Goal: Task Accomplishment & Management: Manage account settings

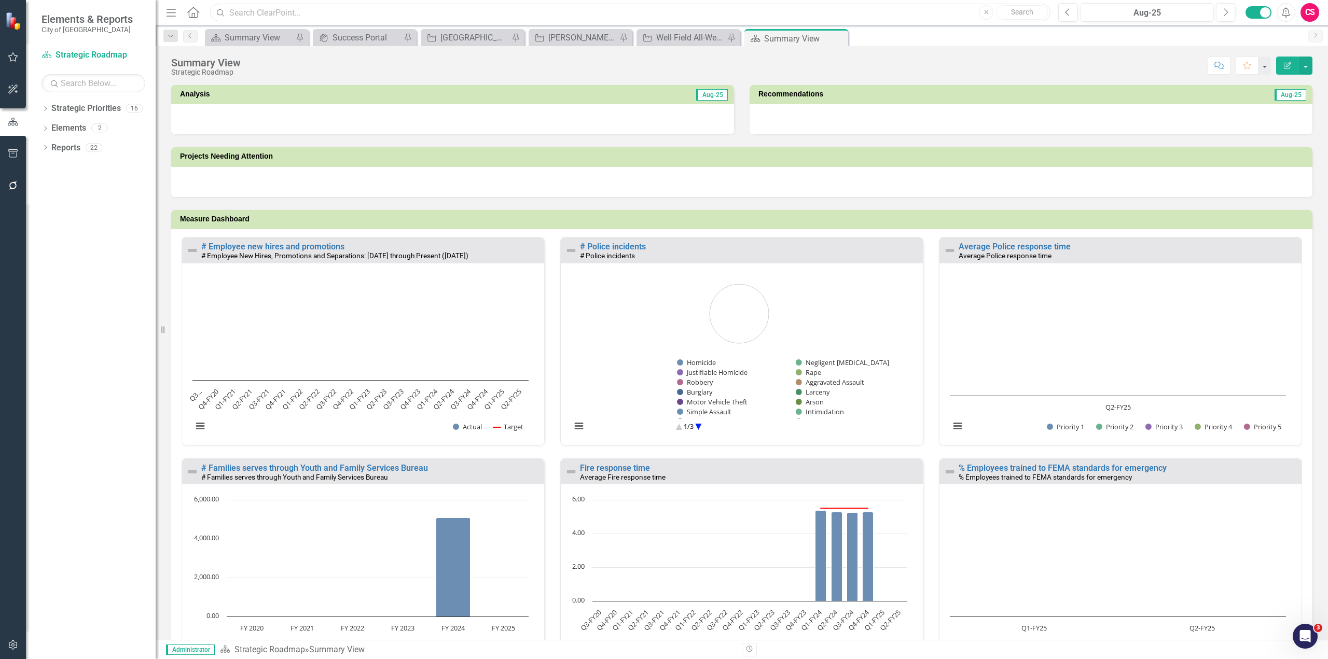
click at [290, 14] on input "text" at bounding box center [630, 13] width 840 height 18
drag, startPoint x: 178, startPoint y: 139, endPoint x: 166, endPoint y: 146, distance: 13.7
click at [178, 139] on div "Projects Needing Attention" at bounding box center [741, 165] width 1157 height 62
click at [67, 146] on link "Reports" at bounding box center [65, 148] width 29 height 12
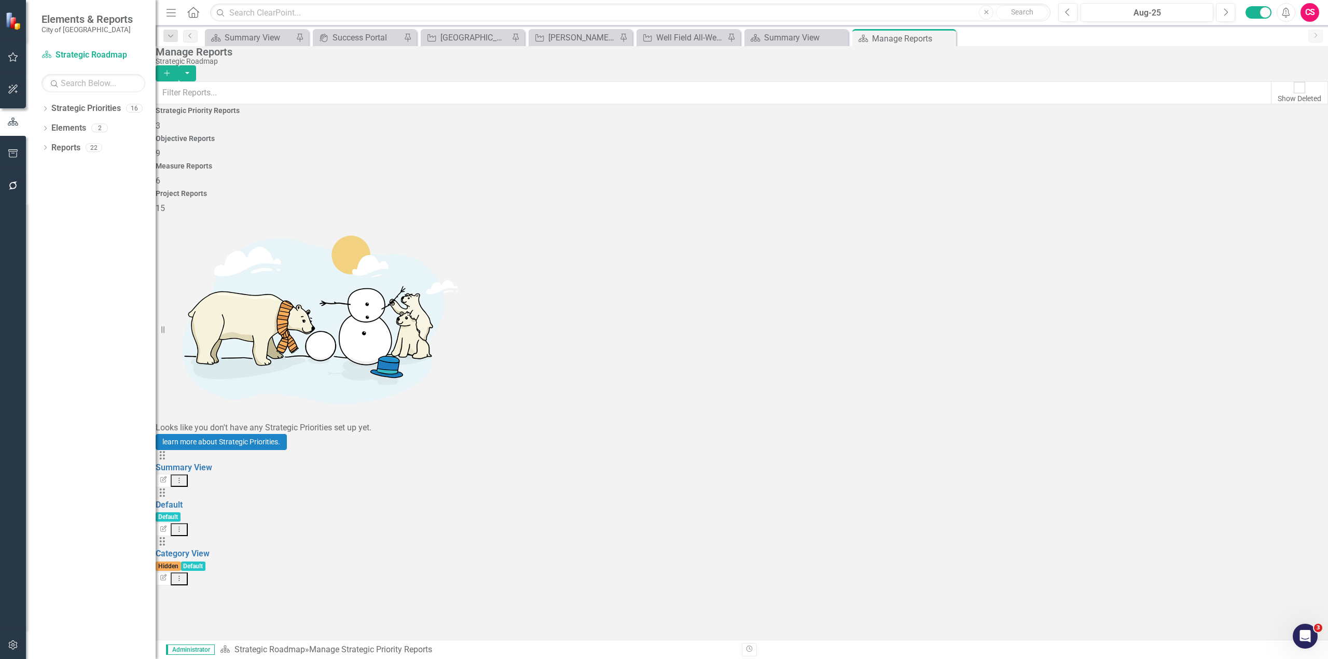
click at [165, 203] on span "15" at bounding box center [160, 208] width 9 height 10
click at [178, 70] on button "Add" at bounding box center [167, 73] width 23 height 16
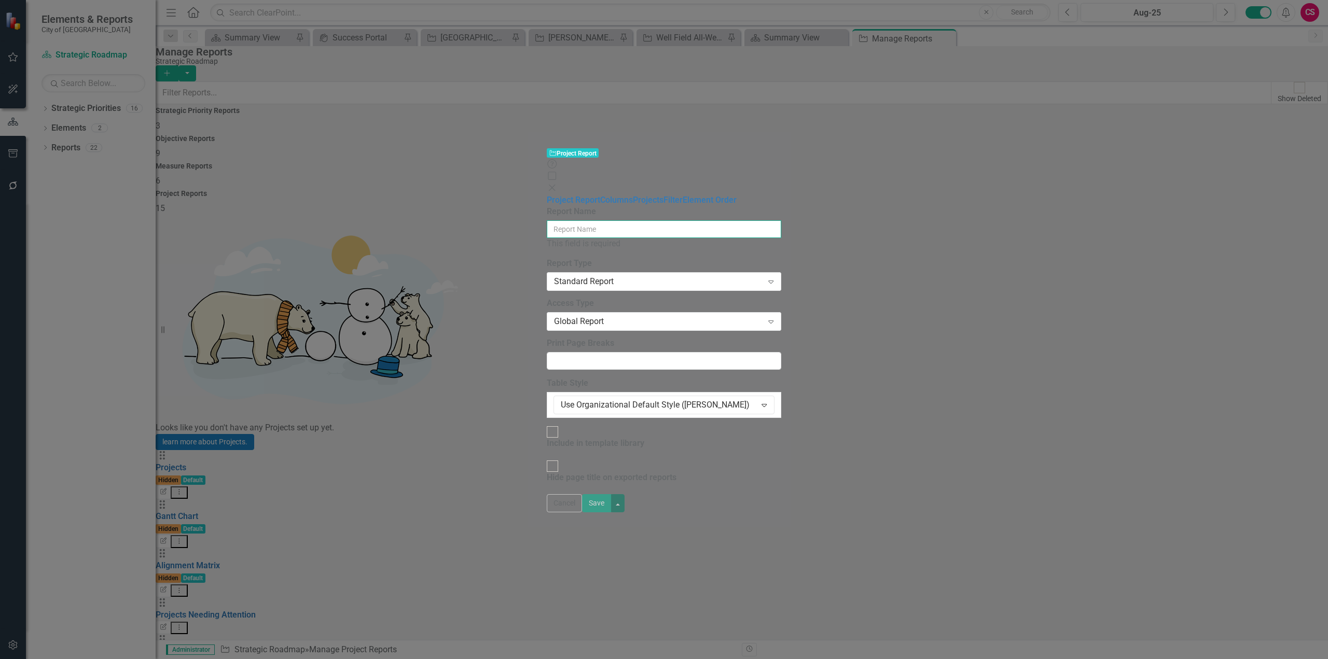
click at [610, 220] on input "Report Name" at bounding box center [664, 229] width 234 height 18
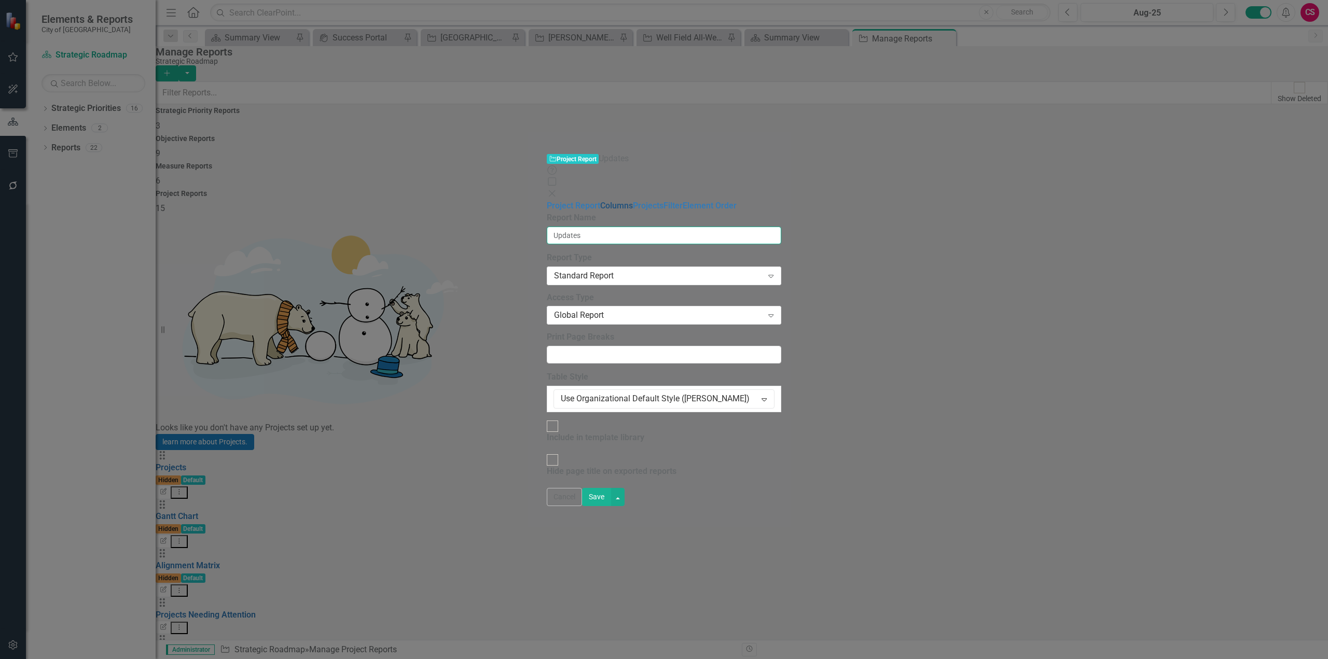
type input "Updates"
click at [600, 201] on link "Columns" at bounding box center [616, 206] width 33 height 10
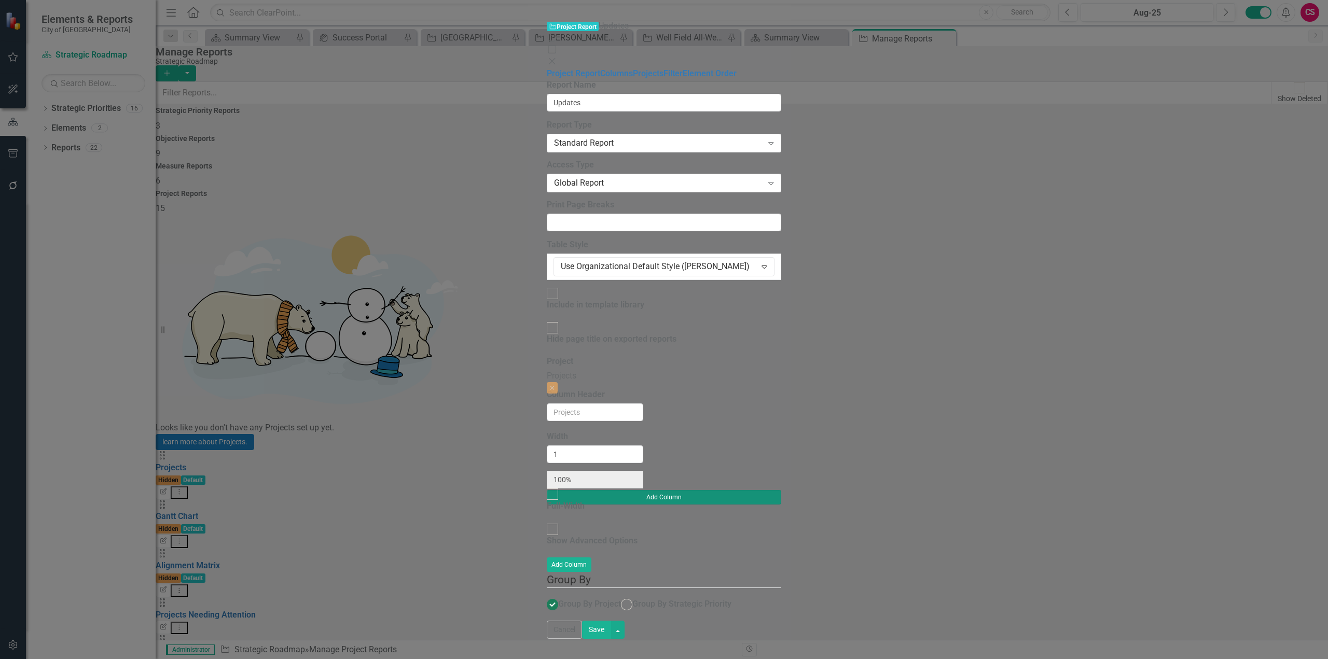
click at [781, 490] on button "Add Column" at bounding box center [664, 497] width 234 height 15
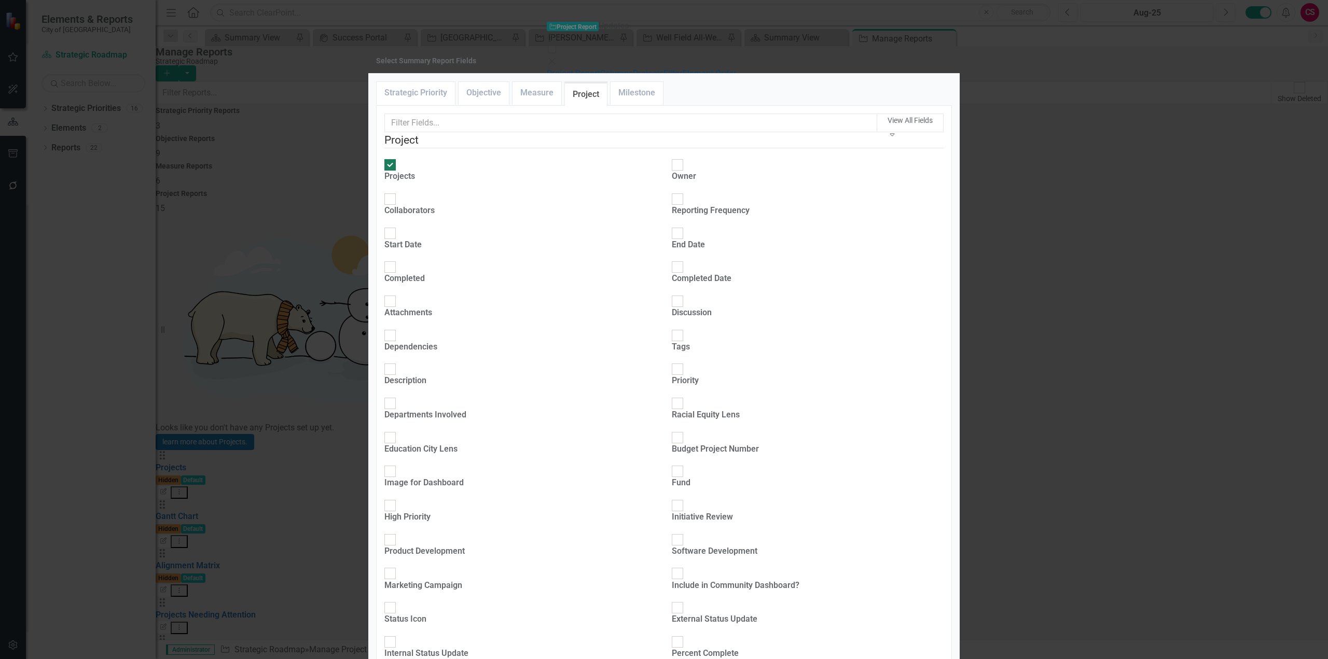
click at [465, 133] on div "View All Fields Expand" at bounding box center [663, 123] width 559 height 19
click at [462, 133] on input "text" at bounding box center [630, 123] width 493 height 19
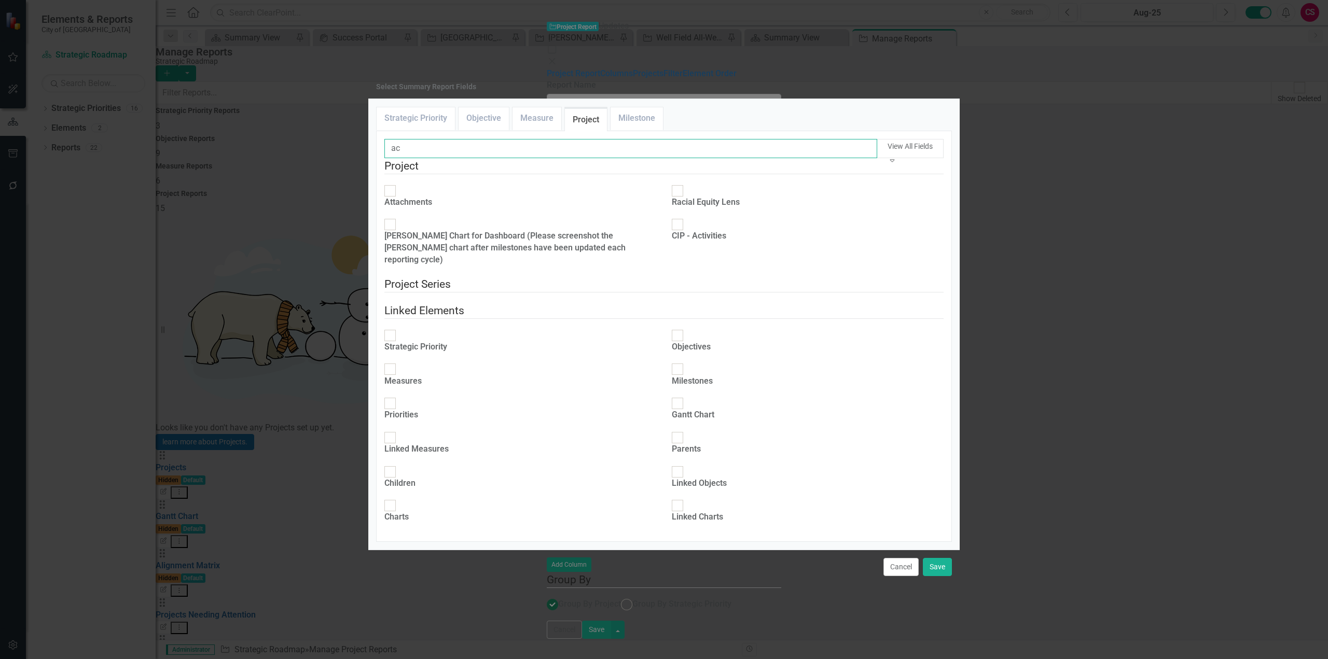
type input "ac"
click at [713, 230] on div "CIP - Activities" at bounding box center [699, 236] width 54 height 12
click at [686, 218] on input "CIP - Activities" at bounding box center [678, 225] width 16 height 16
checkbox input "true"
drag, startPoint x: 410, startPoint y: 153, endPoint x: 372, endPoint y: 168, distance: 41.2
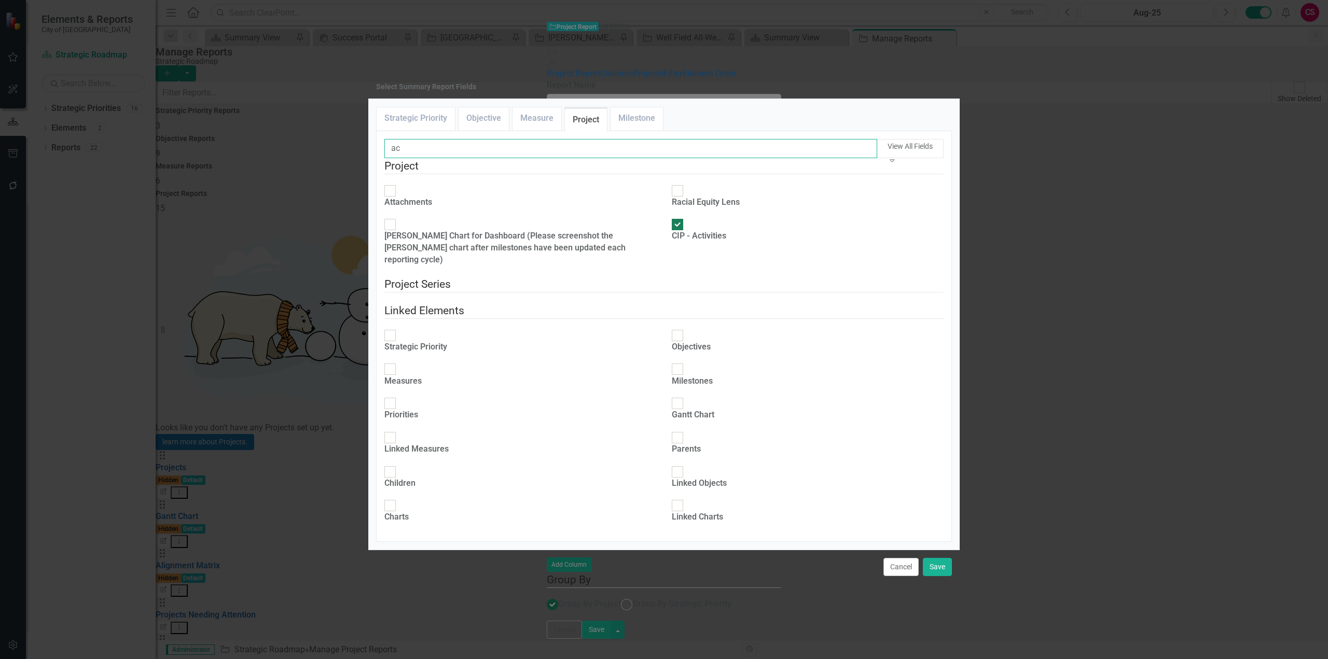
click at [372, 168] on div "Strategic Priority Objective Measure Project Milestone View All Fields Expand S…" at bounding box center [663, 324] width 591 height 451
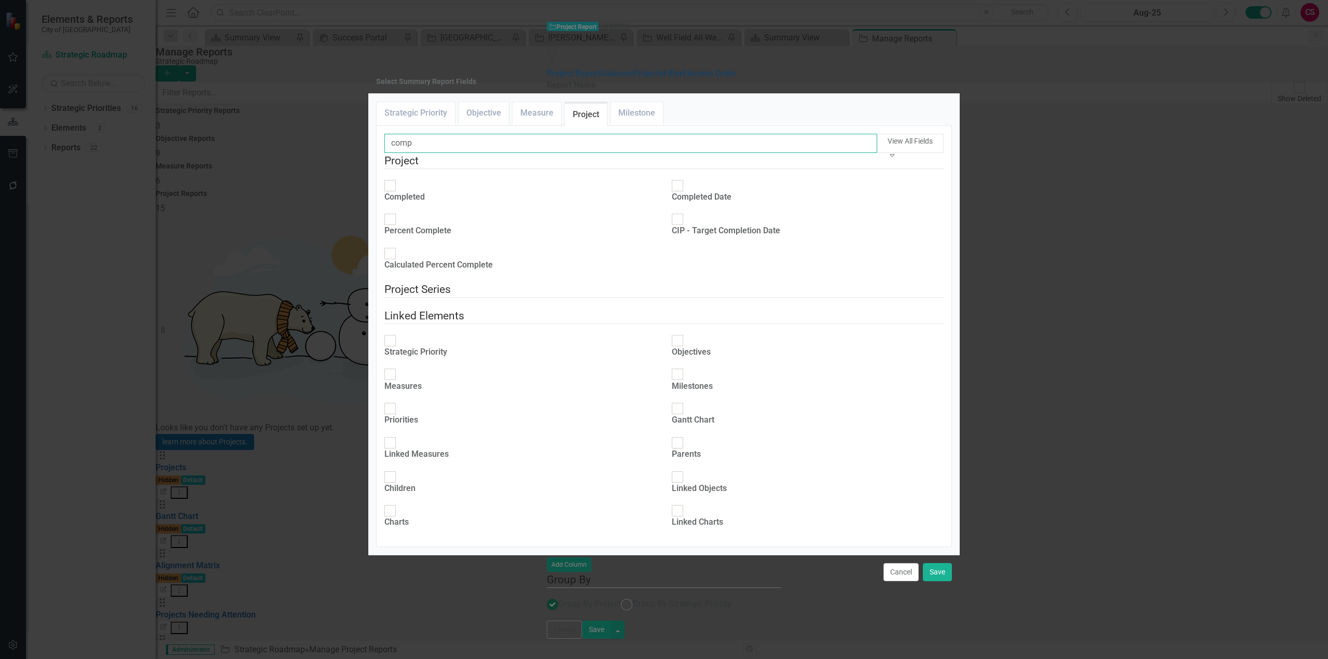
type input "comp"
click at [407, 218] on div "Percent Complete" at bounding box center [417, 226] width 67 height 24
click at [398, 218] on input "Percent Complete" at bounding box center [390, 220] width 16 height 16
checkbox input "true"
drag, startPoint x: 421, startPoint y: 156, endPoint x: 384, endPoint y: 158, distance: 36.9
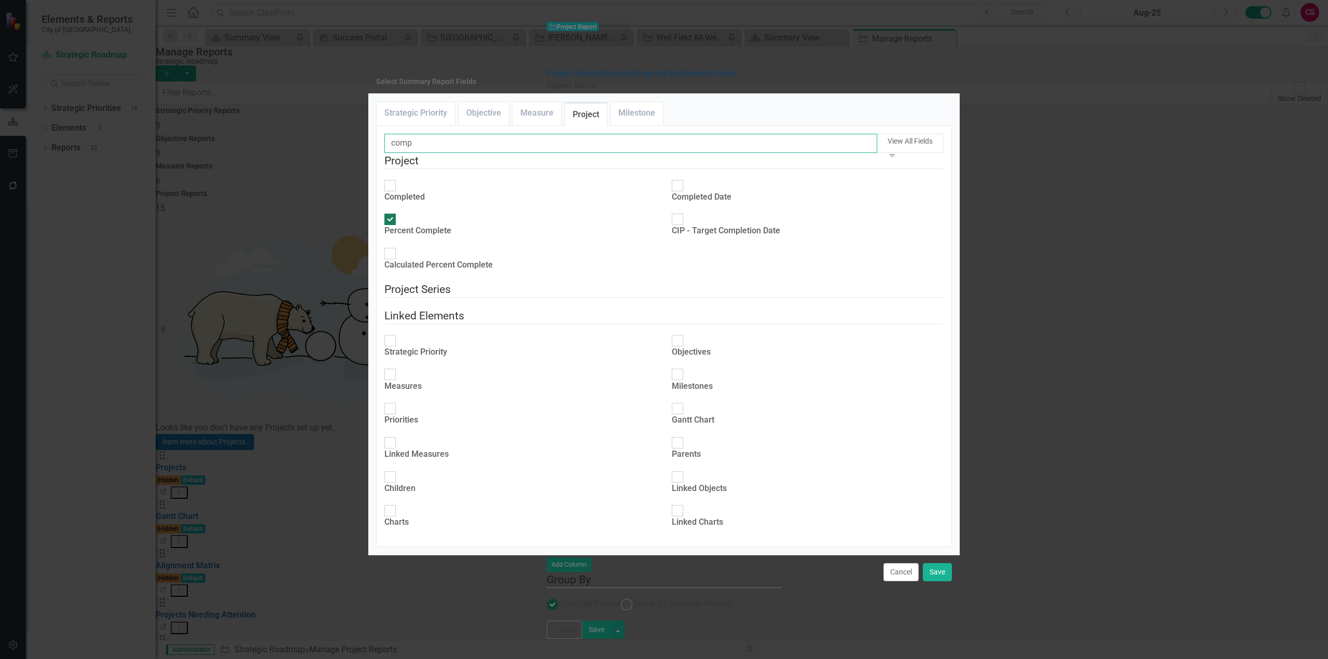
click at [384, 158] on div "View All Fields Expand Strategic Priority Strategic Priority Attachments Tags L…" at bounding box center [664, 337] width 576 height 422
type input "sta"
click at [682, 191] on div at bounding box center [677, 185] width 11 height 11
click at [682, 193] on input "Status Icon" at bounding box center [678, 185] width 16 height 16
checkbox input "true"
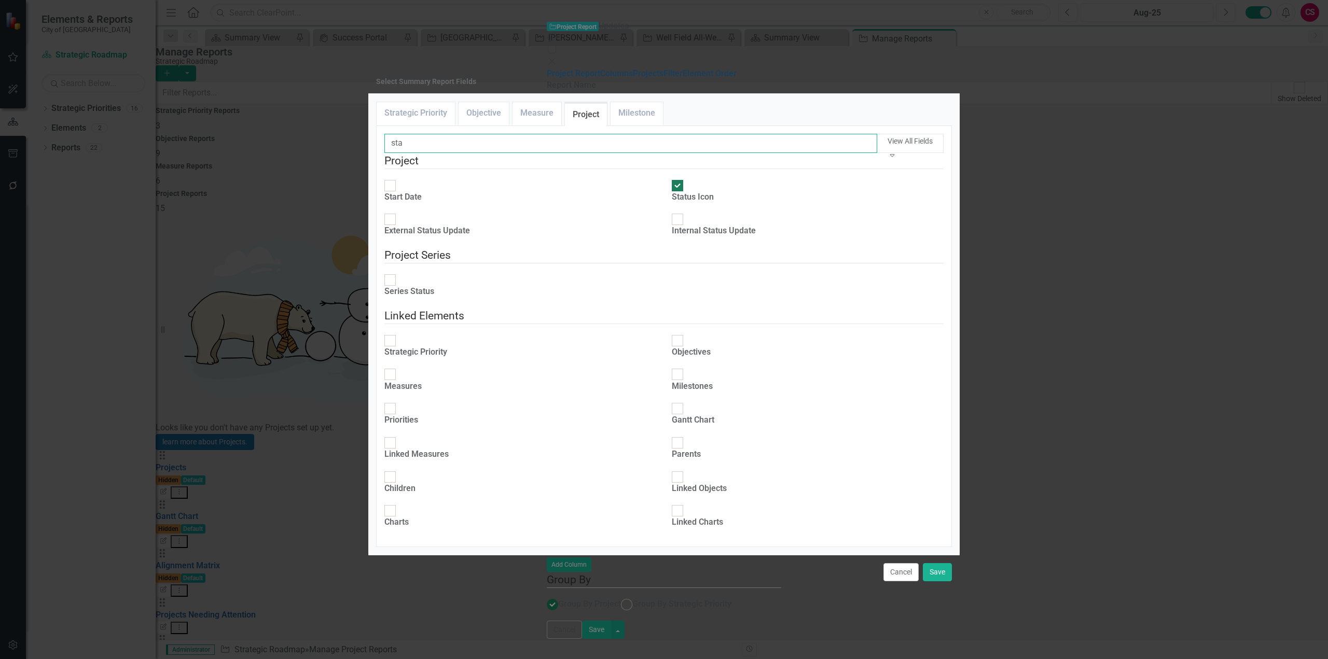
drag, startPoint x: 441, startPoint y: 158, endPoint x: 375, endPoint y: 173, distance: 68.2
click at [375, 173] on div "Strategic Priority Objective Measure Project Milestone View All Fields Expand S…" at bounding box center [663, 324] width 591 height 461
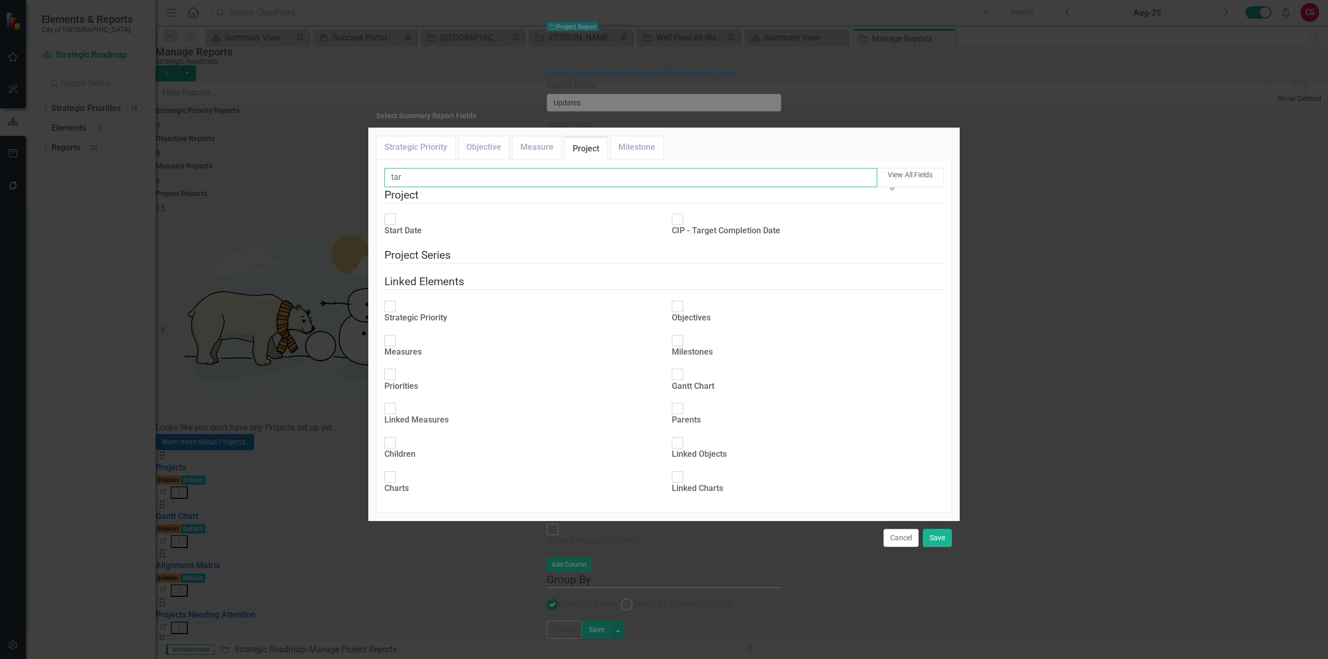
type input "tar"
click at [685, 214] on div "CIP - Target Completion Date" at bounding box center [726, 226] width 108 height 24
click at [685, 212] on input "CIP - Target Completion Date" at bounding box center [678, 220] width 16 height 16
checkbox input "true"
drag, startPoint x: 428, startPoint y: 153, endPoint x: 368, endPoint y: 168, distance: 61.9
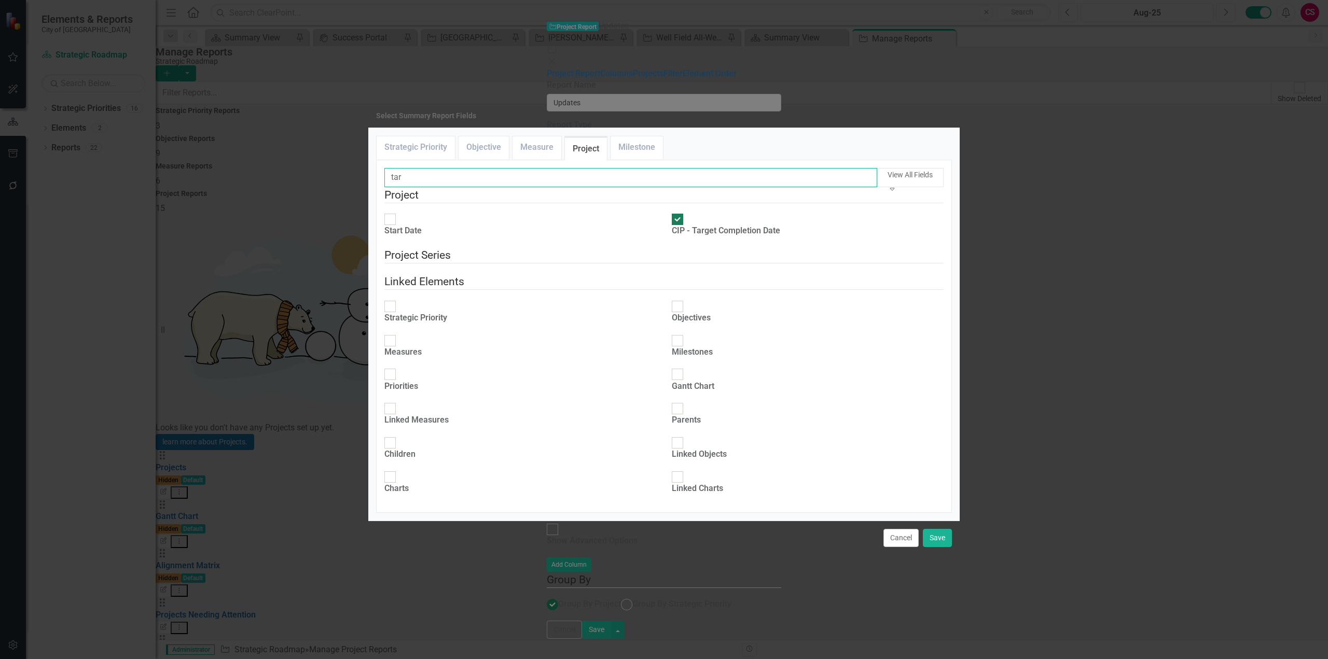
click at [367, 169] on div "Select Summary Report Fields Strategic Priority Objective Measure Project Miles…" at bounding box center [664, 329] width 1328 height 659
type input "fund"
click at [394, 214] on div at bounding box center [389, 219] width 11 height 11
click at [394, 212] on input "Fund" at bounding box center [390, 220] width 16 height 16
checkbox input "true"
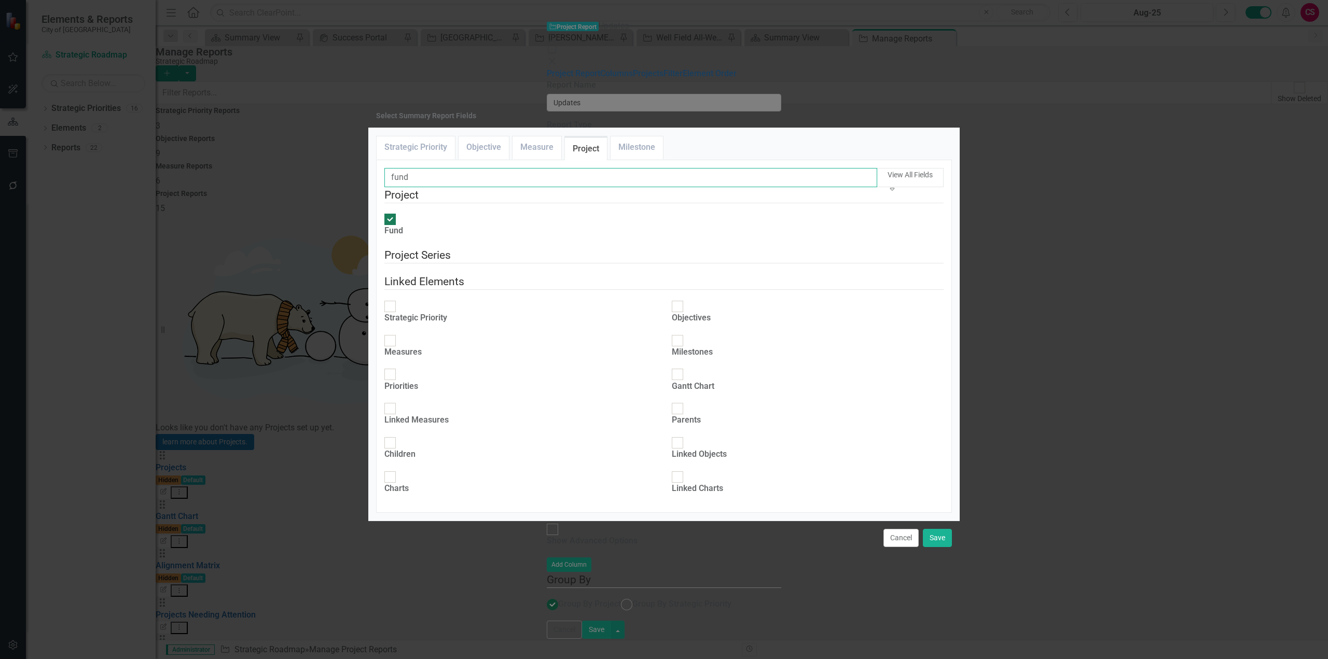
drag, startPoint x: 411, startPoint y: 167, endPoint x: 351, endPoint y: 183, distance: 62.3
click at [351, 183] on div "Select Summary Report Fields Strategic Priority Objective Measure Project Miles…" at bounding box center [664, 329] width 1328 height 659
click at [938, 547] on button "Save" at bounding box center [937, 538] width 29 height 18
type input "17%"
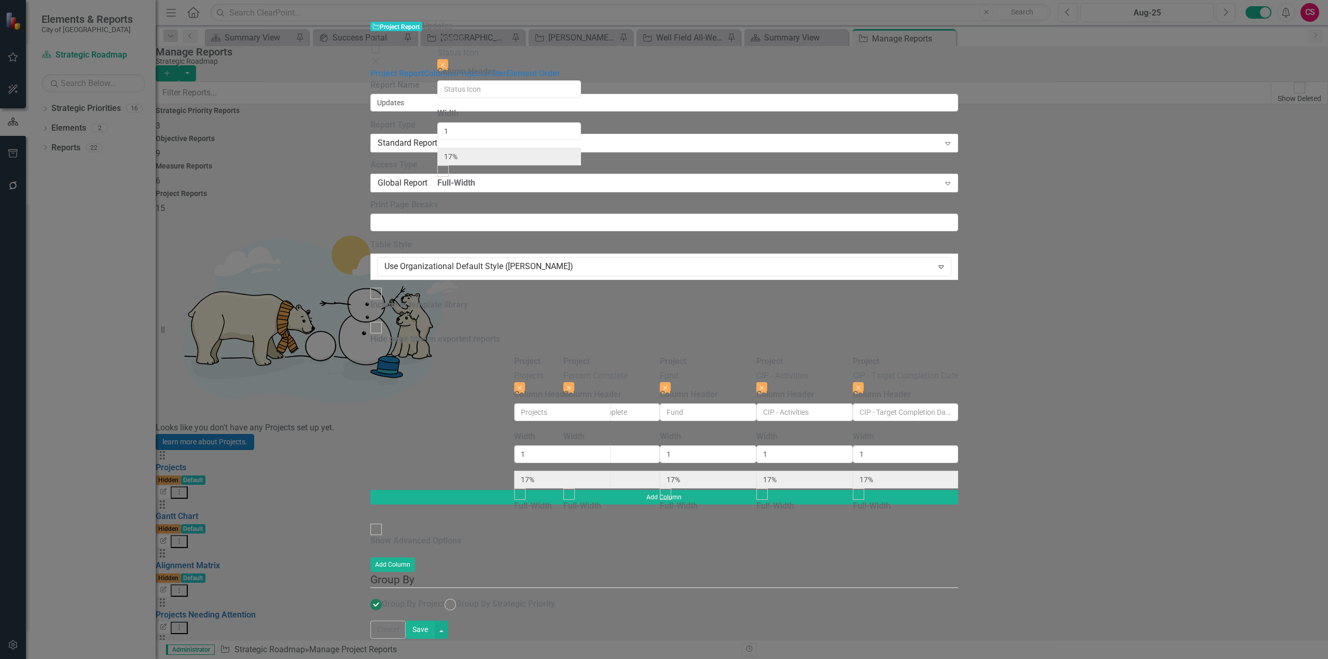
drag, startPoint x: 632, startPoint y: 54, endPoint x: 528, endPoint y: 53, distance: 104.3
click at [528, 356] on div "Project Projects Close Column Header Width 1 17% Full-Width Project Status Icon…" at bounding box center [664, 423] width 588 height 134
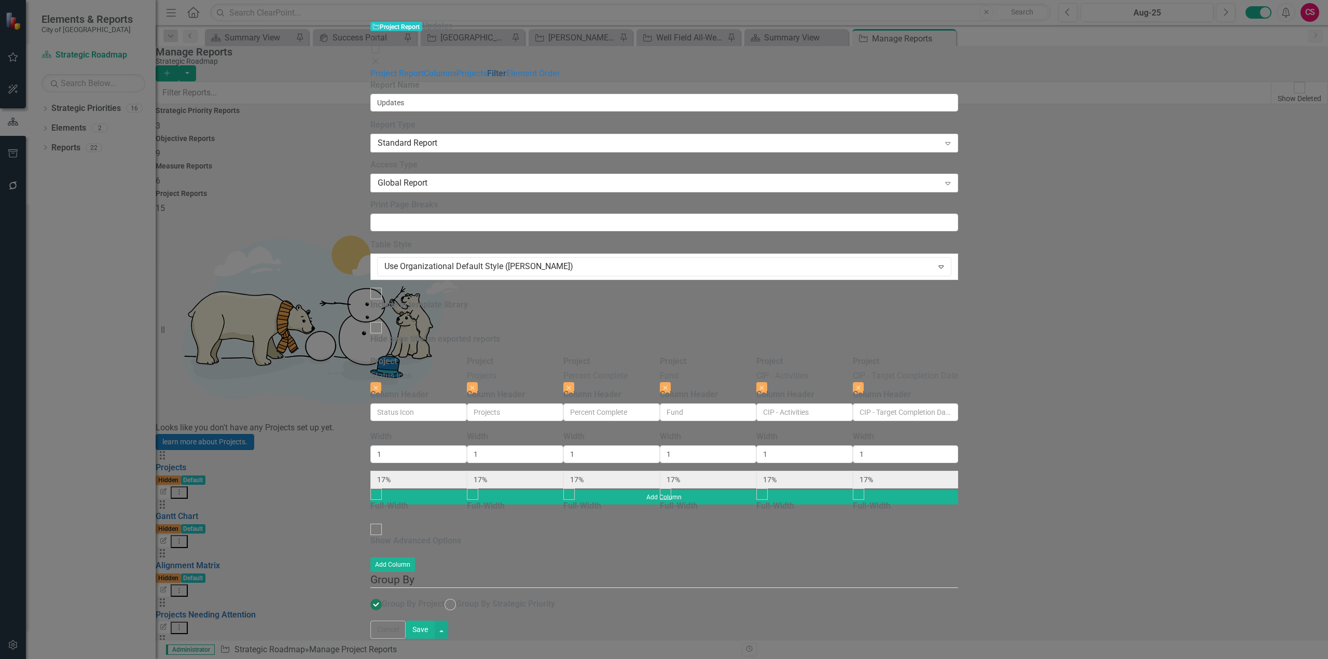
click at [487, 78] on link "Filter" at bounding box center [496, 73] width 19 height 10
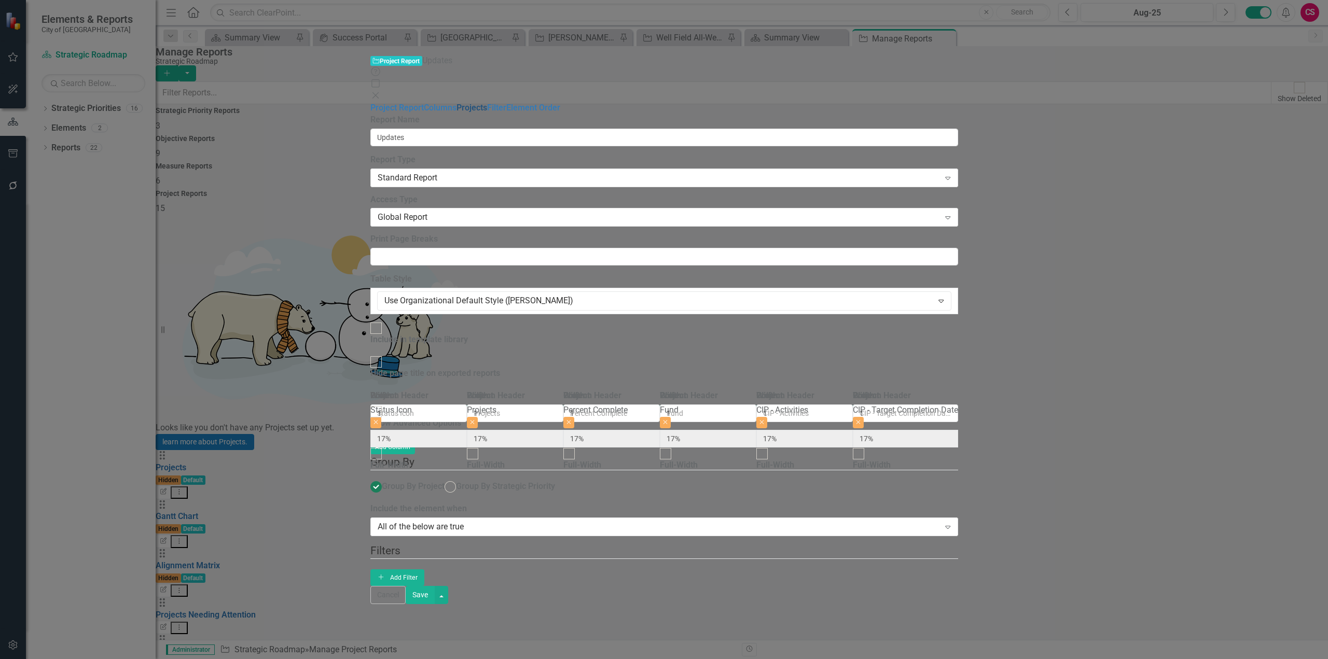
click at [456, 103] on link "Projects" at bounding box center [471, 108] width 31 height 10
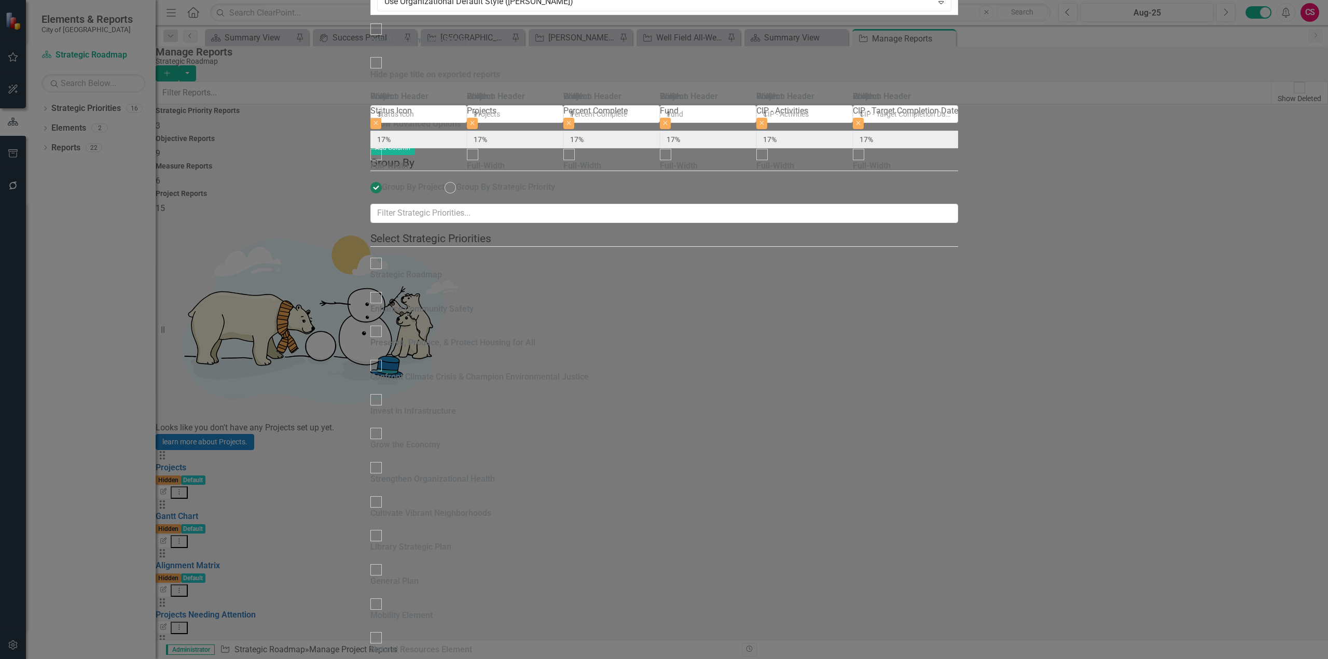
checkbox input "true"
click at [441, 303] on div "Enhance Community Safety" at bounding box center [421, 309] width 103 height 12
click at [384, 289] on input "Enhance Community Safety" at bounding box center [376, 297] width 16 height 16
click at [441, 303] on div "Enhance Community Safety" at bounding box center [421, 309] width 103 height 12
click at [384, 289] on input "Enhance Community Safety" at bounding box center [376, 297] width 16 height 16
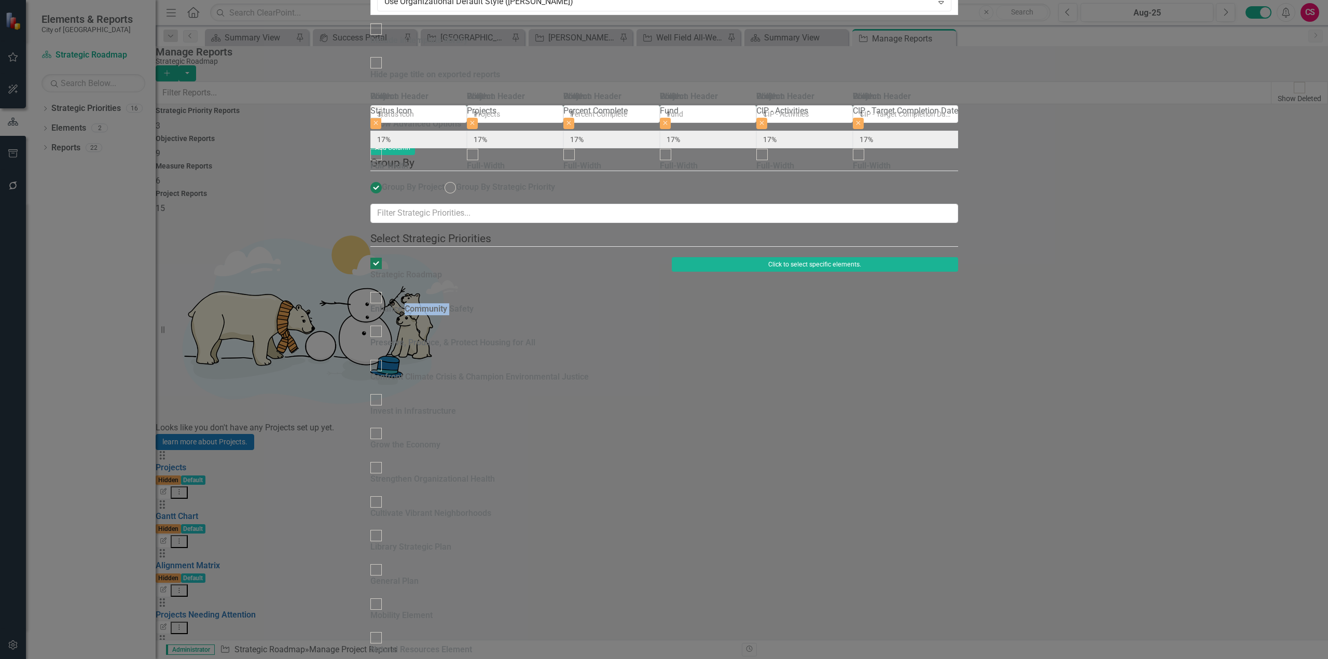
click at [958, 257] on button "Click to select specific elements." at bounding box center [815, 264] width 286 height 15
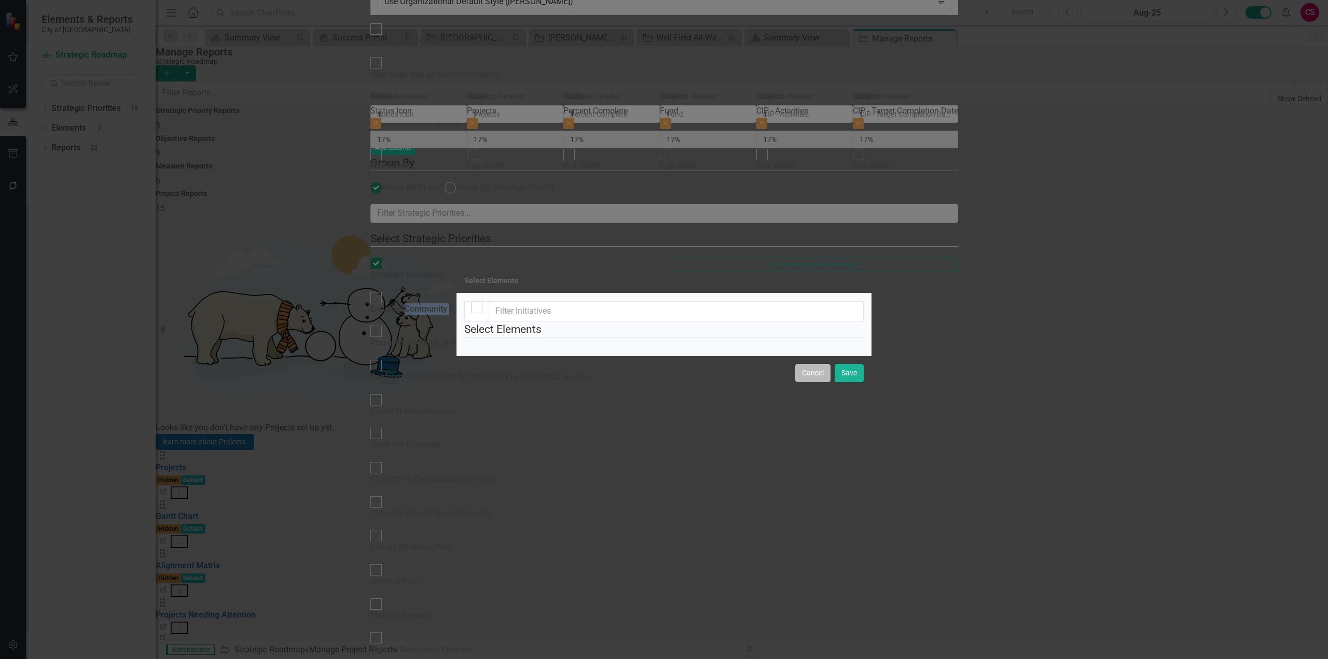
click at [814, 382] on button "Cancel" at bounding box center [812, 373] width 35 height 18
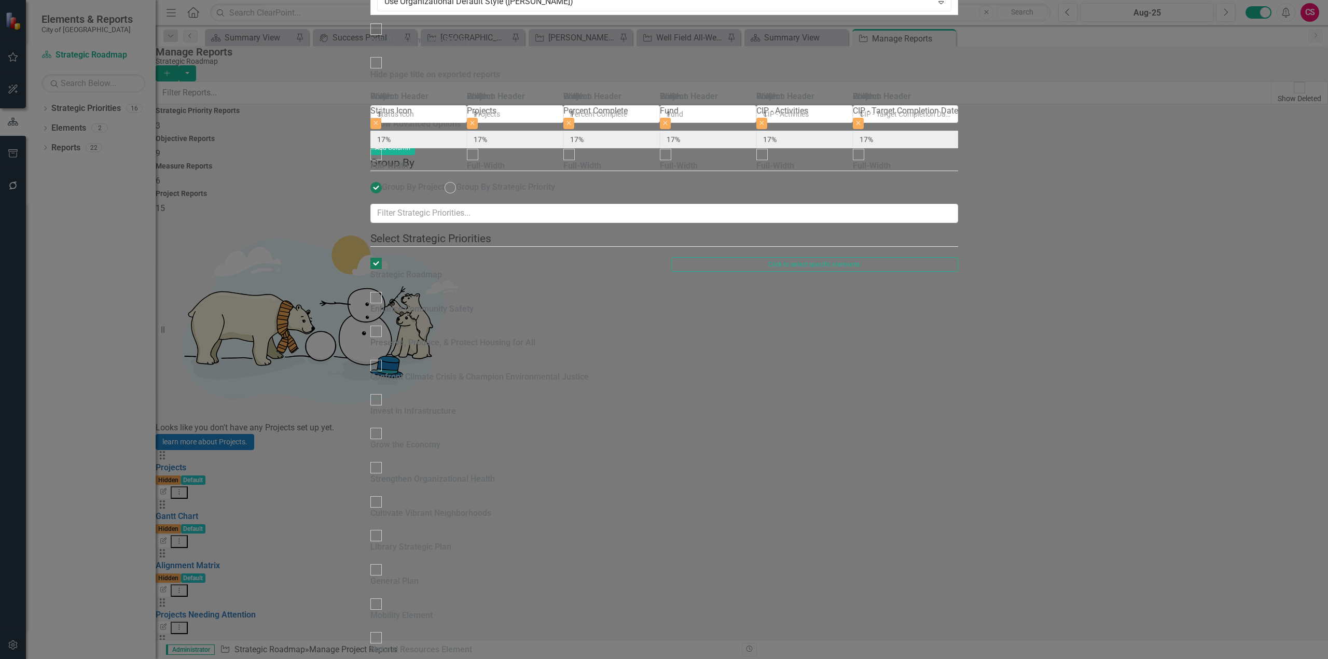
click at [460, 303] on div "Enhance Community Safety" at bounding box center [421, 309] width 103 height 12
click at [384, 289] on input "Enhance Community Safety" at bounding box center [376, 297] width 16 height 16
click at [958, 292] on button "Click to select specific elements." at bounding box center [815, 299] width 286 height 15
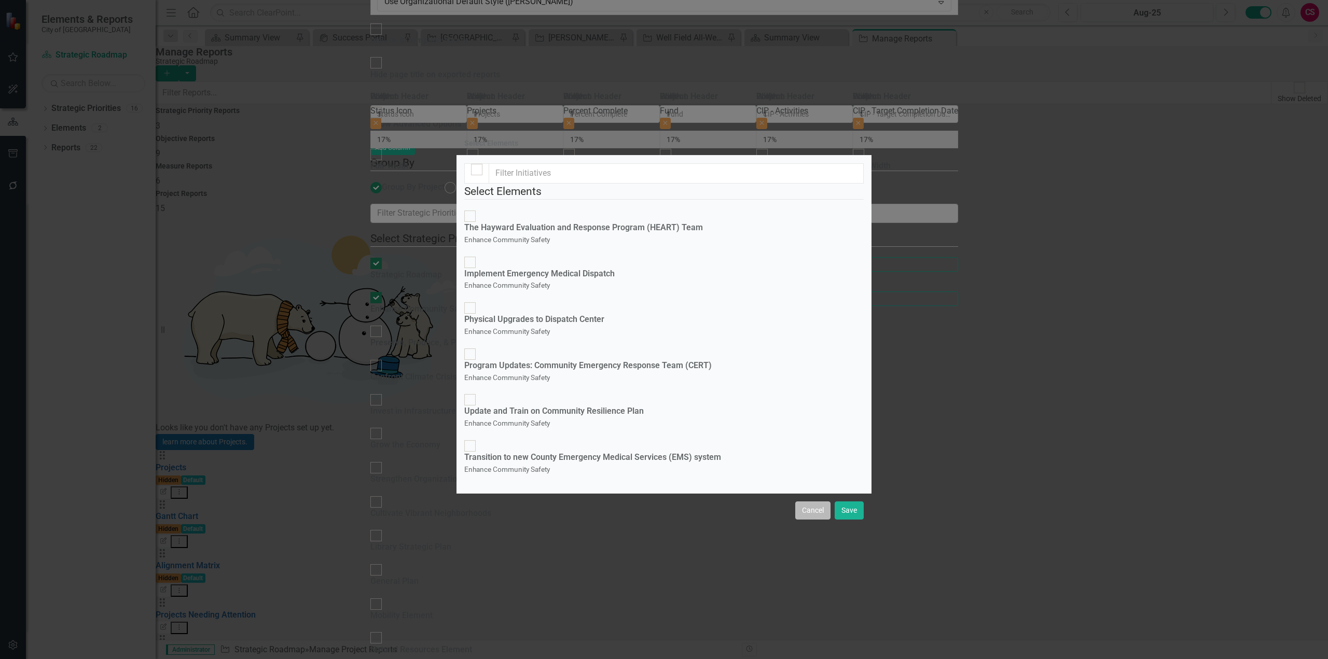
drag, startPoint x: 822, startPoint y: 556, endPoint x: 921, endPoint y: 444, distance: 149.5
click at [824, 520] on button "Cancel" at bounding box center [812, 511] width 35 height 18
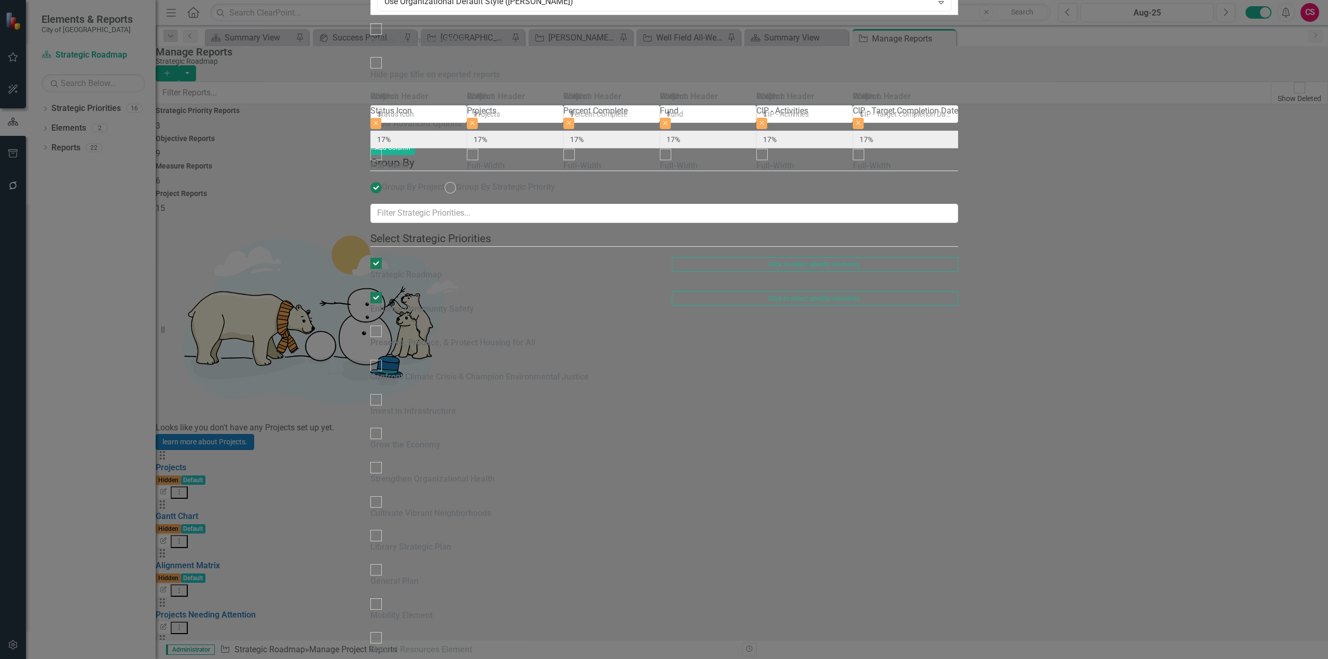
drag, startPoint x: 504, startPoint y: 117, endPoint x: 503, endPoint y: 124, distance: 7.4
click at [474, 303] on div "Enhance Community Safety" at bounding box center [421, 309] width 103 height 12
click at [384, 289] on input "Enhance Community Safety" at bounding box center [376, 297] width 16 height 16
checkbox input "false"
click at [497, 337] on div "Preserve, Produce, & Protect Housing for All" at bounding box center [452, 343] width 165 height 12
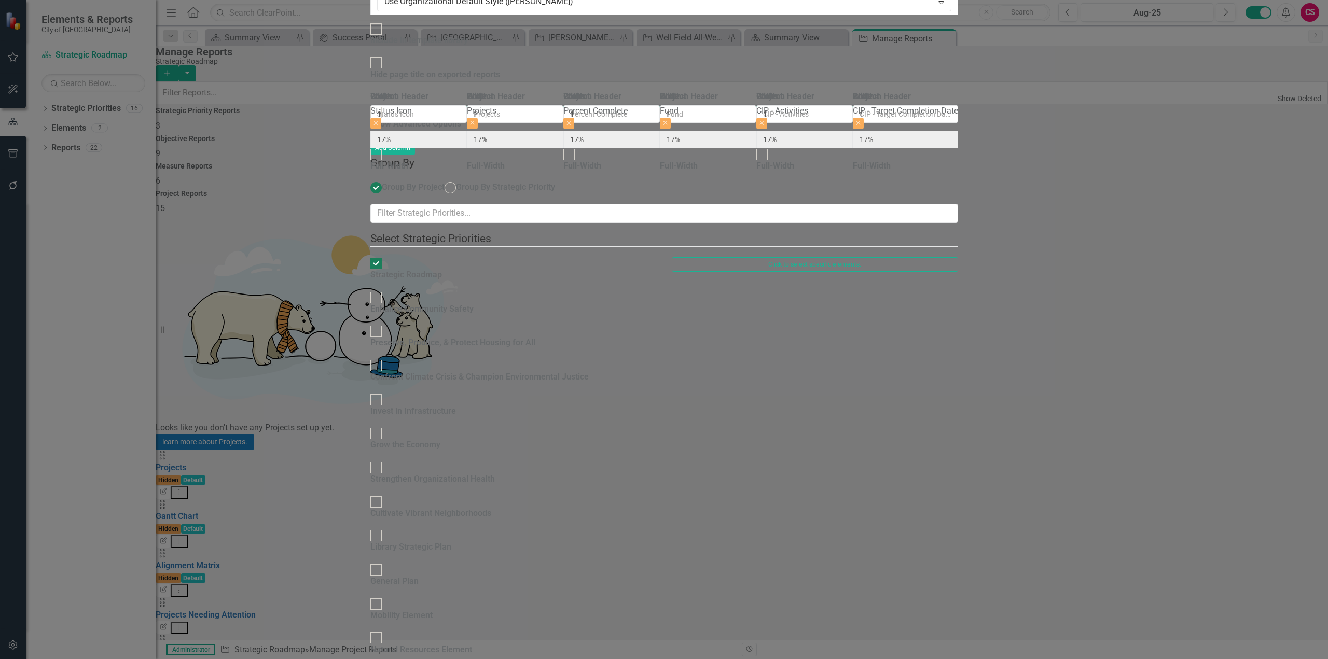
click at [384, 324] on input "Preserve, Produce, & Protect Housing for All" at bounding box center [376, 332] width 16 height 16
checkbox input "true"
click at [544, 371] on div "Confront Climate Crisis & Champion Environmental Justice" at bounding box center [479, 377] width 218 height 12
click at [384, 358] on input "Confront Climate Crisis & Champion Environmental Justice" at bounding box center [376, 366] width 16 height 16
checkbox input "true"
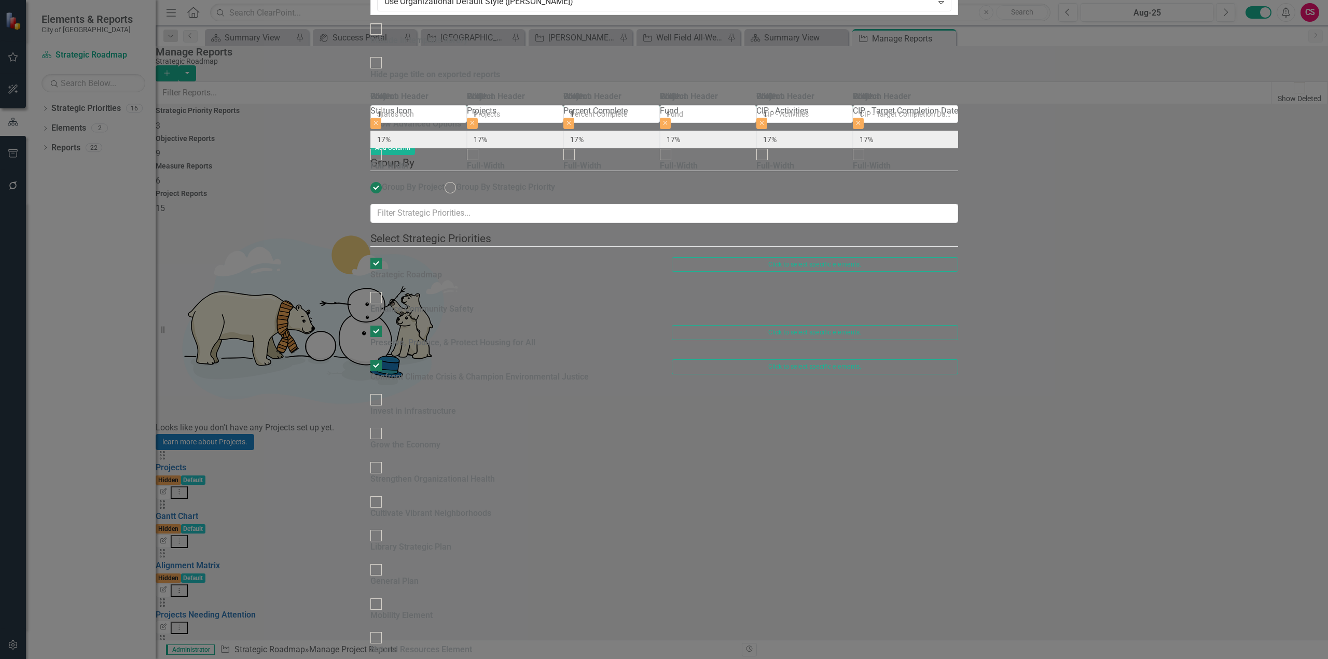
click at [456, 406] on div "Invest in Infrastructure" at bounding box center [413, 412] width 86 height 12
click at [384, 392] on input "Invest in Infrastructure" at bounding box center [376, 400] width 16 height 16
checkbox input "true"
click at [440, 439] on div "Grow the Economy" at bounding box center [405, 445] width 70 height 12
click at [384, 426] on input "Grow the Economy" at bounding box center [376, 434] width 16 height 16
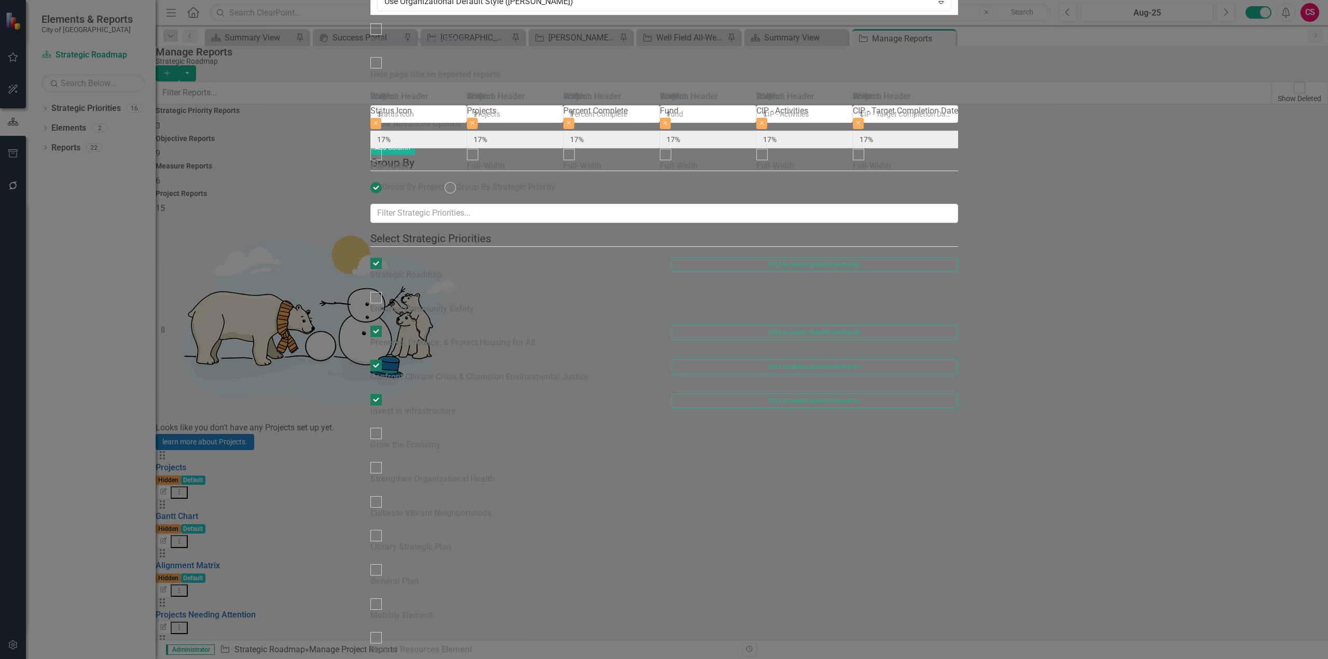
checkbox input "true"
click at [444, 474] on div "Strengthen Organizational Health" at bounding box center [432, 480] width 124 height 12
click at [384, 460] on input "Strengthen Organizational Health" at bounding box center [376, 468] width 16 height 16
checkbox input "true"
click at [433, 508] on div "Cultivate Vibrant Neighborhoods" at bounding box center [430, 514] width 121 height 12
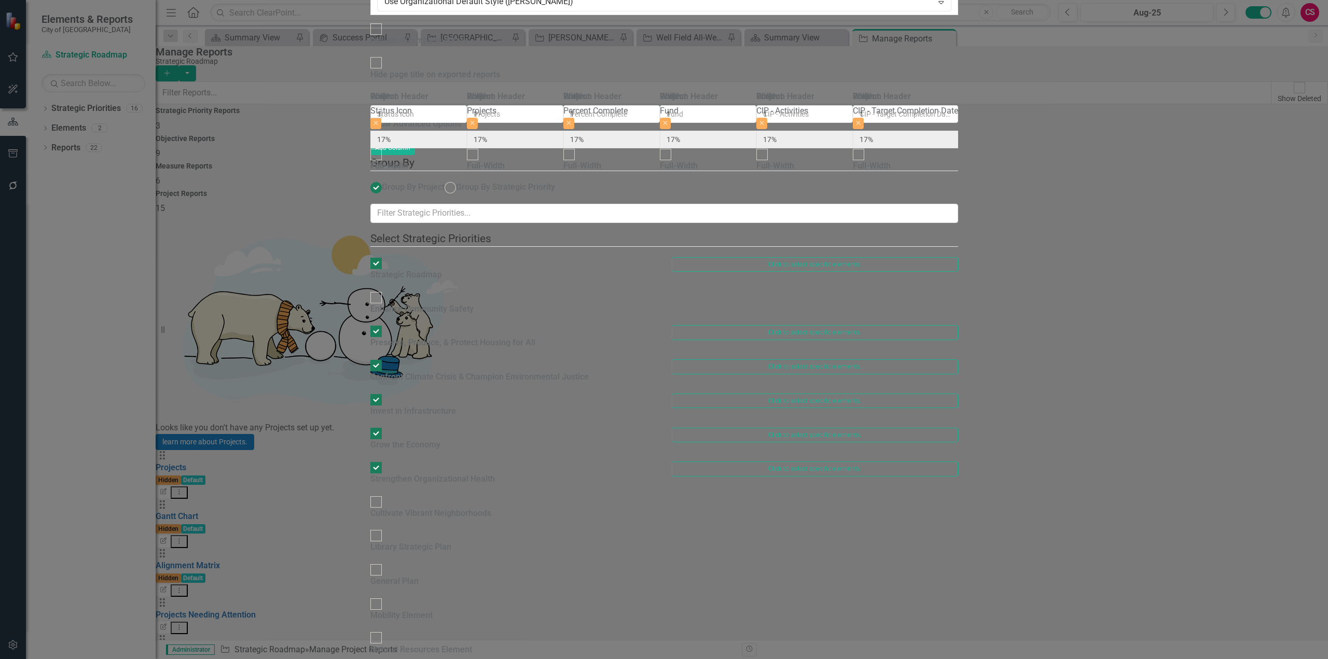
click at [384, 494] on input "Cultivate Vibrant Neighborhoods" at bounding box center [376, 502] width 16 height 16
checkbox input "true"
click at [958, 325] on button "Click to select specific elements." at bounding box center [815, 332] width 286 height 15
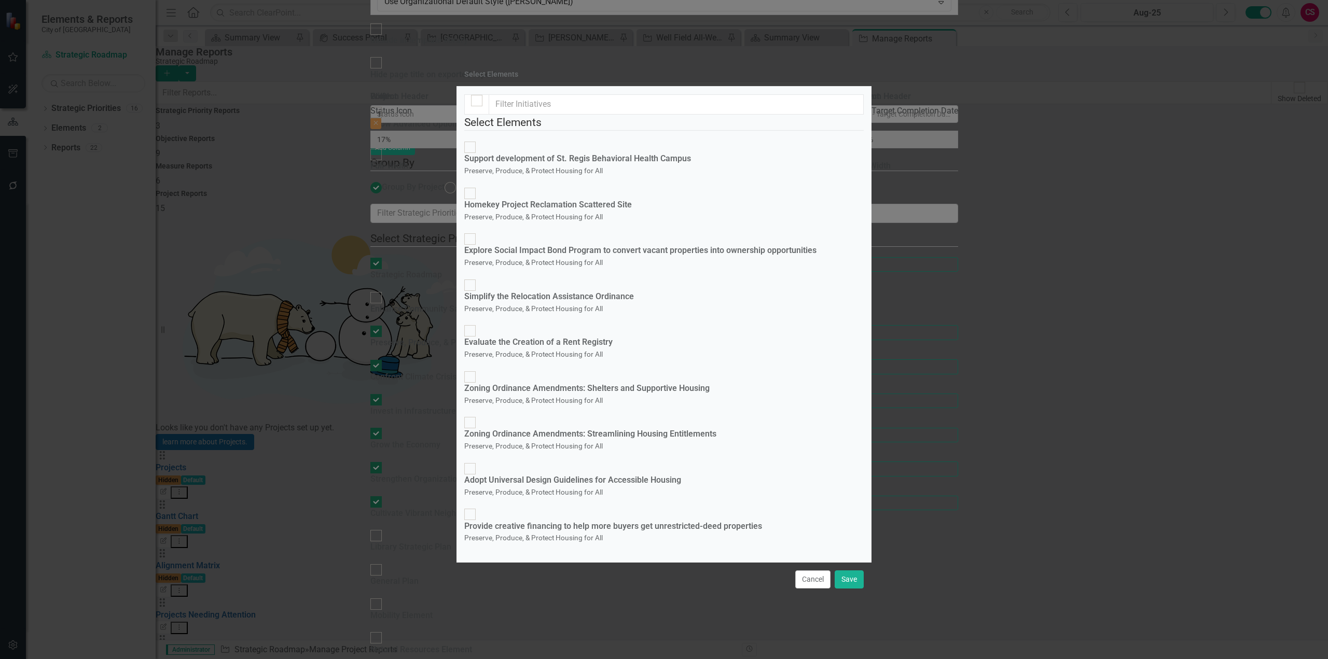
click at [811, 562] on div "Cancel Save" at bounding box center [663, 579] width 415 height 34
click at [820, 571] on button "Cancel" at bounding box center [812, 580] width 35 height 18
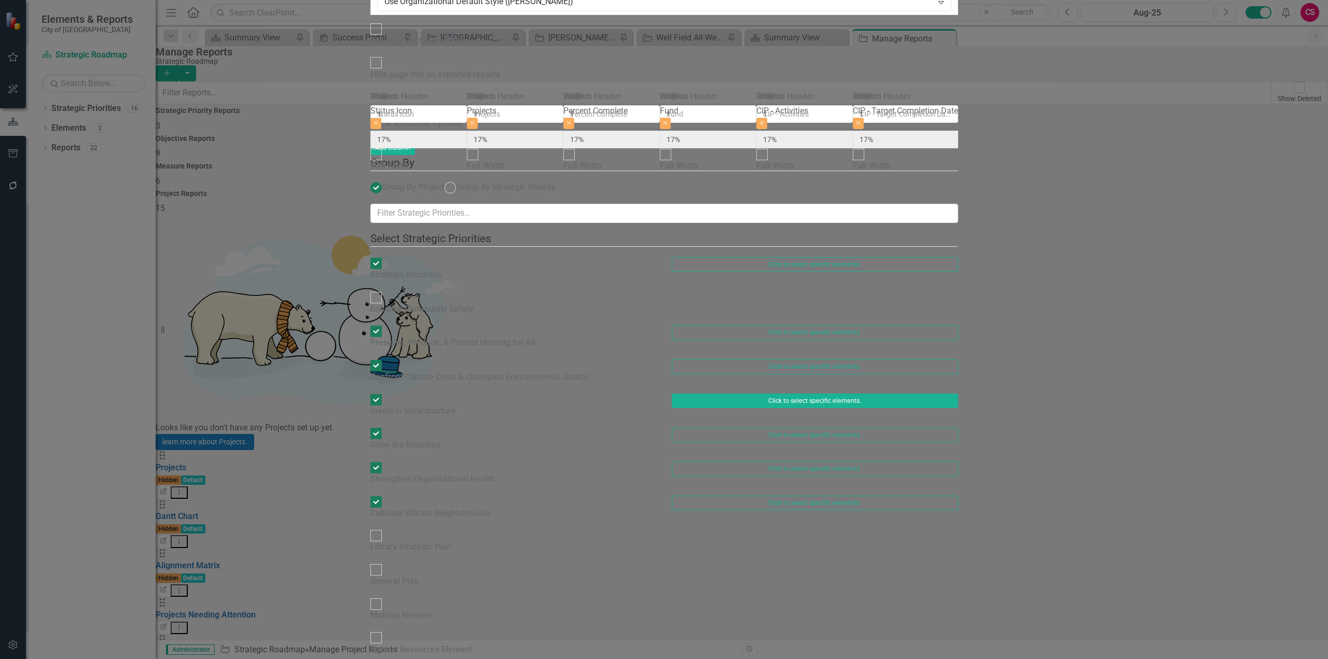
click at [958, 394] on button "Click to select specific elements." at bounding box center [815, 401] width 286 height 15
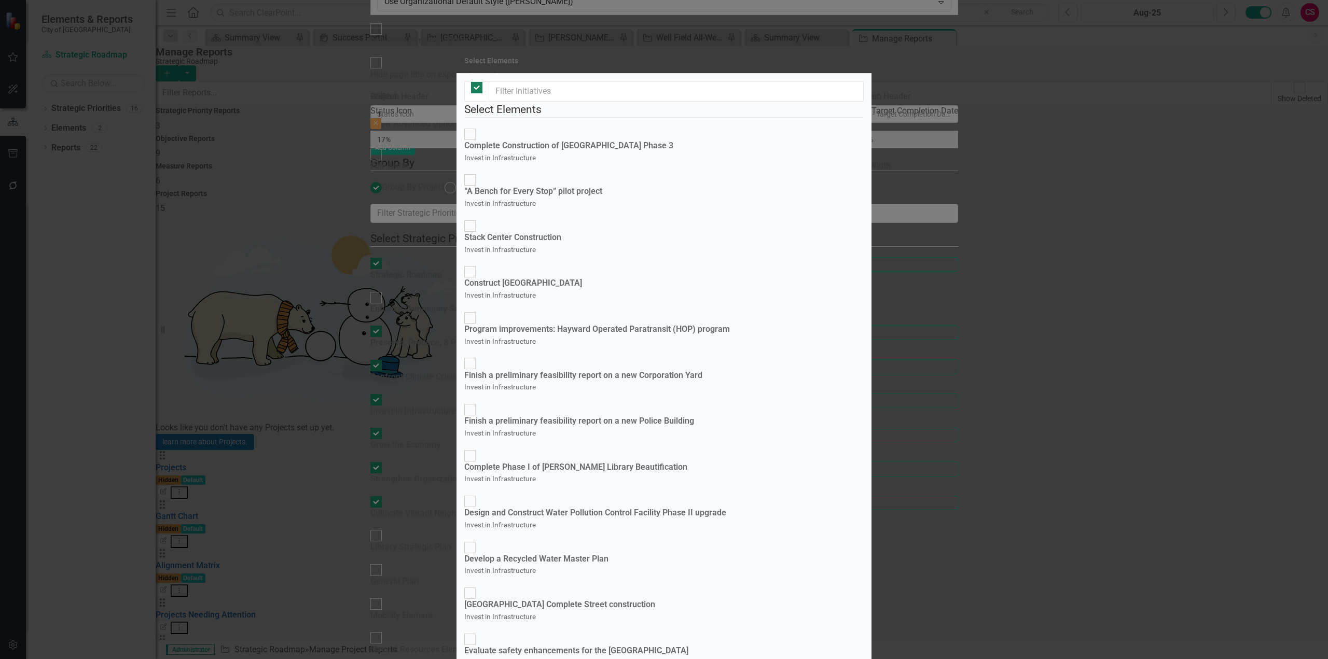
checkbox input "false"
click at [526, 191] on div "“A Bench for Every Stop” pilot project" at bounding box center [533, 192] width 138 height 12
click at [478, 188] on input "“A Bench for Every Stop” pilot project Invest in Infrastructure" at bounding box center [470, 180] width 16 height 16
checkbox input "true"
click at [525, 232] on div "Stack Center Construction" at bounding box center [512, 238] width 97 height 12
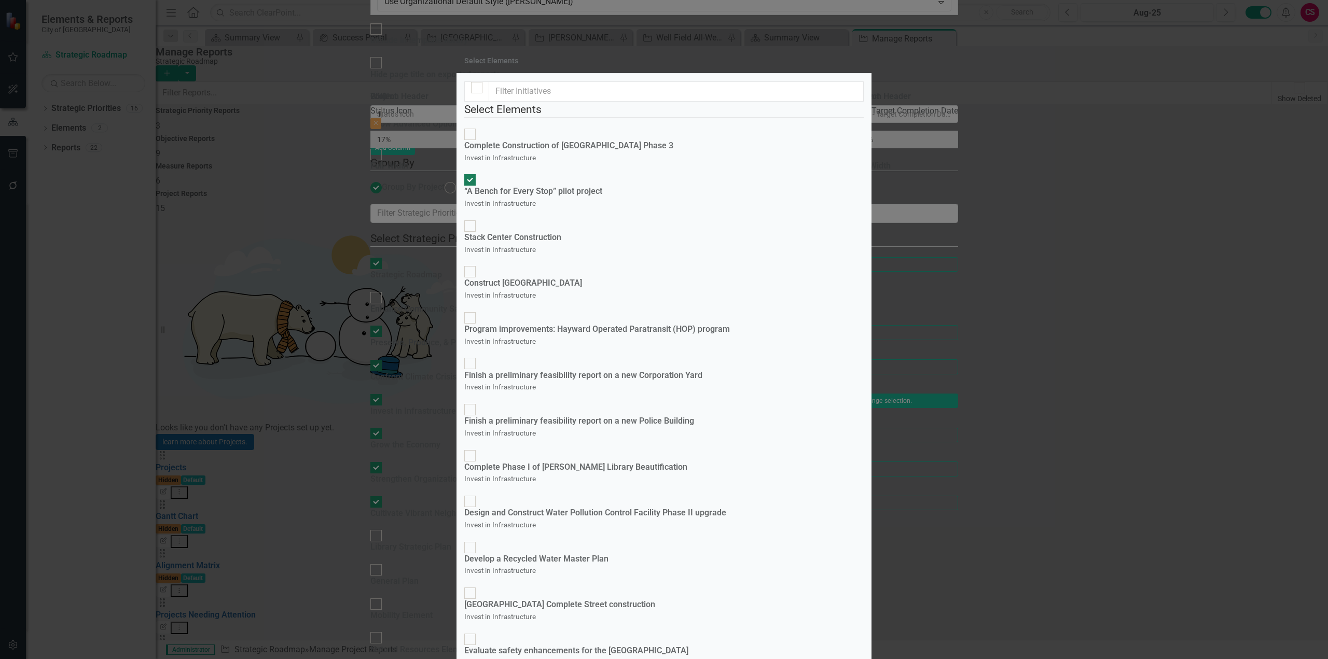
click at [478, 218] on input "Stack Center Construction Invest in Infrastructure" at bounding box center [470, 226] width 16 height 16
checkbox input "true"
click at [520, 278] on div "Construct [GEOGRAPHIC_DATA]" at bounding box center [523, 284] width 118 height 12
click at [478, 264] on input "Construct La Vista Park Invest in Infrastructure" at bounding box center [470, 272] width 16 height 16
checkbox input "true"
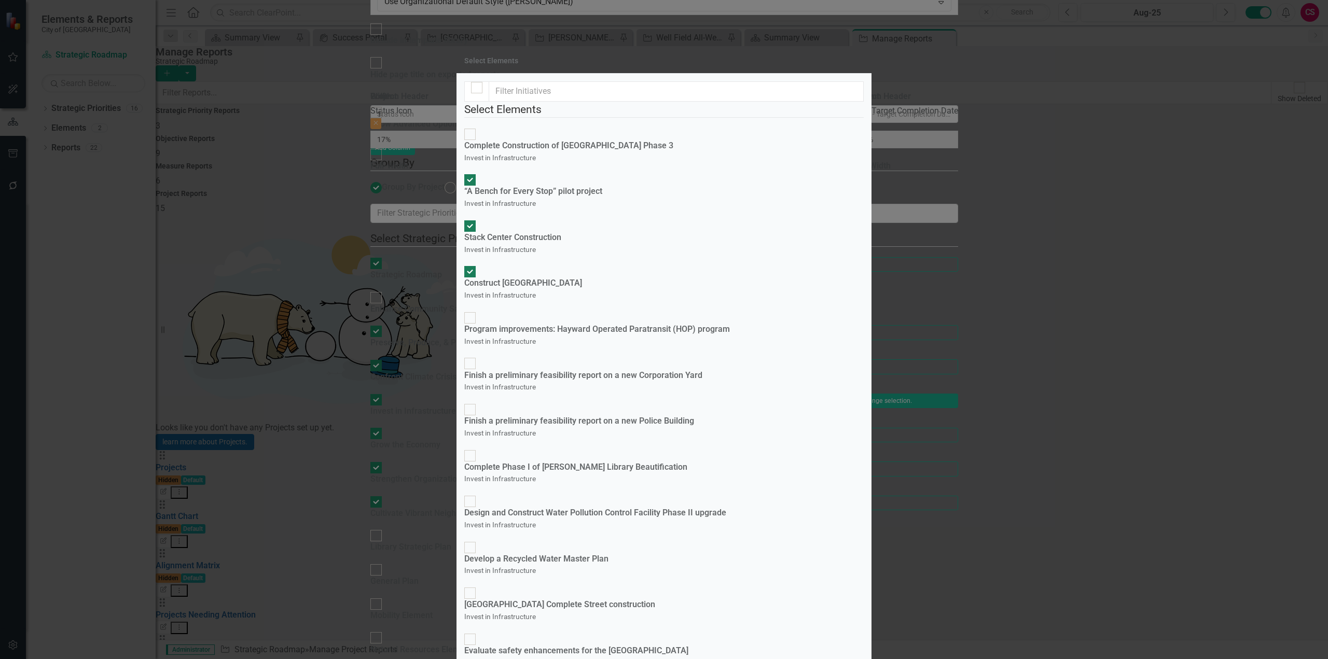
click at [567, 507] on div "Design and Construct Water Pollution Control Facility Phase II upgrade" at bounding box center [595, 513] width 262 height 12
click at [478, 494] on input "Design and Construct Water Pollution Control Facility Phase II upgrade Invest i…" at bounding box center [470, 502] width 16 height 16
checkbox input "true"
click at [544, 553] on div "Develop a Recycled Water Master Plan" at bounding box center [536, 559] width 144 height 12
click at [478, 539] on input "Develop a Recycled Water Master Plan Invest in Infrastructure" at bounding box center [470, 547] width 16 height 16
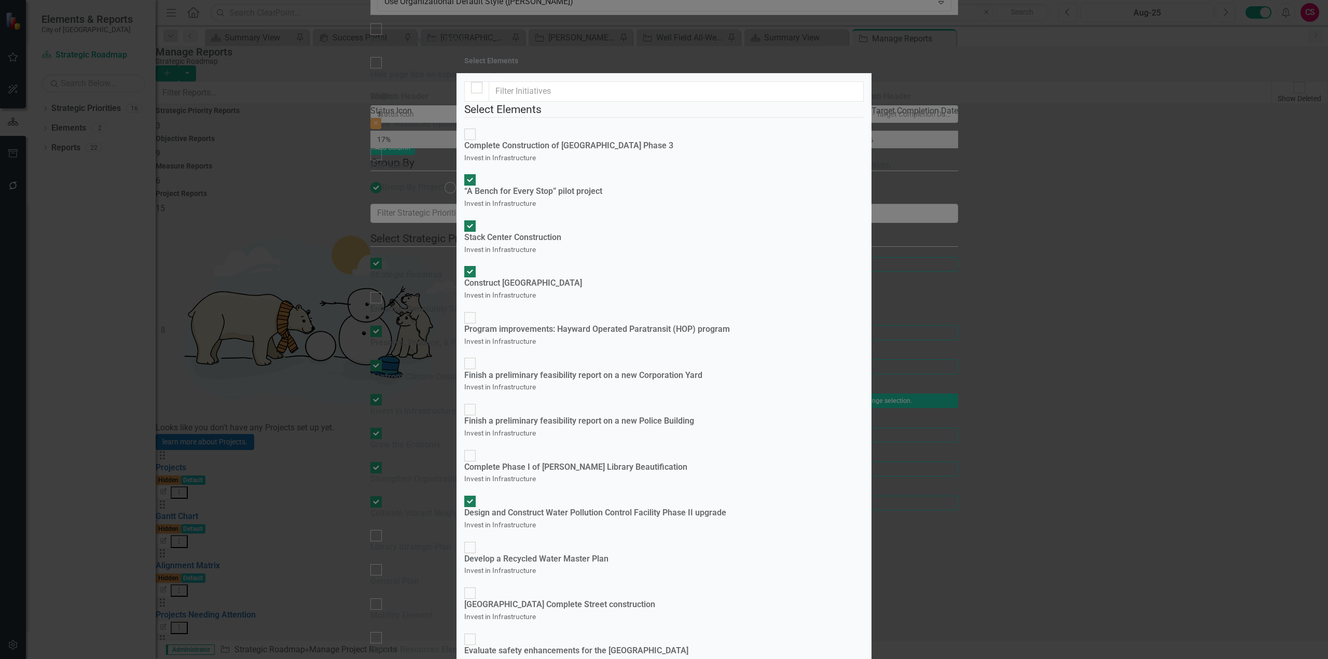
checkbox input "true"
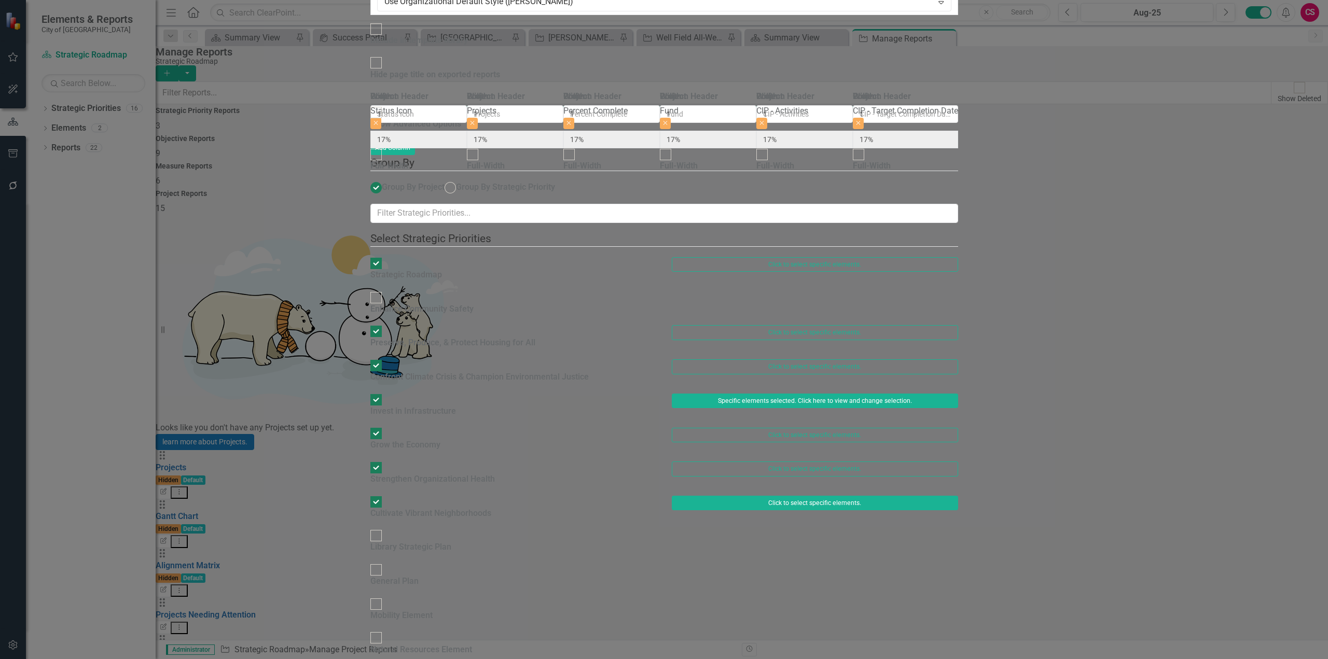
click at [910, 496] on button "Click to select specific elements." at bounding box center [815, 503] width 286 height 15
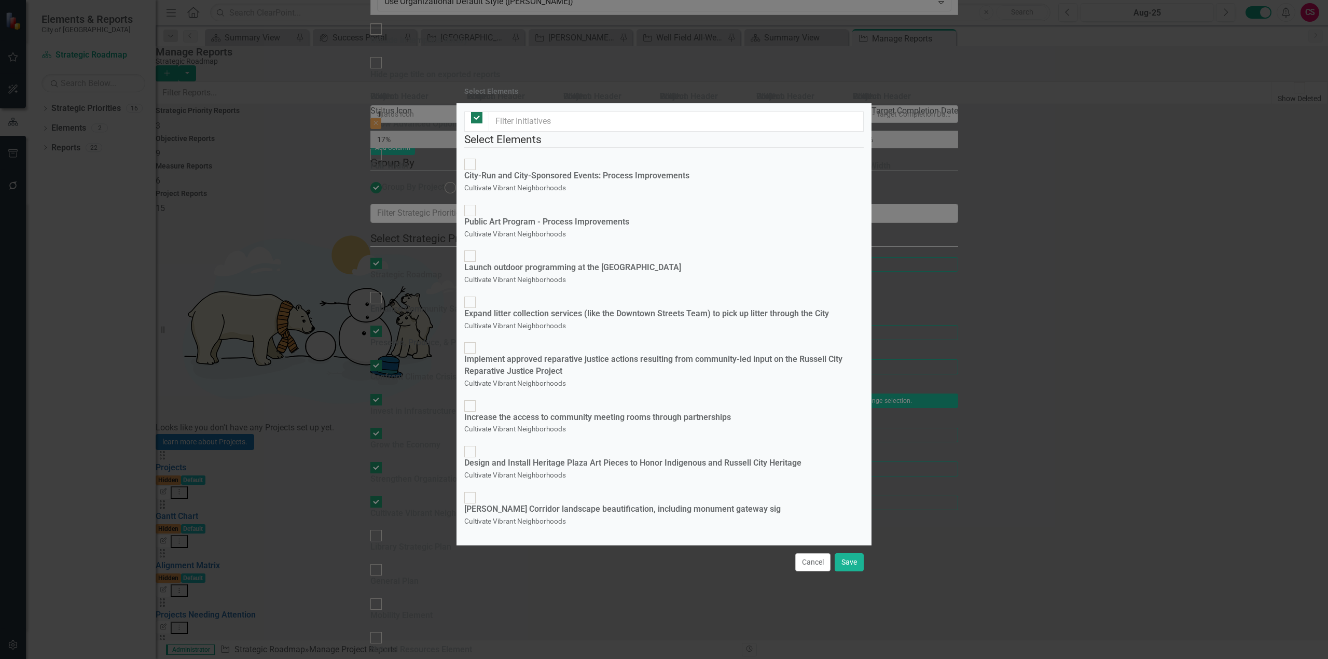
checkbox input "false"
click at [598, 504] on div "[PERSON_NAME] Corridor landscape beautification, including monument gateway sig" at bounding box center [622, 510] width 316 height 12
click at [478, 490] on input "Jackson Corridor landscape beautification, including monument gateway sig Culti…" at bounding box center [470, 498] width 16 height 16
checkbox input "true"
click at [852, 565] on button "Save" at bounding box center [849, 562] width 29 height 18
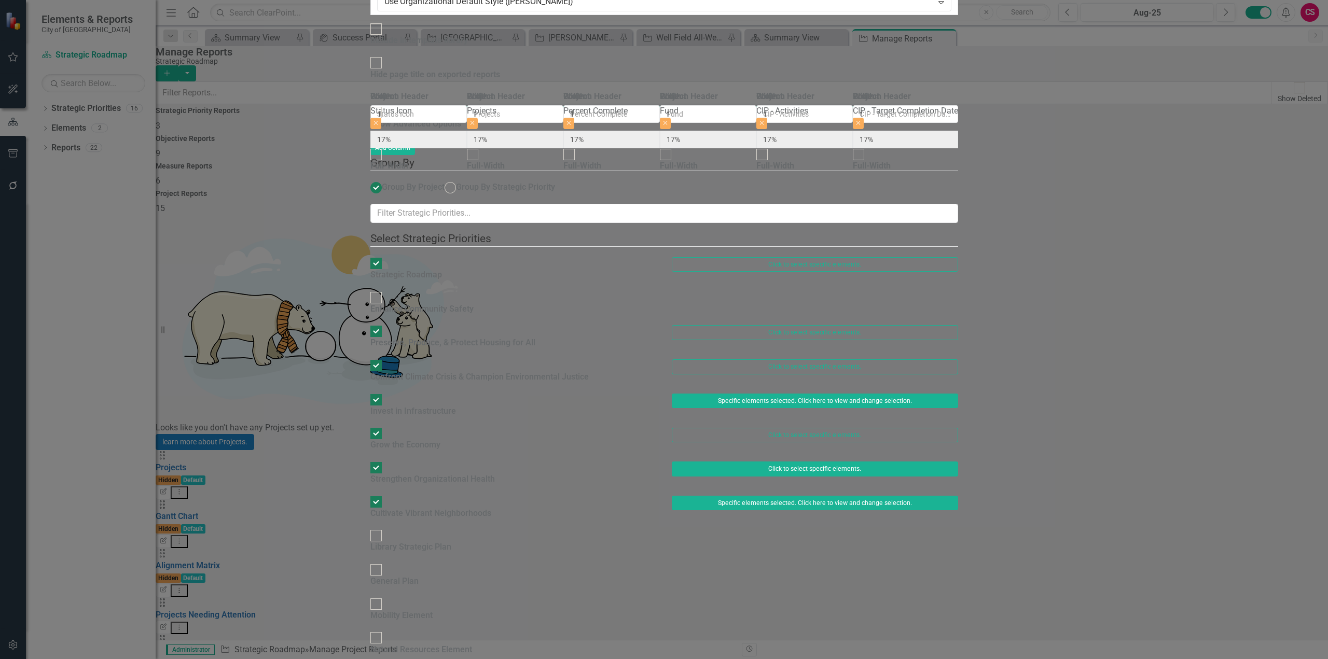
click at [888, 462] on button "Click to select specific elements." at bounding box center [815, 469] width 286 height 15
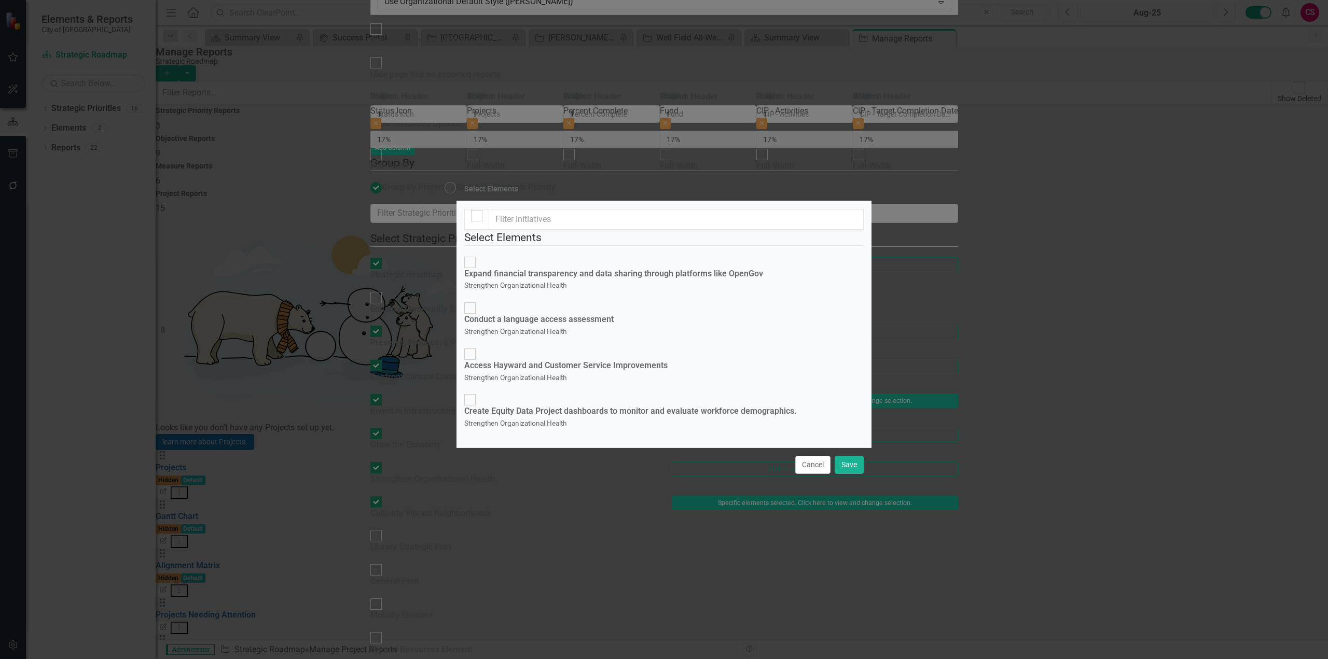
click at [809, 482] on div "Cancel Save" at bounding box center [663, 465] width 415 height 34
click at [810, 474] on button "Cancel" at bounding box center [812, 465] width 35 height 18
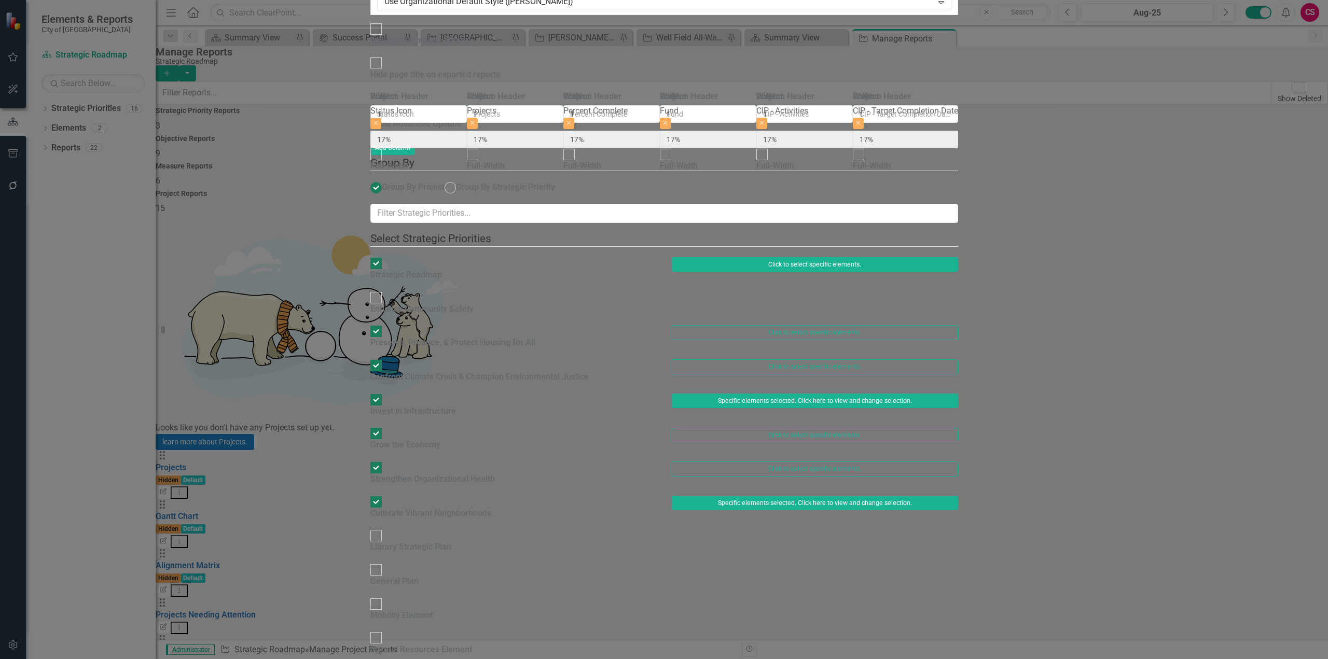
click at [958, 257] on button "Click to select specific elements." at bounding box center [815, 264] width 286 height 15
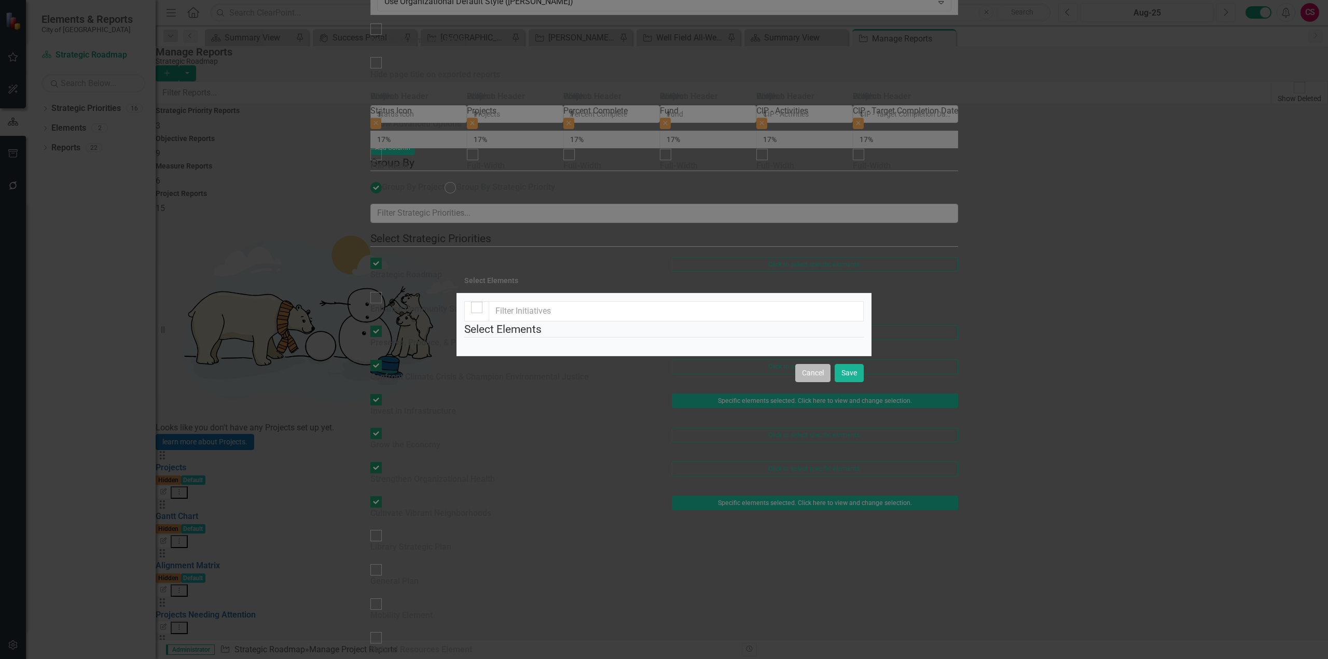
click at [827, 382] on button "Cancel" at bounding box center [812, 373] width 35 height 18
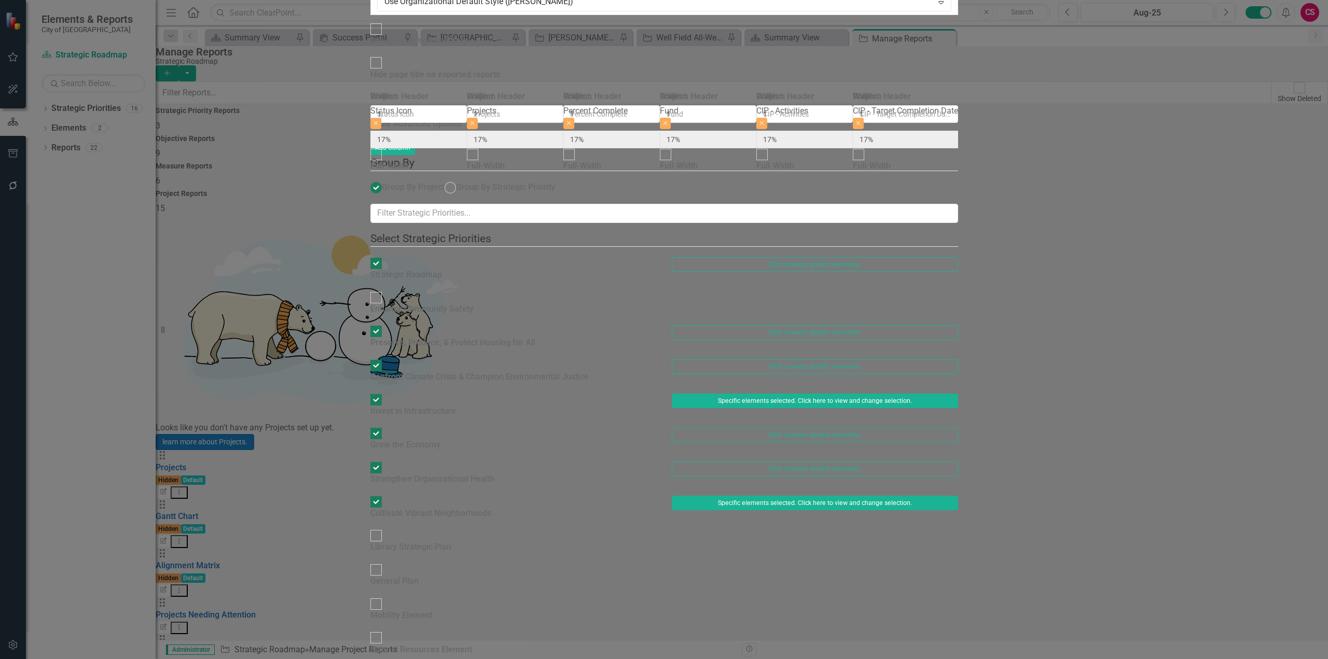
click at [450, 303] on div "Enhance Community Safety" at bounding box center [421, 309] width 103 height 12
click at [384, 289] on input "Enhance Community Safety" at bounding box center [376, 297] width 16 height 16
checkbox input "true"
click at [958, 292] on button "Click to select specific elements." at bounding box center [815, 299] width 286 height 15
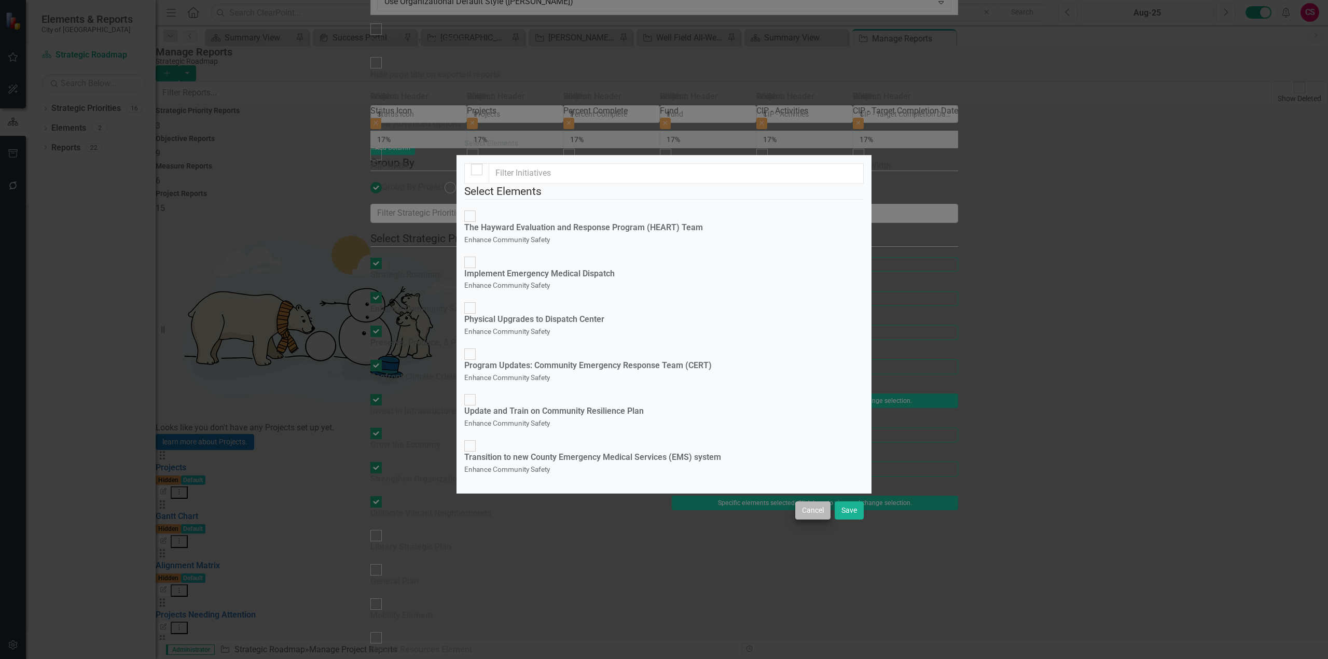
click at [819, 528] on div "Cancel Save" at bounding box center [663, 510] width 415 height 34
click at [819, 520] on button "Cancel" at bounding box center [812, 511] width 35 height 18
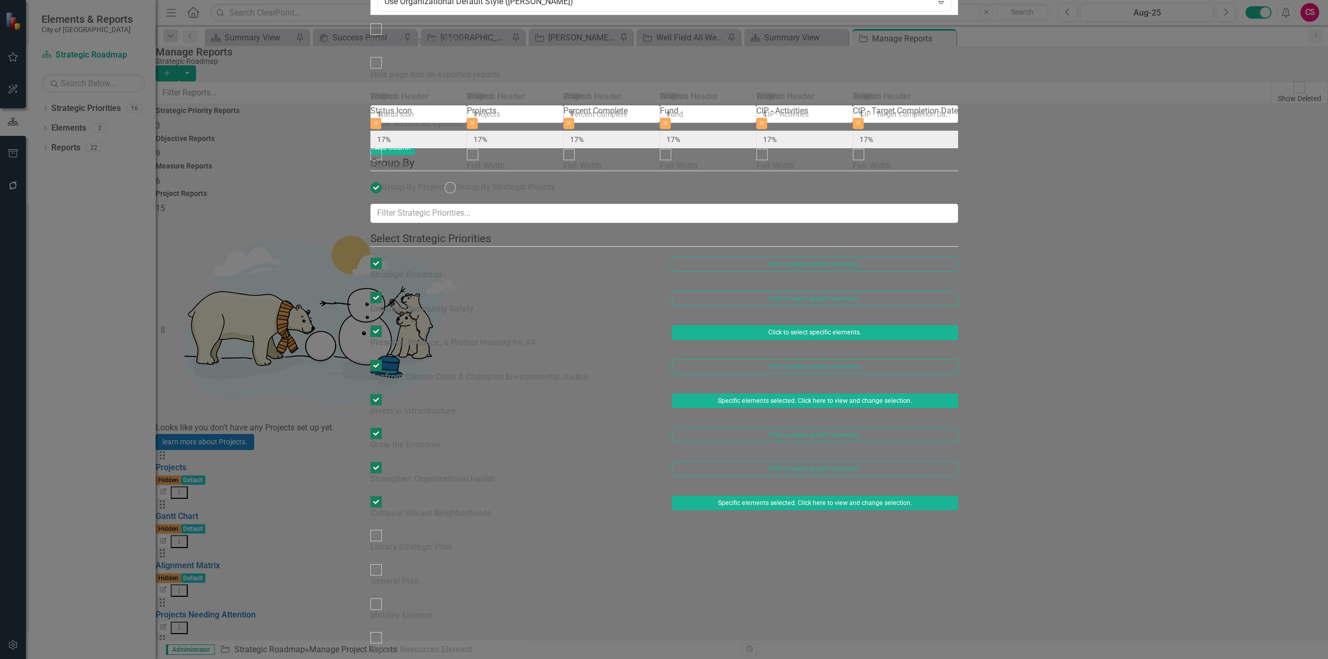
click at [958, 325] on button "Click to select specific elements." at bounding box center [815, 332] width 286 height 15
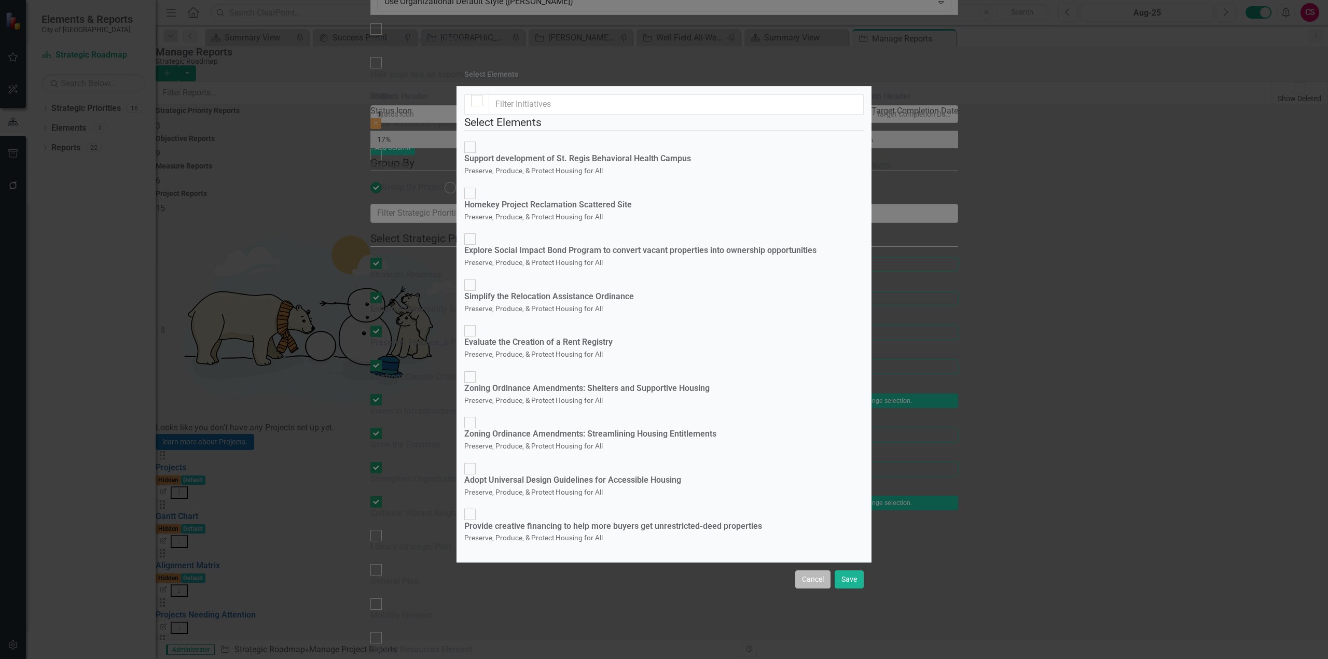
click at [810, 571] on button "Cancel" at bounding box center [812, 580] width 35 height 18
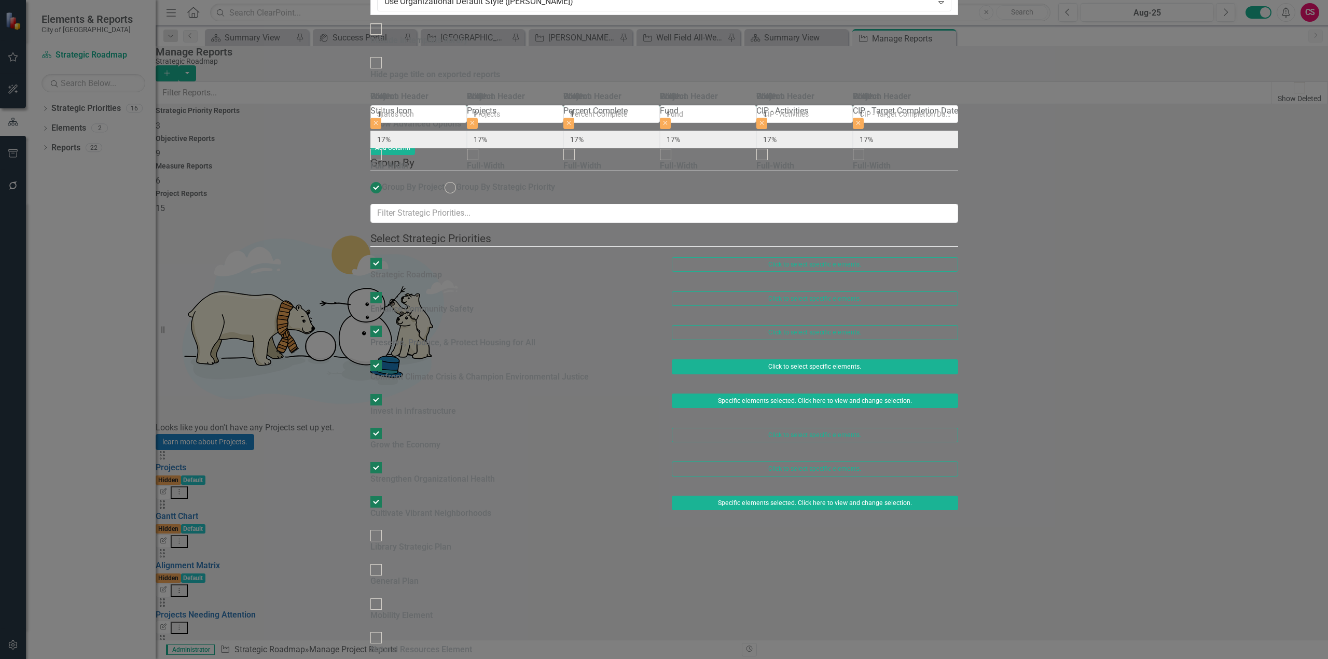
click at [958, 359] on button "Click to select specific elements." at bounding box center [815, 366] width 286 height 15
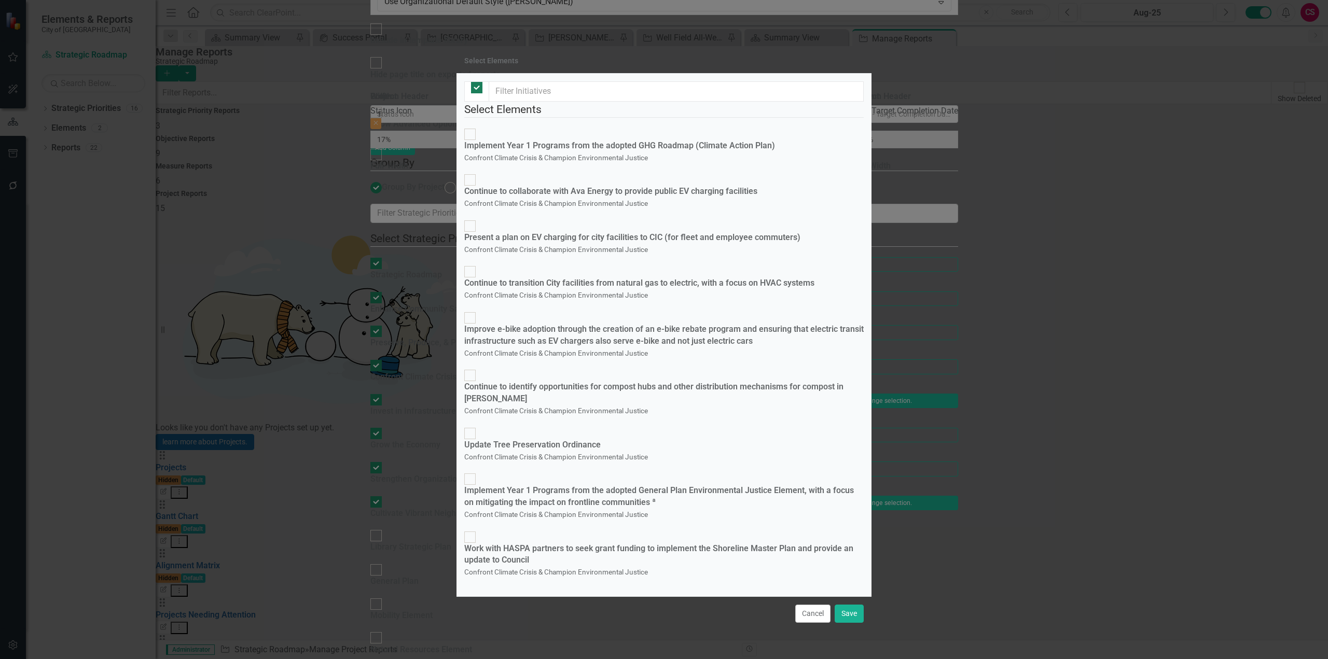
checkbox input "false"
click at [815, 605] on button "Cancel" at bounding box center [812, 614] width 35 height 18
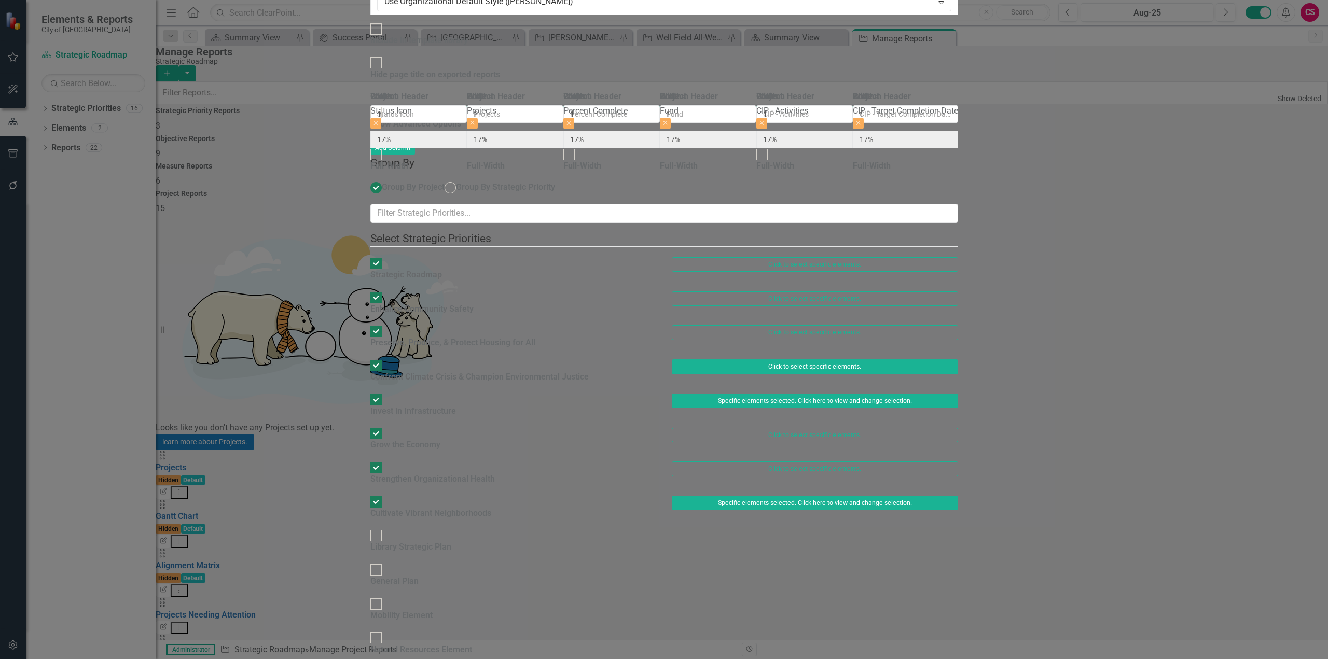
click at [958, 359] on button "Click to select specific elements." at bounding box center [815, 366] width 286 height 15
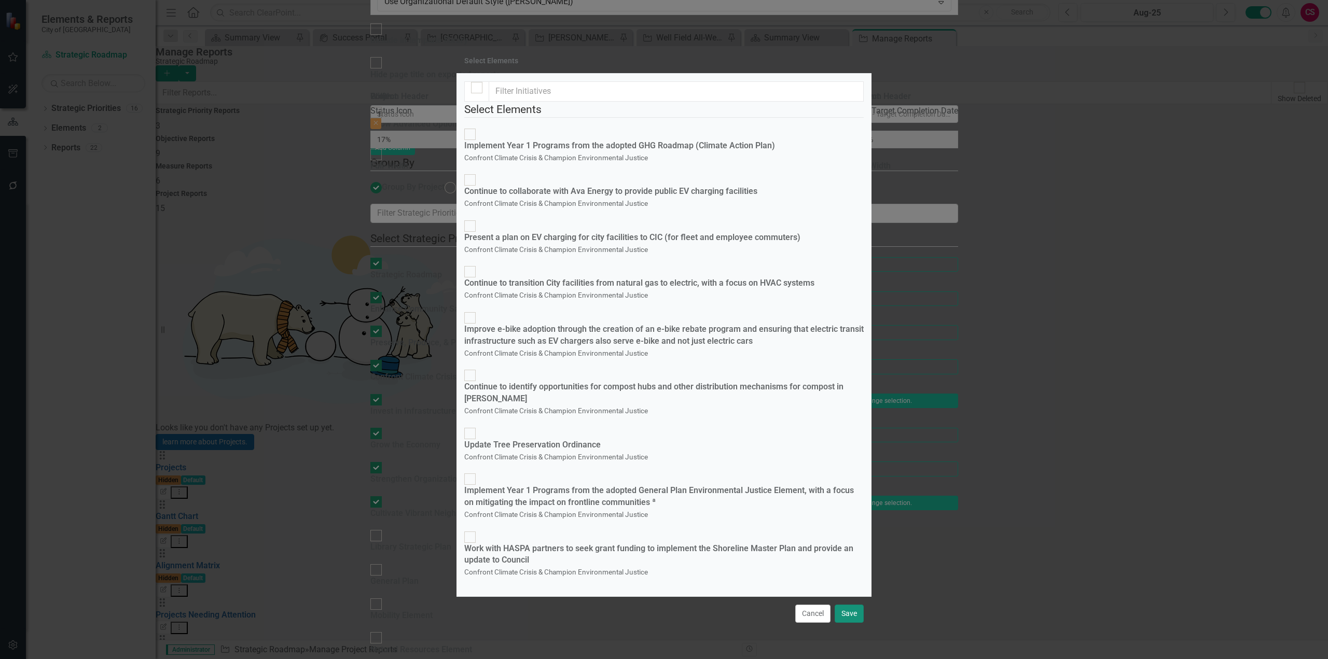
click at [835, 605] on button "Save" at bounding box center [849, 614] width 29 height 18
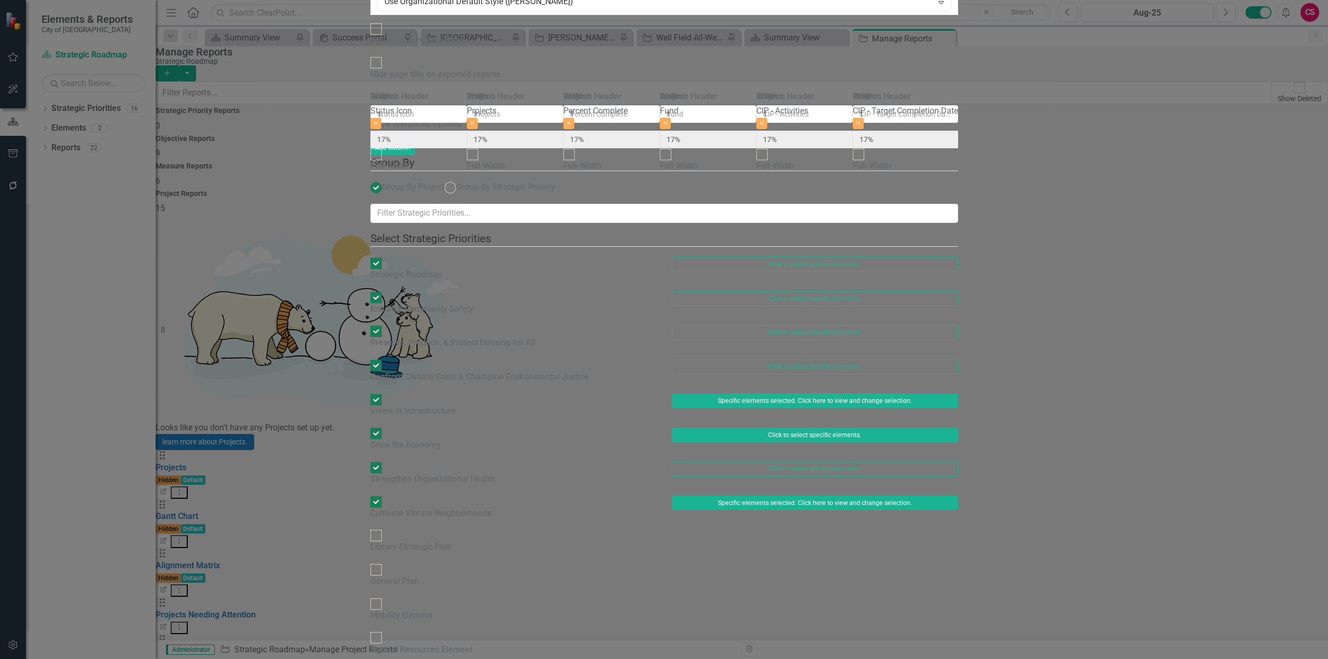
click at [958, 428] on button "Click to select specific elements." at bounding box center [815, 435] width 286 height 15
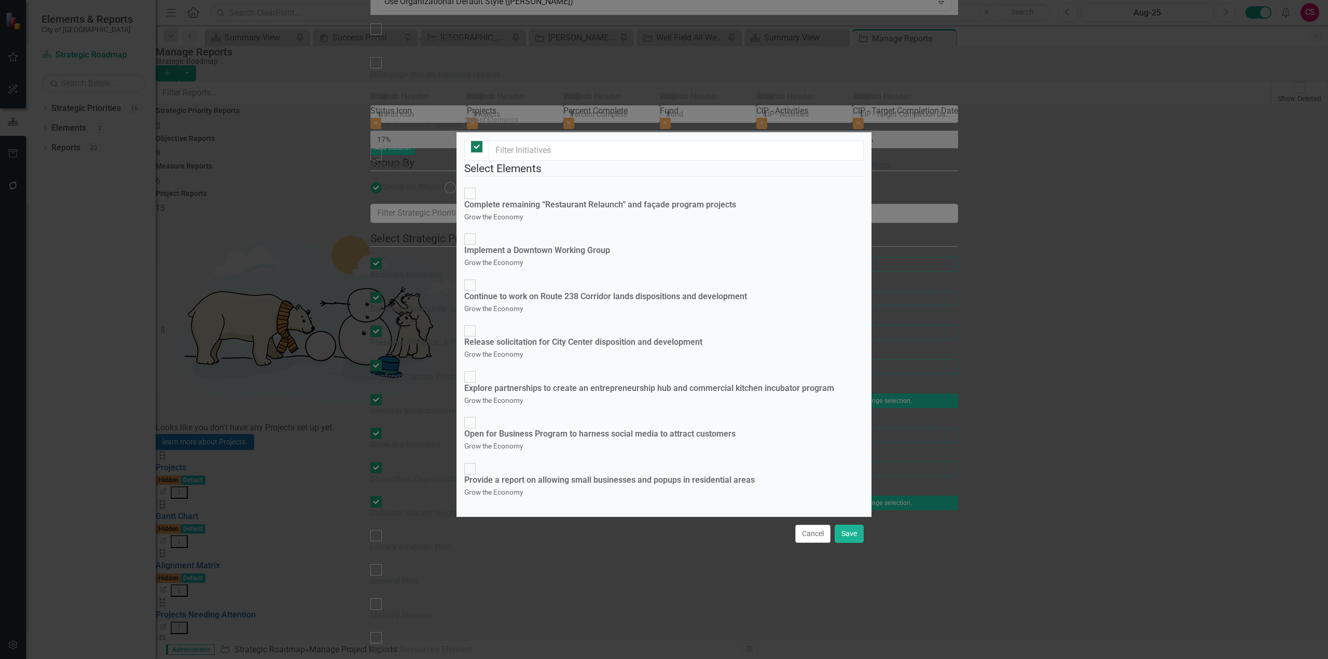
checkbox input "false"
drag, startPoint x: 799, startPoint y: 562, endPoint x: 822, endPoint y: 517, distance: 50.3
click at [800, 543] on button "Cancel" at bounding box center [812, 534] width 35 height 18
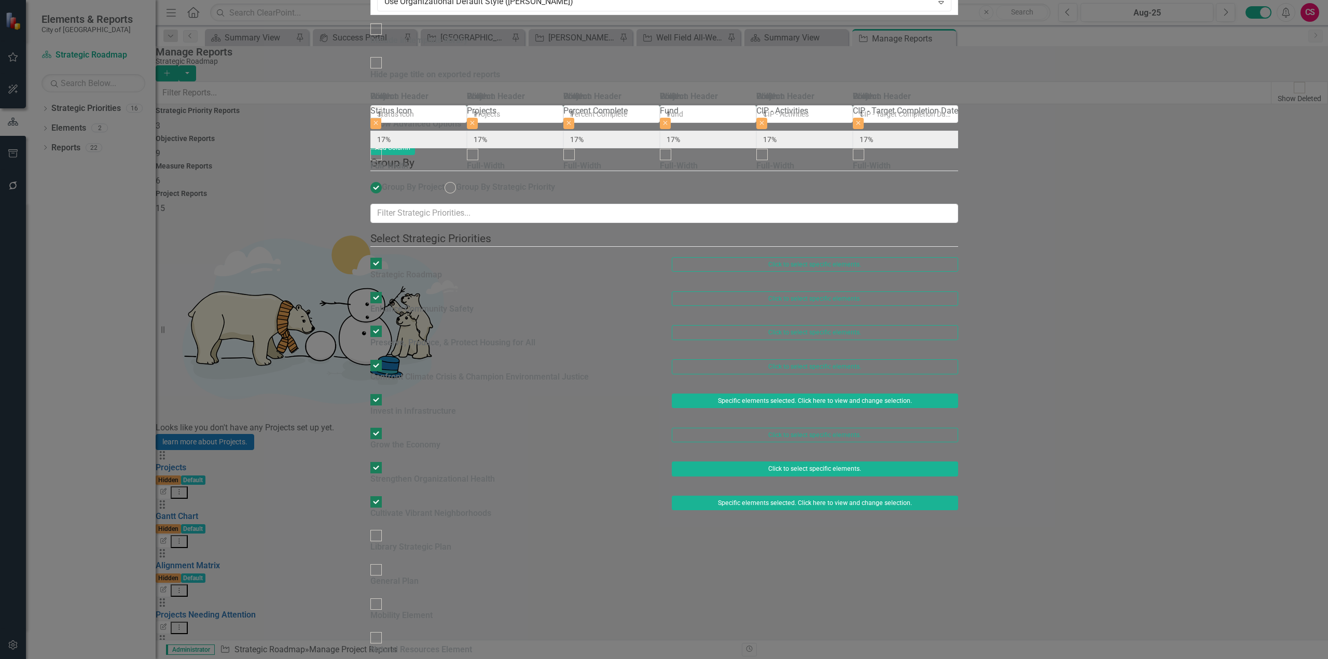
click at [946, 462] on button "Click to select specific elements." at bounding box center [815, 469] width 286 height 15
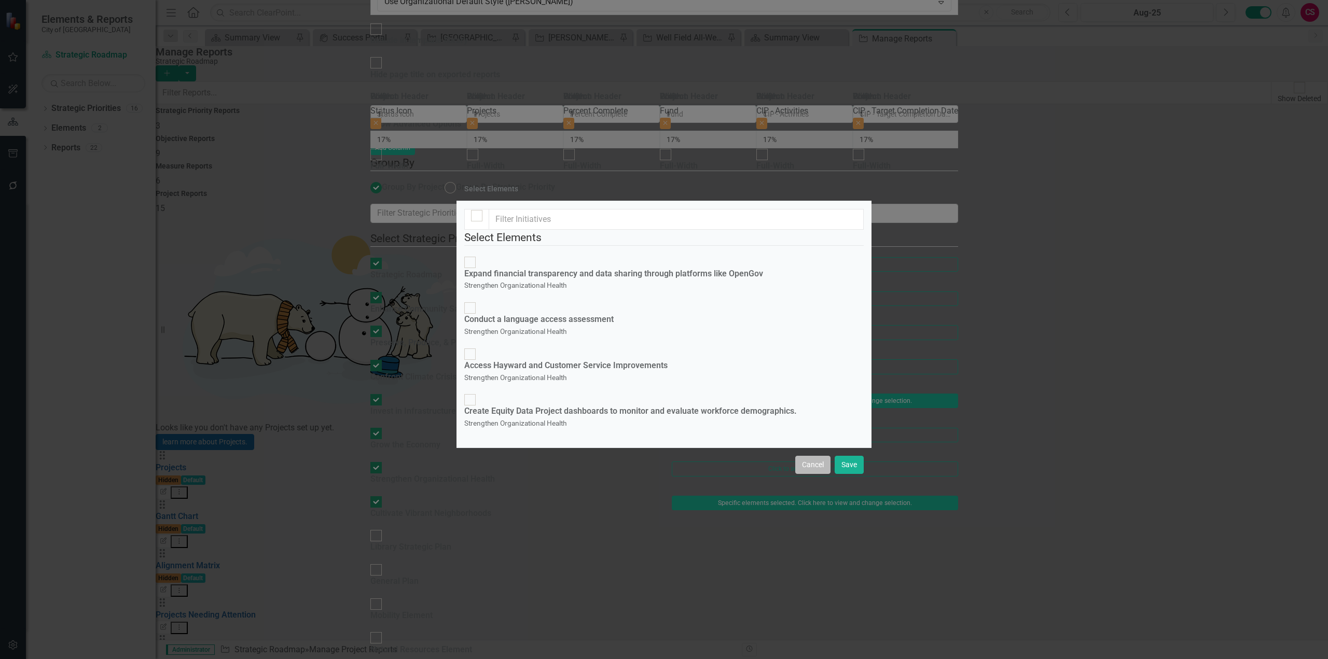
click at [808, 474] on button "Cancel" at bounding box center [812, 465] width 35 height 18
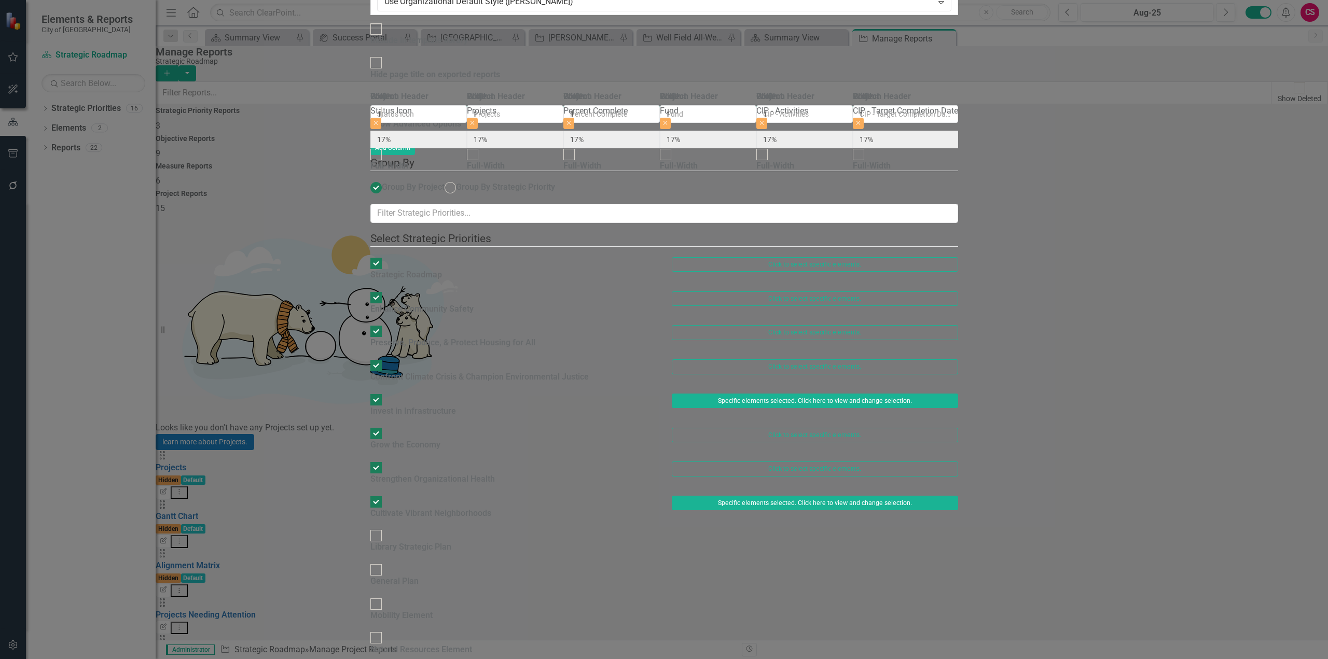
click at [428, 439] on div "Grow the Economy" at bounding box center [405, 445] width 70 height 12
click at [384, 426] on input "Grow the Economy" at bounding box center [376, 434] width 16 height 16
checkbox input "false"
click at [417, 474] on div "Strengthen Organizational Health" at bounding box center [432, 480] width 124 height 12
click at [384, 460] on input "Strengthen Organizational Health" at bounding box center [376, 468] width 16 height 16
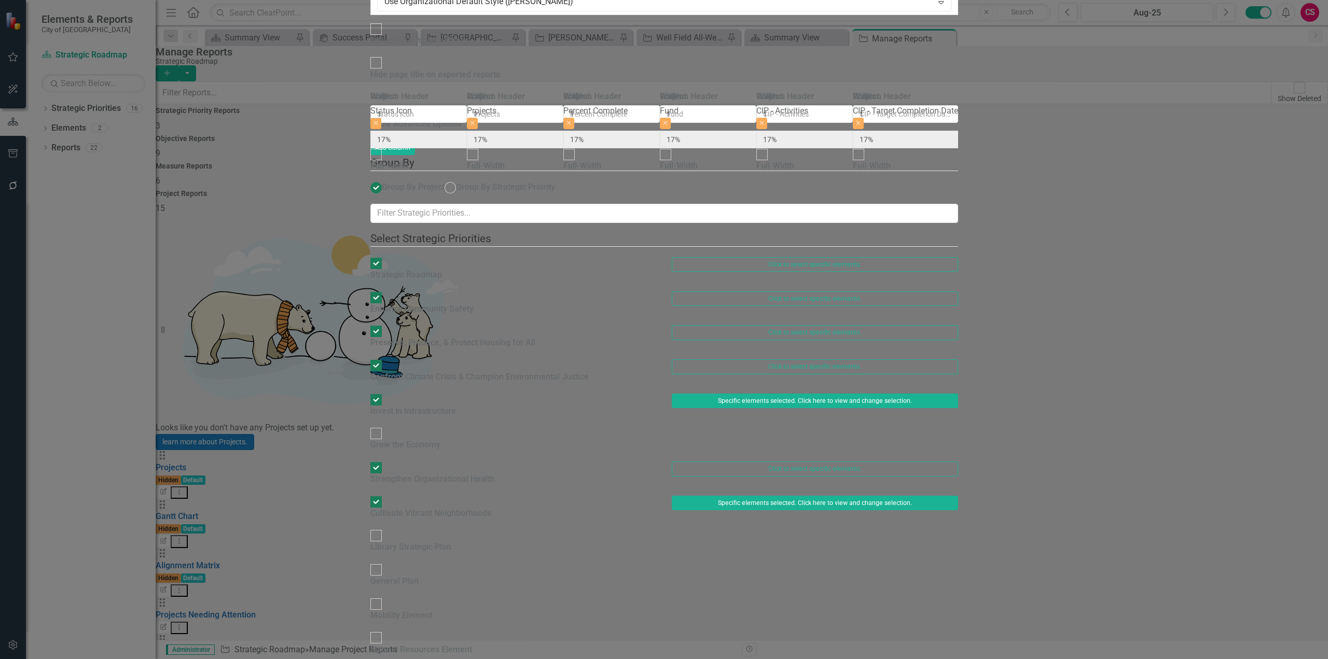
checkbox input "false"
click at [410, 337] on div "Preserve, Produce, & Protect Housing for All" at bounding box center [452, 343] width 165 height 12
click at [384, 324] on input "Preserve, Produce, & Protect Housing for All" at bounding box center [376, 332] width 16 height 16
checkbox input "false"
click at [413, 303] on div "Enhance Community Safety" at bounding box center [421, 309] width 103 height 12
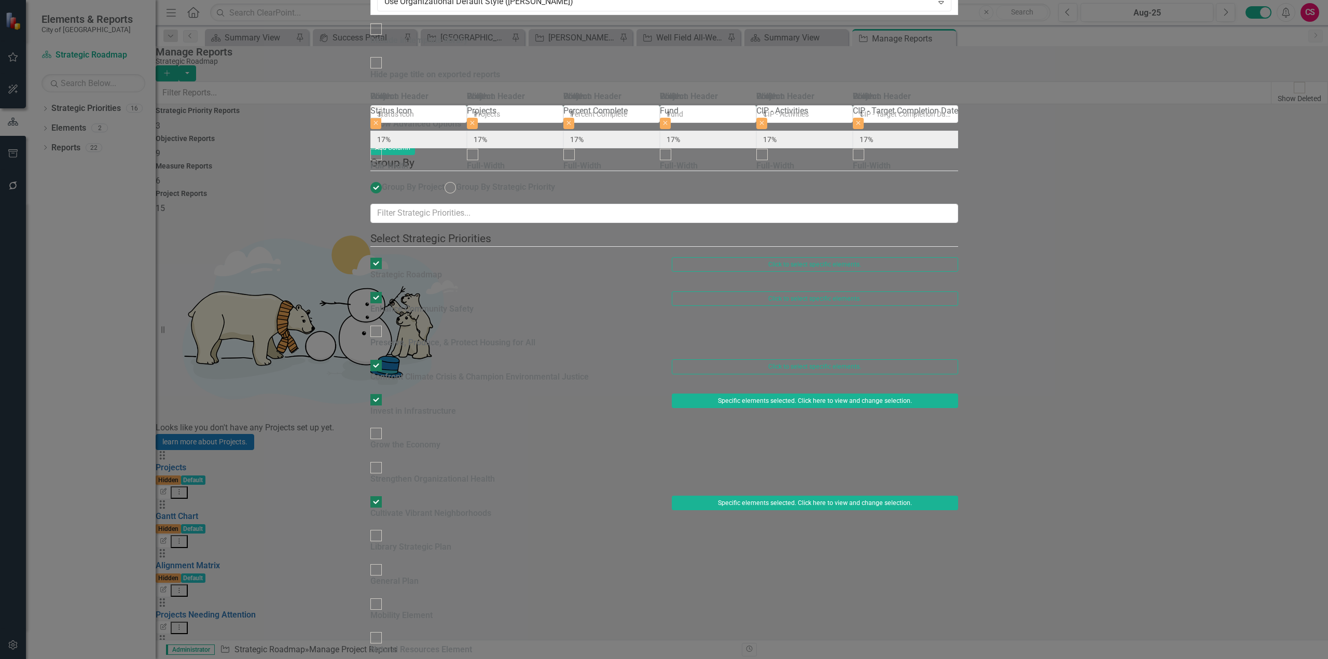
click at [384, 289] on input "Enhance Community Safety" at bounding box center [376, 297] width 16 height 16
checkbox input "false"
click at [417, 371] on div "Confront Climate Crisis & Champion Environmental Justice" at bounding box center [479, 377] width 218 height 12
click at [384, 358] on input "Confront Climate Crisis & Champion Environmental Justice" at bounding box center [376, 366] width 16 height 16
checkbox input "false"
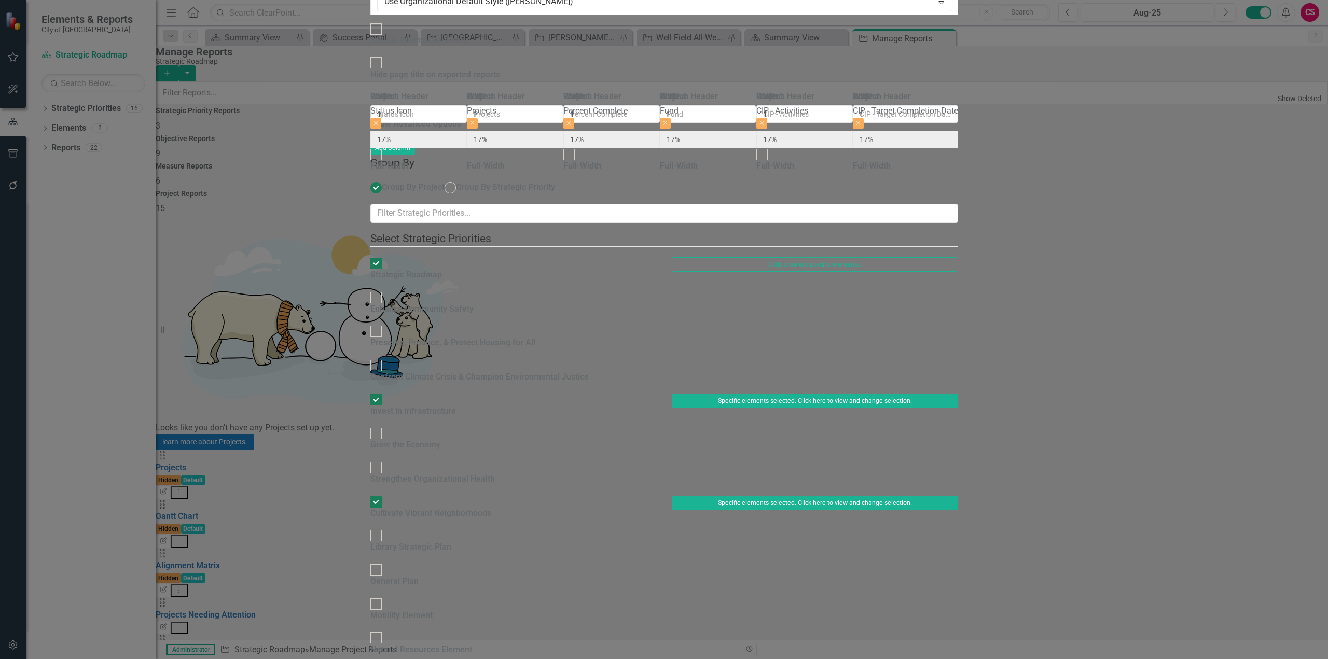
click at [405, 257] on div "Strategic Roadmap" at bounding box center [406, 269] width 72 height 24
click at [384, 255] on input "Strategic Roadmap" at bounding box center [376, 263] width 16 height 16
checkbox input "false"
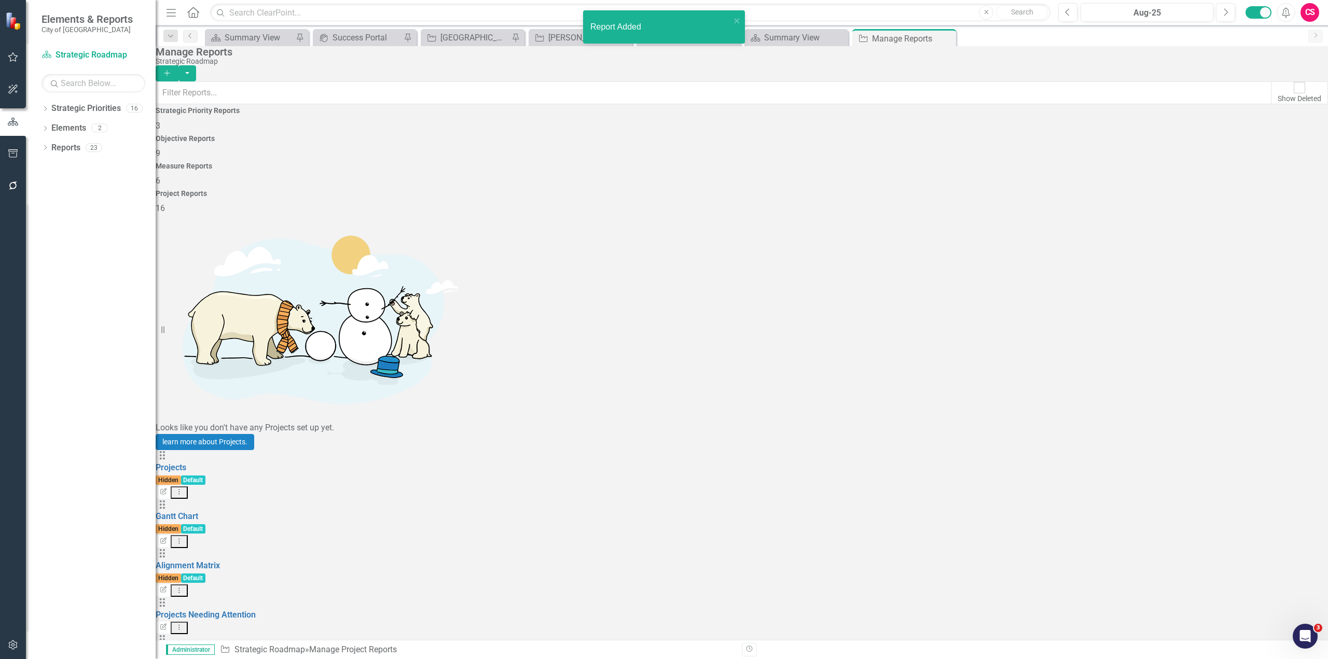
scroll to position [70, 0]
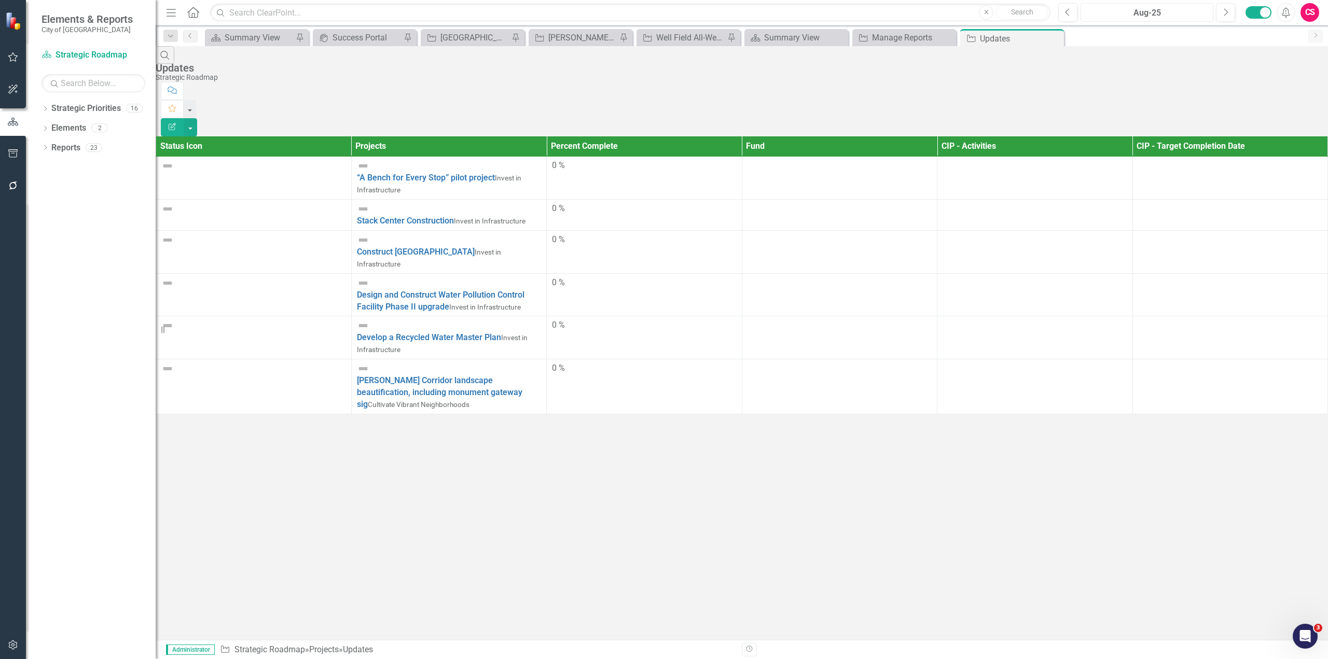
click at [1120, 4] on button "Aug-25" at bounding box center [1147, 12] width 133 height 19
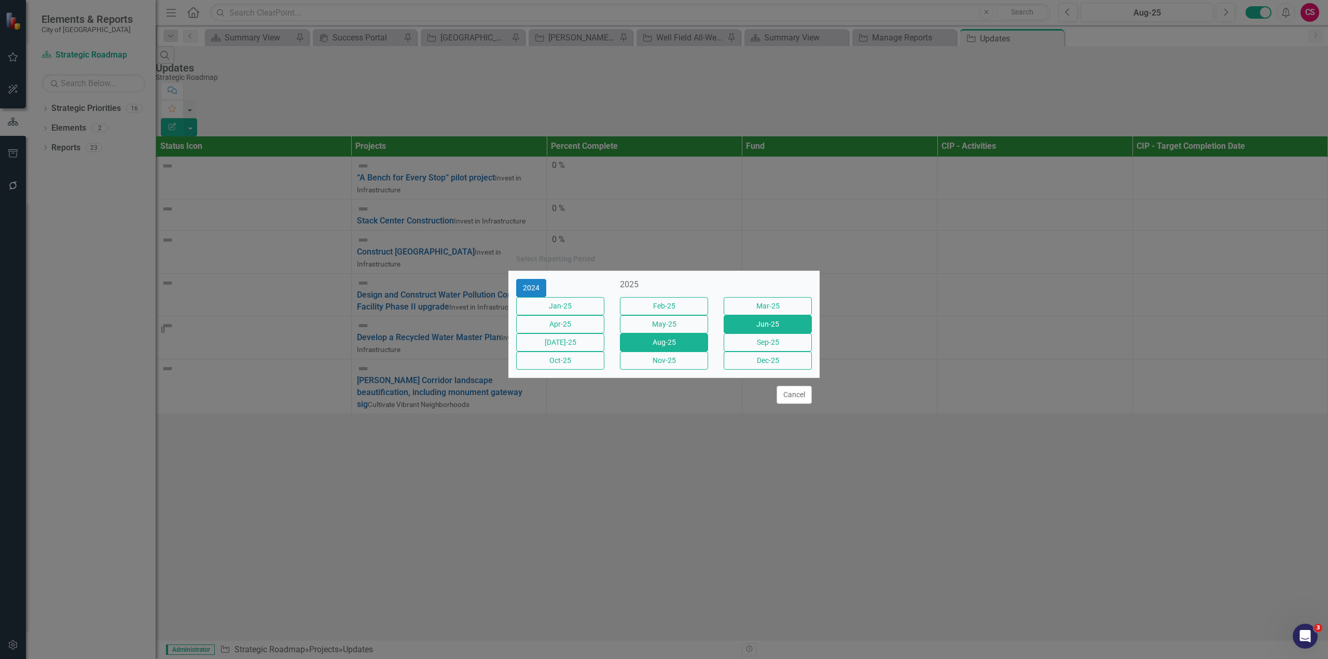
click at [737, 324] on button "Jun-25" at bounding box center [768, 324] width 88 height 18
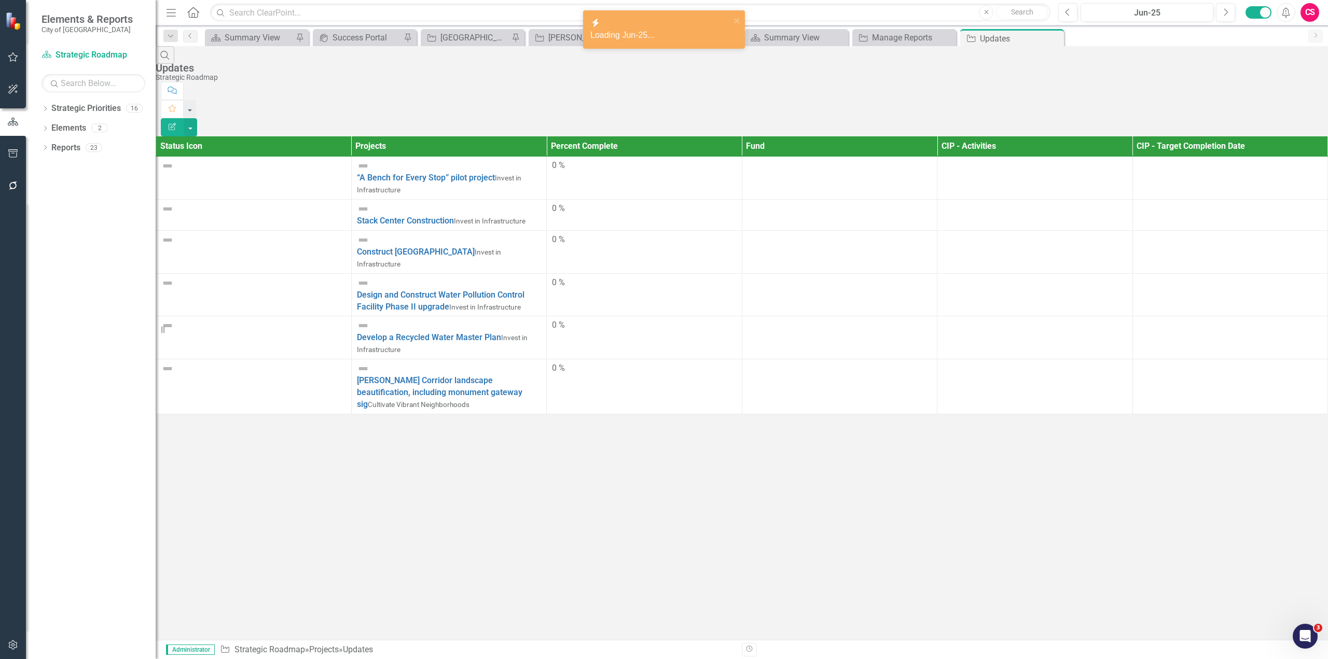
click at [184, 118] on button "Edit Report" at bounding box center [172, 127] width 23 height 18
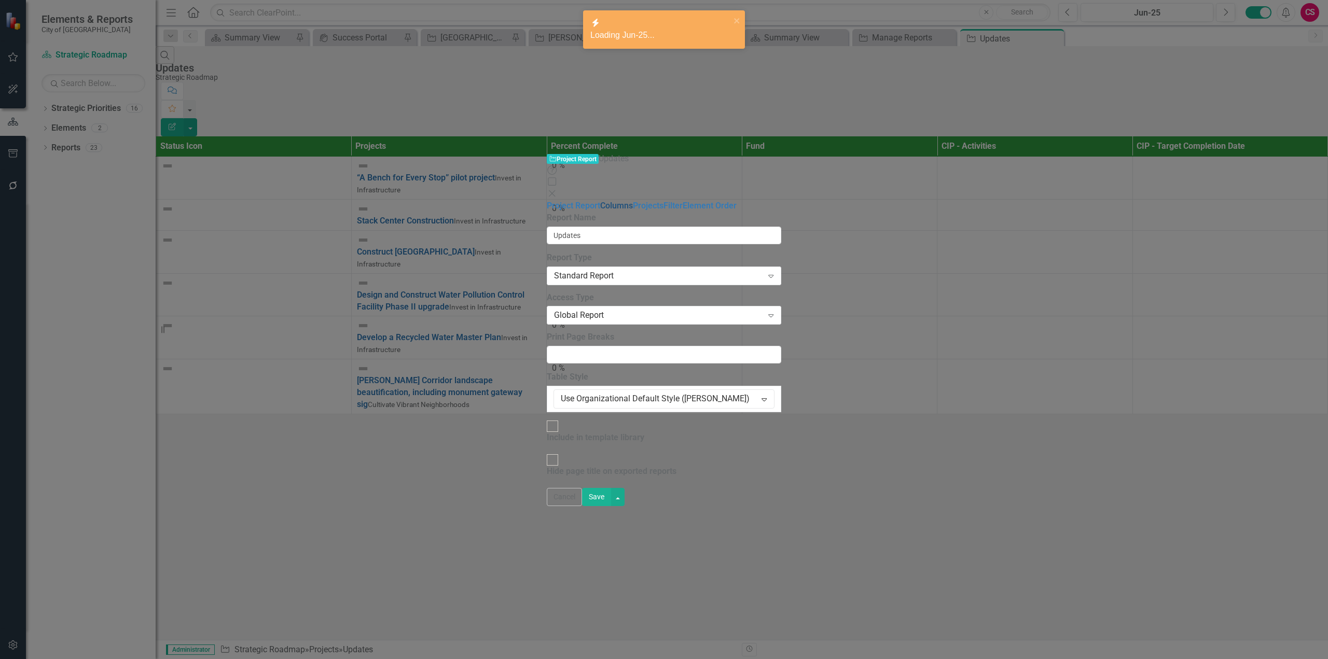
click at [600, 201] on link "Columns" at bounding box center [616, 206] width 33 height 10
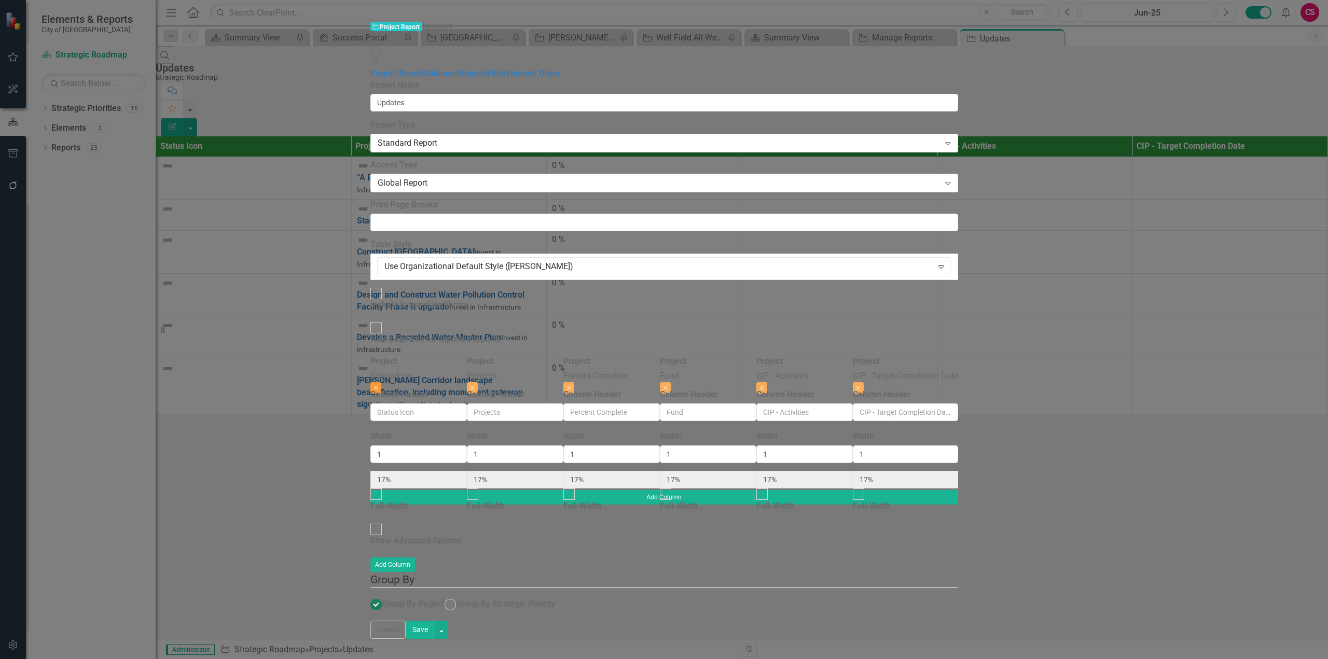
click at [378, 385] on icon "Close" at bounding box center [375, 388] width 5 height 6
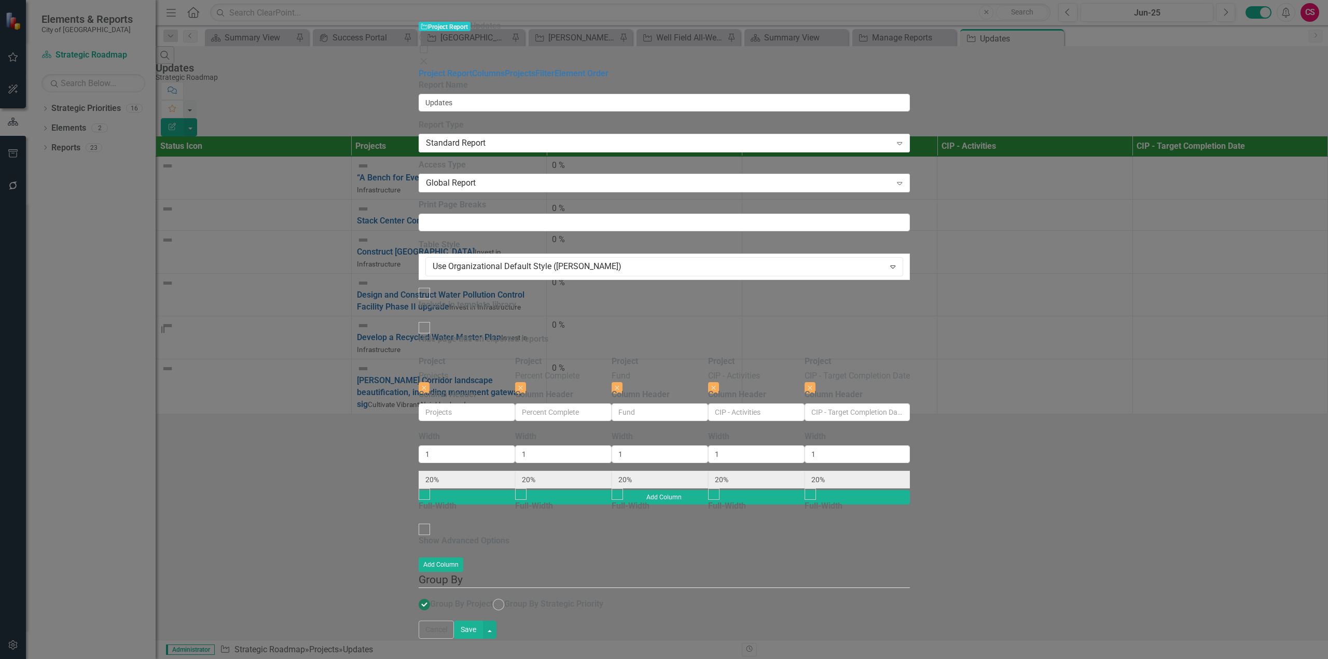
type input "20%"
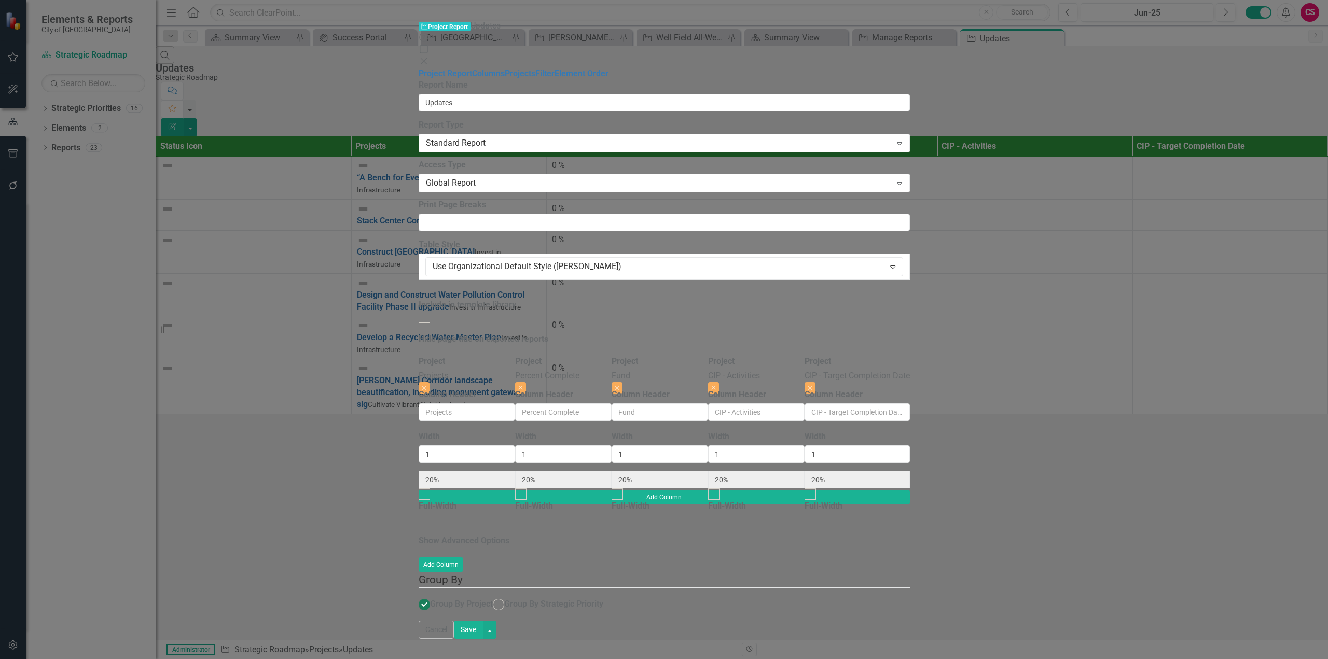
click at [483, 639] on button "Save" at bounding box center [468, 630] width 29 height 18
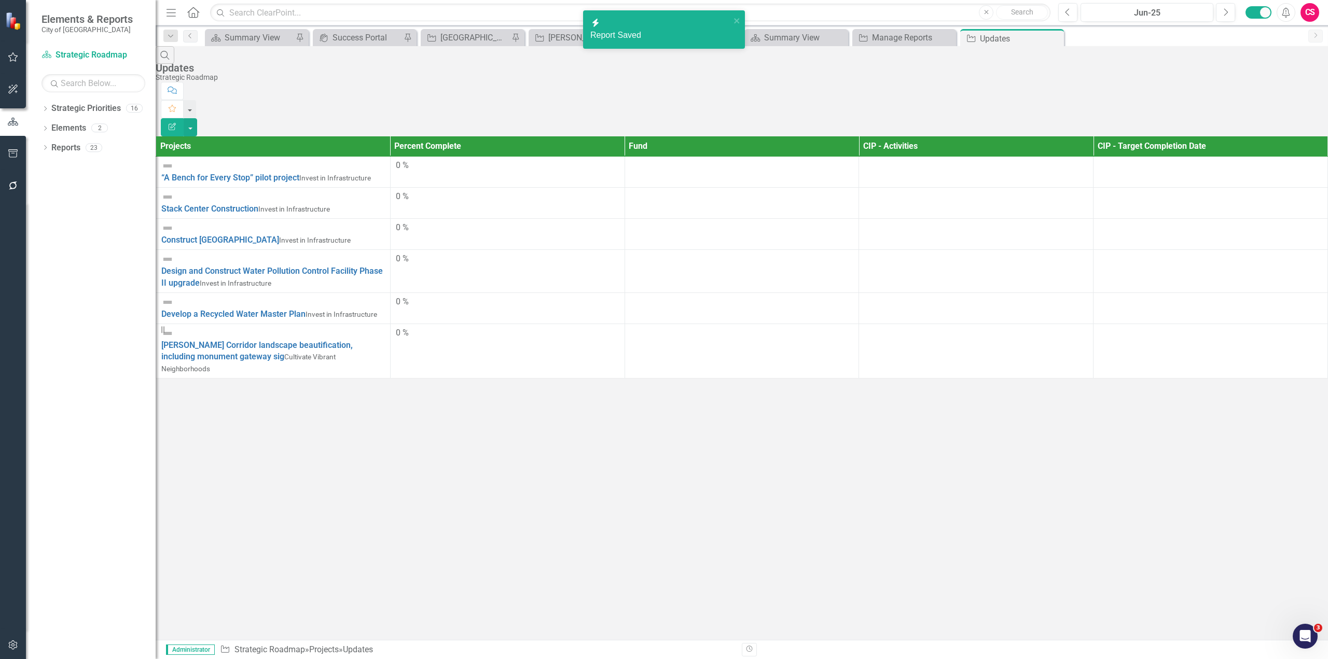
drag, startPoint x: 545, startPoint y: 434, endPoint x: 537, endPoint y: 427, distance: 9.9
click at [541, 379] on div "Search Updates Strategic Roadmap Comment Favorite Edit Report Projects Percent …" at bounding box center [742, 212] width 1172 height 333
click at [310, 10] on input "text" at bounding box center [630, 13] width 840 height 18
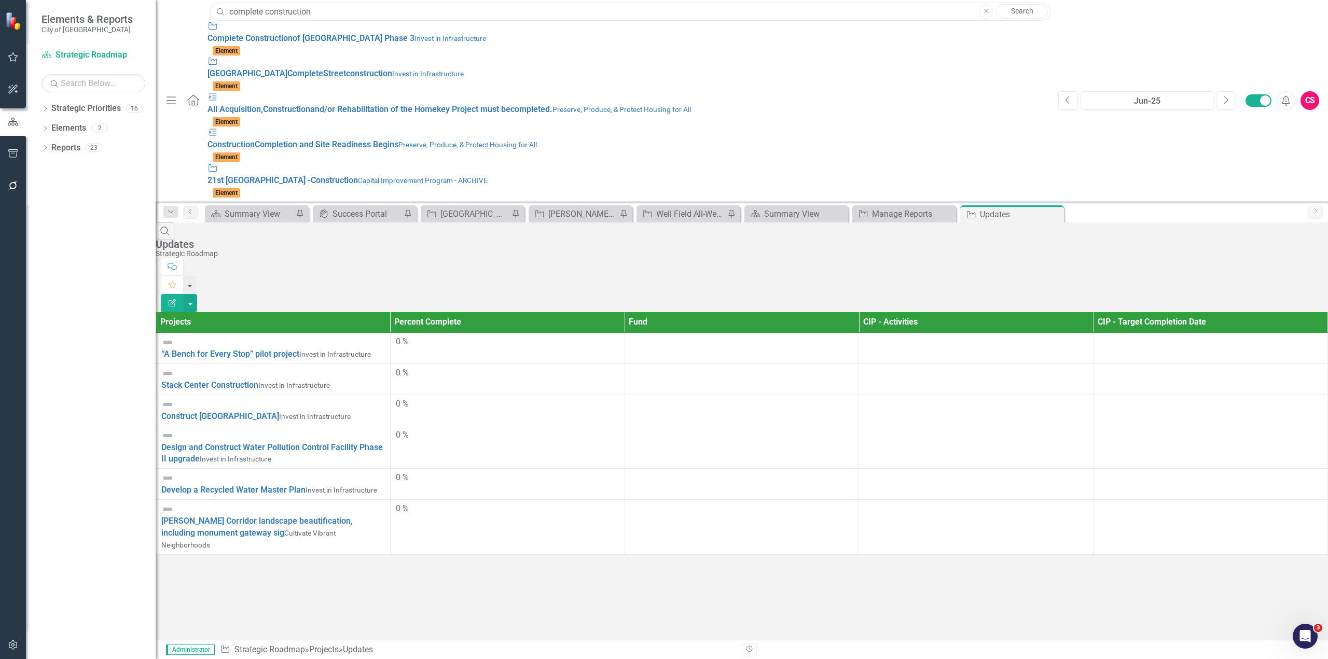
type input "complete construction"
drag, startPoint x: 1067, startPoint y: 396, endPoint x: 1174, endPoint y: 250, distance: 181.6
click at [1068, 396] on div "Search Updates Strategic Roadmap Comment Favorite Edit Report Projects Percent …" at bounding box center [742, 389] width 1172 height 333
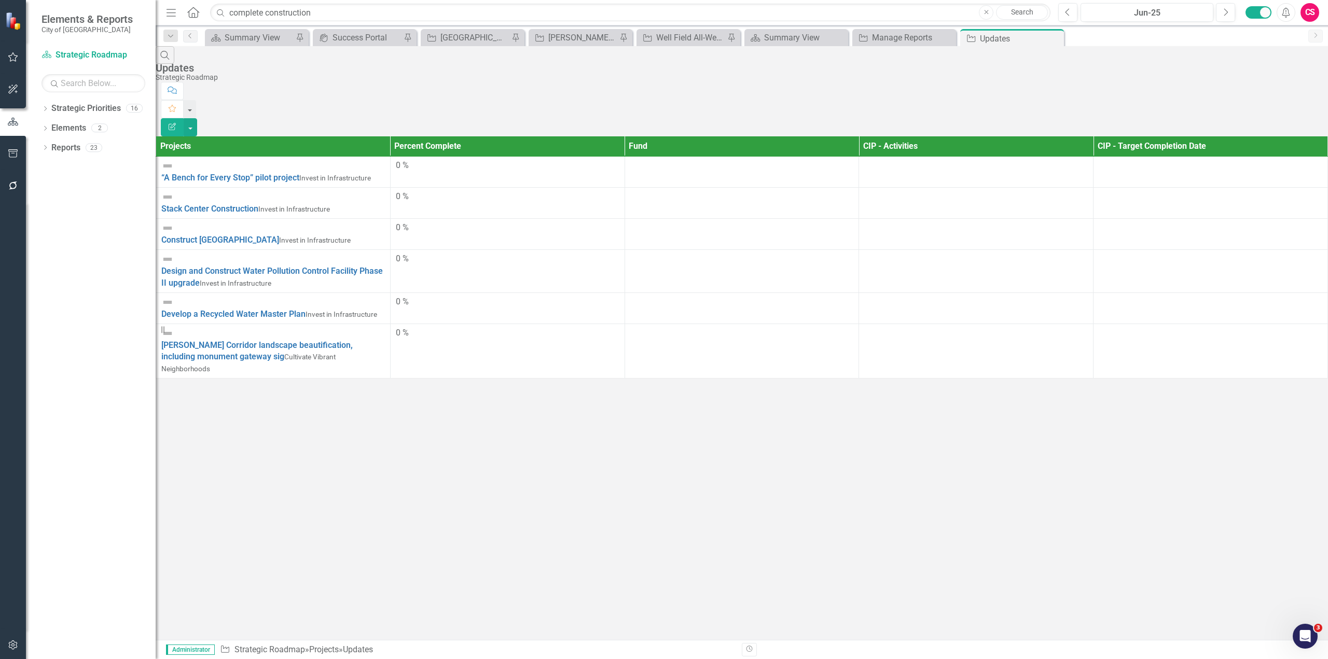
click at [184, 118] on button "Edit Report" at bounding box center [172, 127] width 23 height 18
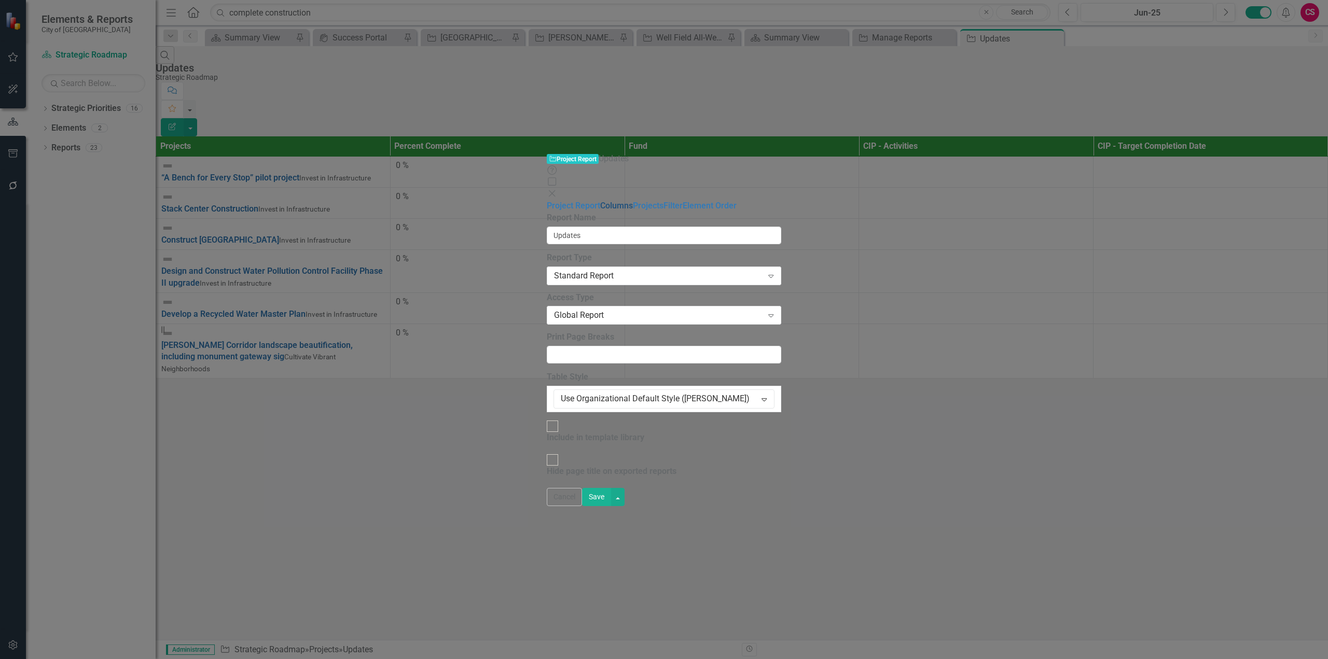
click at [600, 201] on link "Columns" at bounding box center [616, 206] width 33 height 10
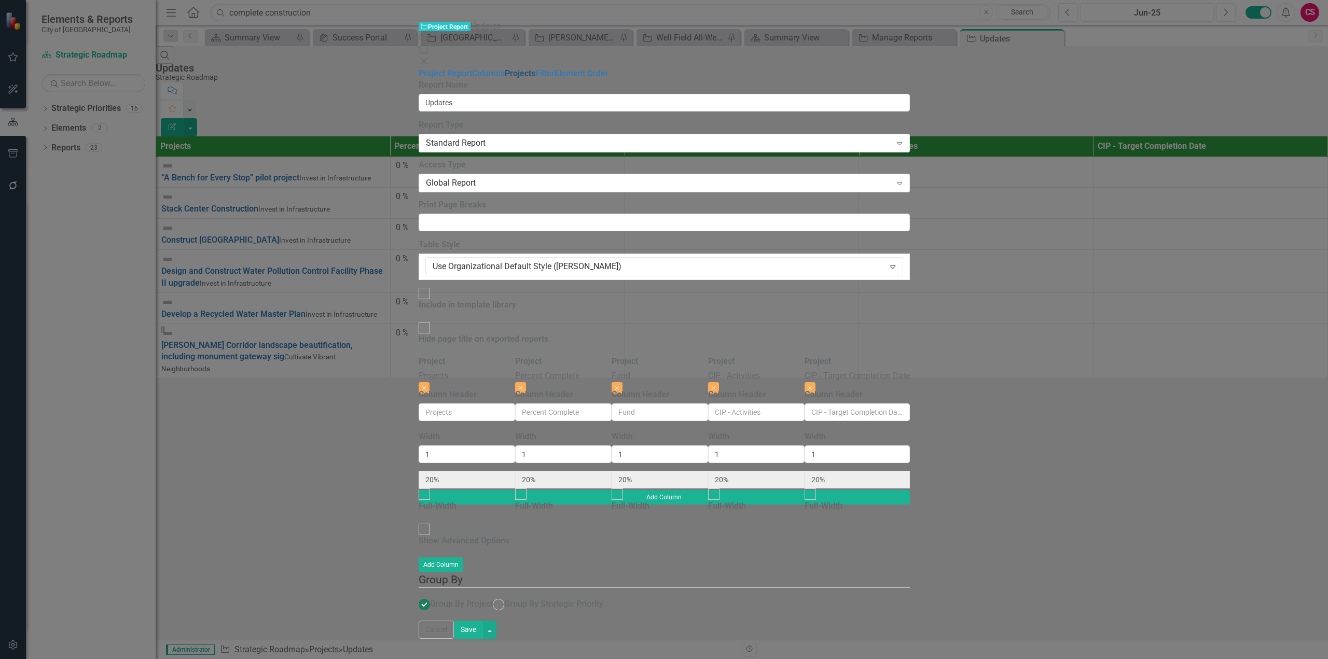
click at [505, 78] on link "Projects" at bounding box center [520, 73] width 31 height 10
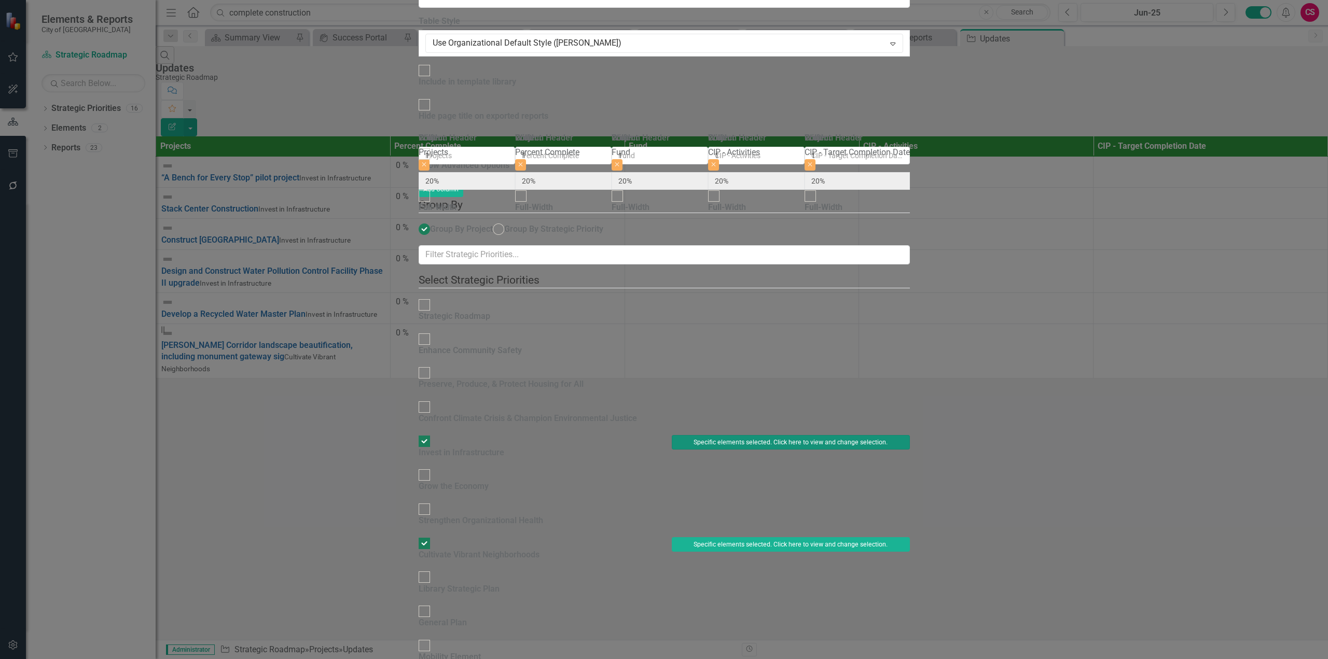
click at [910, 435] on button "Specific elements selected. Click here to view and change selection." at bounding box center [791, 442] width 238 height 15
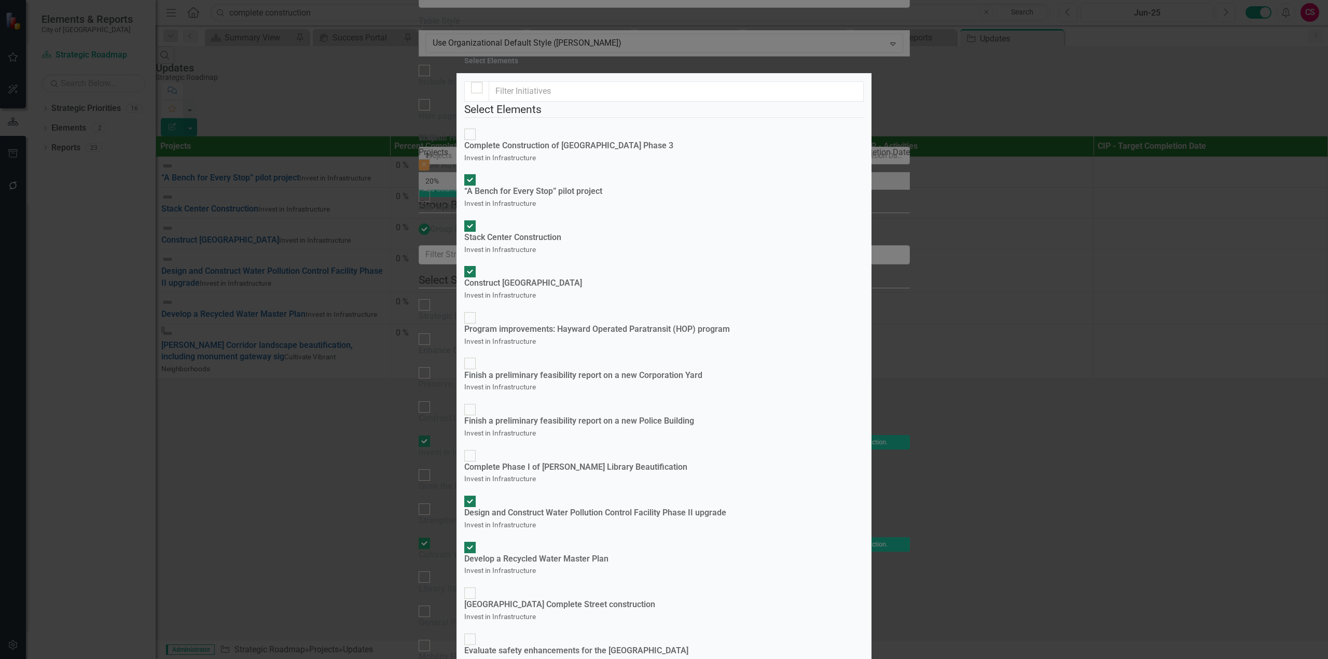
click at [551, 164] on div "Complete Construction of Mission Boulevard Phase 3 Invest in Infrastructure" at bounding box center [568, 152] width 209 height 24
click at [478, 142] on input "Complete Construction of Mission Boulevard Phase 3 Invest in Infrastructure" at bounding box center [470, 134] width 16 height 16
checkbox input "true"
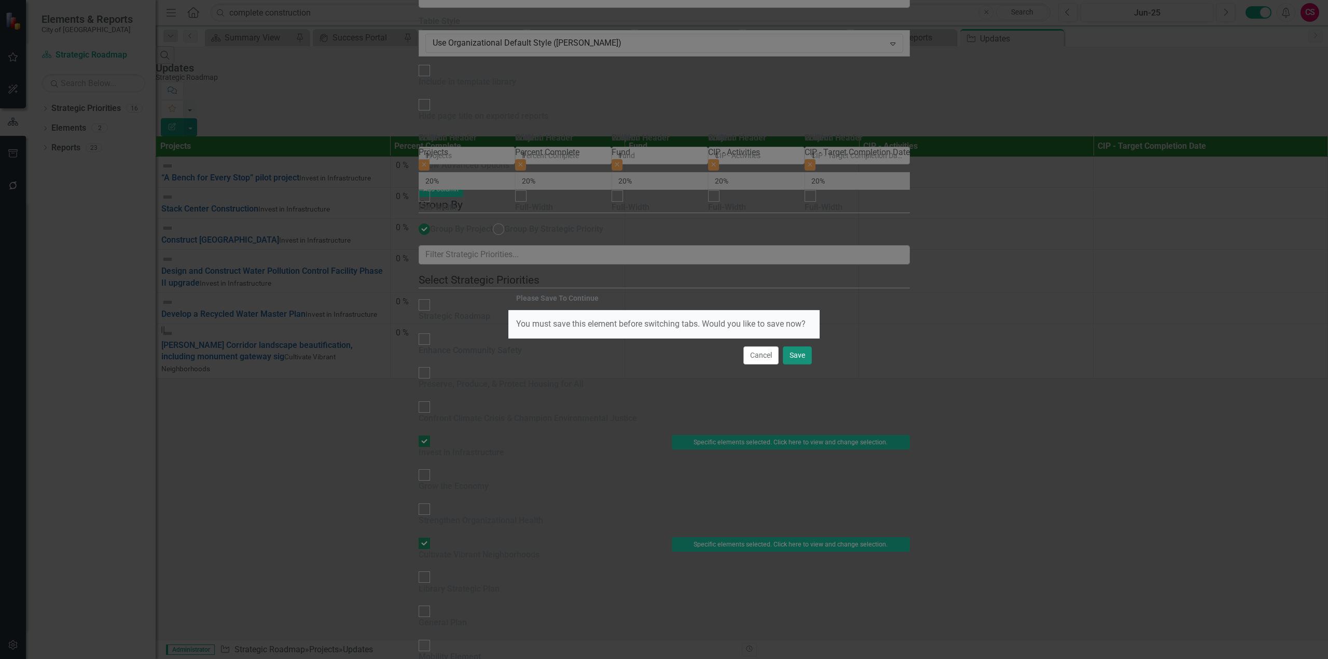
click at [808, 354] on button "Save" at bounding box center [797, 356] width 29 height 18
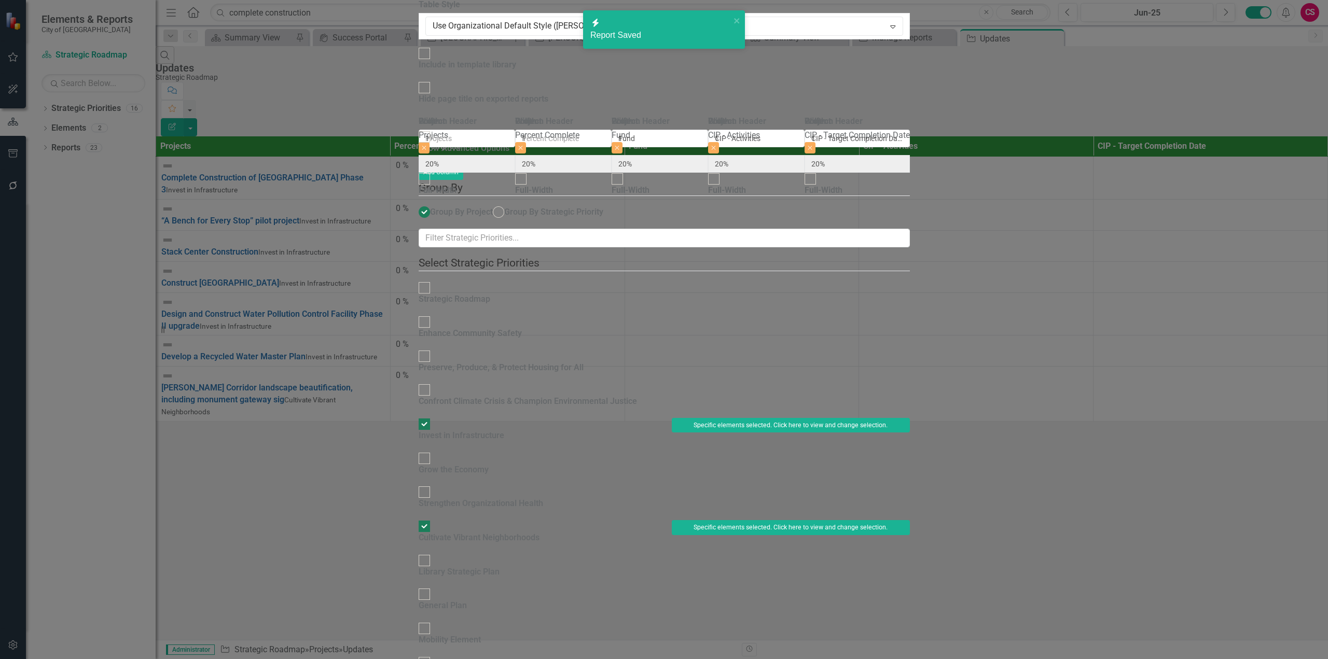
checkbox input "true"
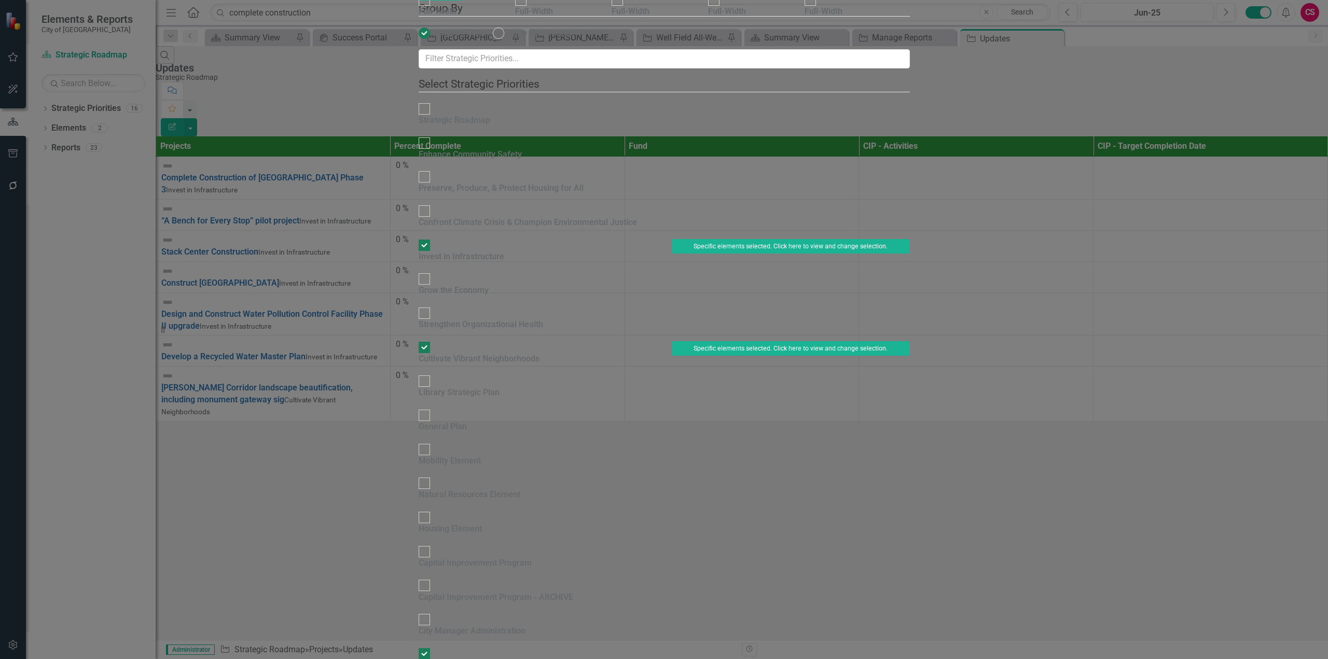
click at [910, 239] on button "Specific elements selected. Click here to view and change selection." at bounding box center [791, 246] width 238 height 15
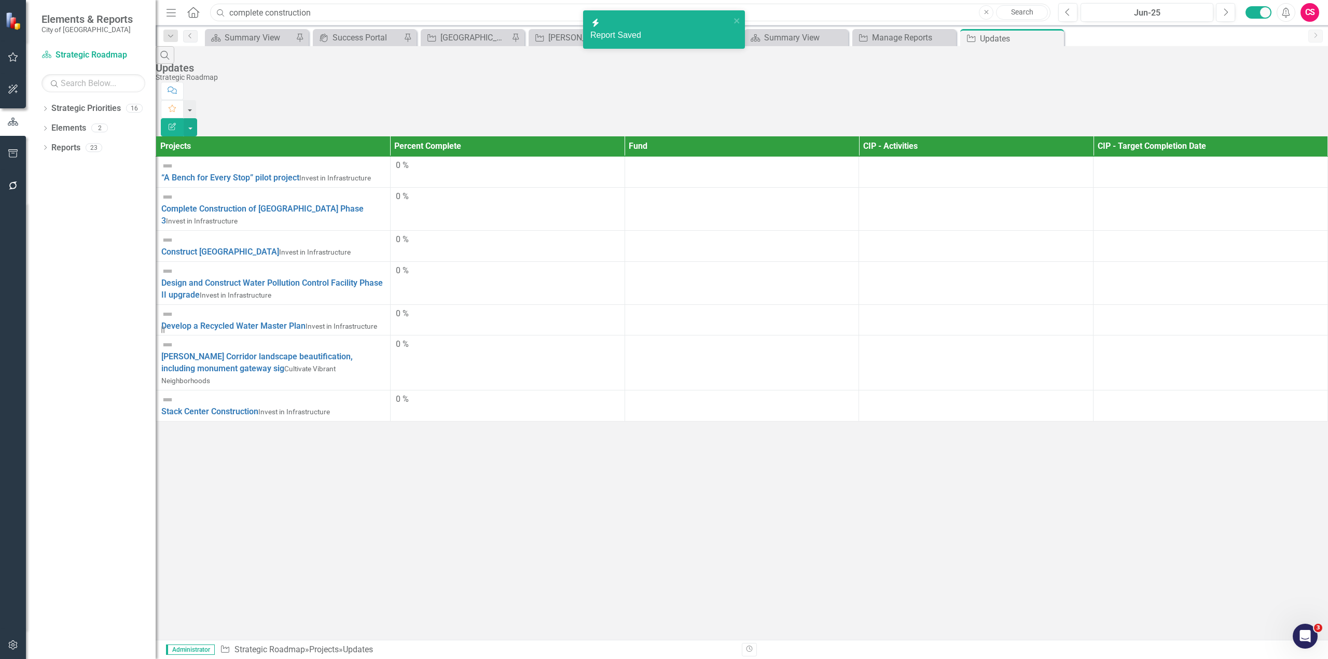
click at [283, 12] on input "complete construction" at bounding box center [630, 13] width 840 height 18
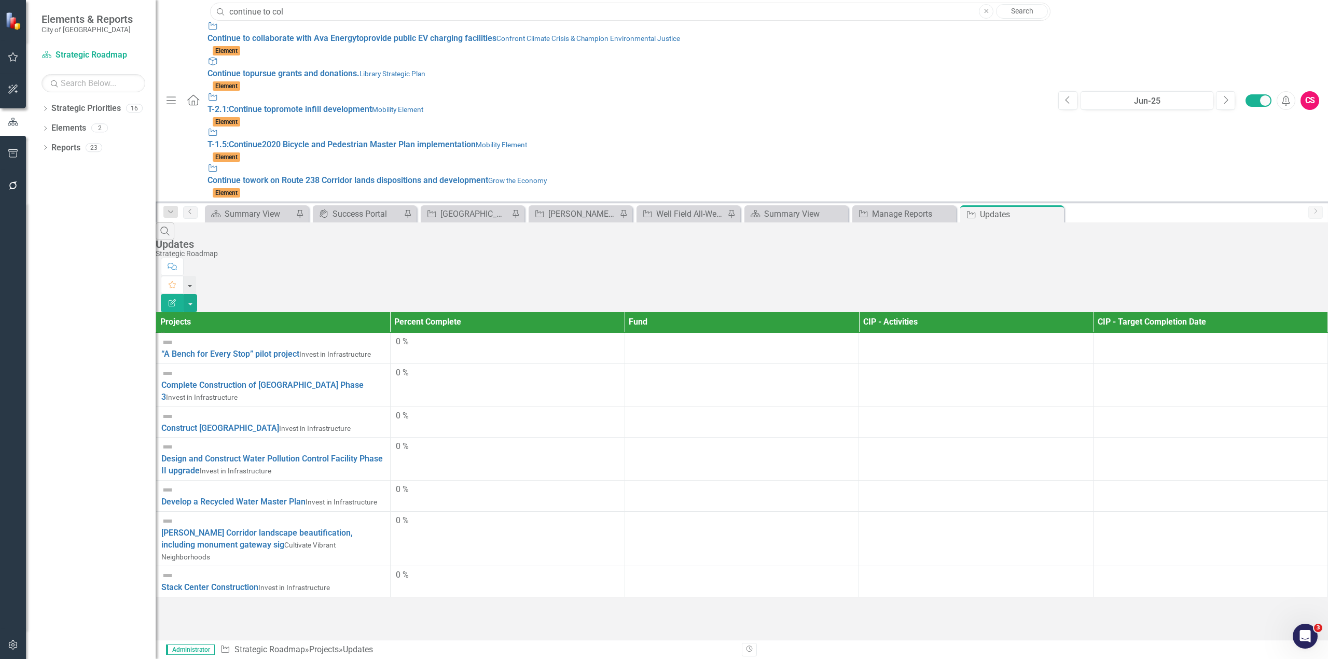
type input "continue to col"
click at [1170, 406] on div "Search Updates Strategic Roadmap Comment Favorite Edit Report Projects Percent …" at bounding box center [742, 411] width 1172 height 376
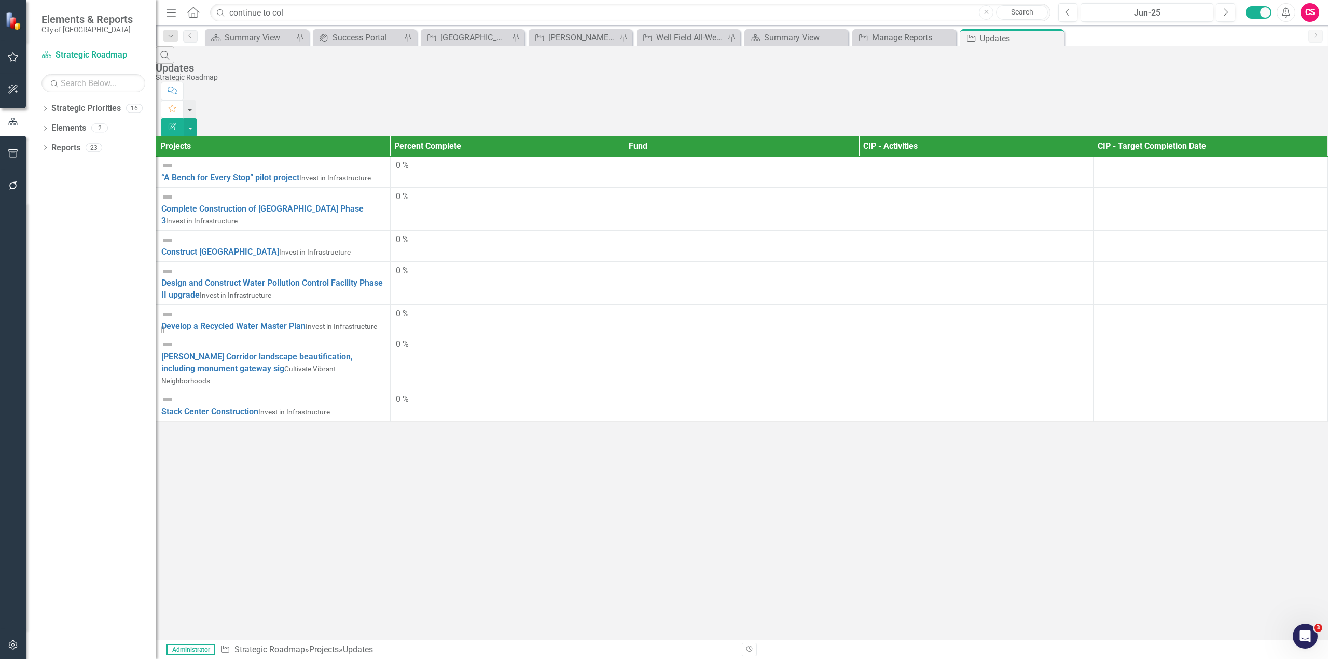
click at [184, 118] on button "Edit Report" at bounding box center [172, 127] width 23 height 18
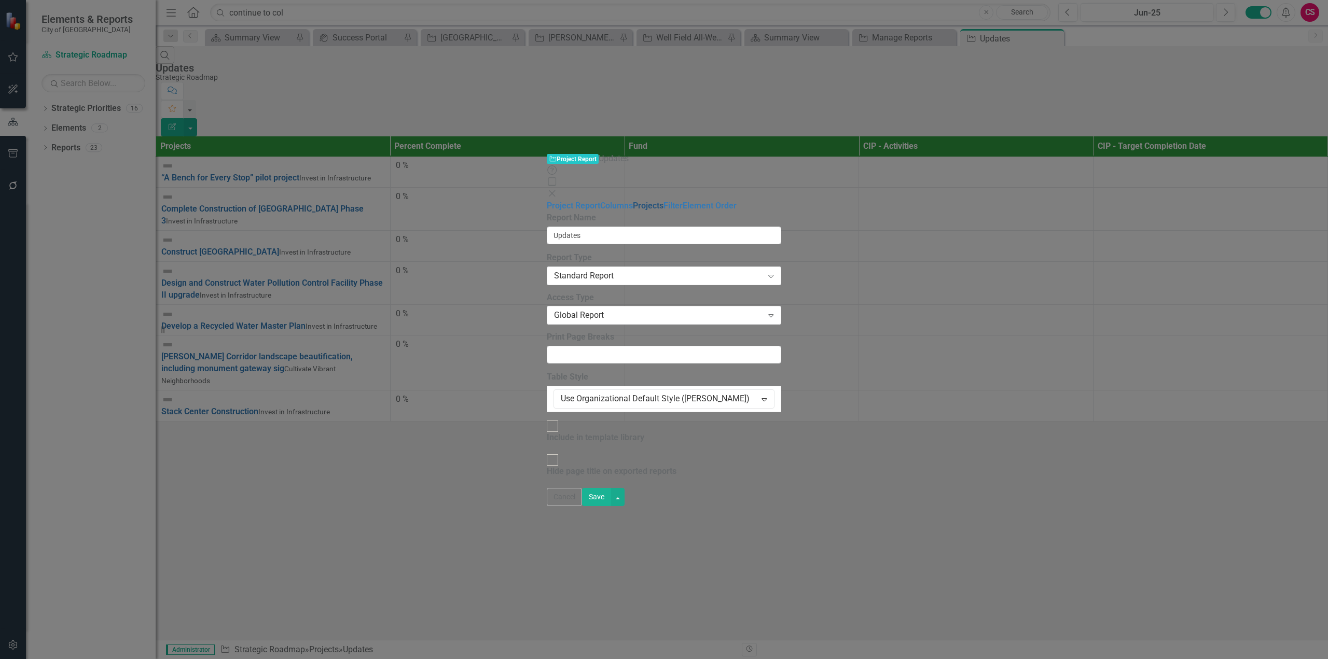
click at [633, 201] on link "Projects" at bounding box center [648, 206] width 31 height 10
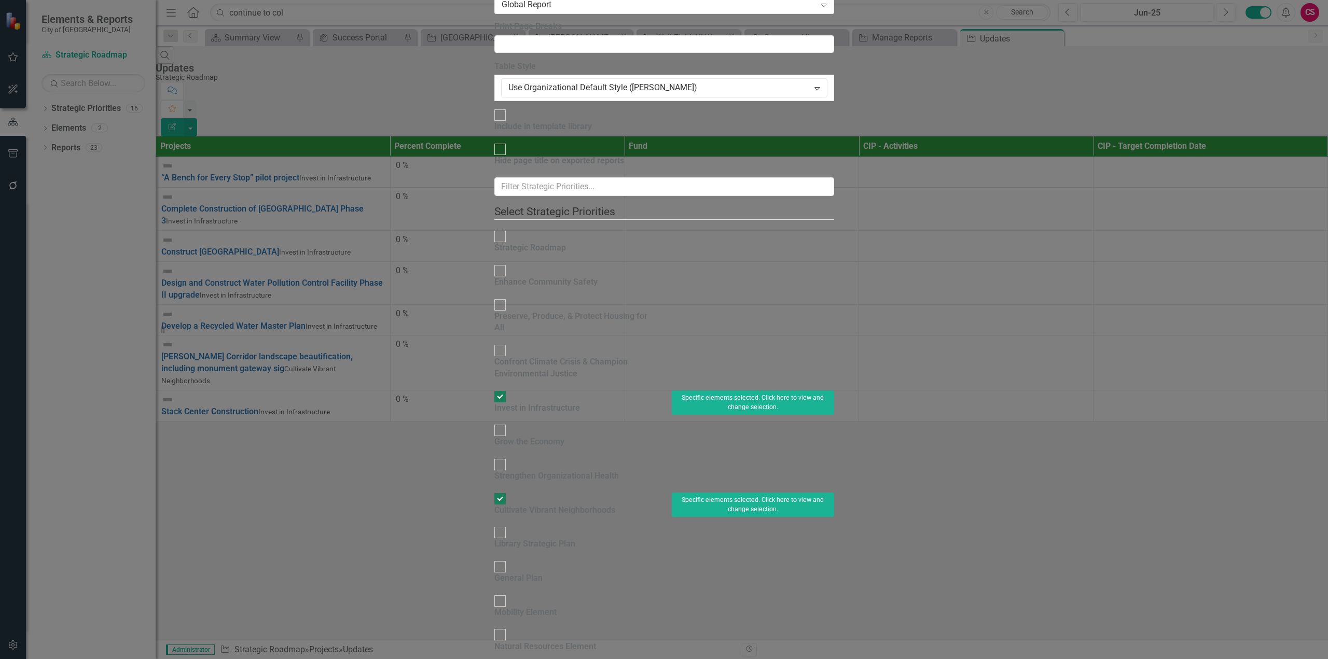
click at [524, 356] on div "Confront Climate Crisis & Champion Environmental Justice" at bounding box center [575, 368] width 162 height 24
click at [508, 343] on input "Confront Climate Crisis & Champion Environmental Justice" at bounding box center [500, 351] width 16 height 16
checkbox input "true"
click at [834, 344] on button "Click to select specific elements." at bounding box center [753, 351] width 162 height 15
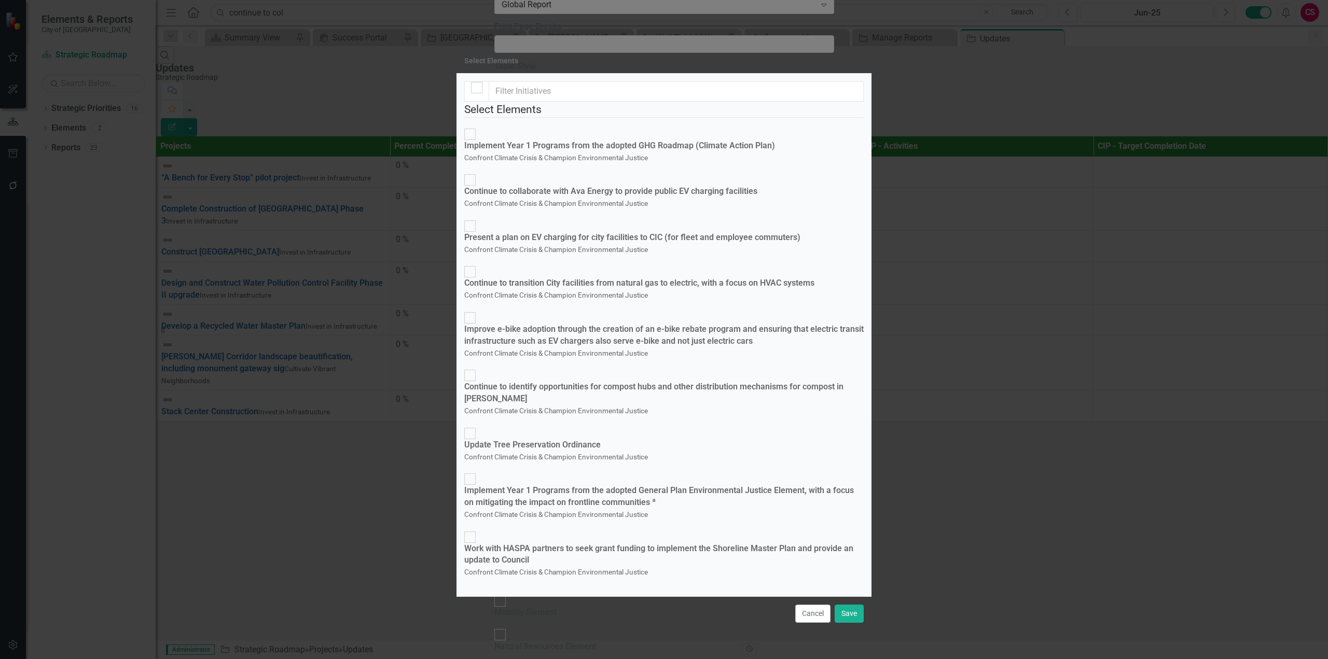
click at [601, 196] on div "Continue to collaborate with Ava Energy to provide public EV charging facilities" at bounding box center [610, 192] width 293 height 12
click at [478, 188] on input "Continue to collaborate with Ava Energy to provide public EV charging facilitie…" at bounding box center [470, 180] width 16 height 16
checkbox input "true"
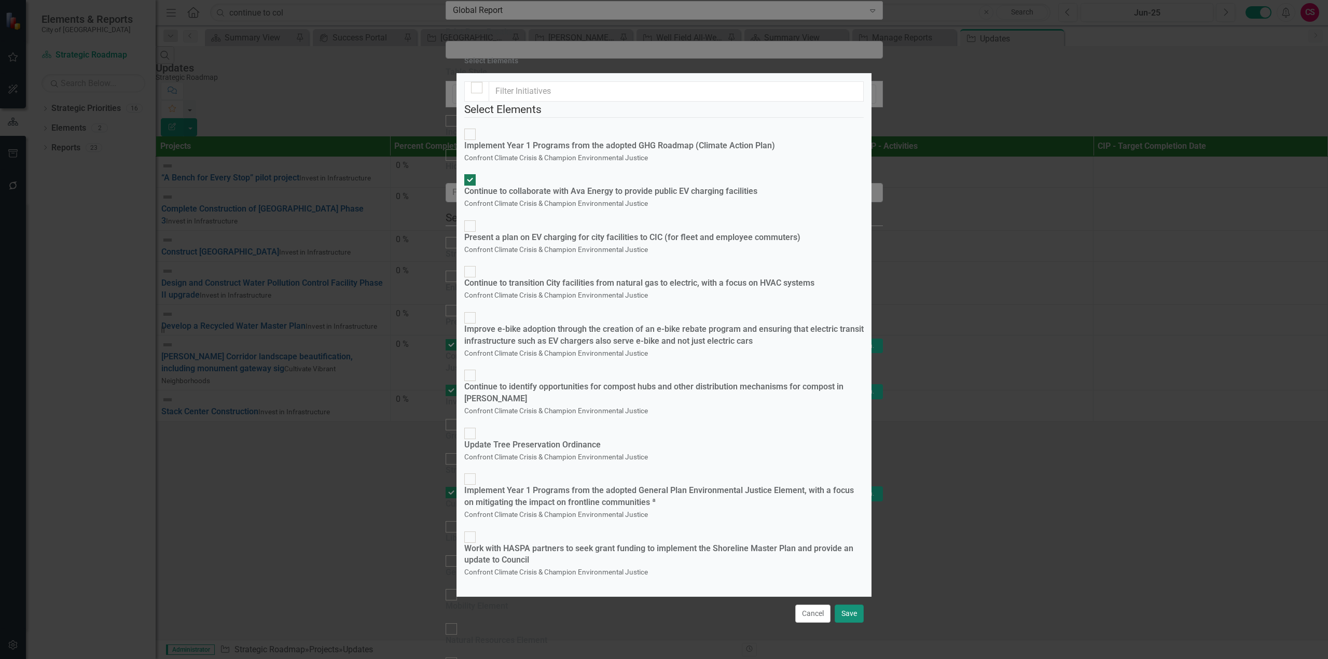
click at [850, 605] on button "Save" at bounding box center [849, 614] width 29 height 18
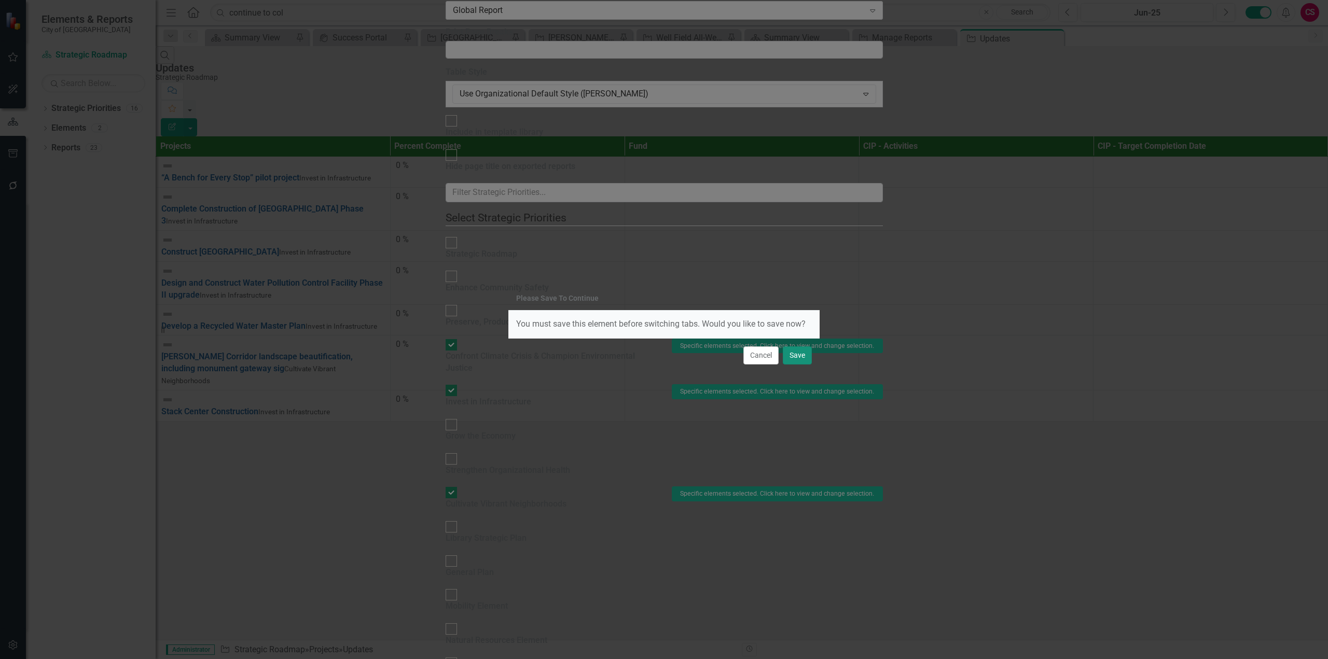
click at [787, 360] on button "Save" at bounding box center [797, 356] width 29 height 18
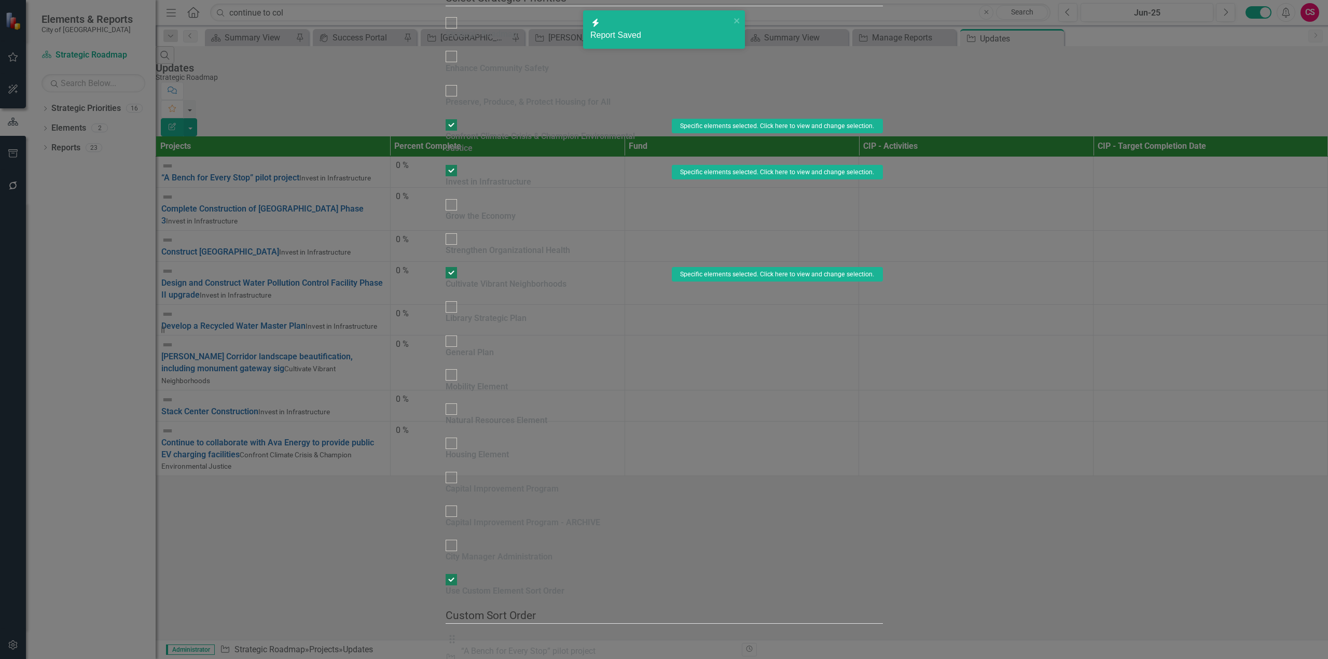
drag, startPoint x: 399, startPoint y: 277, endPoint x: 408, endPoint y: 82, distance: 194.7
drag, startPoint x: 447, startPoint y: 324, endPoint x: 407, endPoint y: 254, distance: 80.4
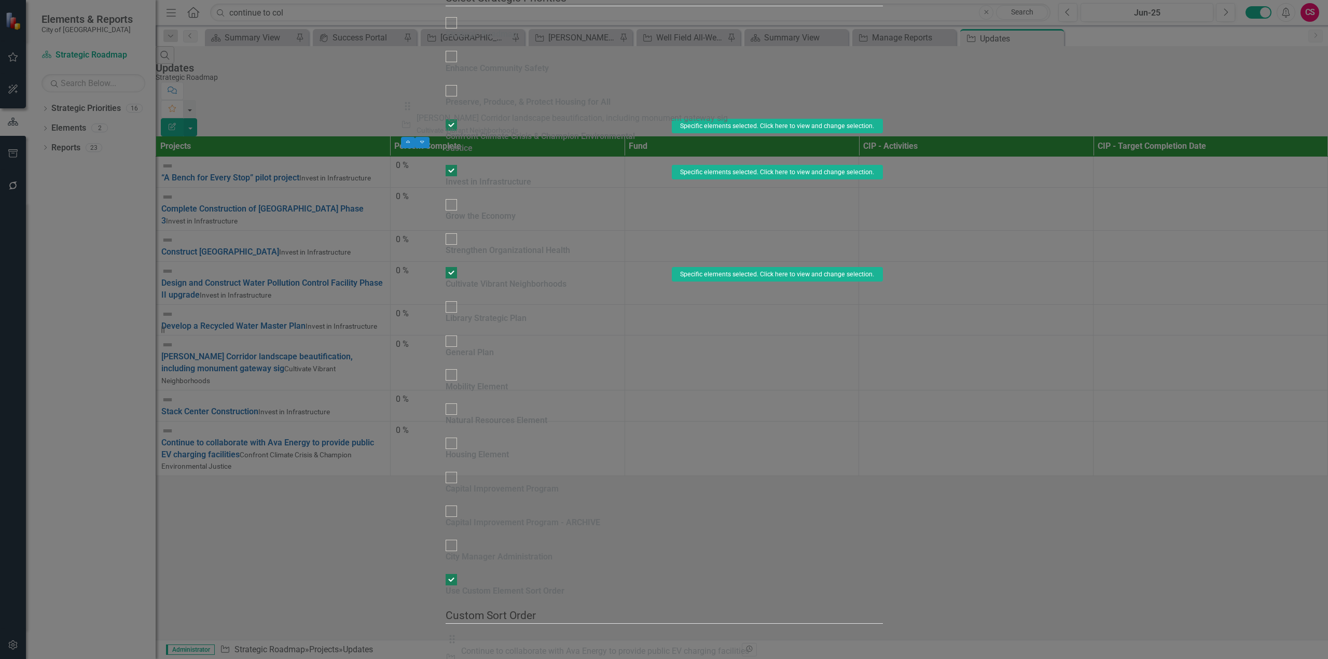
drag, startPoint x: 402, startPoint y: 250, endPoint x: 388, endPoint y: 124, distance: 126.8
drag, startPoint x: 403, startPoint y: 188, endPoint x: 408, endPoint y: 135, distance: 53.2
drag, startPoint x: 401, startPoint y: 196, endPoint x: 407, endPoint y: 174, distance: 22.5
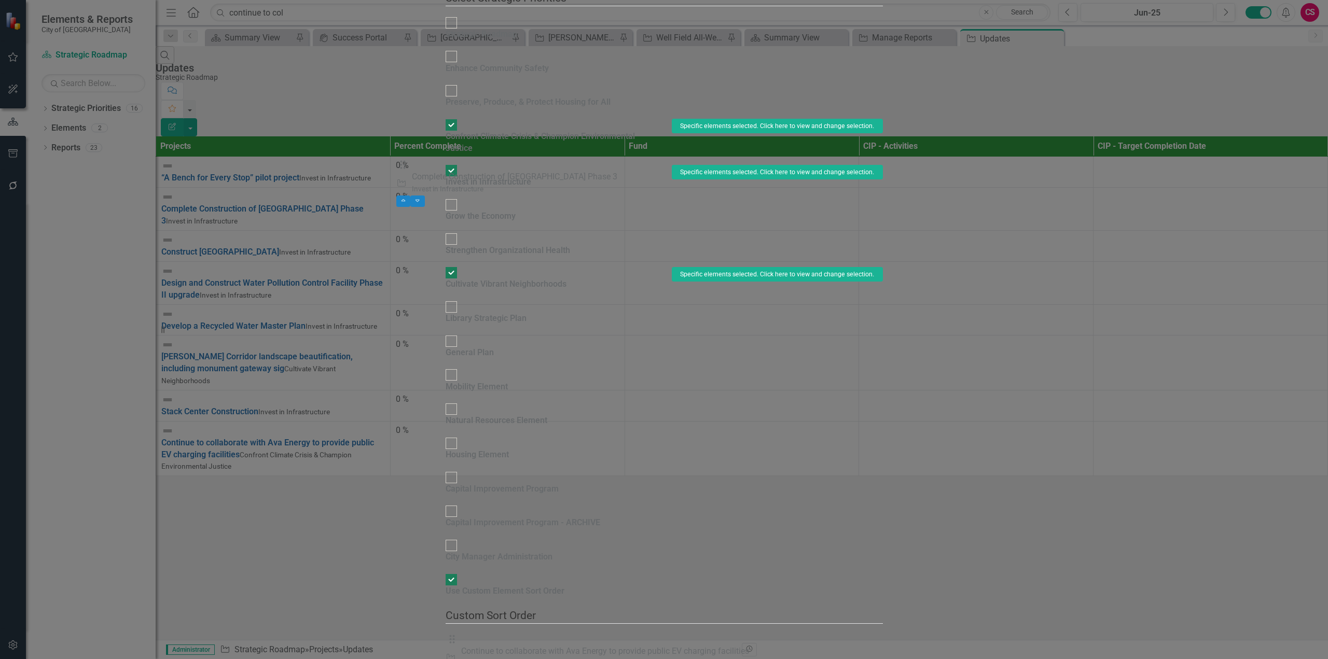
drag, startPoint x: 403, startPoint y: 250, endPoint x: 406, endPoint y: 202, distance: 48.3
drag, startPoint x: 265, startPoint y: 85, endPoint x: 271, endPoint y: 83, distance: 5.9
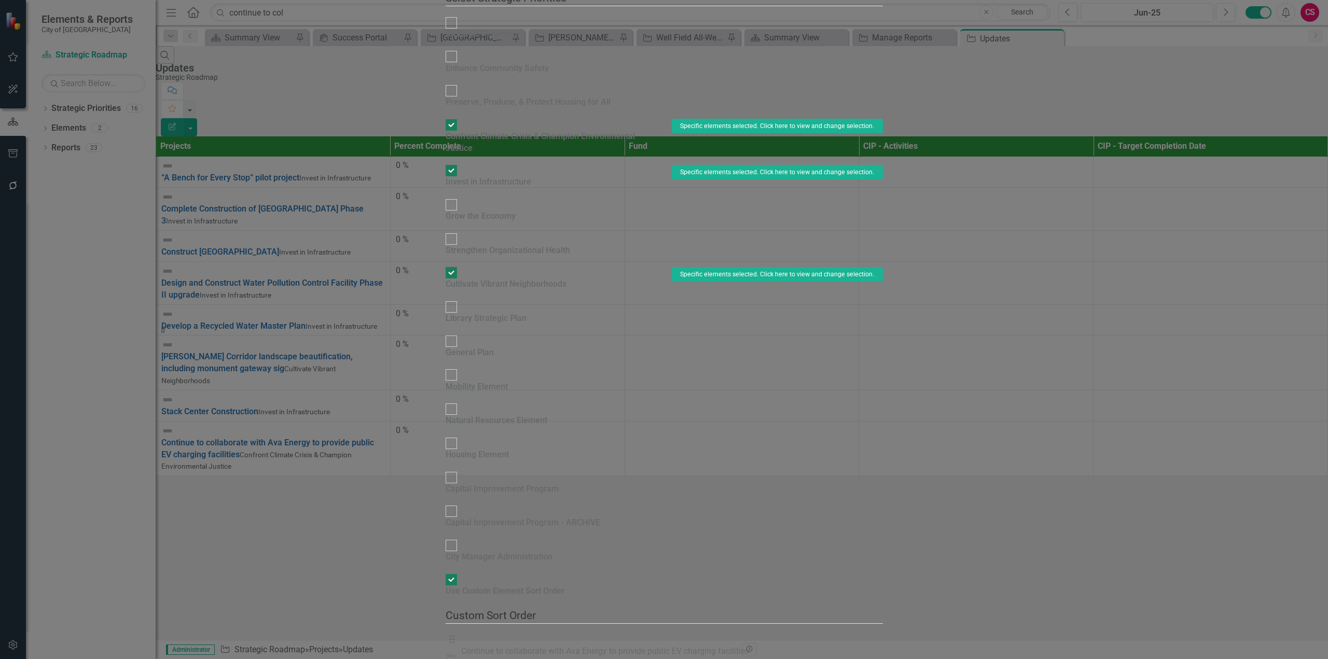
click at [883, 166] on button "Specific elements selected. Click here to view and change selection." at bounding box center [777, 172] width 211 height 15
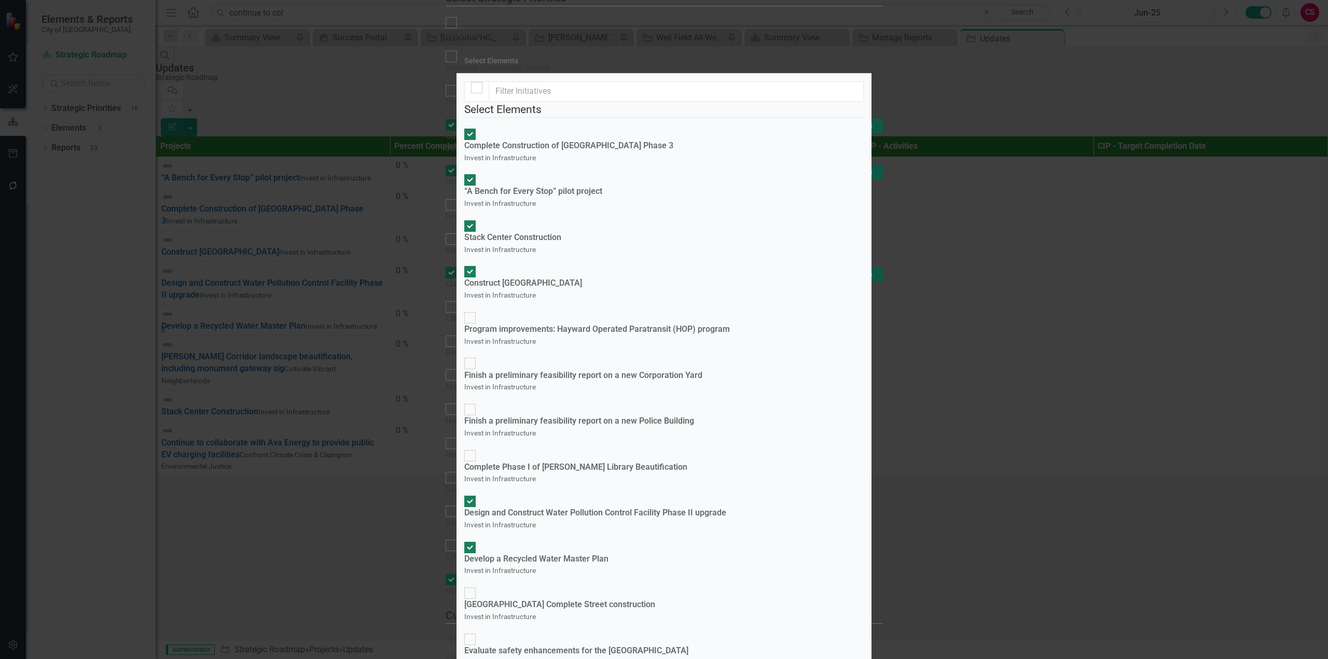
click at [569, 416] on div "Finish a preliminary feasibility report on a new Police Building" at bounding box center [579, 422] width 230 height 12
click at [478, 402] on input "Finish a preliminary feasibility report on a new Police Building Invest in Infr…" at bounding box center [470, 410] width 16 height 16
checkbox input "true"
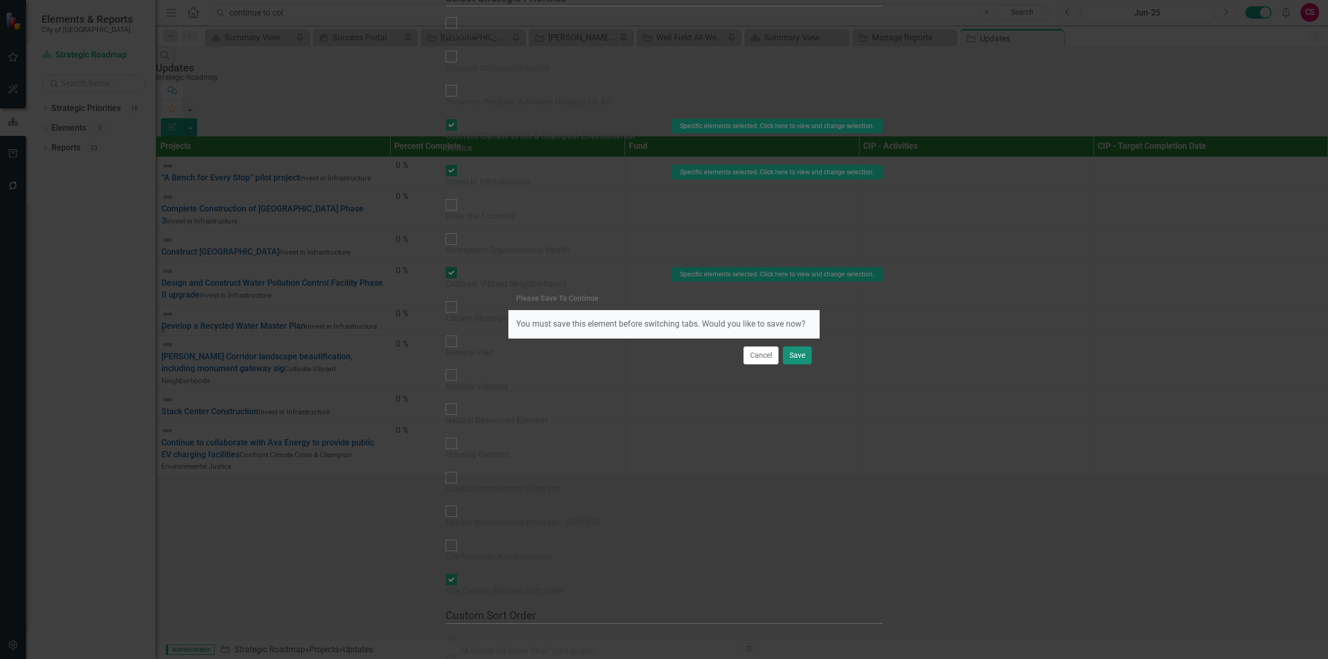
click at [799, 358] on button "Save" at bounding box center [797, 356] width 29 height 18
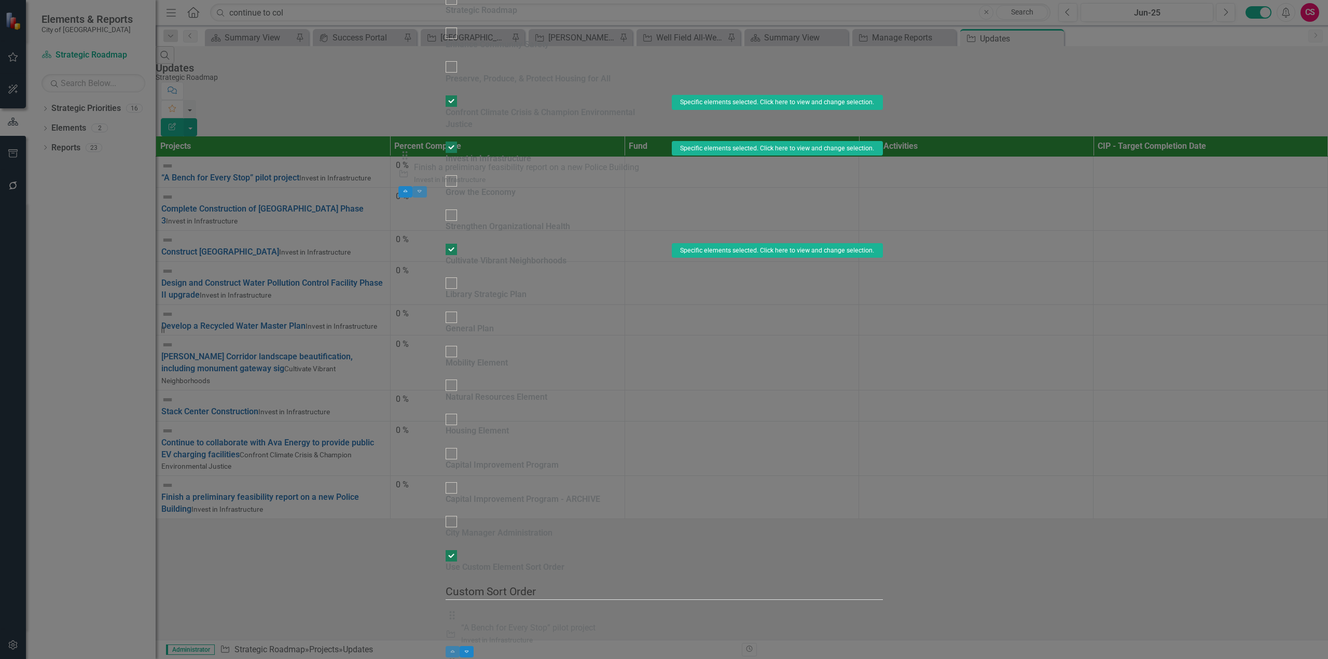
drag, startPoint x: 404, startPoint y: 306, endPoint x: 411, endPoint y: 163, distance: 142.8
drag, startPoint x: 400, startPoint y: 222, endPoint x: 408, endPoint y: 193, distance: 29.4
drag, startPoint x: 400, startPoint y: 224, endPoint x: 403, endPoint y: 249, distance: 25.6
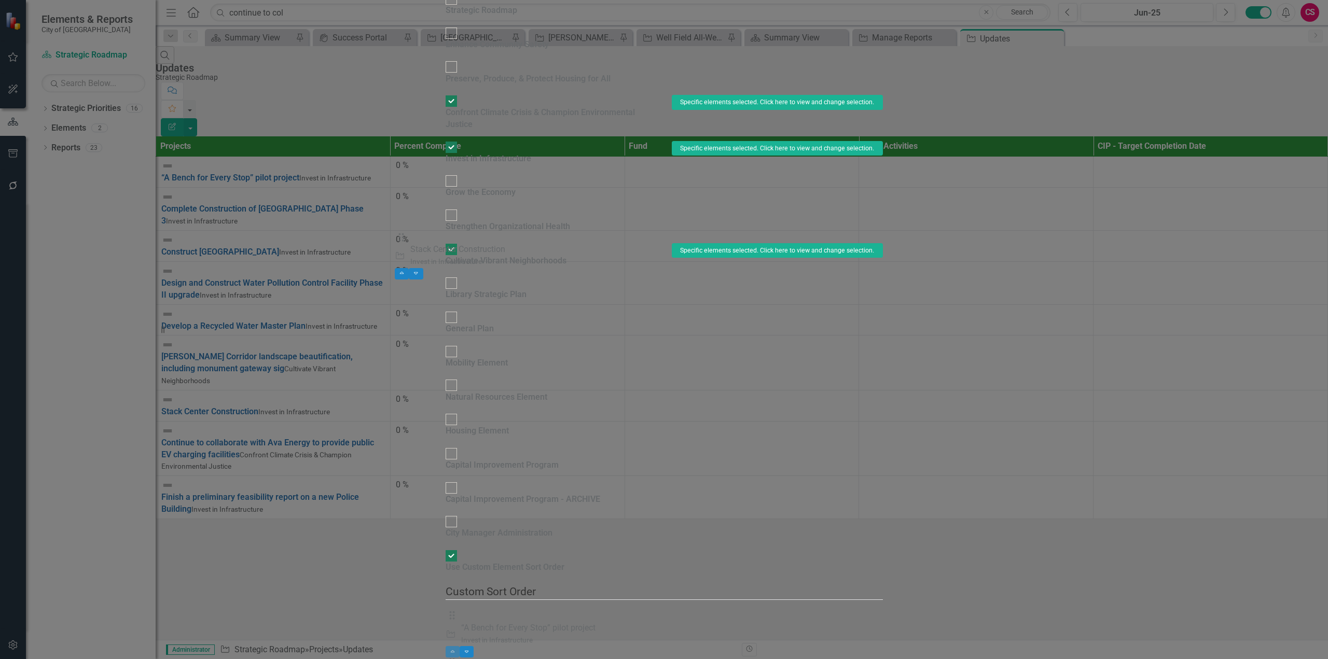
drag, startPoint x: 406, startPoint y: 282, endPoint x: 409, endPoint y: 259, distance: 23.0
drag, startPoint x: 403, startPoint y: 77, endPoint x: 407, endPoint y: 223, distance: 145.8
drag, startPoint x: 399, startPoint y: 306, endPoint x: 424, endPoint y: 89, distance: 218.3
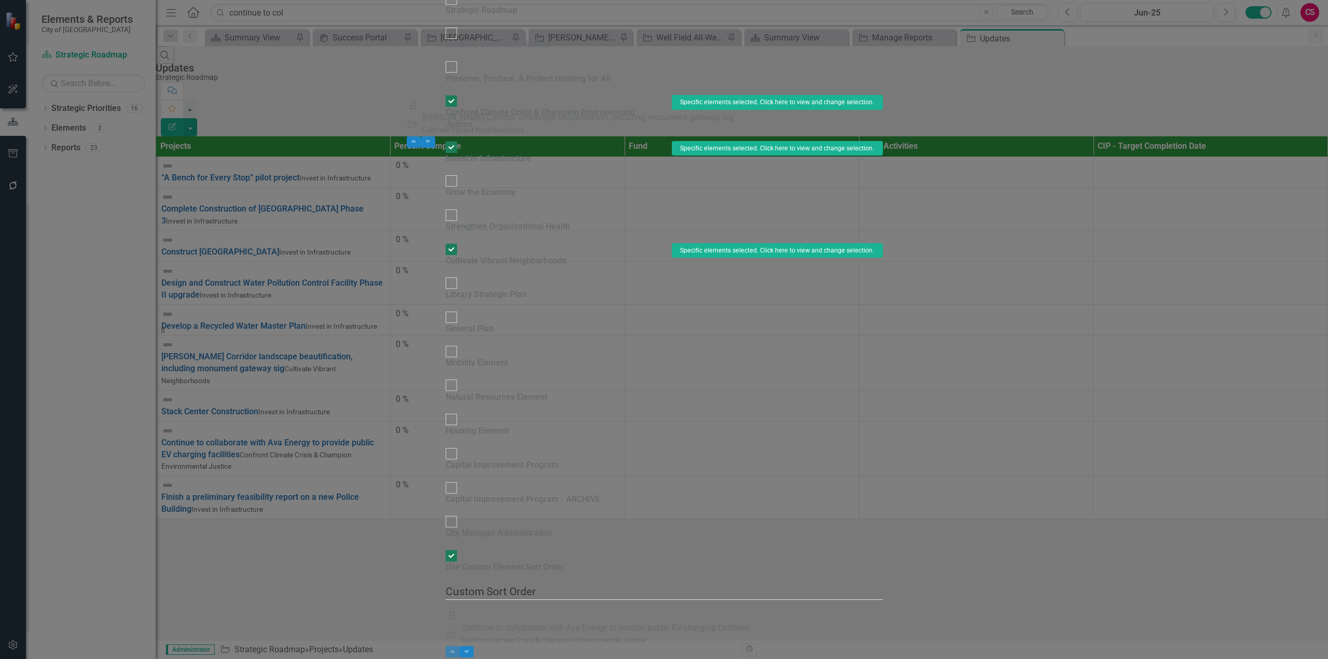
drag, startPoint x: 400, startPoint y: 217, endPoint x: 416, endPoint y: 109, distance: 109.0
drag, startPoint x: 402, startPoint y: 166, endPoint x: 407, endPoint y: 146, distance: 20.3
drag, startPoint x: 403, startPoint y: 198, endPoint x: 404, endPoint y: 172, distance: 26.5
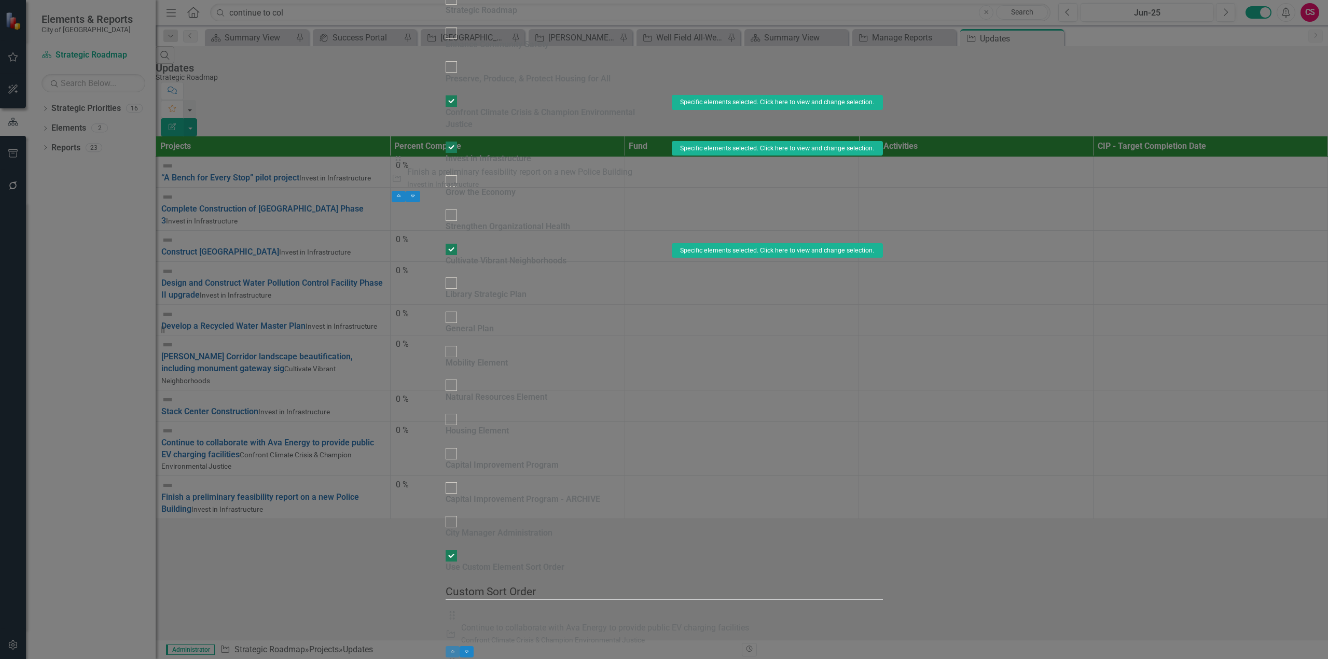
drag, startPoint x: 400, startPoint y: 225, endPoint x: 156, endPoint y: 267, distance: 247.4
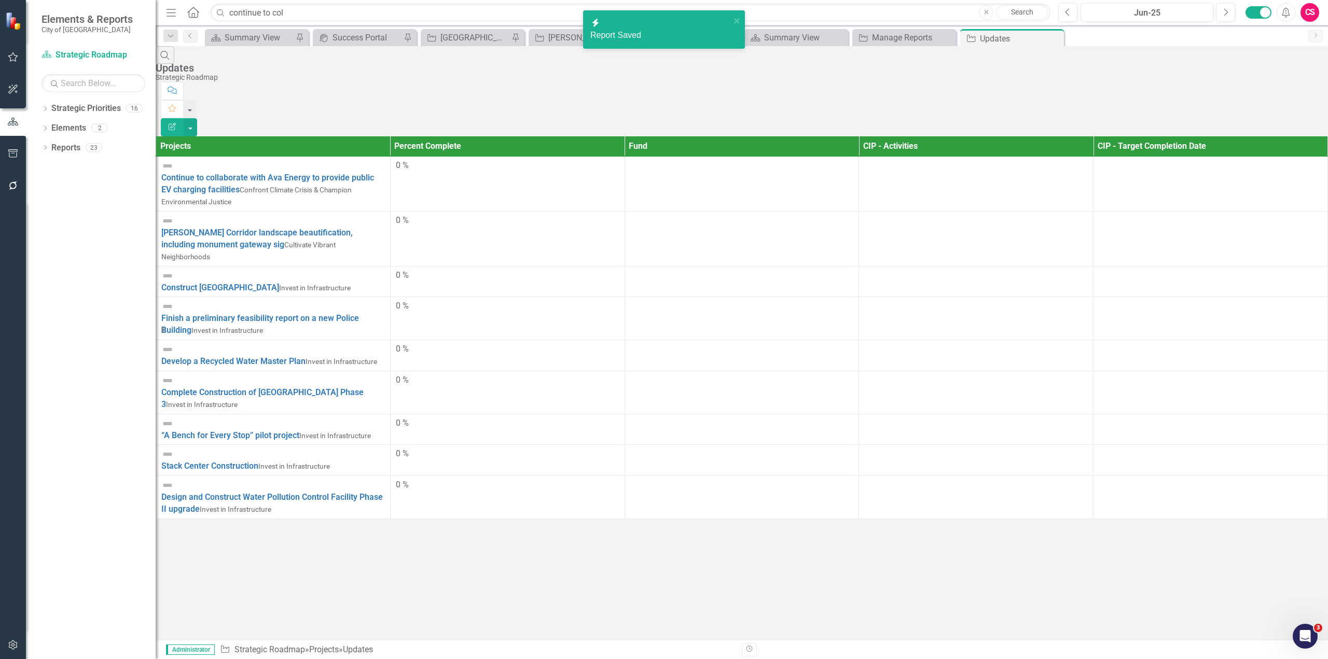
click at [407, 450] on div "Search Updates Strategic Roadmap Comment Favorite Edit Report Projects Percent …" at bounding box center [742, 282] width 1172 height 473
click at [176, 123] on icon "button" at bounding box center [172, 126] width 7 height 7
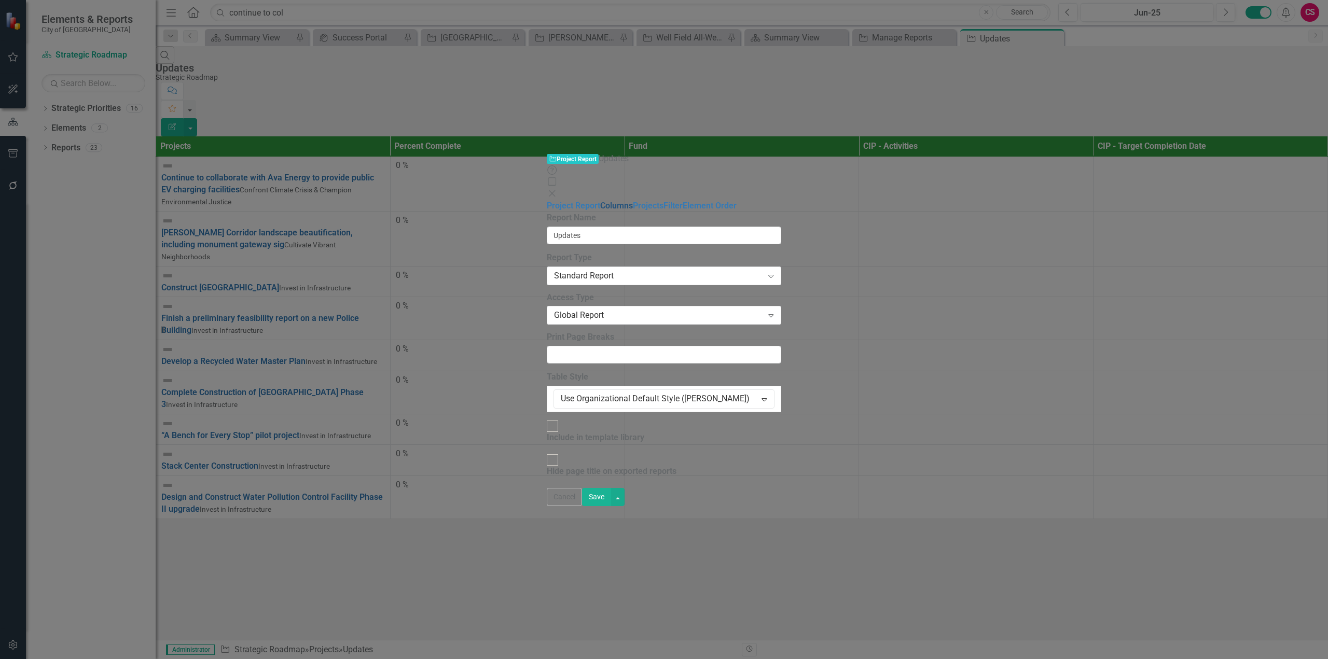
drag, startPoint x: 275, startPoint y: 60, endPoint x: 289, endPoint y: 62, distance: 14.2
click at [600, 201] on link "Columns" at bounding box center [616, 206] width 33 height 10
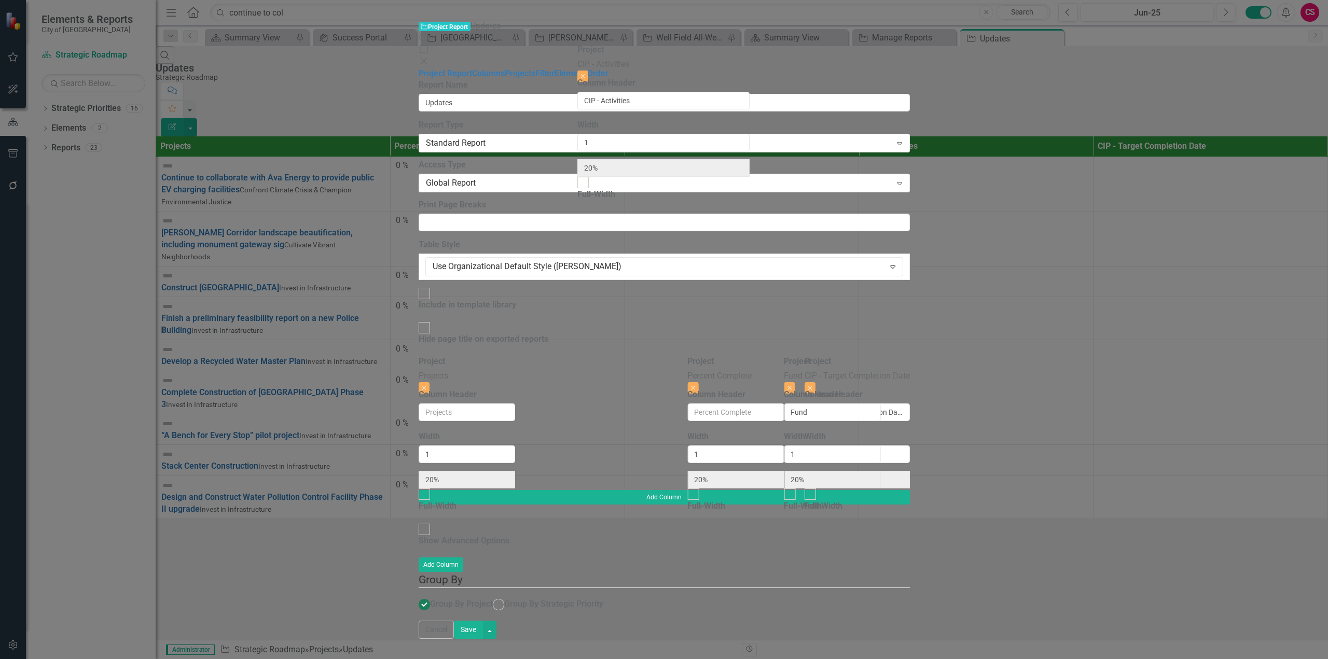
drag, startPoint x: 941, startPoint y: 49, endPoint x: 618, endPoint y: 58, distance: 323.3
click at [618, 356] on div "Project Projects Close Column Header Width 1 20% Full-Width Project Percent Com…" at bounding box center [664, 423] width 491 height 134
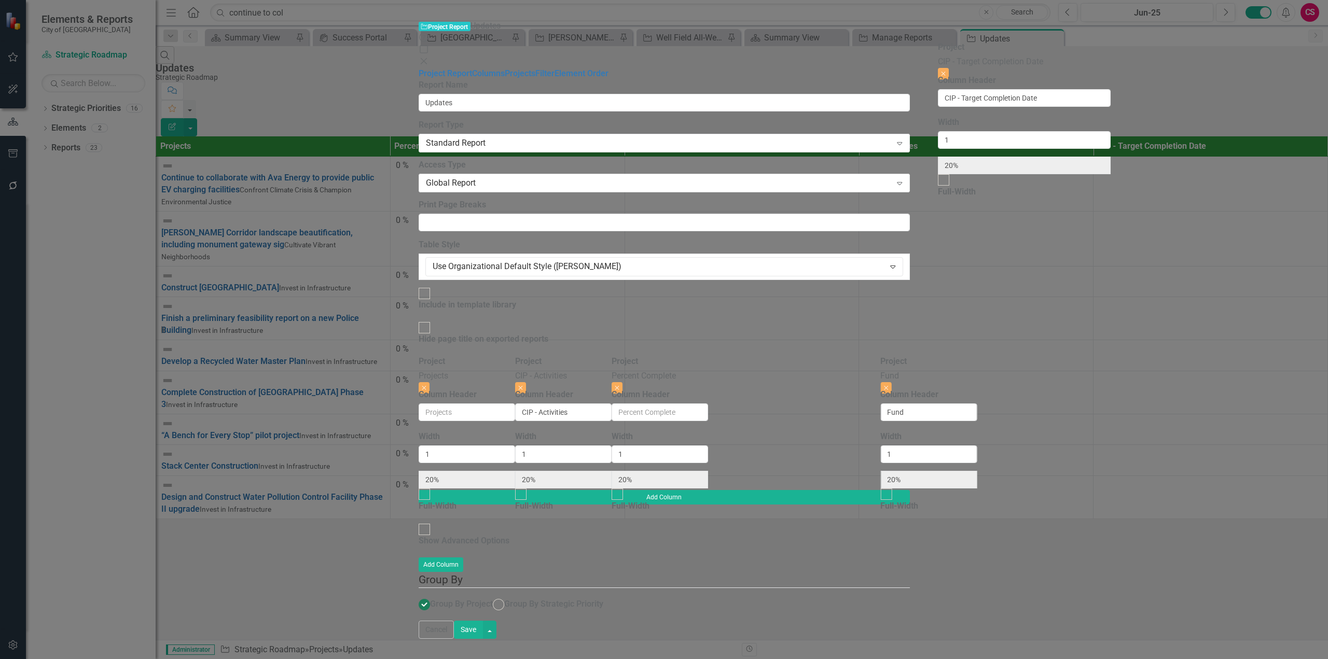
drag, startPoint x: 1197, startPoint y: 46, endPoint x: 1005, endPoint y: 39, distance: 192.1
click at [910, 356] on div "Project Projects Close Column Header Width 1 20% Full-Width Project CIP - Activ…" at bounding box center [664, 423] width 491 height 134
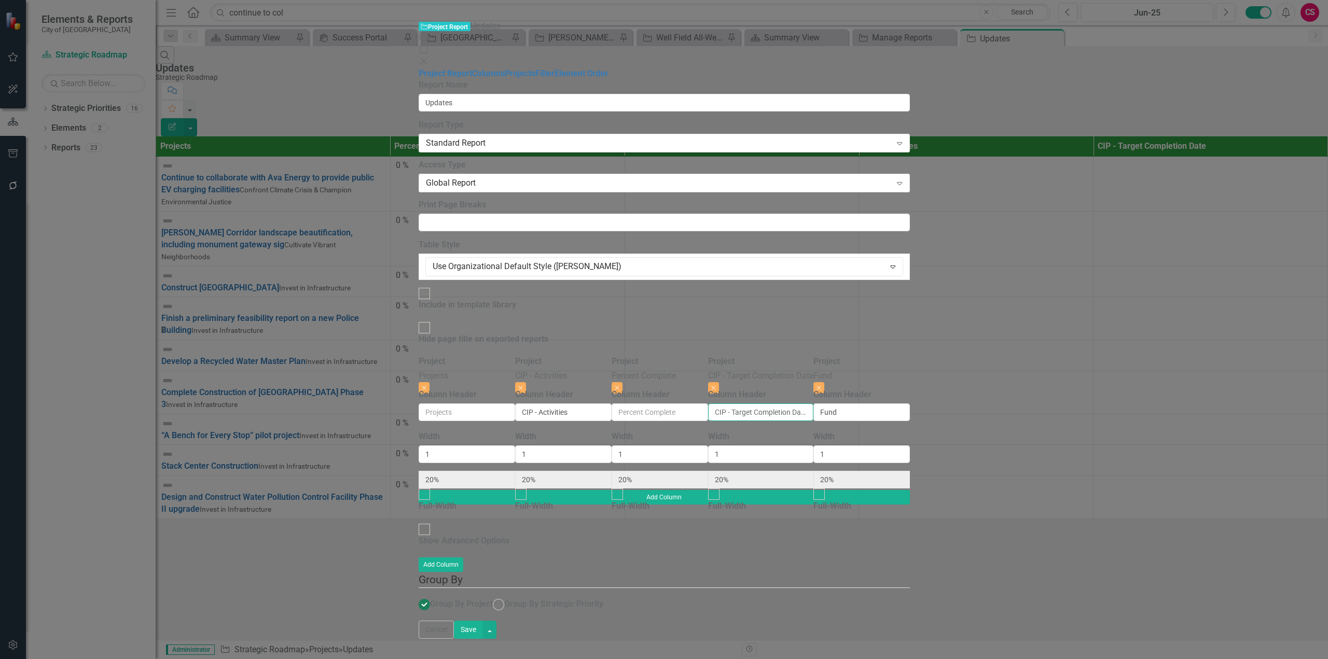
click at [813, 404] on input "CIP - Target Completion Date" at bounding box center [760, 413] width 105 height 18
drag, startPoint x: 1035, startPoint y: 100, endPoint x: 868, endPoint y: 86, distance: 168.1
click at [868, 356] on div "Project Projects Close Column Header Width 1 20% Full-Width Project CIP - Activ…" at bounding box center [664, 423] width 491 height 134
click at [902, 424] on div "To add columns to your report, click on the "Select Columns" button below. All …" at bounding box center [664, 488] width 491 height 265
drag, startPoint x: 651, startPoint y: 99, endPoint x: 491, endPoint y: 106, distance: 159.4
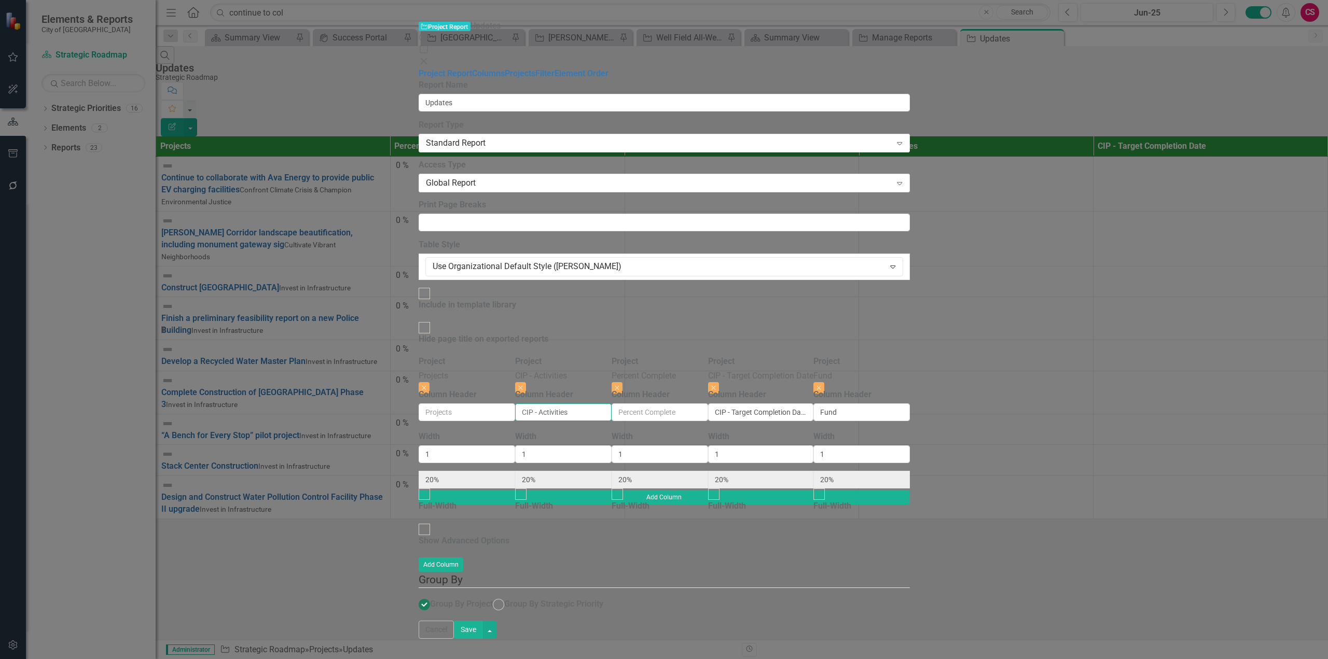
click at [491, 356] on div "Project Projects Close Column Header Width 1 20% Full-Width Project CIP - Activ…" at bounding box center [664, 423] width 491 height 134
drag, startPoint x: 1041, startPoint y: 93, endPoint x: 802, endPoint y: 103, distance: 238.8
click at [802, 356] on div "Project Projects Close Column Header Width 1 20% Full-Width Project CIP - Activ…" at bounding box center [664, 423] width 491 height 134
drag, startPoint x: 1126, startPoint y: 100, endPoint x: 1016, endPoint y: 105, distance: 110.1
click at [910, 356] on div "Project Projects Close Column Header Width 1 20% Full-Width Project CIP - Activ…" at bounding box center [664, 423] width 491 height 134
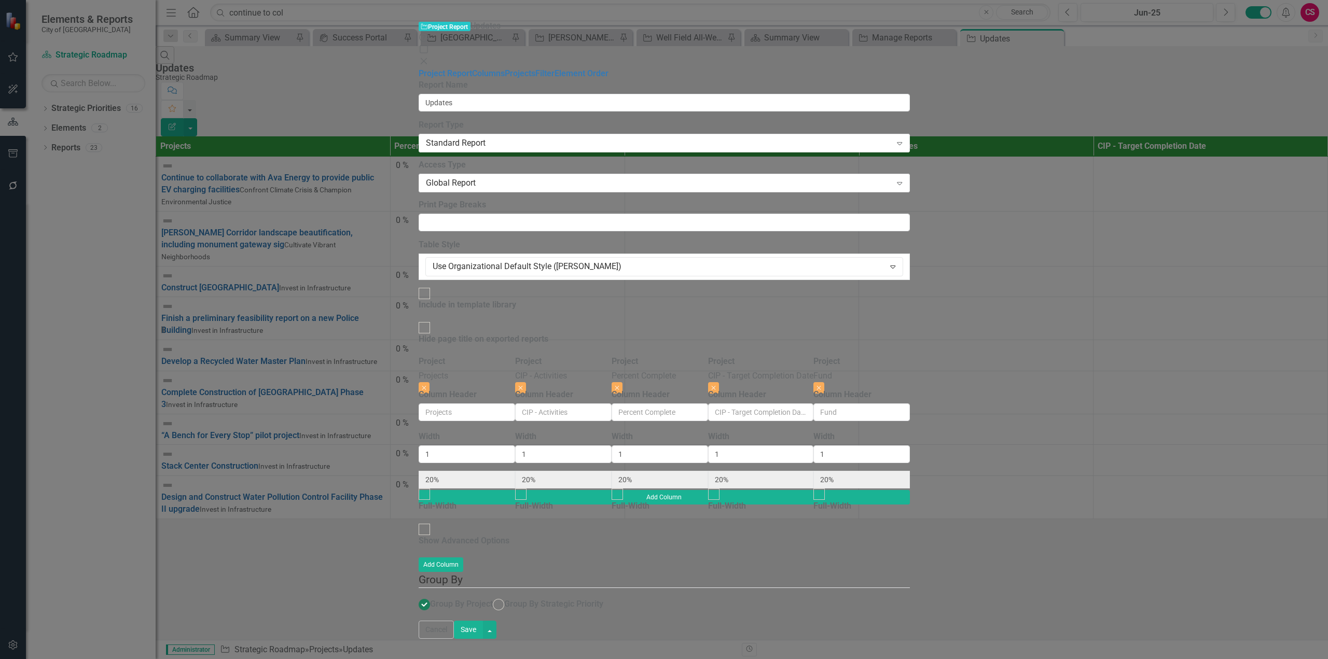
click at [483, 639] on button "Save" at bounding box center [468, 630] width 29 height 18
radio input "true"
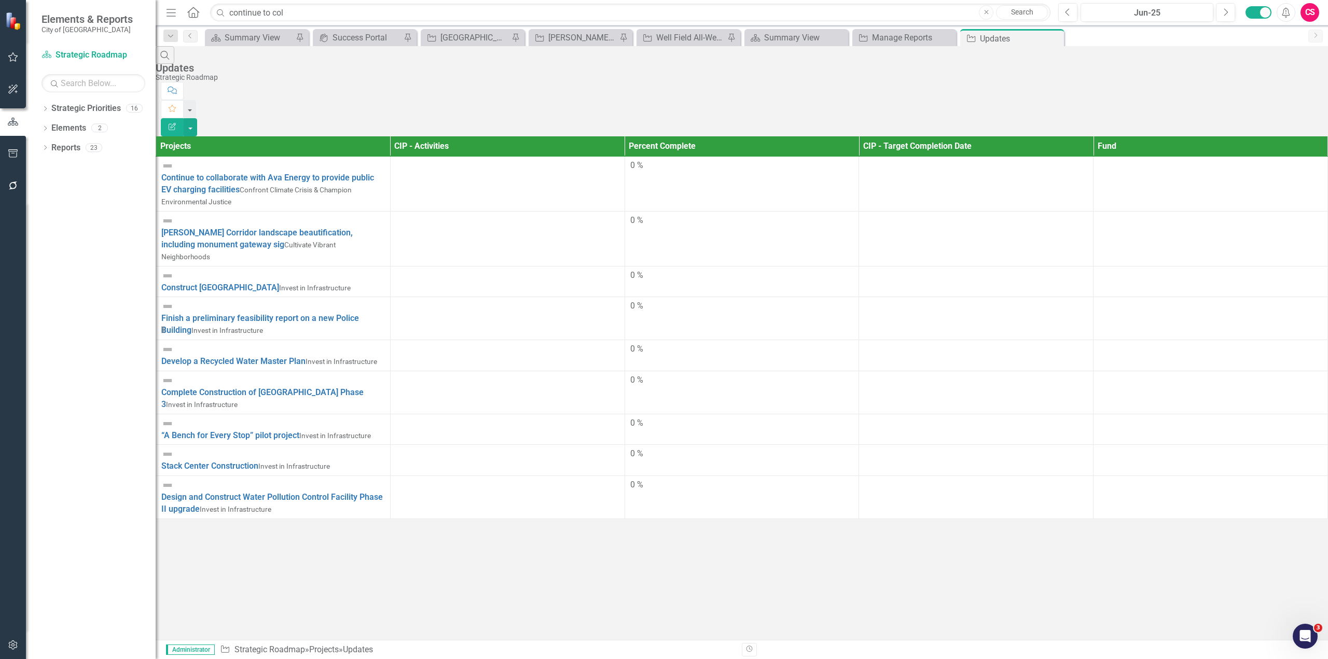
click at [1291, 56] on div "Search Updates Strategic Roadmap Comment Favorite Edit Report" at bounding box center [742, 91] width 1172 height 90
click at [176, 123] on icon "button" at bounding box center [172, 126] width 7 height 7
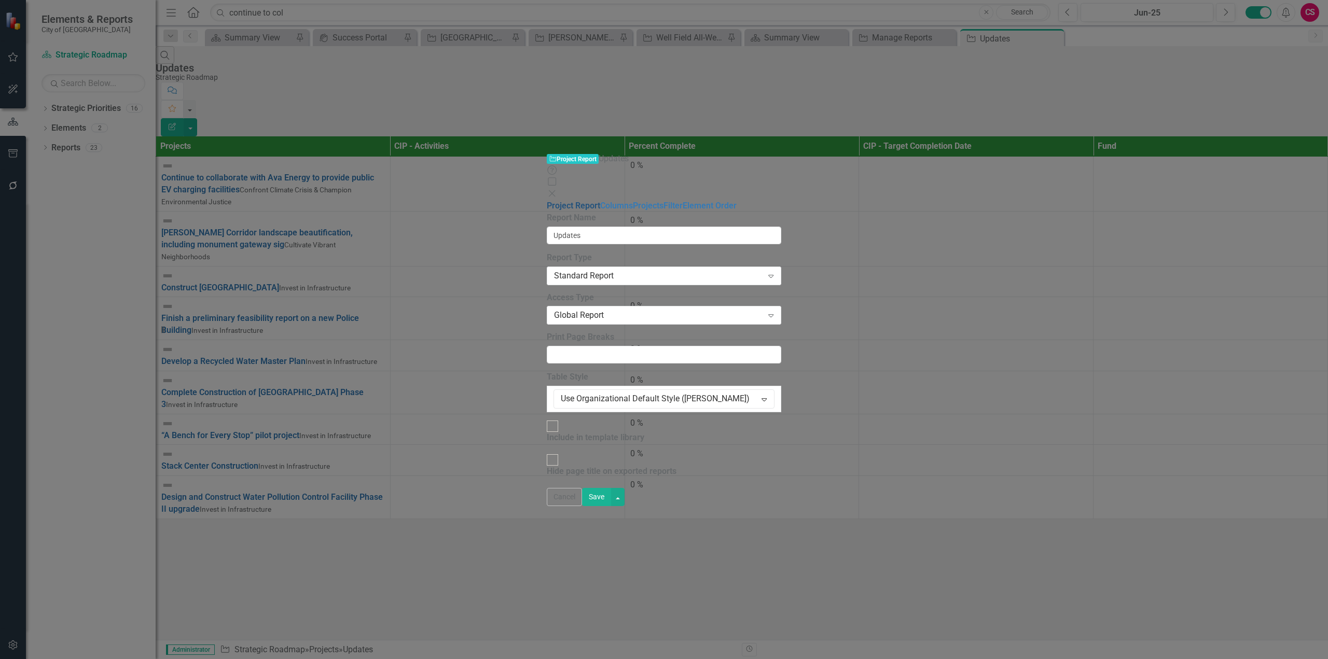
click at [547, 201] on link "Project Report" at bounding box center [573, 206] width 53 height 10
click at [600, 201] on link "Columns" at bounding box center [616, 206] width 33 height 10
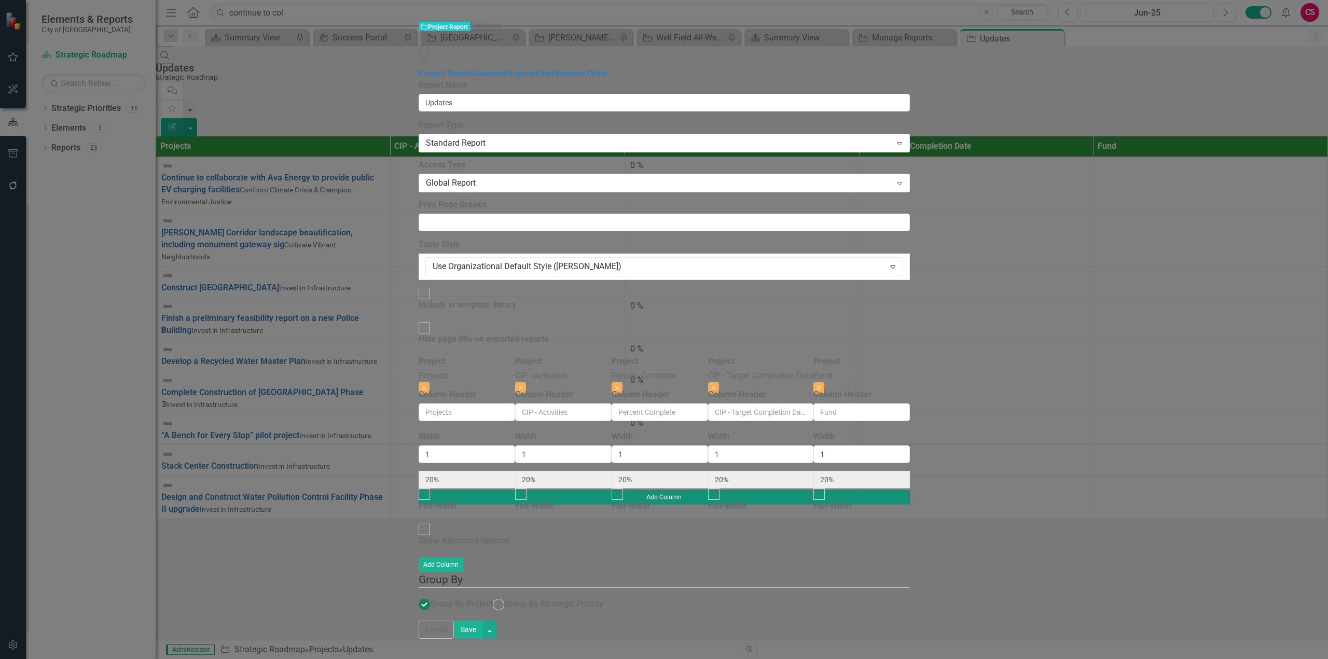
click at [910, 490] on button "Add Column" at bounding box center [664, 497] width 491 height 15
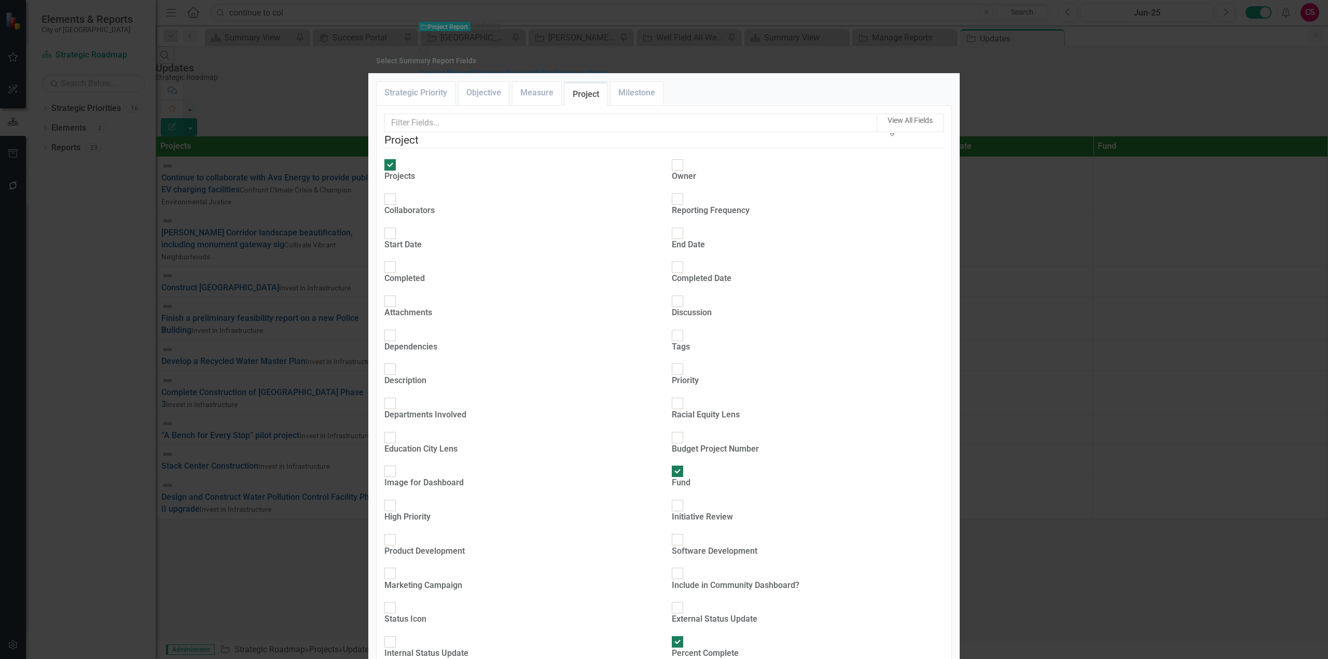
click at [461, 409] on div "Departments Involved" at bounding box center [425, 415] width 82 height 12
click at [398, 396] on input "Departments Involved" at bounding box center [390, 404] width 16 height 16
checkbox input "true"
type input "17%"
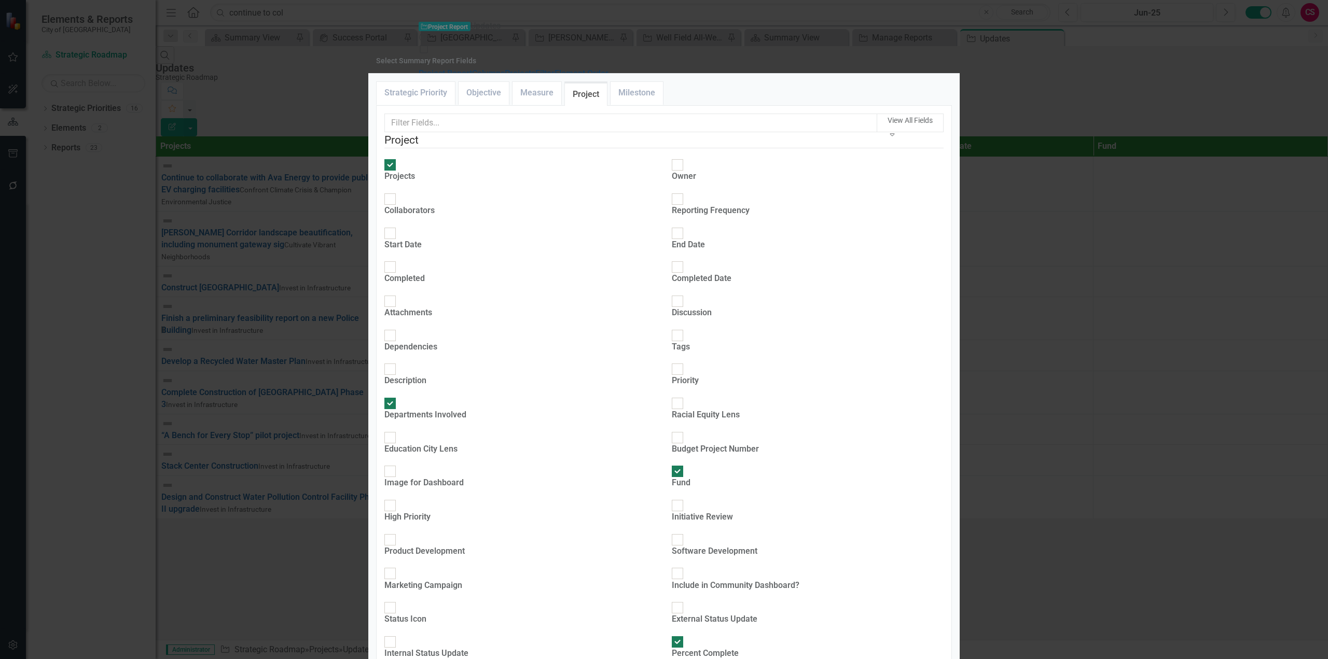
type input "17%"
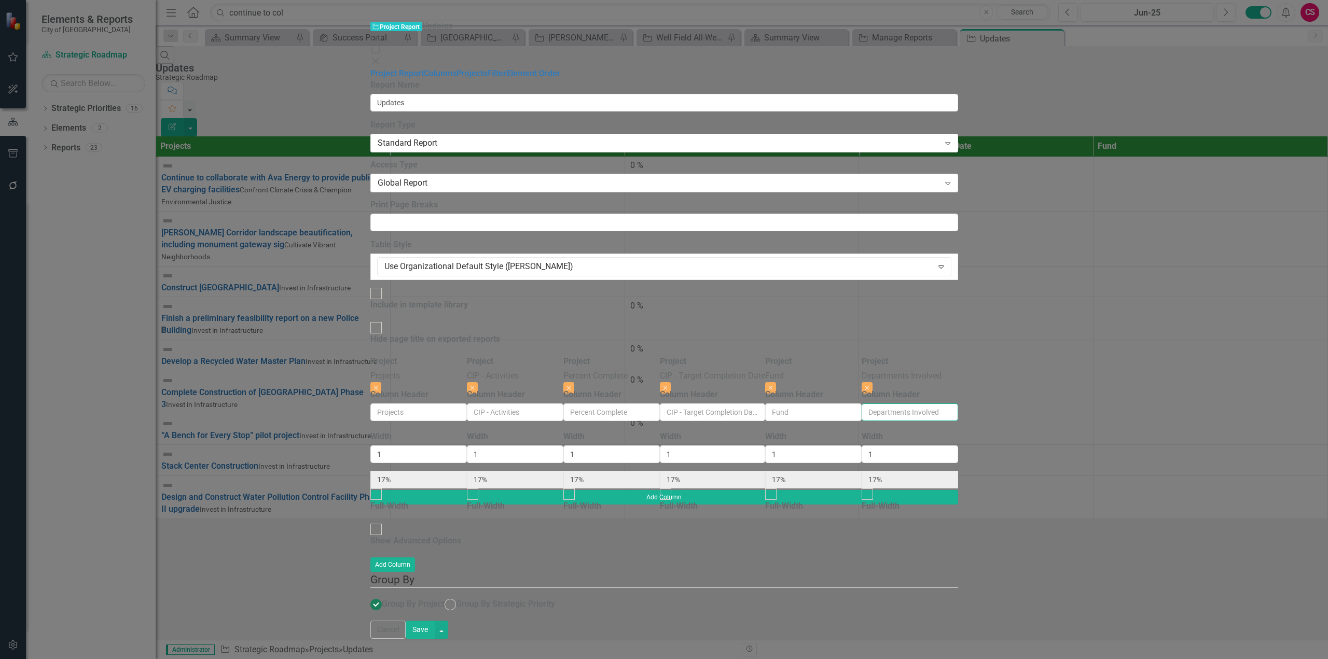
drag, startPoint x: 1168, startPoint y: 95, endPoint x: 1178, endPoint y: 98, distance: 10.1
click at [958, 404] on input "Column Header" at bounding box center [910, 413] width 96 height 18
drag, startPoint x: 1230, startPoint y: 471, endPoint x: 1239, endPoint y: 494, distance: 24.5
click at [958, 472] on div "To add columns to your report, click on the "Select Columns" button below. All …" at bounding box center [664, 488] width 588 height 265
click at [435, 639] on button "Save" at bounding box center [420, 630] width 29 height 18
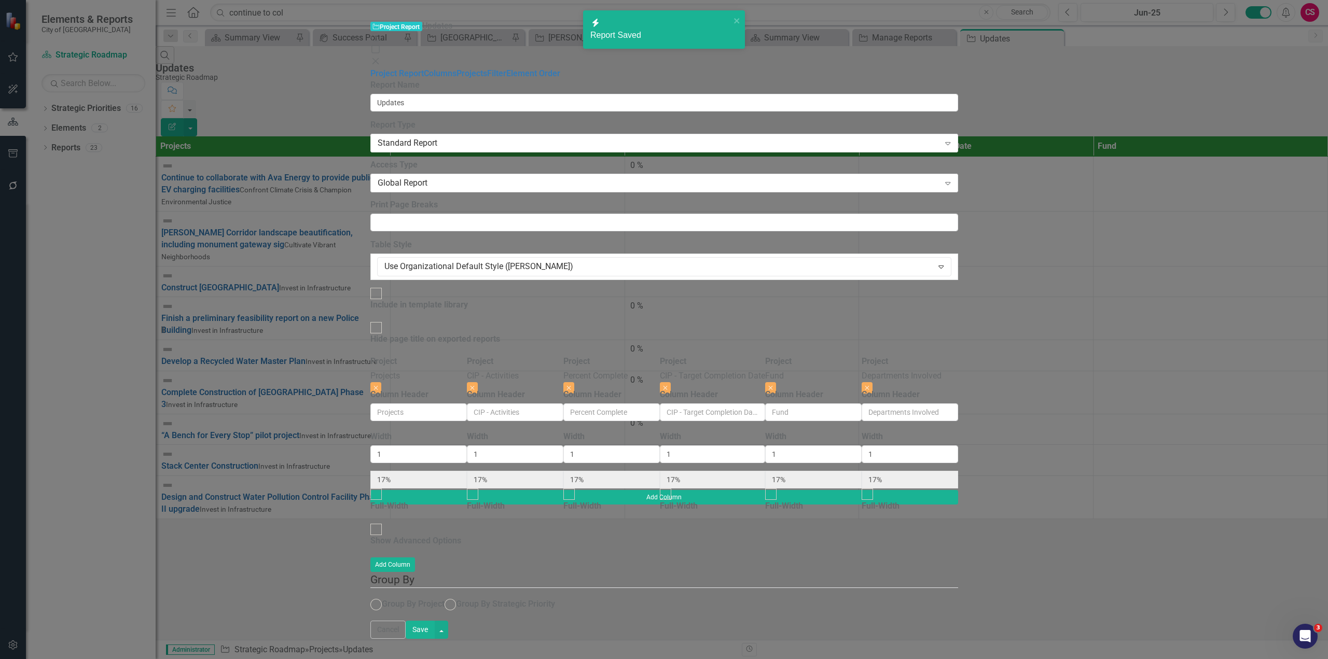
radio input "true"
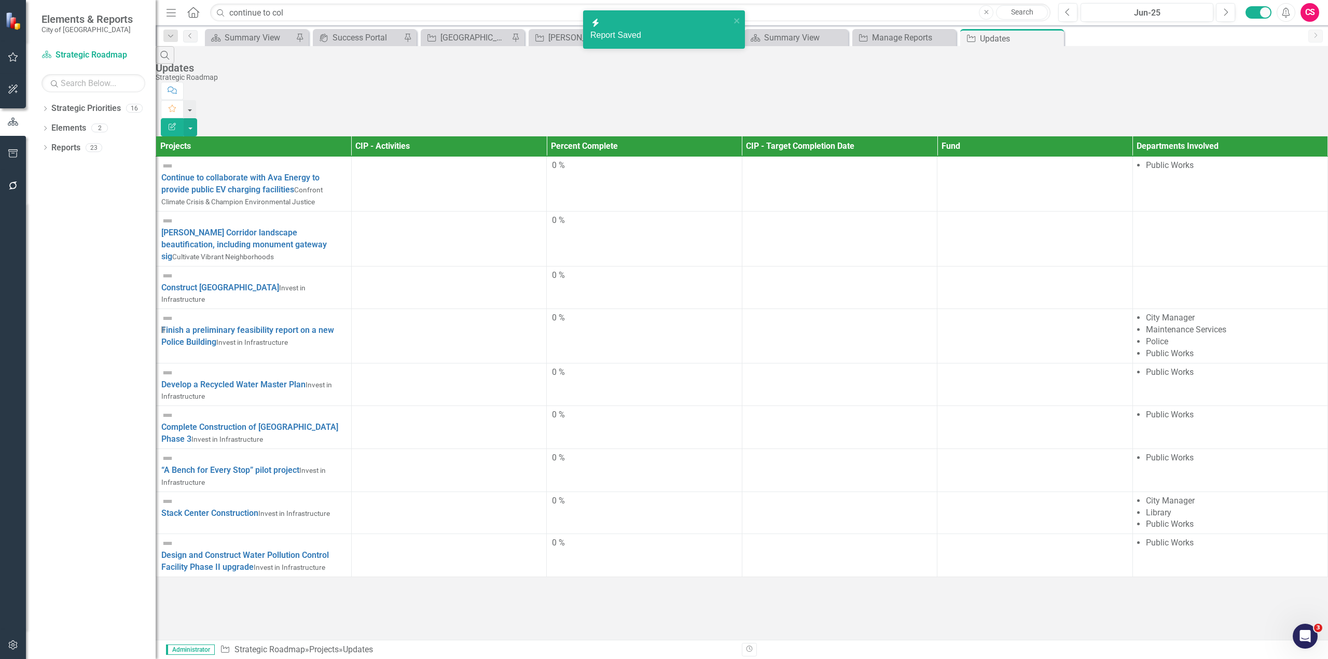
click at [184, 118] on button "Edit Report" at bounding box center [172, 127] width 23 height 18
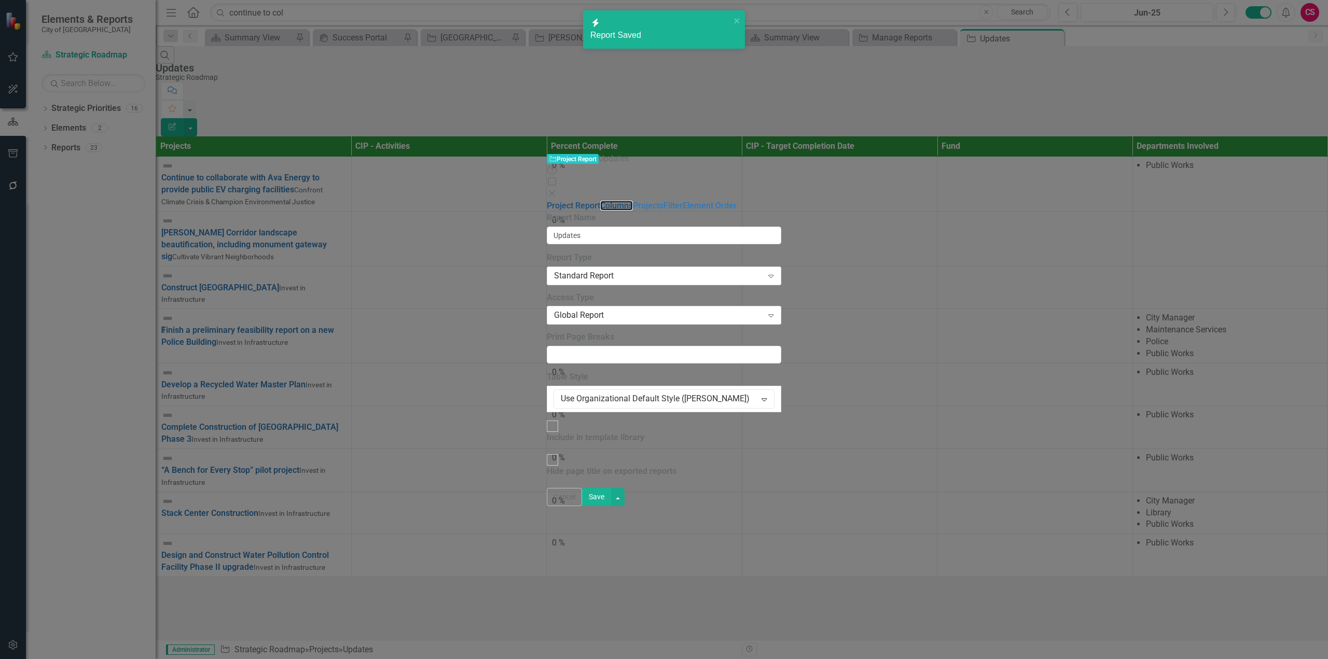
drag, startPoint x: 184, startPoint y: 59, endPoint x: 308, endPoint y: 47, distance: 124.5
click at [600, 201] on link "Columns" at bounding box center [616, 206] width 33 height 10
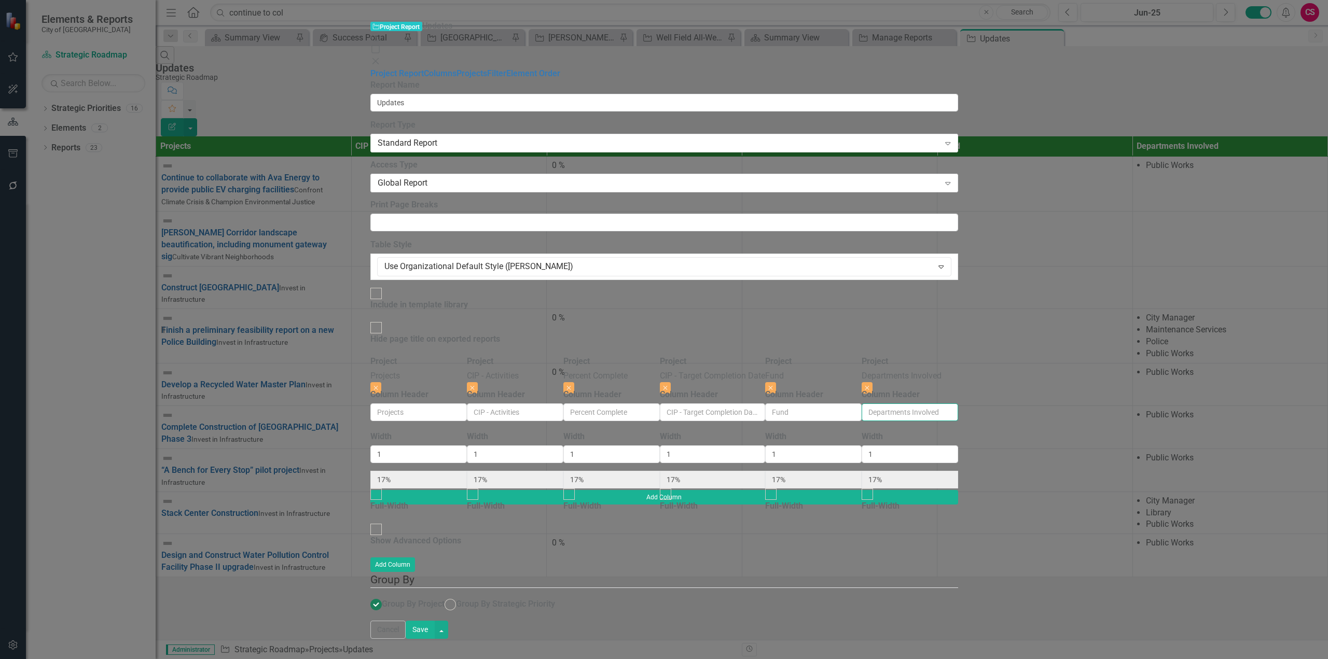
click at [958, 404] on input "Column Header" at bounding box center [910, 413] width 96 height 18
click at [873, 382] on button "Close" at bounding box center [867, 387] width 11 height 11
type input "20%"
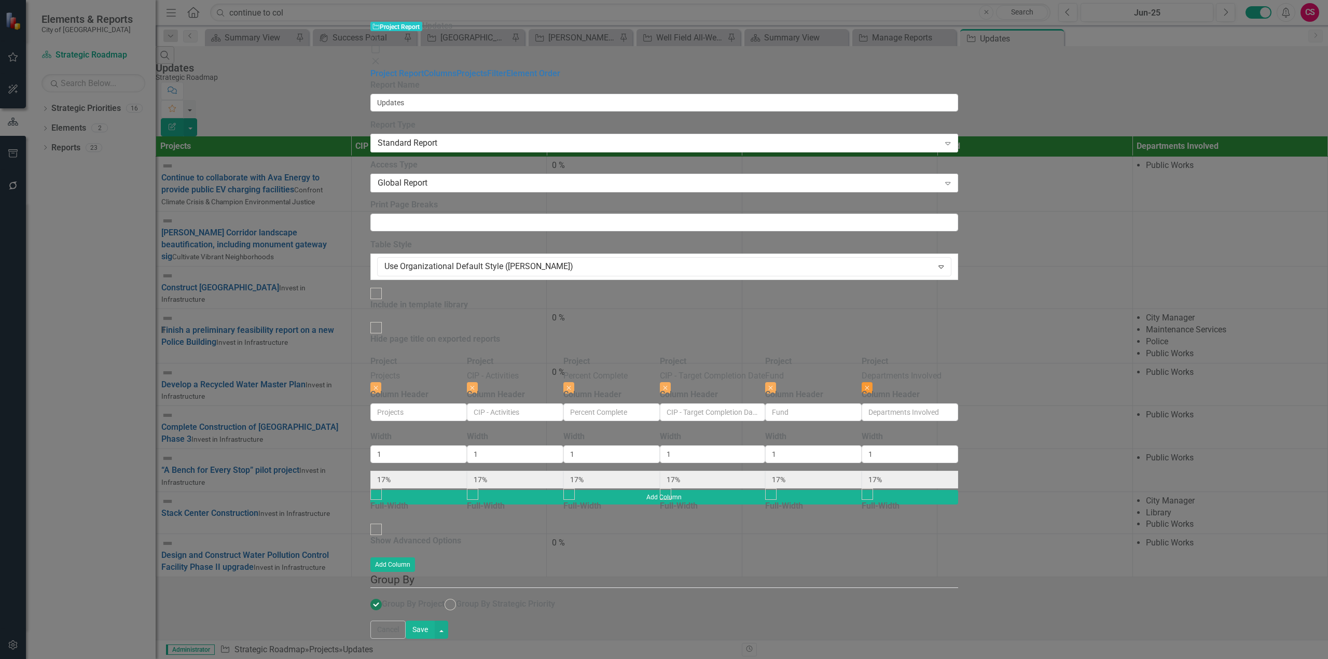
type input "20%"
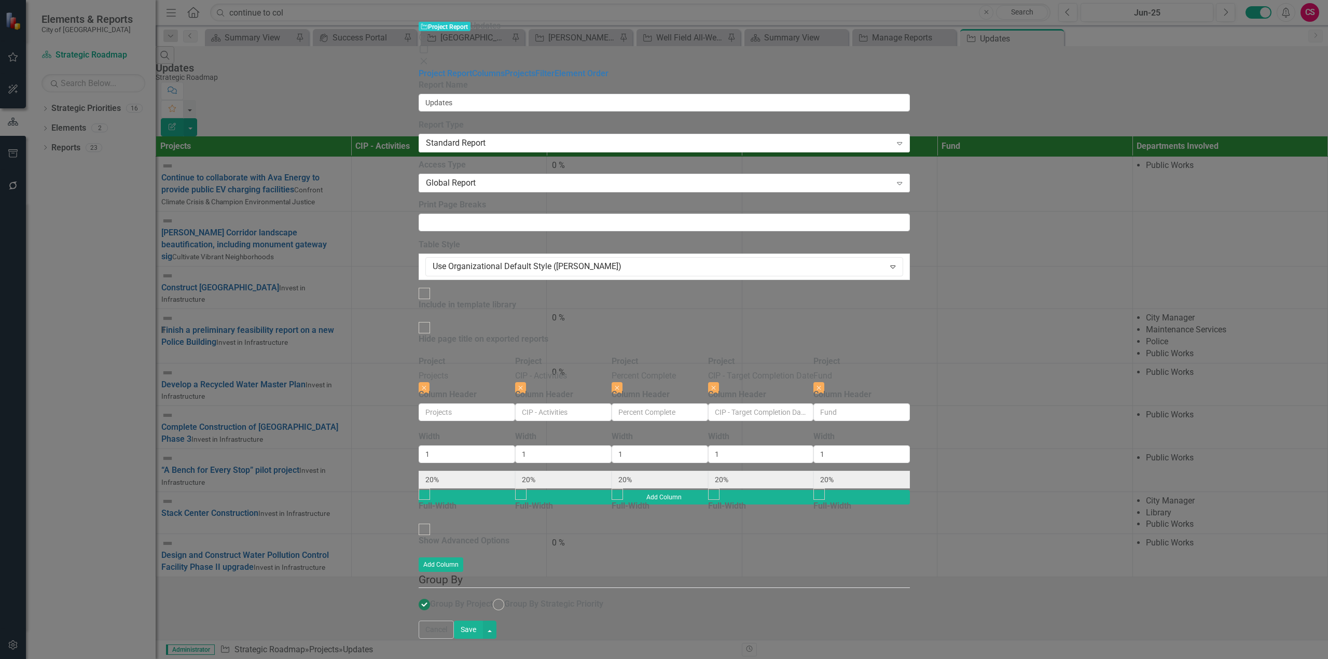
click at [483, 639] on button "Save" at bounding box center [468, 630] width 29 height 18
radio input "false"
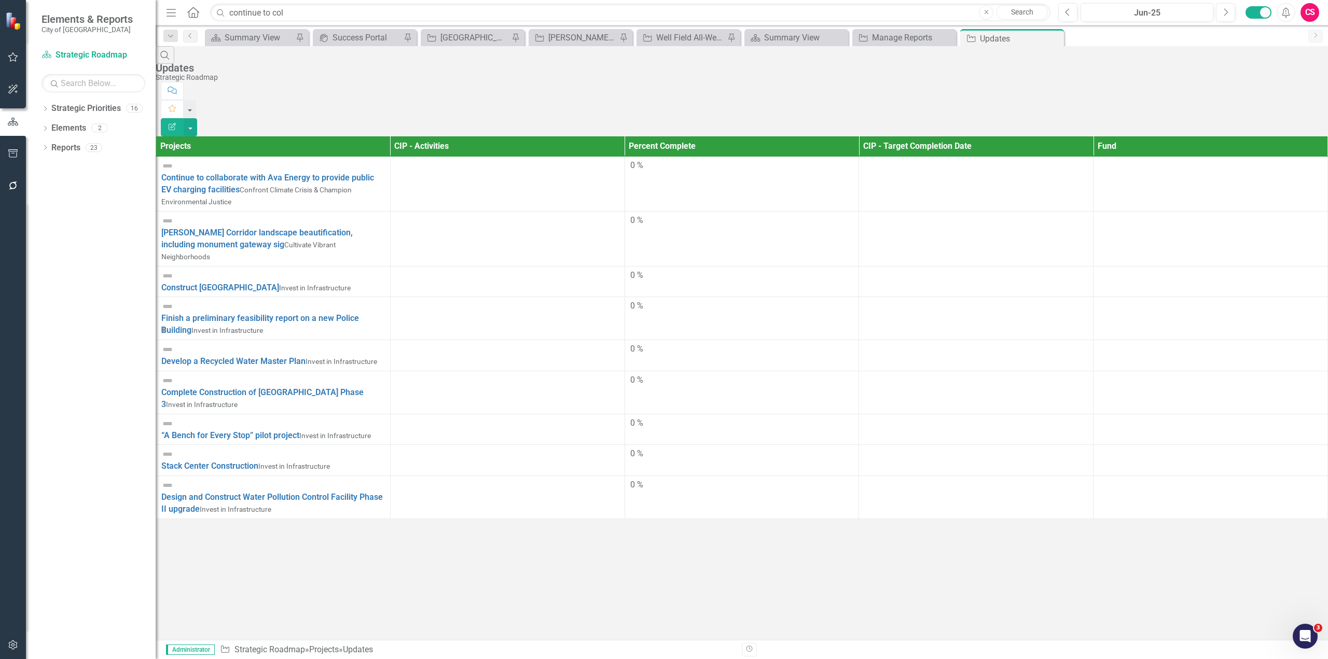
click at [519, 160] on div at bounding box center [508, 166] width 224 height 12
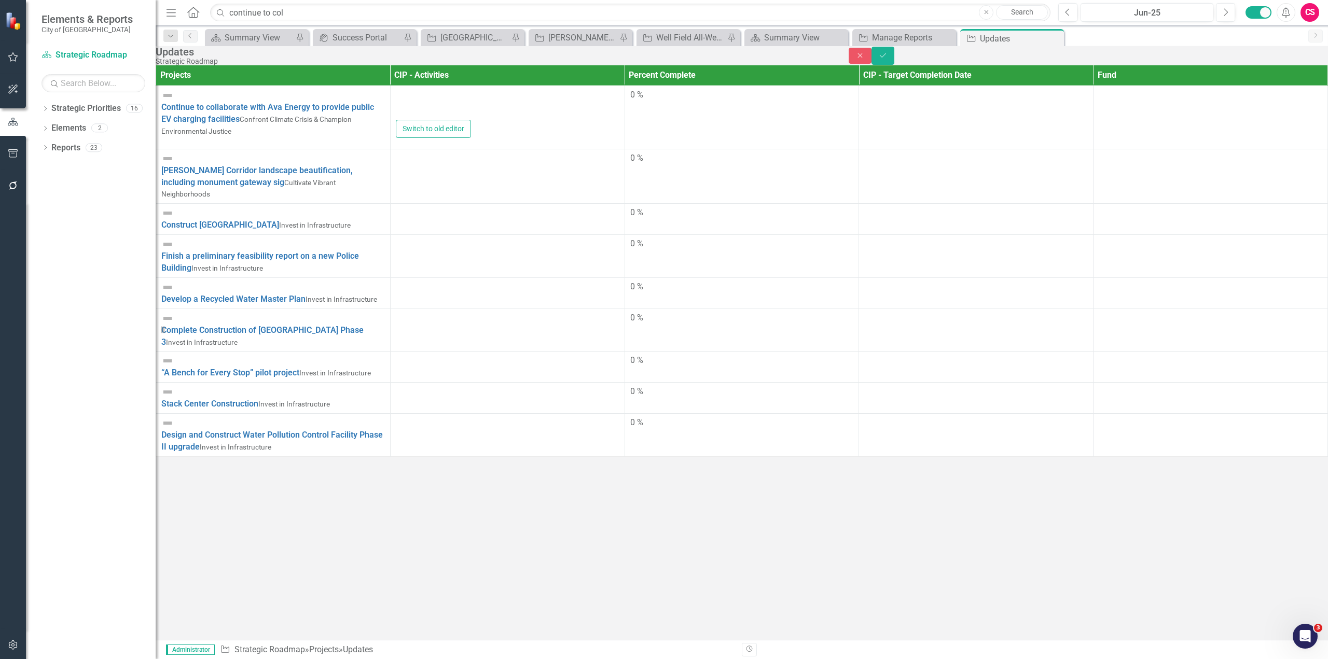
click at [493, 138] on div "Switch to old editor" at bounding box center [508, 129] width 224 height 18
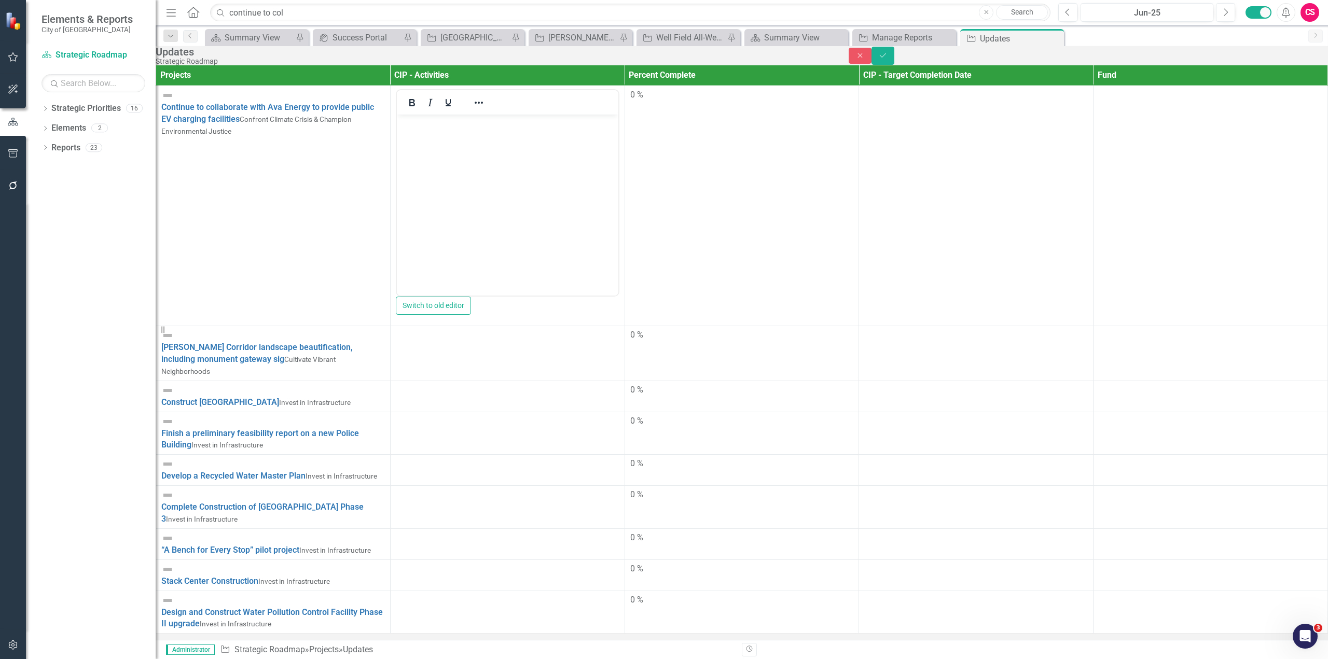
click at [481, 136] on body "Rich Text Area. Press ALT-0 for help." at bounding box center [507, 193] width 222 height 156
paste body "Rich Text Area. Press ALT-0 for help."
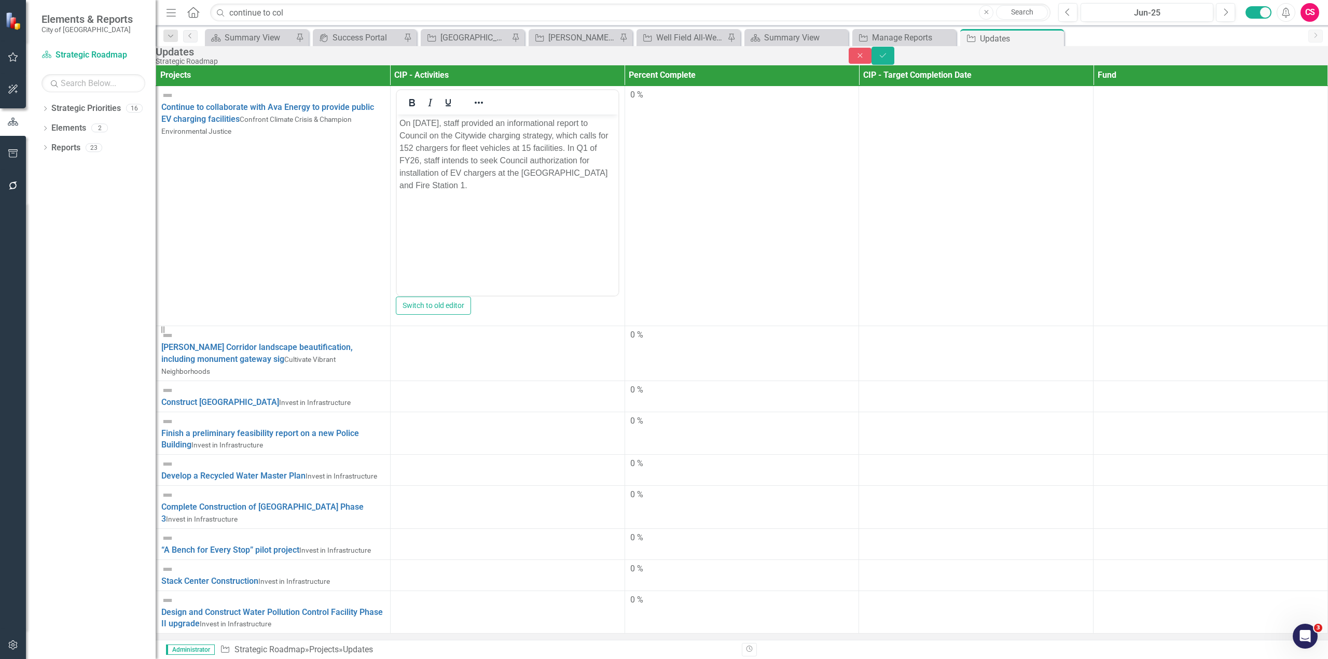
click at [696, 182] on td "0 %" at bounding box center [742, 206] width 234 height 240
drag, startPoint x: 671, startPoint y: 125, endPoint x: 627, endPoint y: 124, distance: 44.1
click at [627, 124] on tr "Continue to collaborate with Ava Energy to provide public EV charging facilitie…" at bounding box center [742, 206] width 1172 height 240
type input "10"
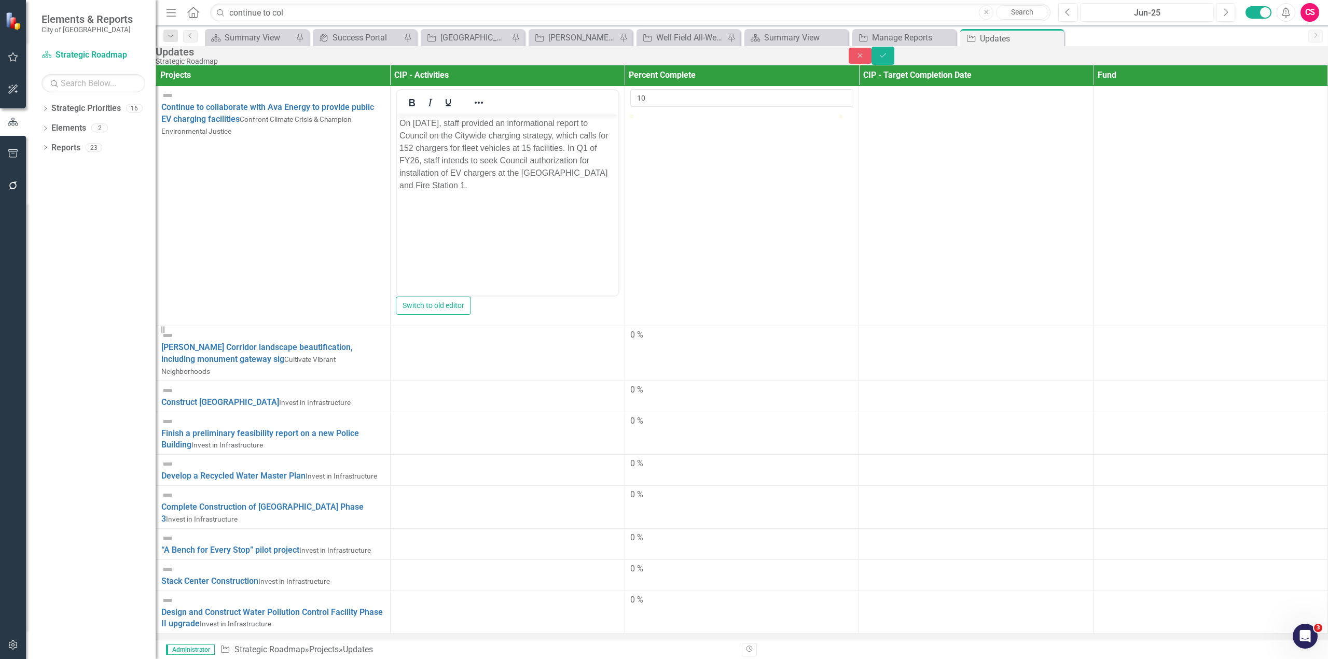
click at [1022, 200] on td at bounding box center [976, 206] width 234 height 240
click at [992, 156] on body "Rich Text Area. Press ALT-0 for help." at bounding box center [976, 193] width 222 height 156
click at [1181, 254] on td at bounding box center [1211, 206] width 234 height 240
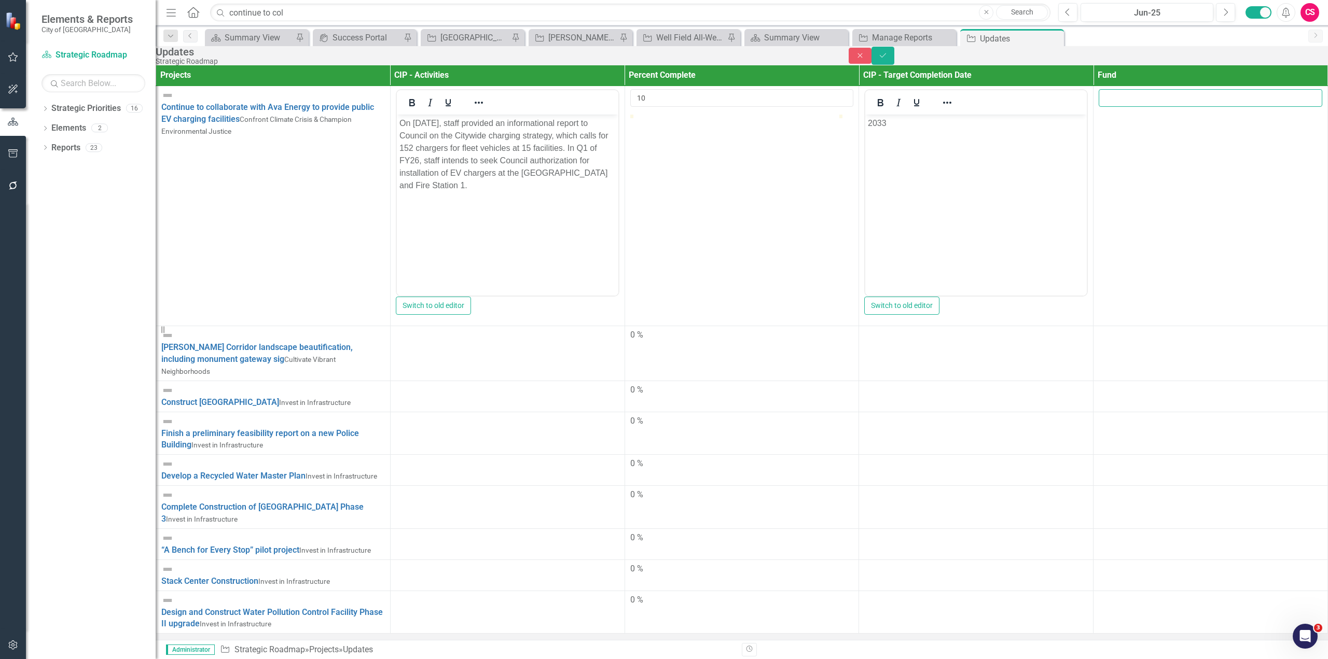
click at [1142, 107] on input "number" at bounding box center [1211, 98] width 224 height 18
type input "405"
click at [894, 65] on button "Save" at bounding box center [882, 56] width 23 height 18
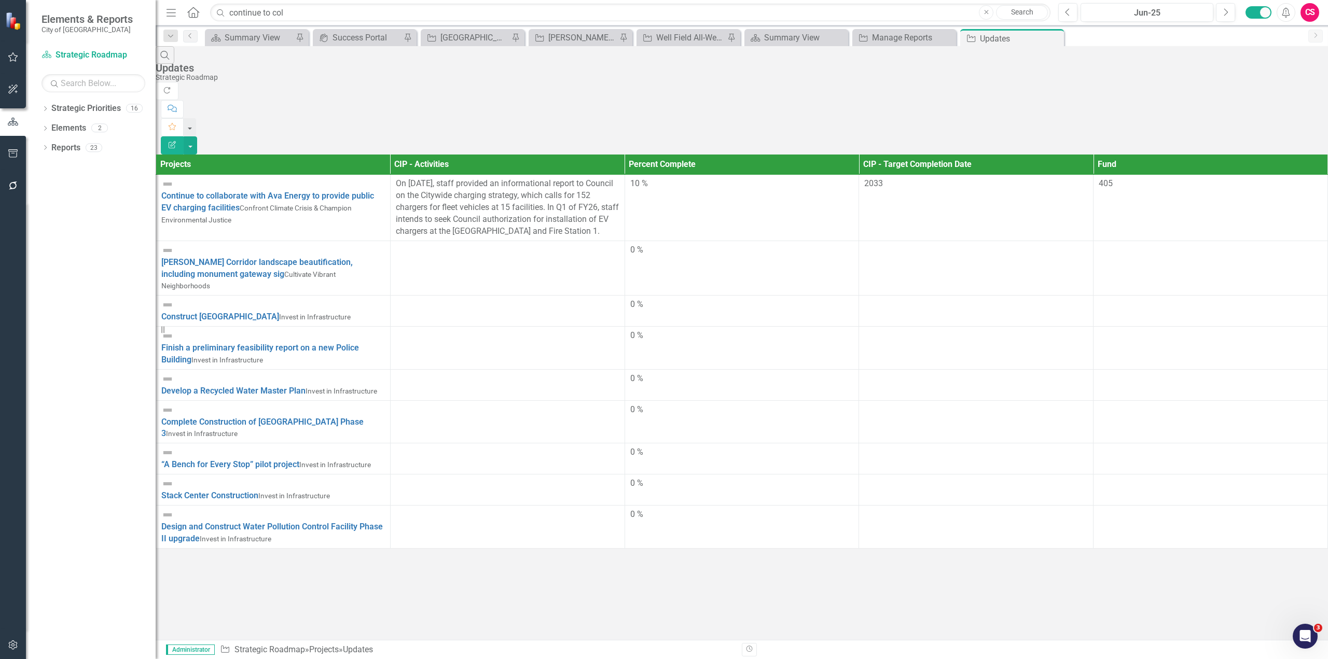
click at [177, 141] on icon "Edit Report" at bounding box center [172, 144] width 9 height 7
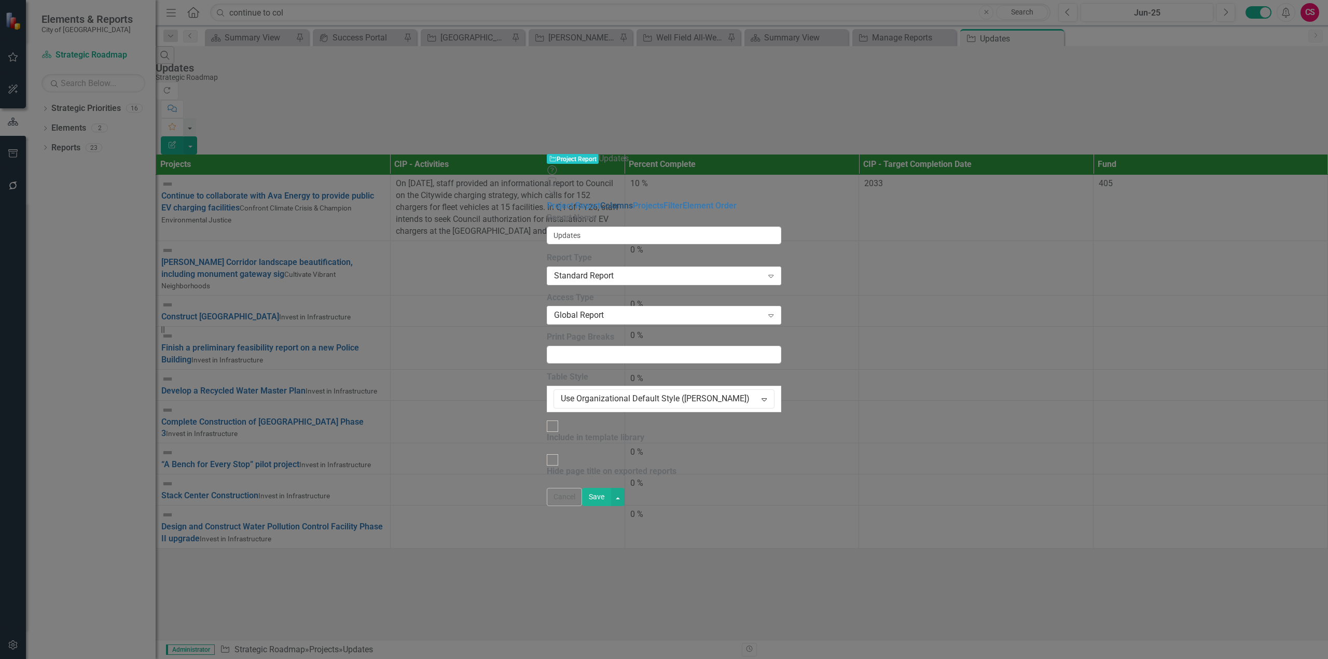
drag, startPoint x: 232, startPoint y: 56, endPoint x: 303, endPoint y: 66, distance: 71.7
click at [600, 201] on link "Columns" at bounding box center [616, 206] width 33 height 10
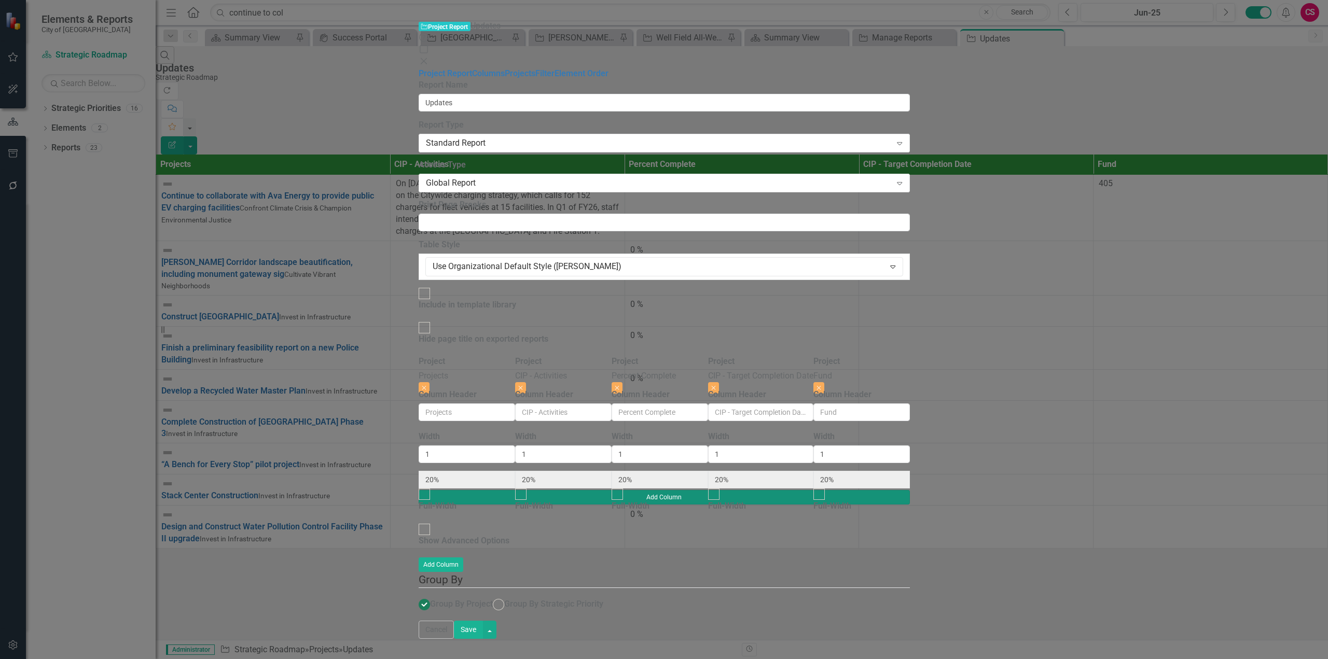
click at [910, 490] on button "Add Column" at bounding box center [664, 497] width 491 height 15
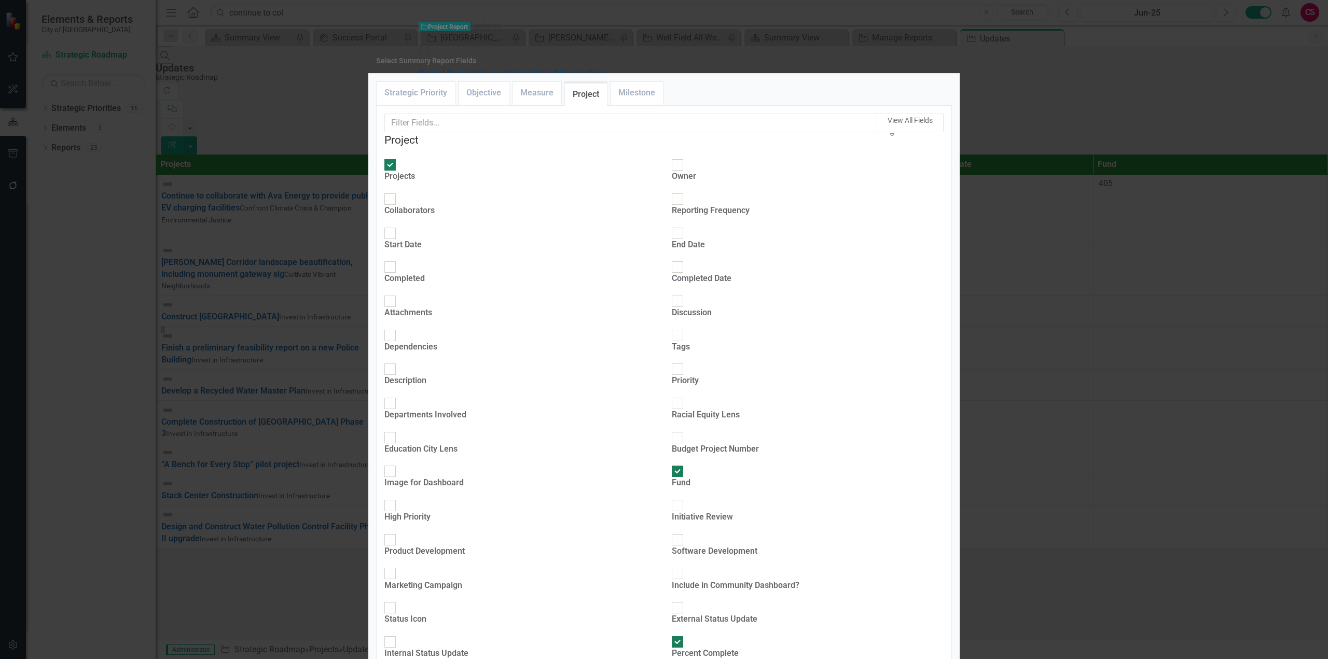
click at [695, 183] on div "Owner" at bounding box center [684, 177] width 24 height 12
click at [673, 173] on input "Owner" at bounding box center [678, 165] width 16 height 16
checkbox input "true"
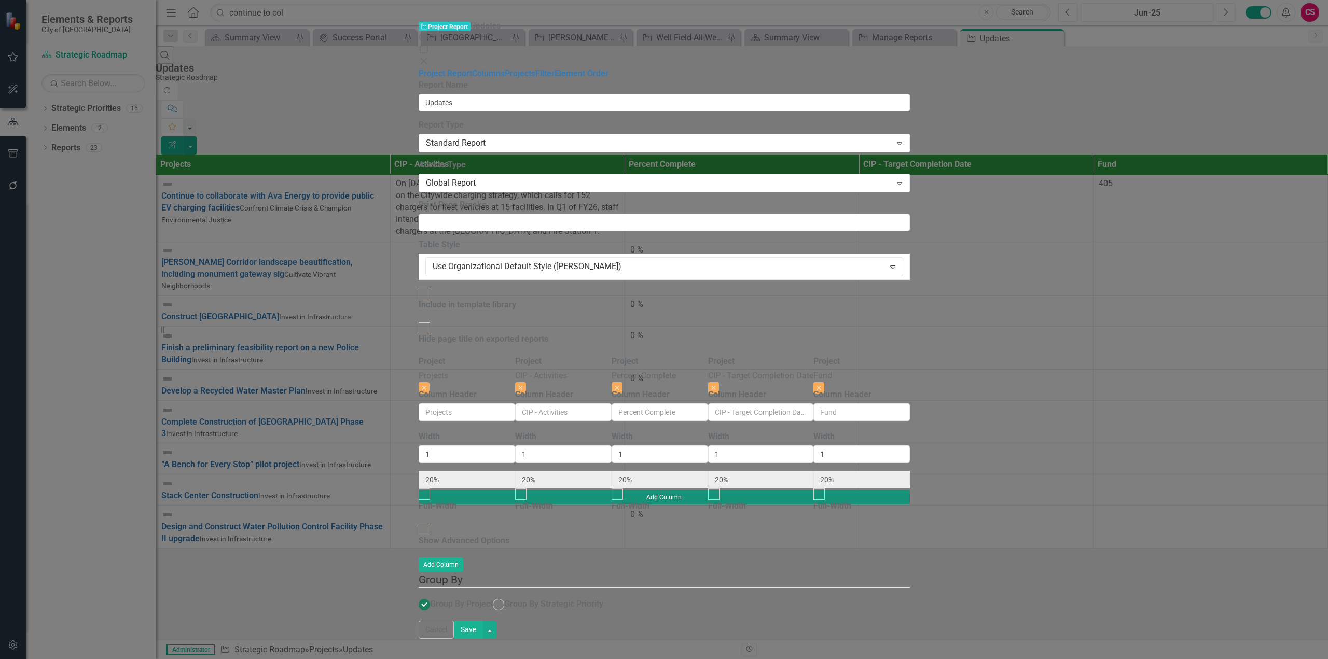
type input "17%"
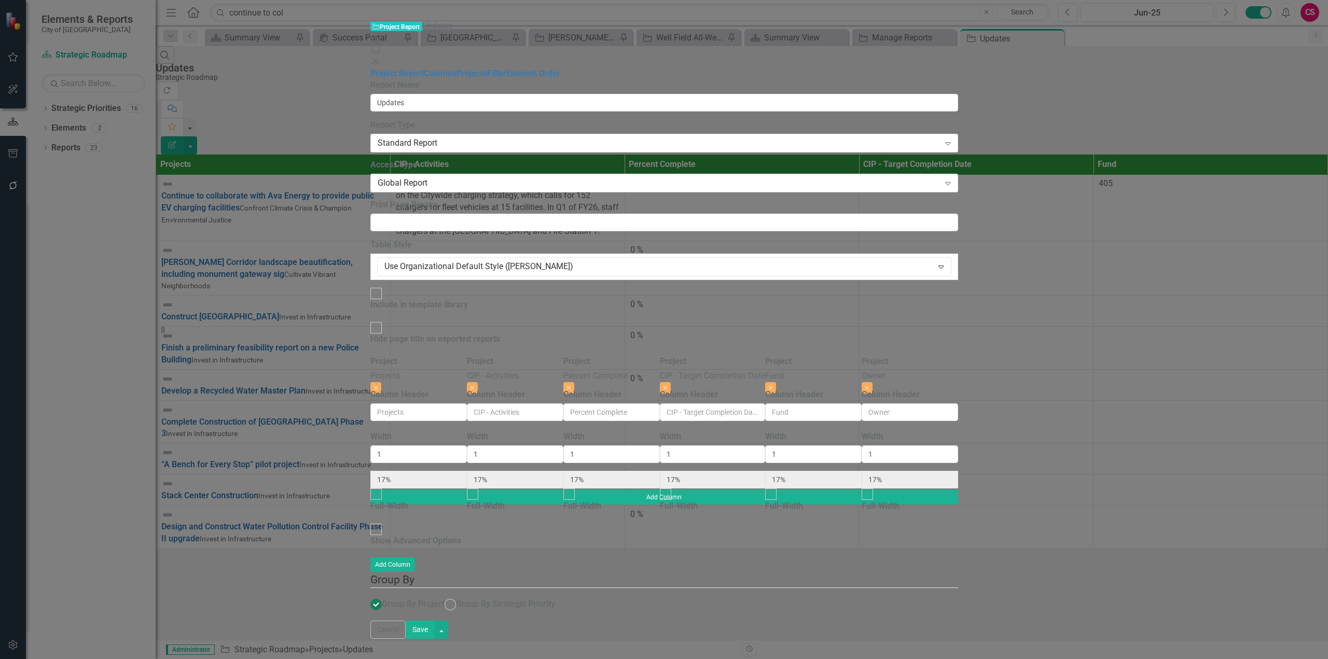
click at [958, 639] on div "Cancel Save" at bounding box center [664, 630] width 588 height 18
click at [435, 639] on button "Save" at bounding box center [420, 630] width 29 height 18
radio input "true"
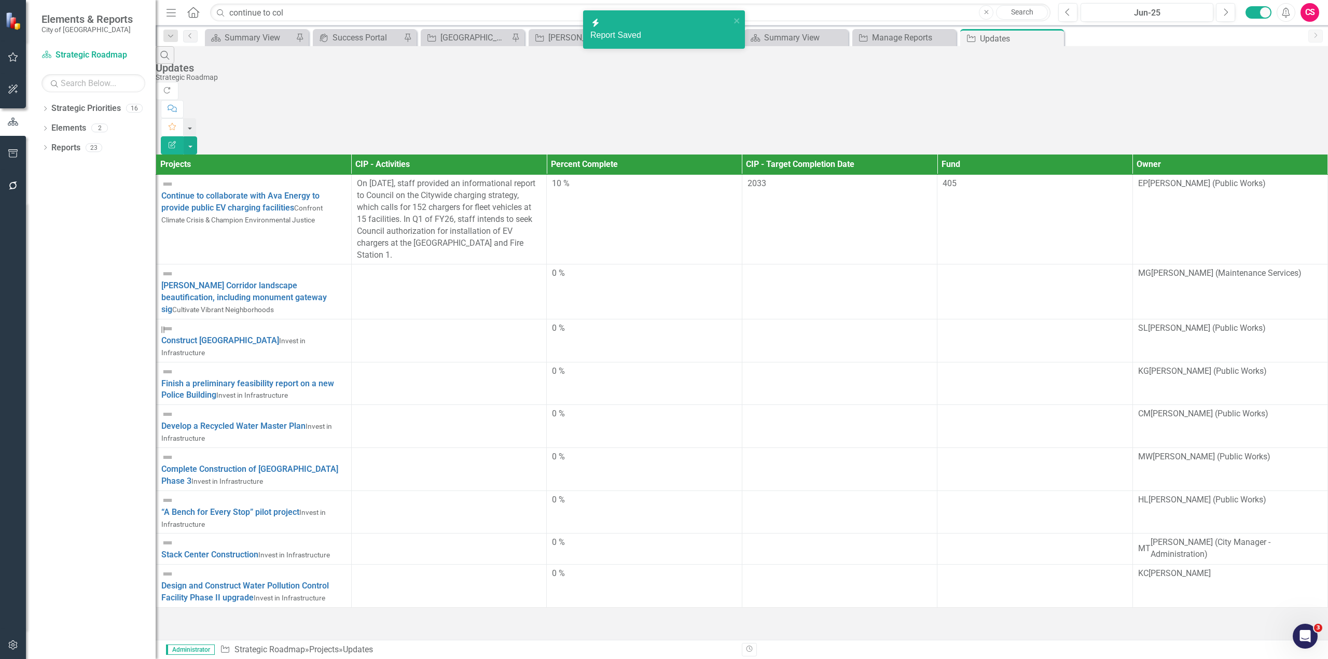
click at [460, 265] on td at bounding box center [449, 292] width 196 height 55
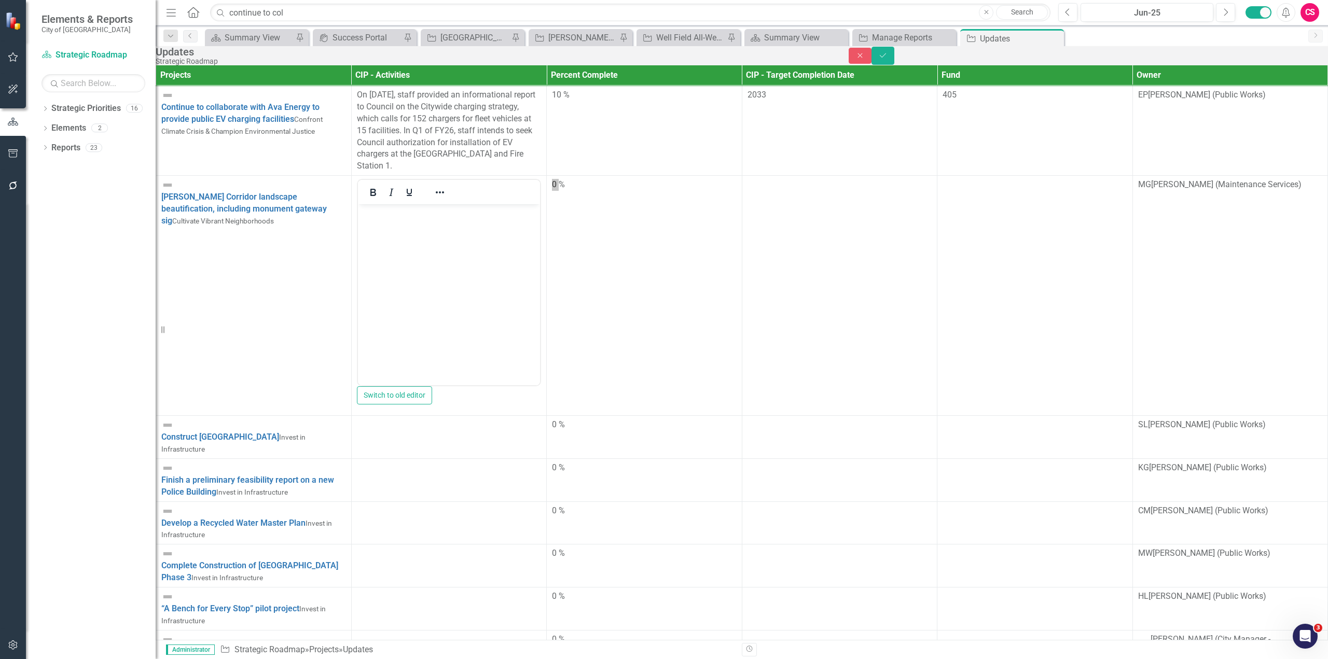
click at [439, 246] on body "Rich Text Area. Press ALT-0 for help." at bounding box center [448, 282] width 183 height 156
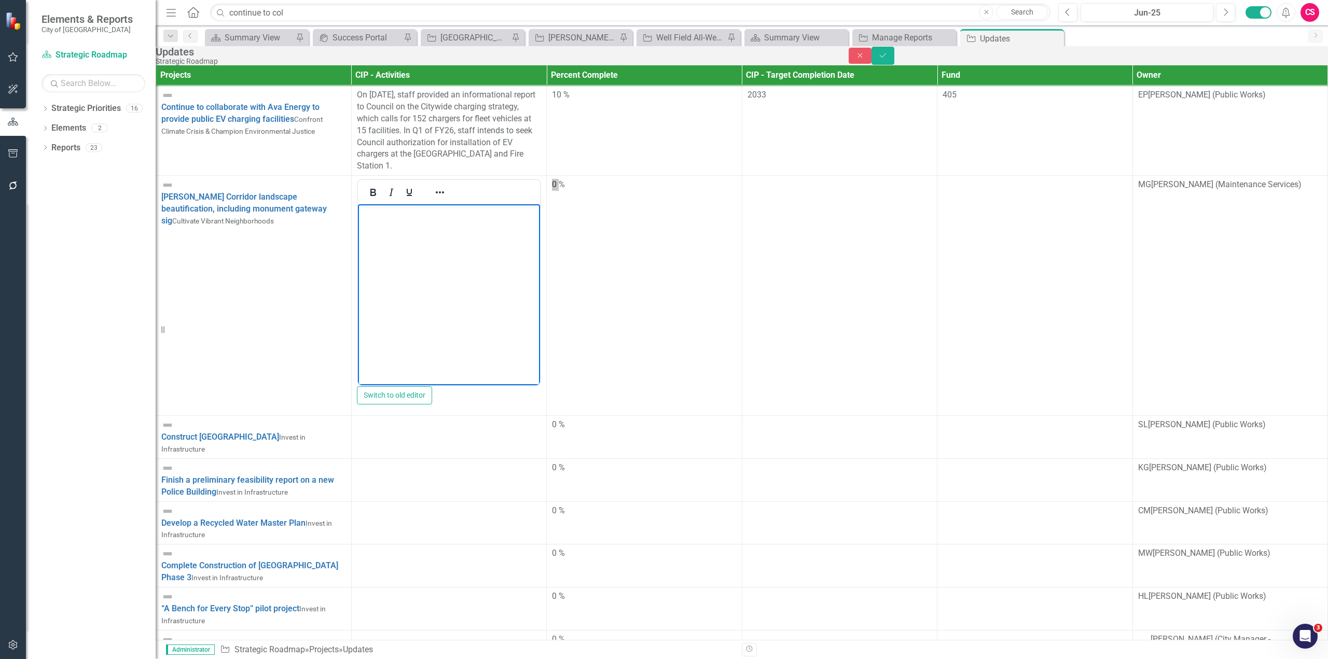
paste body "Rich Text Area. Press ALT-0 for help."
click at [590, 220] on td "0 %" at bounding box center [645, 296] width 196 height 240
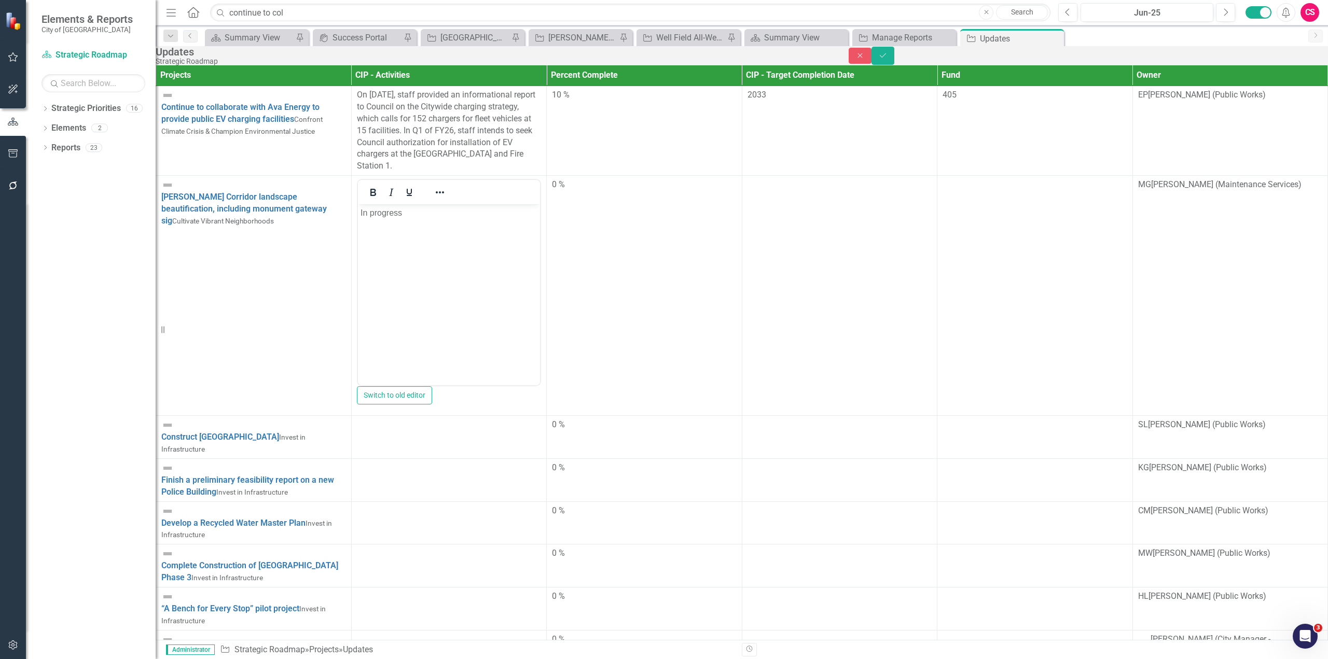
click at [590, 220] on td "0 %" at bounding box center [645, 296] width 196 height 240
drag, startPoint x: 570, startPoint y: 212, endPoint x: 542, endPoint y: 213, distance: 28.1
click at [542, 213] on tr "Jackson Corridor landscape beautification, including monument gateway sig Culti…" at bounding box center [742, 296] width 1172 height 240
type input "75"
click at [874, 285] on td at bounding box center [840, 296] width 196 height 240
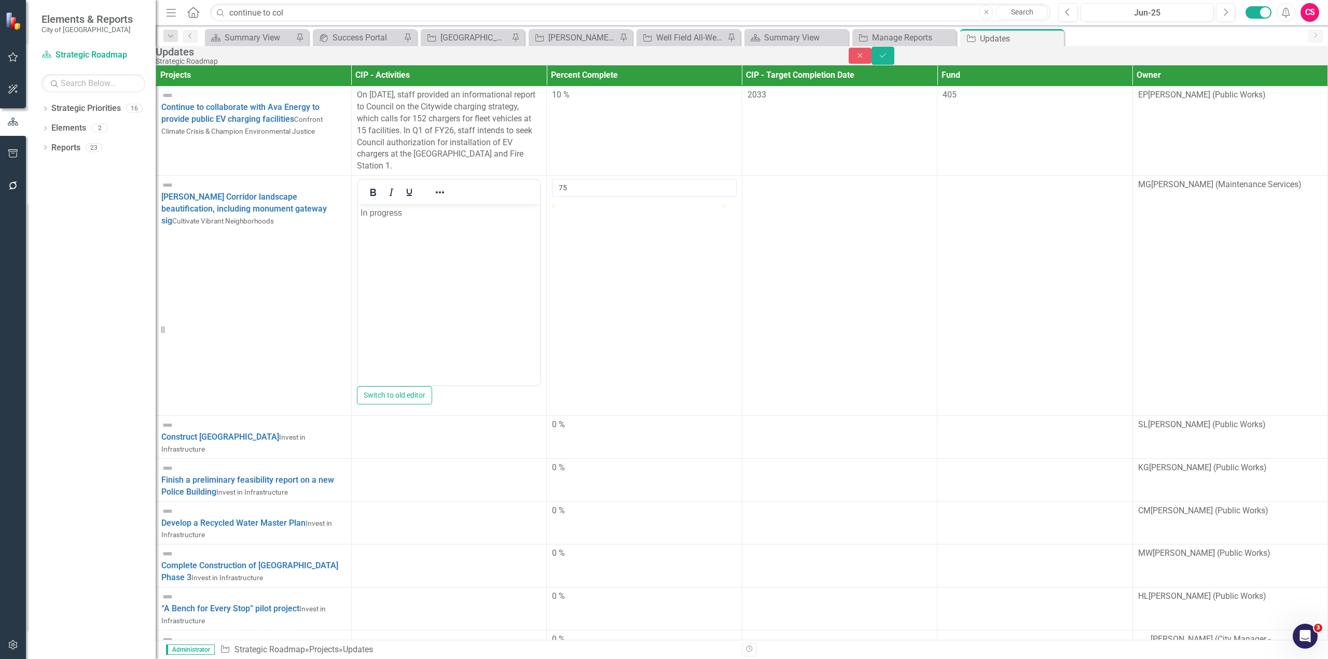
click at [874, 285] on td at bounding box center [840, 296] width 196 height 240
click at [831, 238] on body "Rich Text Area. Press ALT-0 for help." at bounding box center [839, 282] width 183 height 156
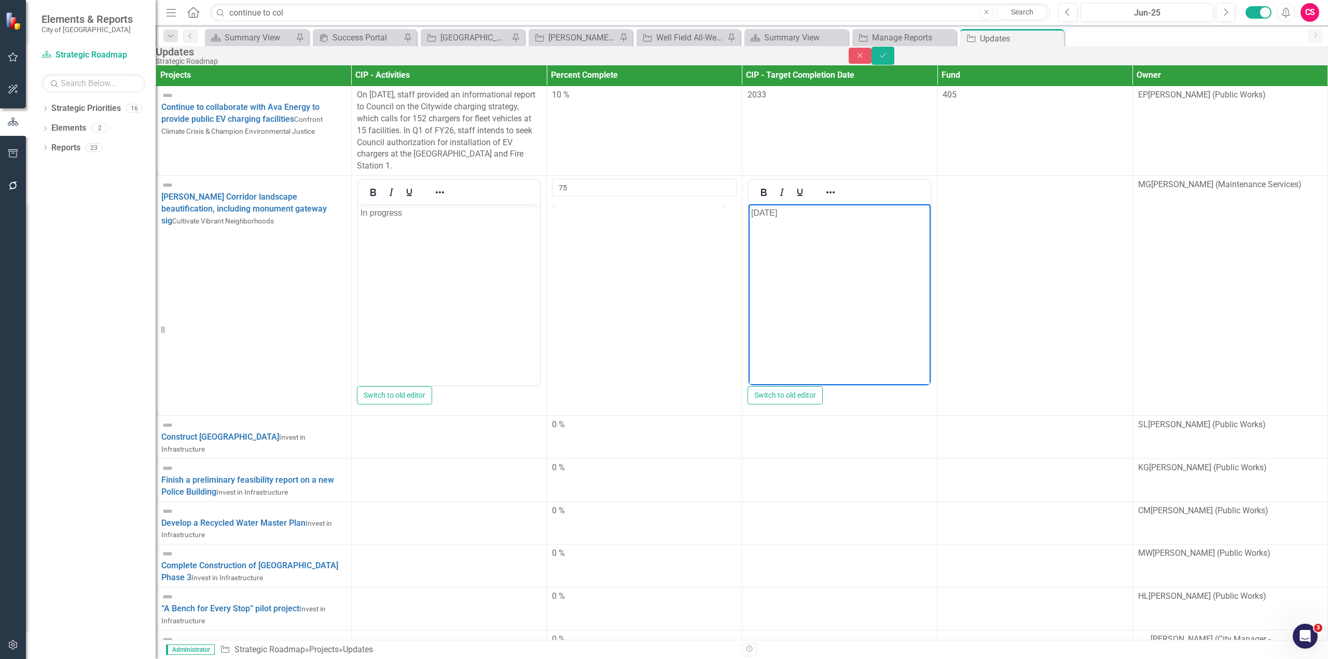
click at [175, 220] on td "Jackson Corridor landscape beautification, including monument gateway sig Culti…" at bounding box center [254, 296] width 196 height 240
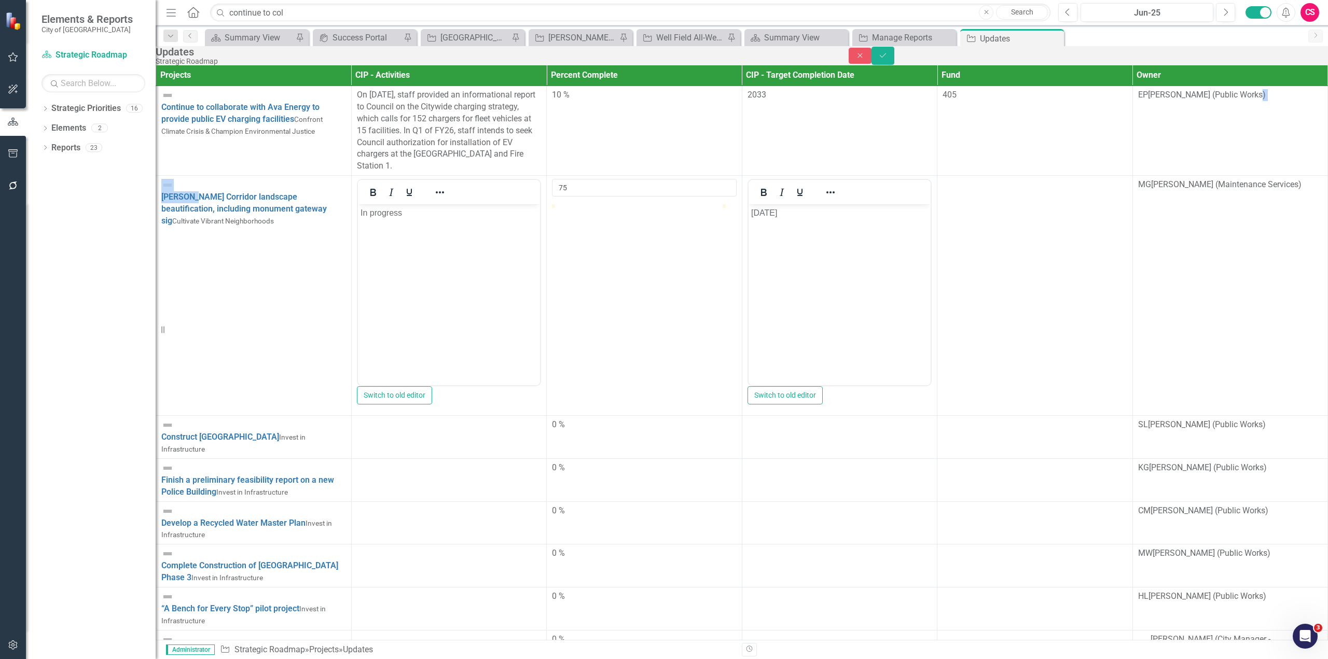
click at [175, 220] on td "Jackson Corridor landscape beautification, including monument gateway sig Culti…" at bounding box center [254, 296] width 196 height 240
click at [174, 191] on img at bounding box center [167, 185] width 12 height 12
click at [216, 321] on td "Jackson Corridor landscape beautification, including monument gateway sig Link …" at bounding box center [254, 296] width 196 height 240
click at [174, 191] on img at bounding box center [167, 185] width 12 height 12
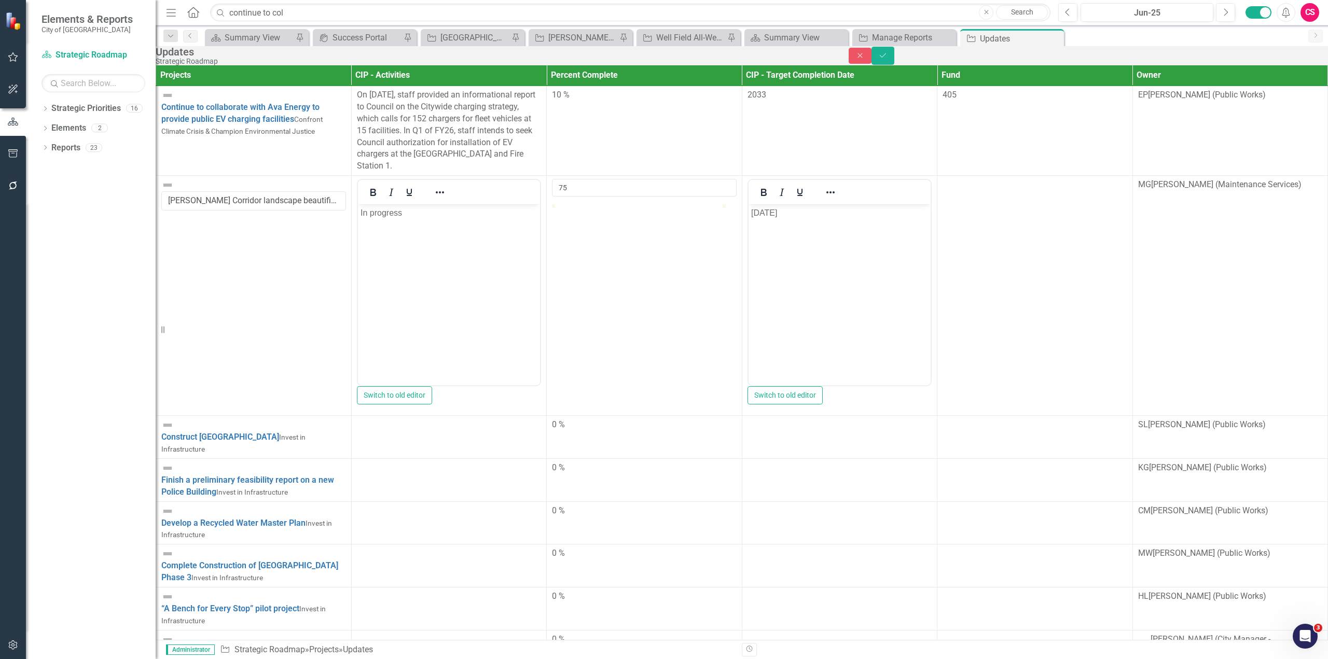
click at [174, 191] on img at bounding box center [167, 185] width 12 height 12
click at [1299, 51] on div "Updates Strategic Roadmap Close Save" at bounding box center [742, 55] width 1172 height 19
click at [888, 58] on icon "Save" at bounding box center [882, 55] width 9 height 7
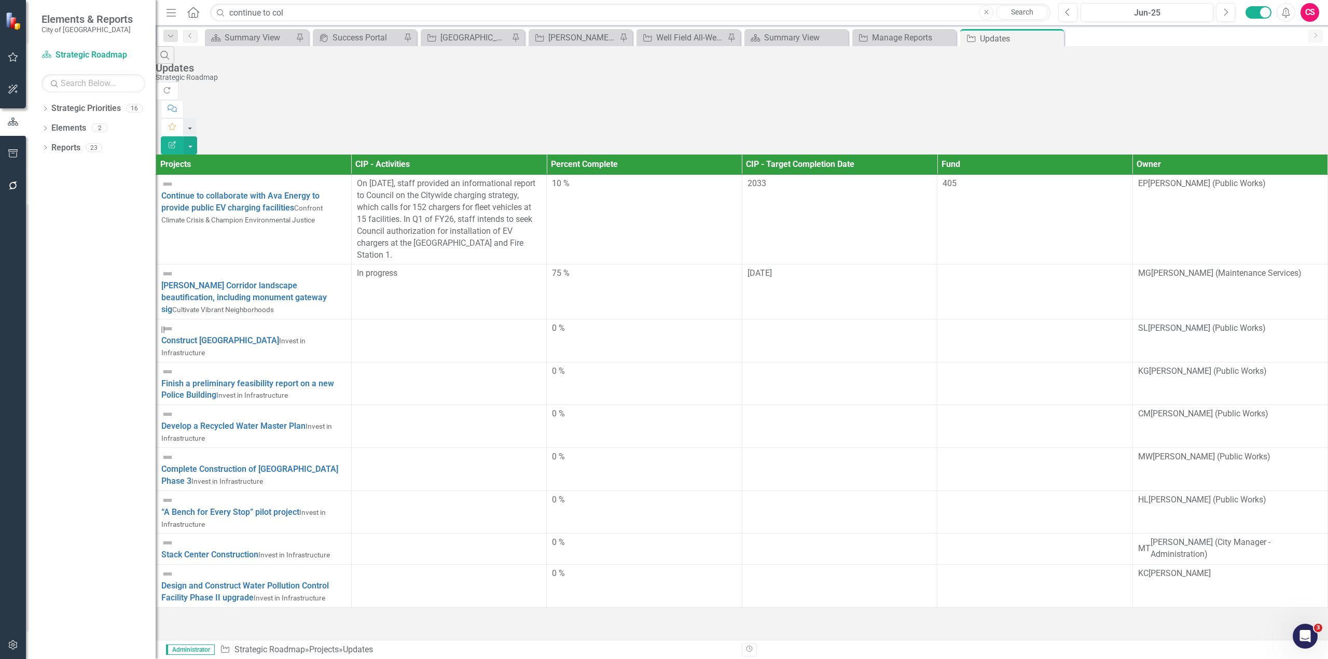
click at [174, 178] on img at bounding box center [167, 184] width 12 height 12
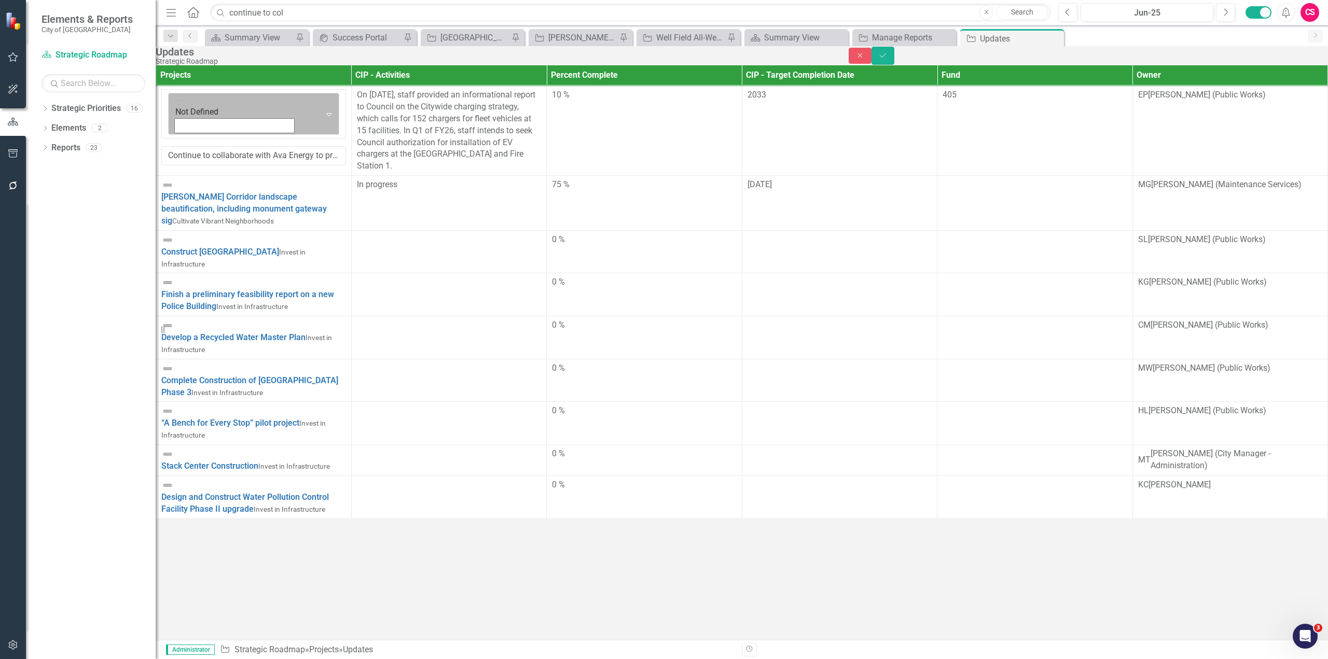
click at [186, 106] on img at bounding box center [180, 100] width 10 height 10
click at [184, 105] on img at bounding box center [178, 100] width 10 height 10
click at [174, 191] on img at bounding box center [167, 185] width 12 height 12
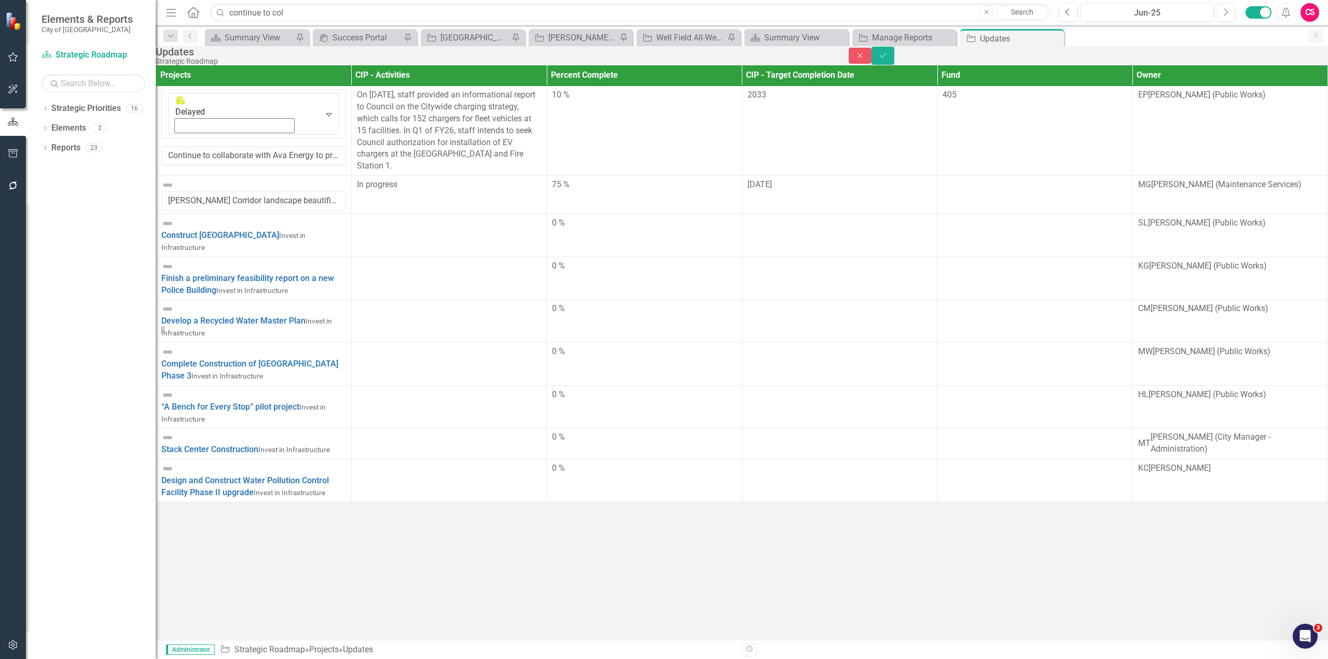
click at [174, 191] on img at bounding box center [167, 185] width 12 height 12
click at [894, 60] on button "Save" at bounding box center [882, 56] width 23 height 18
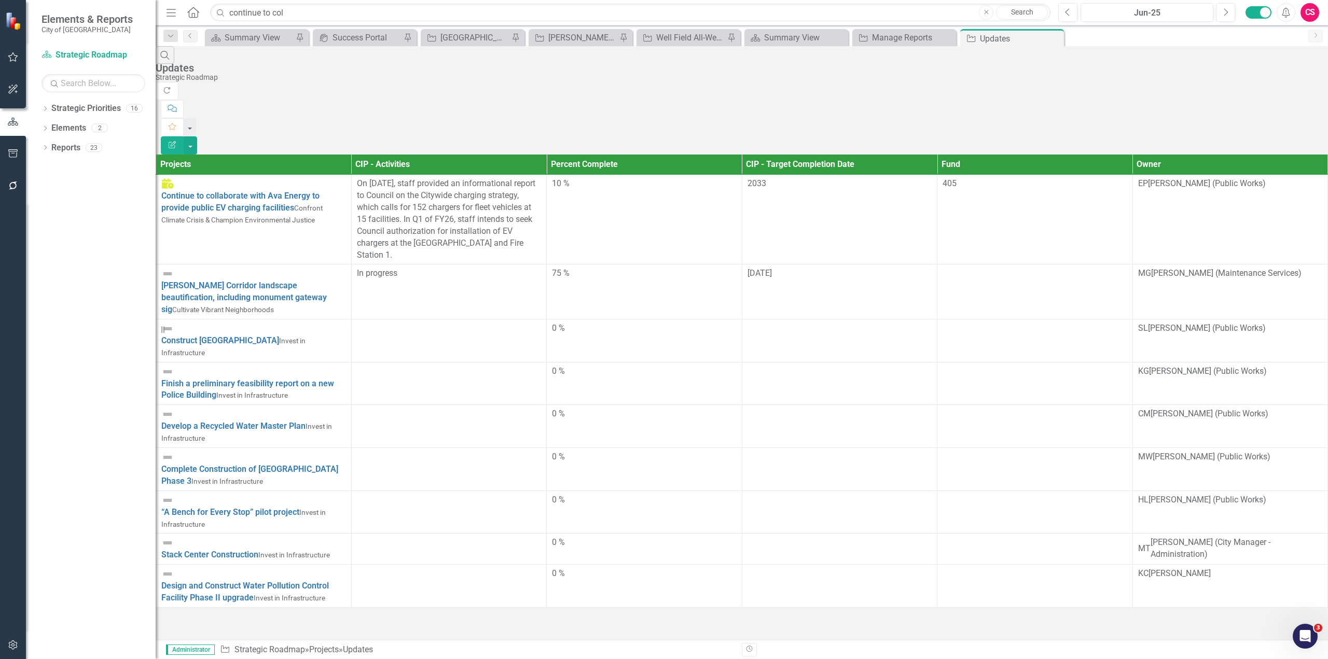
click at [174, 268] on img at bounding box center [167, 274] width 12 height 12
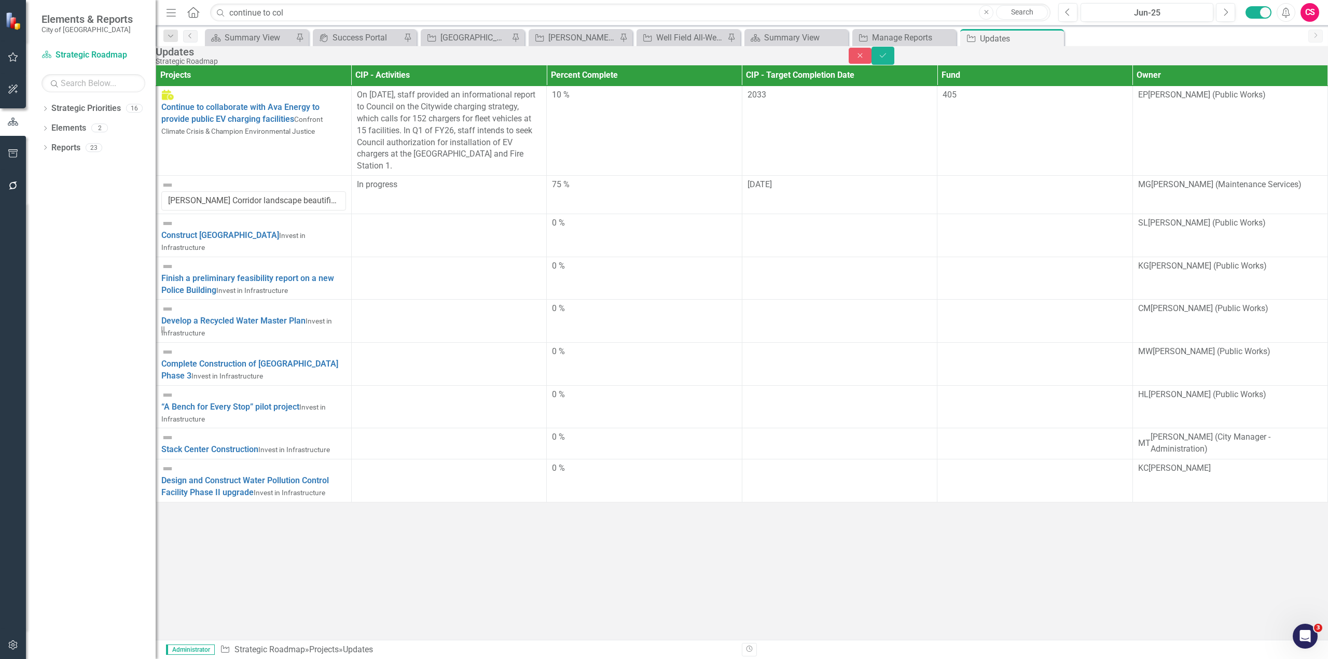
click at [174, 191] on img at bounding box center [167, 185] width 12 height 12
click at [865, 59] on icon "Close" at bounding box center [859, 55] width 9 height 7
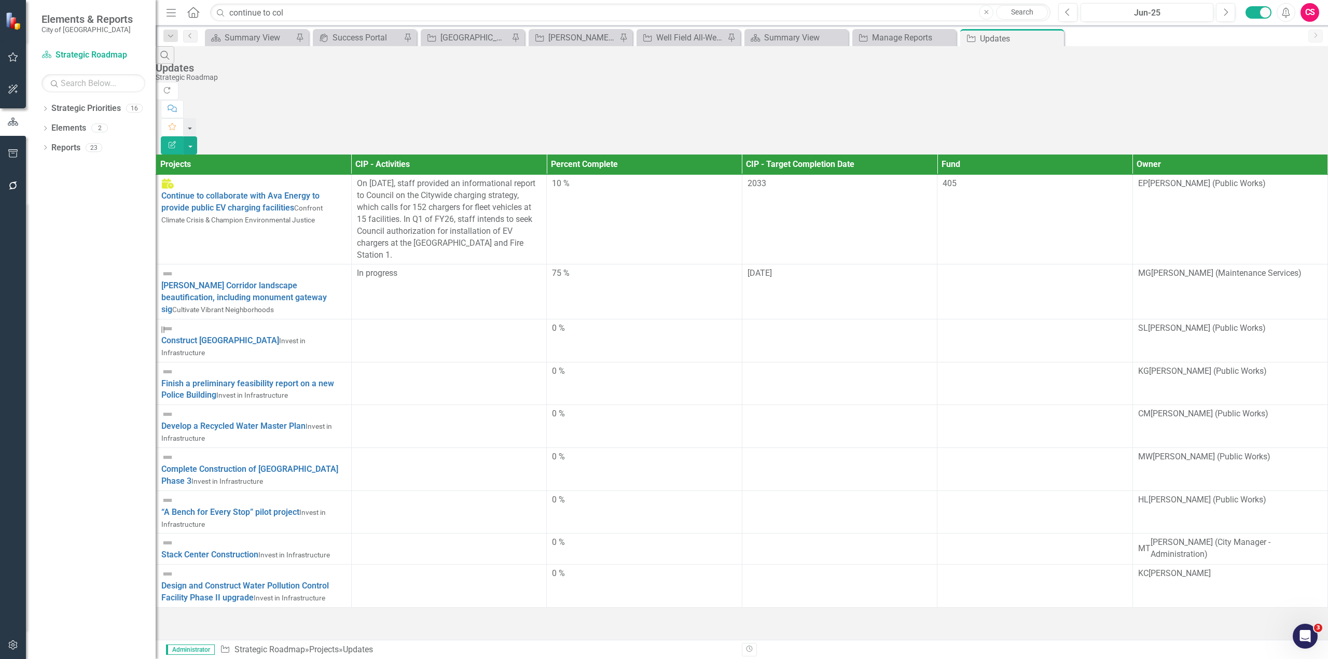
click at [176, 265] on td "Jackson Corridor landscape beautification, including monument gateway sig Culti…" at bounding box center [254, 292] width 196 height 55
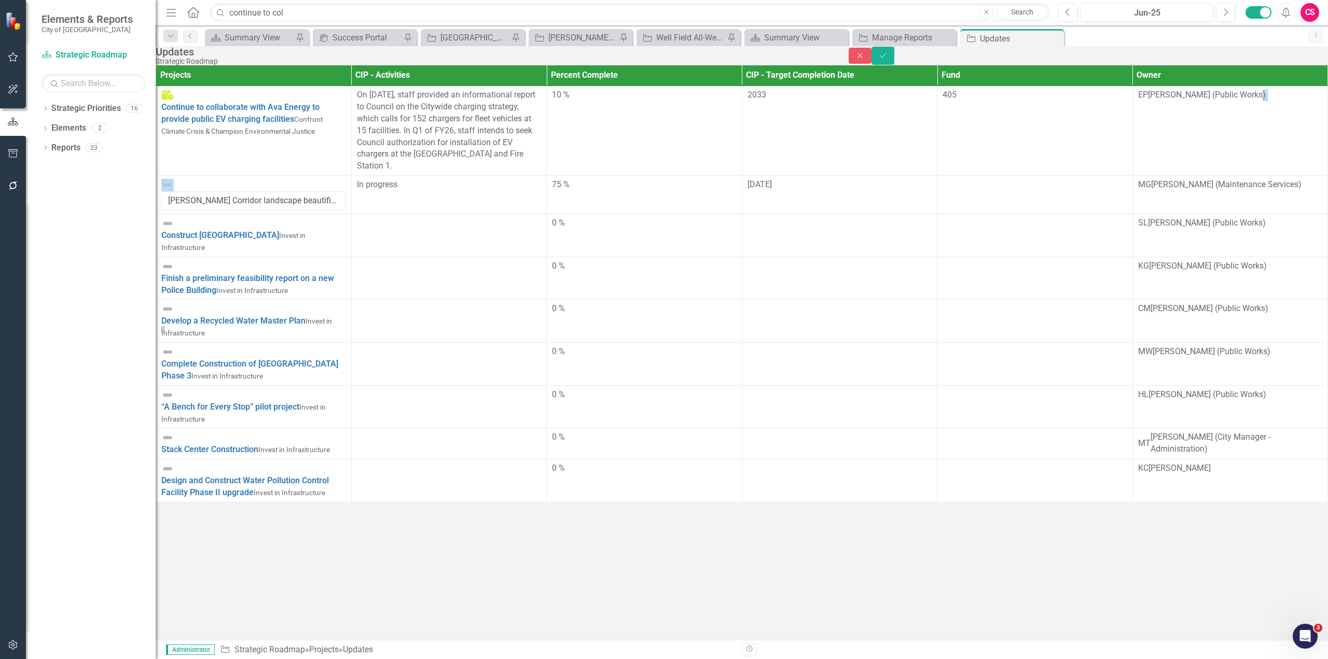
click at [174, 230] on img at bounding box center [167, 223] width 12 height 12
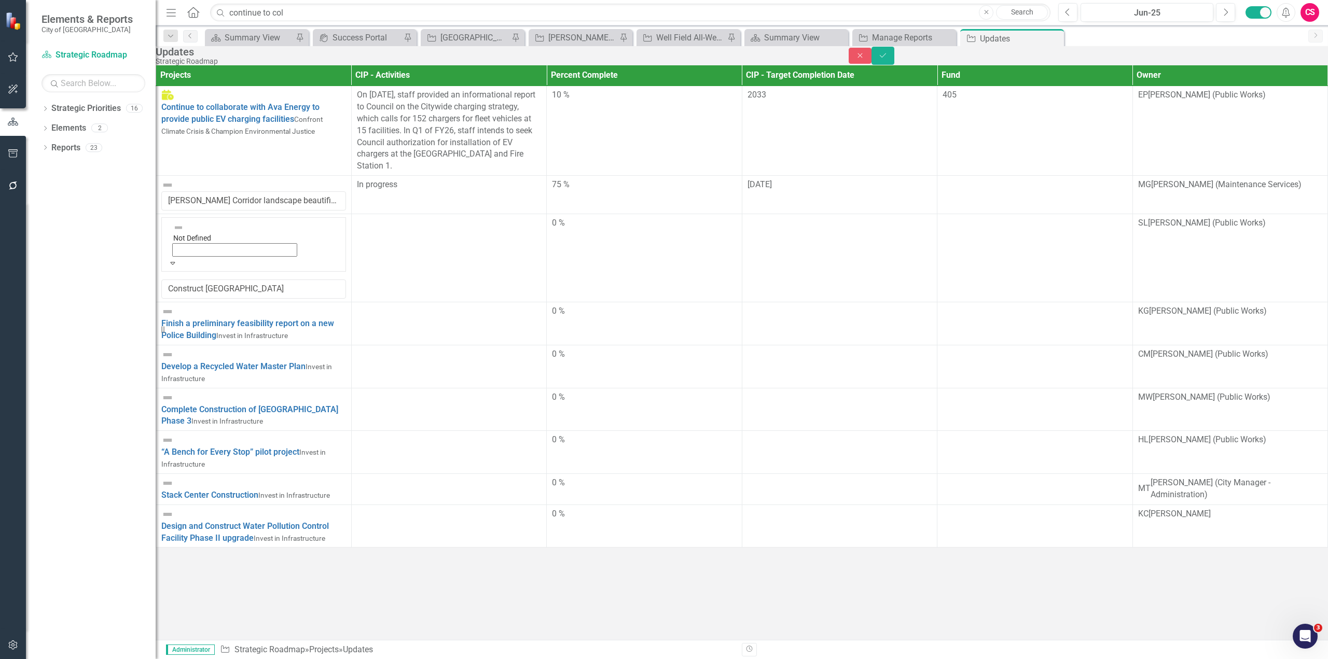
click at [179, 234] on div "Not Defined" at bounding box center [253, 239] width 171 height 37
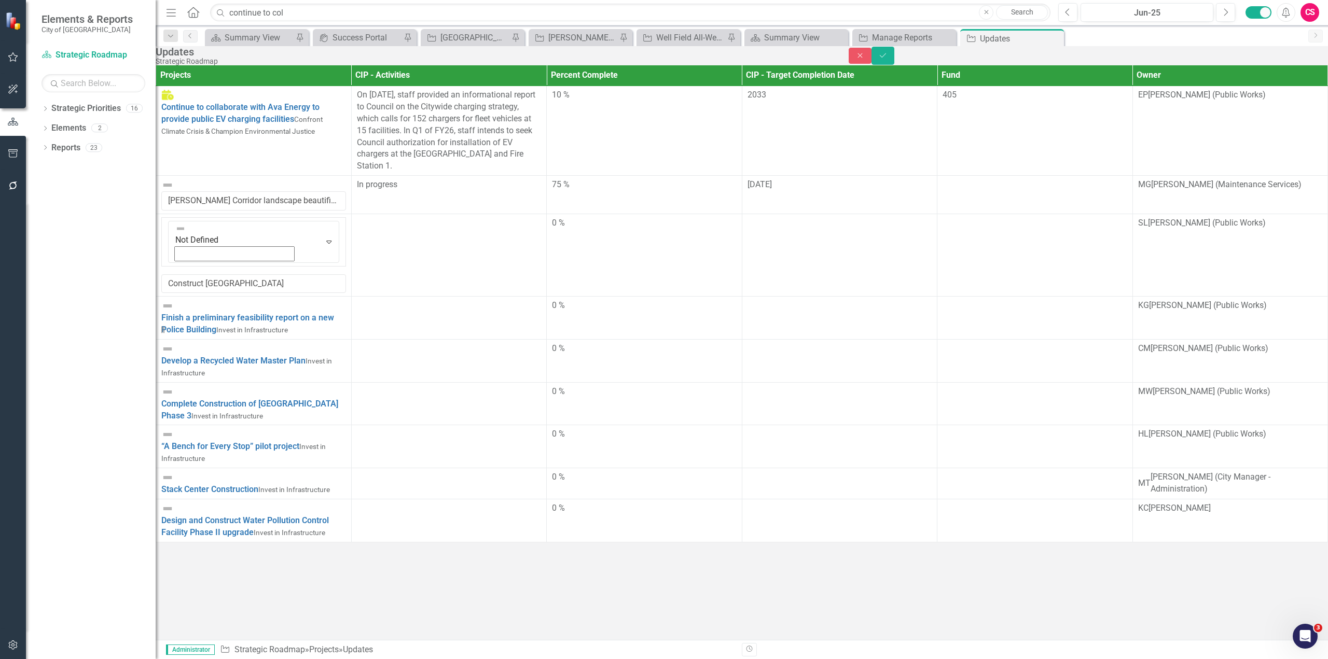
click at [191, 211] on div "Jackson Corridor landscape beautification, including monument gateway sig" at bounding box center [253, 195] width 185 height 32
click at [174, 191] on img at bounding box center [167, 185] width 12 height 12
click at [1289, 64] on div "Close Save" at bounding box center [1088, 56] width 479 height 18
click at [871, 62] on button "Close" at bounding box center [860, 56] width 23 height 16
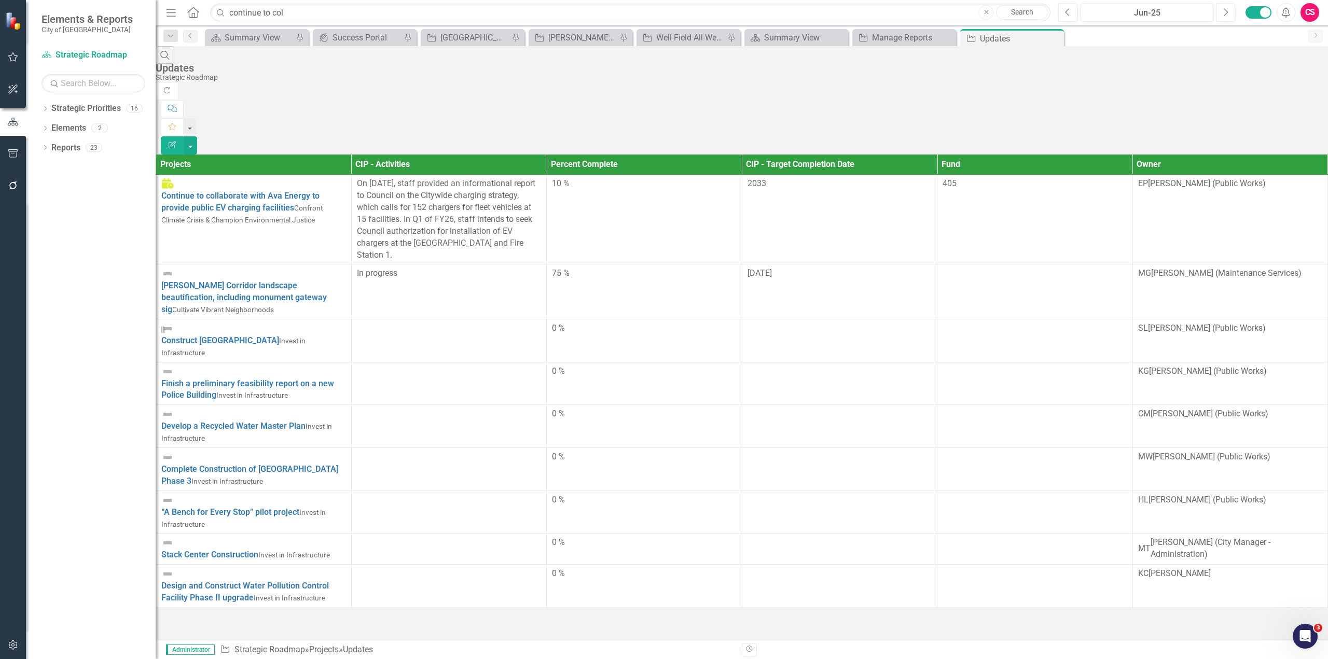
click at [174, 265] on td "Jackson Corridor landscape beautification, including monument gateway sig Culti…" at bounding box center [254, 292] width 196 height 55
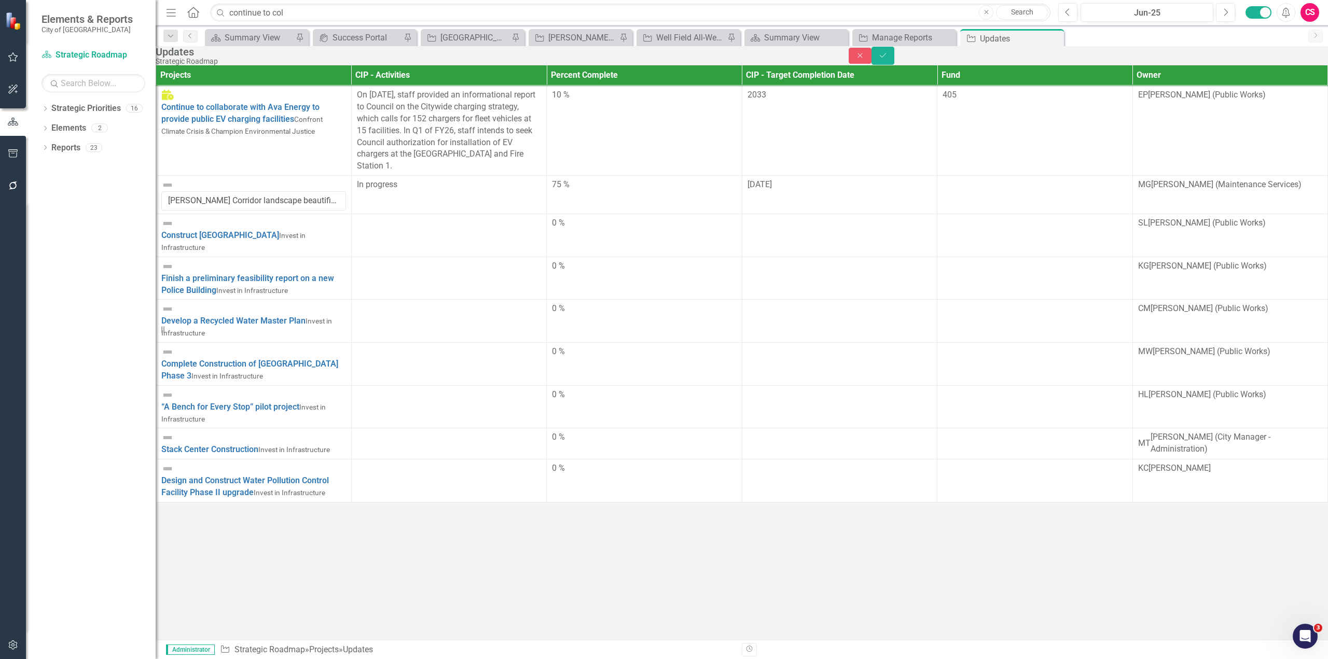
drag, startPoint x: 454, startPoint y: 477, endPoint x: 471, endPoint y: 467, distance: 19.5
click at [464, 470] on div "Updates Strategic Roadmap Close Save Projects CIP - Activities Percent Complete…" at bounding box center [742, 274] width 1172 height 456
click at [871, 63] on button "Close" at bounding box center [860, 56] width 23 height 16
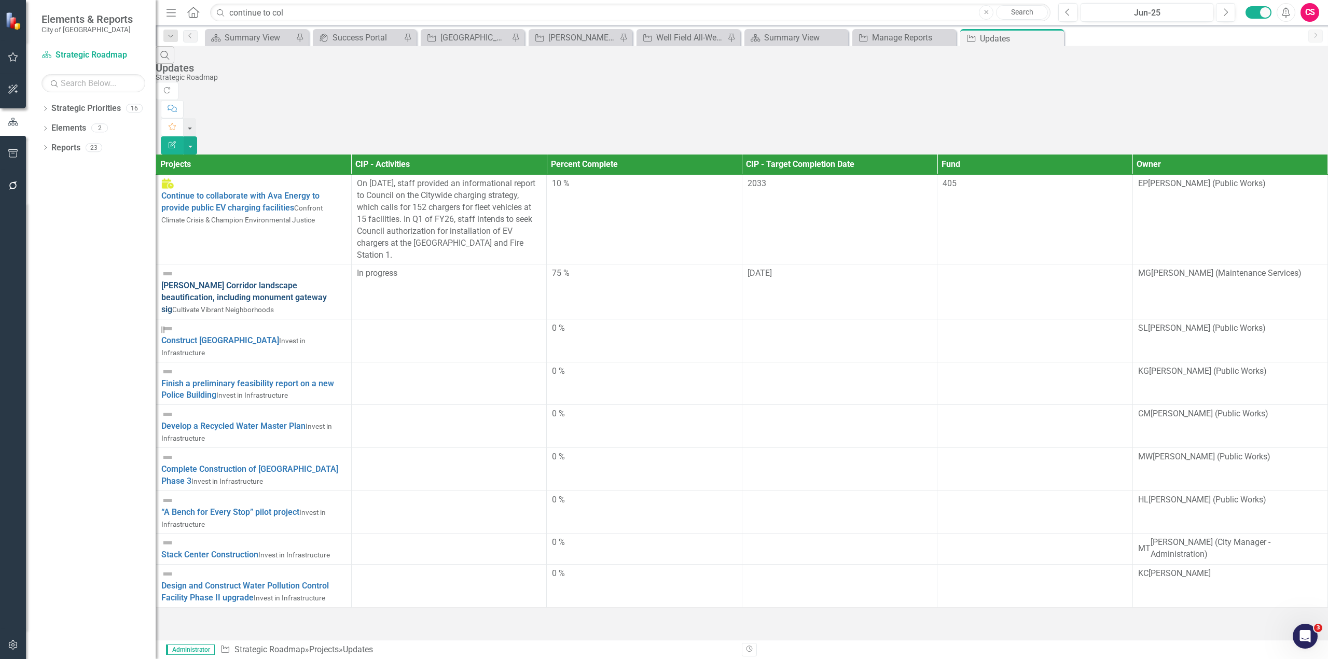
click at [281, 281] on link "Jackson Corridor landscape beautification, including monument gateway sig" at bounding box center [243, 298] width 165 height 34
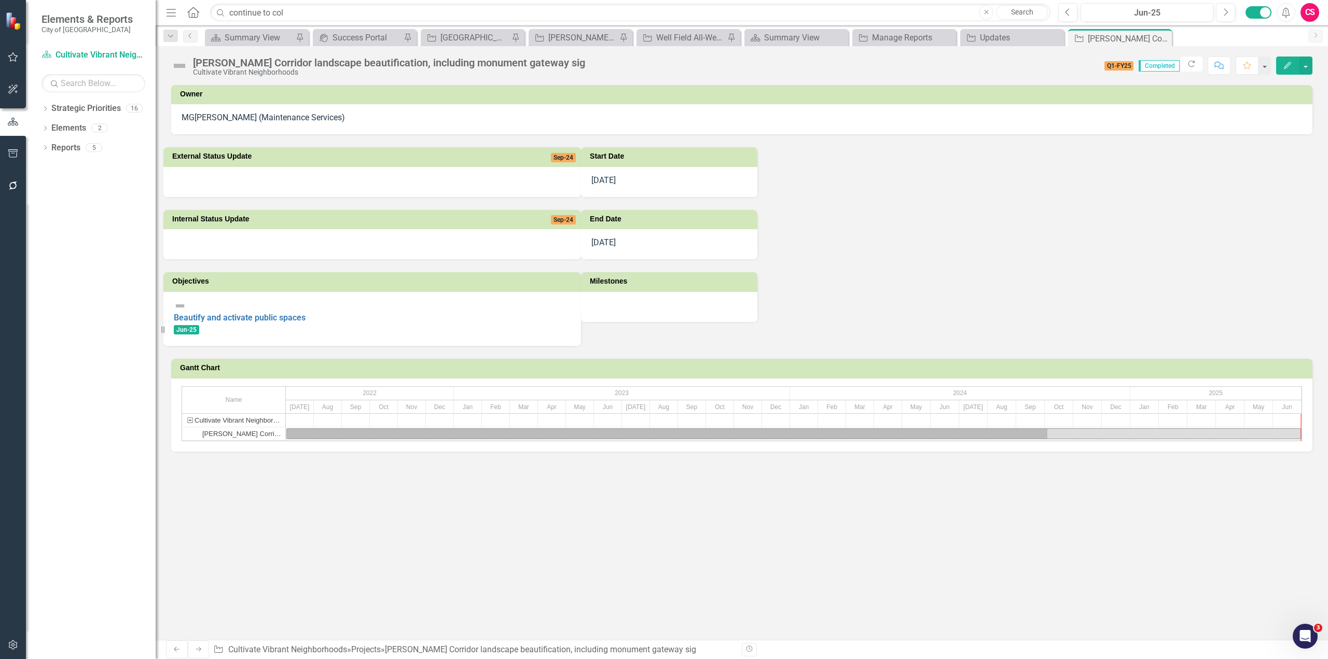
click at [184, 73] on img at bounding box center [179, 66] width 17 height 17
click at [184, 72] on img at bounding box center [179, 66] width 17 height 17
click at [181, 66] on img at bounding box center [179, 66] width 17 height 17
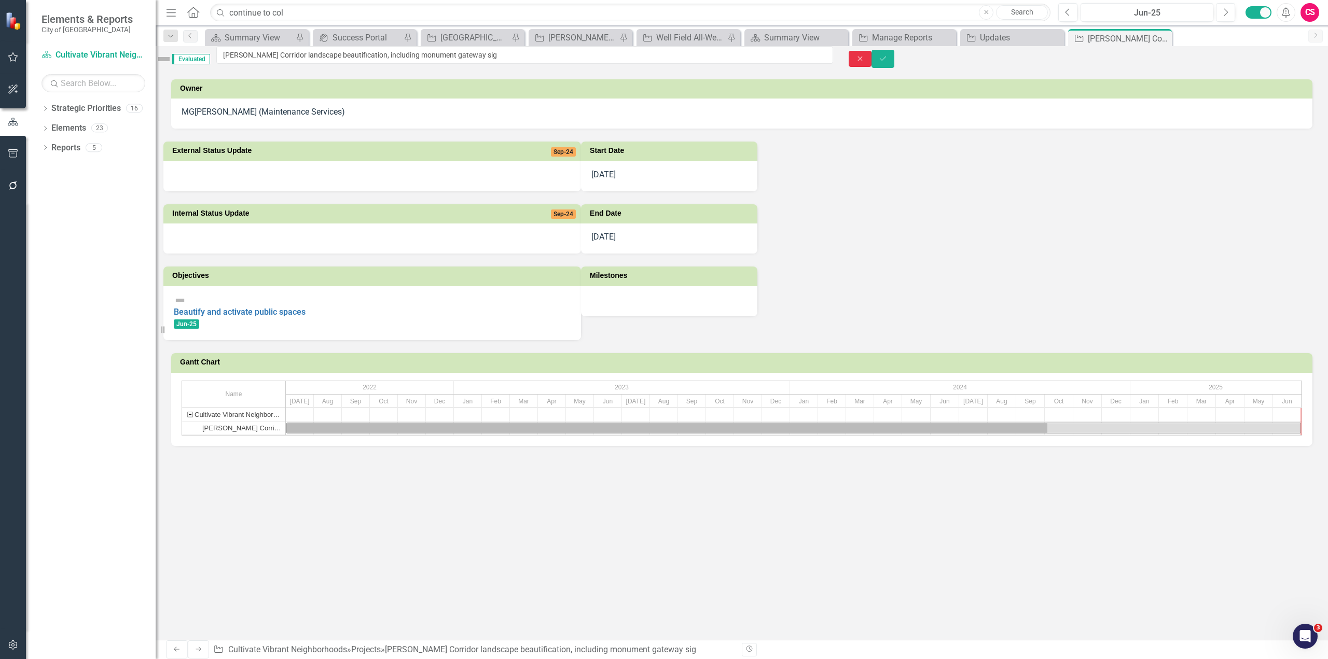
click at [865, 62] on icon "Close" at bounding box center [859, 58] width 9 height 7
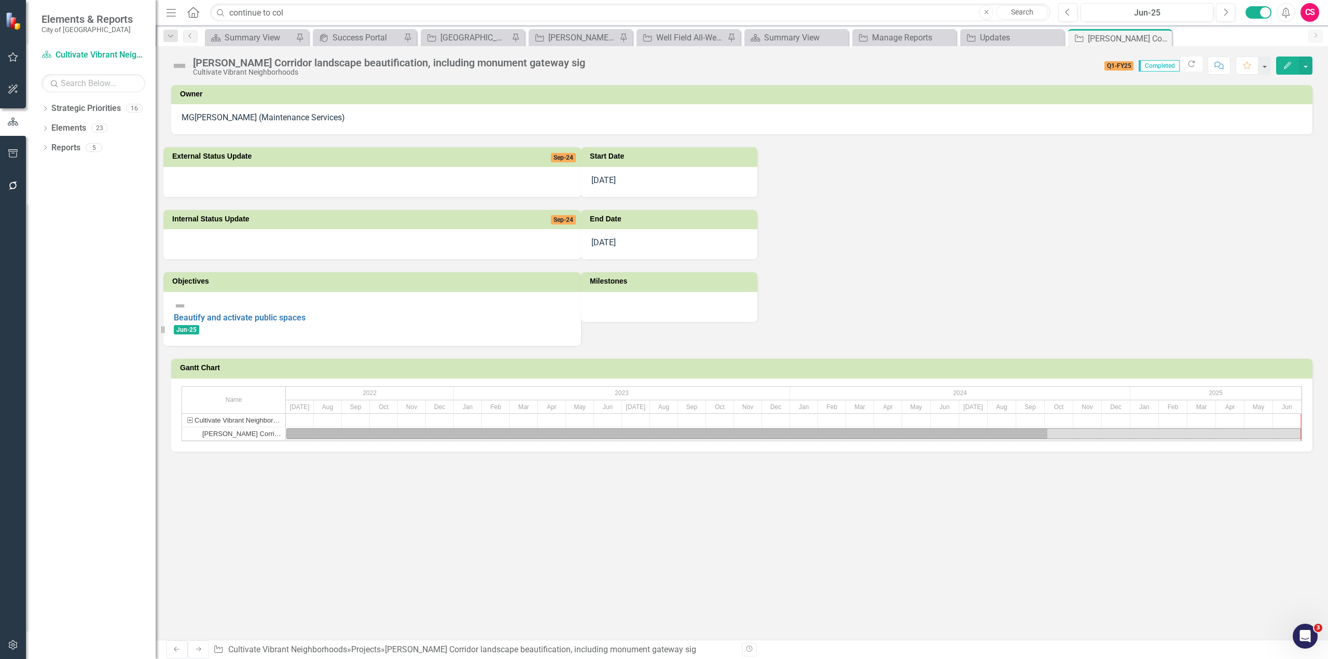
click at [1289, 66] on icon "Edit" at bounding box center [1287, 65] width 9 height 7
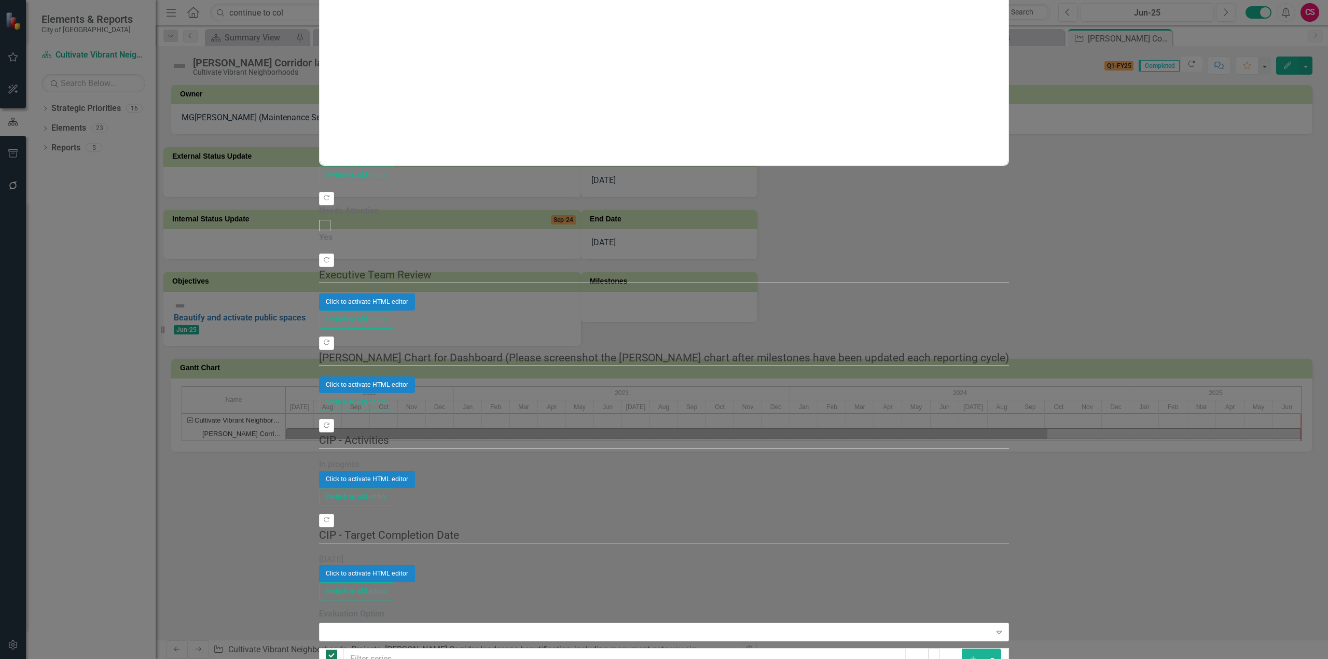
checkbox input "false"
checkbox input "true"
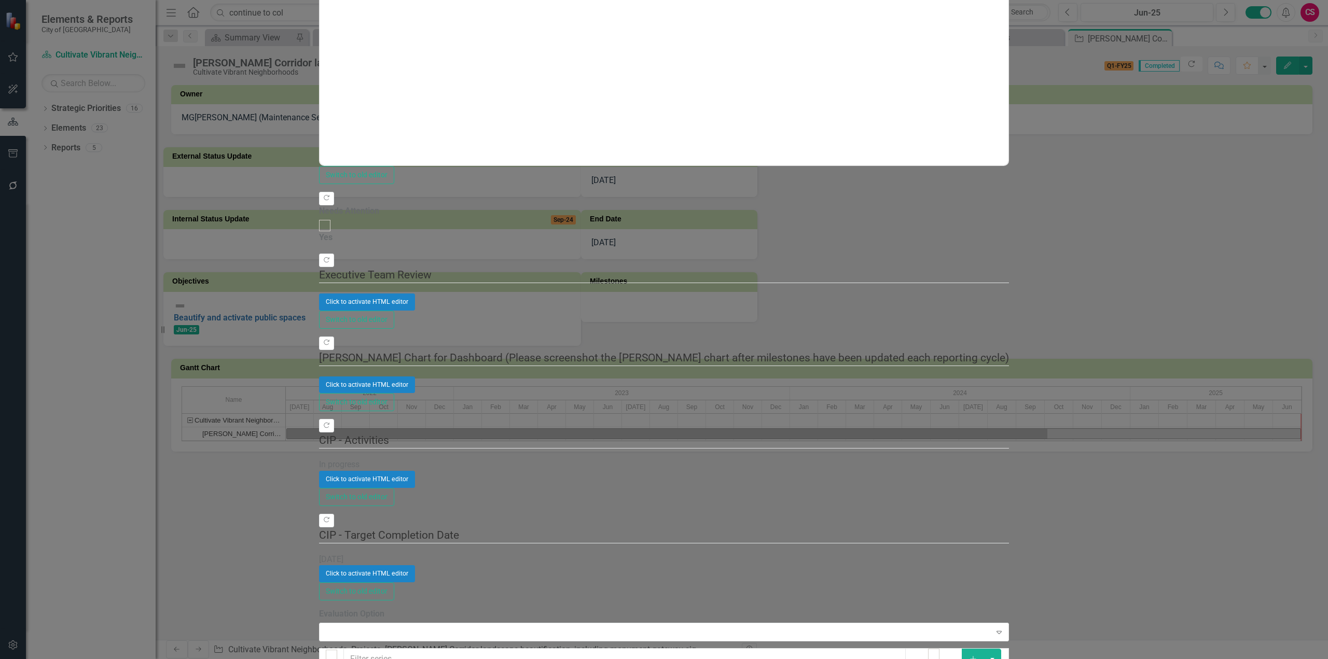
checkbox input "true"
click at [1001, 649] on button "button" at bounding box center [993, 660] width 18 height 22
click at [1282, 161] on link "Trash Delete Multiple" at bounding box center [1276, 161] width 82 height 19
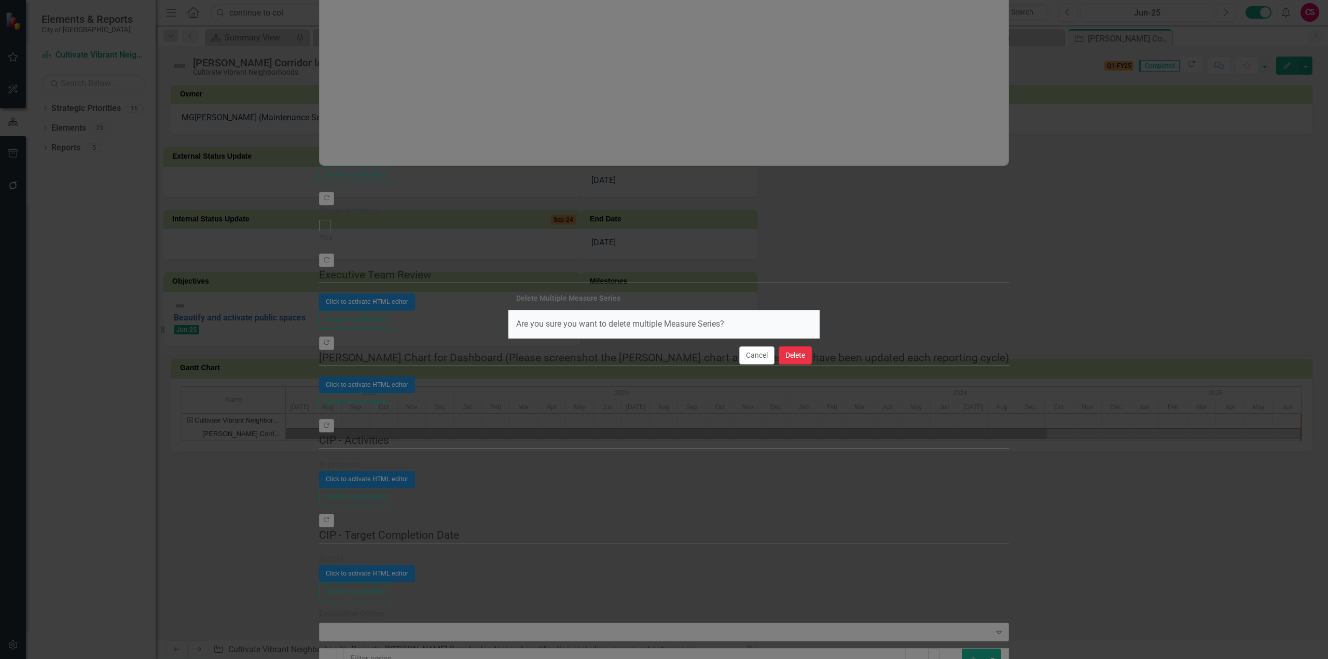
click at [793, 356] on button "Delete" at bounding box center [795, 356] width 33 height 18
checkbox input "false"
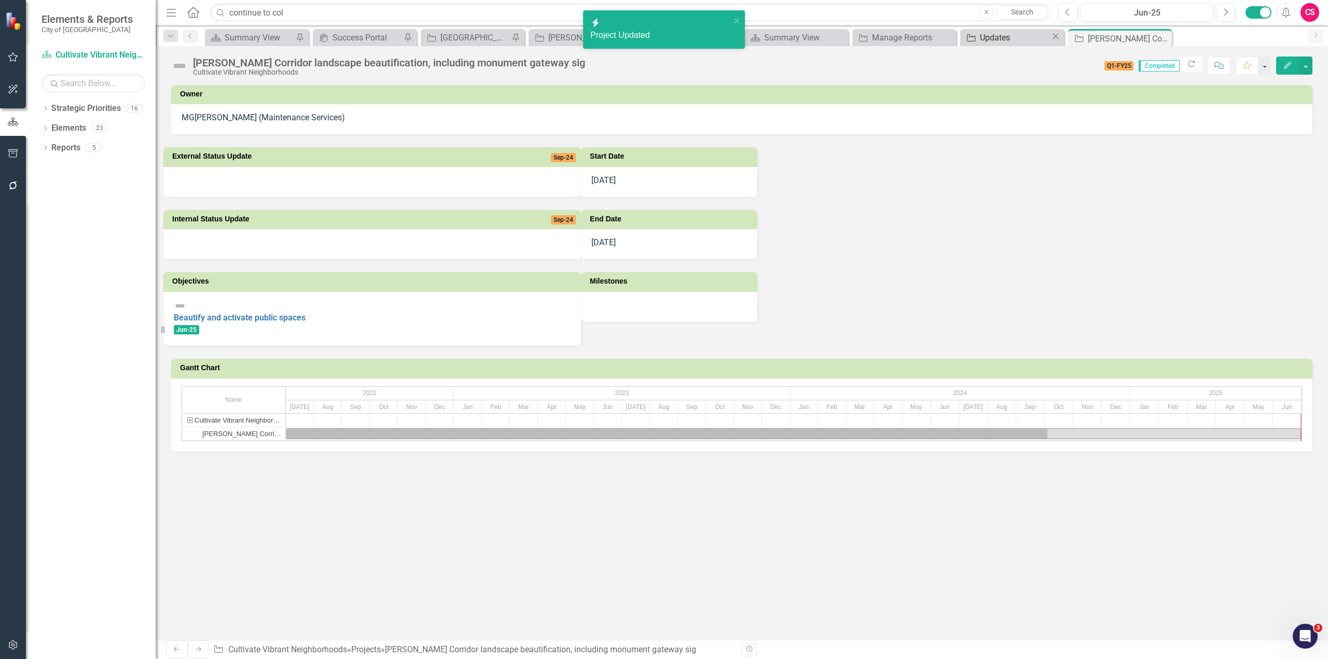
drag, startPoint x: 1015, startPoint y: 31, endPoint x: 1014, endPoint y: 36, distance: 5.8
click at [1014, 36] on div "Project Updates Close" at bounding box center [1012, 37] width 104 height 17
click at [1014, 36] on div "Updates" at bounding box center [1015, 37] width 71 height 13
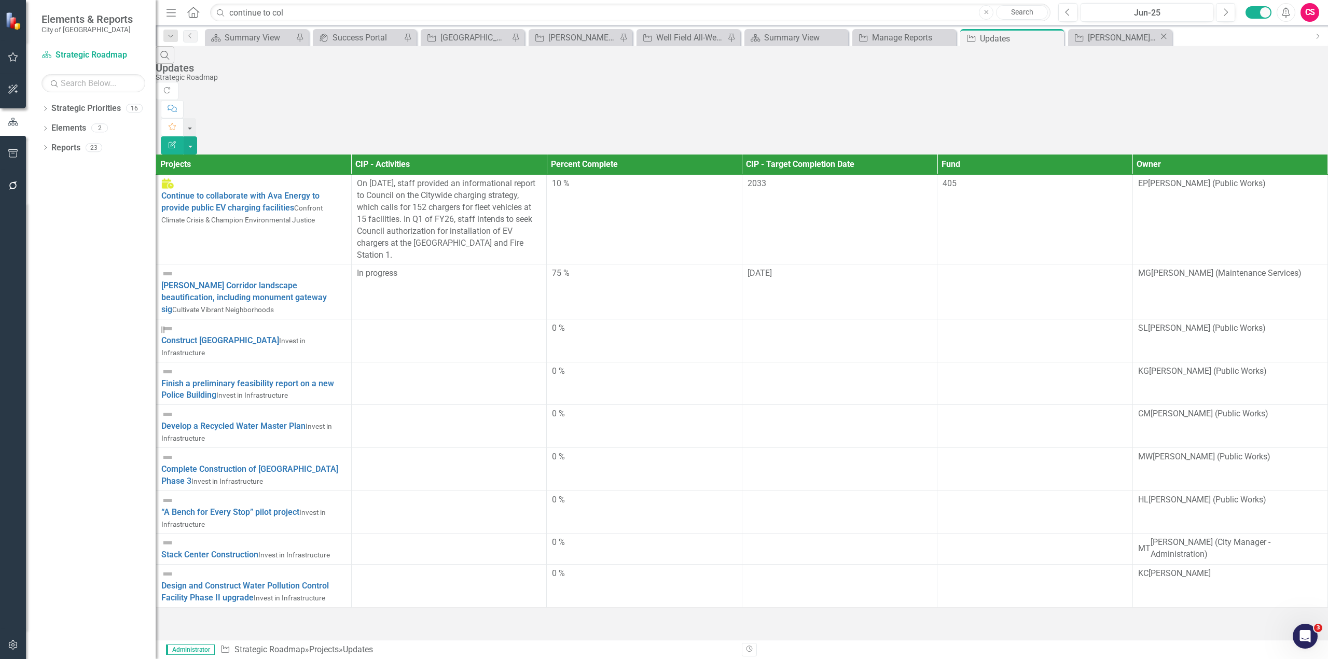
click at [1161, 39] on icon "Close" at bounding box center [1163, 36] width 10 height 8
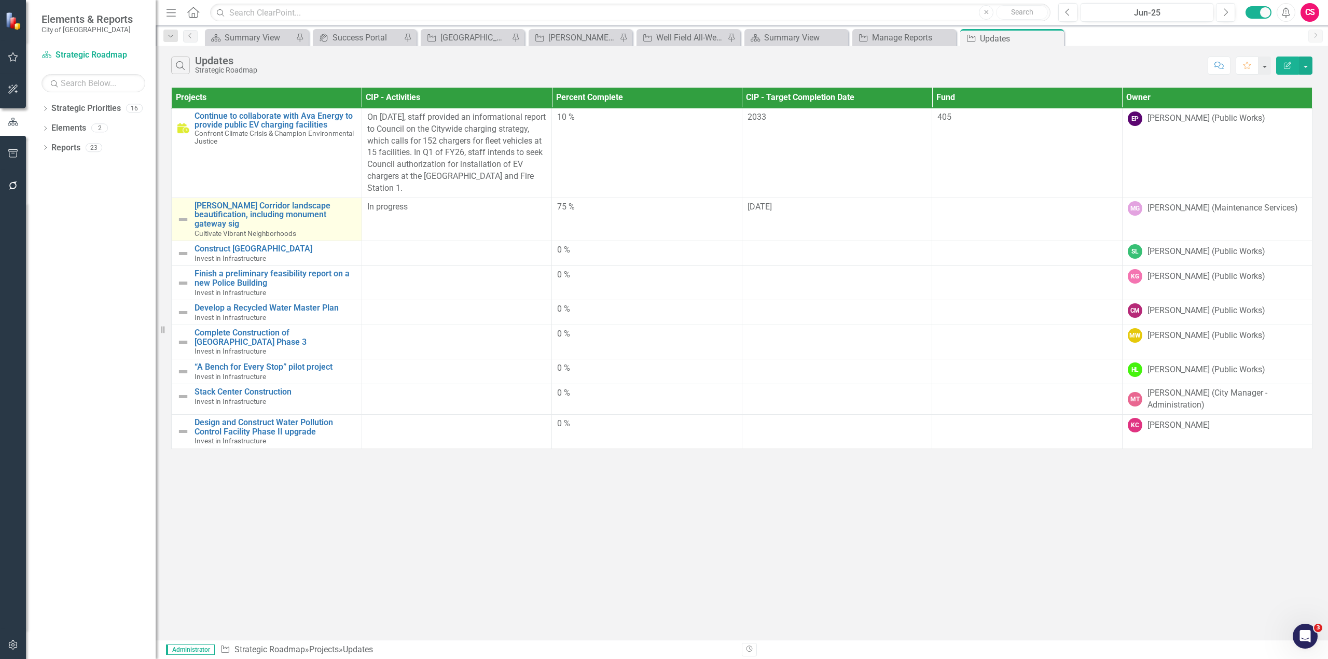
click at [186, 224] on div "[PERSON_NAME] Corridor landscape beautification, including monument gateway sig…" at bounding box center [266, 219] width 179 height 36
click at [186, 223] on div "[PERSON_NAME] Corridor landscape beautification, including monument gateway sig…" at bounding box center [266, 219] width 179 height 36
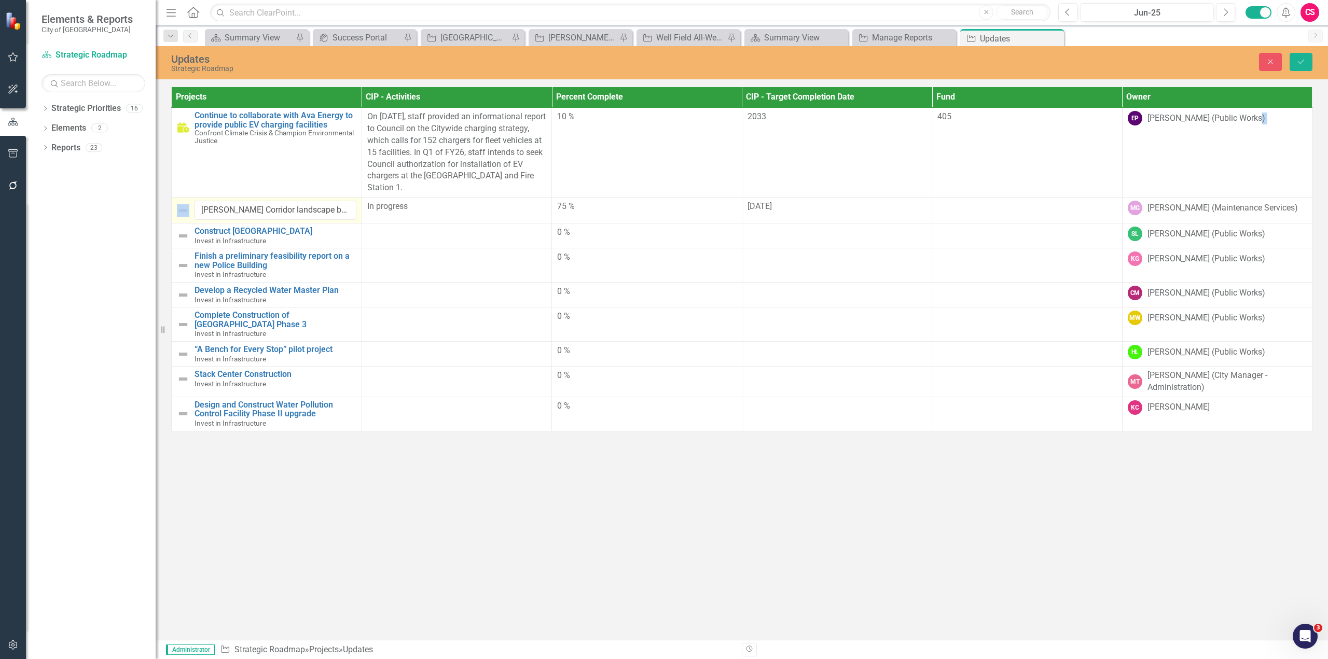
click at [184, 219] on div "[PERSON_NAME] Corridor landscape beautification, including monument gateway sig" at bounding box center [266, 210] width 179 height 19
click at [183, 211] on img at bounding box center [183, 210] width 12 height 12
click at [1285, 57] on div "Close Save" at bounding box center [1083, 62] width 473 height 18
click at [1275, 58] on button "Close" at bounding box center [1270, 62] width 23 height 18
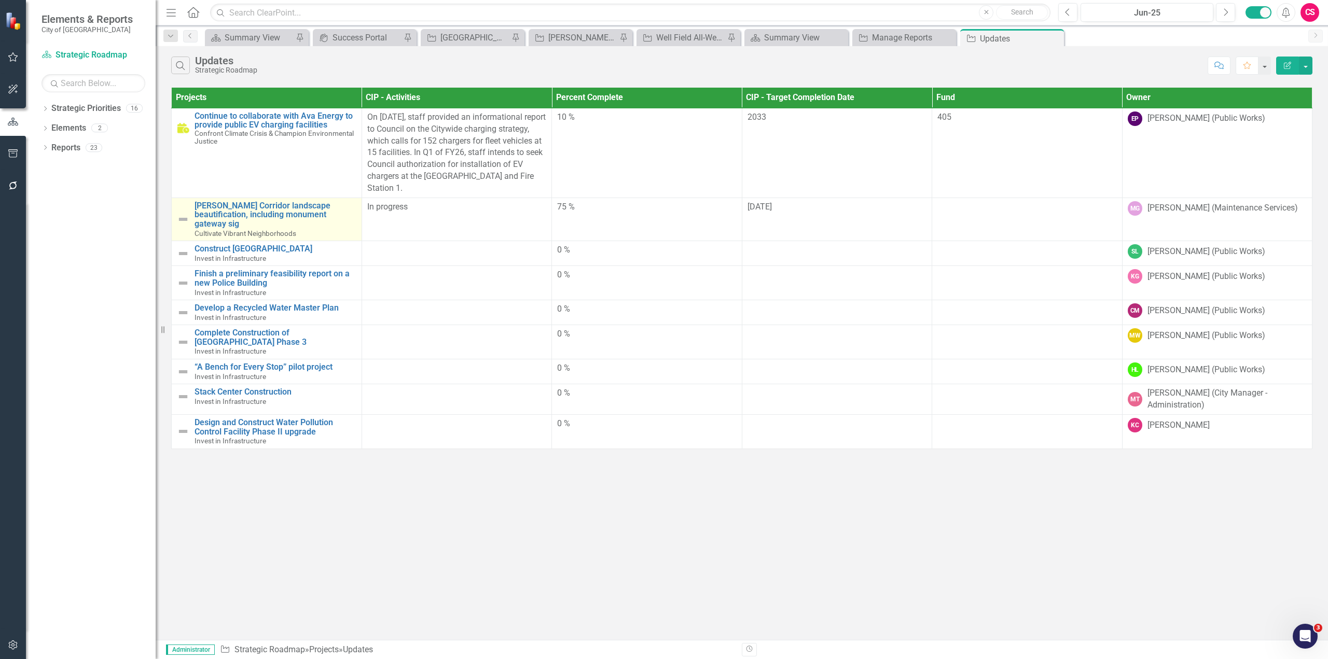
click at [172, 217] on td "Jackson Corridor landscape beautification, including monument gateway sig Culti…" at bounding box center [267, 219] width 190 height 43
click at [172, 216] on td "Jackson Corridor landscape beautification, including monument gateway sig Culti…" at bounding box center [267, 219] width 190 height 43
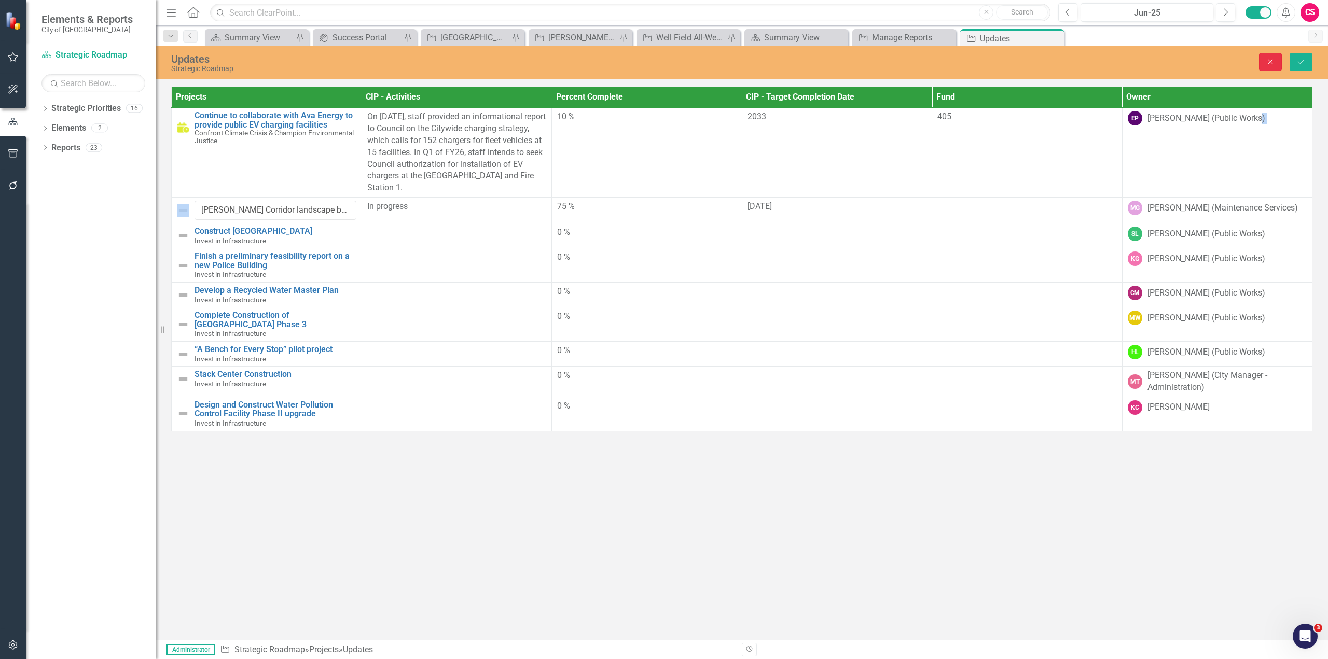
click at [1265, 63] on button "Close" at bounding box center [1270, 62] width 23 height 18
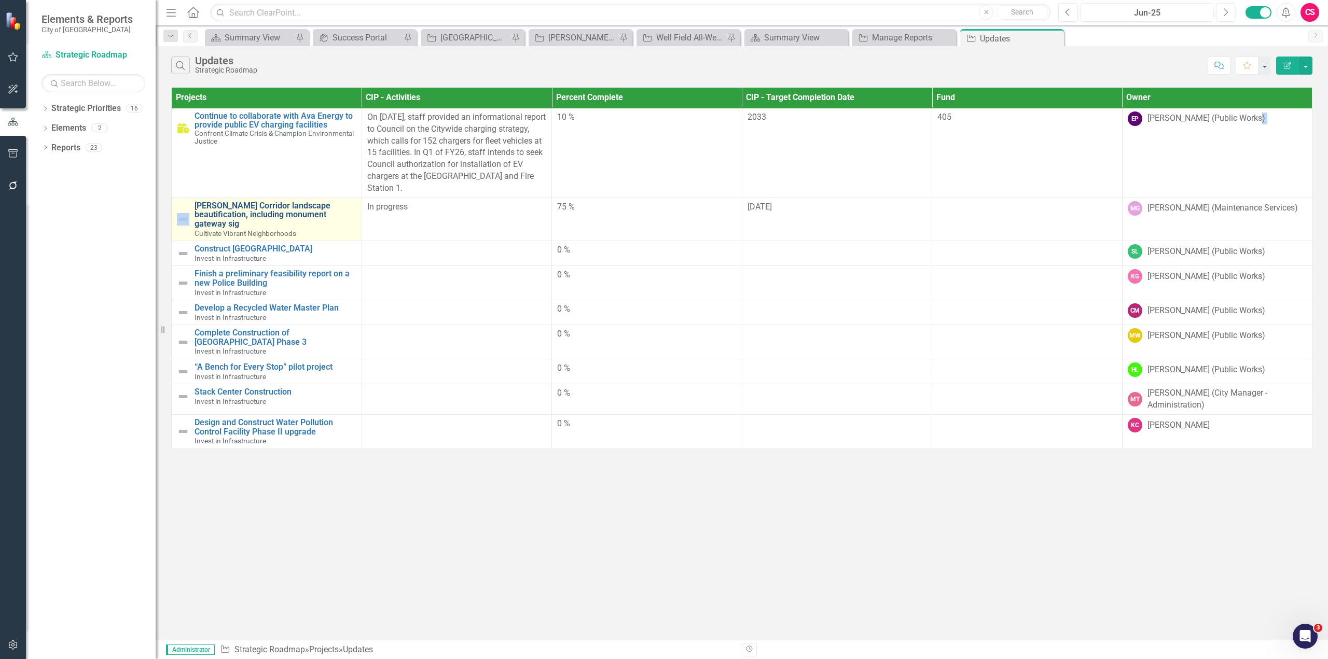
click at [238, 212] on link "[PERSON_NAME] Corridor landscape beautification, including monument gateway sig" at bounding box center [276, 214] width 162 height 27
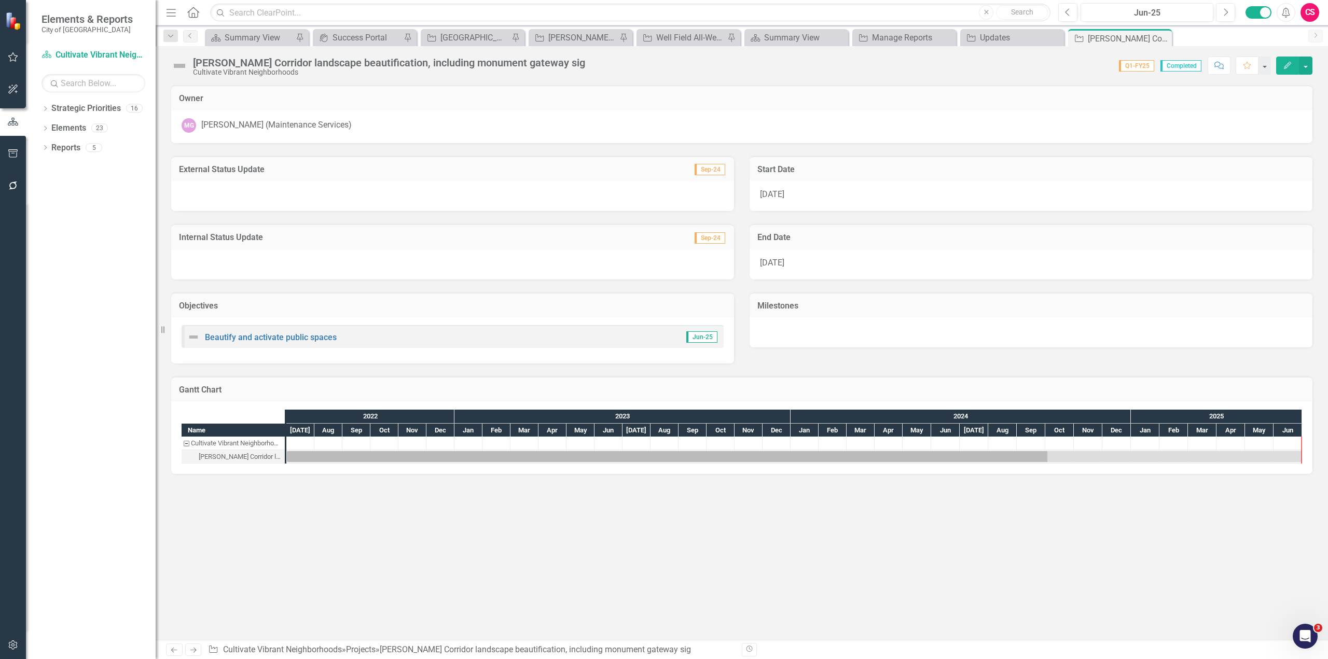
click at [184, 66] on img at bounding box center [179, 66] width 17 height 17
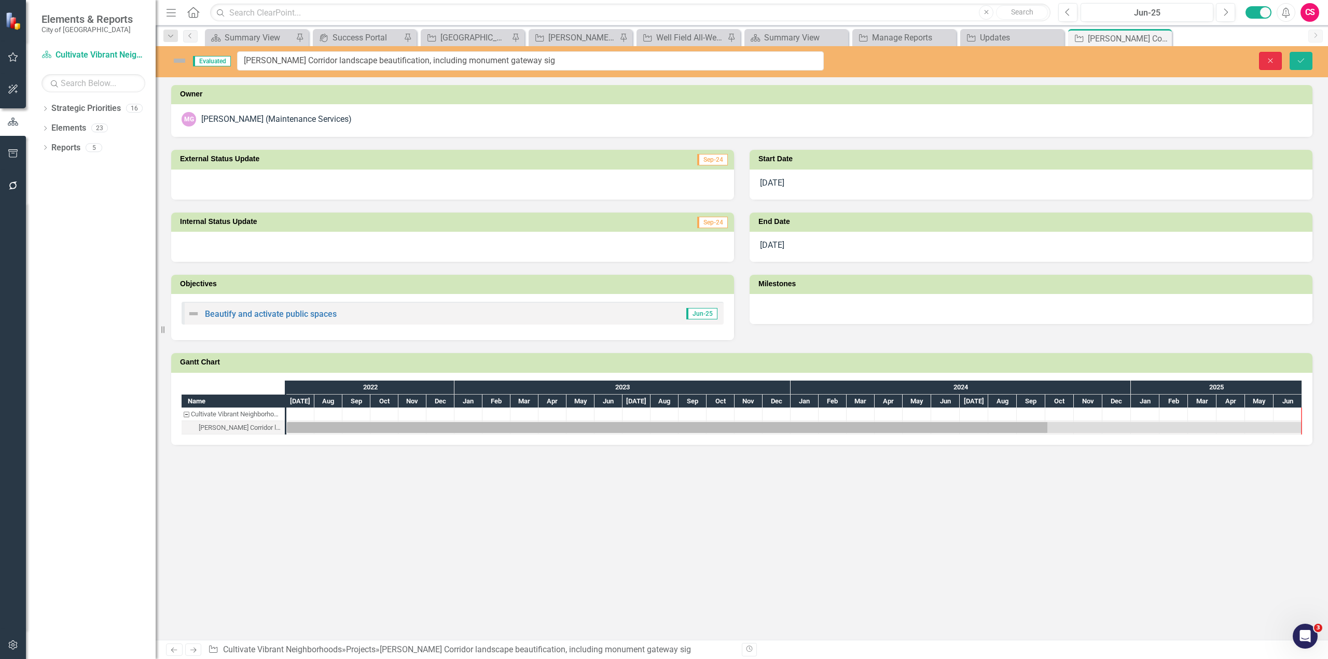
click at [1276, 59] on button "Close" at bounding box center [1270, 61] width 23 height 18
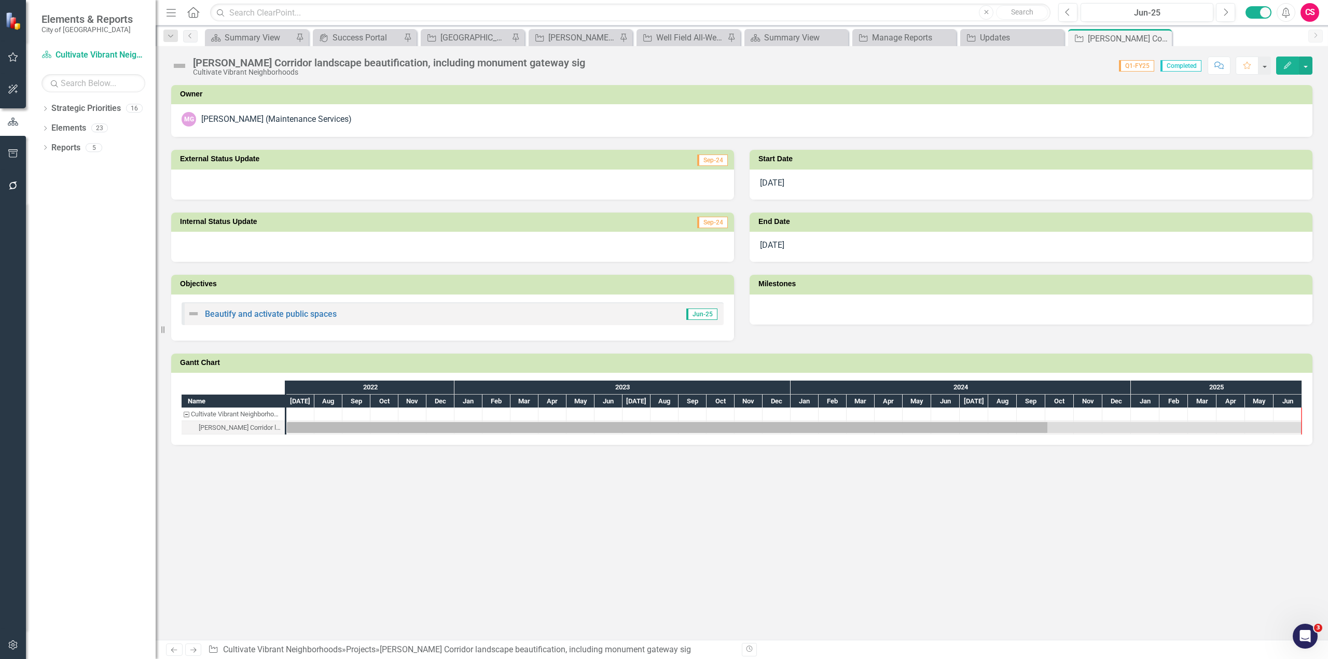
click at [1291, 76] on div "Jackson Corridor landscape beautification, including monument gateway sig Culti…" at bounding box center [742, 61] width 1172 height 31
click at [1288, 70] on button "Edit" at bounding box center [1287, 66] width 23 height 18
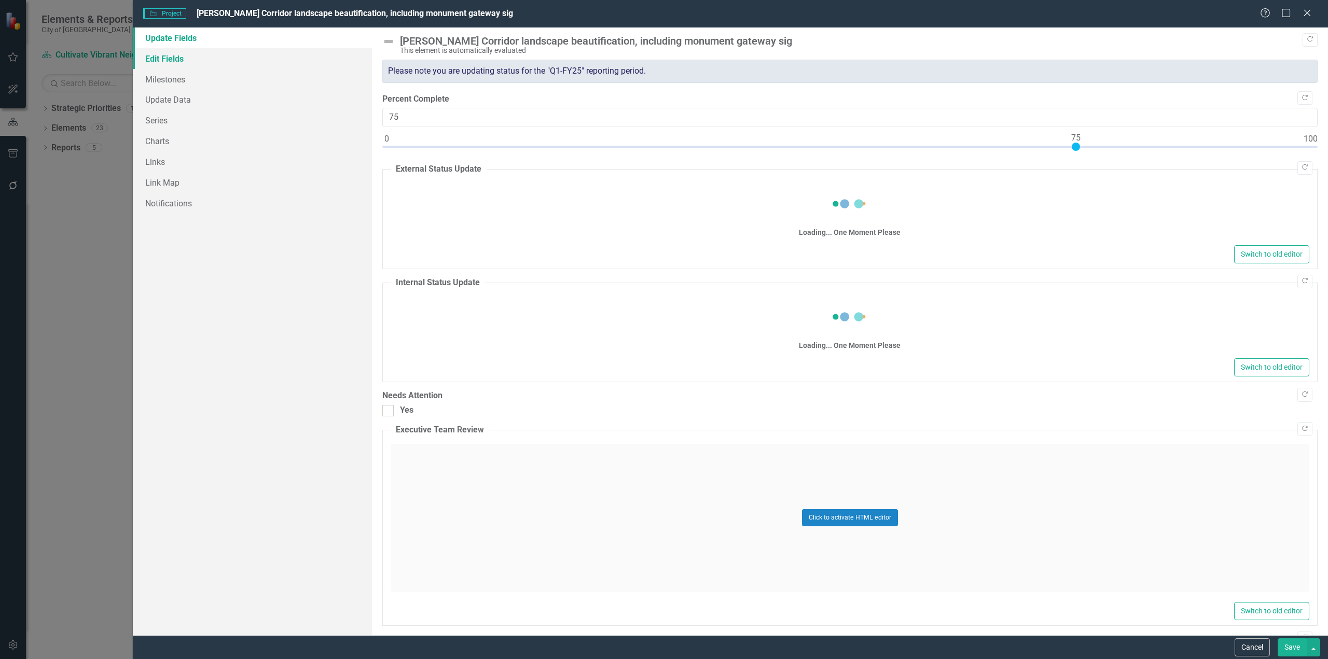
click at [173, 61] on link "Edit Fields" at bounding box center [252, 58] width 239 height 21
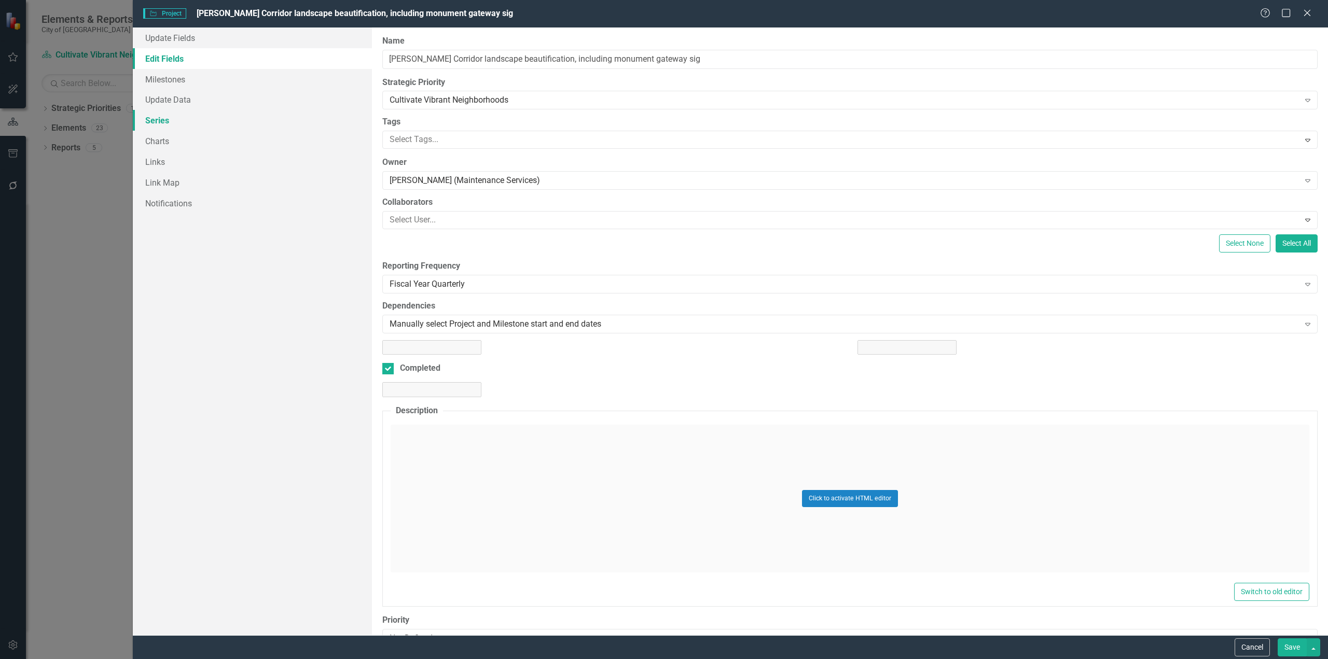
click at [163, 121] on link "Series" at bounding box center [252, 120] width 239 height 21
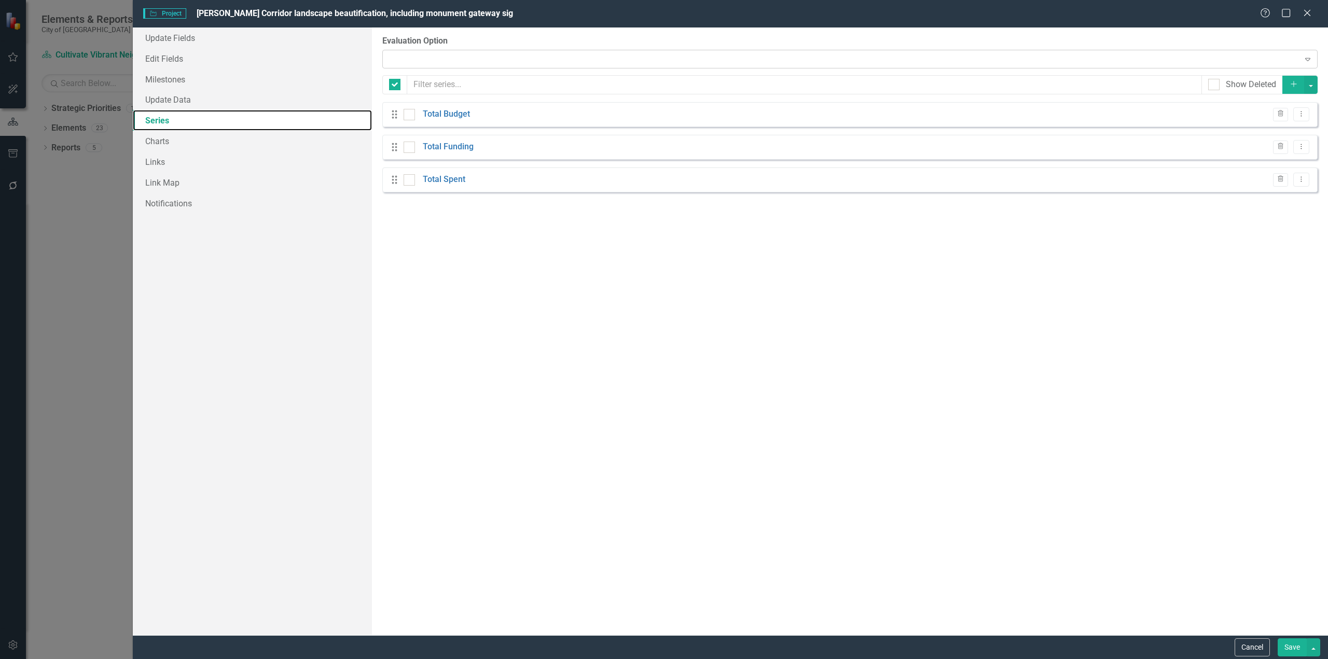
checkbox input "false"
click at [432, 54] on div "Expand" at bounding box center [849, 59] width 935 height 19
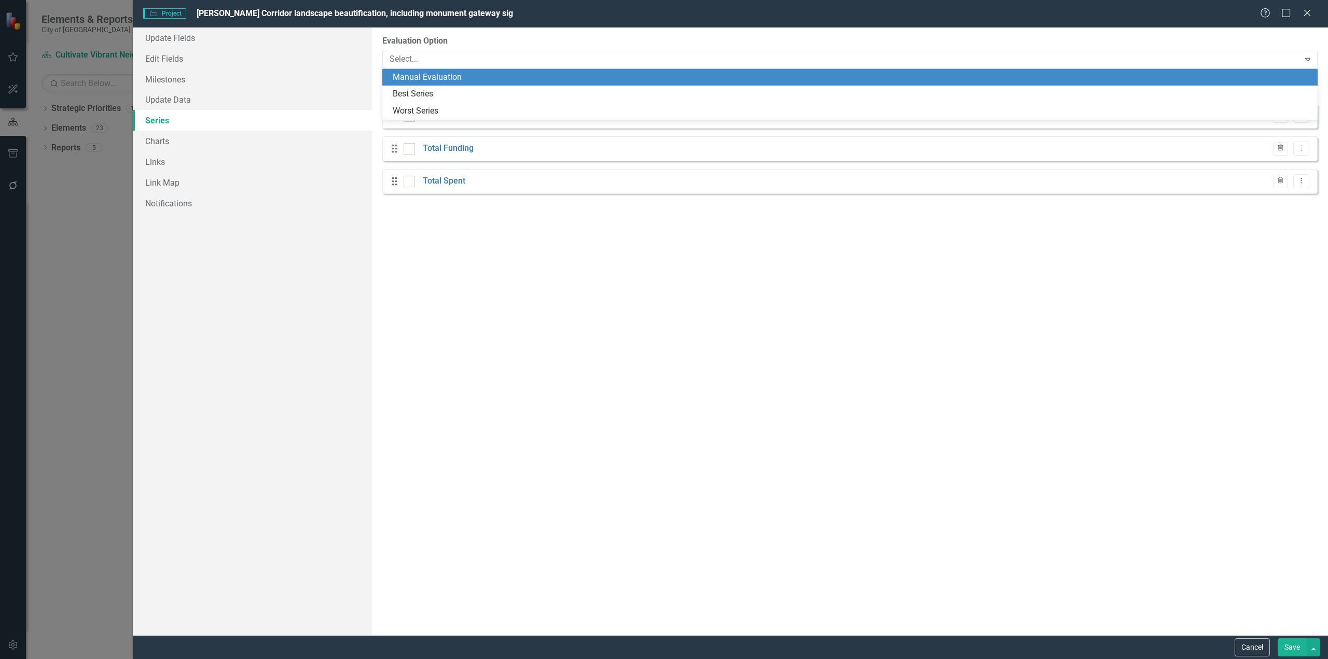
click at [415, 82] on div "Manual Evaluation" at bounding box center [852, 78] width 919 height 12
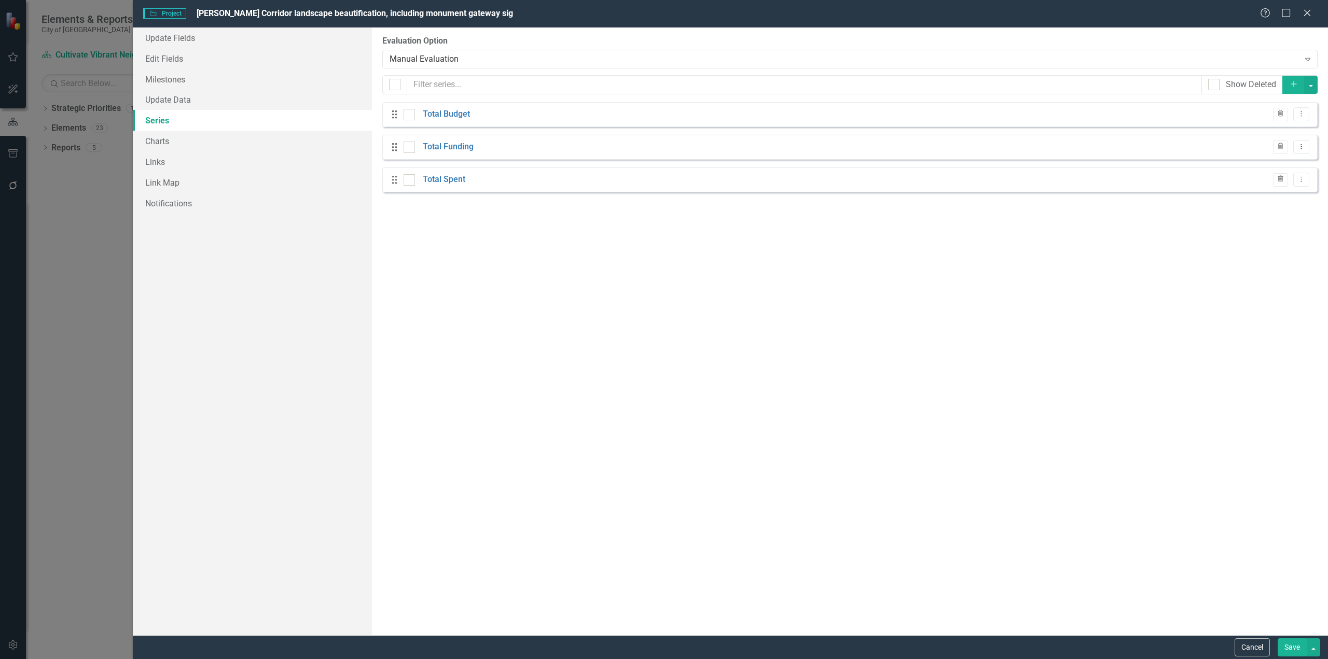
click at [1296, 645] on button "Save" at bounding box center [1292, 648] width 29 height 18
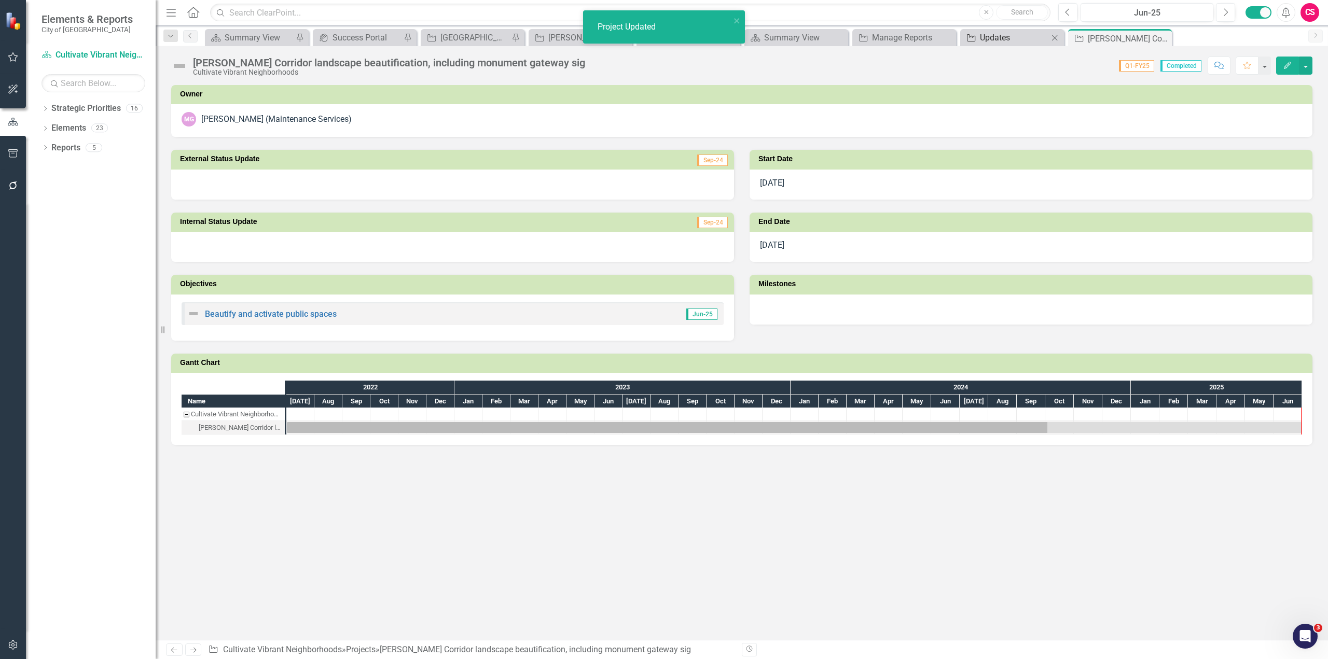
click at [1005, 41] on div "Updates" at bounding box center [1014, 37] width 68 height 13
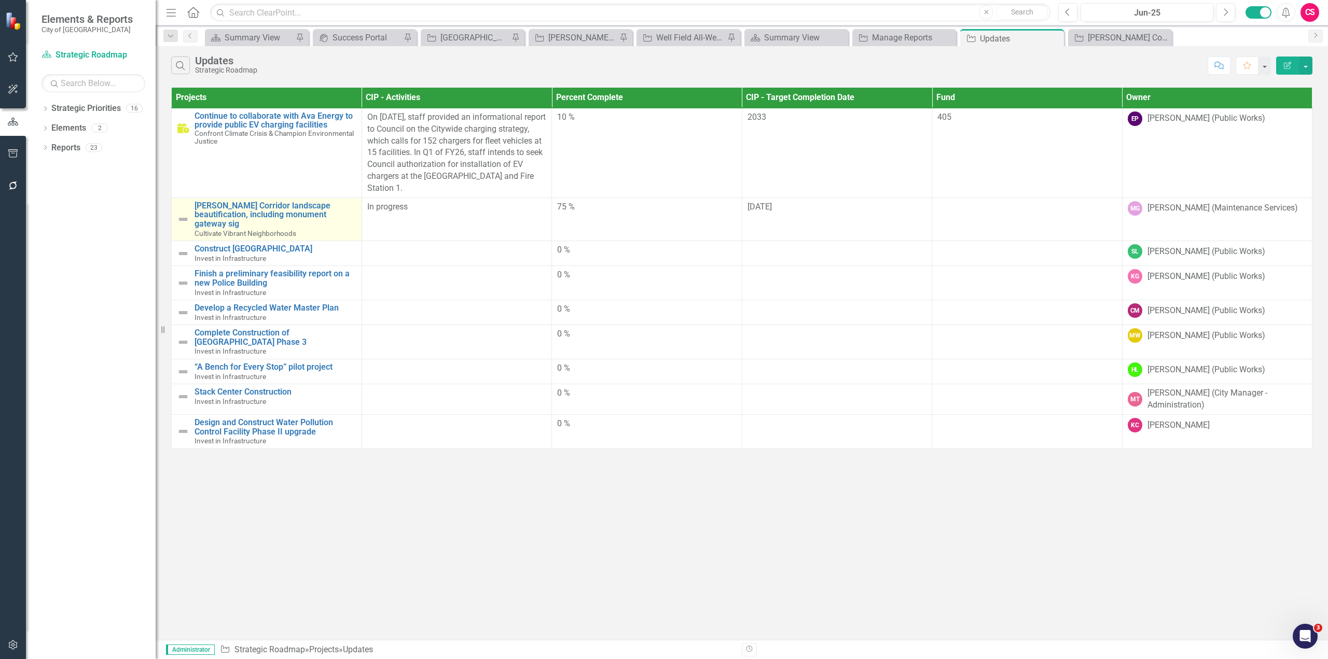
click at [179, 217] on img at bounding box center [183, 219] width 12 height 12
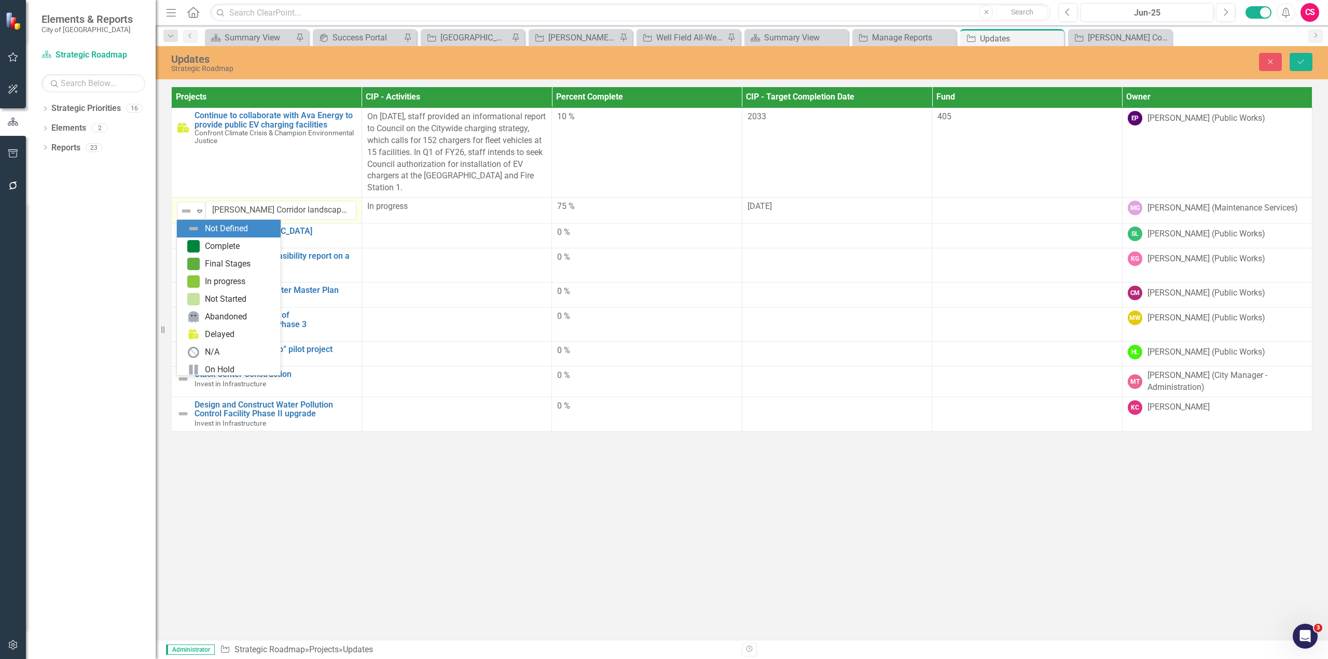
click at [179, 217] on div "Not Defined" at bounding box center [187, 211] width 16 height 15
click at [205, 319] on div "On Track" at bounding box center [221, 314] width 33 height 12
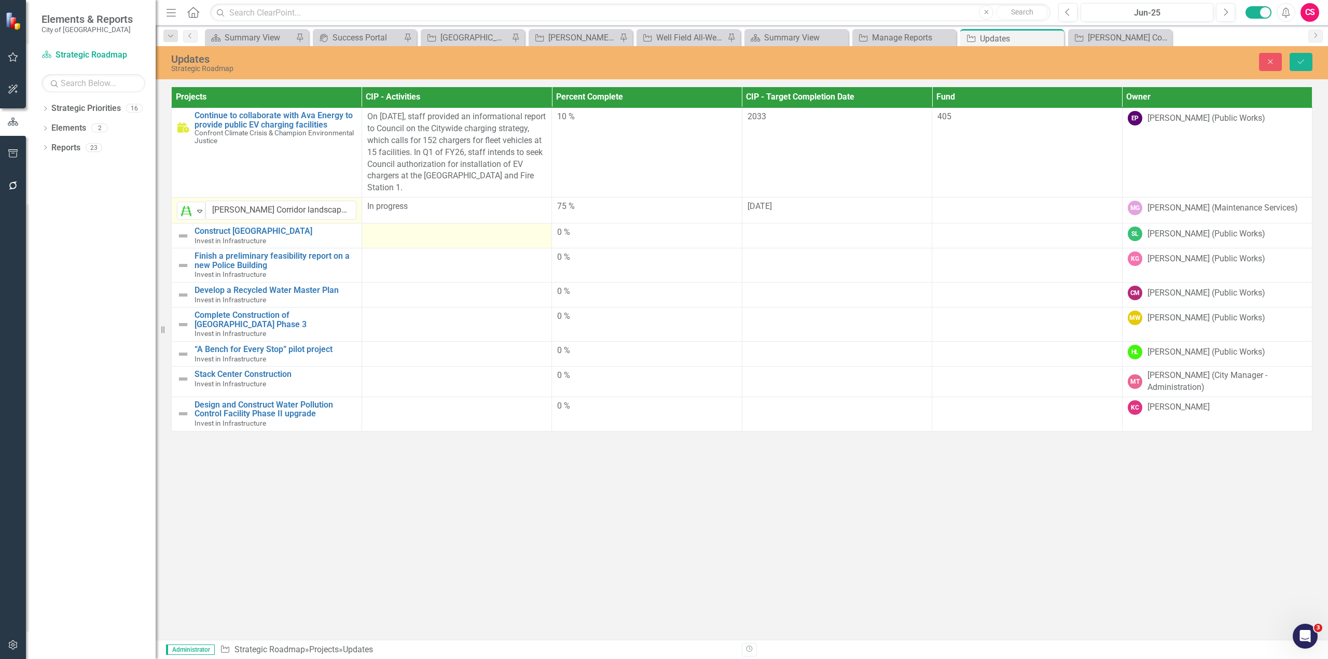
click at [429, 237] on div at bounding box center [456, 233] width 179 height 12
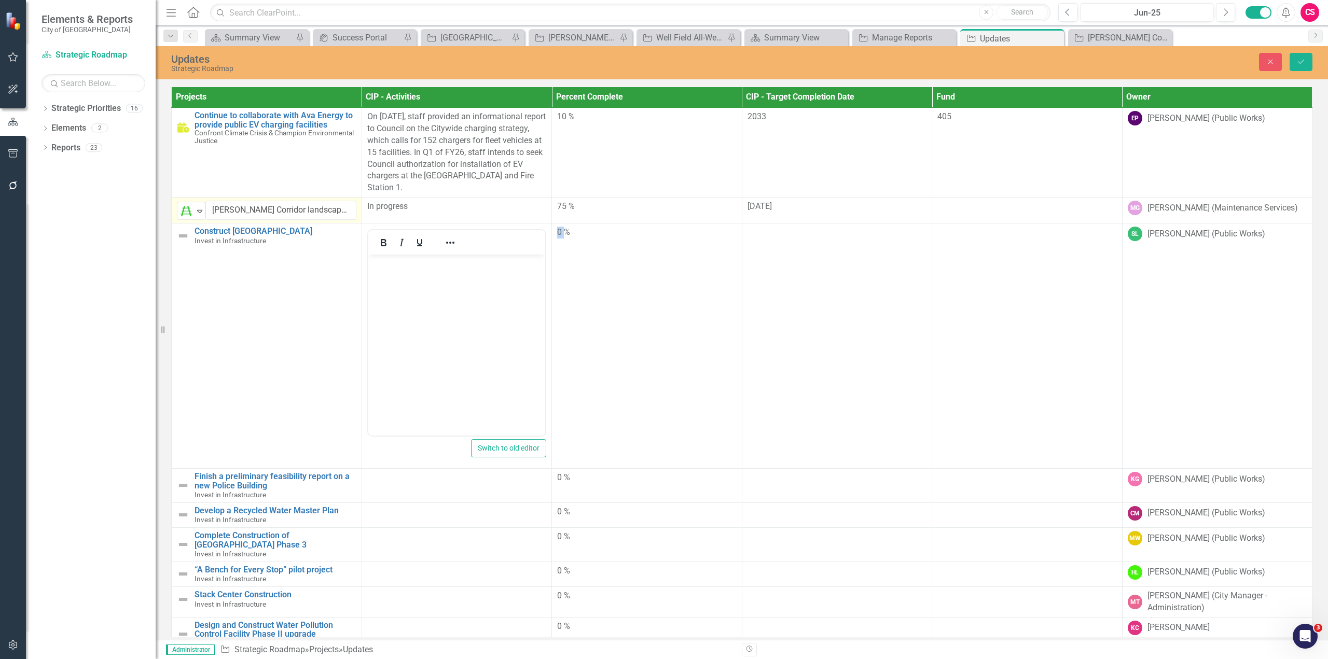
scroll to position [0, 0]
click at [419, 284] on body "Rich Text Area. Press ALT-0 for help." at bounding box center [456, 332] width 177 height 156
paste body "Rich Text Area. Press ALT-0 for help."
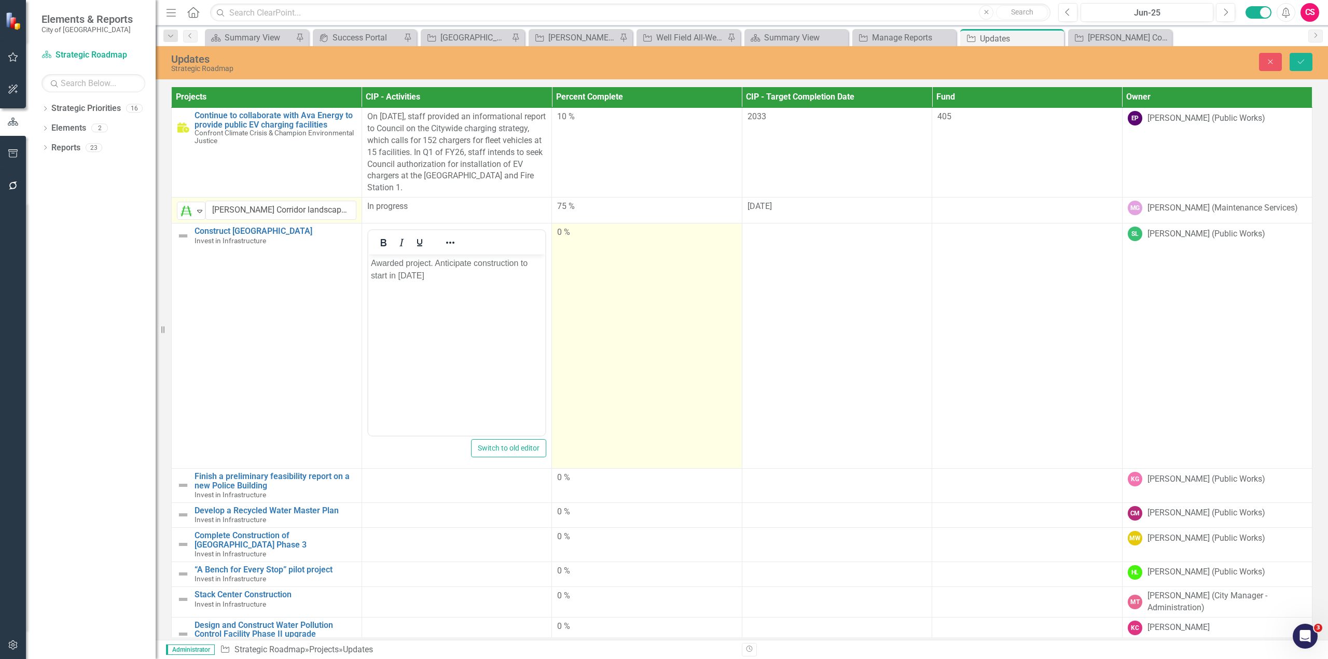
click at [602, 326] on td "0 %" at bounding box center [647, 345] width 190 height 245
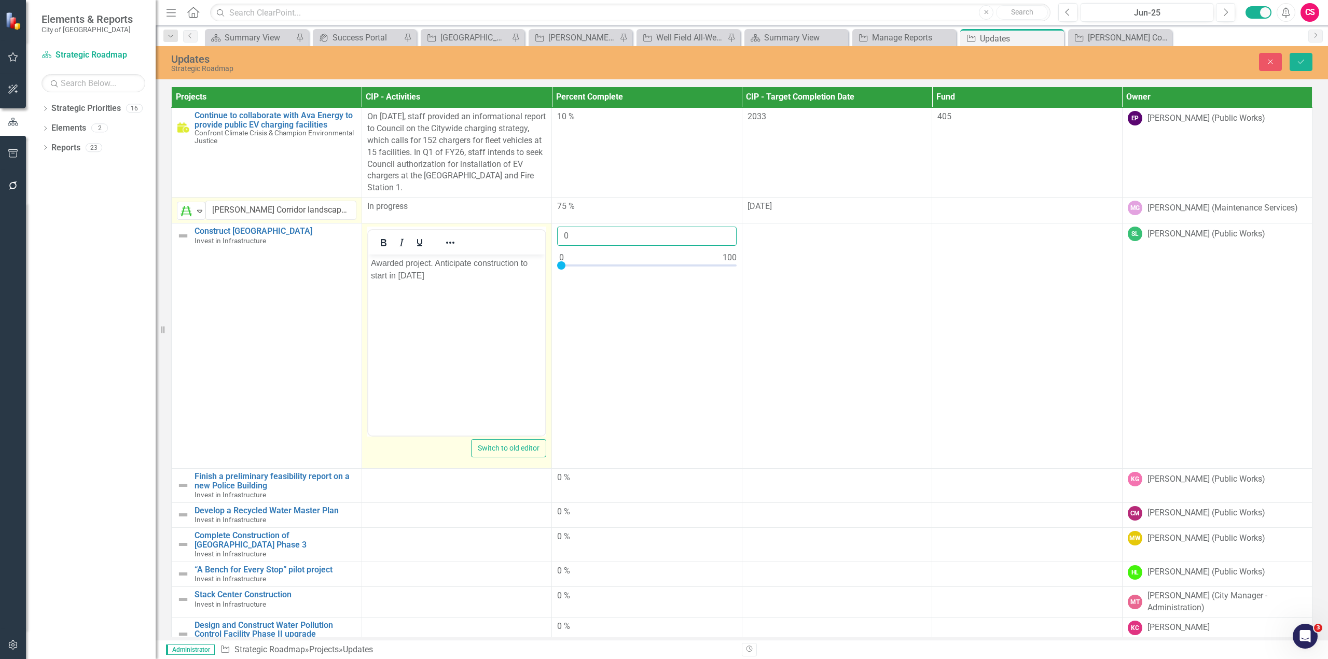
drag, startPoint x: 578, startPoint y: 232, endPoint x: 549, endPoint y: 236, distance: 29.8
click at [549, 236] on tr "Construct La Vista Park Invest in Infrastructure Link Map View Link Map Edit Ed…" at bounding box center [742, 345] width 1141 height 245
type input "10"
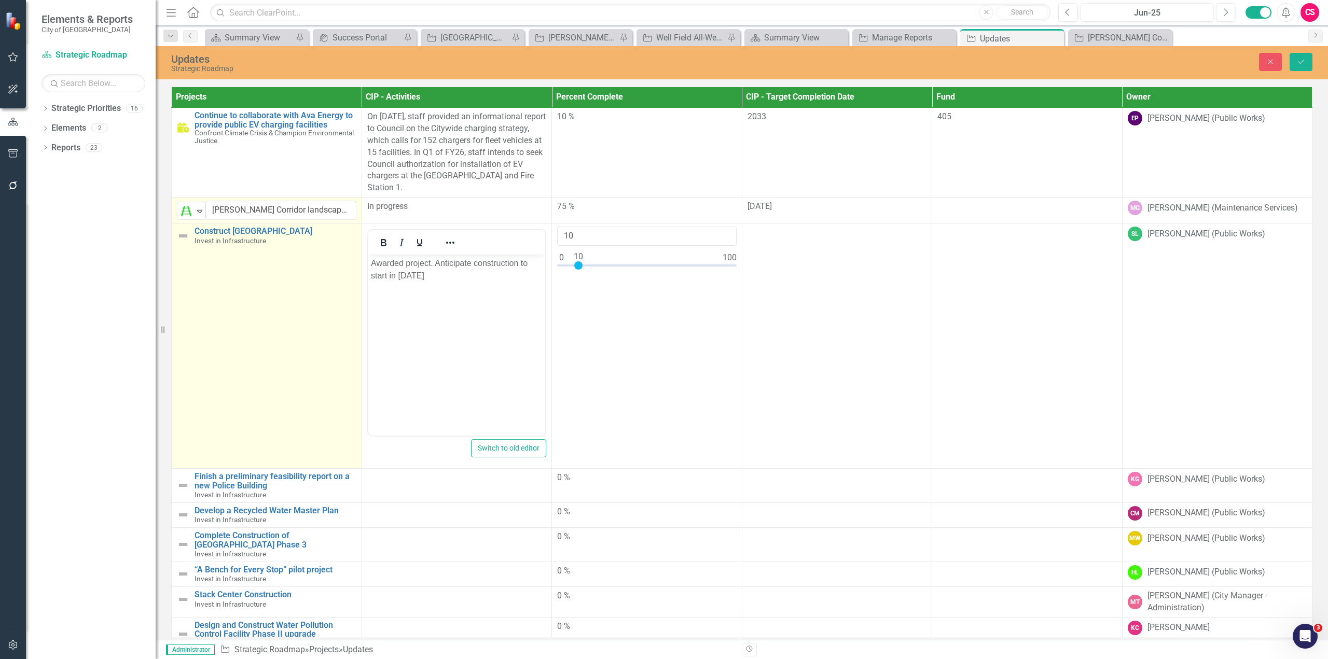
click at [178, 234] on img at bounding box center [183, 236] width 12 height 12
click at [179, 234] on img at bounding box center [183, 236] width 12 height 12
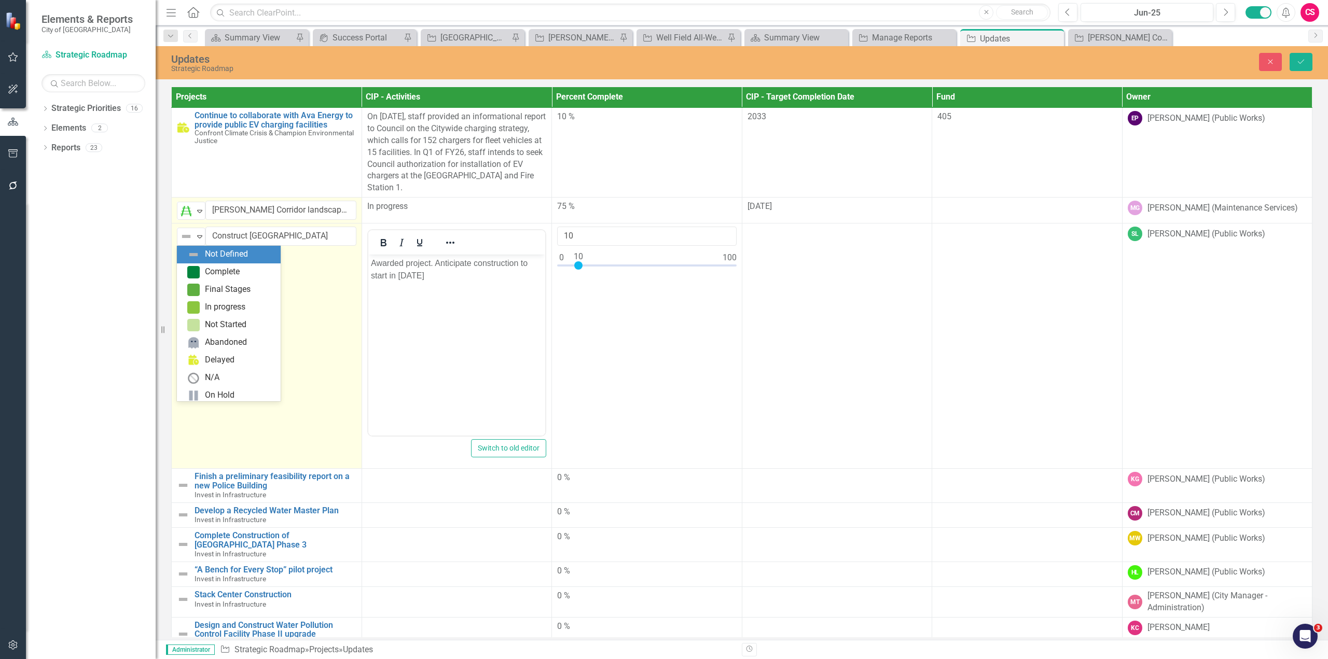
click at [179, 234] on div "Not Defined" at bounding box center [187, 236] width 16 height 15
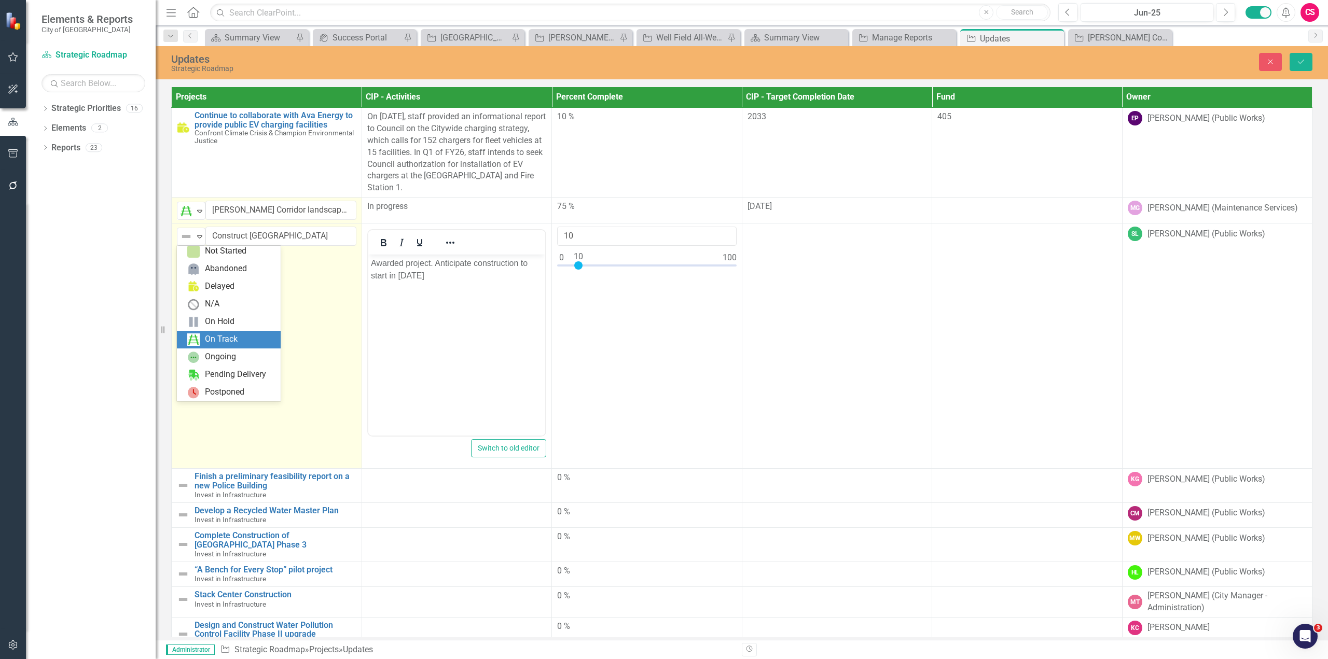
click at [204, 343] on div "On Track" at bounding box center [230, 340] width 87 height 12
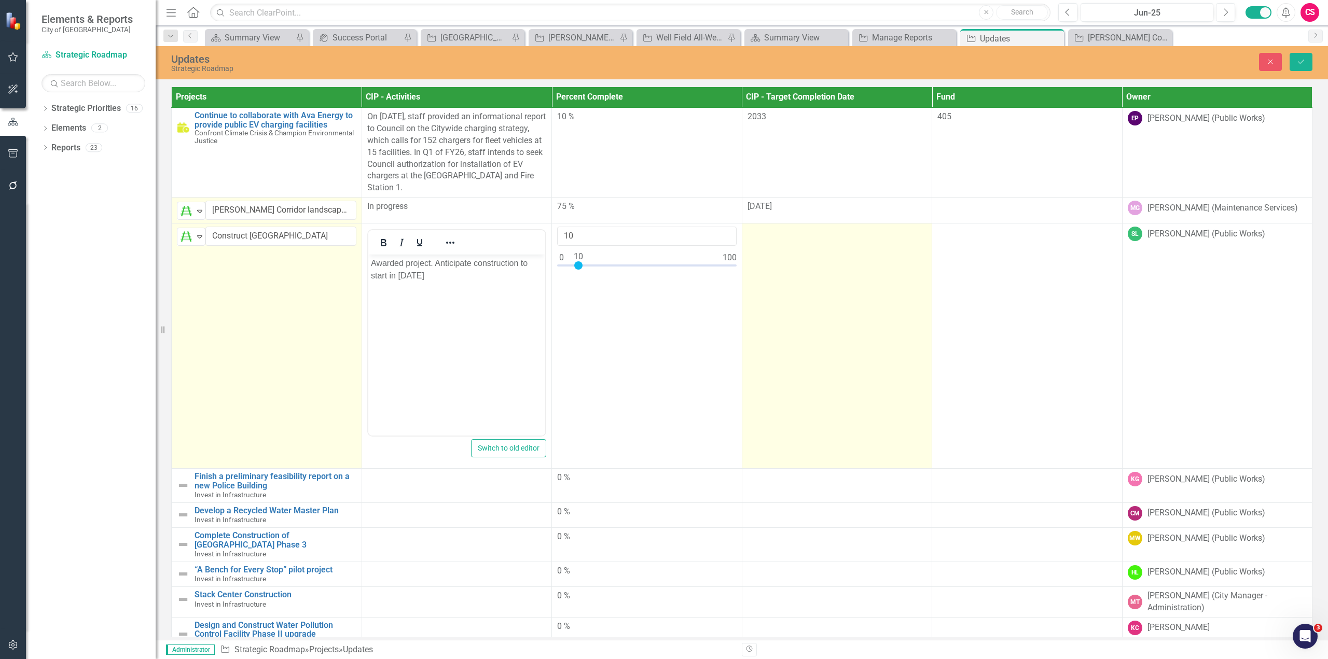
click at [837, 245] on td at bounding box center [837, 345] width 190 height 245
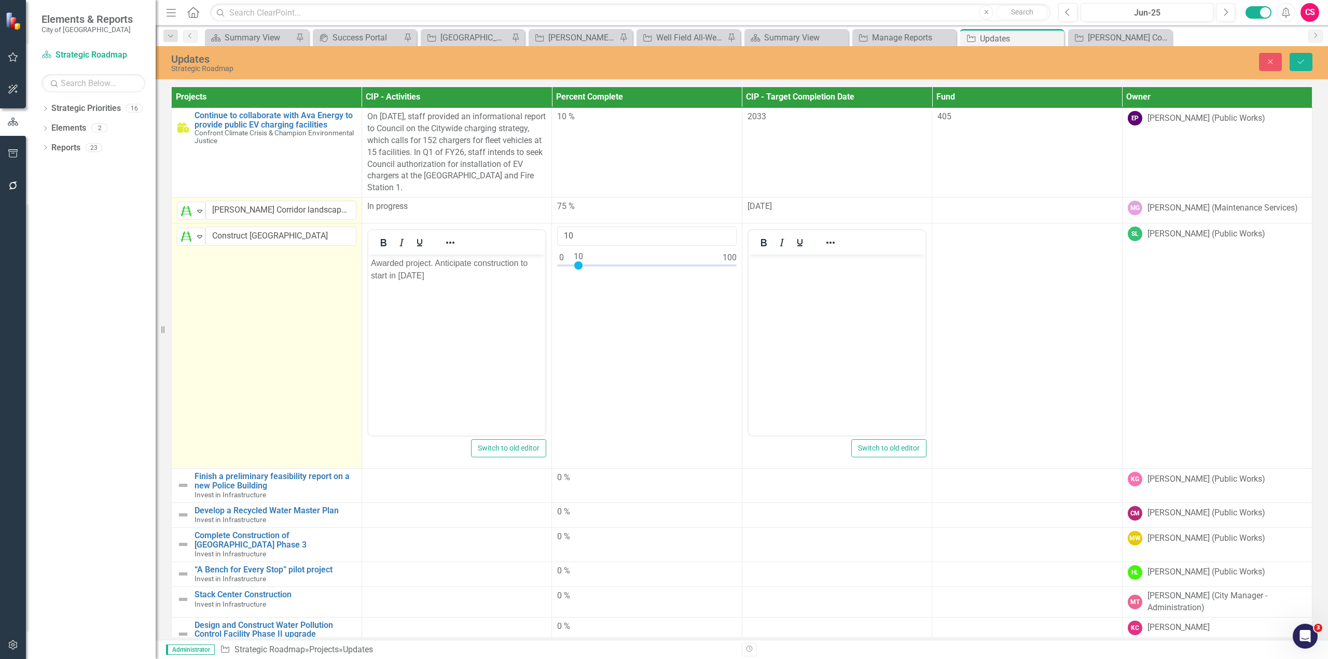
scroll to position [0, 0]
click at [811, 302] on body "Rich Text Area. Press ALT-0 for help." at bounding box center [836, 332] width 177 height 156
paste body "Rich Text Area. Press ALT-0 for help."
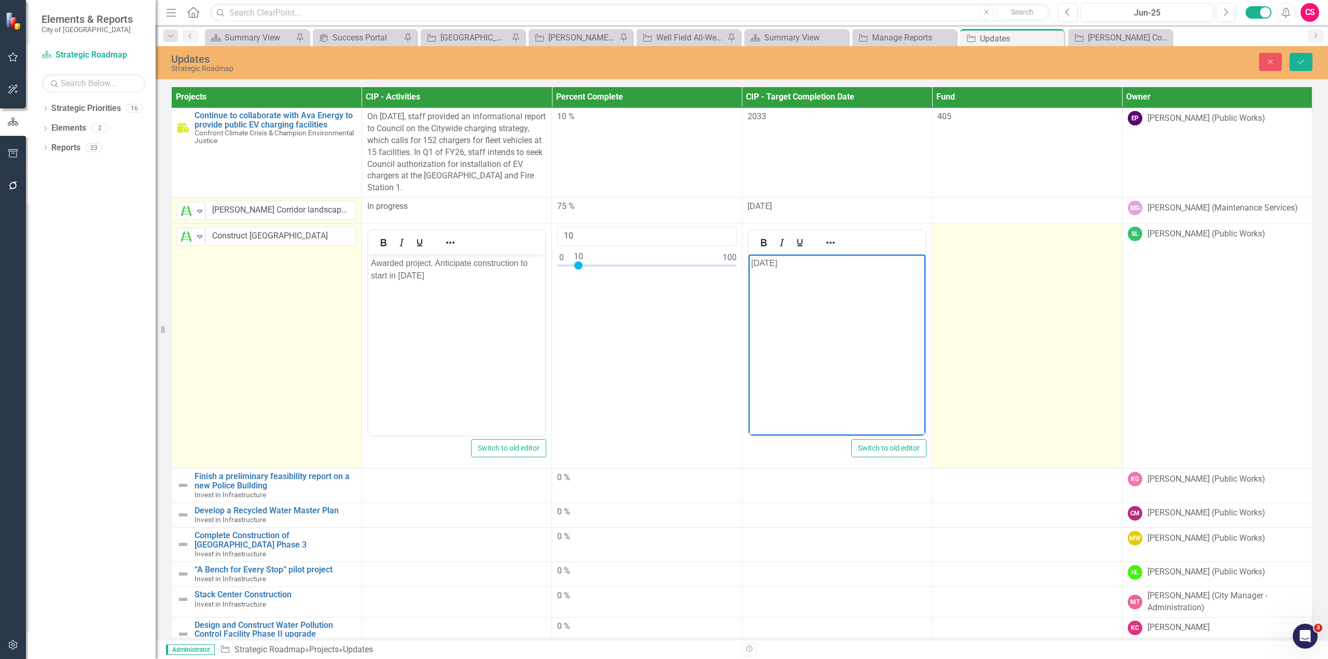
click at [1000, 286] on td at bounding box center [1027, 345] width 190 height 245
click at [1001, 286] on td at bounding box center [1027, 345] width 190 height 245
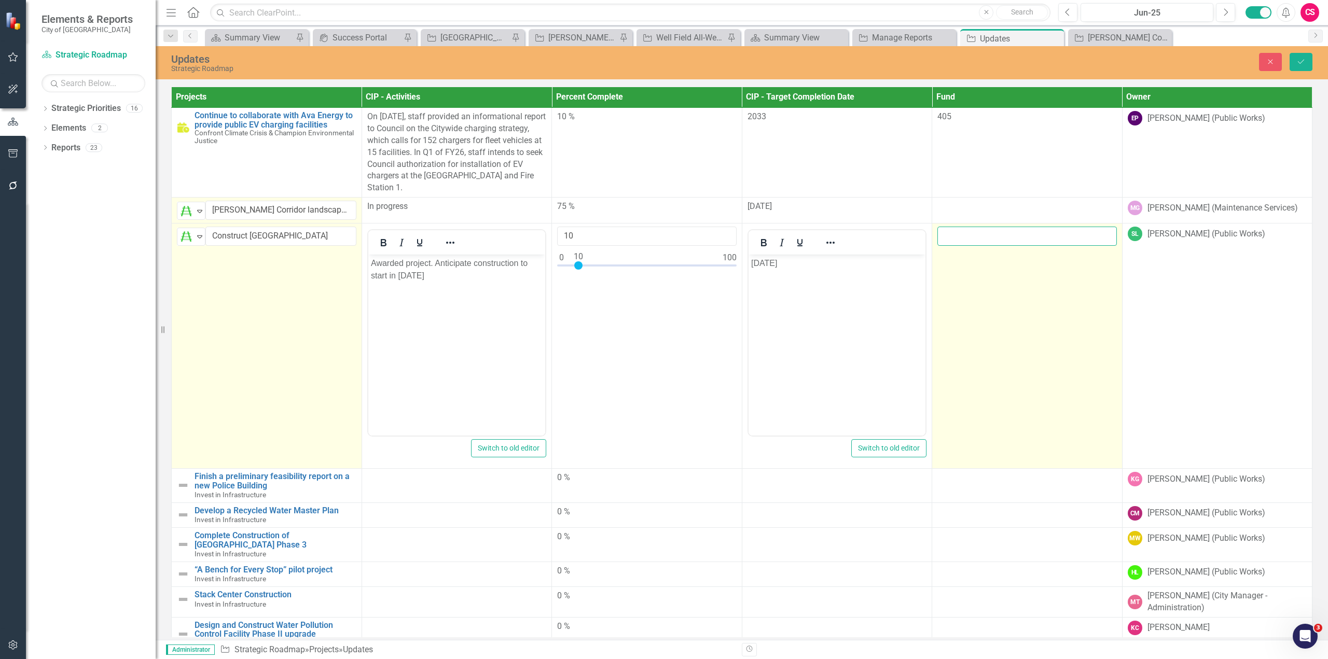
click at [1001, 239] on input "number" at bounding box center [1026, 236] width 179 height 19
paste input "405"
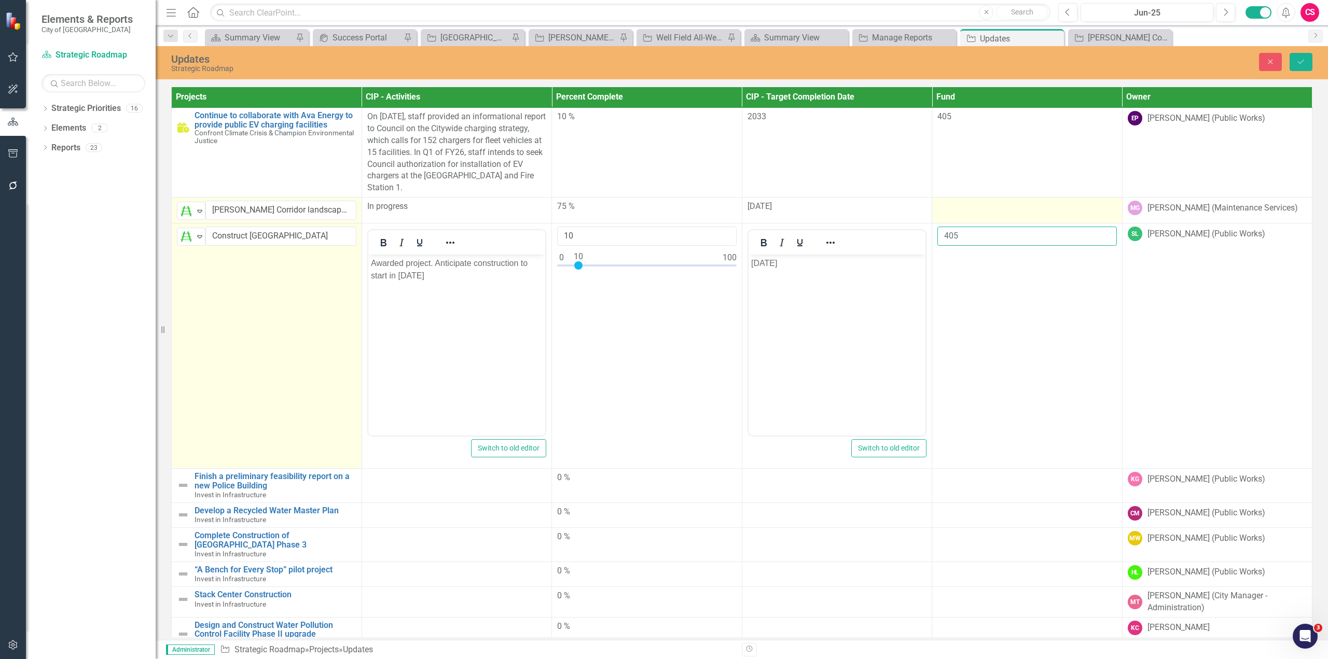
type input "405"
click at [982, 204] on div at bounding box center [1026, 207] width 179 height 12
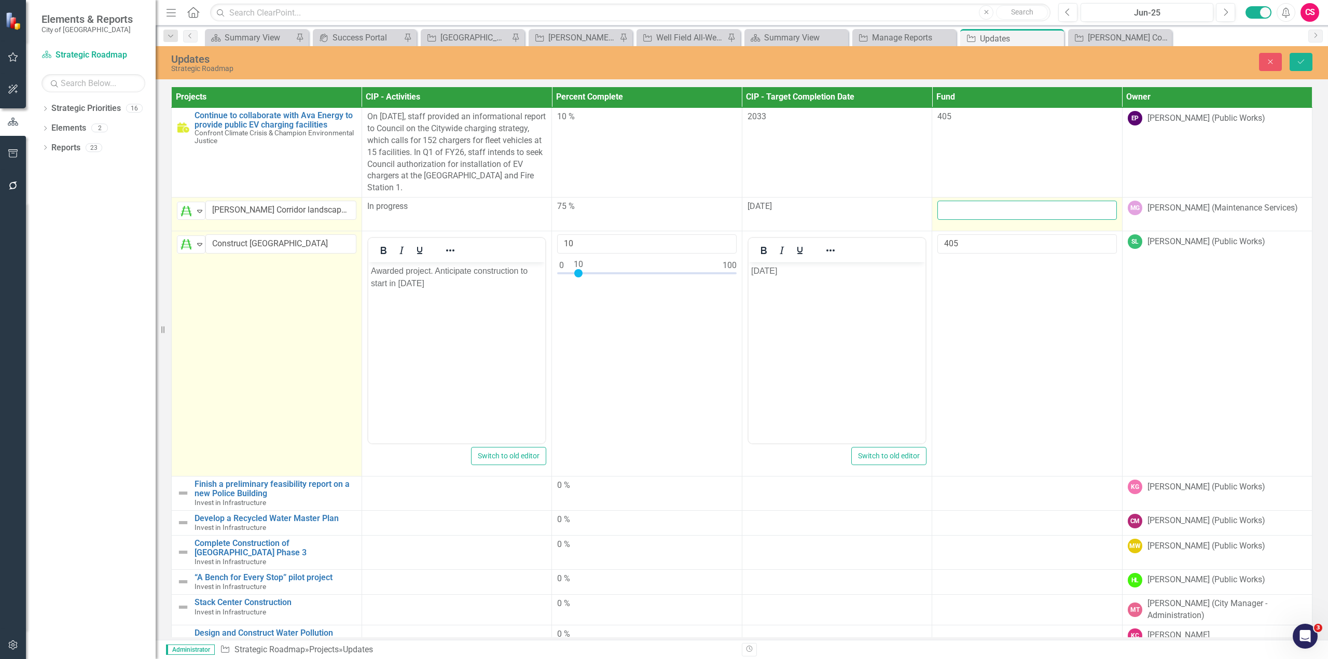
click at [963, 219] on input "number" at bounding box center [1026, 210] width 179 height 19
paste input "405"
type input "405"
click at [297, 387] on td "On Track Expand Construct La Vista Park Link Map View Link Map Edit Edit Projec…" at bounding box center [267, 353] width 190 height 245
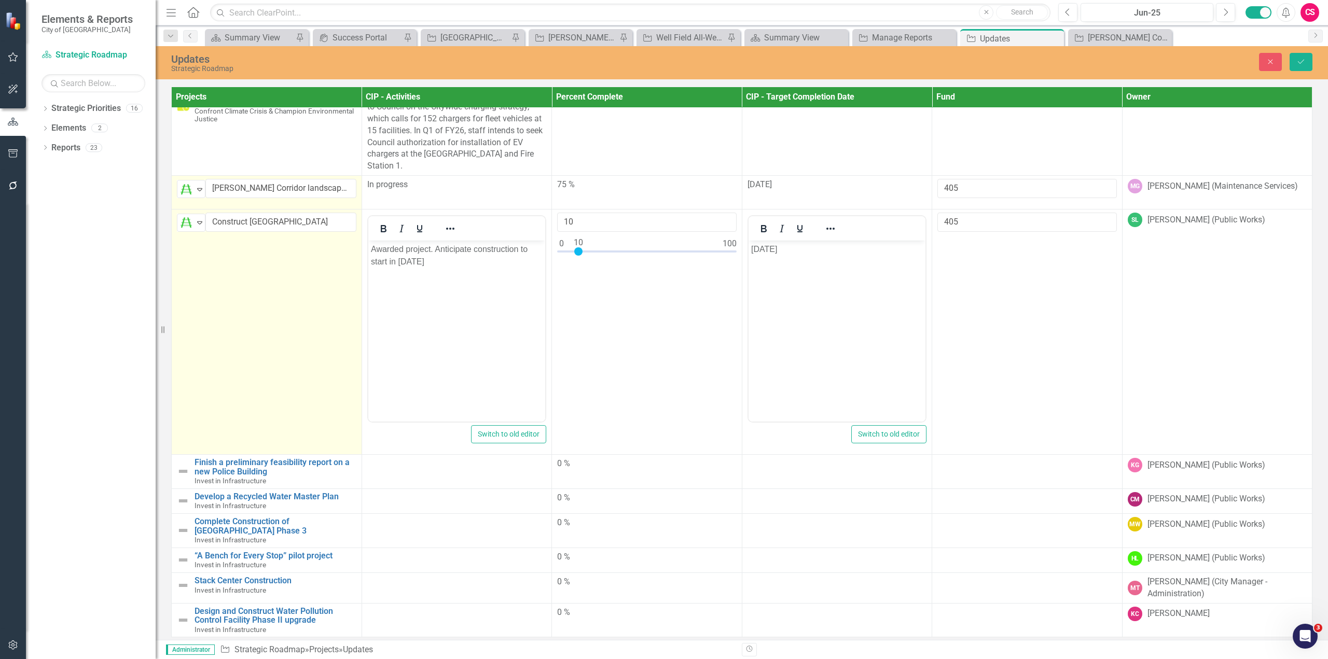
scroll to position [30, 0]
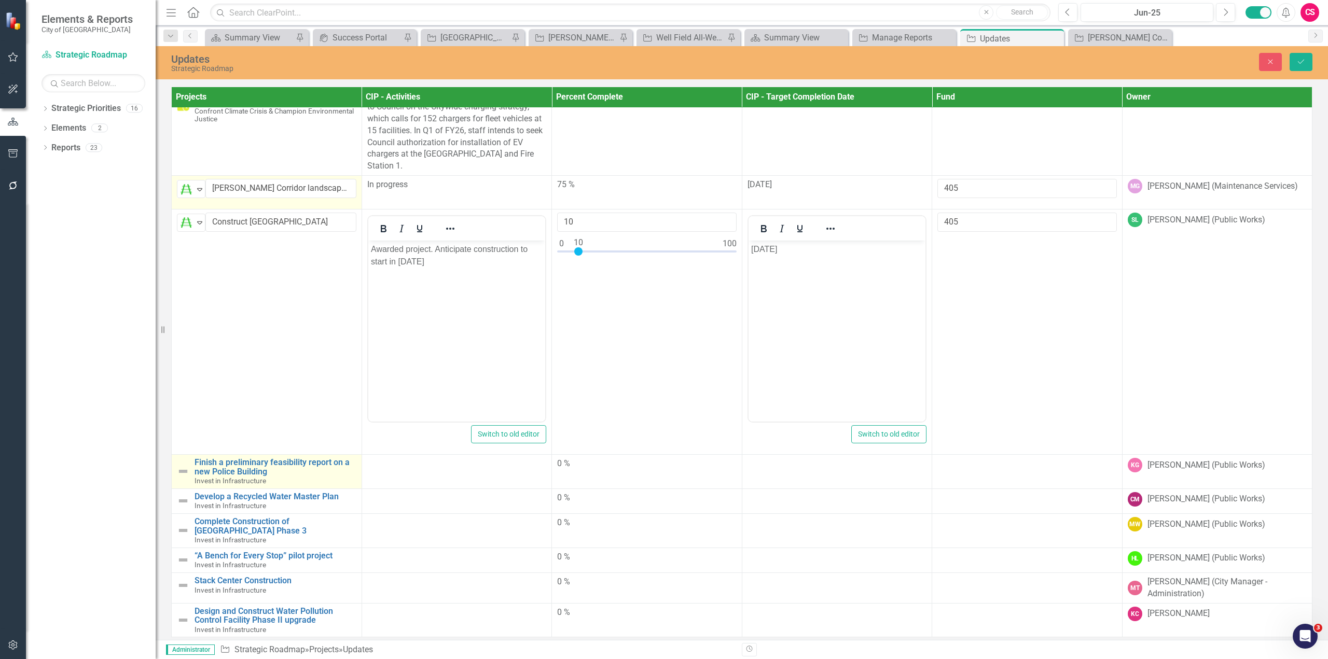
click at [176, 460] on td "Finish a preliminary feasibility report on a new Police Building Invest in Infr…" at bounding box center [267, 471] width 190 height 34
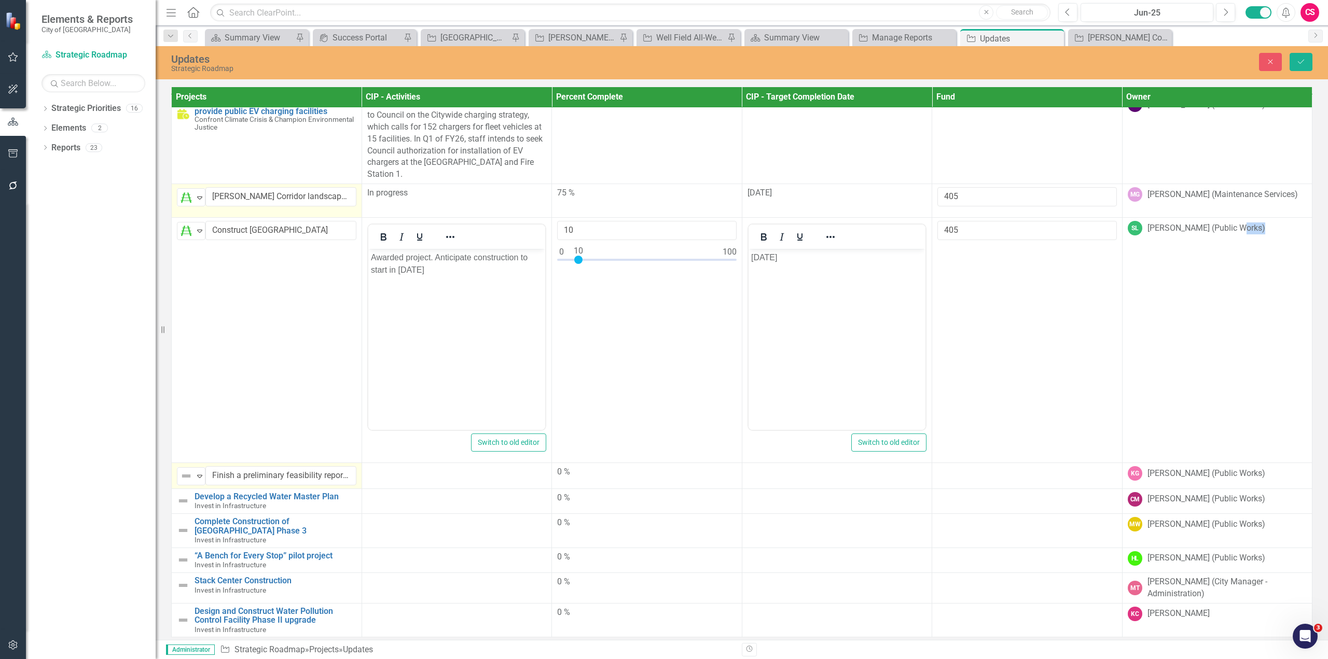
scroll to position [21, 0]
click at [191, 470] on img at bounding box center [186, 476] width 12 height 12
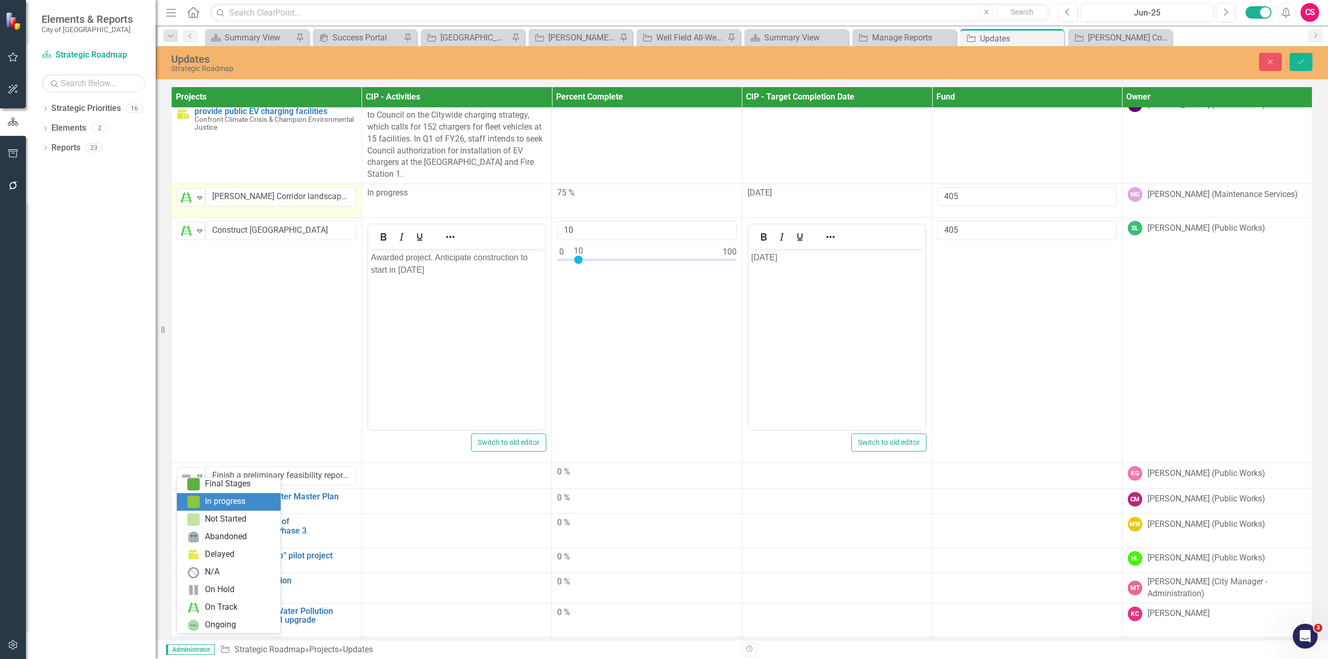
scroll to position [52, 0]
click at [222, 588] on div "On Track" at bounding box center [221, 593] width 33 height 12
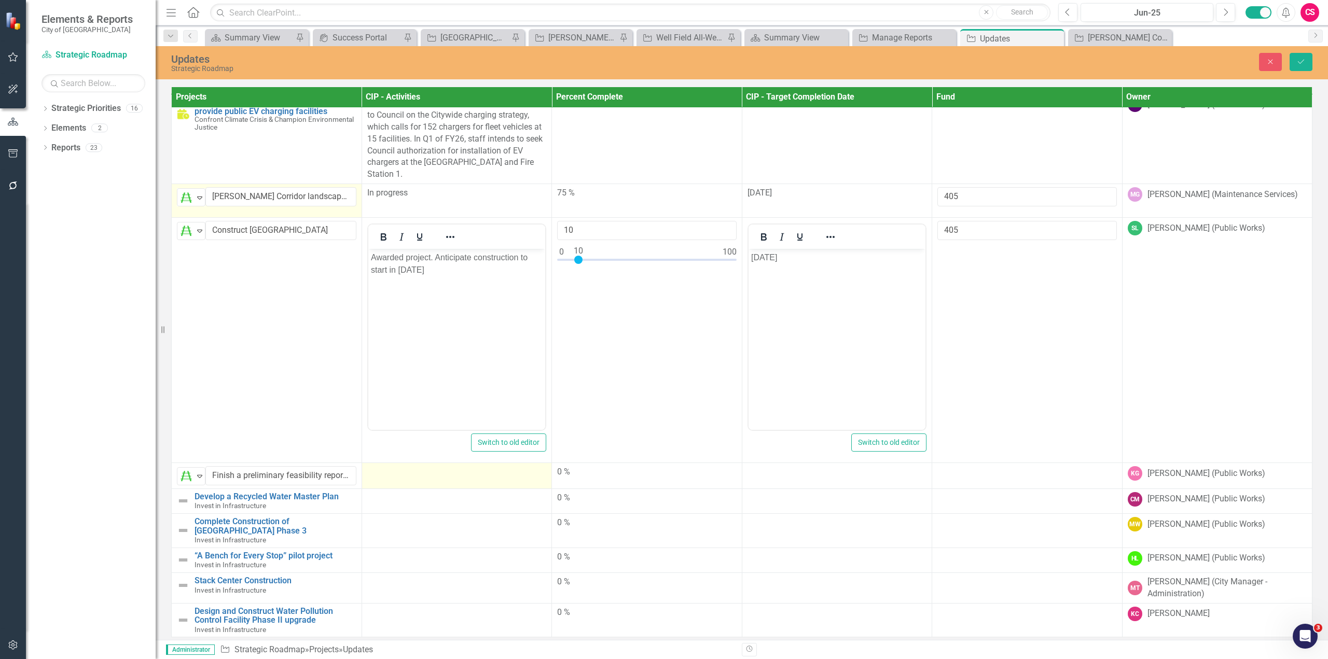
click at [400, 467] on div at bounding box center [456, 472] width 179 height 12
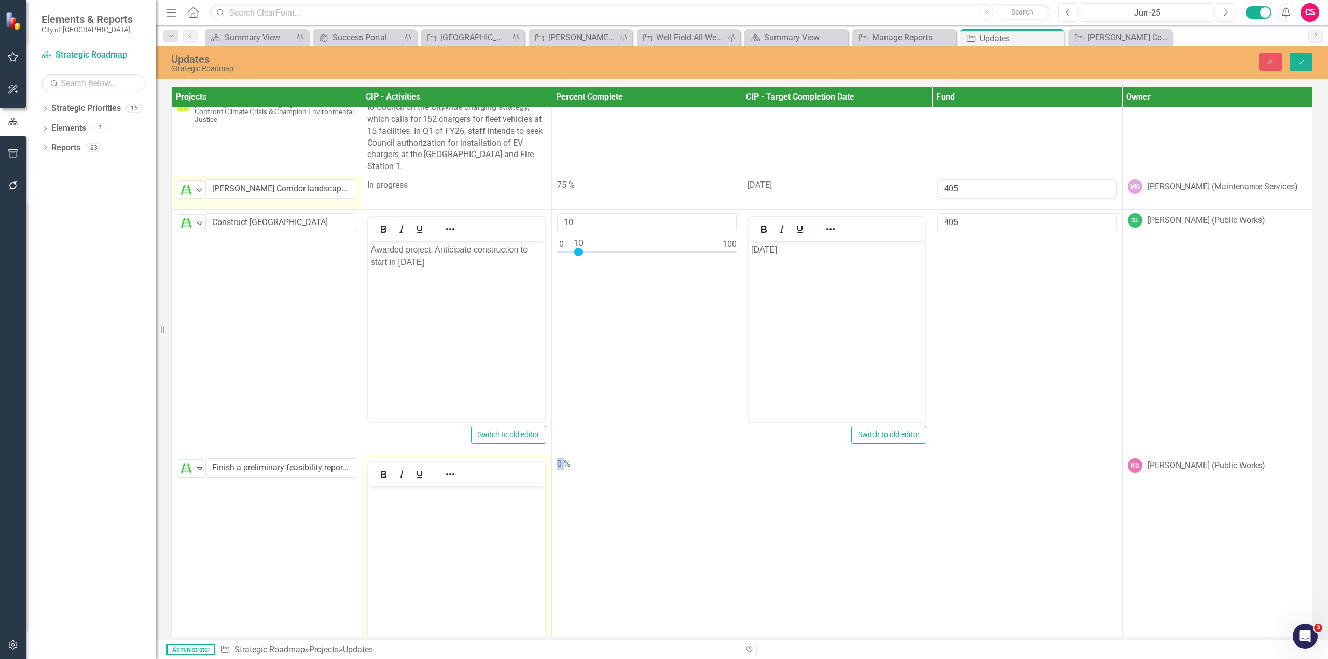
scroll to position [0, 0]
click at [393, 523] on body "Rich Text Area. Press ALT-0 for help." at bounding box center [456, 564] width 177 height 156
paste body "Rich Text Area. Press ALT-0 for help."
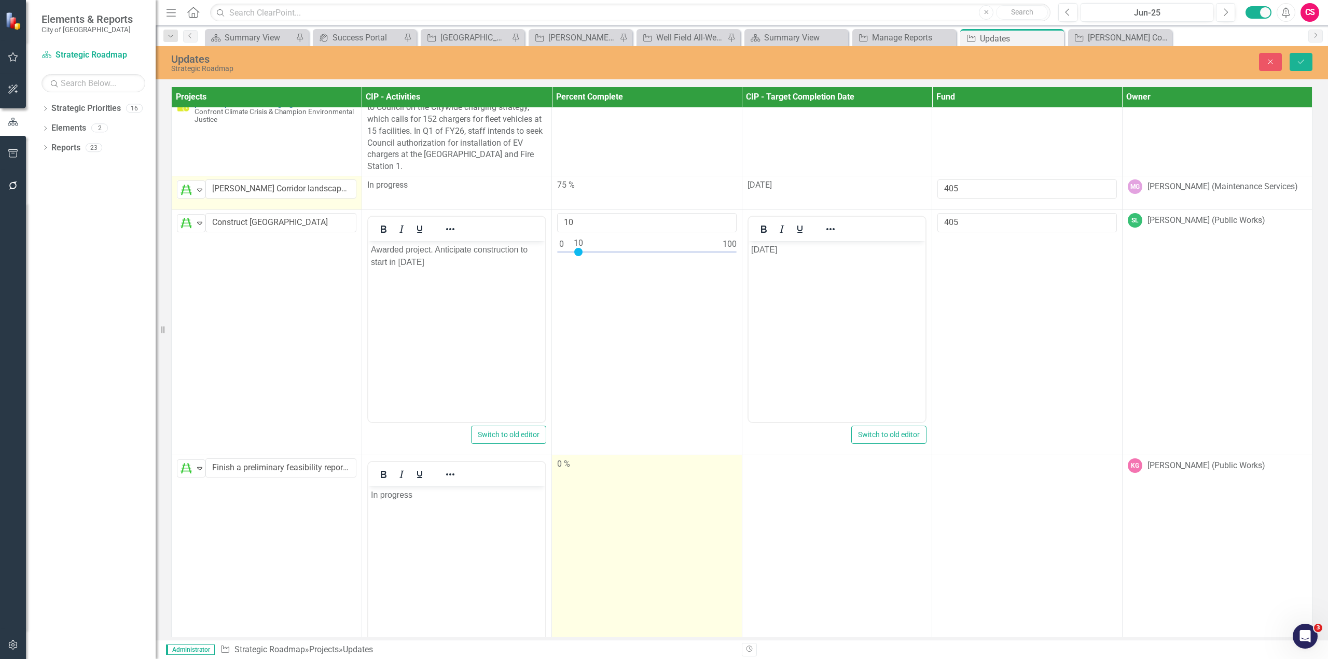
click at [606, 527] on td "0 %" at bounding box center [647, 577] width 190 height 245
click at [603, 524] on td "0 %" at bounding box center [647, 577] width 190 height 245
drag, startPoint x: 584, startPoint y: 474, endPoint x: 554, endPoint y: 480, distance: 30.2
click at [555, 479] on td "0" at bounding box center [647, 577] width 190 height 245
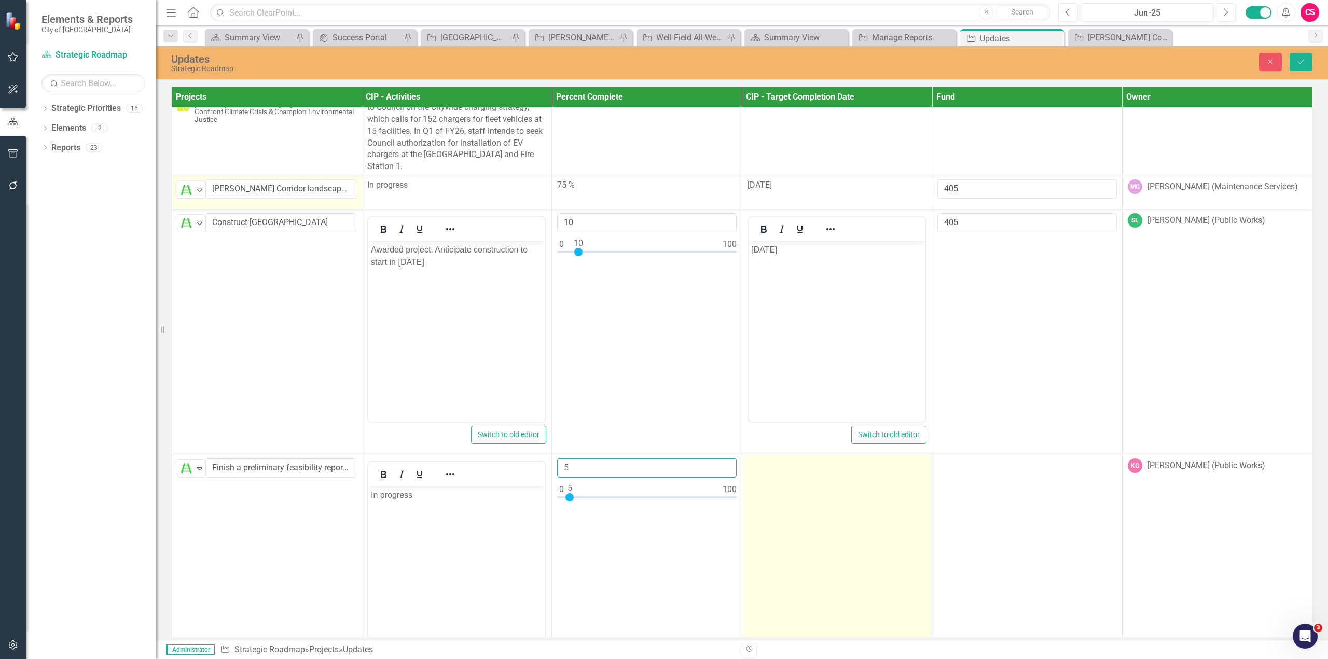
type input "5"
click at [852, 506] on td at bounding box center [837, 577] width 190 height 245
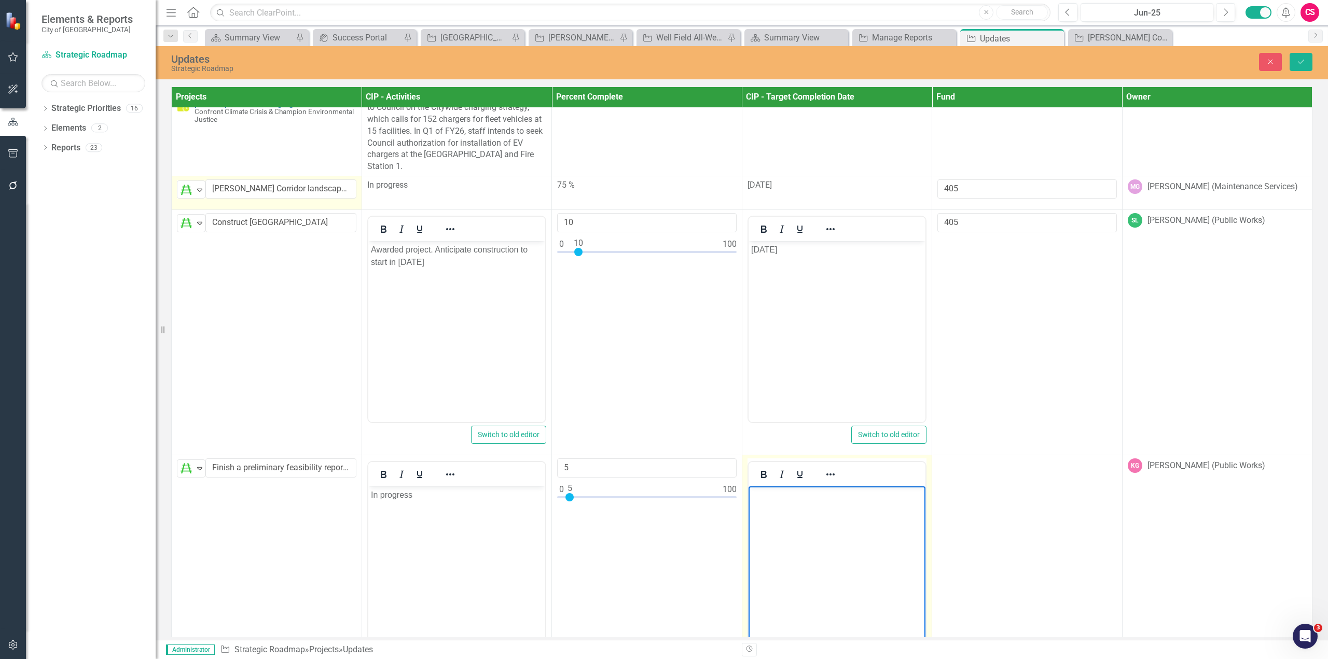
click at [808, 546] on body "Rich Text Area. Press ALT-0 for help." at bounding box center [836, 564] width 177 height 156
paste body "Rich Text Area. Press ALT-0 for help."
drag, startPoint x: 822, startPoint y: 520, endPoint x: 672, endPoint y: 518, distance: 149.9
click at [748, 518] on html "Fall 2025" at bounding box center [836, 564] width 177 height 156
click at [793, 554] on body "Rich Text Area. Press ALT-0 for help." at bounding box center [836, 564] width 177 height 156
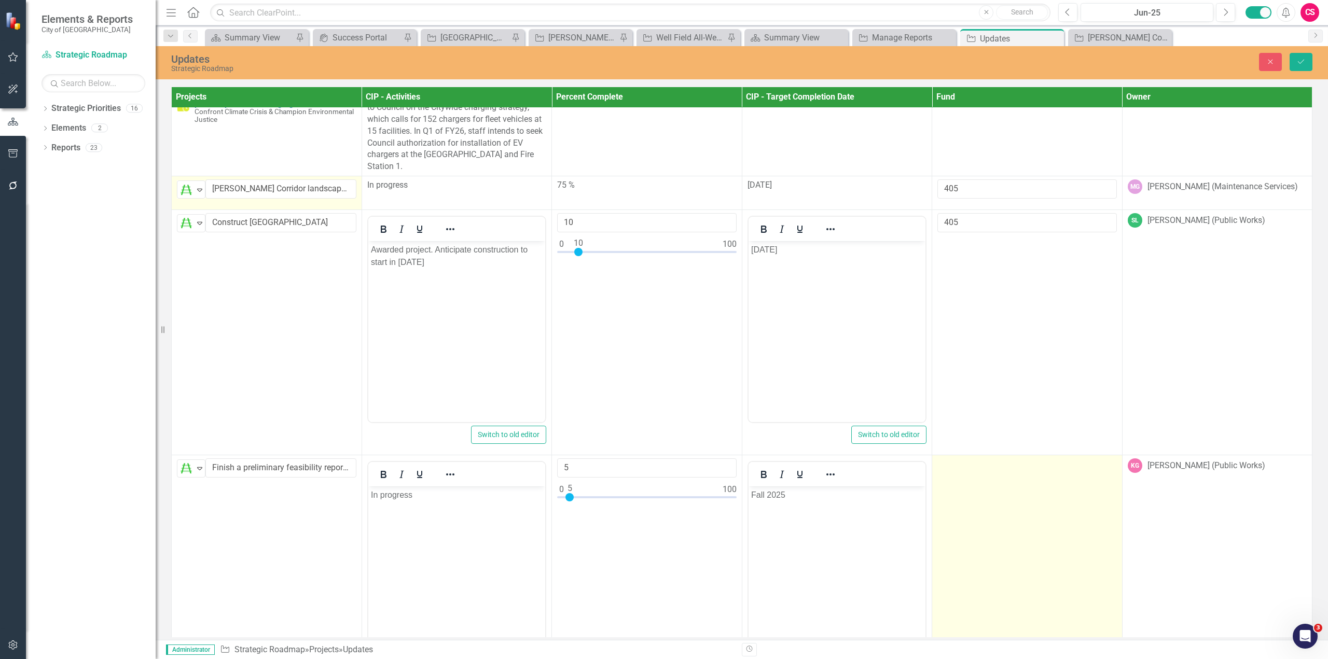
click at [1034, 514] on td at bounding box center [1027, 577] width 190 height 245
click at [1010, 469] on input "number" at bounding box center [1026, 468] width 179 height 19
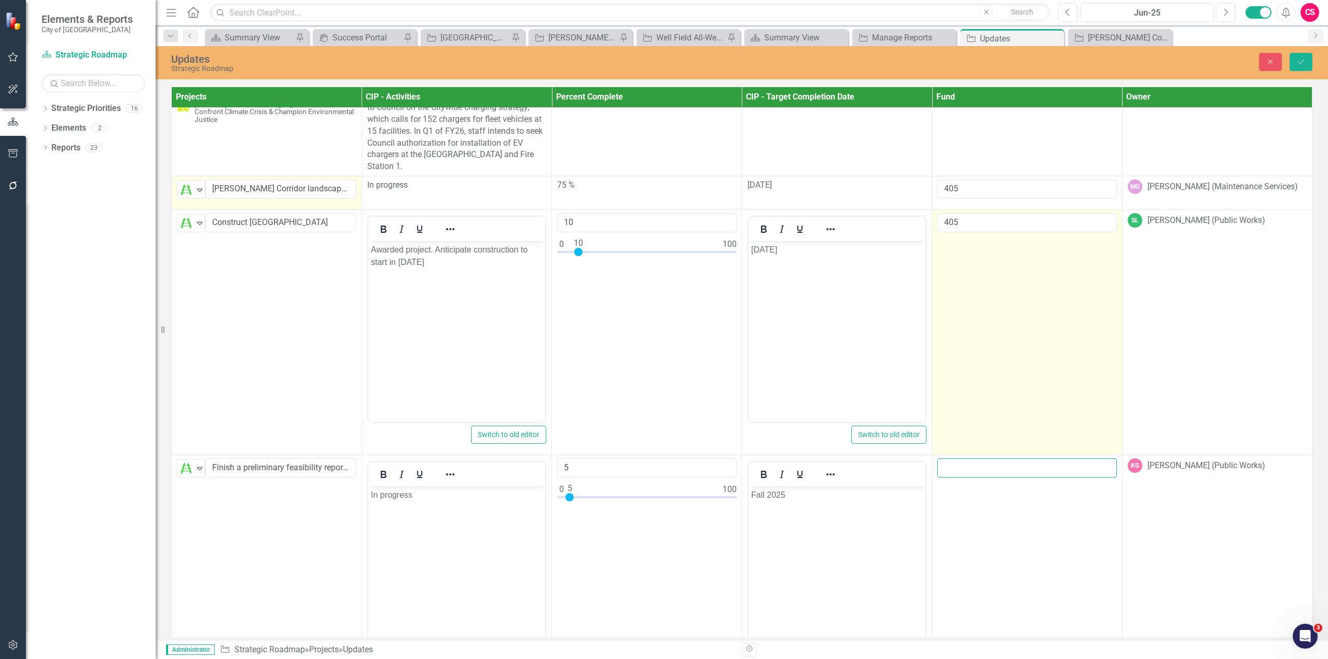
paste input "406"
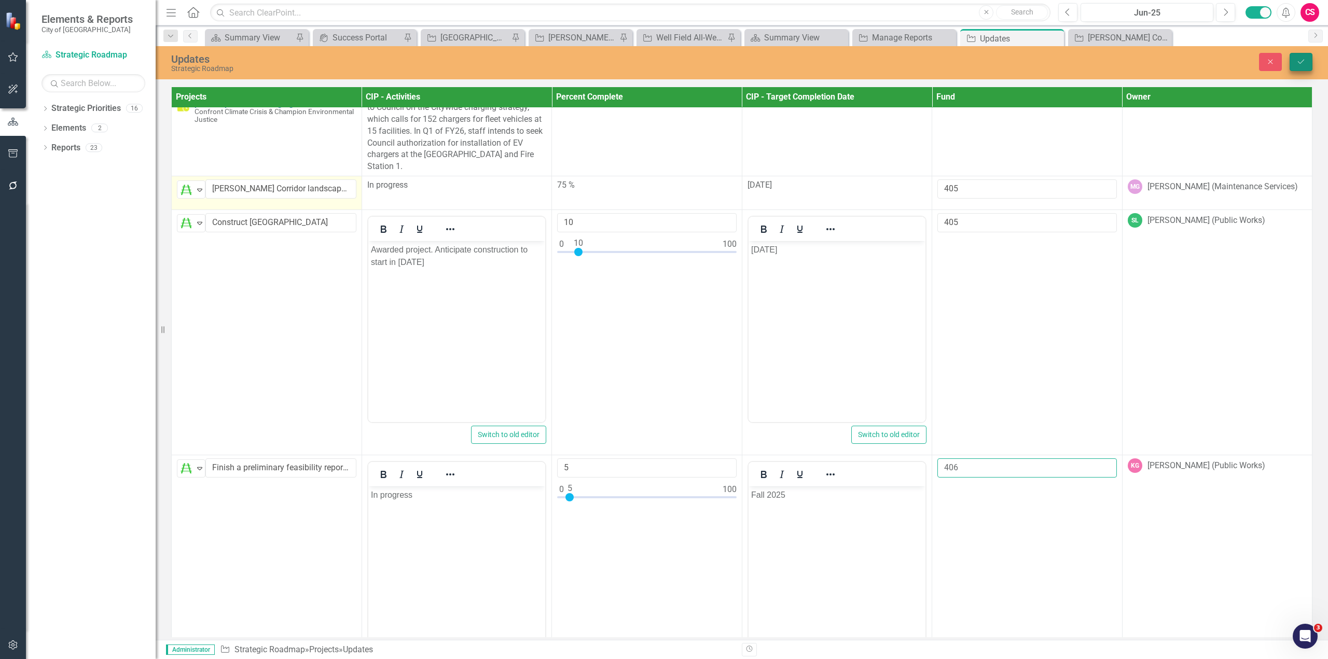
type input "406"
click at [1302, 59] on icon "Save" at bounding box center [1300, 61] width 9 height 7
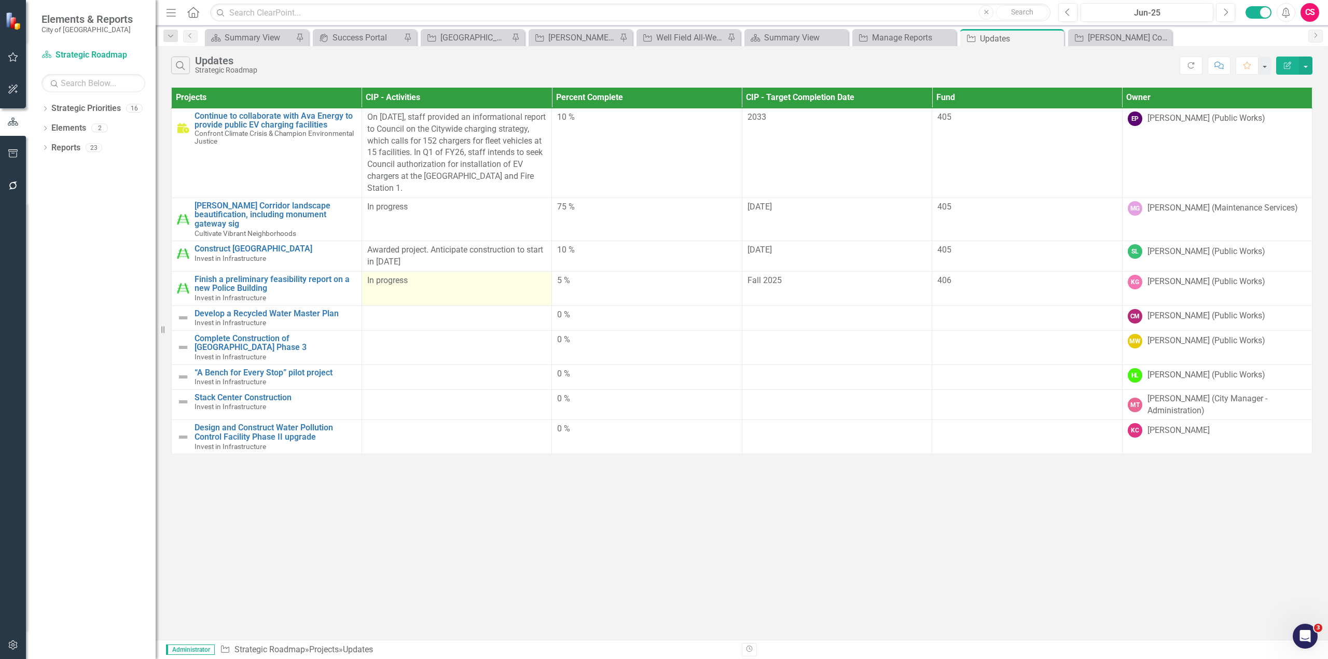
click at [445, 275] on p "In progress" at bounding box center [456, 281] width 179 height 12
click at [445, 276] on p "In progress" at bounding box center [456, 281] width 179 height 12
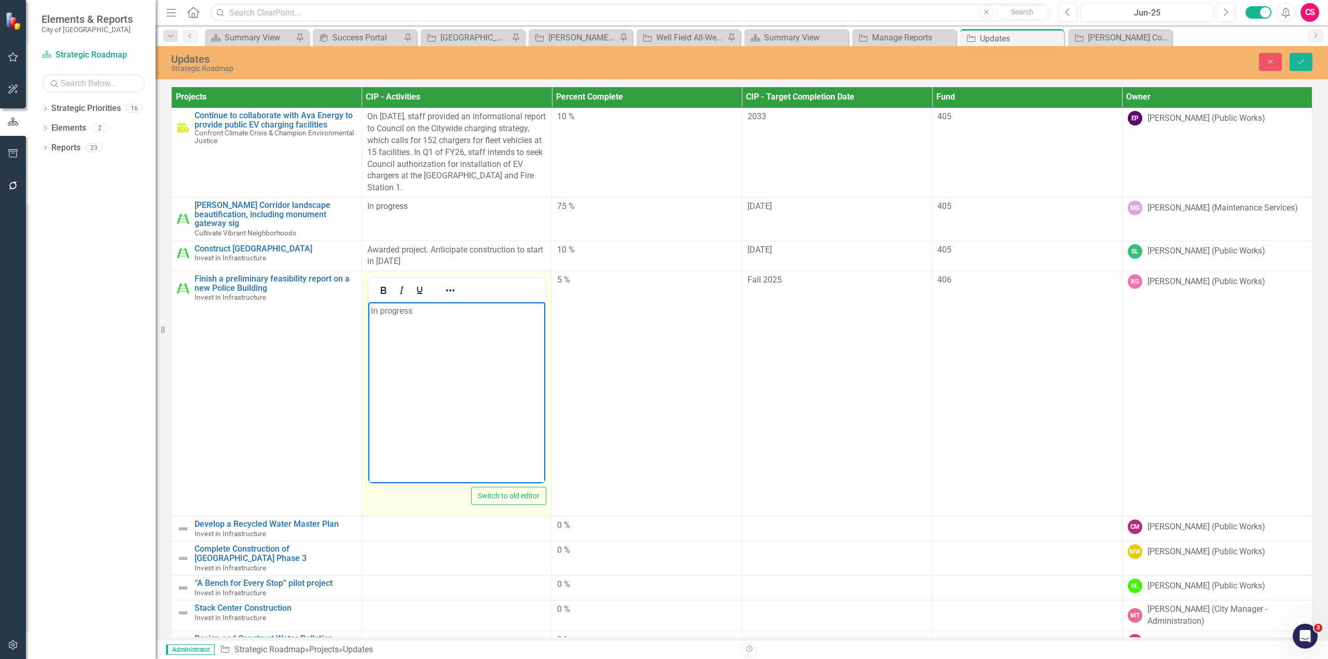
drag, startPoint x: 467, startPoint y: 334, endPoint x: 277, endPoint y: 334, distance: 189.9
click at [368, 334] on html "In progress" at bounding box center [456, 380] width 177 height 156
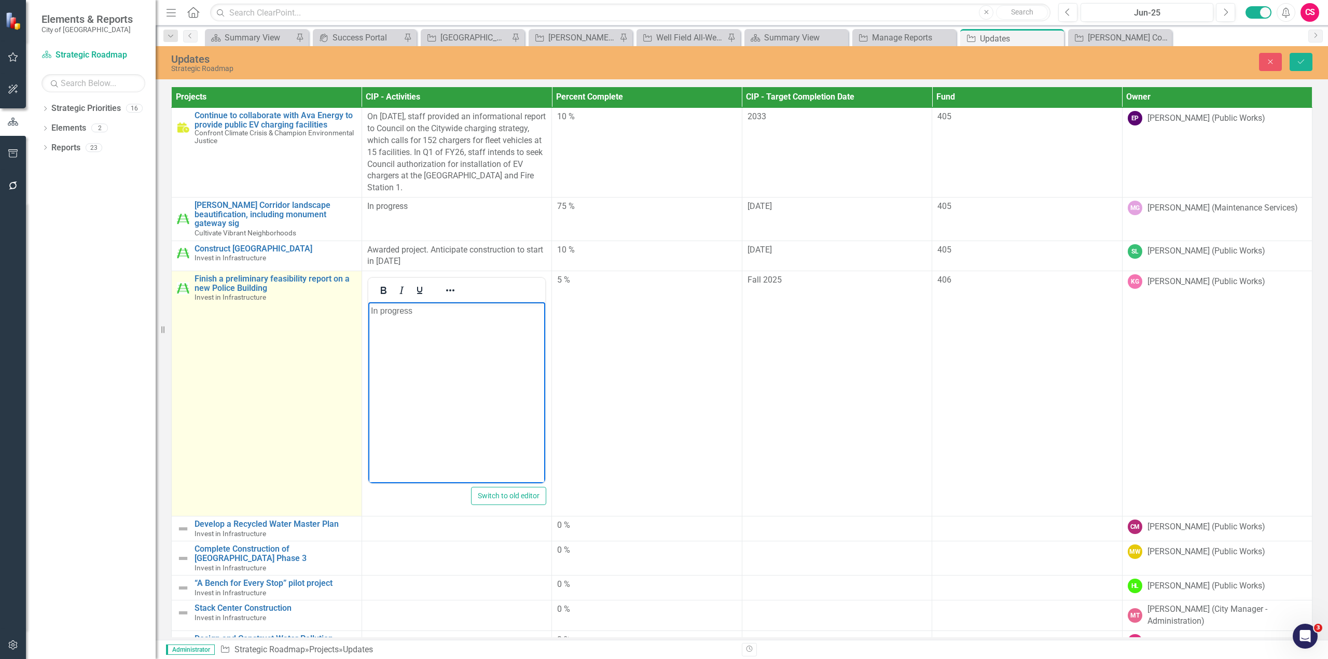
copy p "In progress"
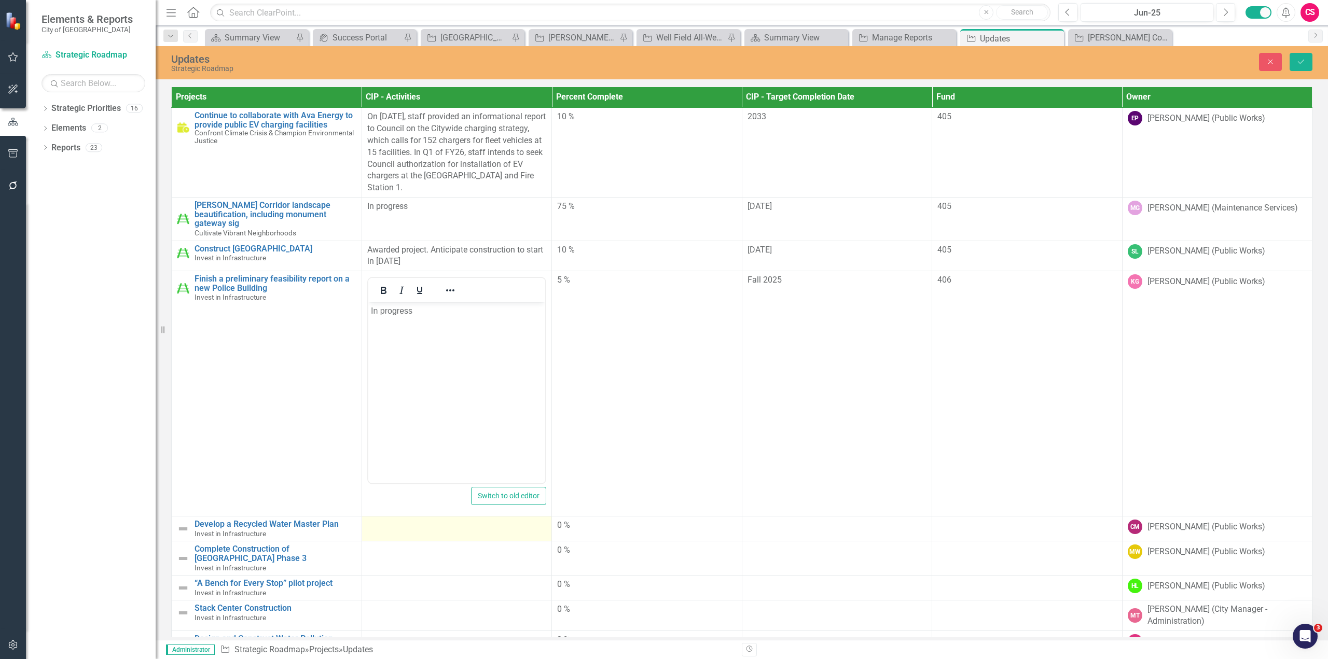
click at [454, 520] on div at bounding box center [456, 526] width 179 height 12
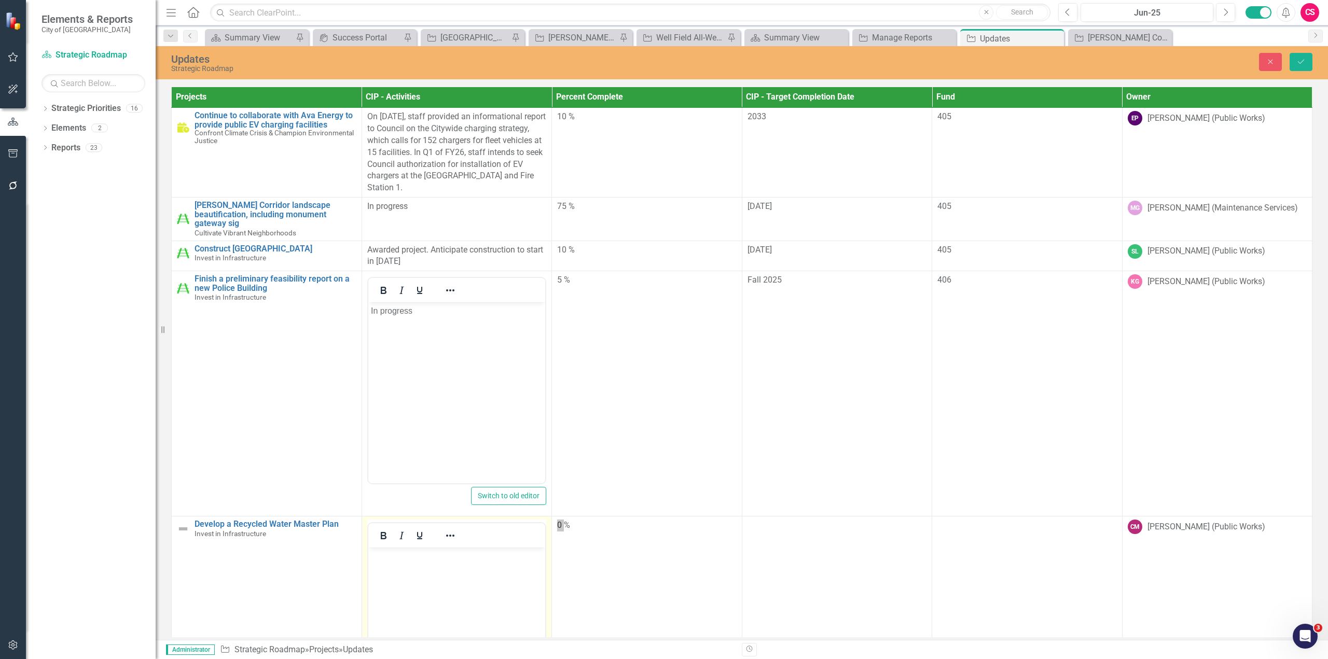
click at [467, 585] on body "Rich Text Area. Press ALT-0 for help." at bounding box center [456, 626] width 177 height 156
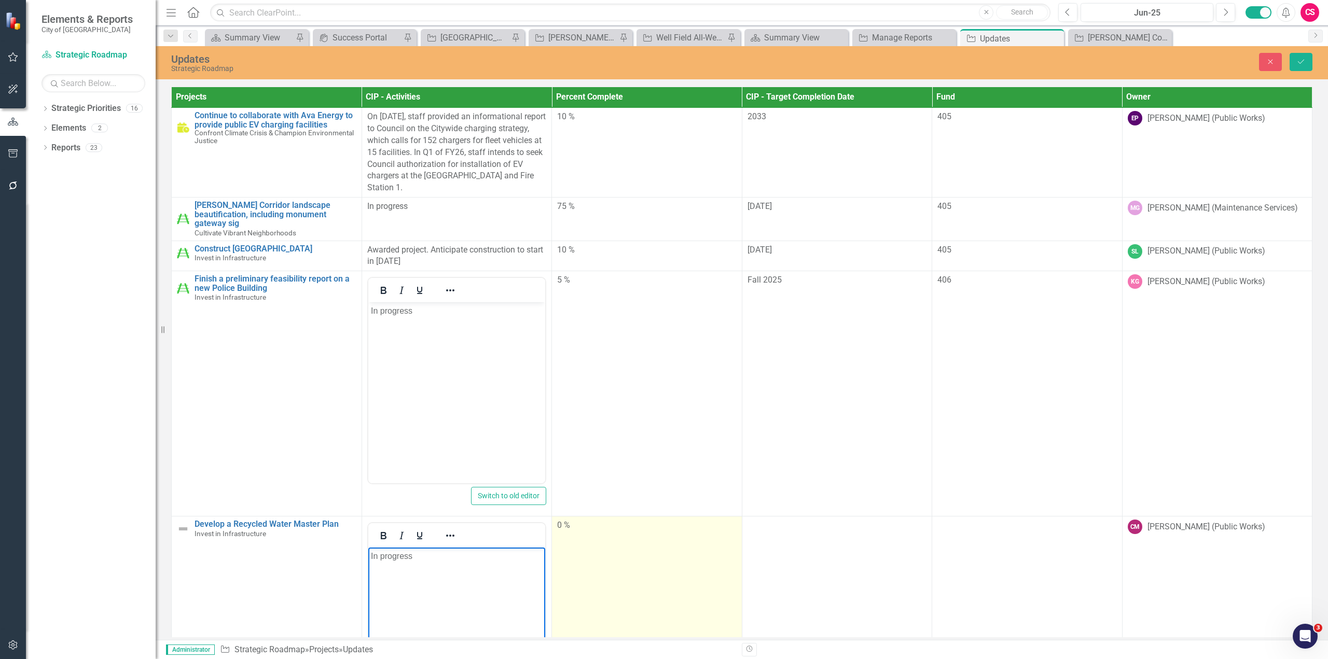
click at [695, 550] on td "0 %" at bounding box center [647, 639] width 190 height 245
click at [695, 551] on td "0 %" at bounding box center [647, 639] width 190 height 245
drag, startPoint x: 616, startPoint y: 524, endPoint x: 551, endPoint y: 517, distance: 65.2
click at [552, 517] on td "0" at bounding box center [647, 639] width 190 height 245
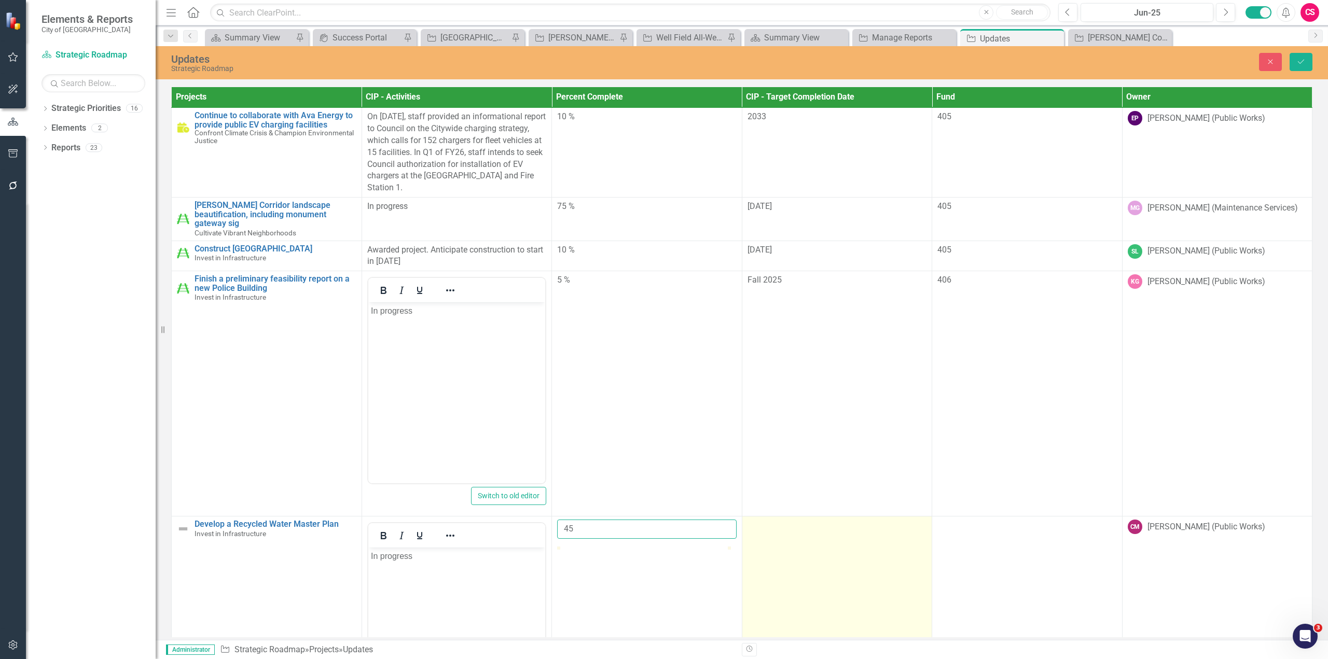
type input "45"
click at [784, 545] on td at bounding box center [837, 639] width 190 height 245
click at [786, 549] on td at bounding box center [837, 639] width 190 height 245
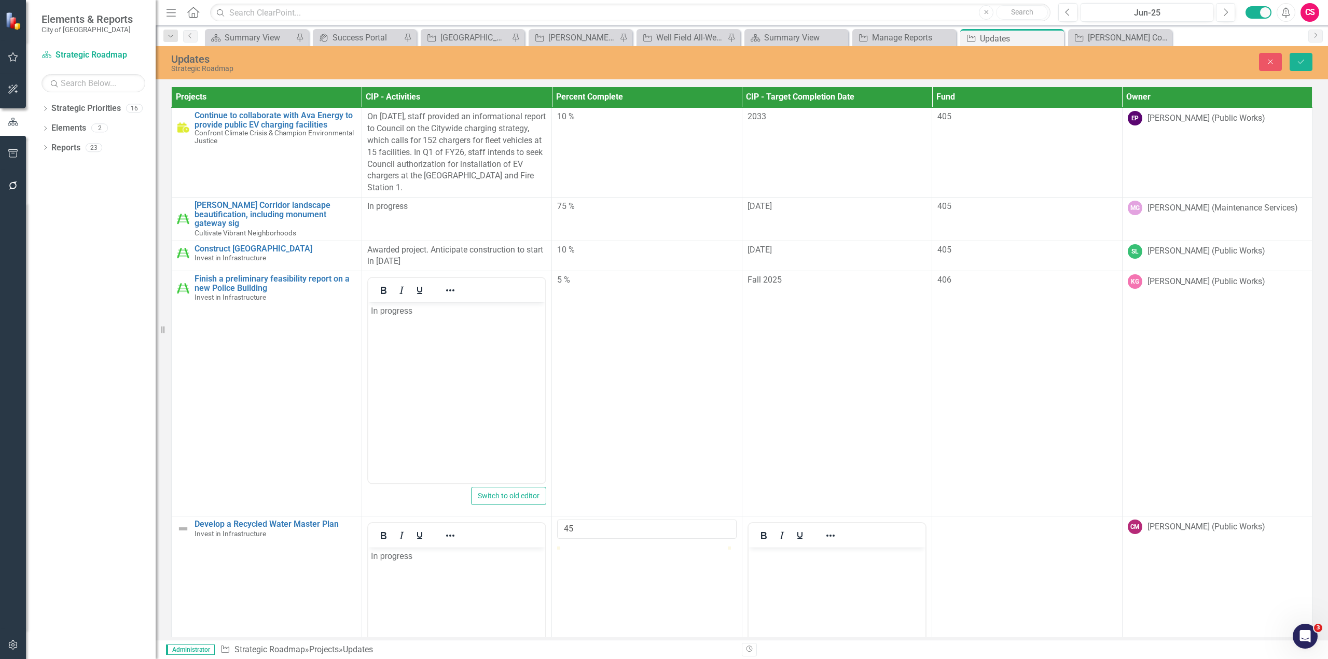
click at [781, 563] on body "Rich Text Area. Press ALT-0 for help." at bounding box center [836, 626] width 177 height 156
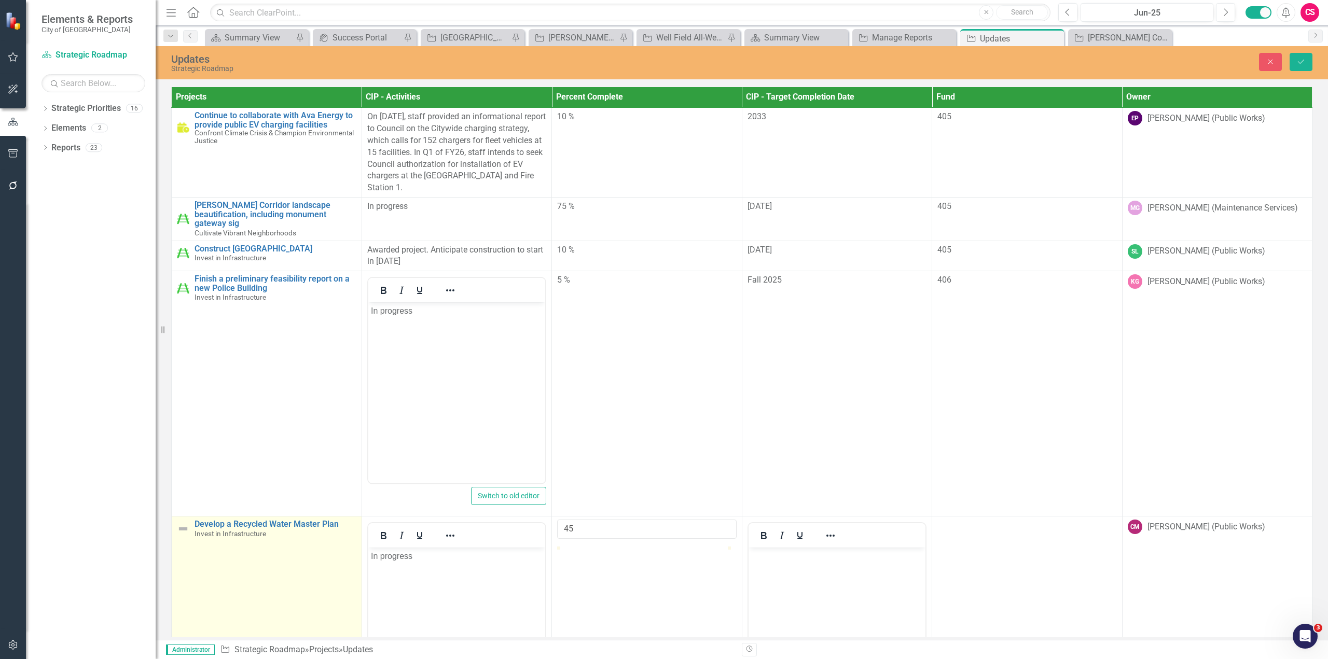
click at [185, 523] on img at bounding box center [183, 529] width 12 height 12
click at [186, 524] on img at bounding box center [186, 530] width 12 height 12
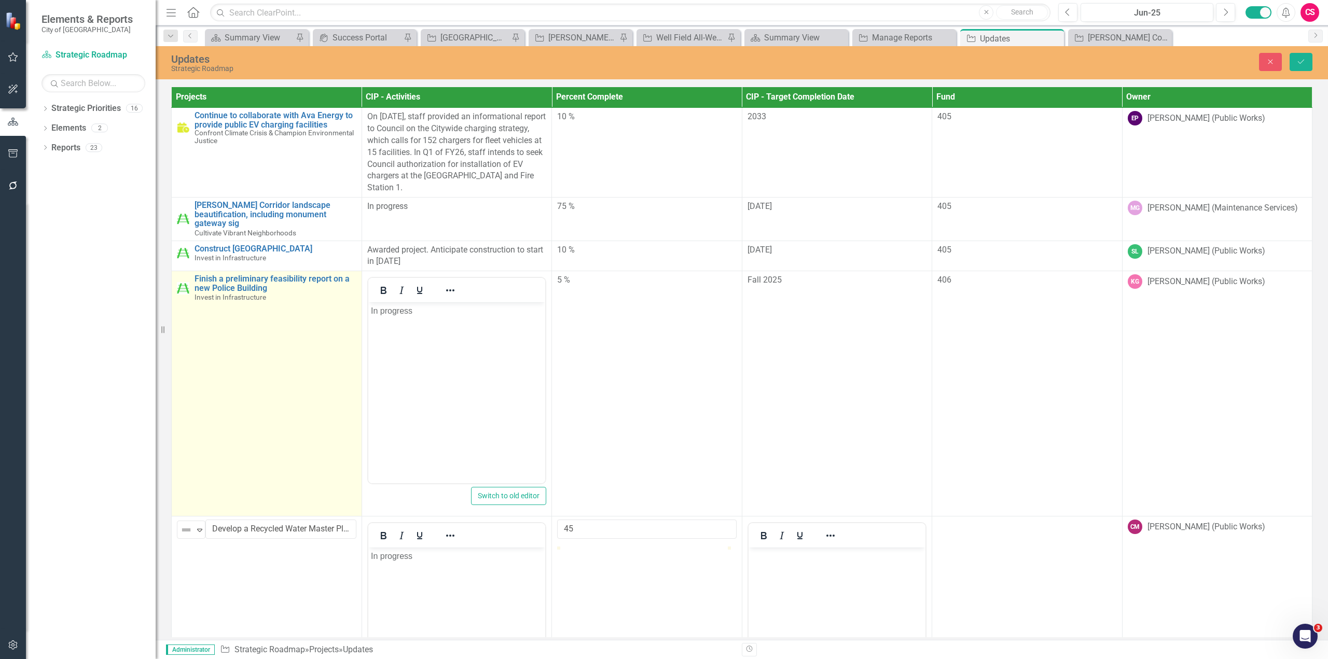
click at [172, 476] on td "Finish a preliminary feasibility report on a new Police Building Invest in Infr…" at bounding box center [267, 393] width 190 height 245
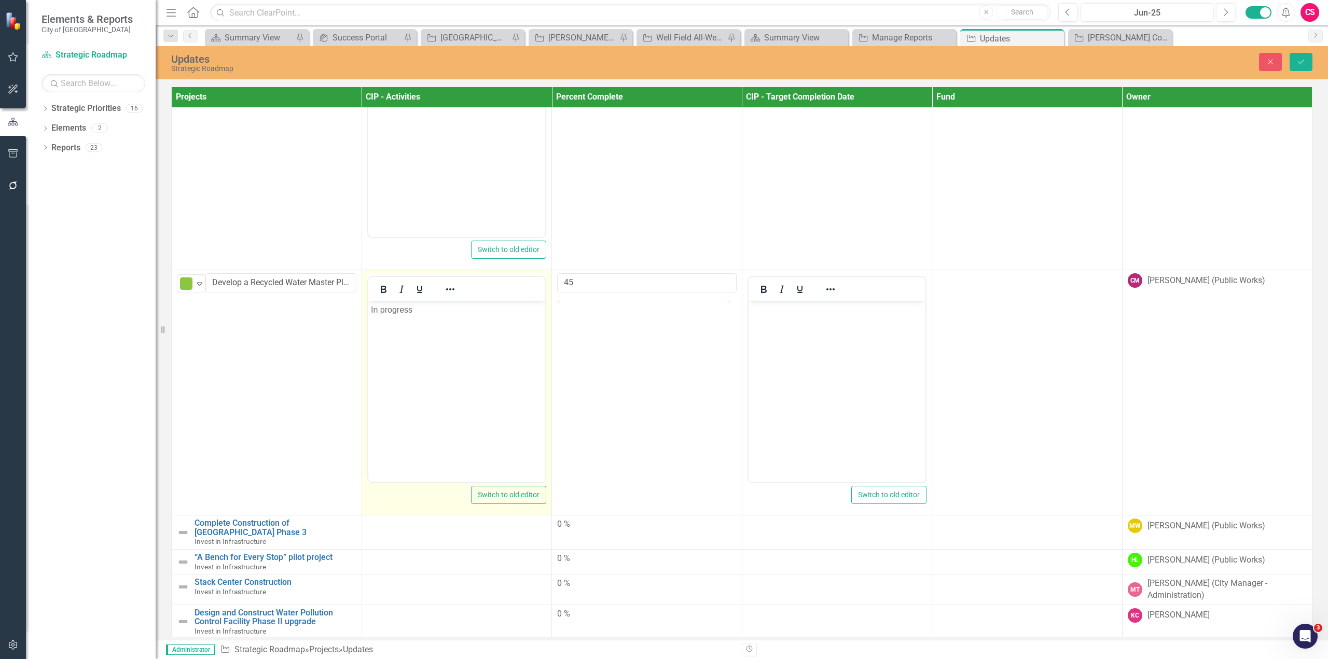
scroll to position [247, 0]
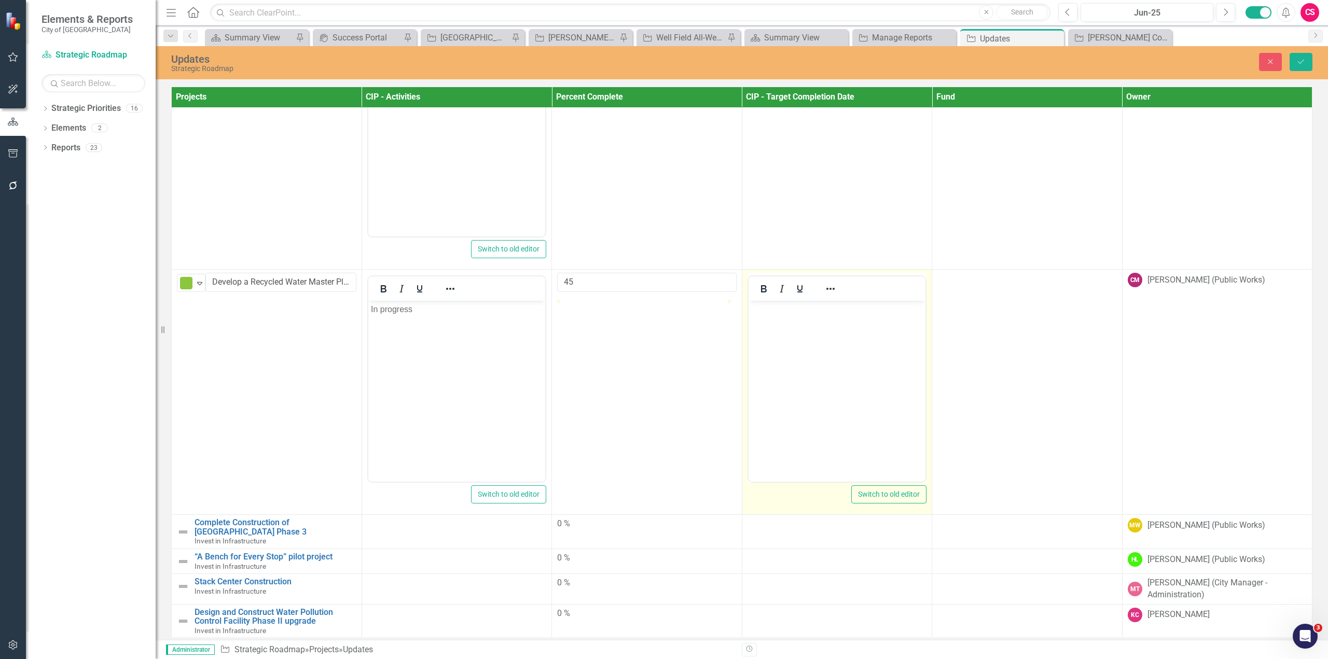
click at [787, 389] on body "Rich Text Area. Press ALT-0 for help." at bounding box center [836, 379] width 177 height 156
paste body "Rich Text Area. Press ALT-0 for help."
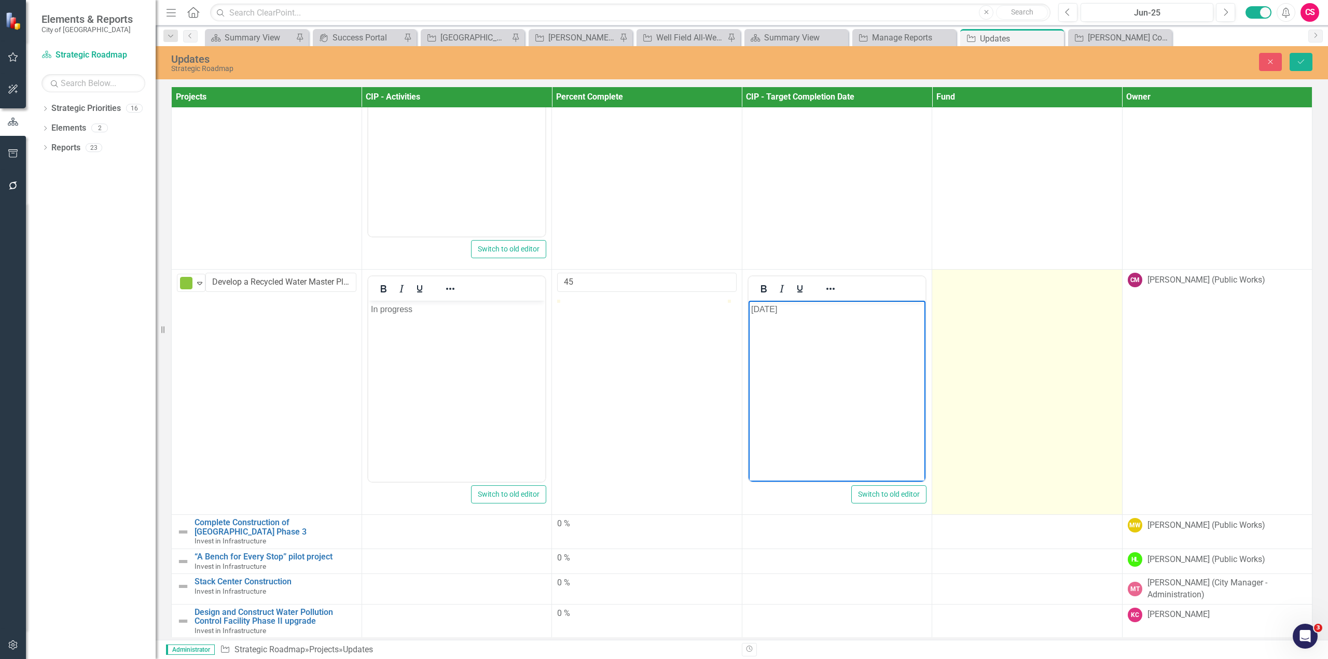
click at [964, 381] on td at bounding box center [1027, 392] width 190 height 245
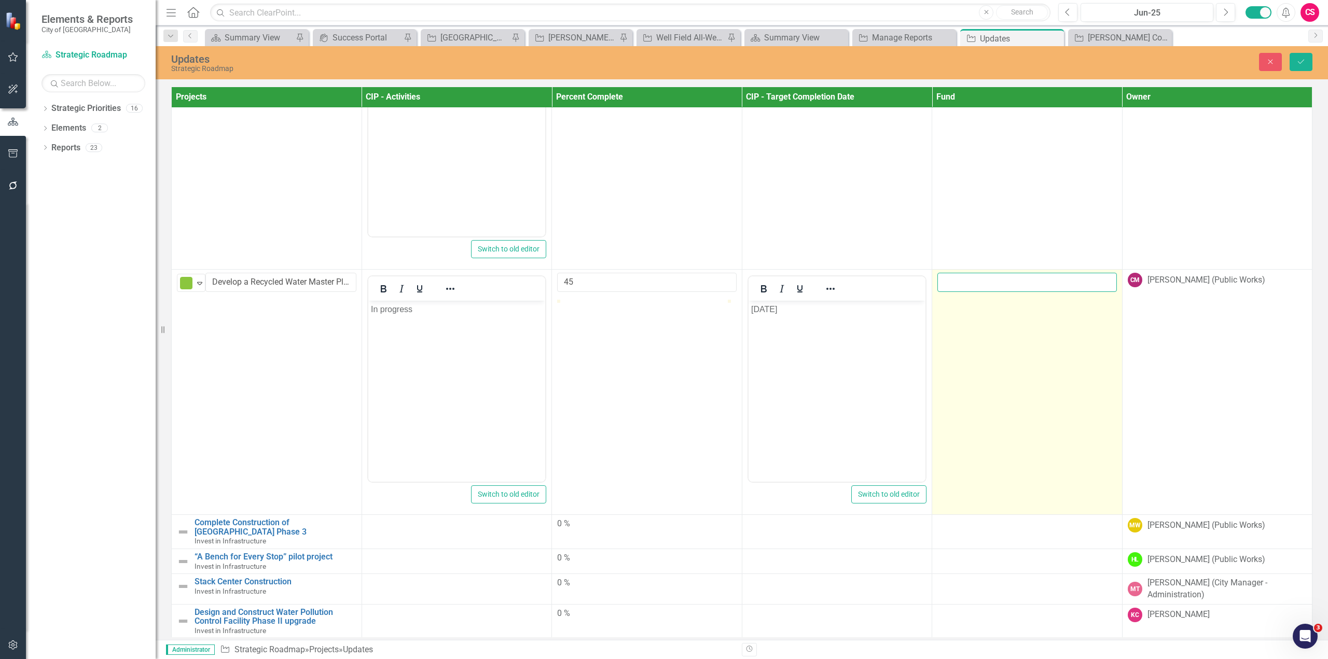
click at [973, 273] on input "number" at bounding box center [1026, 282] width 179 height 19
paste input "612"
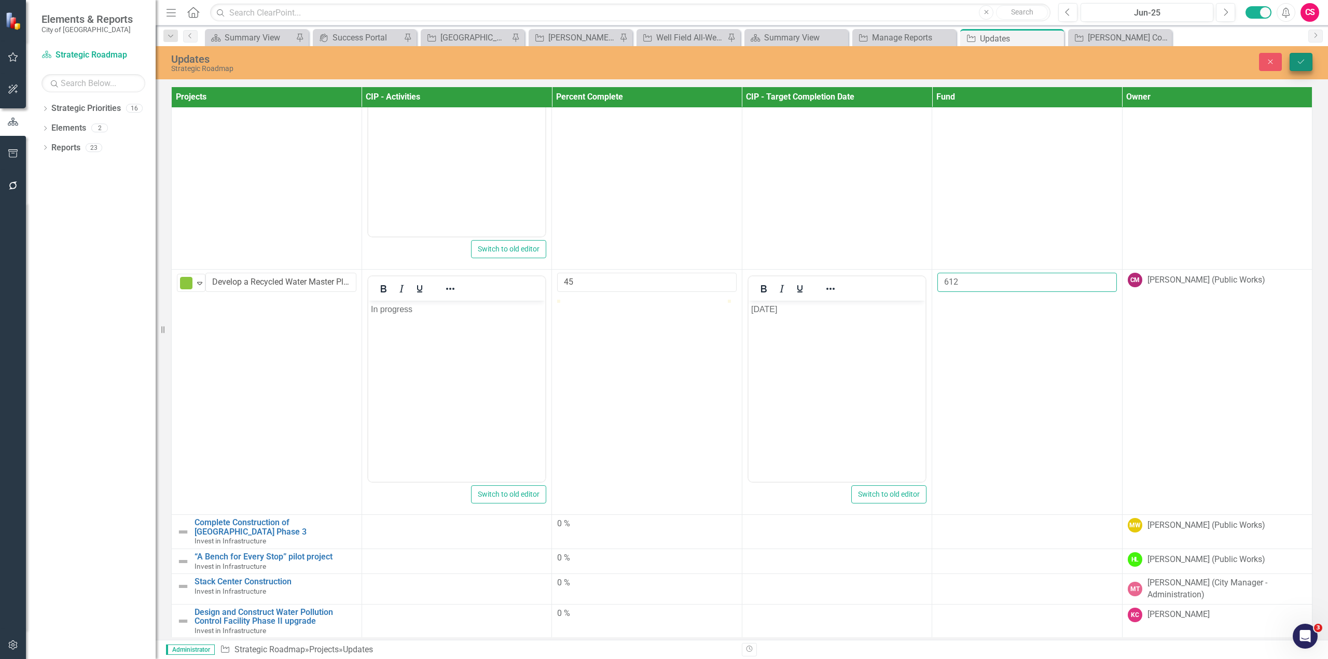
type input "612"
click at [1303, 58] on icon "Save" at bounding box center [1300, 61] width 9 height 7
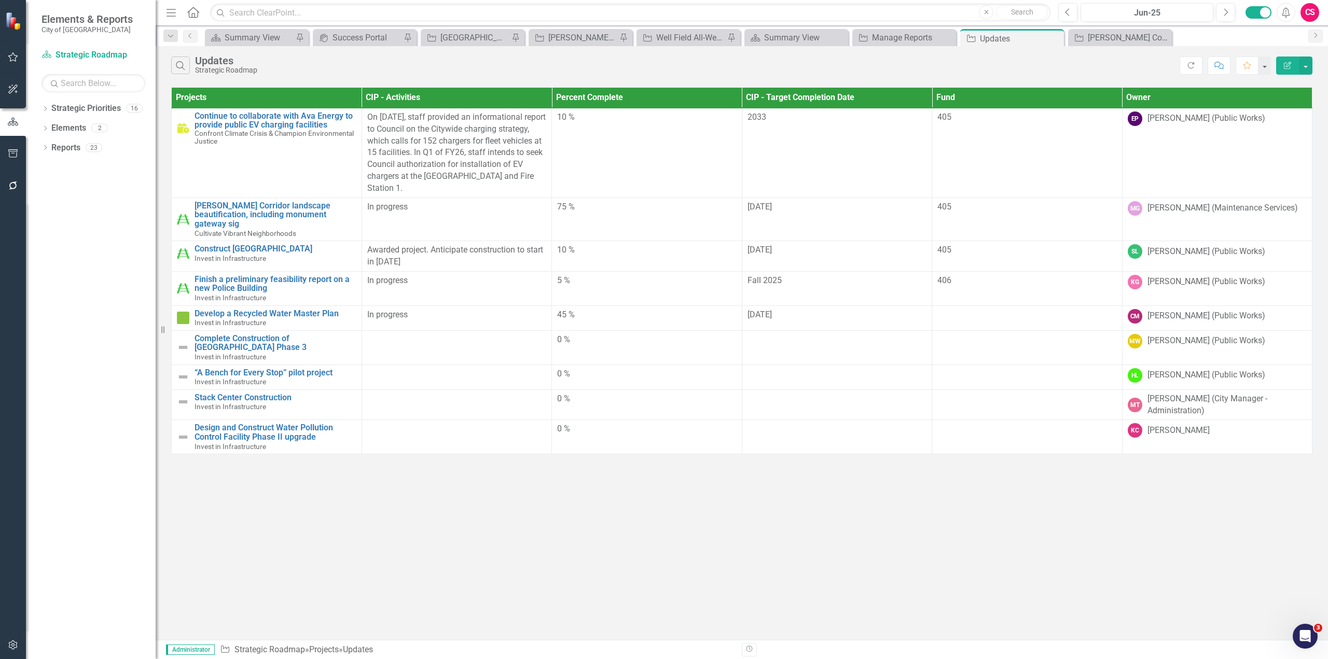
click at [227, 509] on div "Search Updates Strategic Roadmap Refresh Comment Favorite Edit Report Projects …" at bounding box center [742, 343] width 1172 height 594
click at [446, 344] on td at bounding box center [457, 347] width 190 height 34
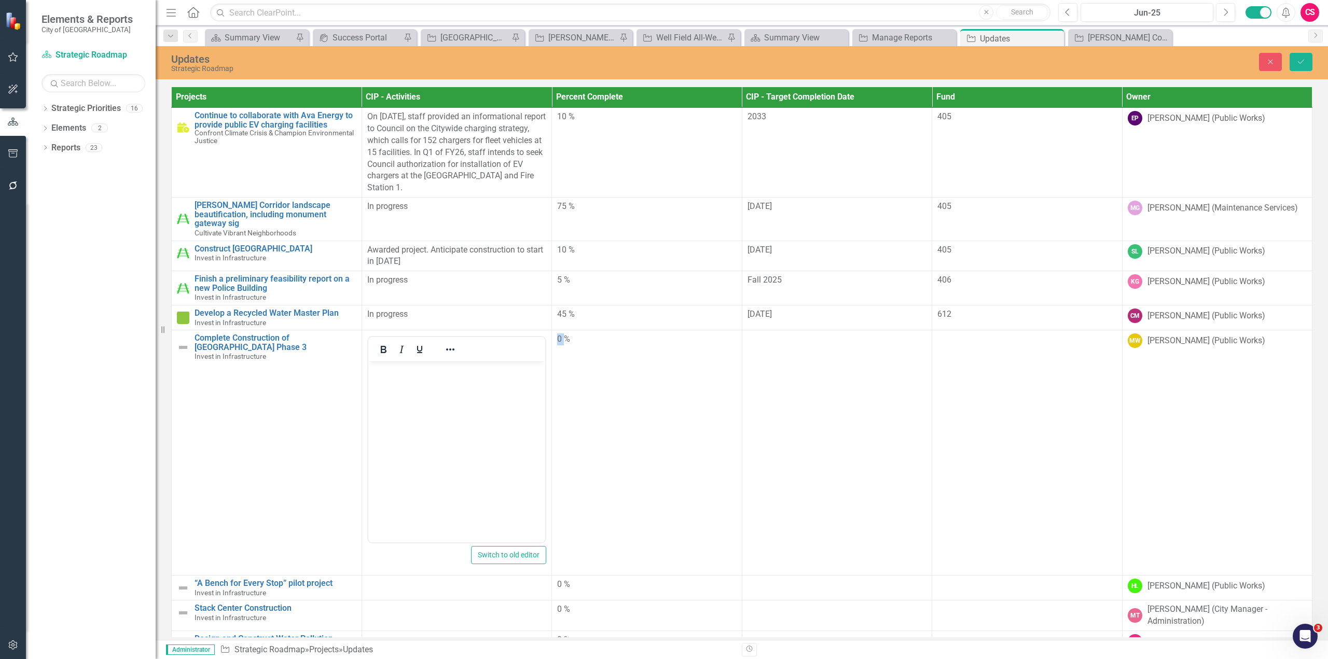
scroll to position [0, 0]
click at [448, 402] on body "Rich Text Area. Press ALT-0 for help." at bounding box center [456, 440] width 177 height 156
paste body "Rich Text Area. Press ALT-0 for help."
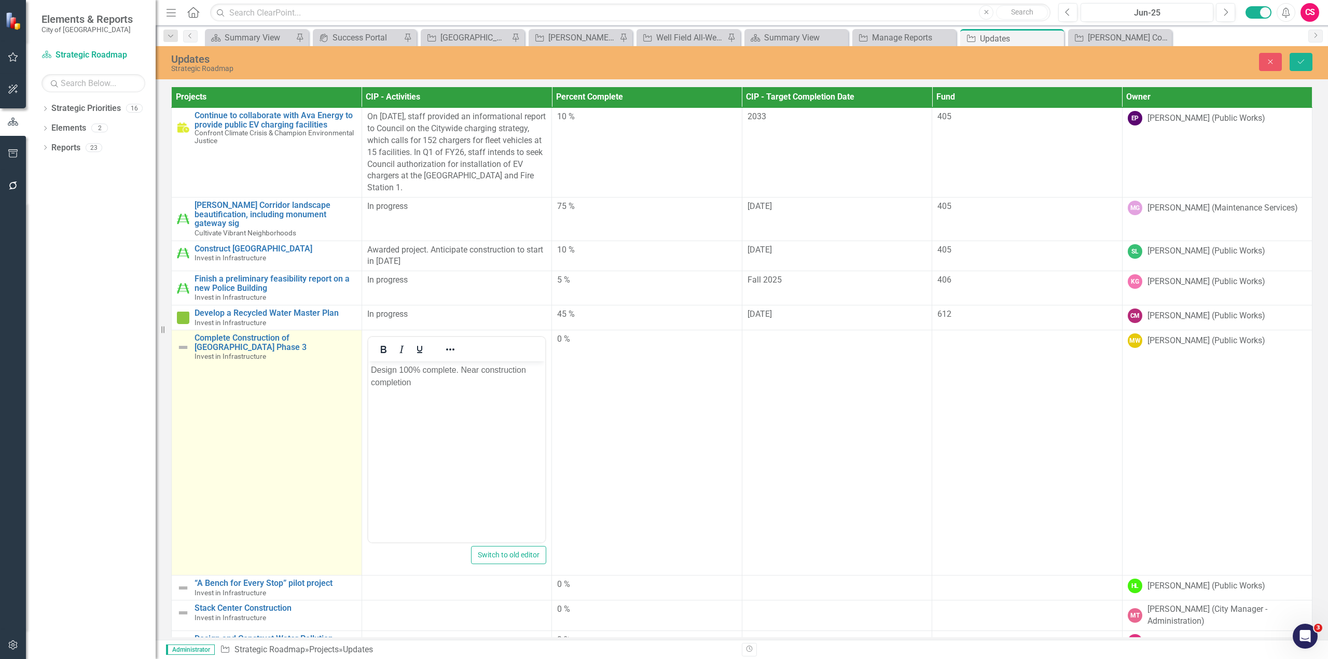
click at [175, 334] on td "Complete Construction of Mission Boulevard Phase 3 Invest in Infrastructure Lin…" at bounding box center [267, 452] width 190 height 245
click at [187, 338] on img at bounding box center [186, 344] width 12 height 12
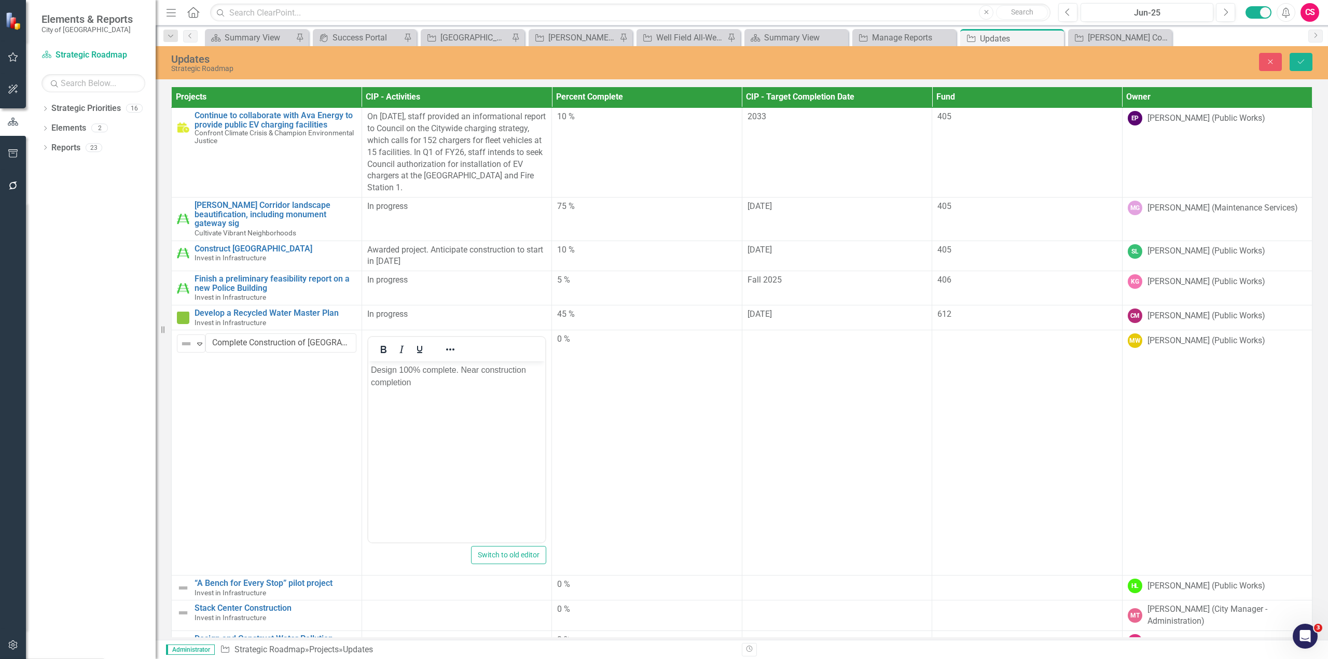
scroll to position [52, 0]
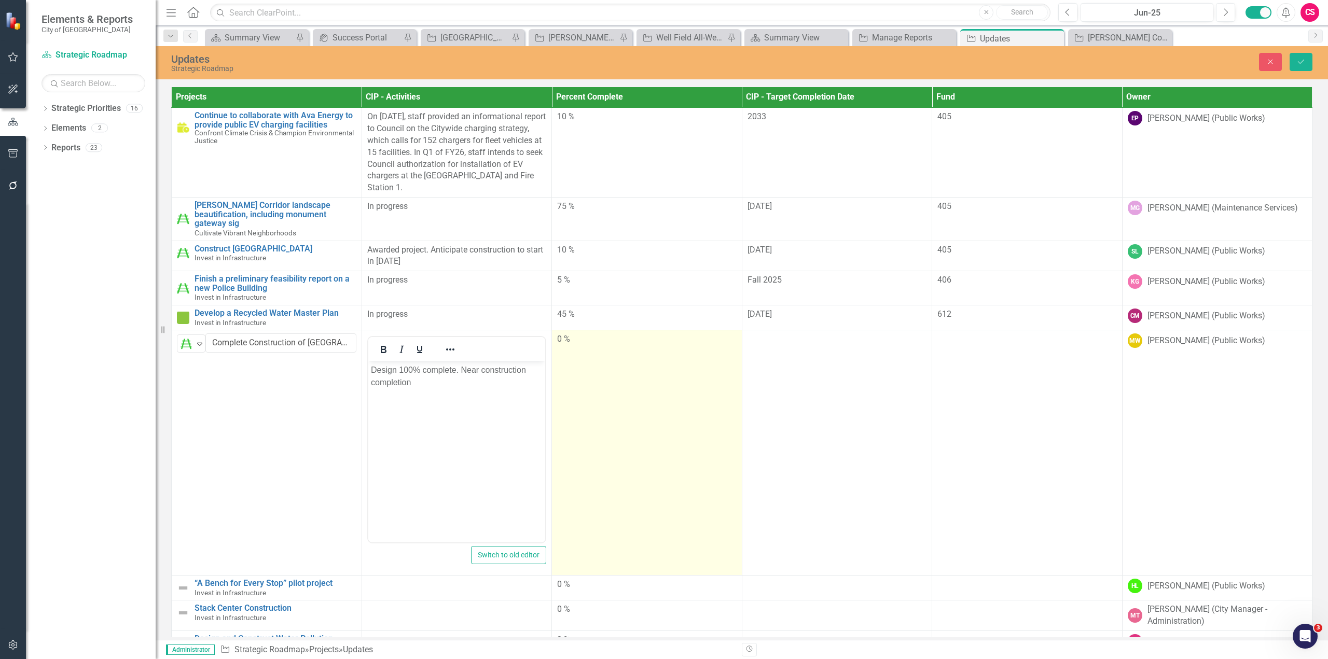
click at [643, 423] on td "0 %" at bounding box center [647, 452] width 190 height 245
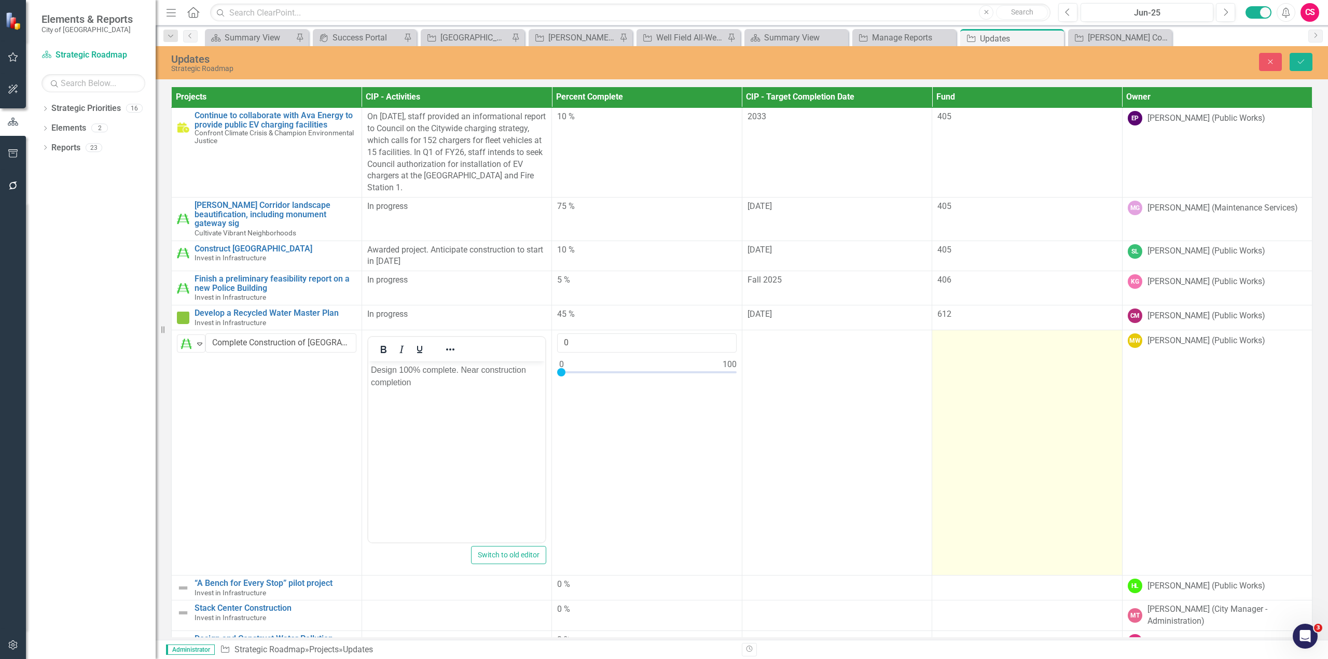
click at [1084, 411] on td at bounding box center [1027, 452] width 190 height 245
click at [951, 334] on input "number" at bounding box center [1026, 343] width 179 height 19
paste input "410"
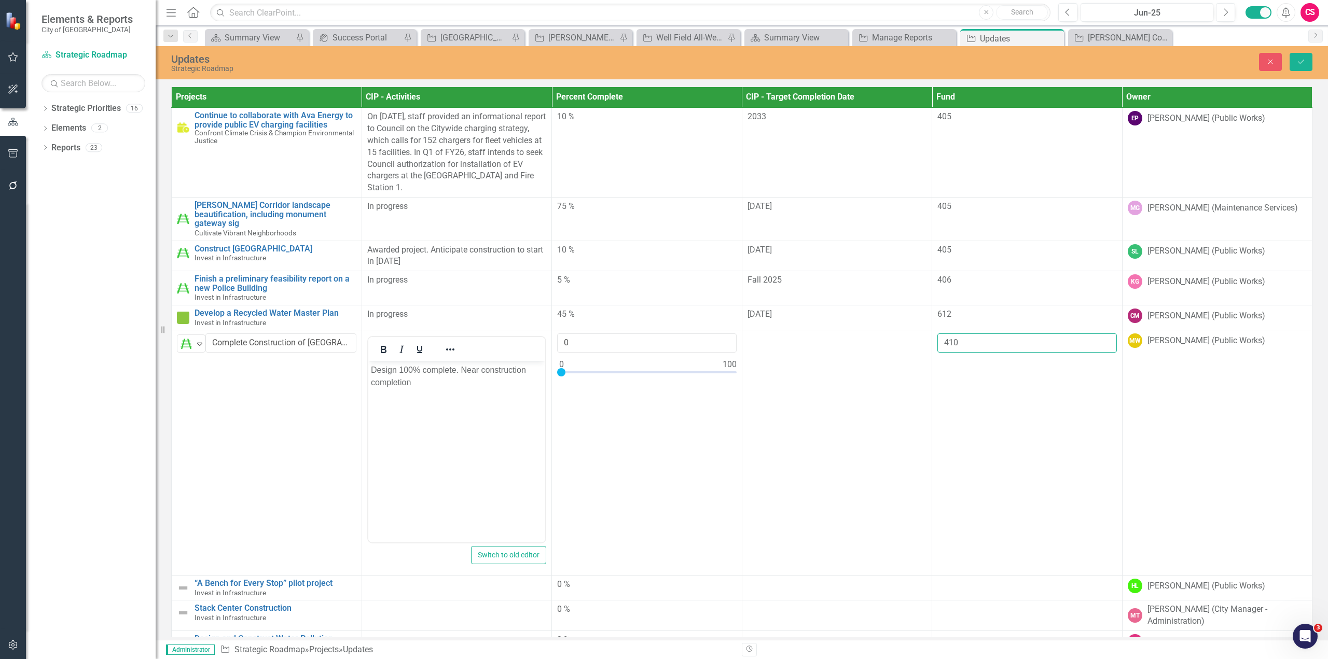
type input "410"
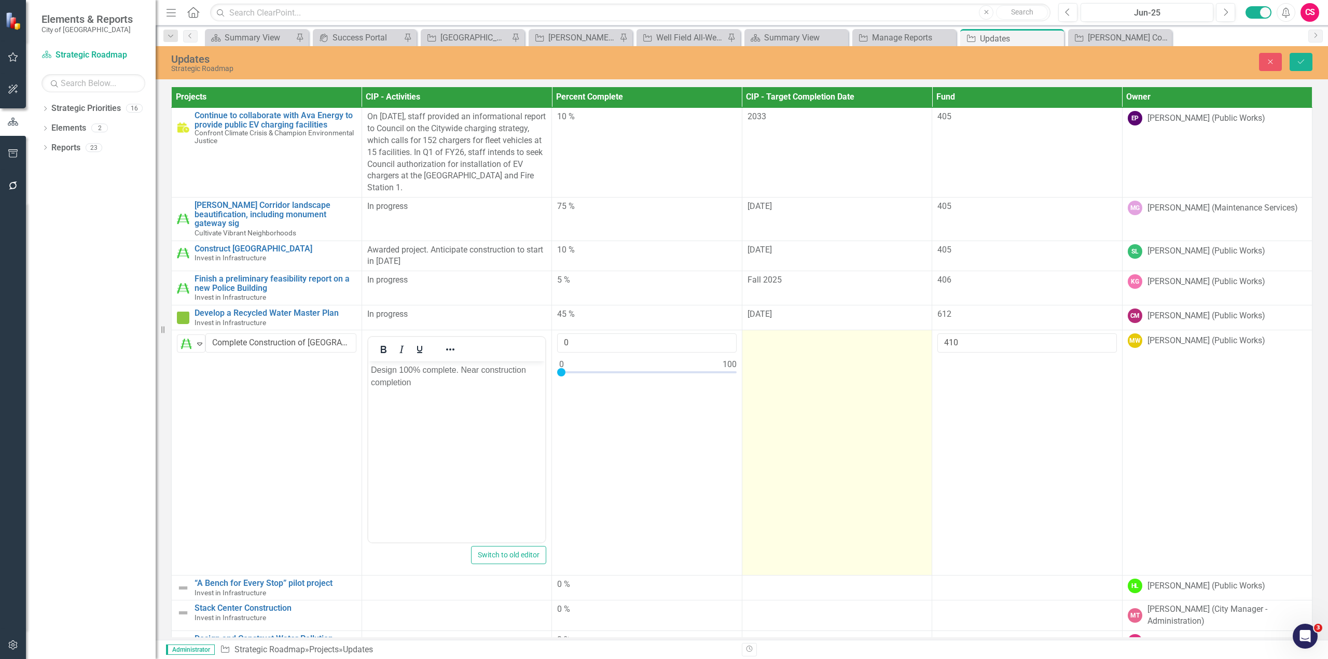
click at [849, 442] on td at bounding box center [837, 452] width 190 height 245
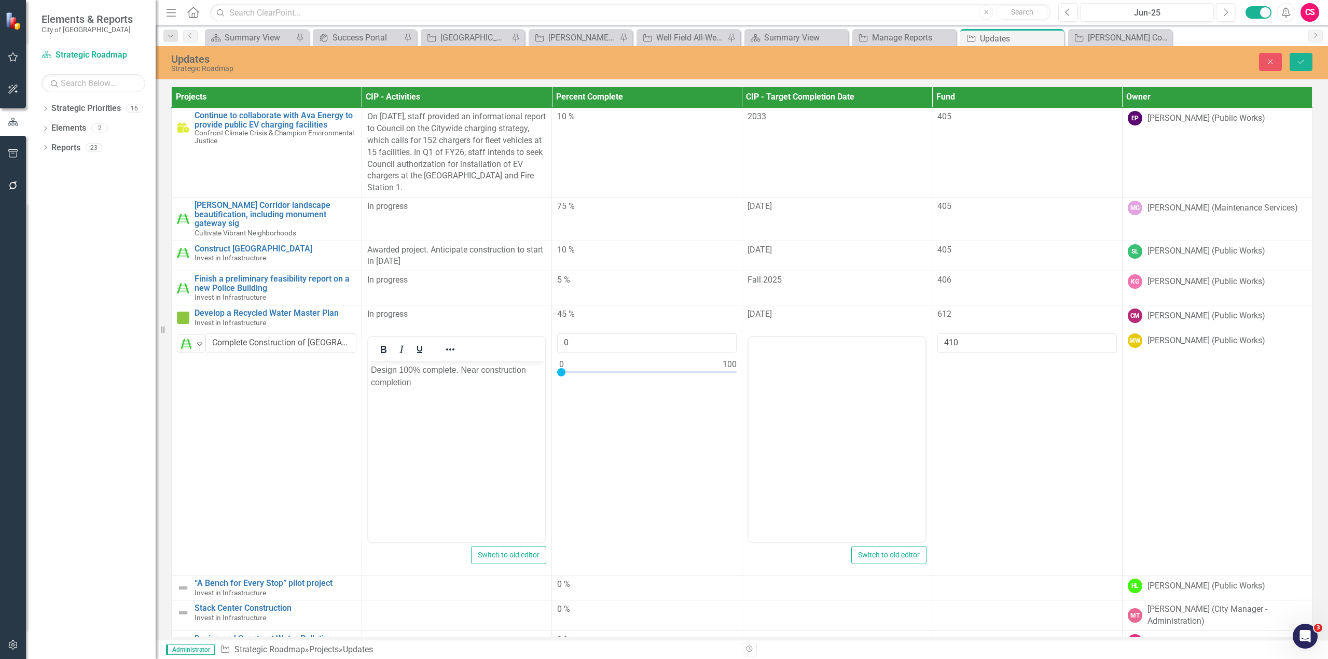
scroll to position [0, 0]
click at [826, 412] on body "Rich Text Area. Press ALT-0 for help." at bounding box center [836, 440] width 177 height 156
paste body "Rich Text Area. Press ALT-0 for help."
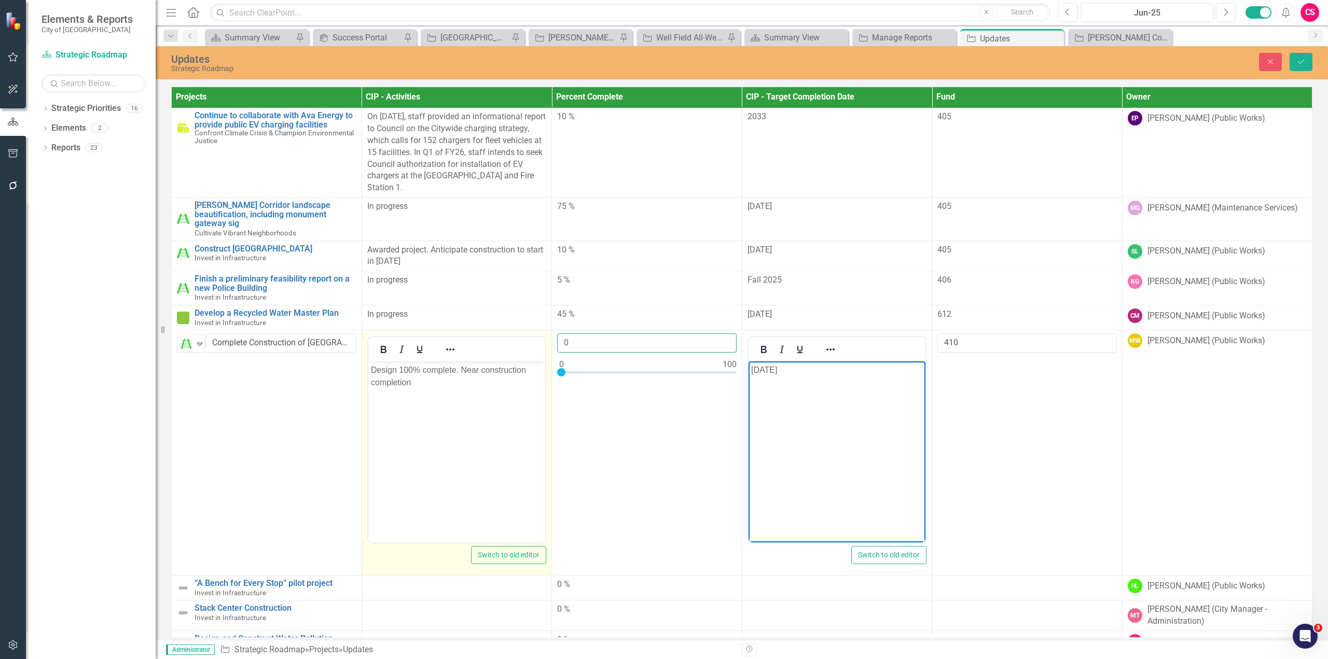
drag, startPoint x: 554, startPoint y: 330, endPoint x: 538, endPoint y: 328, distance: 16.2
click at [537, 330] on tr "On Track Expand Complete Construction of Mission Boulevard Phase 3 Link Map Vie…" at bounding box center [742, 452] width 1141 height 245
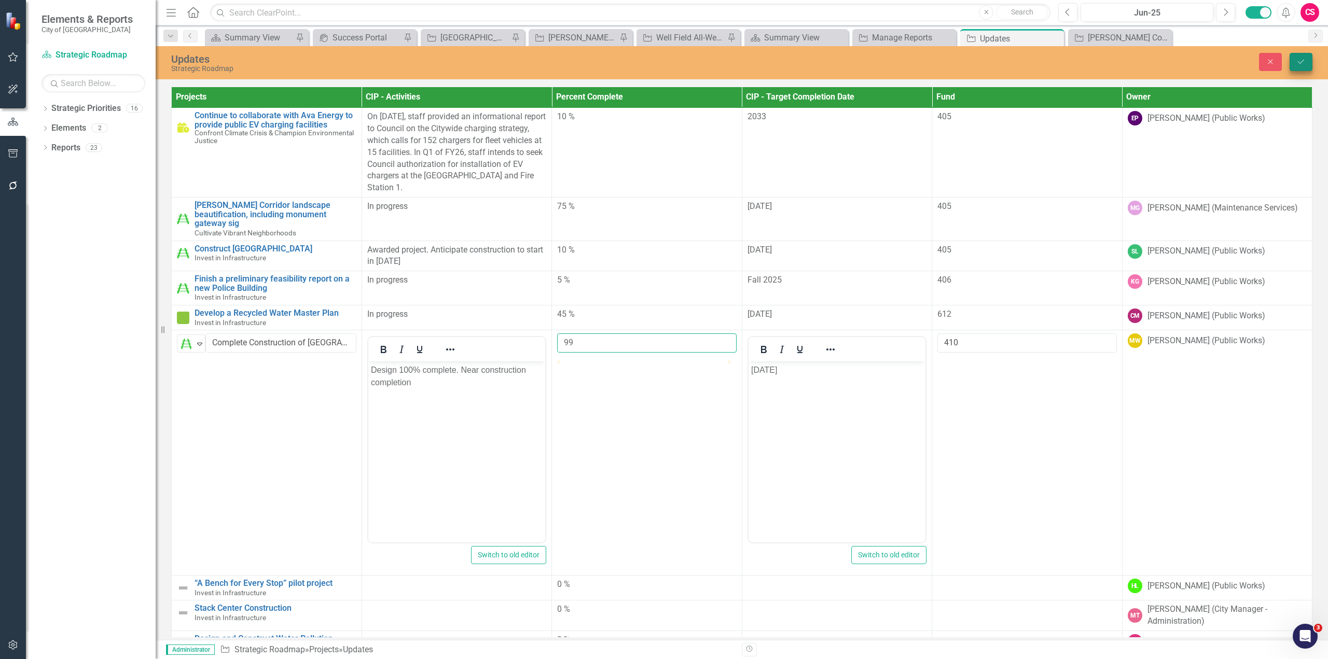
type input "99"
click at [1299, 59] on icon "Save" at bounding box center [1300, 61] width 9 height 7
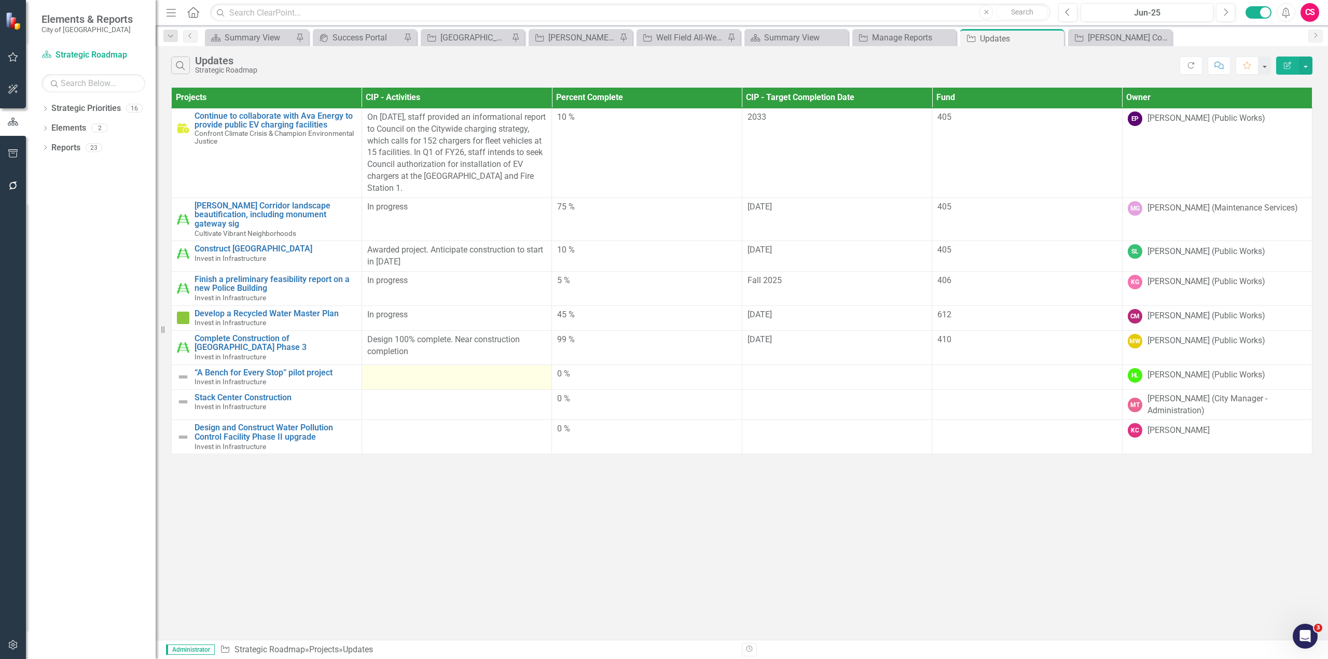
click at [446, 372] on td at bounding box center [457, 377] width 190 height 25
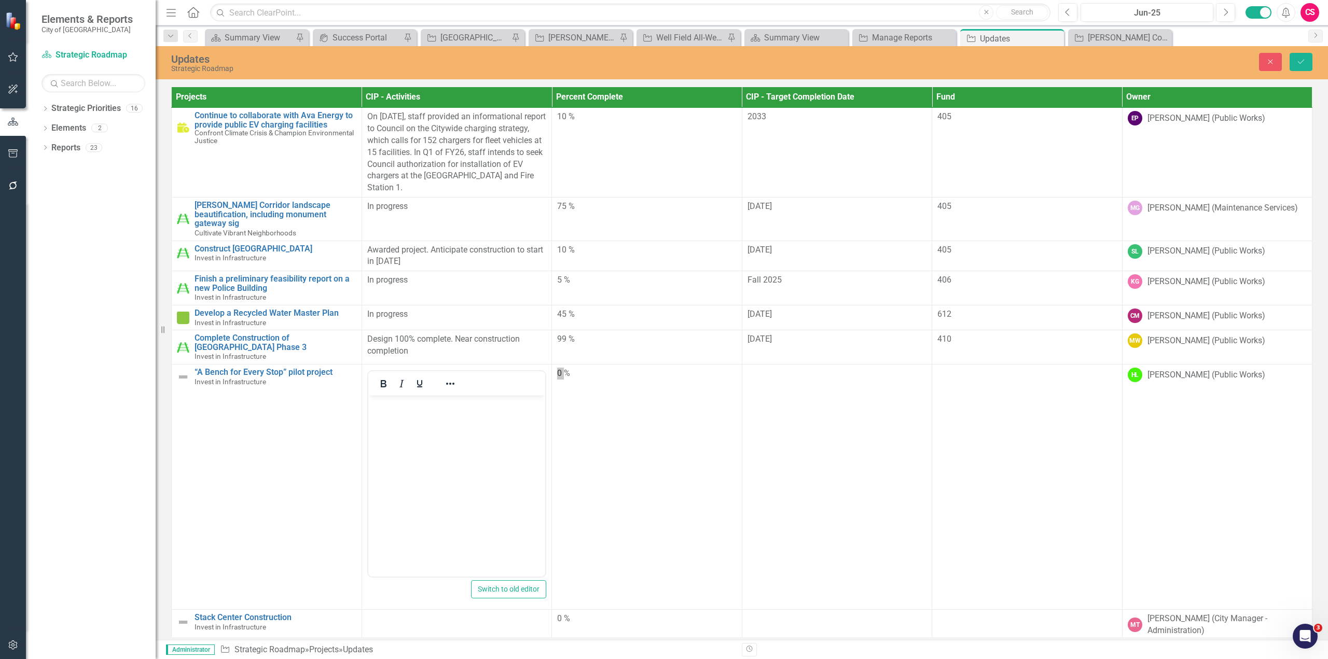
click at [431, 432] on body "Rich Text Area. Press ALT-0 for help." at bounding box center [456, 473] width 177 height 156
paste body "Rich Text Area. Press ALT-0 for help."
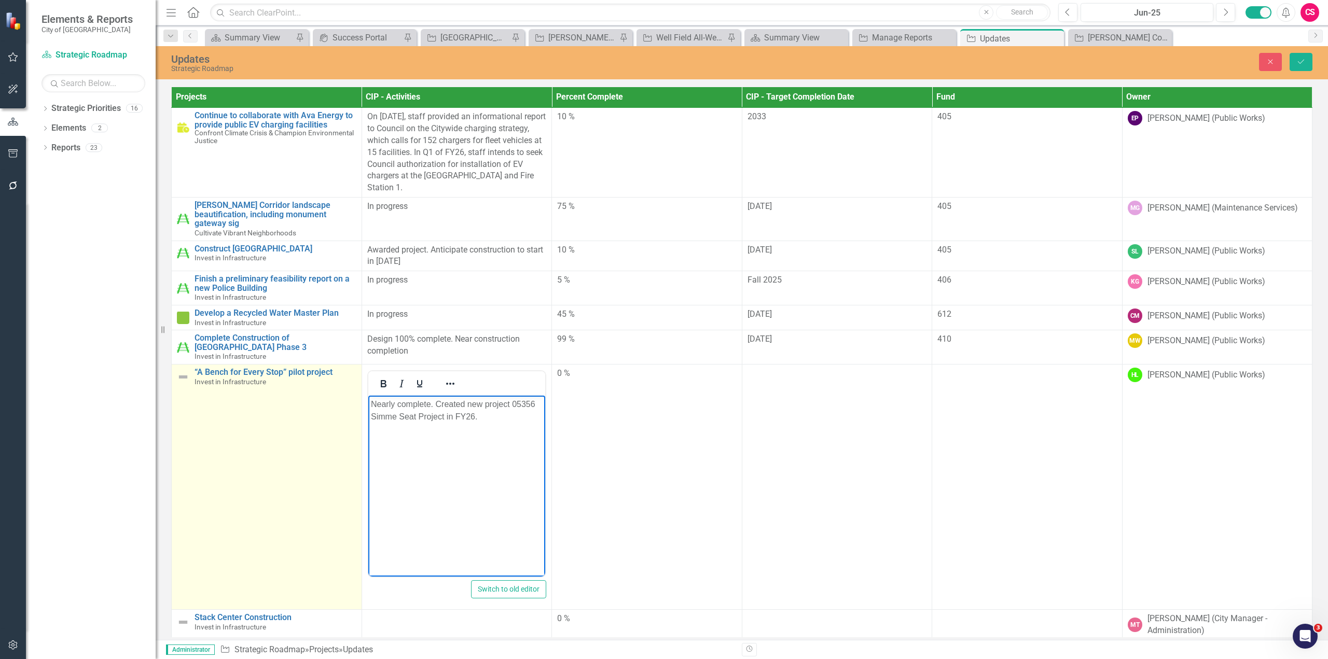
click at [174, 373] on td "“A Bench for Every Stop” pilot project Invest in Infrastructure Link Map View L…" at bounding box center [267, 486] width 190 height 245
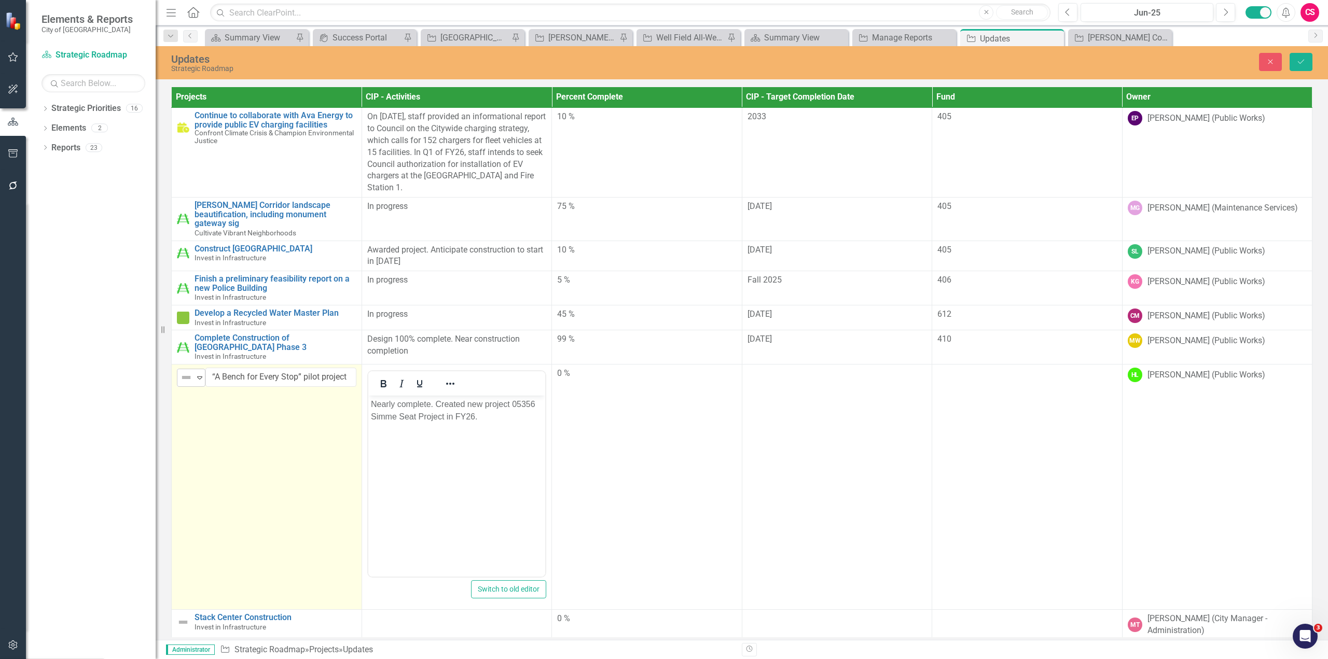
click at [191, 376] on div "Not Defined" at bounding box center [187, 377] width 16 height 15
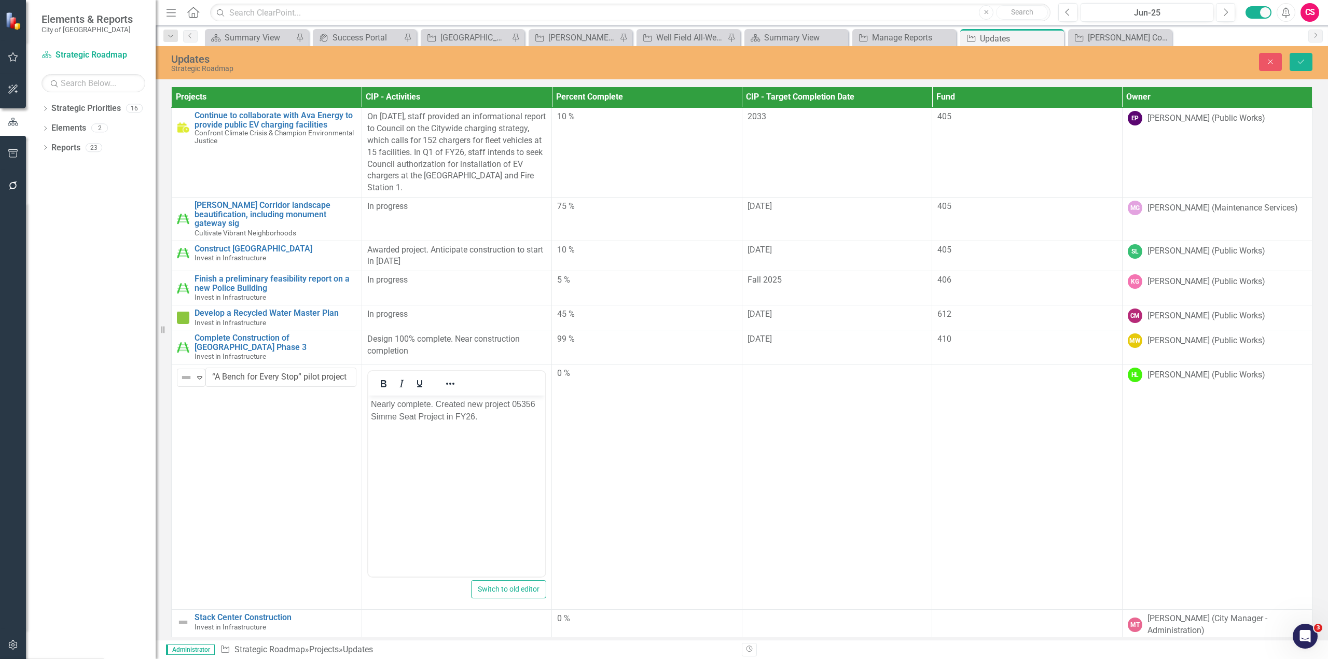
scroll to position [74, 0]
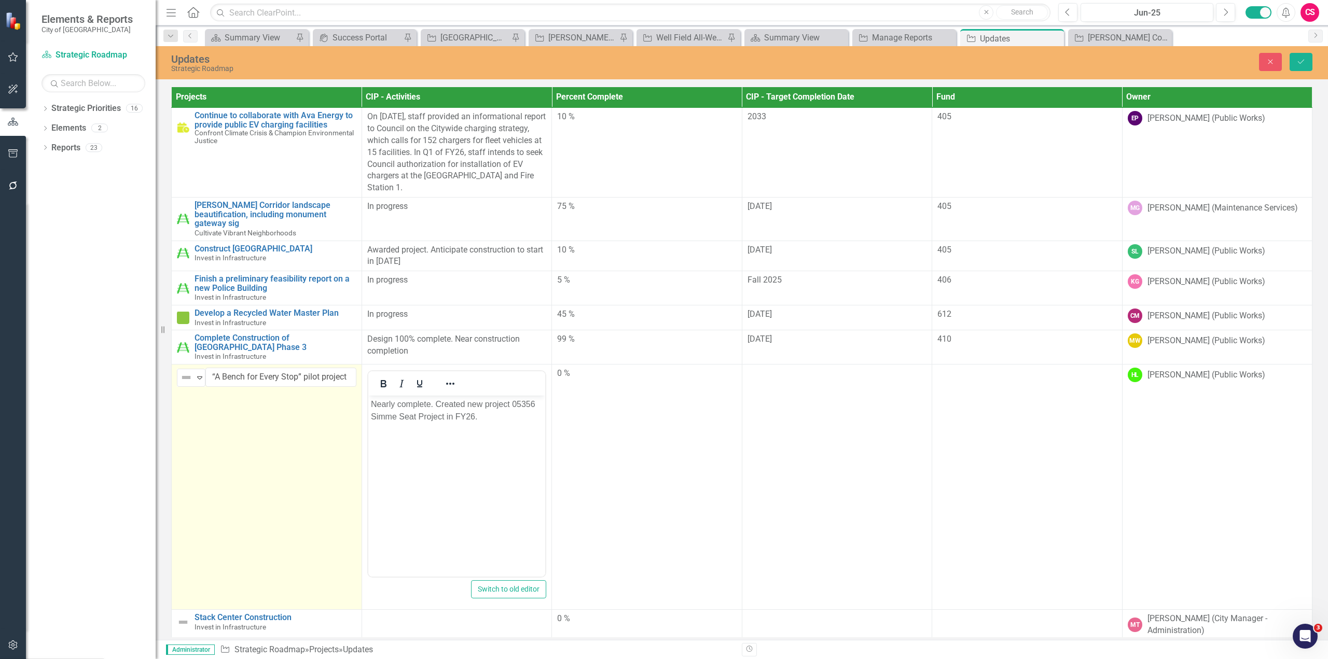
drag, startPoint x: 229, startPoint y: 471, endPoint x: 243, endPoint y: 471, distance: 14.0
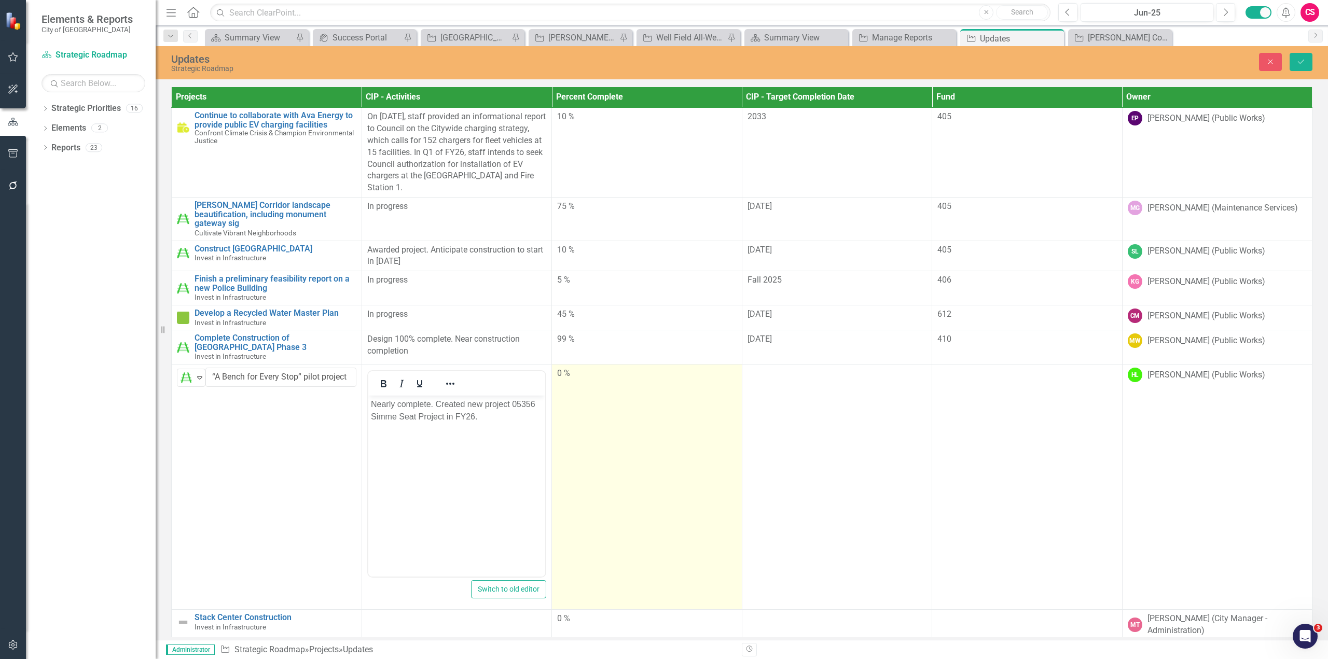
click at [616, 395] on td "0 %" at bounding box center [647, 486] width 190 height 245
click at [600, 371] on div "0 %" at bounding box center [646, 374] width 179 height 12
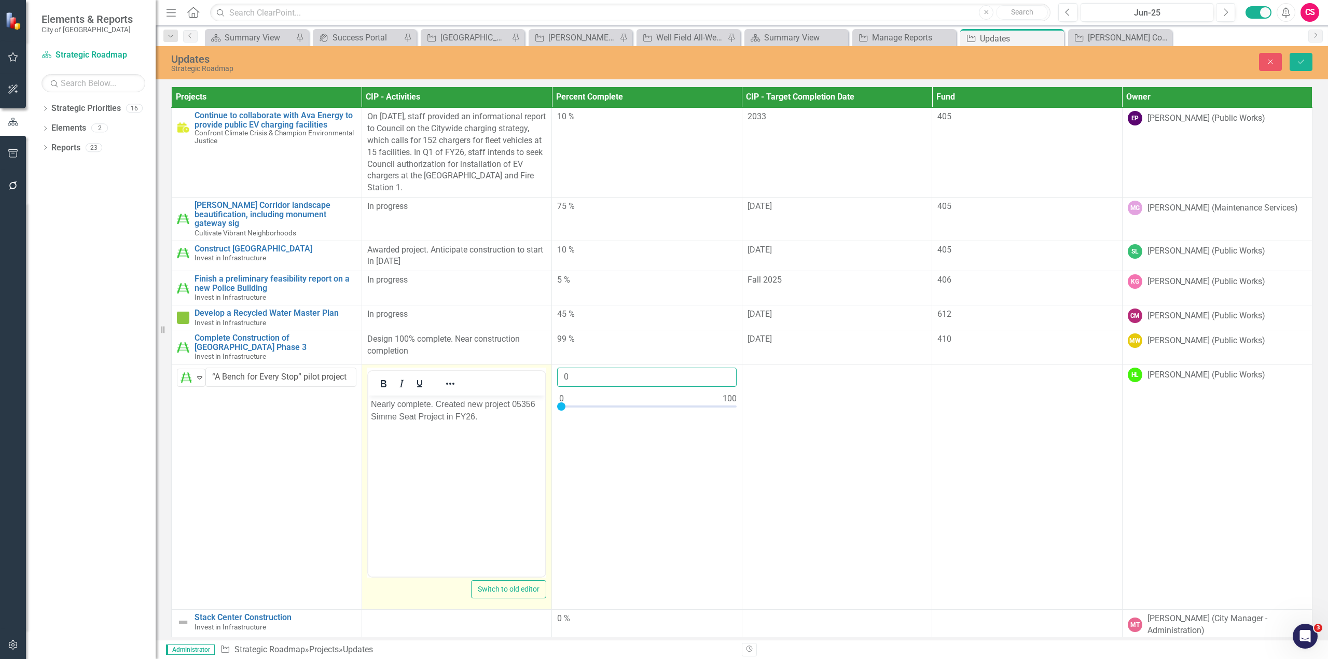
drag, startPoint x: 559, startPoint y: 375, endPoint x: 502, endPoint y: 379, distance: 57.2
click at [502, 379] on tr "On Track Expand “A Bench for Every Stop” pilot project Link Map View Link Map E…" at bounding box center [742, 486] width 1141 height 245
type input "90"
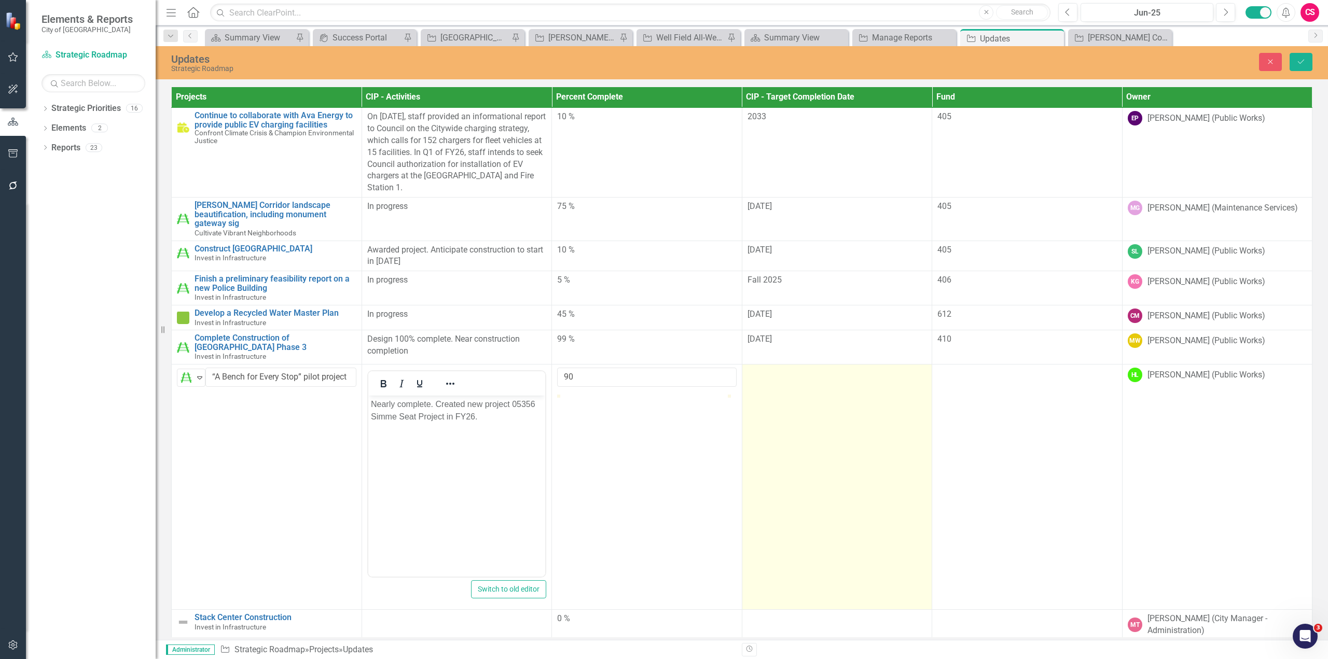
click at [853, 413] on td at bounding box center [837, 486] width 190 height 245
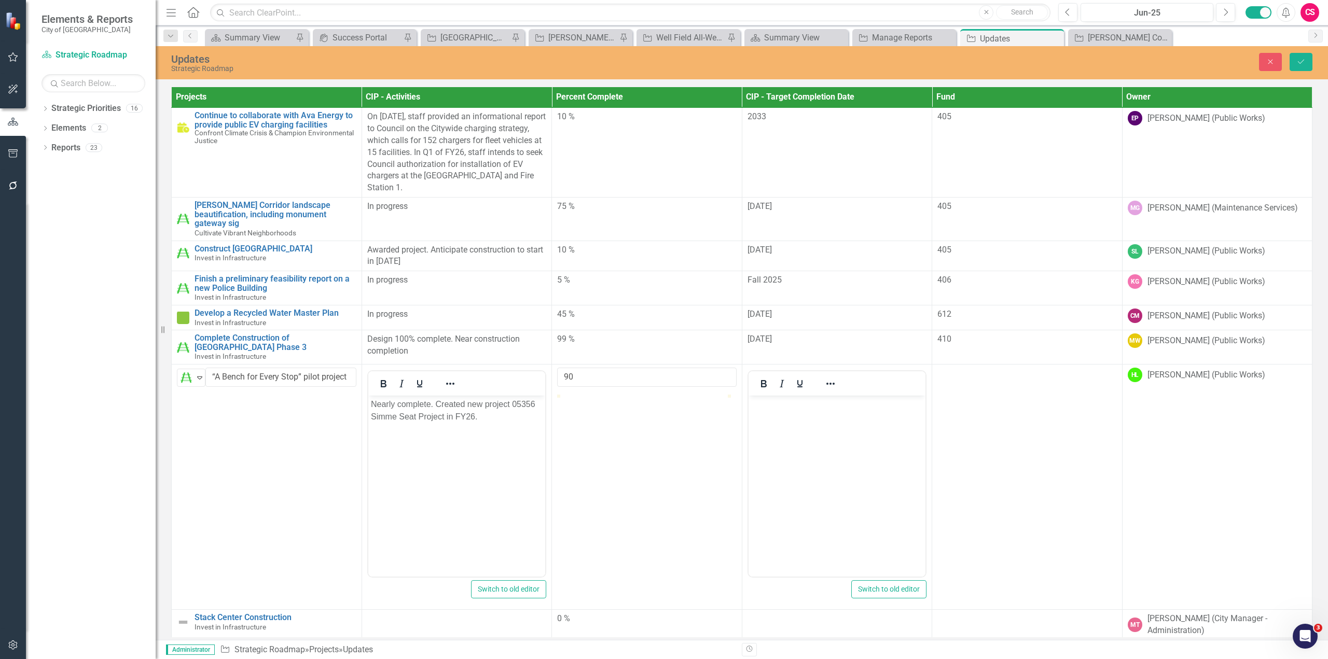
scroll to position [0, 0]
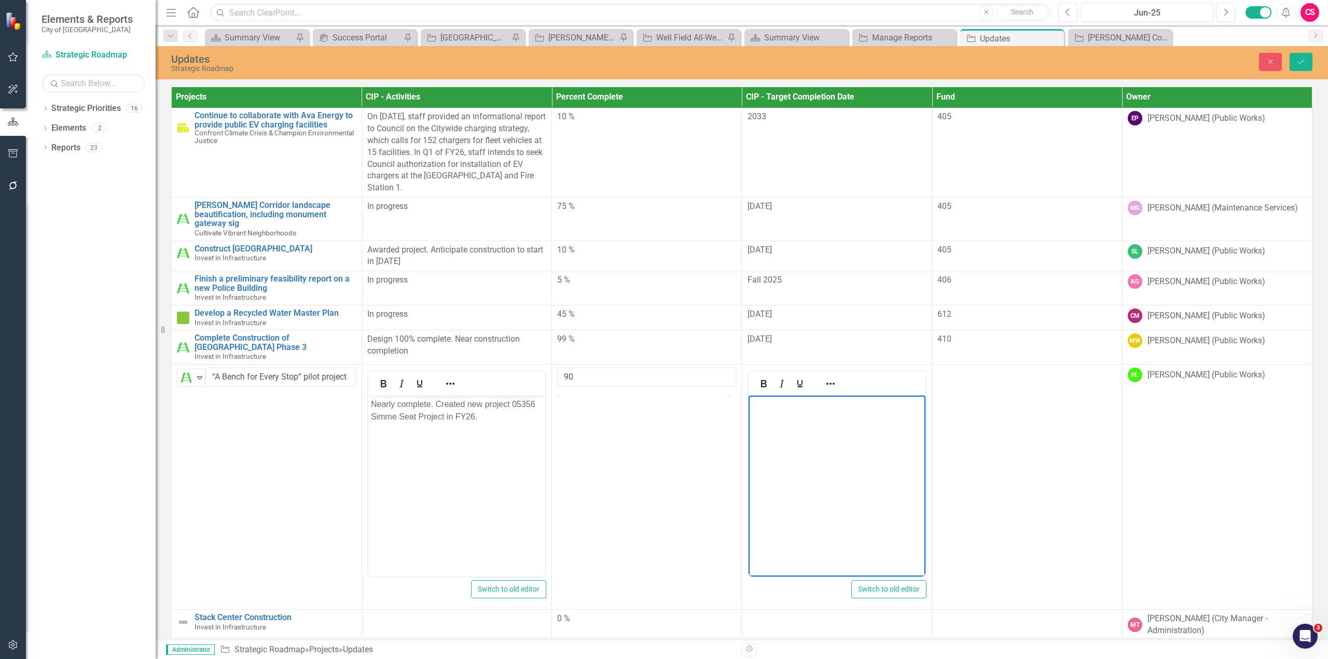
click at [821, 425] on body "Rich Text Area. Press ALT-0 for help." at bounding box center [836, 473] width 177 height 156
paste body "Rich Text Area. Press ALT-0 for help."
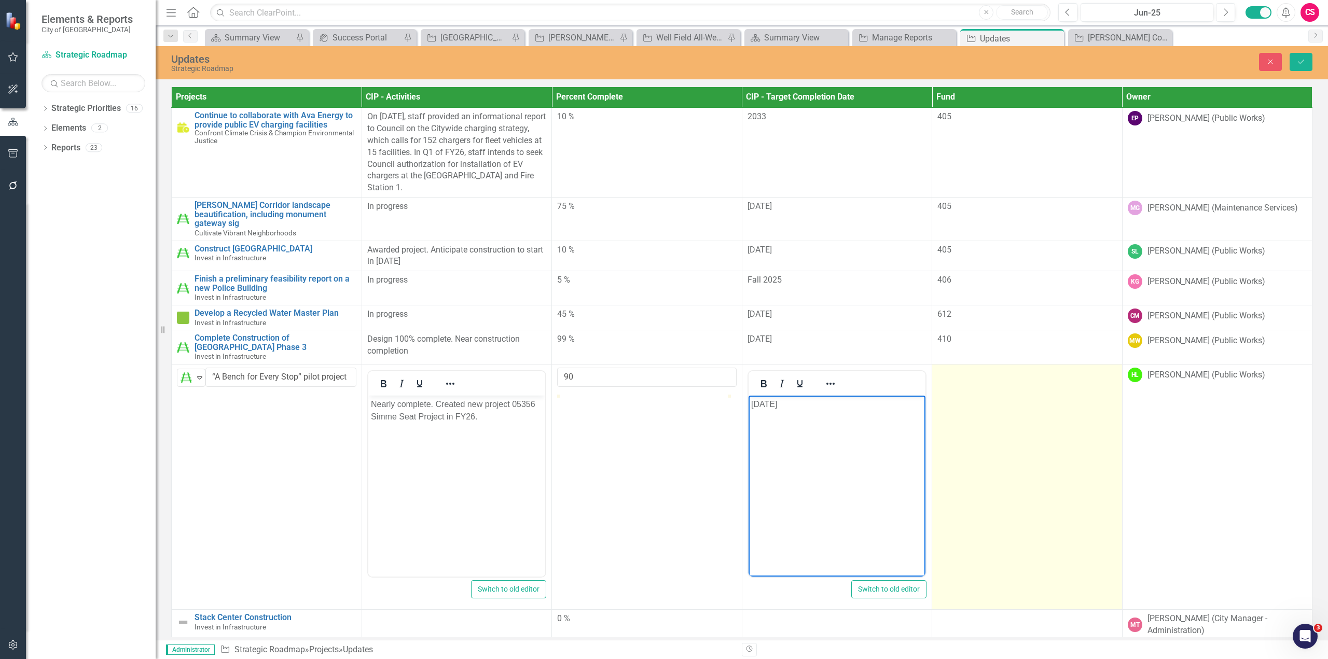
click at [999, 368] on div at bounding box center [1026, 374] width 179 height 12
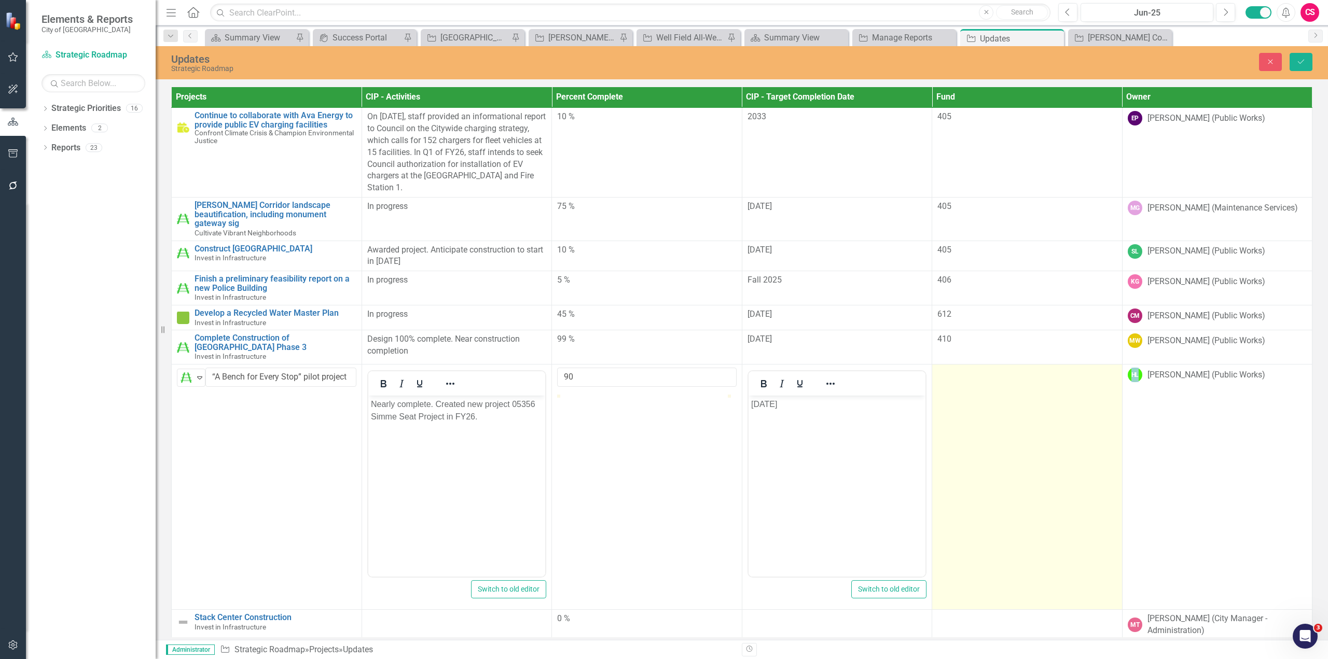
click at [999, 368] on div at bounding box center [1026, 374] width 179 height 12
click at [970, 372] on input "number" at bounding box center [1026, 377] width 179 height 19
paste input "216"
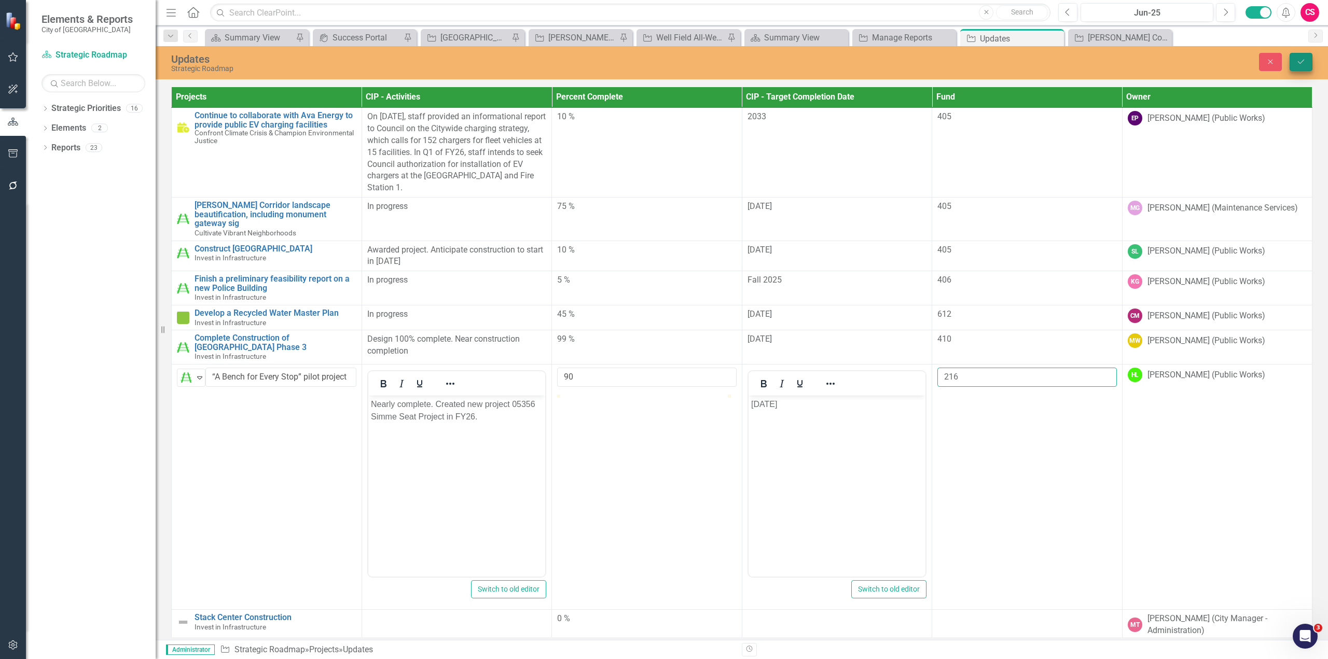
type input "216"
click at [1300, 54] on button "Save" at bounding box center [1301, 62] width 23 height 18
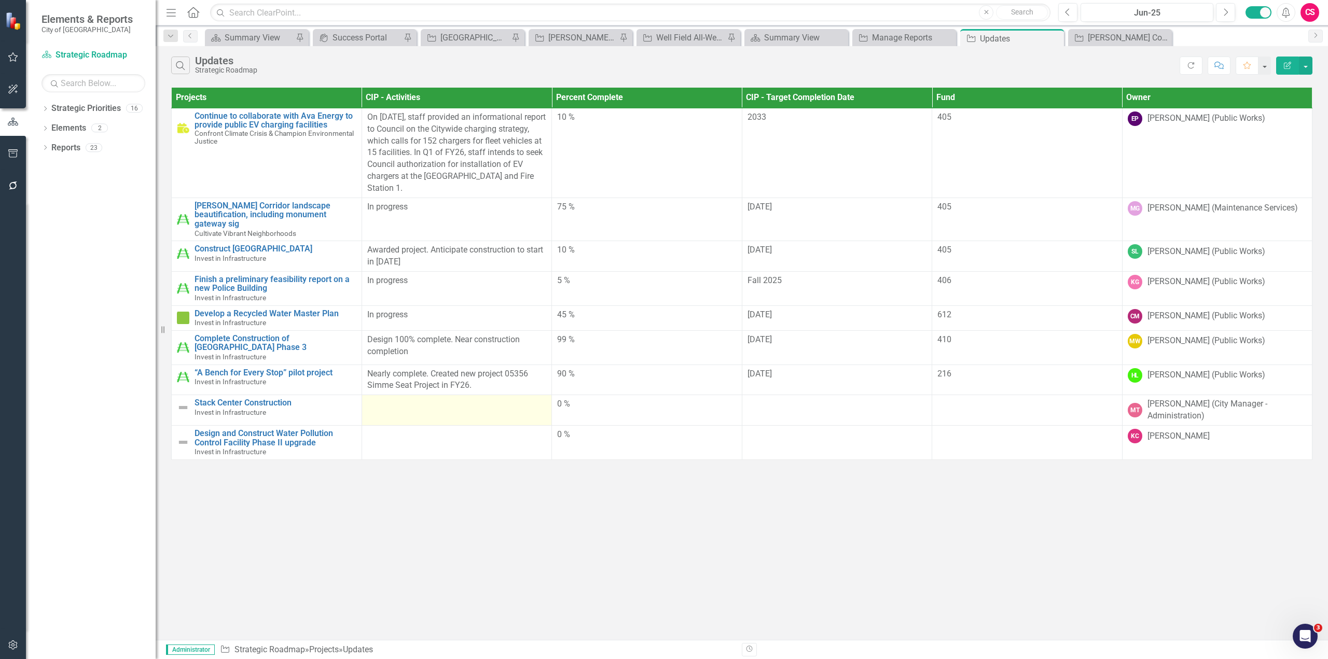
click at [410, 403] on td at bounding box center [457, 410] width 190 height 31
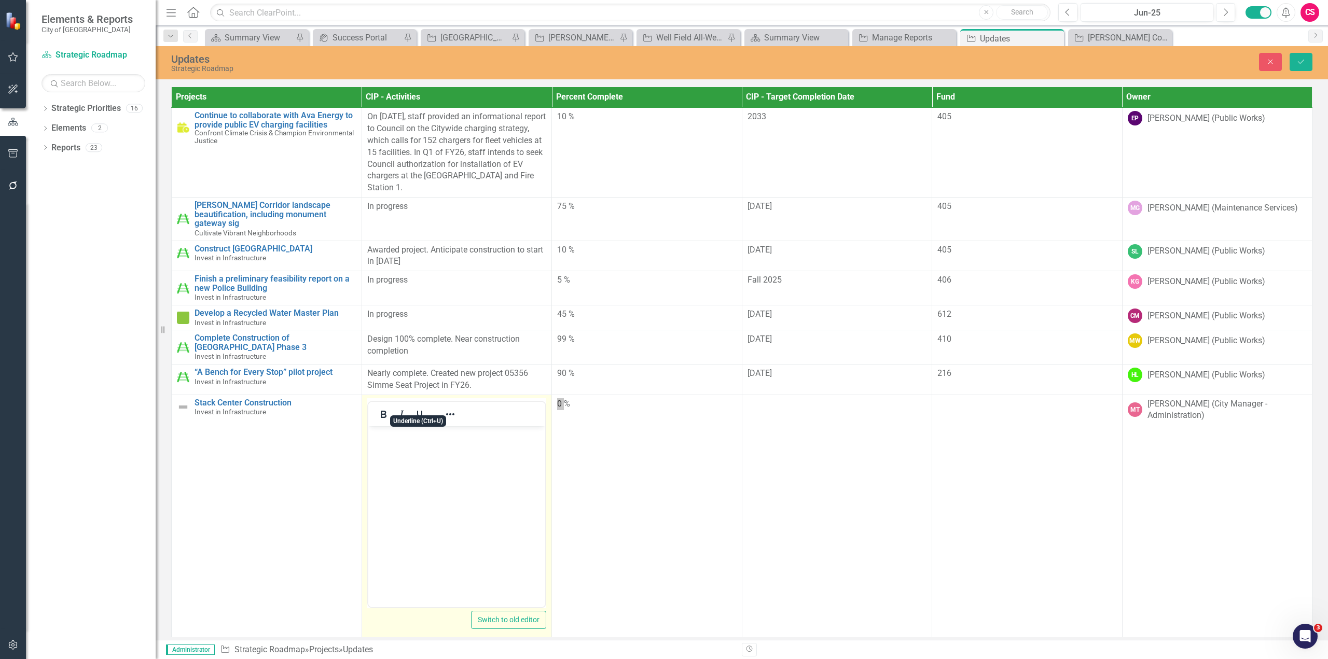
click at [445, 470] on body "Rich Text Area. Press ALT-0 for help." at bounding box center [456, 504] width 177 height 156
paste body "Rich Text Area. Press ALT-0 for help."
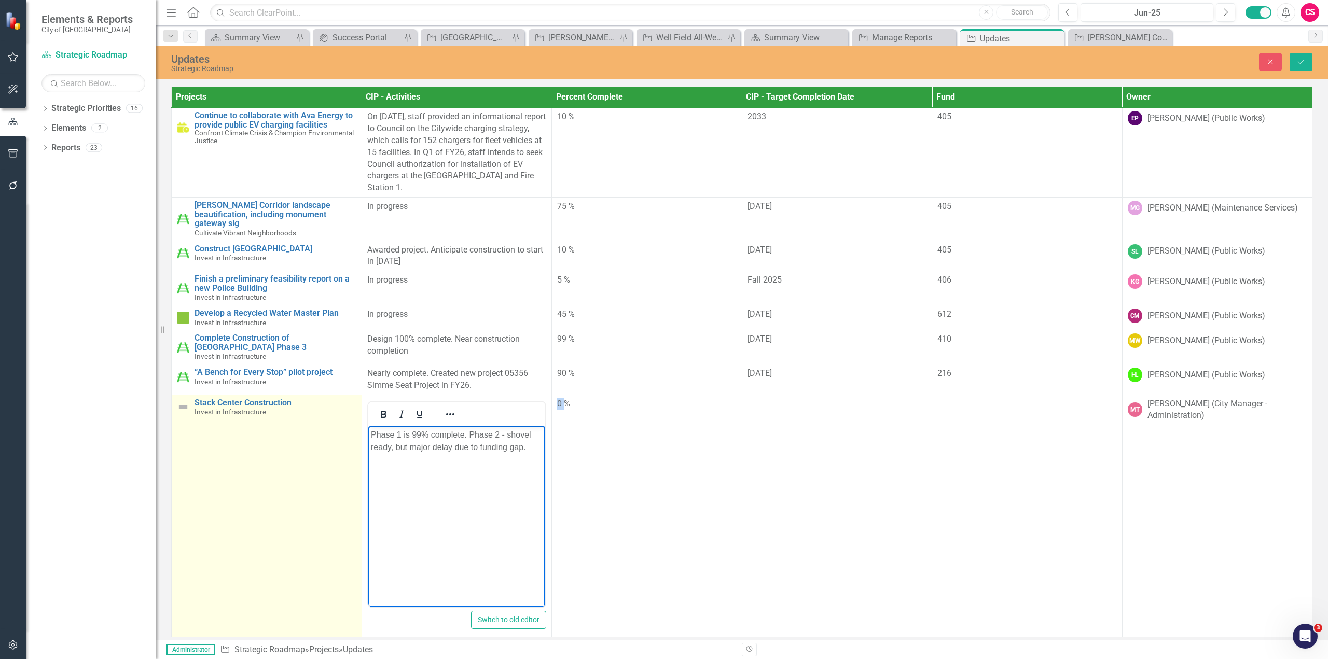
click at [179, 402] on img at bounding box center [183, 407] width 12 height 12
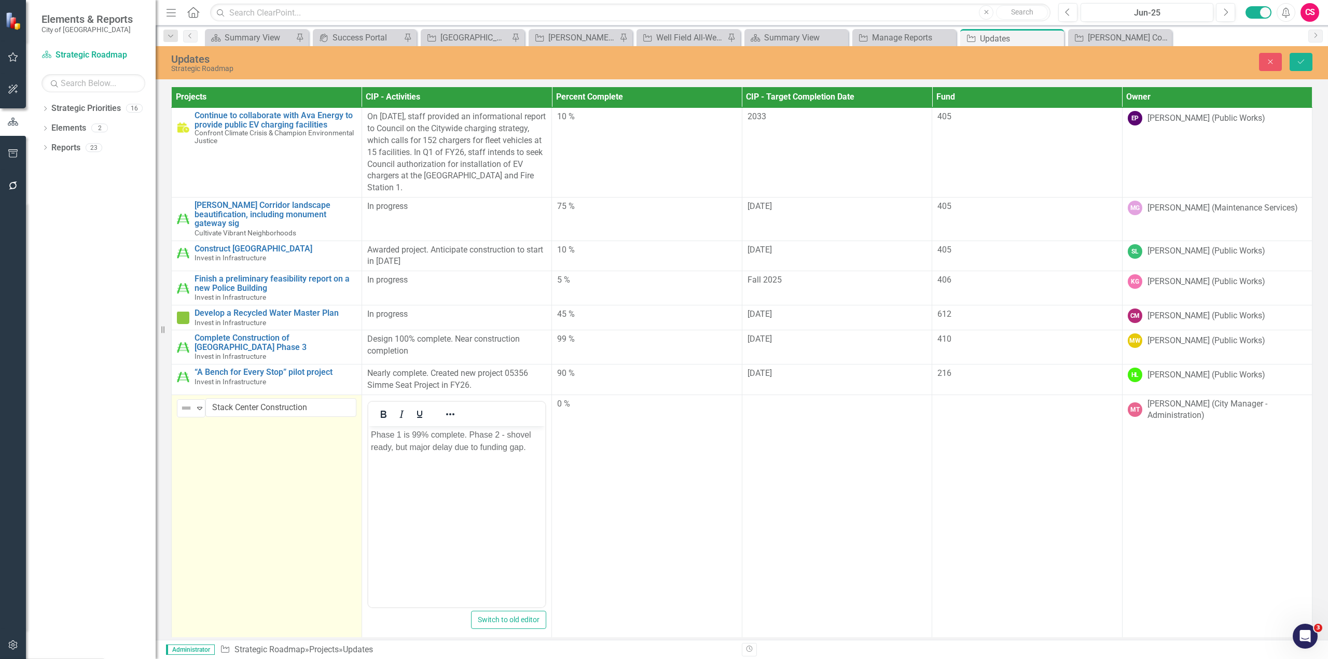
click at [179, 402] on div "Not Defined" at bounding box center [187, 408] width 16 height 15
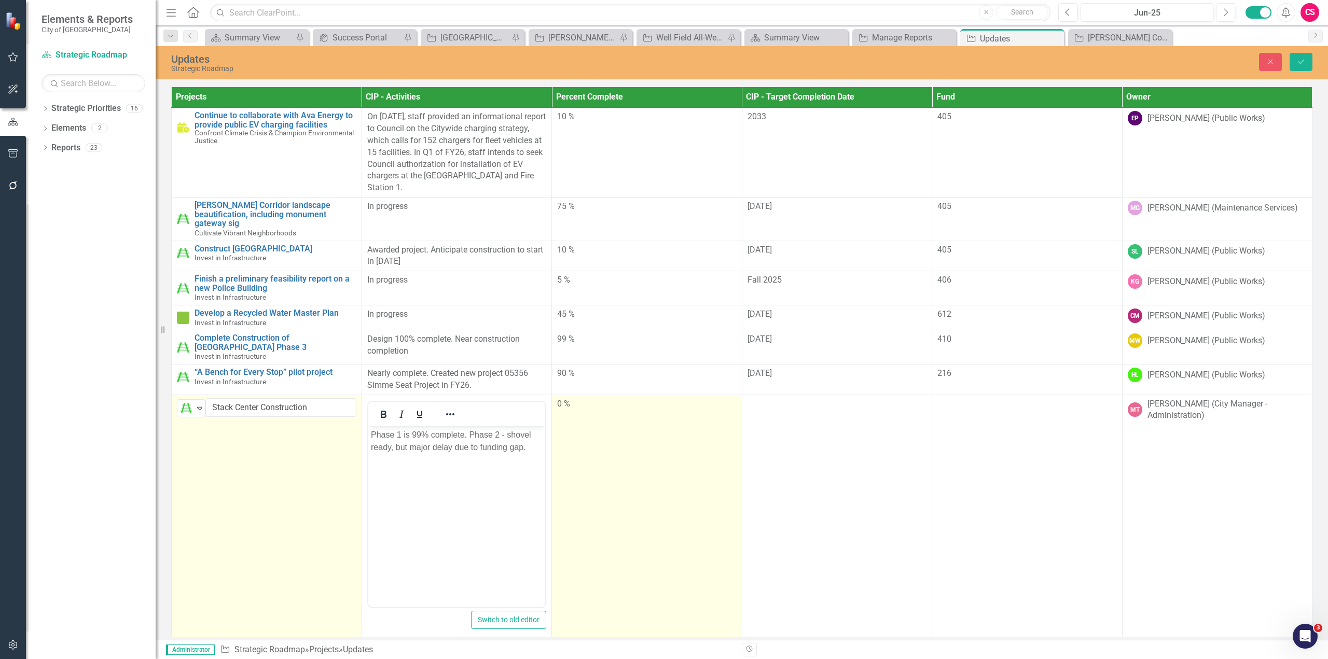
click at [625, 472] on td "0 %" at bounding box center [647, 517] width 190 height 245
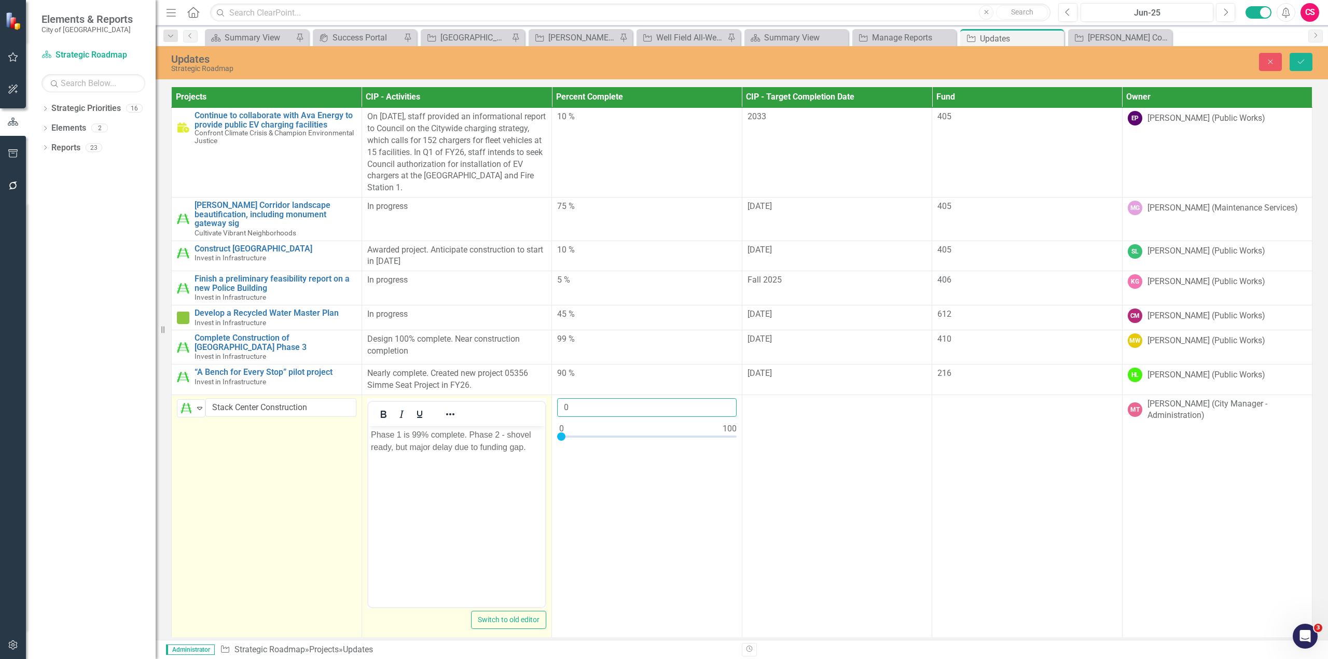
drag, startPoint x: 583, startPoint y: 405, endPoint x: 533, endPoint y: 408, distance: 49.4
click at [533, 408] on tr "On Track Expand Stack Center Construction Link Map View Link Map Edit Edit Proj…" at bounding box center [742, 517] width 1141 height 245
type input "33"
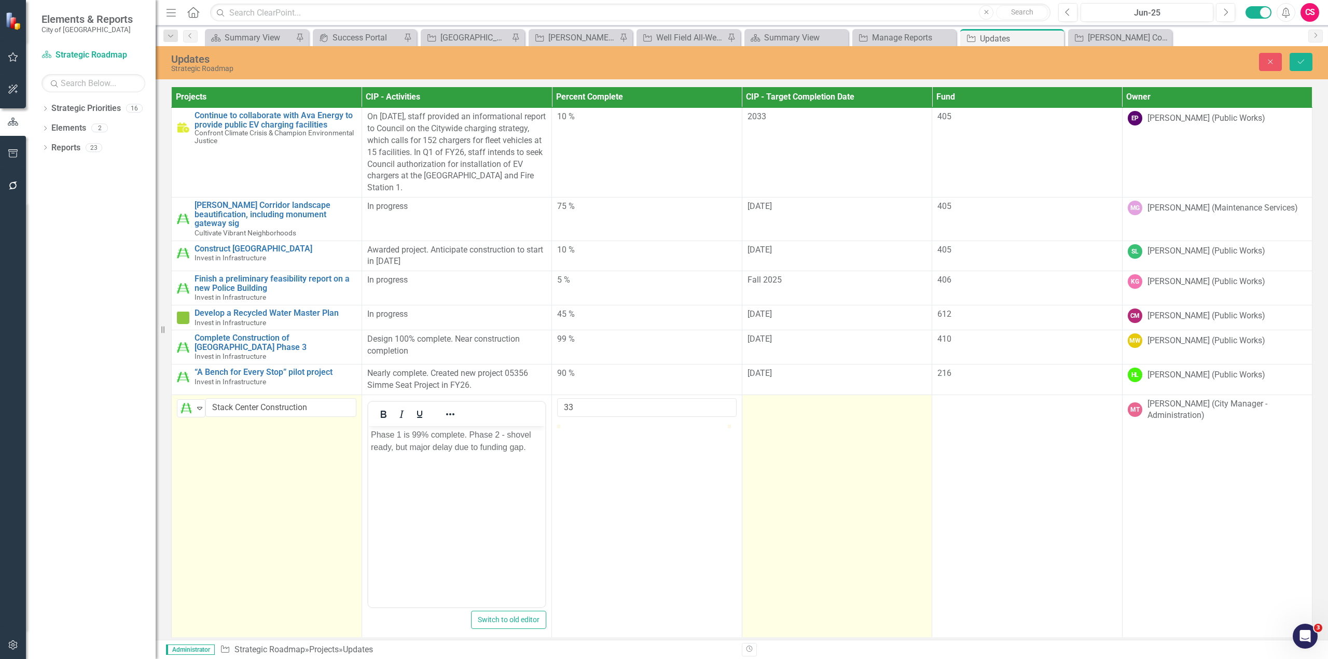
click at [884, 423] on td at bounding box center [837, 517] width 190 height 245
click at [884, 422] on td at bounding box center [837, 517] width 190 height 245
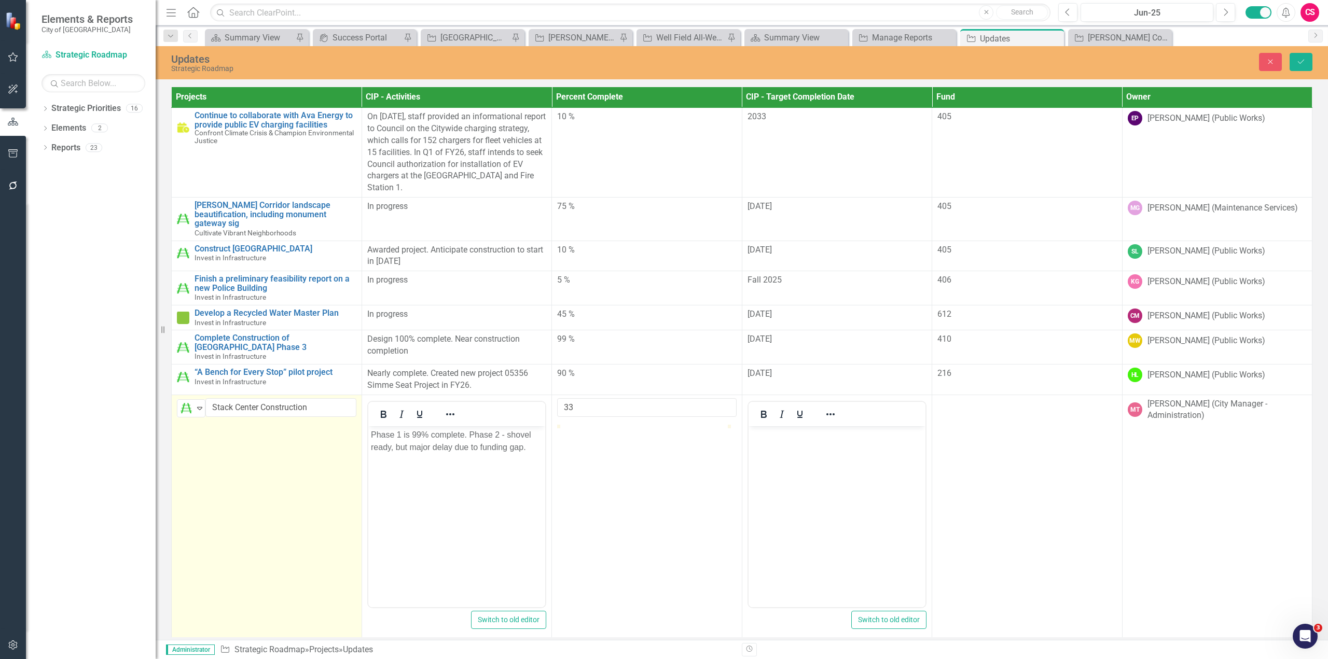
scroll to position [0, 0]
click at [834, 480] on body "Rich Text Area. Press ALT-0 for help." at bounding box center [836, 504] width 177 height 156
paste body "Rich Text Area. Press ALT-0 for help."
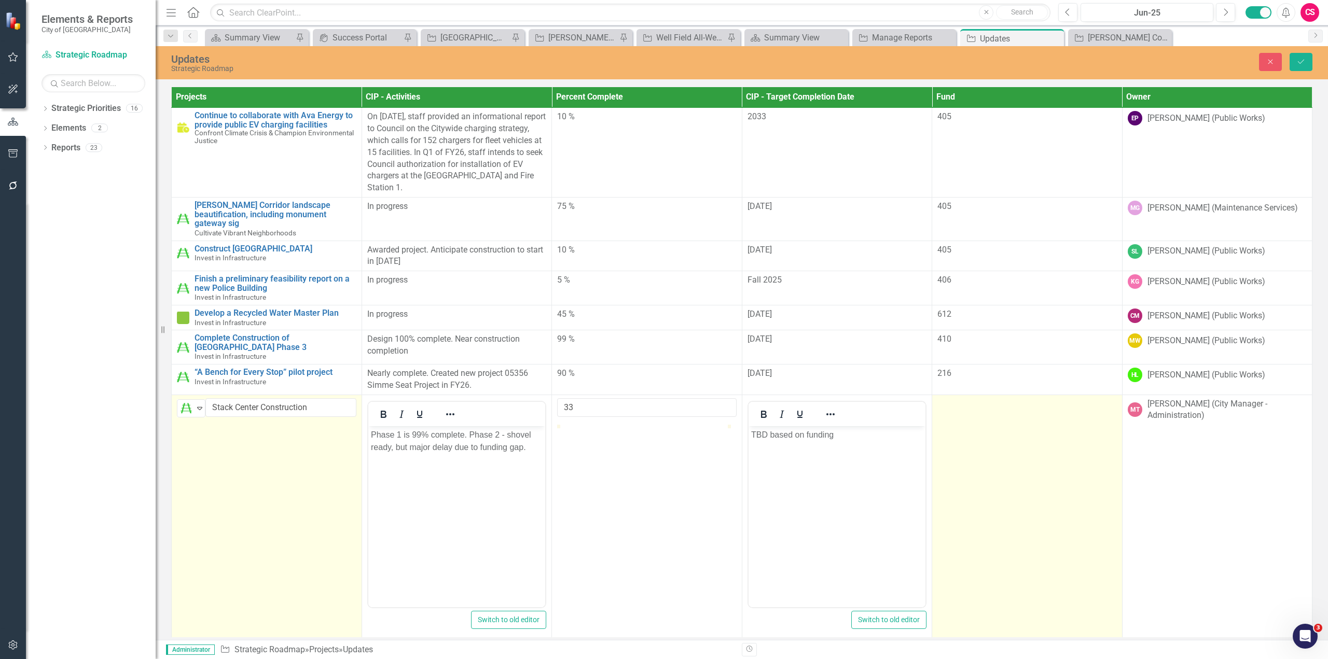
click at [997, 468] on td at bounding box center [1027, 517] width 190 height 245
click at [996, 468] on td at bounding box center [1027, 517] width 190 height 245
click at [974, 398] on input "number" at bounding box center [1026, 407] width 179 height 19
paste input "405"
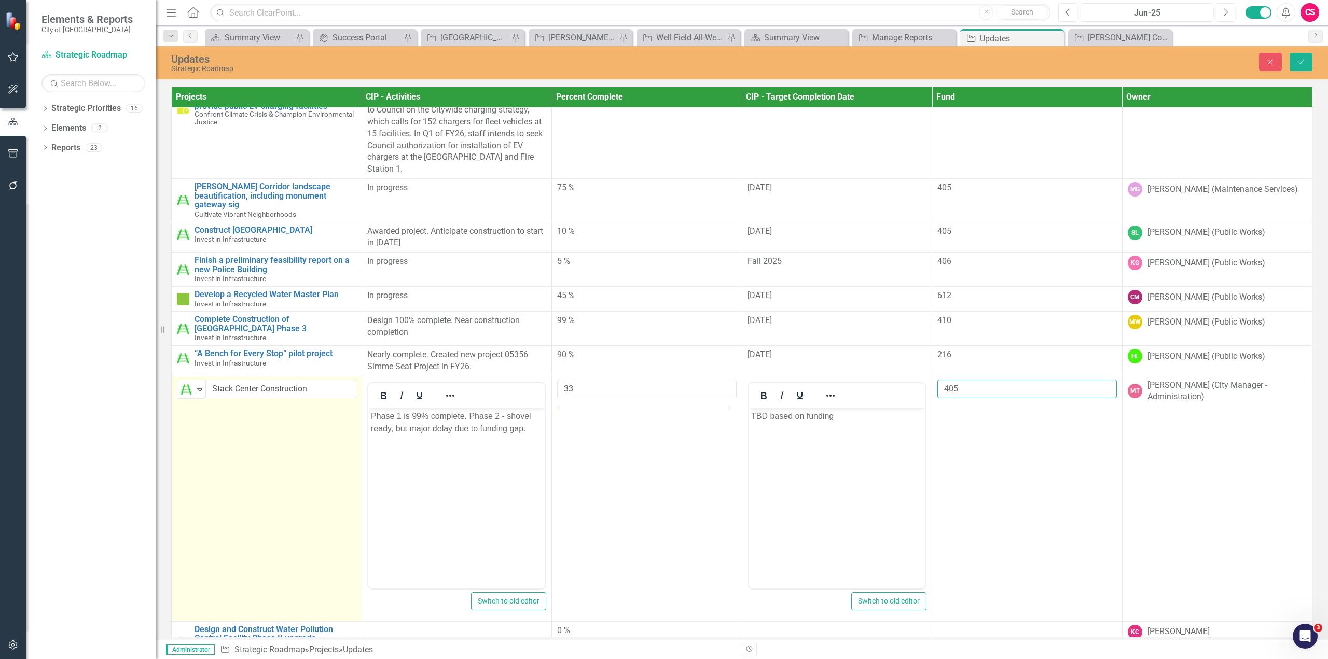
scroll to position [35, 0]
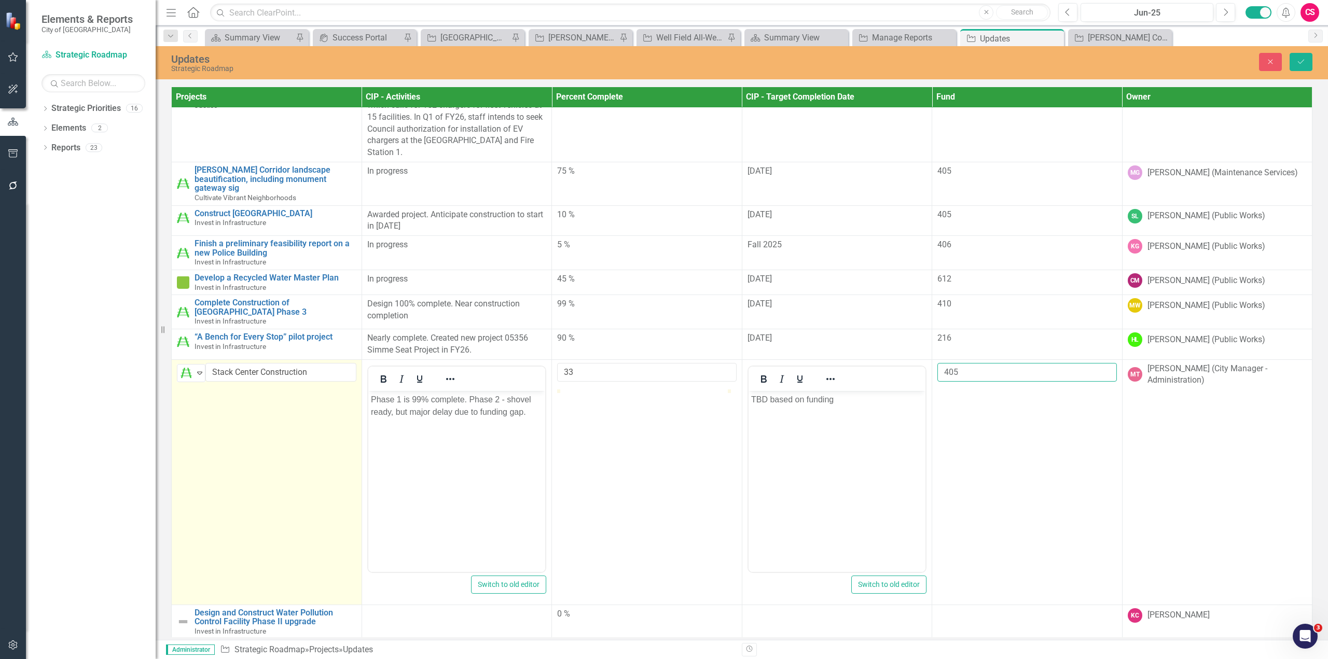
type input "405"
click at [1313, 364] on div "Projects CIP - Activities Percent Complete CIP - Target Completion Date Fund Ow…" at bounding box center [742, 363] width 1172 height 556
click at [466, 610] on div at bounding box center [456, 614] width 179 height 12
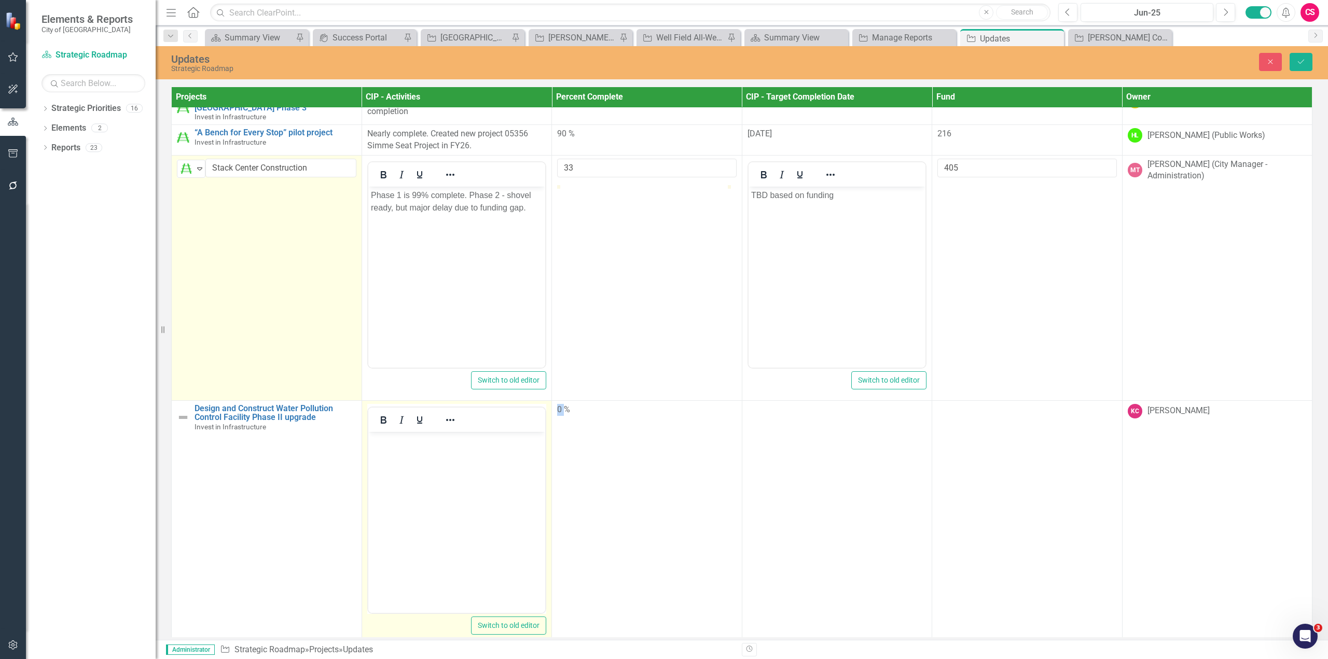
scroll to position [247, 0]
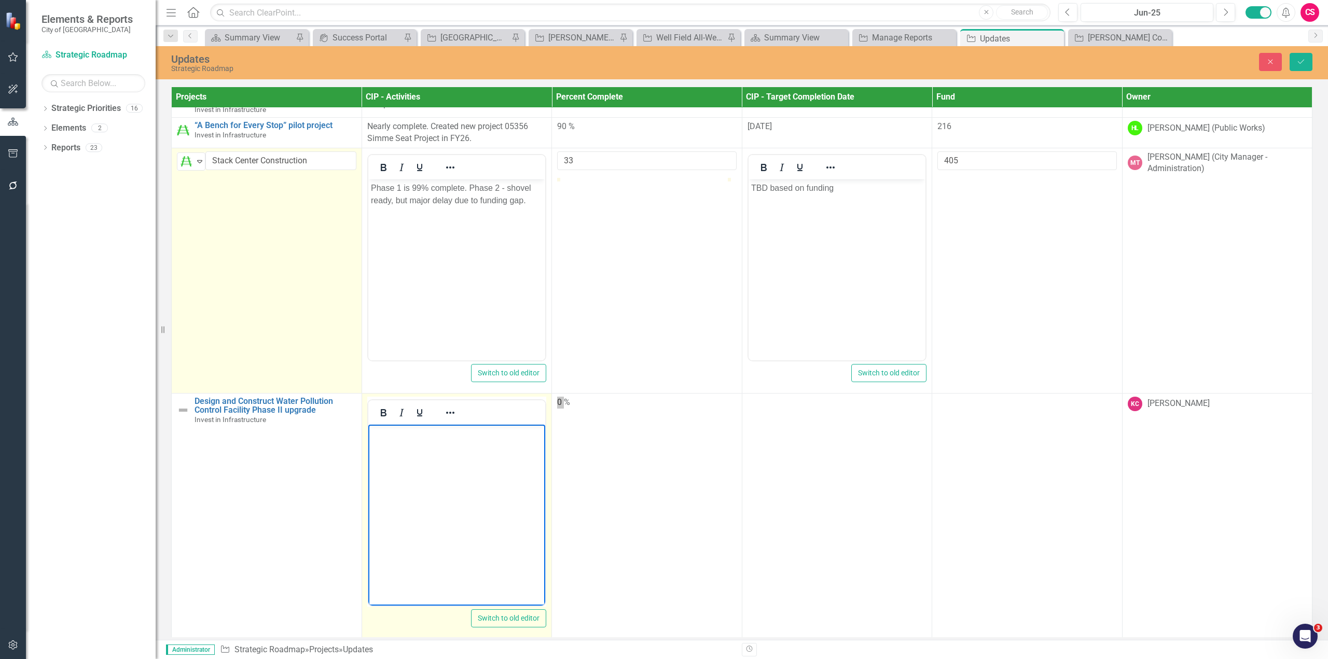
click at [446, 532] on body "Rich Text Area. Press ALT-0 for help." at bounding box center [456, 502] width 177 height 156
paste body "Rich Text Area. Press ALT-0 for help."
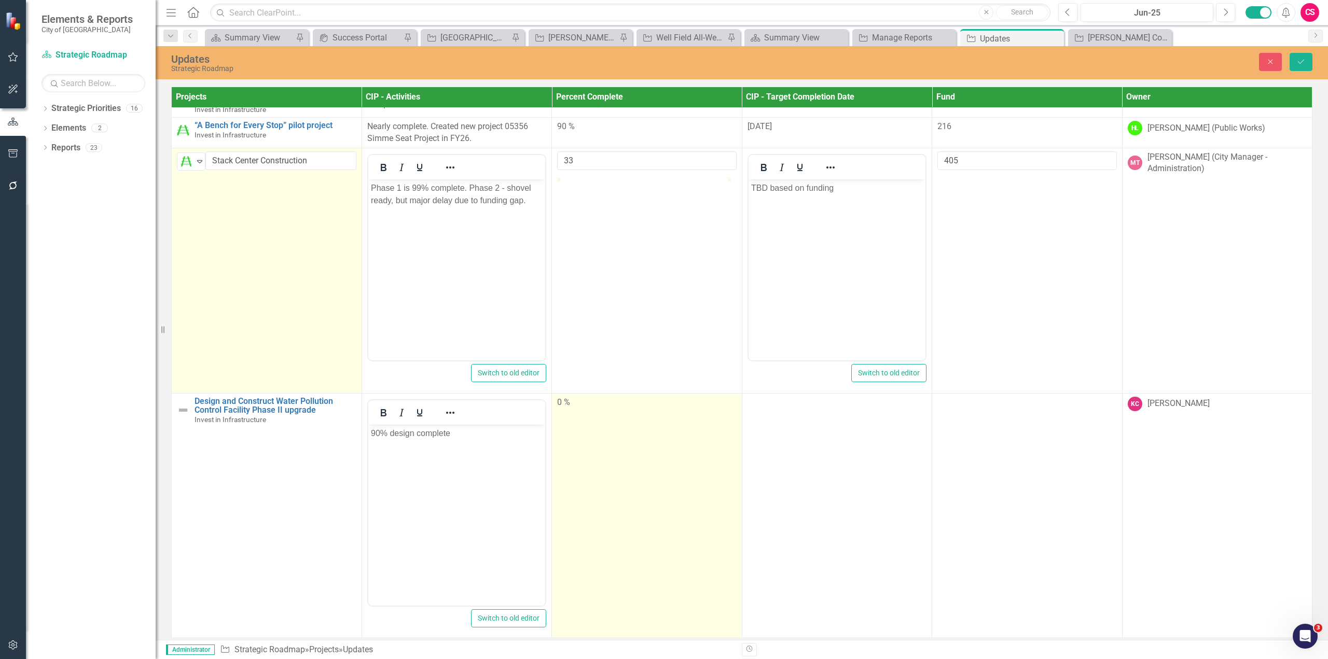
click at [606, 410] on td "0 %" at bounding box center [647, 515] width 190 height 245
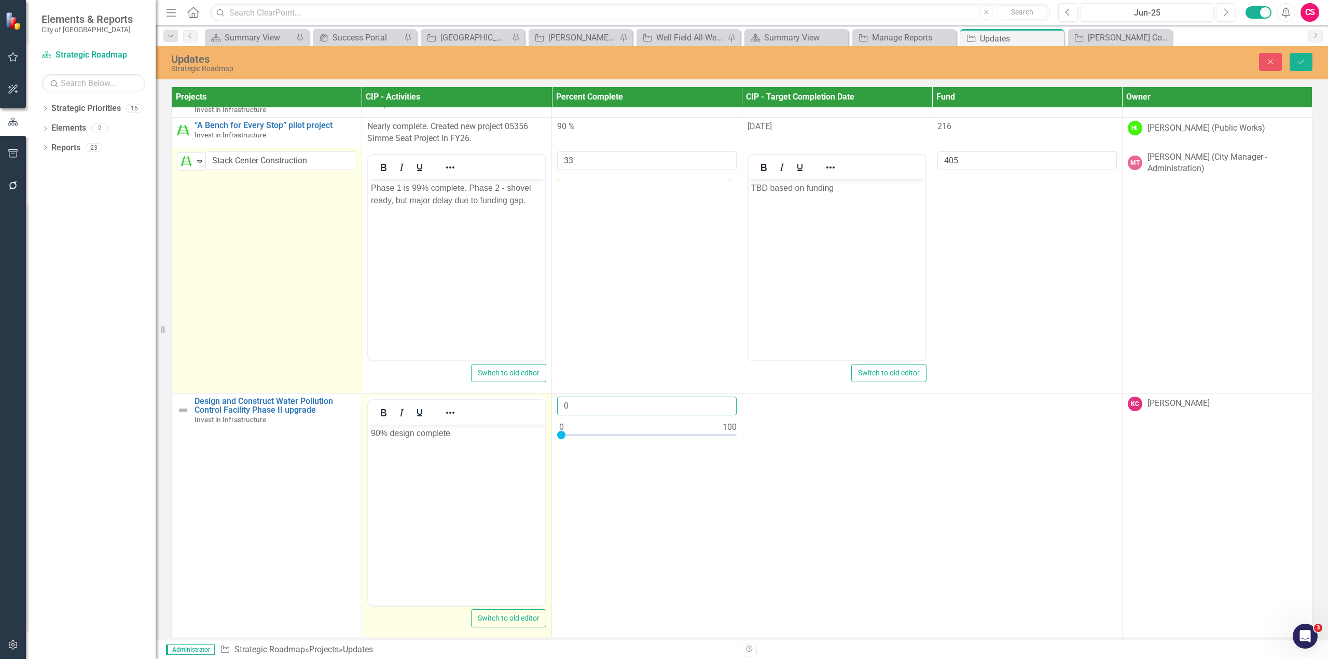
drag, startPoint x: 585, startPoint y: 395, endPoint x: 523, endPoint y: 404, distance: 62.3
click at [523, 404] on tr "Design and Construct Water Pollution Control Facility Phase II upgrade Invest i…" at bounding box center [742, 515] width 1141 height 245
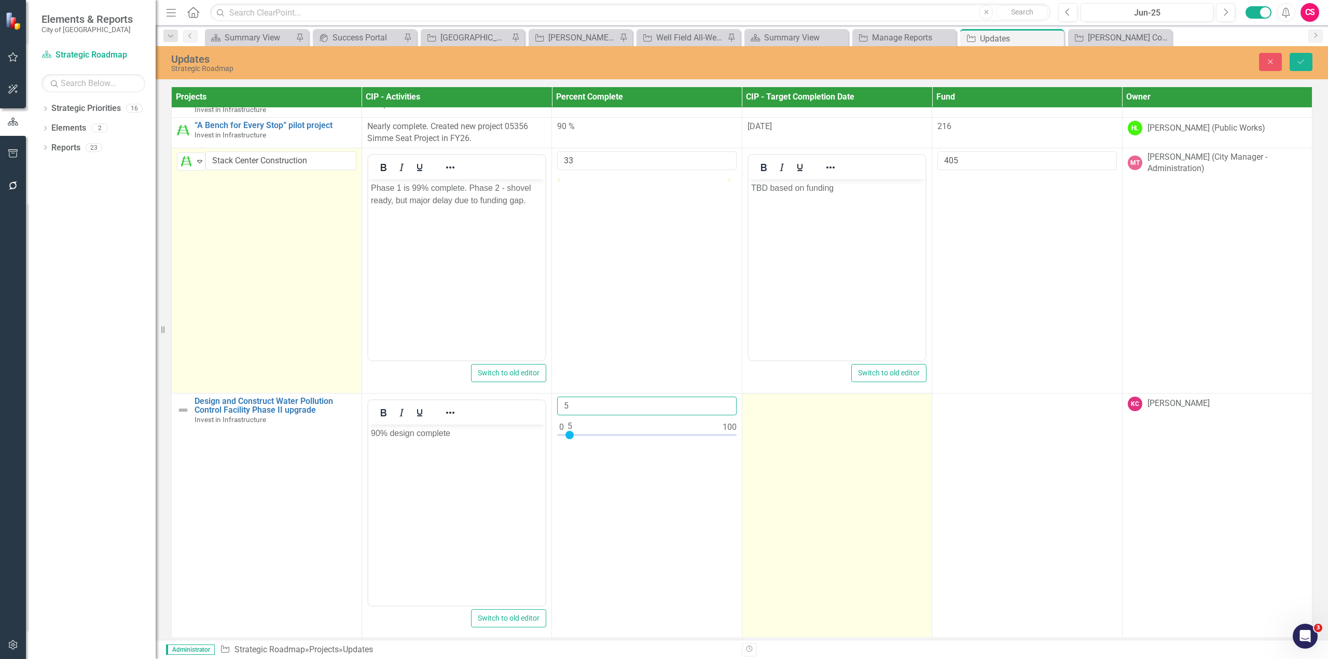
type input "5"
click at [809, 522] on td at bounding box center [837, 515] width 190 height 245
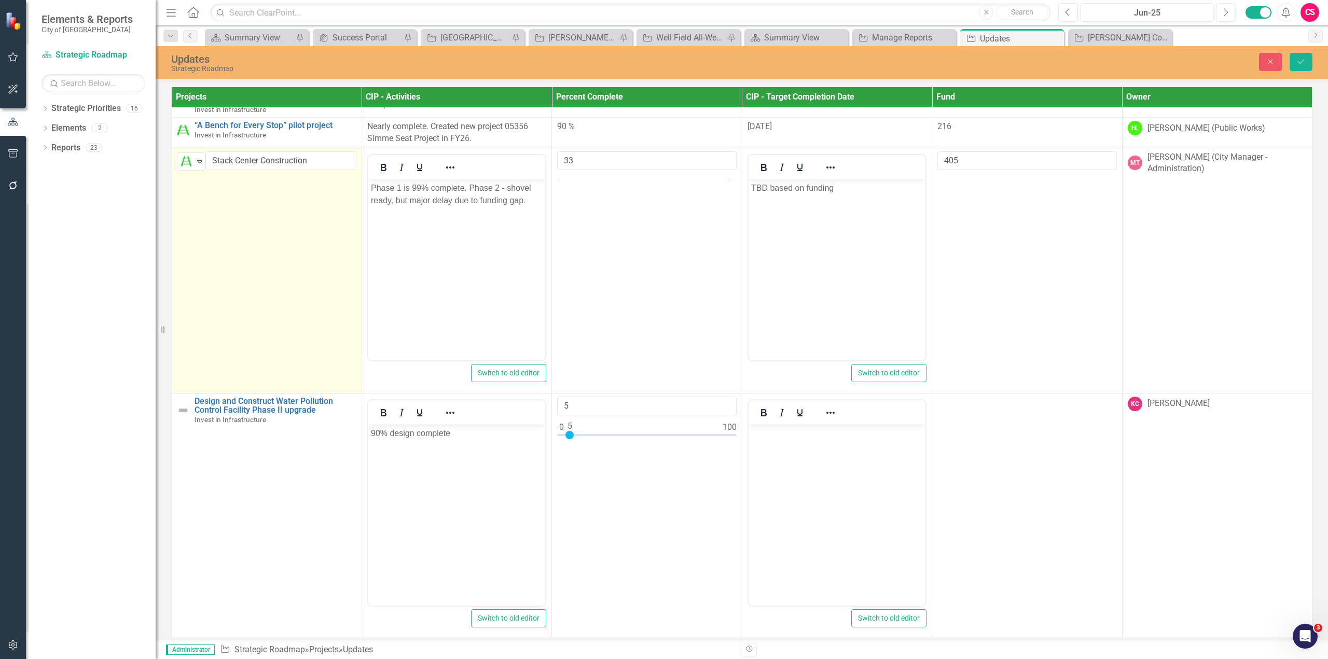
scroll to position [0, 0]
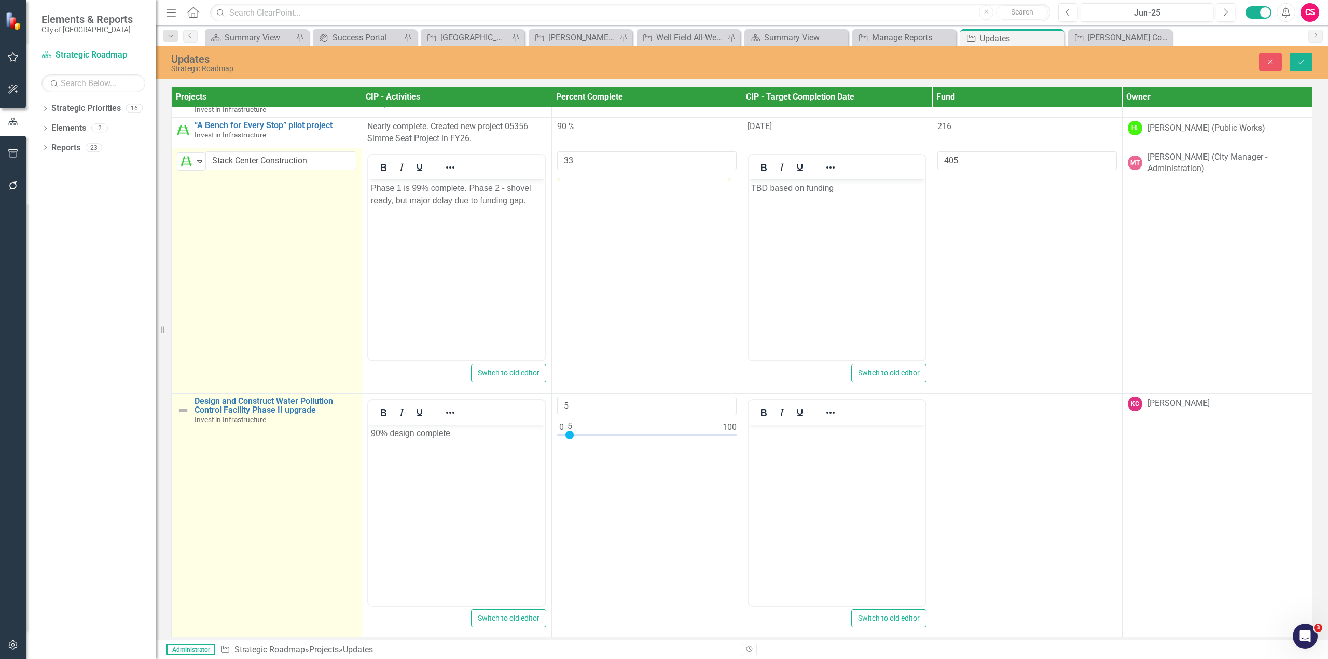
click at [187, 407] on img at bounding box center [183, 410] width 12 height 12
click at [187, 405] on div "Not Defined Expand" at bounding box center [191, 407] width 29 height 18
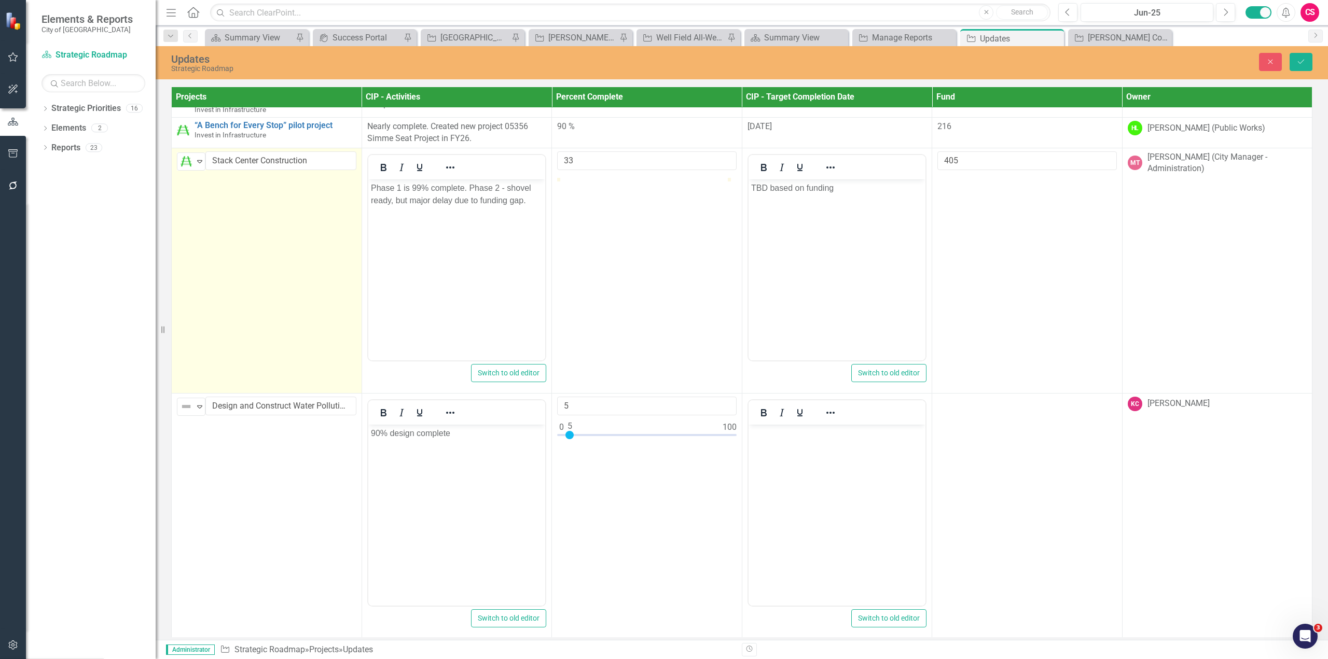
scroll to position [74, 0]
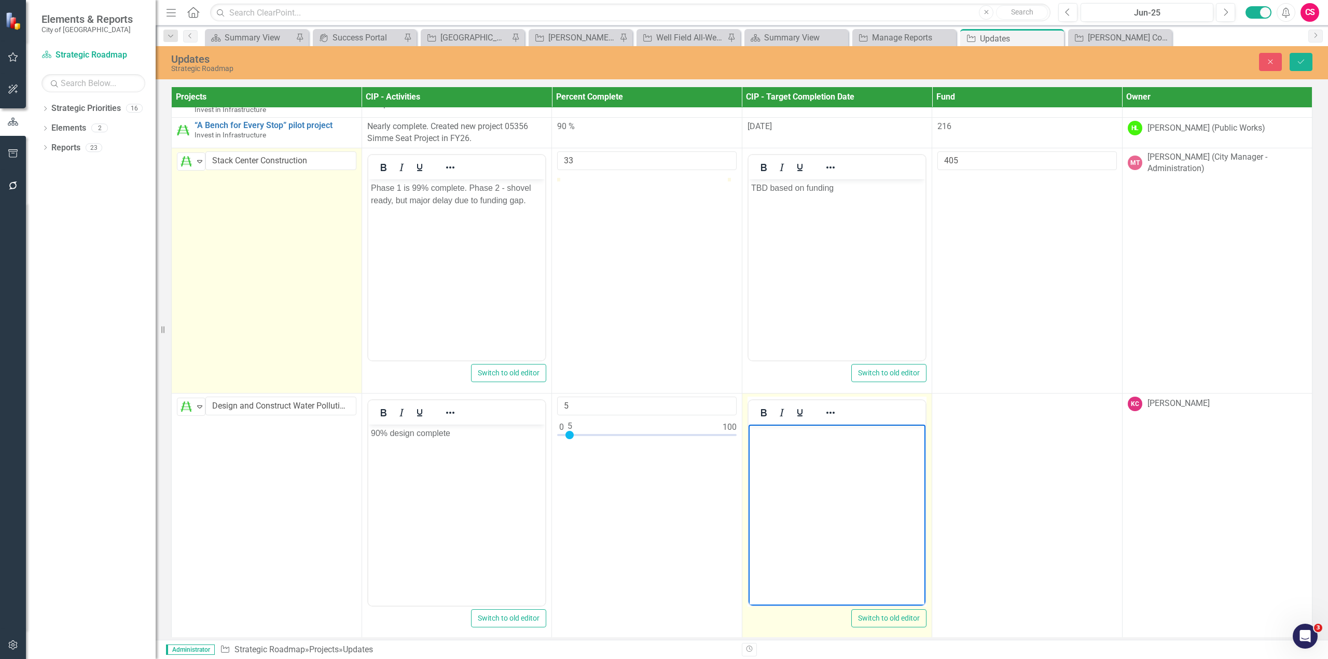
click at [857, 467] on body "Rich Text Area. Press ALT-0 for help." at bounding box center [836, 502] width 177 height 156
click at [858, 466] on body "Rich Text Area. Press ALT-0 for help." at bounding box center [836, 502] width 177 height 156
paste body "Rich Text Area. Press ALT-0 for help."
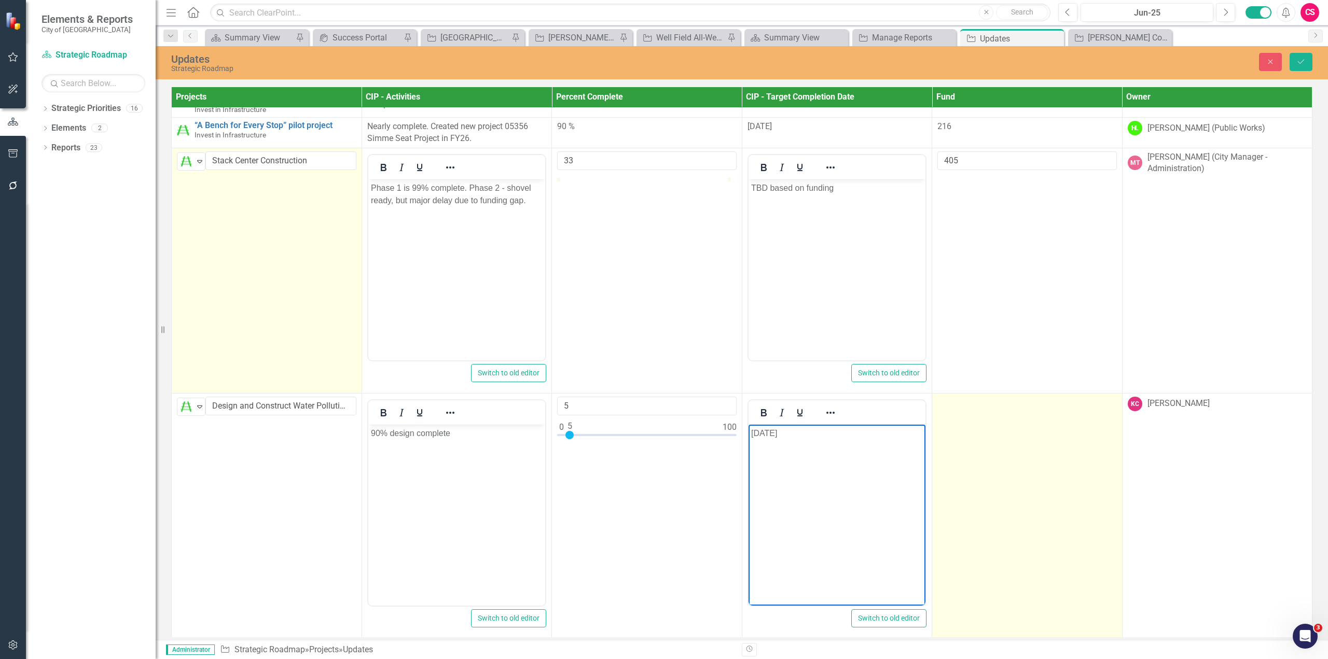
click at [947, 445] on td at bounding box center [1027, 515] width 190 height 245
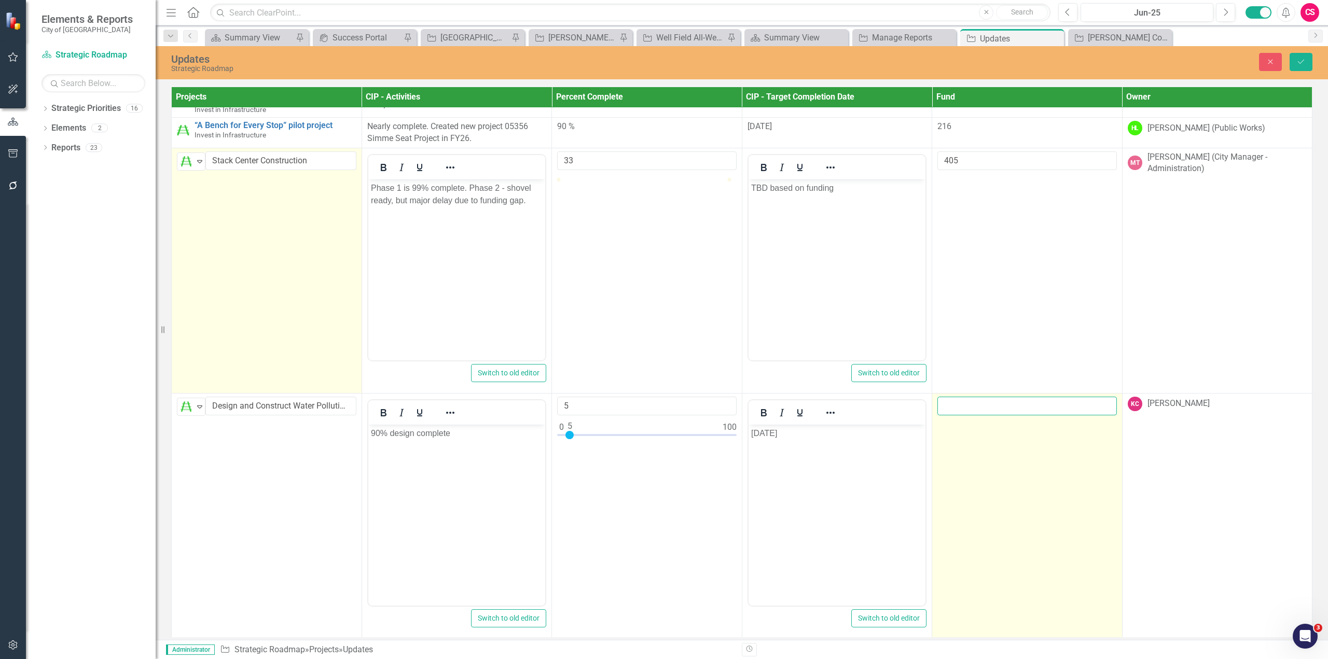
click at [965, 402] on input "number" at bounding box center [1026, 406] width 179 height 19
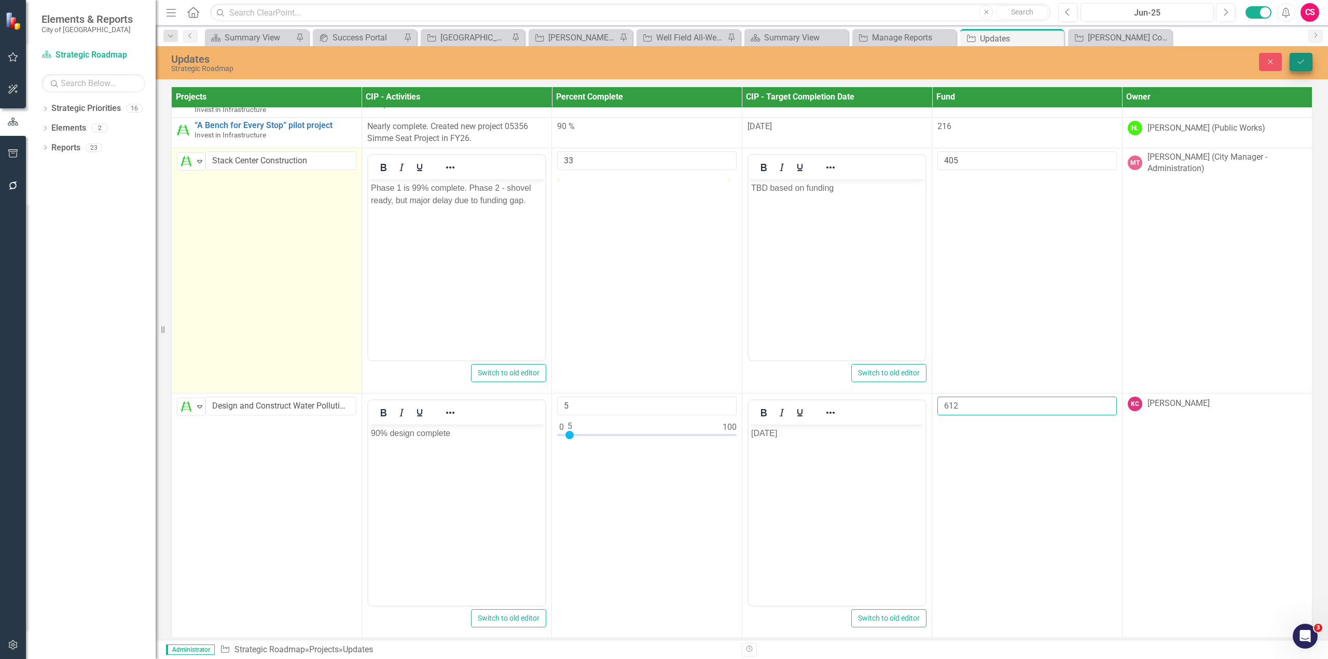
type input "612"
click at [1299, 67] on button "Save" at bounding box center [1301, 62] width 23 height 18
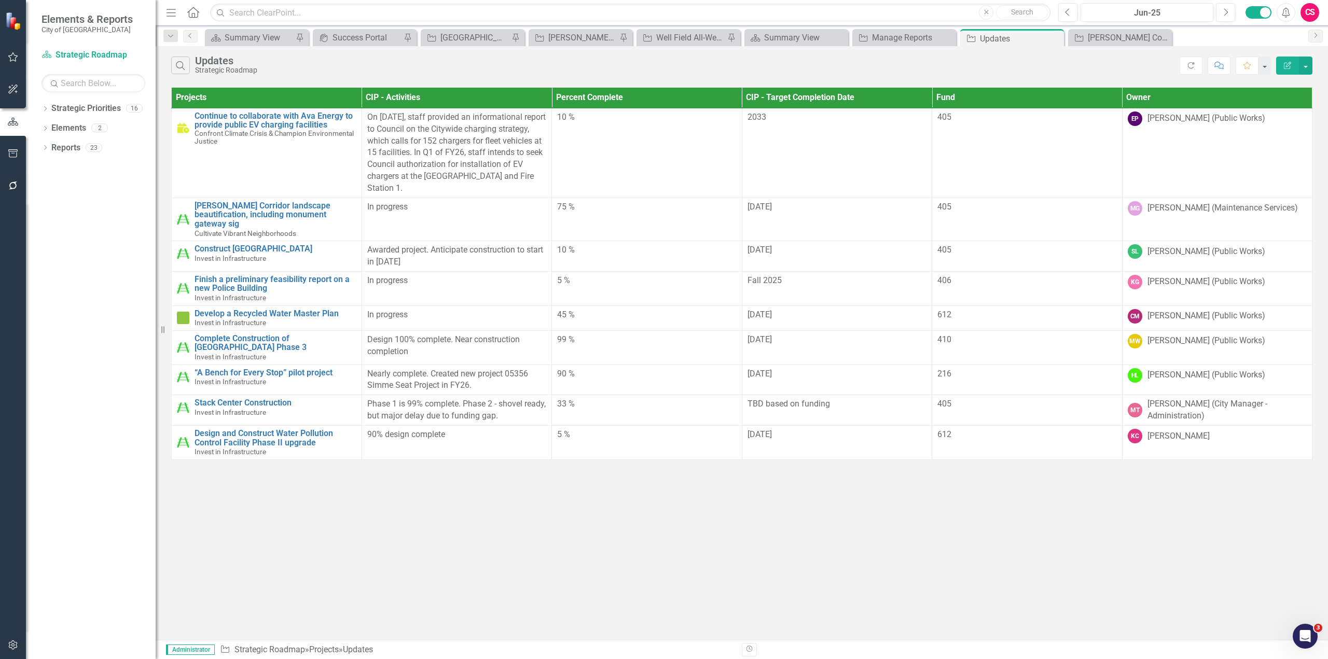
click at [15, 653] on button "button" at bounding box center [13, 646] width 23 height 22
click at [78, 165] on link "System Setup" at bounding box center [91, 160] width 130 height 12
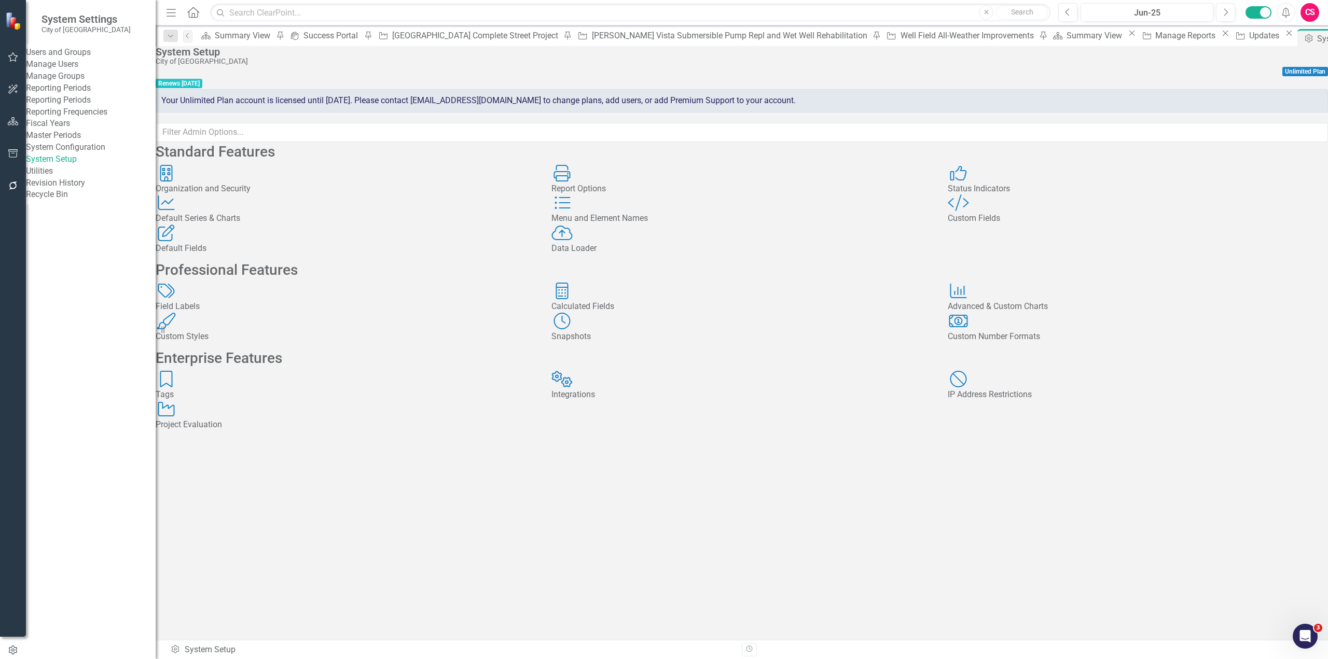
click at [396, 431] on div "Project Evaluation Project Evaluation" at bounding box center [346, 416] width 380 height 30
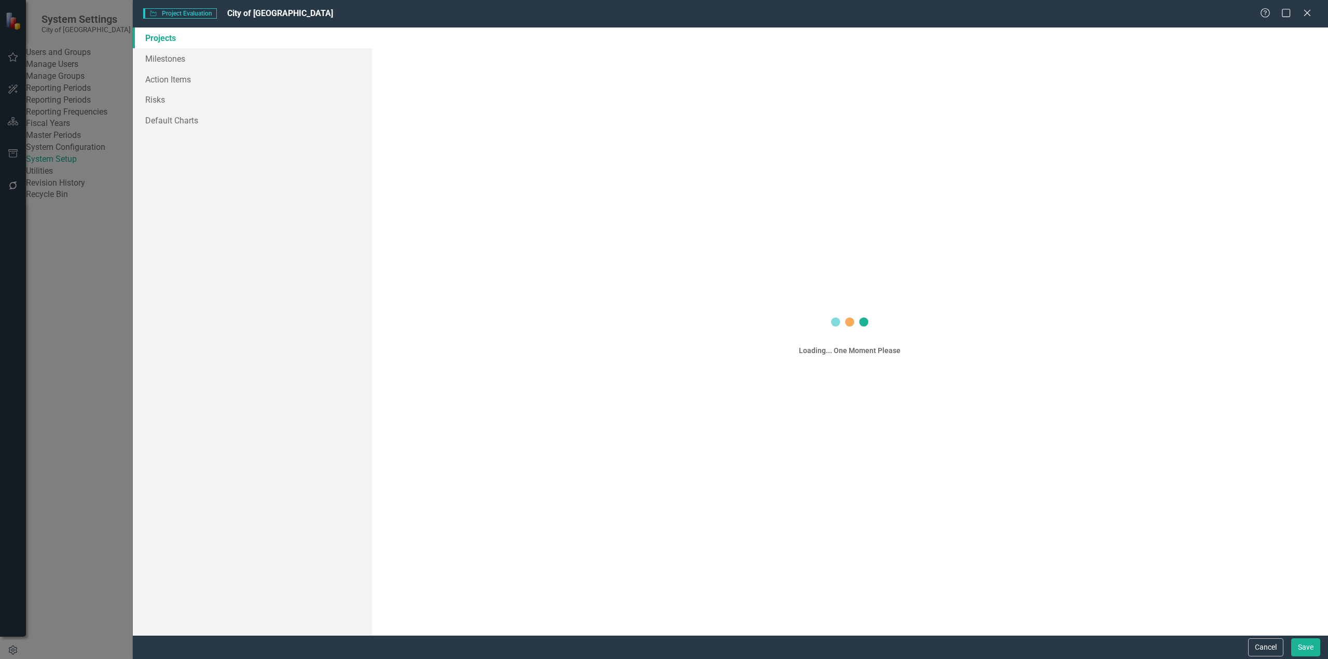
click at [391, 517] on div "Project Evaluation Project Evaluation City of Hayward Help Maximize Close Proje…" at bounding box center [664, 329] width 1328 height 659
drag, startPoint x: 1262, startPoint y: 652, endPoint x: 1238, endPoint y: 644, distance: 24.4
click at [1262, 652] on button "Cancel" at bounding box center [1265, 648] width 35 height 18
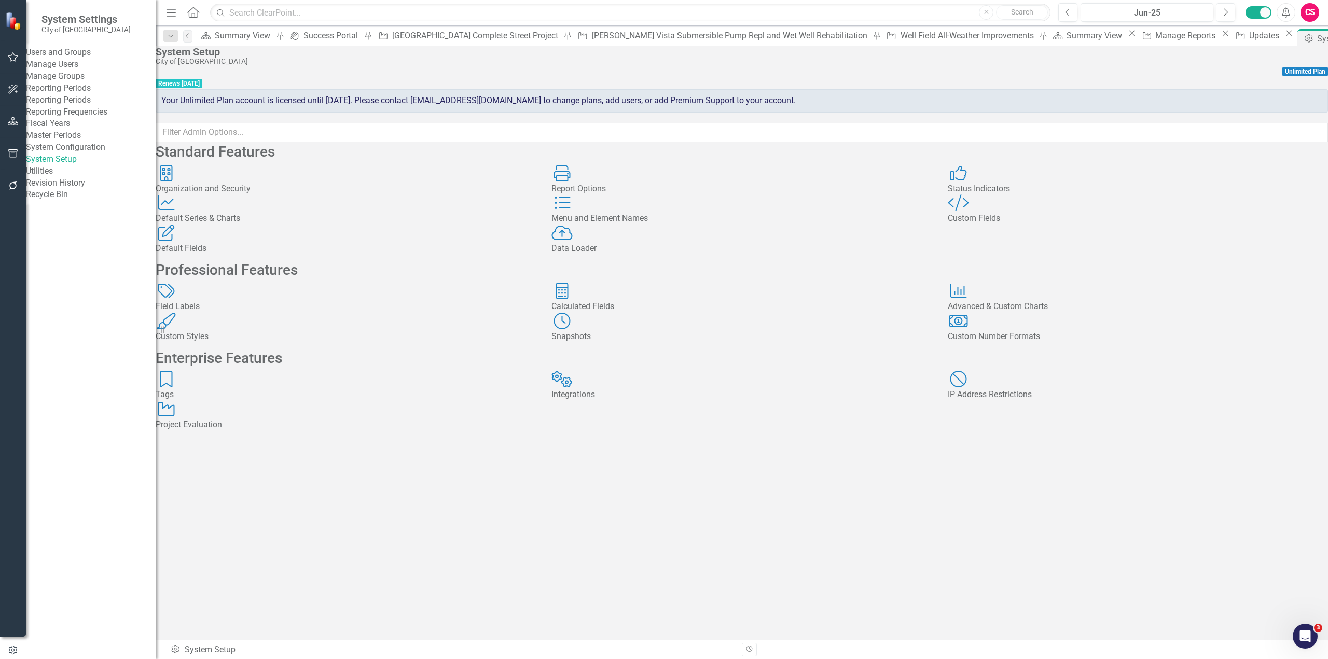
click at [439, 401] on div "Tags Tags" at bounding box center [346, 386] width 380 height 30
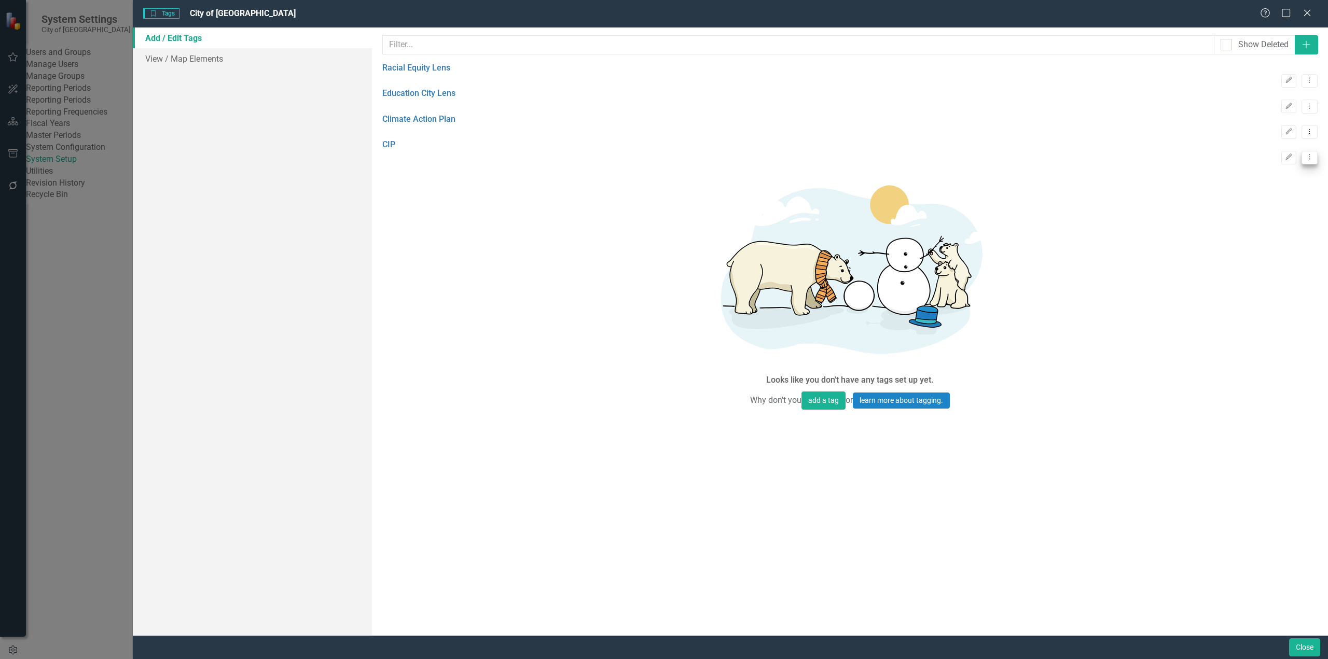
click at [1305, 160] on icon "Dropdown Menu" at bounding box center [1309, 157] width 9 height 7
click at [1265, 226] on link "Trash Delete Tag" at bounding box center [1268, 228] width 82 height 19
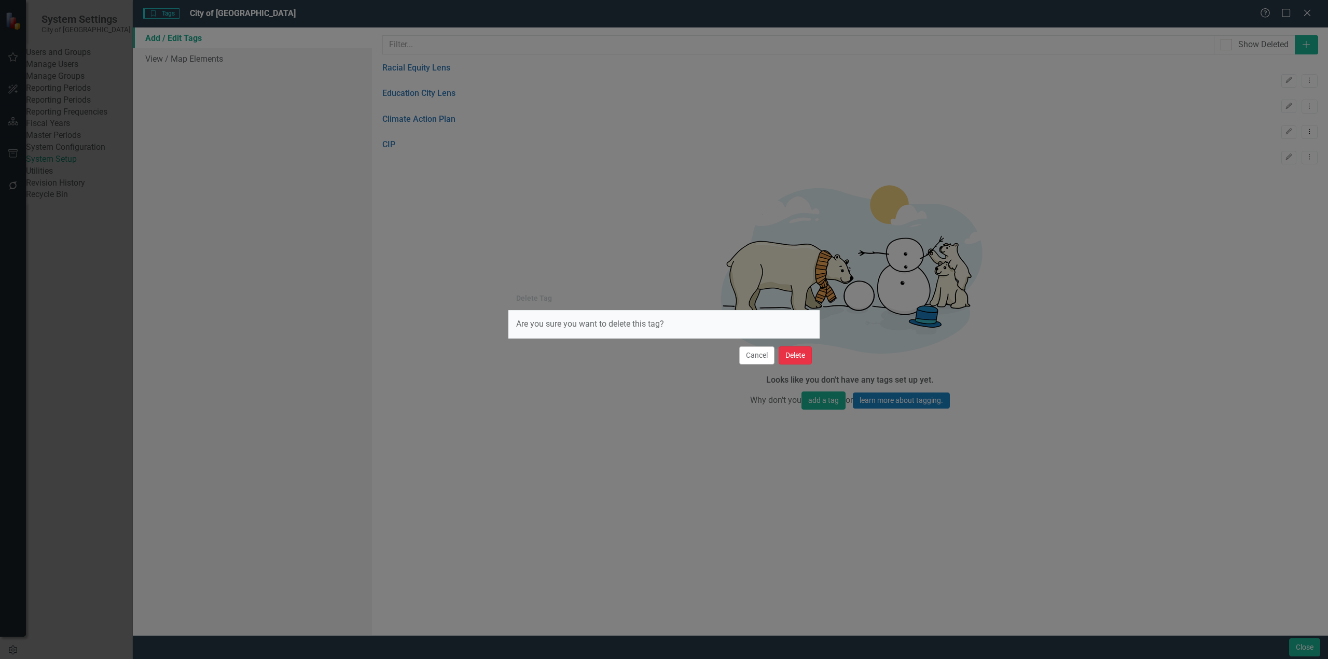
click at [799, 355] on button "Delete" at bounding box center [795, 356] width 33 height 18
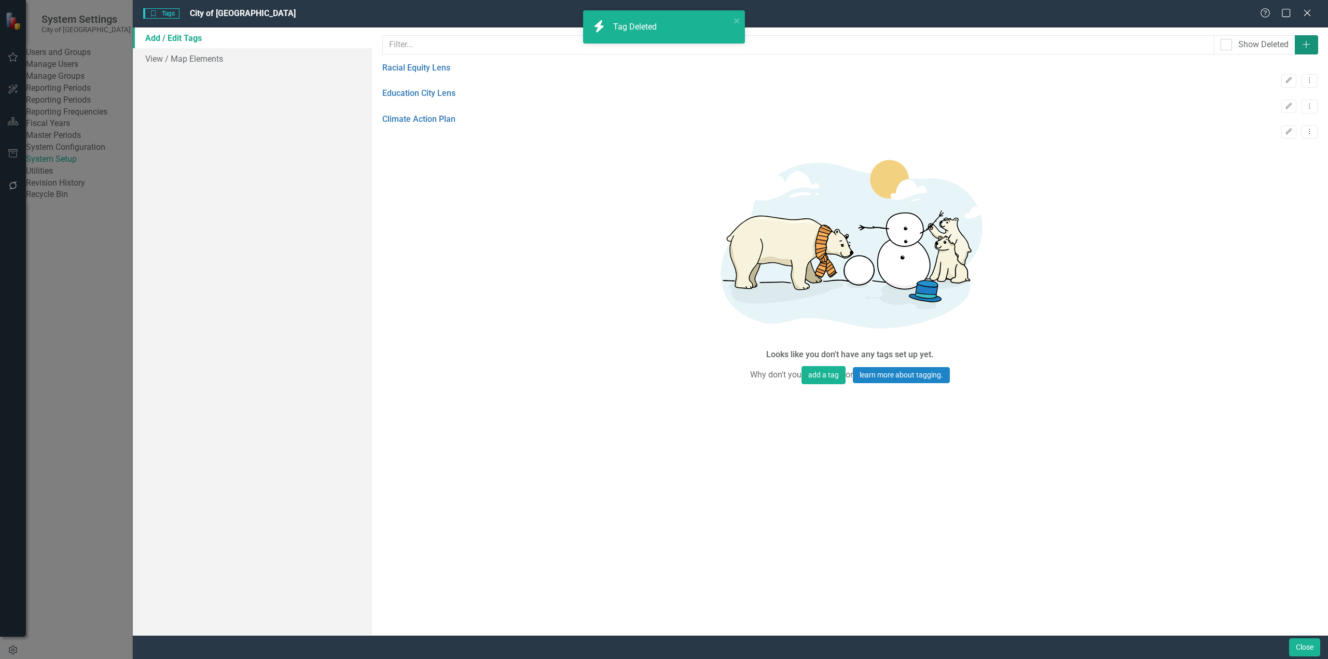
click at [1306, 50] on button "Add" at bounding box center [1306, 44] width 23 height 19
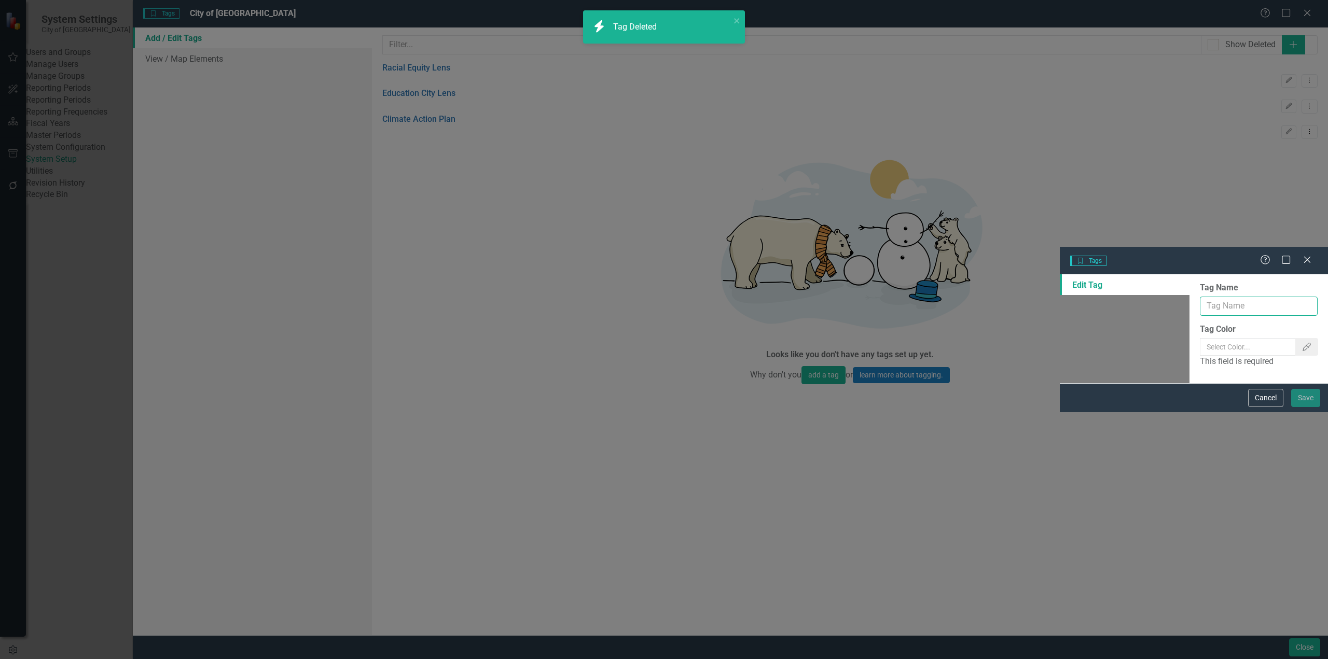
click at [1200, 297] on input "Tag Name" at bounding box center [1259, 306] width 118 height 19
type input "CIP"
click at [1298, 338] on button "Color Picker" at bounding box center [1306, 347] width 23 height 18
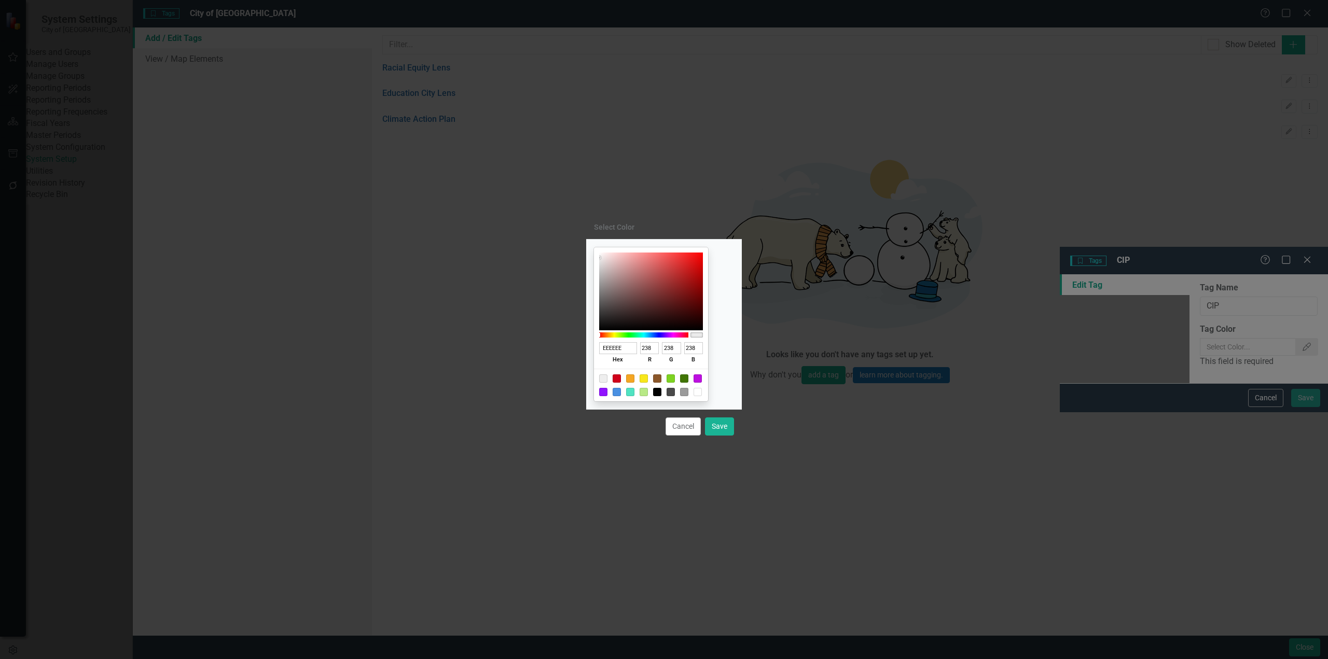
click at [675, 380] on div at bounding box center [671, 379] width 8 height 8
type input "7ED321"
type input "126"
type input "211"
type input "33"
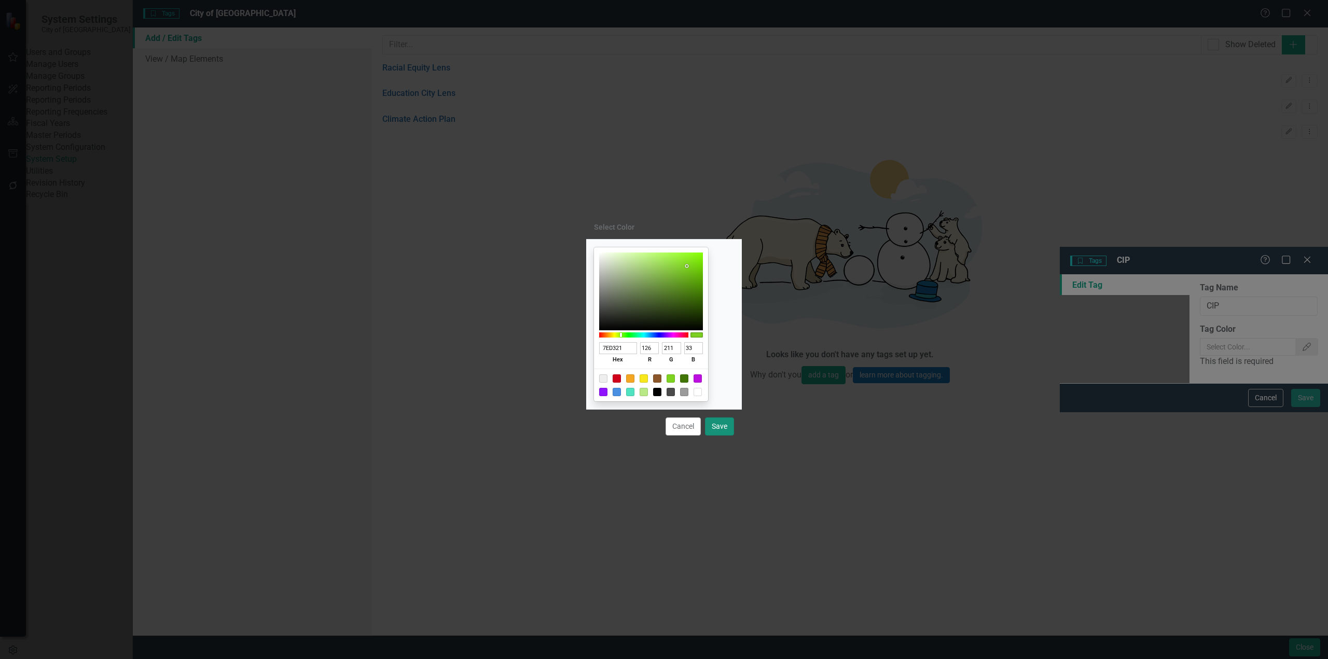
click at [722, 421] on button "Save" at bounding box center [719, 427] width 29 height 18
type input "#7ed321"
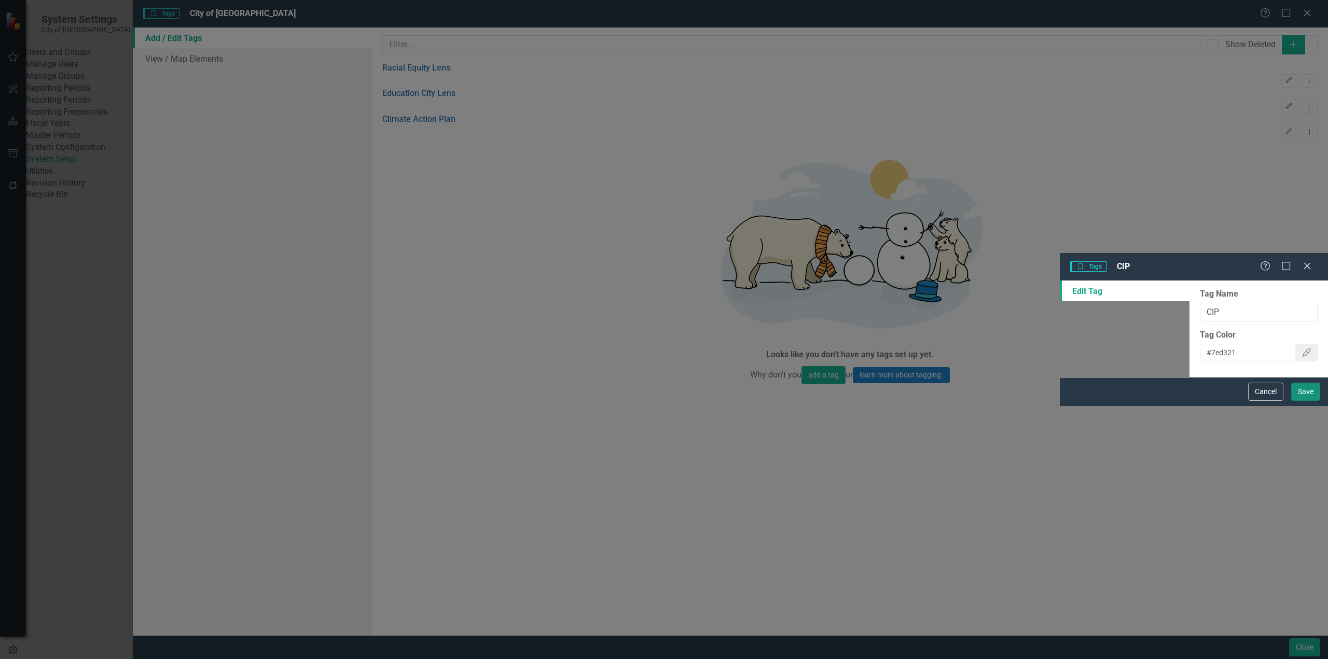
click at [1303, 401] on button "Save" at bounding box center [1305, 392] width 29 height 18
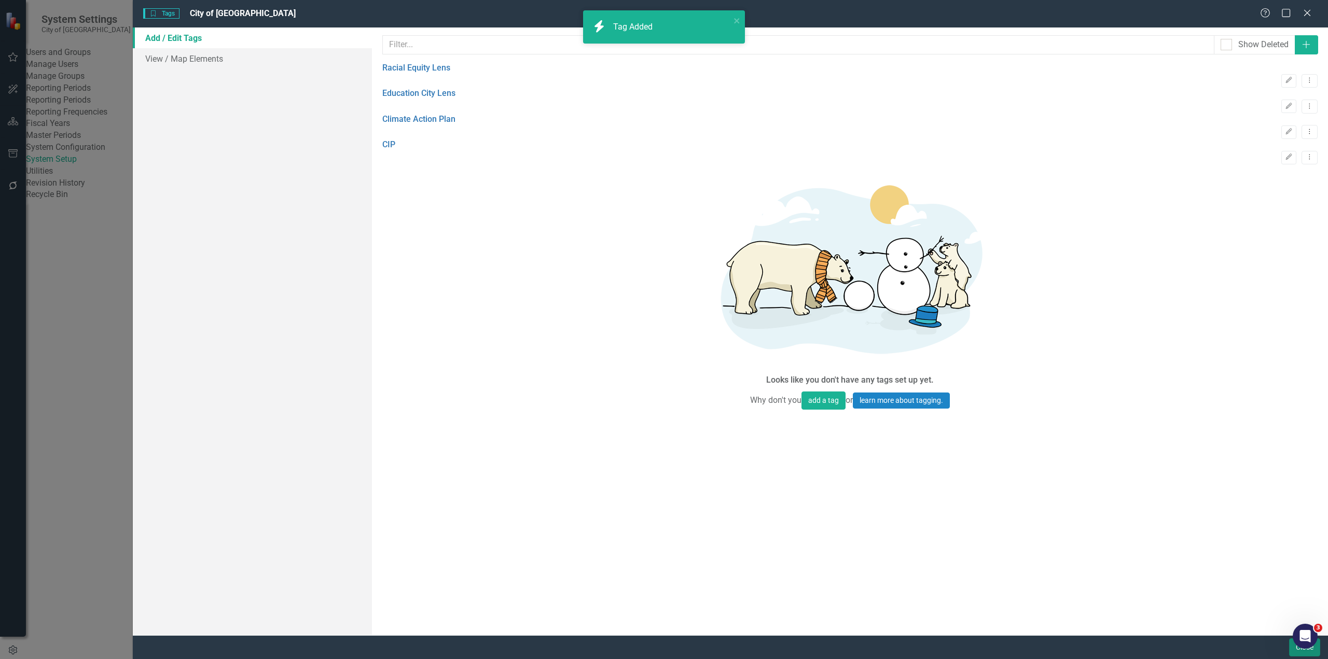
click at [1297, 655] on button "Close" at bounding box center [1304, 648] width 31 height 18
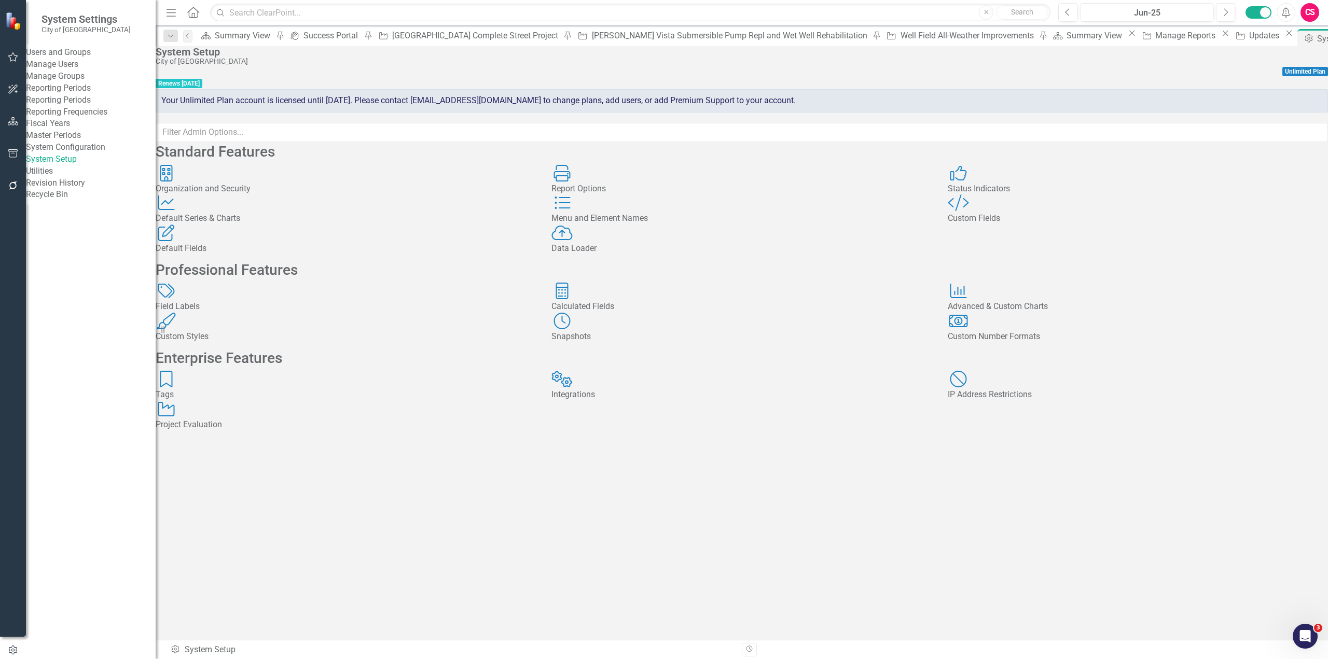
click at [870, 98] on div "Your Unlimited Plan account is licensed until 1/1/27. Please contact support@cl…" at bounding box center [742, 100] width 1172 height 23
click at [189, 13] on icon at bounding box center [193, 12] width 12 height 11
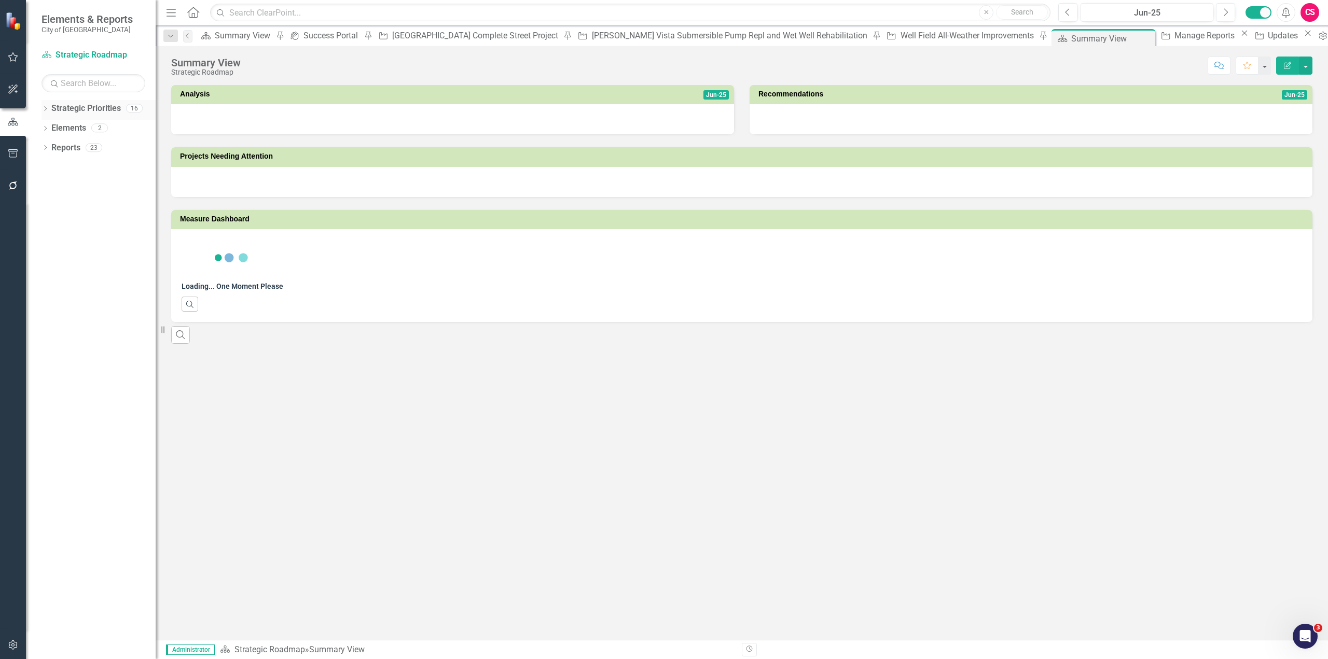
click at [47, 108] on icon "Dropdown" at bounding box center [44, 110] width 7 height 6
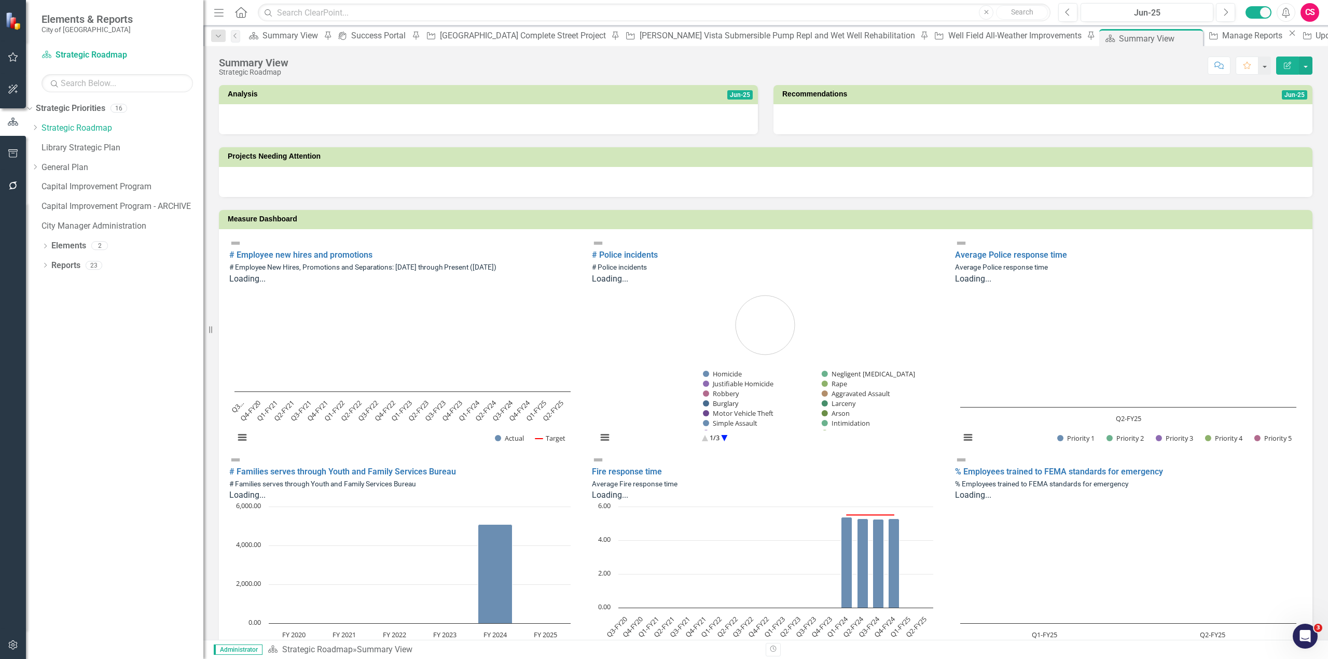
drag, startPoint x: 162, startPoint y: 164, endPoint x: 311, endPoint y: 169, distance: 148.9
click at [212, 168] on div "Resize" at bounding box center [207, 329] width 8 height 659
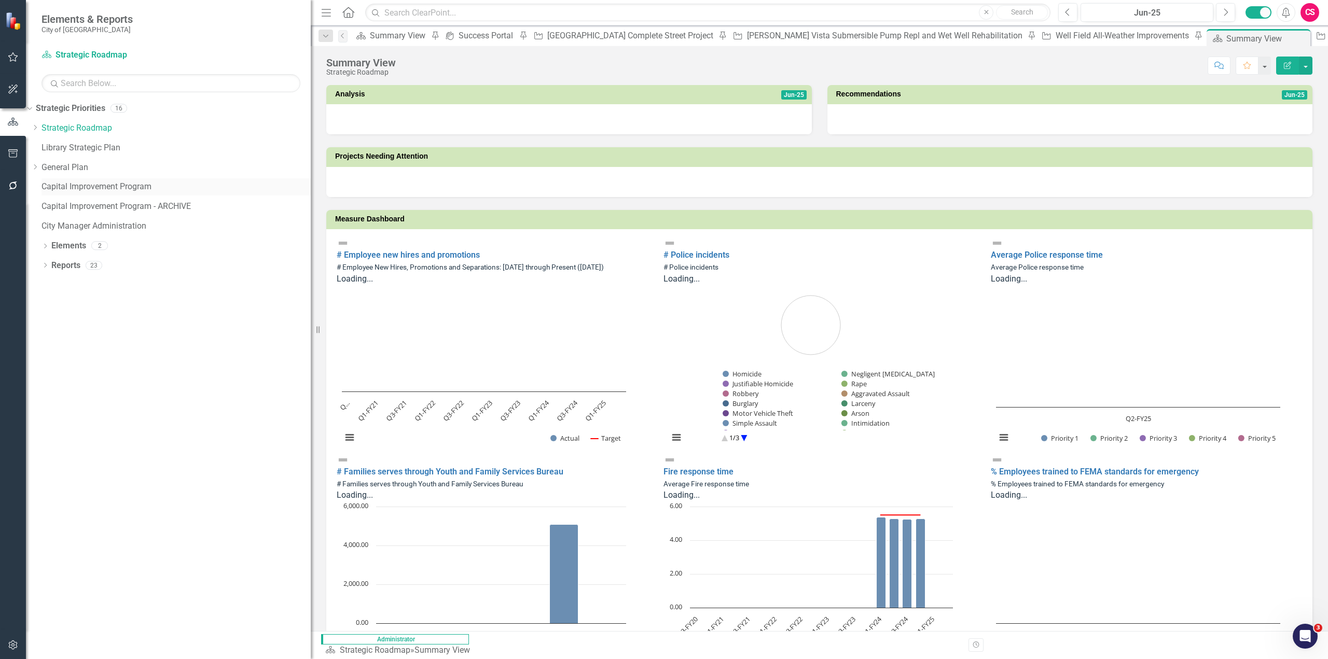
click at [143, 187] on link "Capital Improvement Program" at bounding box center [175, 187] width 269 height 12
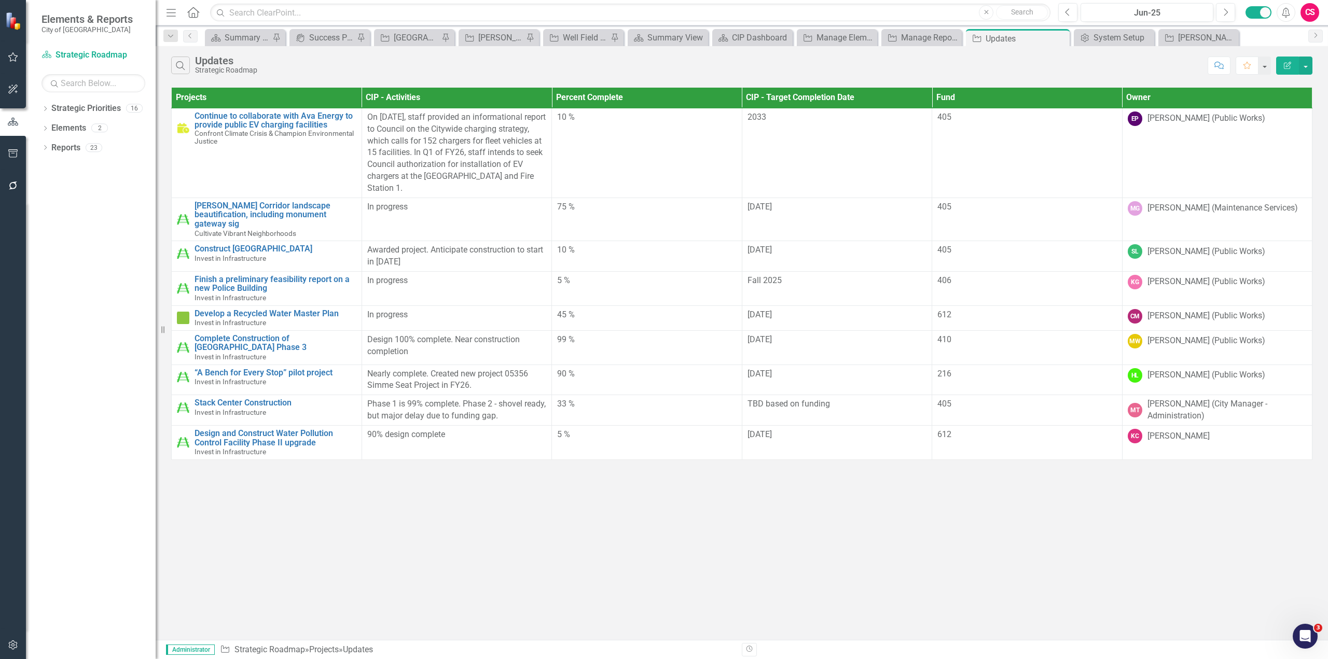
click at [1291, 66] on icon "Edit Report" at bounding box center [1287, 65] width 9 height 7
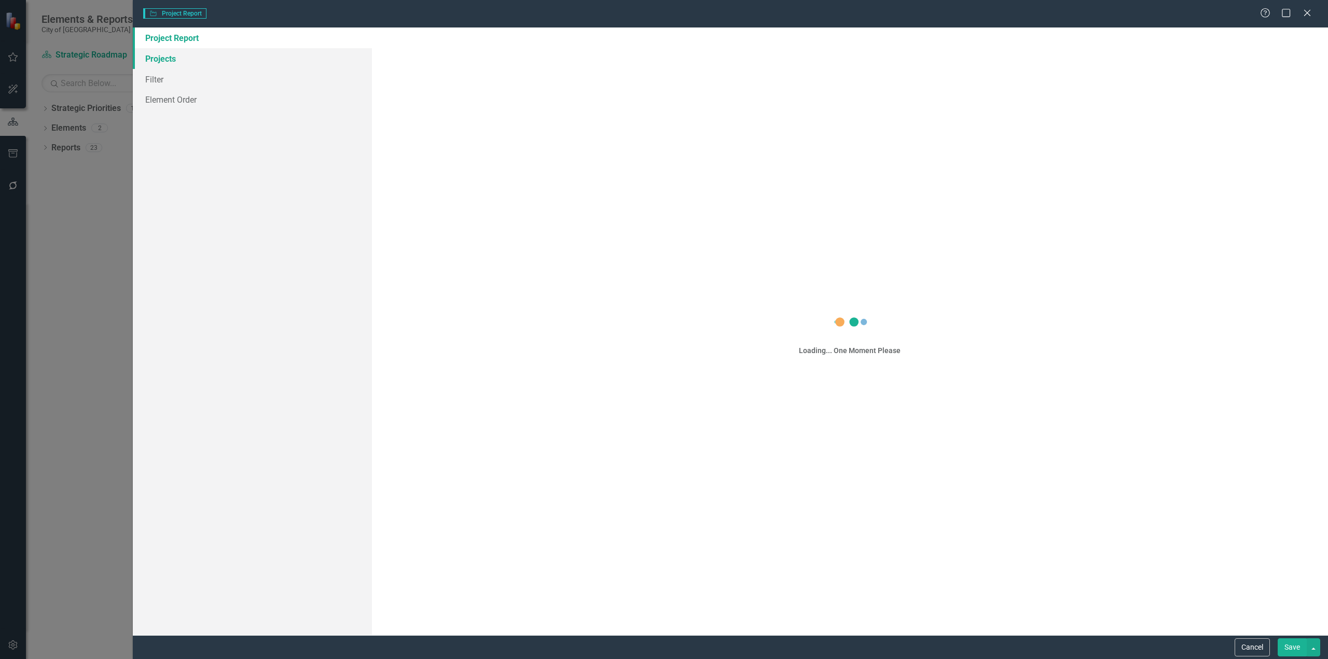
click at [171, 54] on link "Projects" at bounding box center [252, 58] width 239 height 21
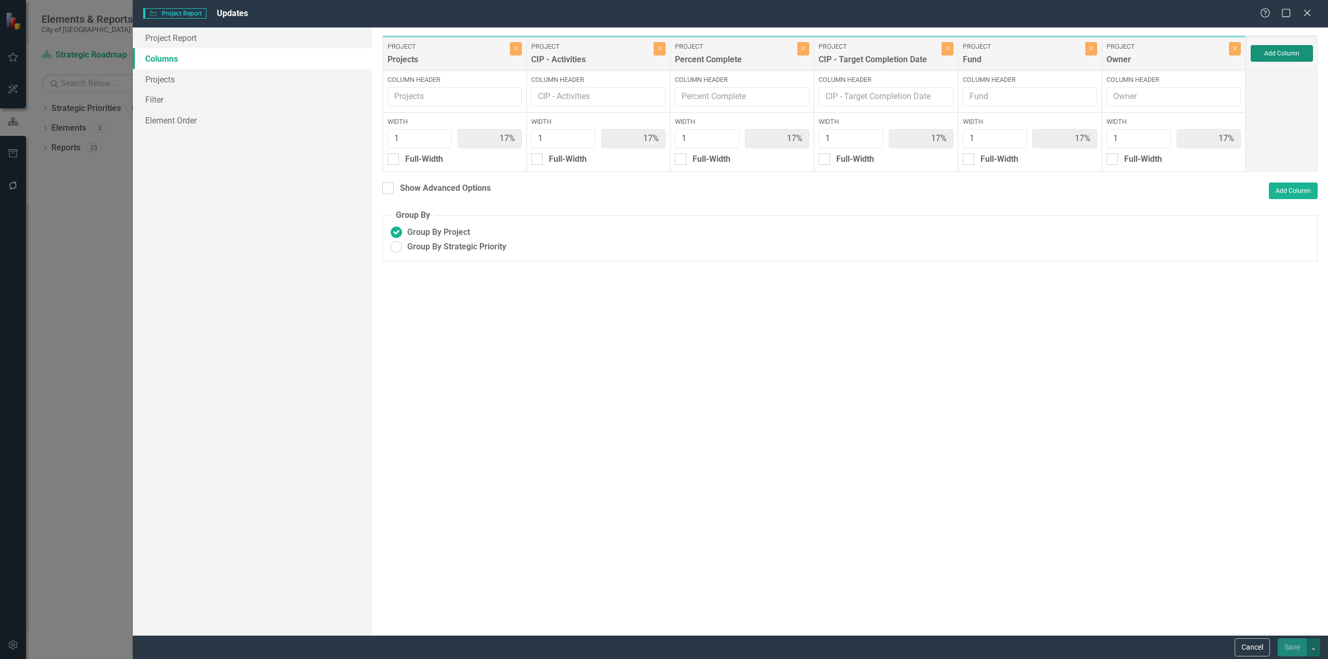
click at [1272, 56] on button "Add Column" at bounding box center [1282, 53] width 62 height 17
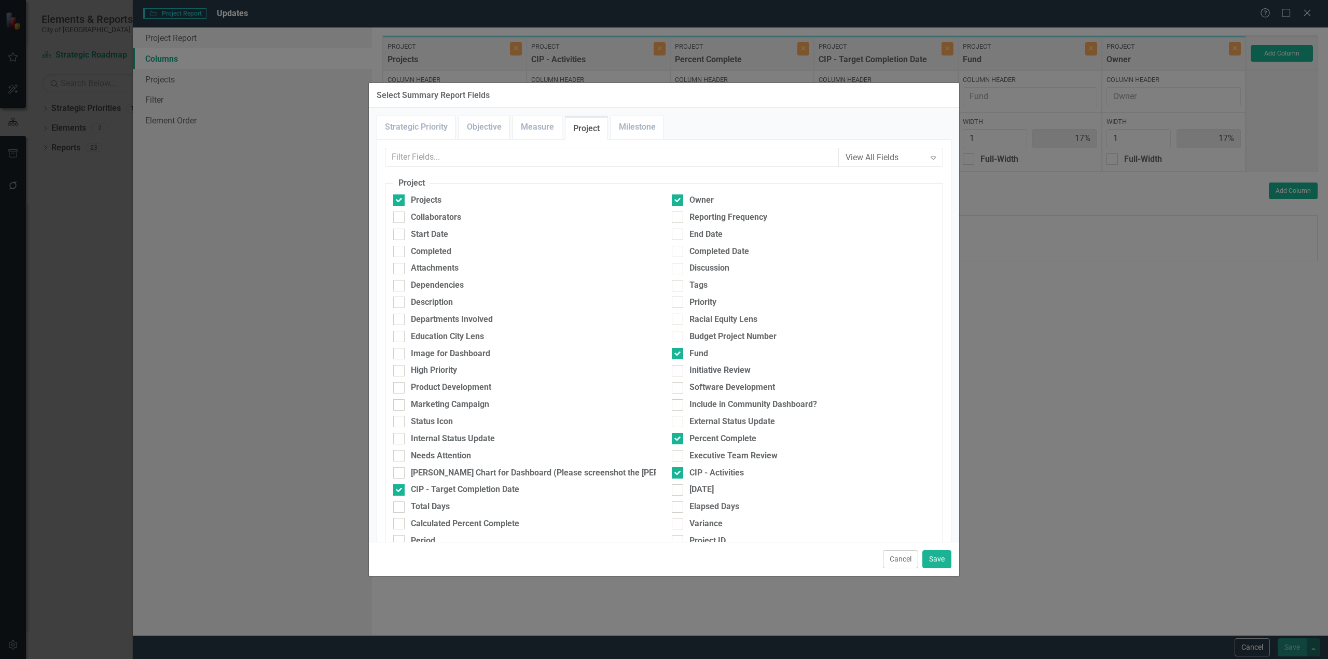
click at [688, 279] on div "Discussion" at bounding box center [803, 270] width 279 height 17
click at [681, 291] on div "Tags" at bounding box center [803, 286] width 263 height 12
click at [679, 287] on input "Tags" at bounding box center [675, 283] width 7 height 7
checkbox input "true"
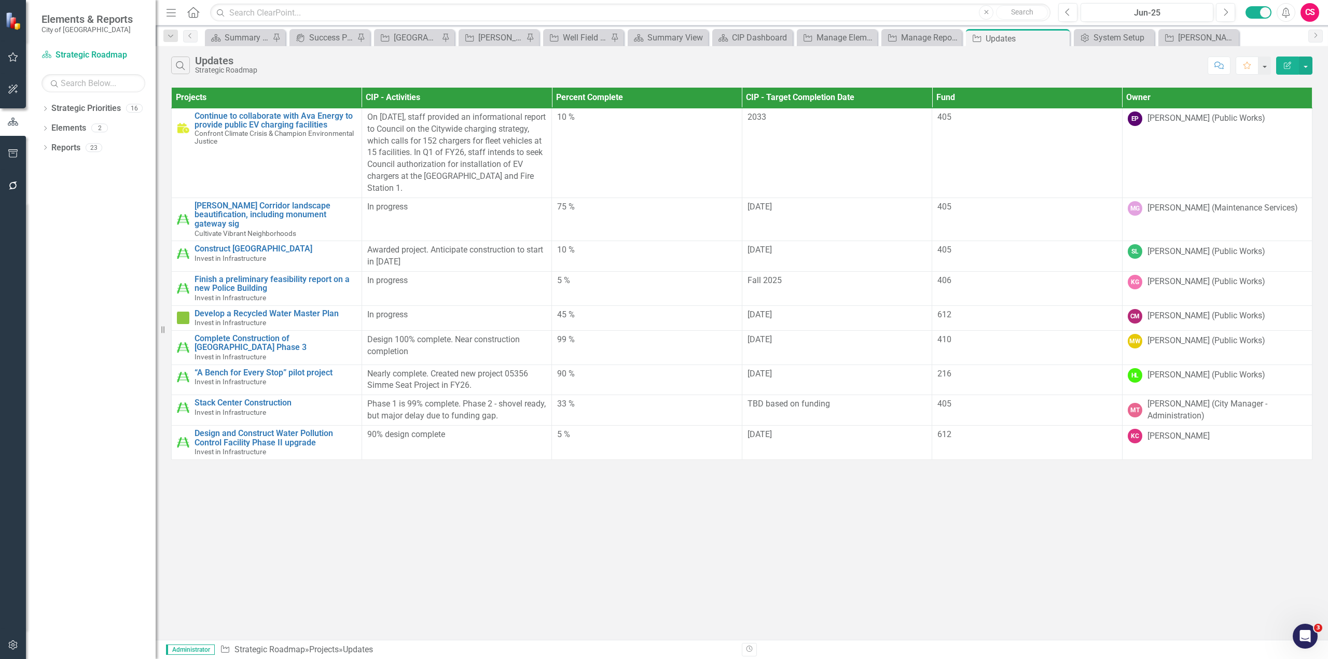
click at [1285, 64] on icon "Edit Report" at bounding box center [1287, 65] width 9 height 7
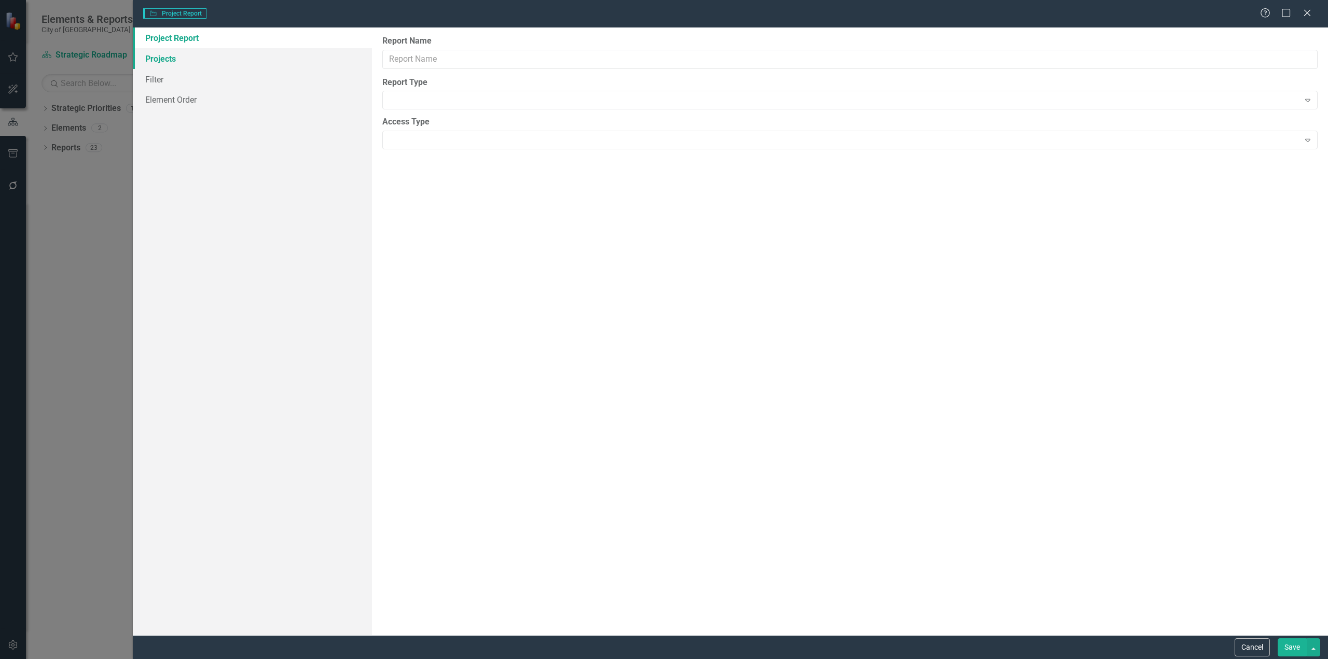
type input "Updates"
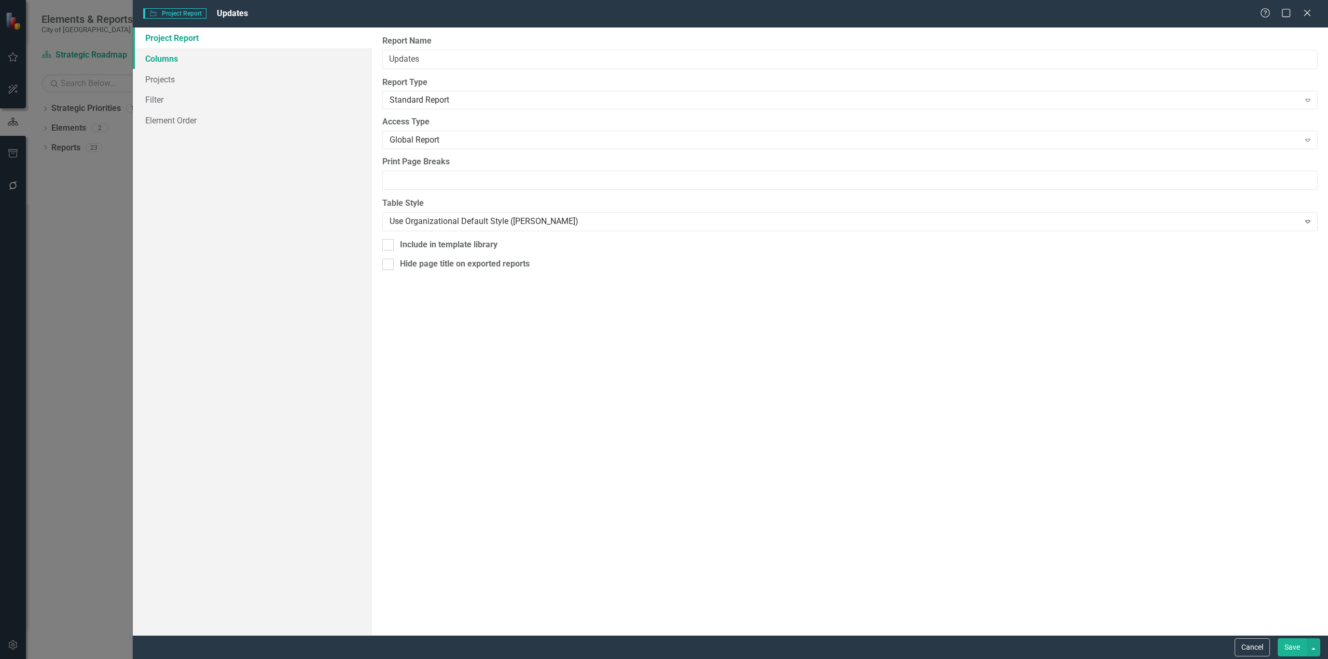
click at [216, 63] on link "Columns" at bounding box center [252, 58] width 239 height 21
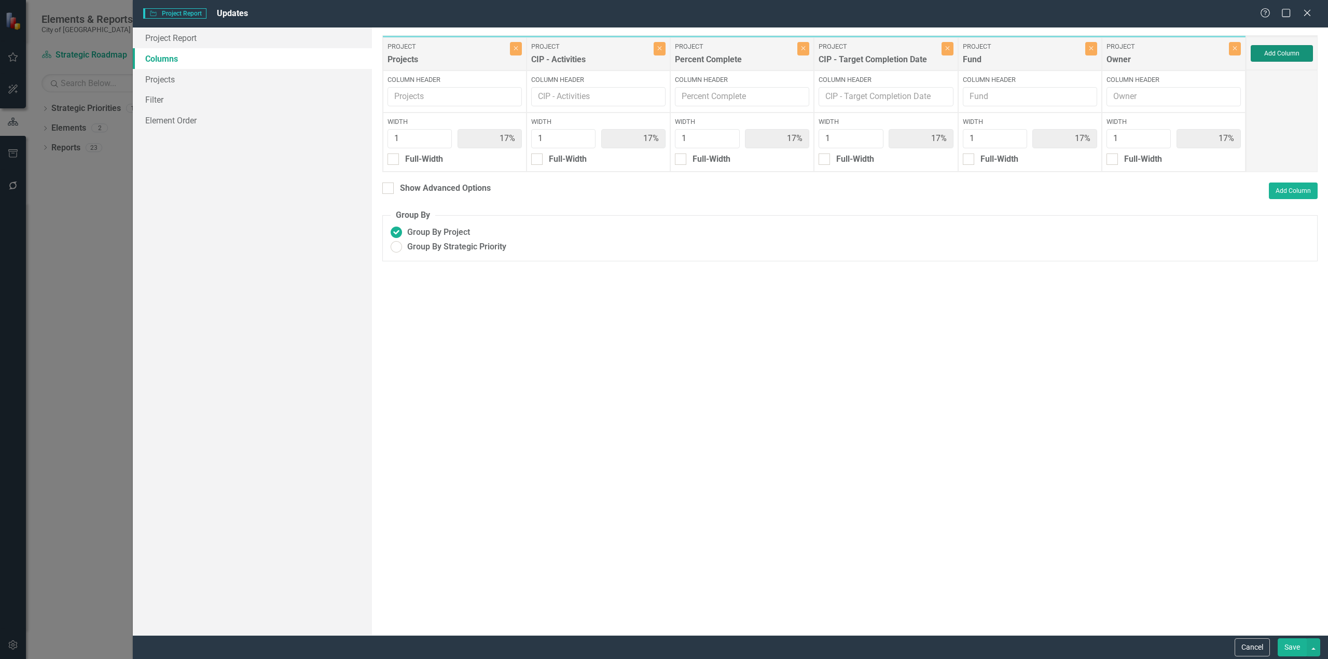
click at [1286, 57] on button "Add Column" at bounding box center [1282, 53] width 62 height 17
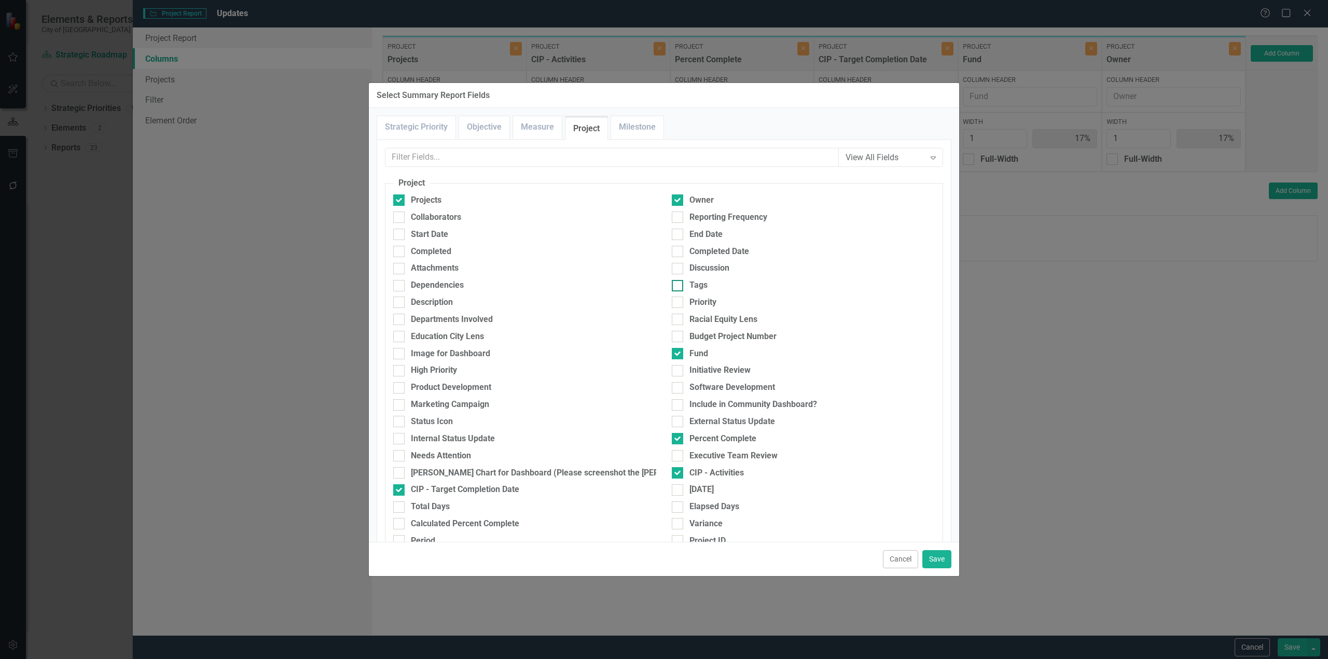
click at [682, 284] on div "Tags" at bounding box center [803, 286] width 263 height 12
click at [679, 284] on input "Tags" at bounding box center [675, 283] width 7 height 7
checkbox input "true"
click at [932, 558] on button "Save" at bounding box center [936, 559] width 29 height 18
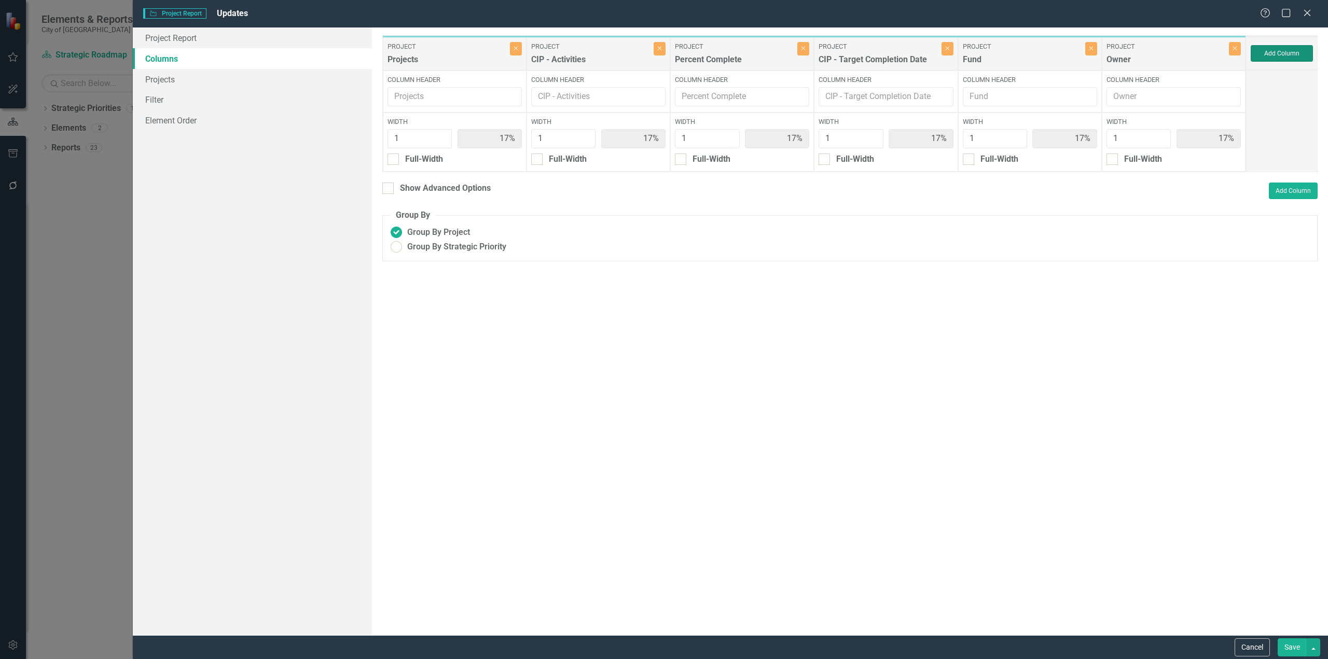
type input "14%"
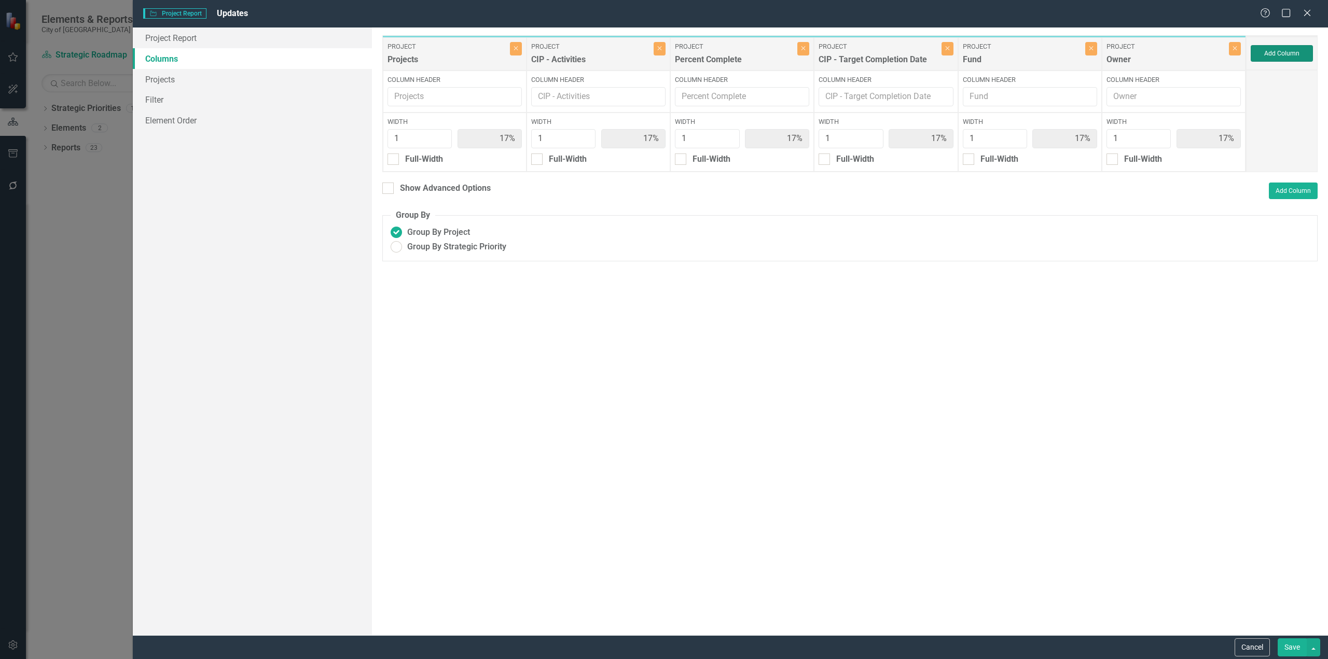
type input "14%"
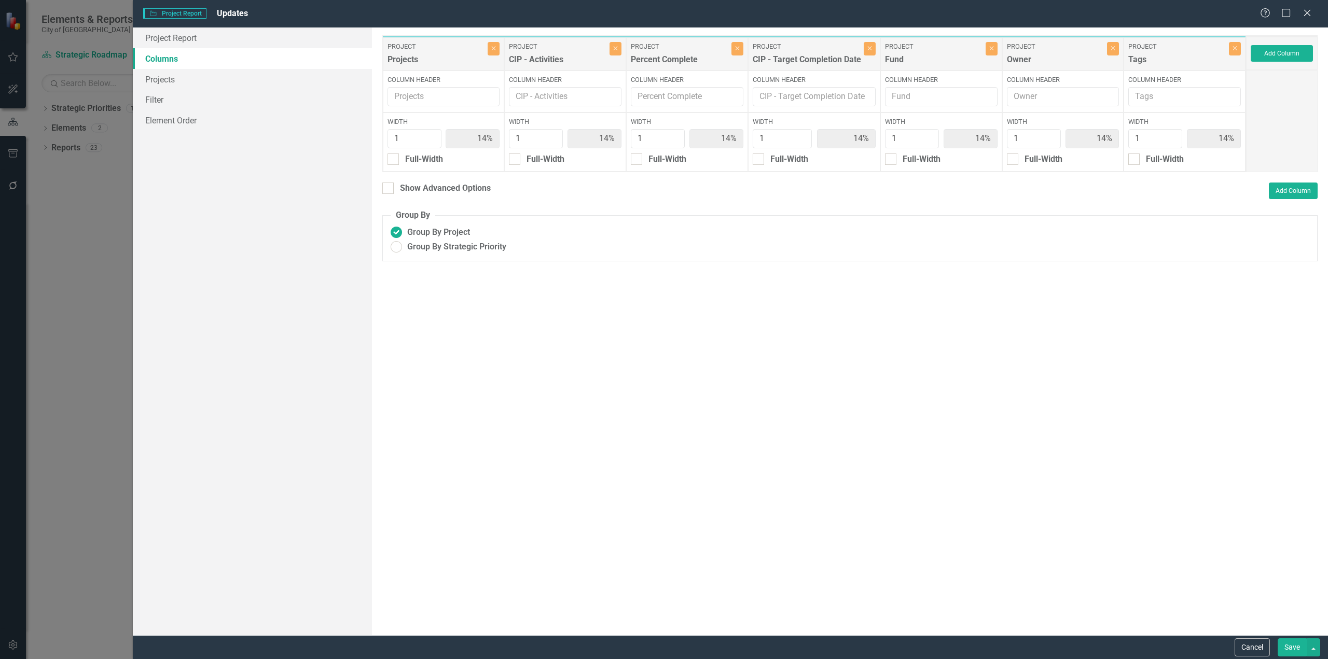
click at [1296, 650] on button "Save" at bounding box center [1292, 648] width 29 height 18
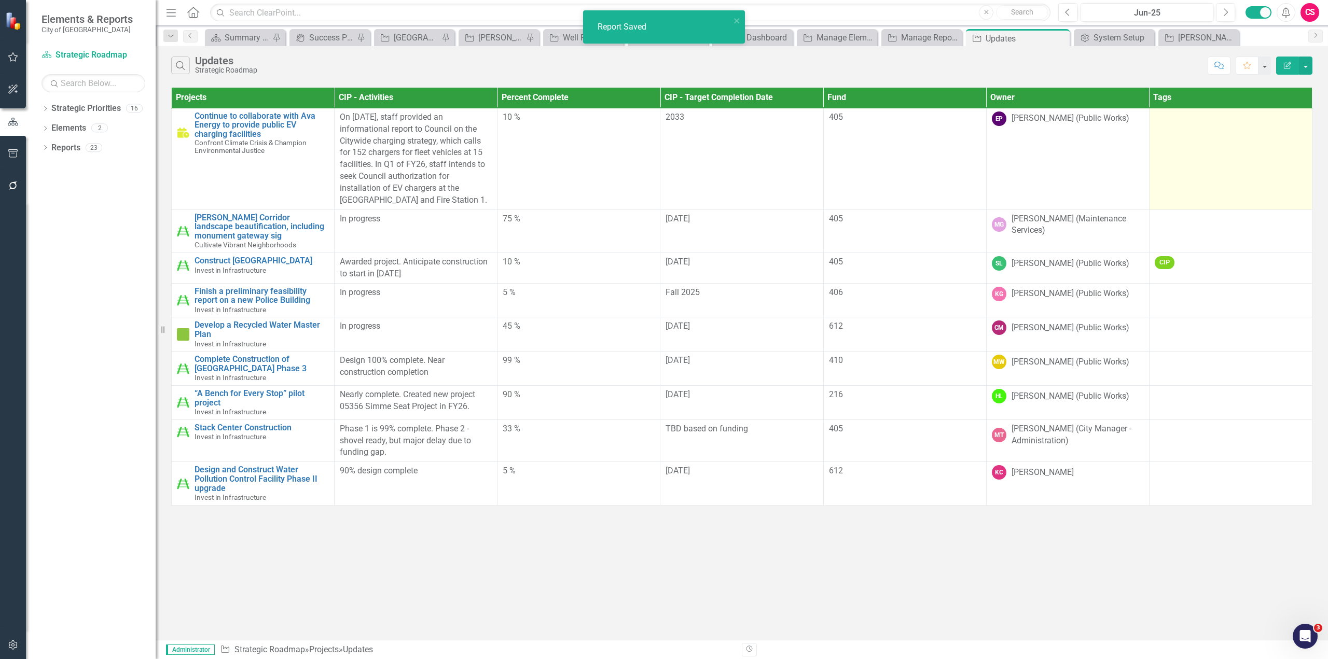
click at [1171, 152] on td at bounding box center [1230, 159] width 163 height 102
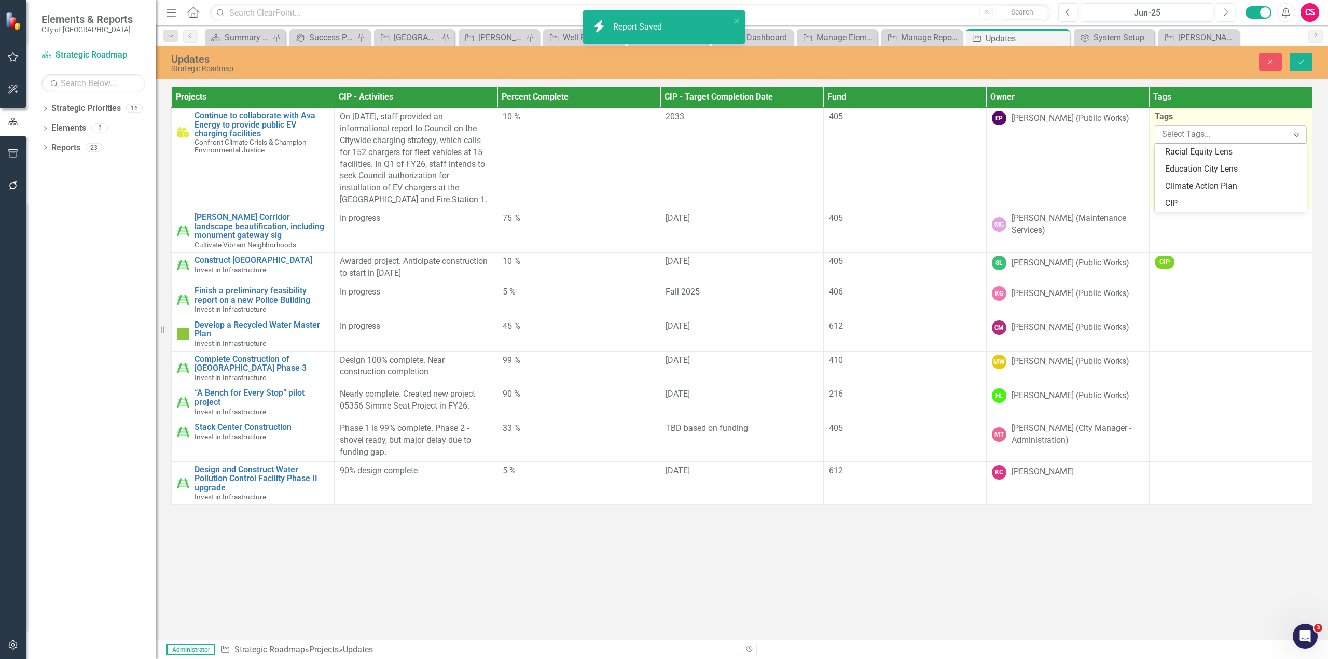
click at [1172, 142] on div "Select Tags..." at bounding box center [1222, 135] width 131 height 16
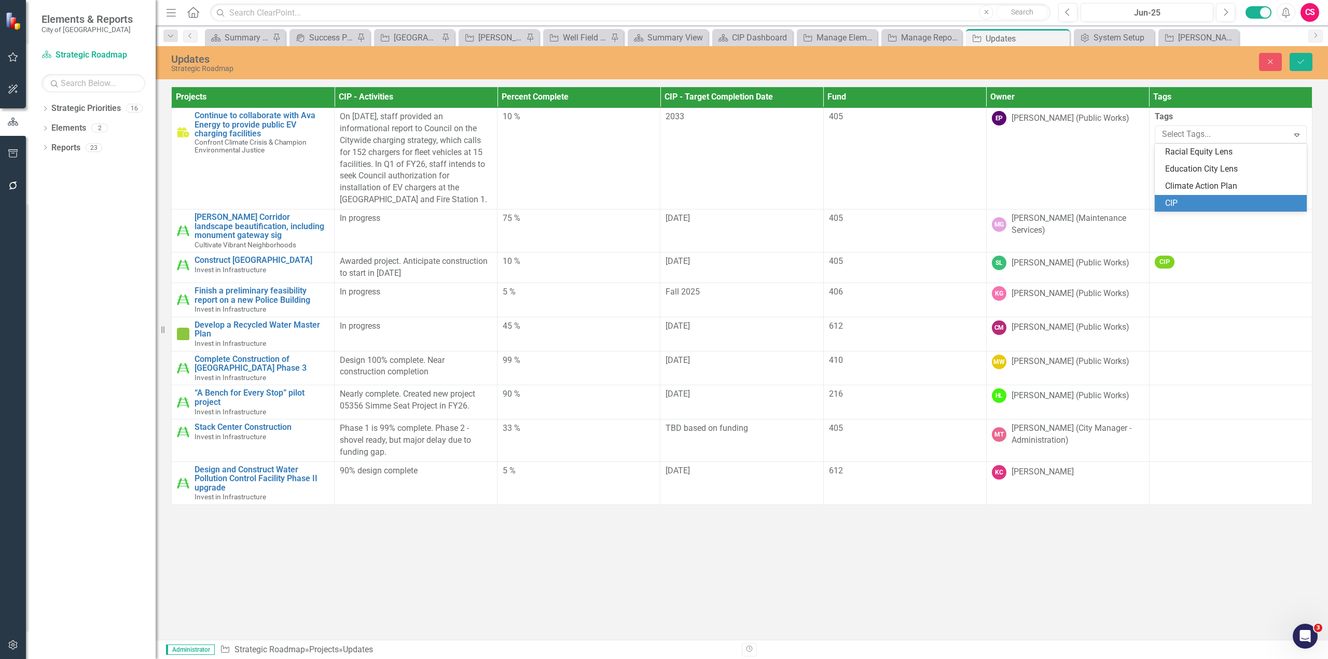
click at [1178, 198] on div "CIP" at bounding box center [1232, 204] width 135 height 12
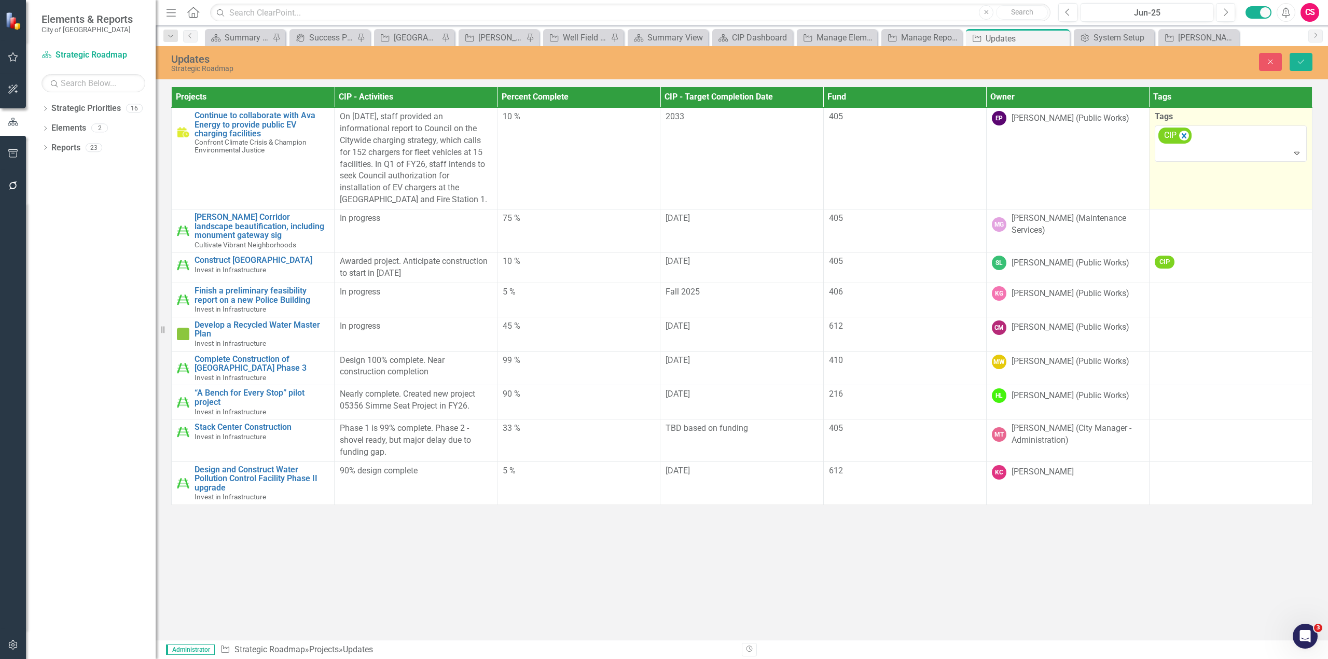
click at [1172, 206] on td "Tags option <span class="tag-label">CIP</span>, selected. CIP Expand" at bounding box center [1230, 159] width 163 height 102
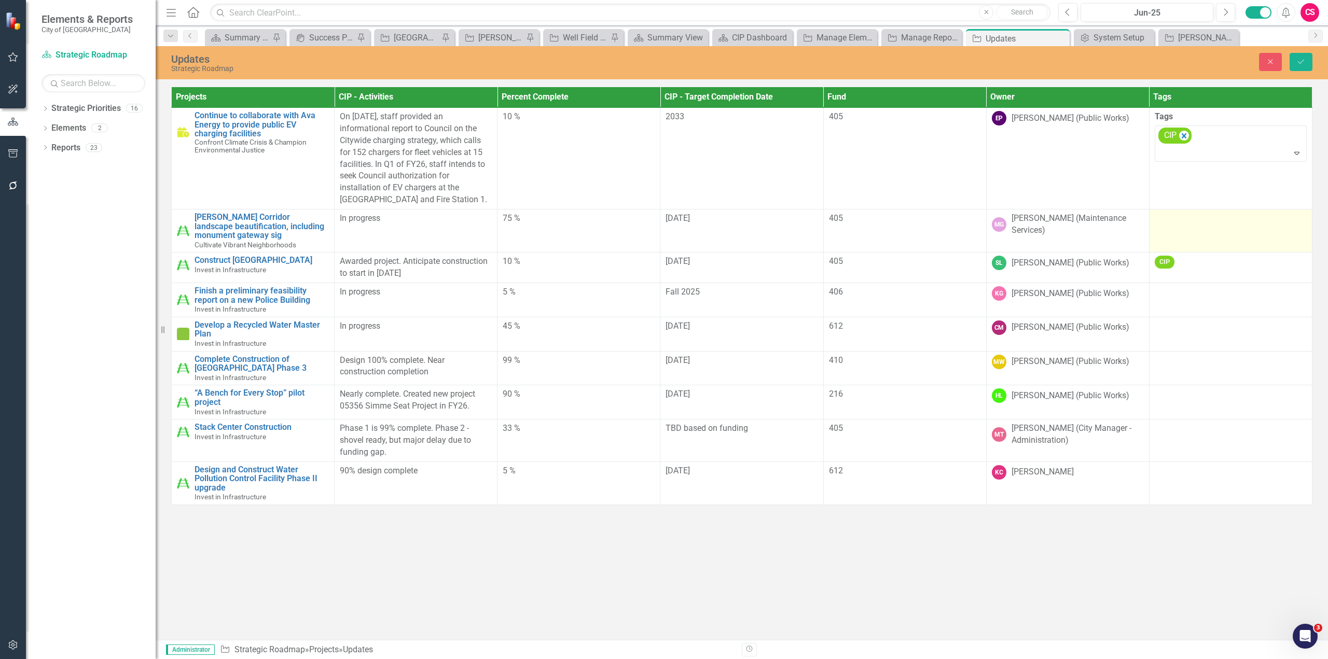
click at [1164, 245] on td at bounding box center [1230, 230] width 163 height 43
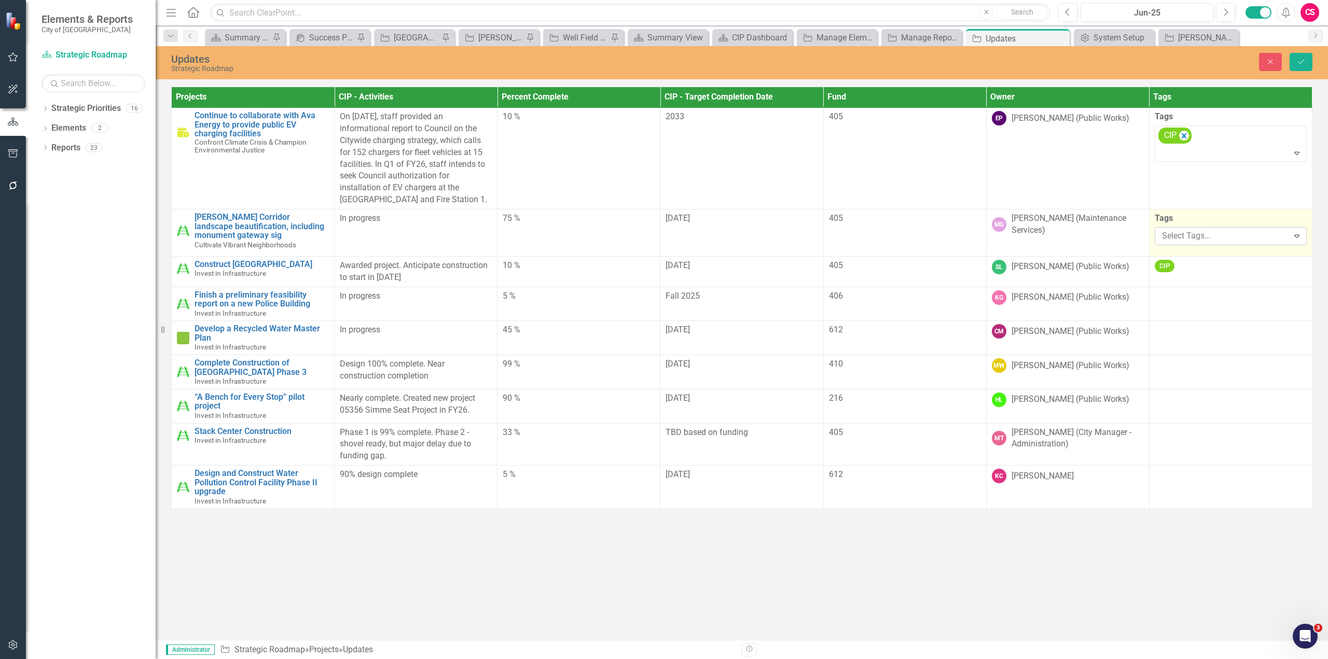
click at [1178, 229] on div at bounding box center [1223, 236] width 131 height 14
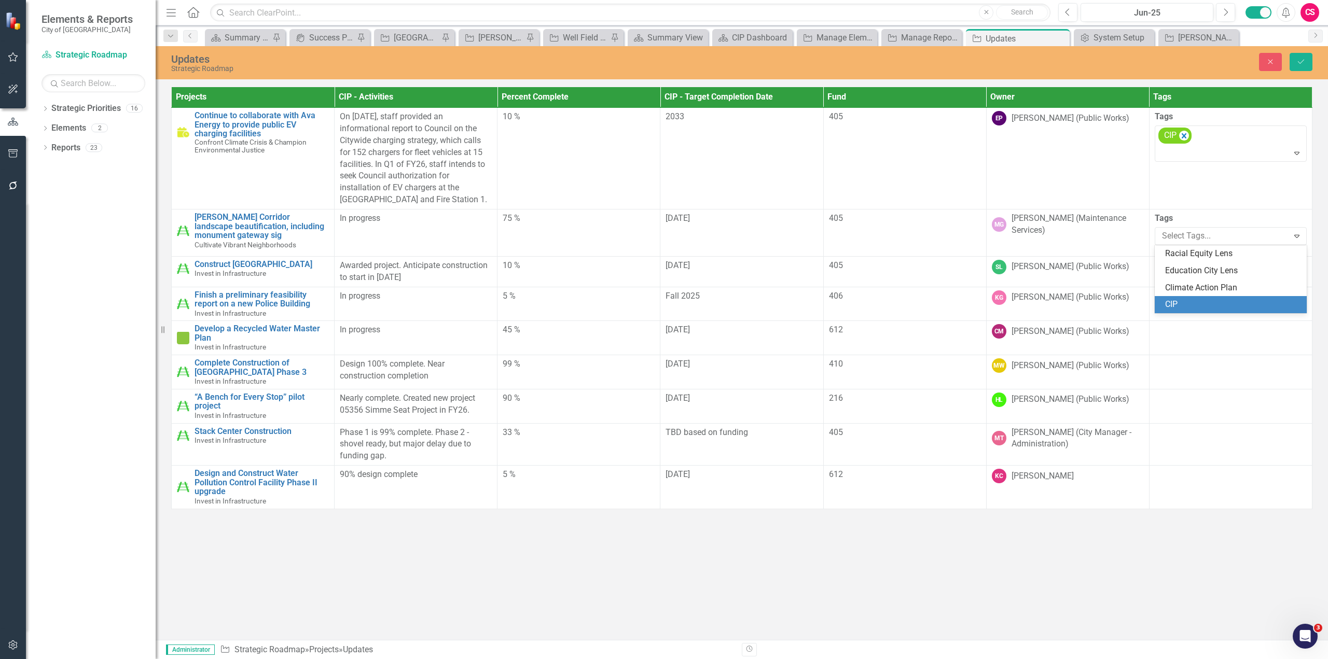
click at [1181, 298] on div "CIP" at bounding box center [1231, 304] width 152 height 17
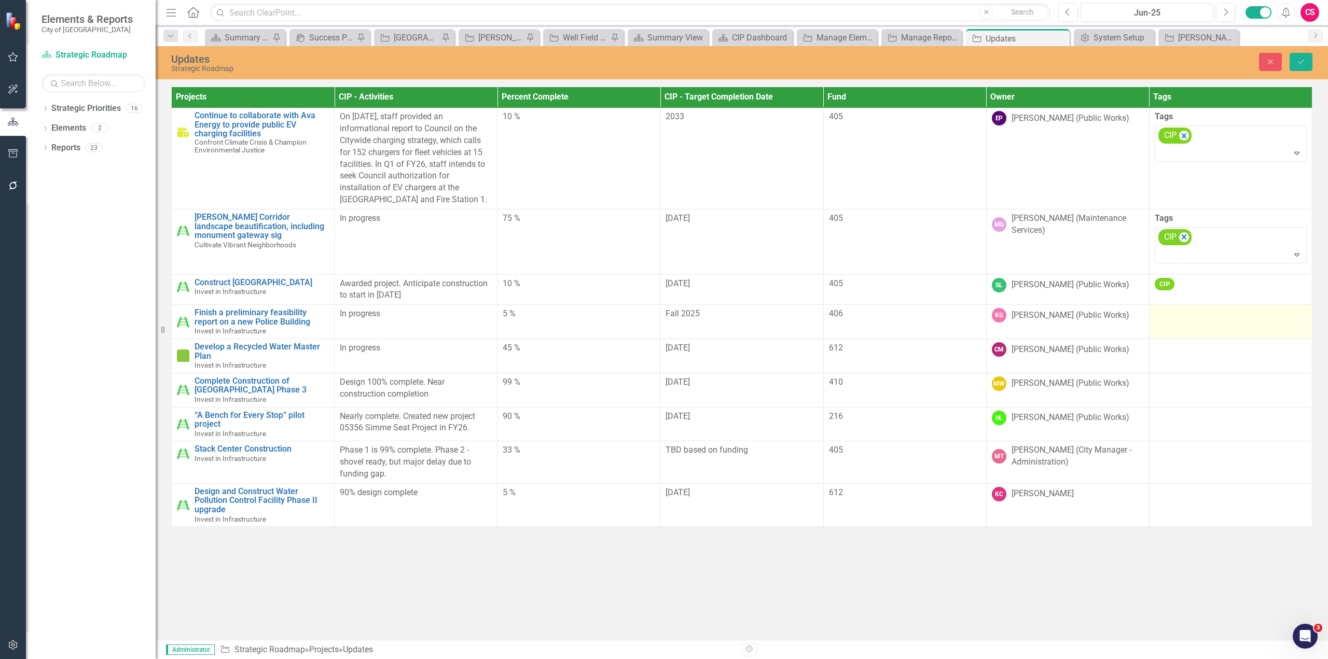
click at [1172, 324] on td at bounding box center [1230, 322] width 163 height 34
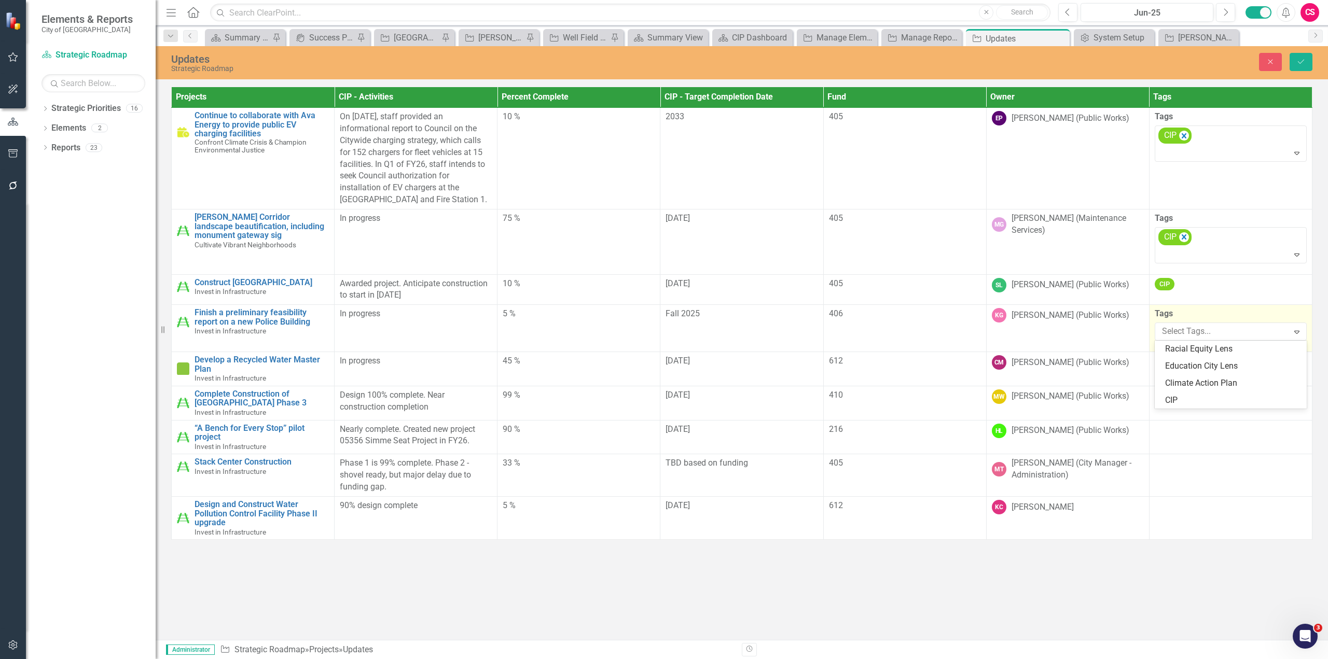
click at [1172, 324] on div "Select Tags..." at bounding box center [1222, 332] width 131 height 16
click at [1175, 401] on span "CIP" at bounding box center [1171, 400] width 12 height 10
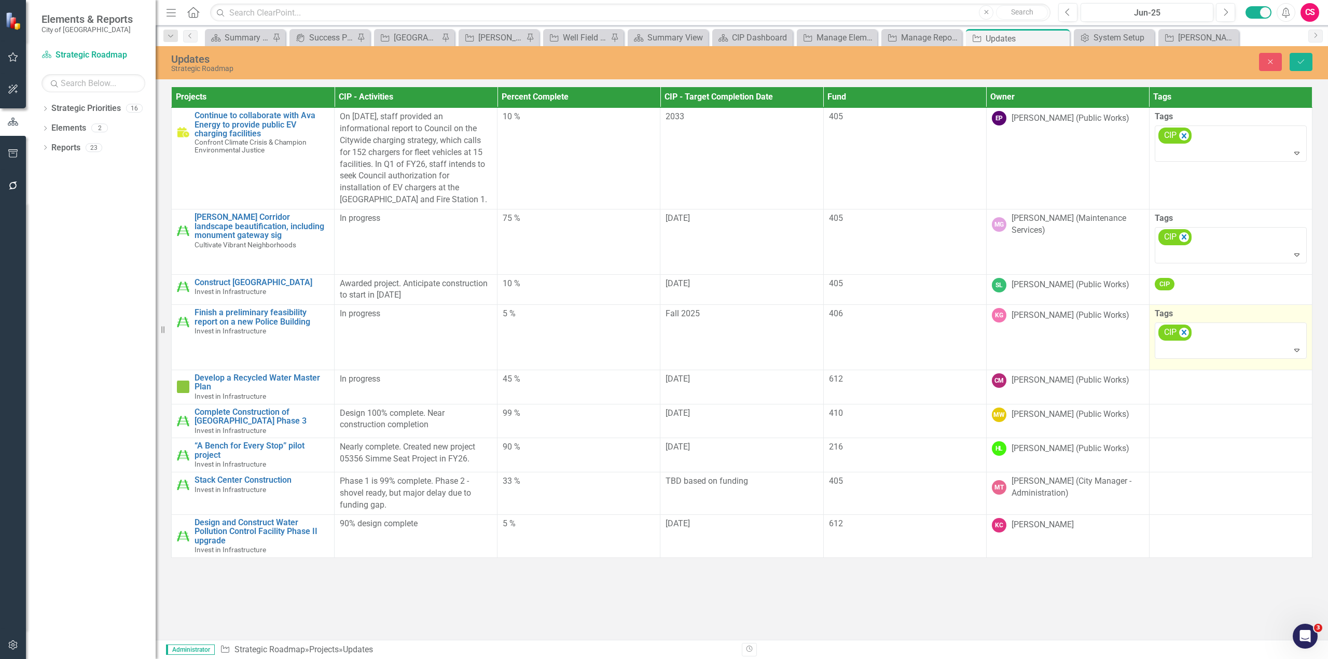
click at [1183, 367] on td "Tags option <span class="tag-label">CIP</span>, selected. CIP Expand" at bounding box center [1230, 337] width 163 height 65
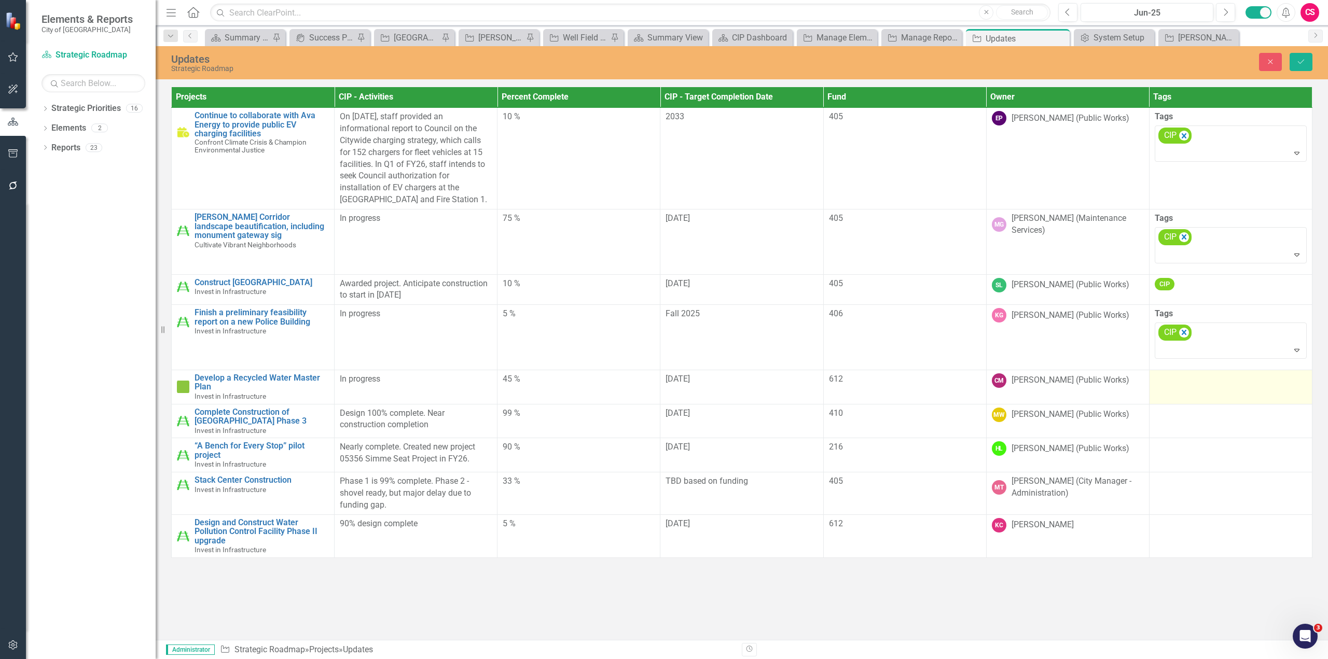
click at [1174, 380] on div at bounding box center [1231, 379] width 152 height 12
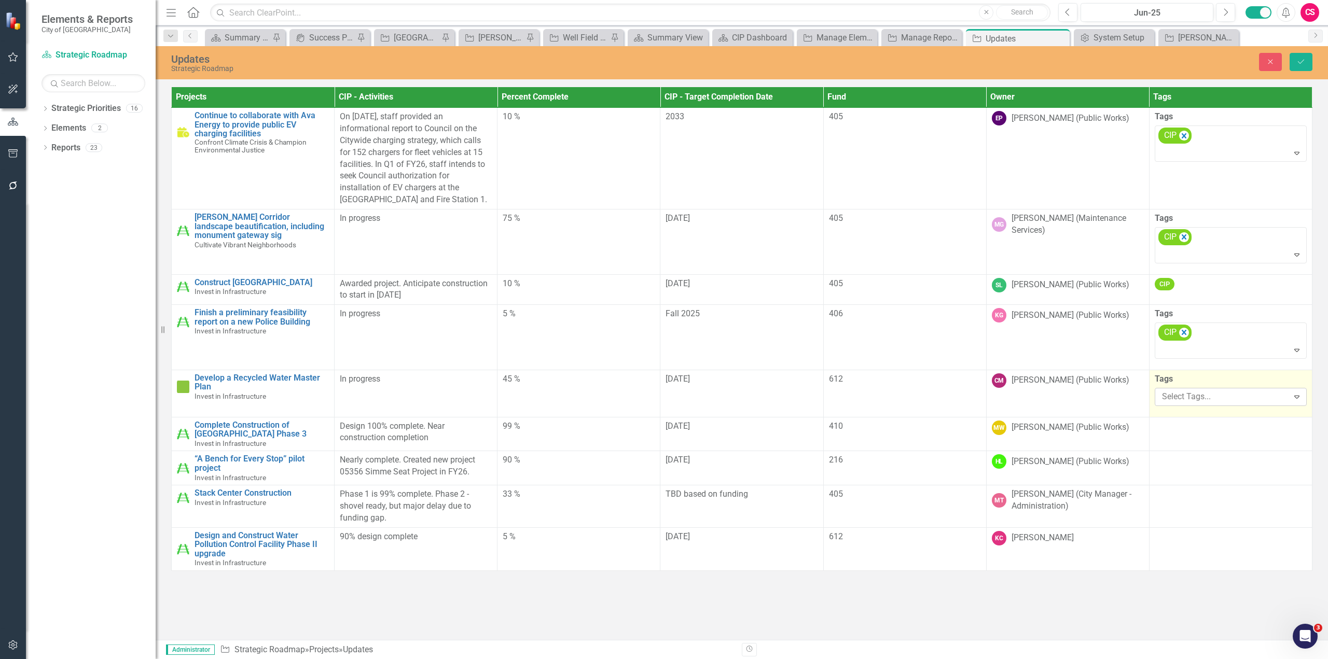
click at [1181, 396] on div at bounding box center [1223, 397] width 131 height 14
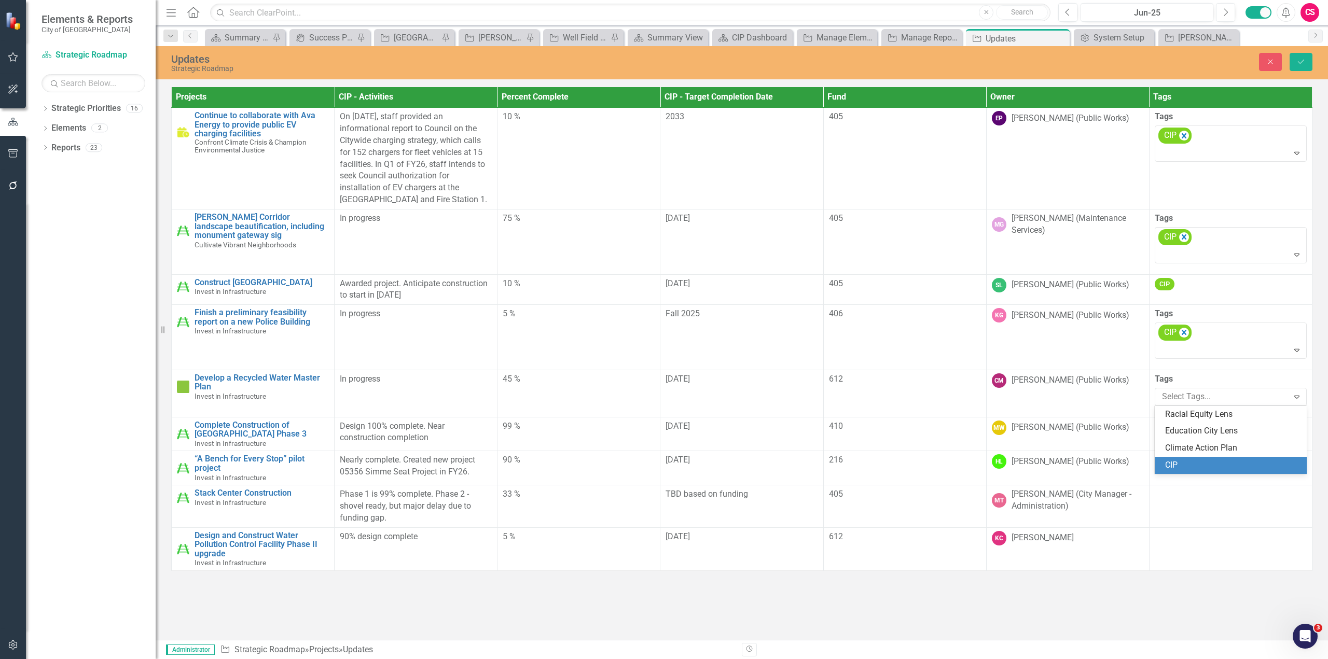
click at [1189, 467] on div "CIP" at bounding box center [1232, 466] width 135 height 12
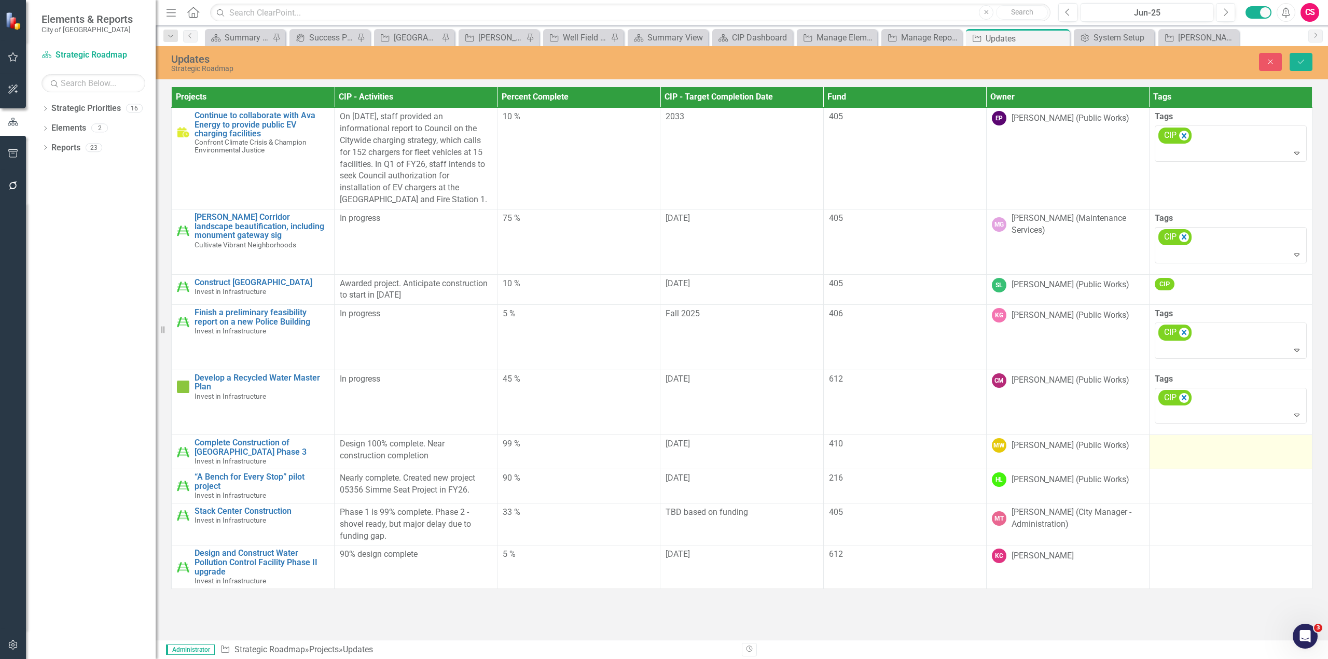
click at [1186, 458] on td at bounding box center [1230, 452] width 163 height 34
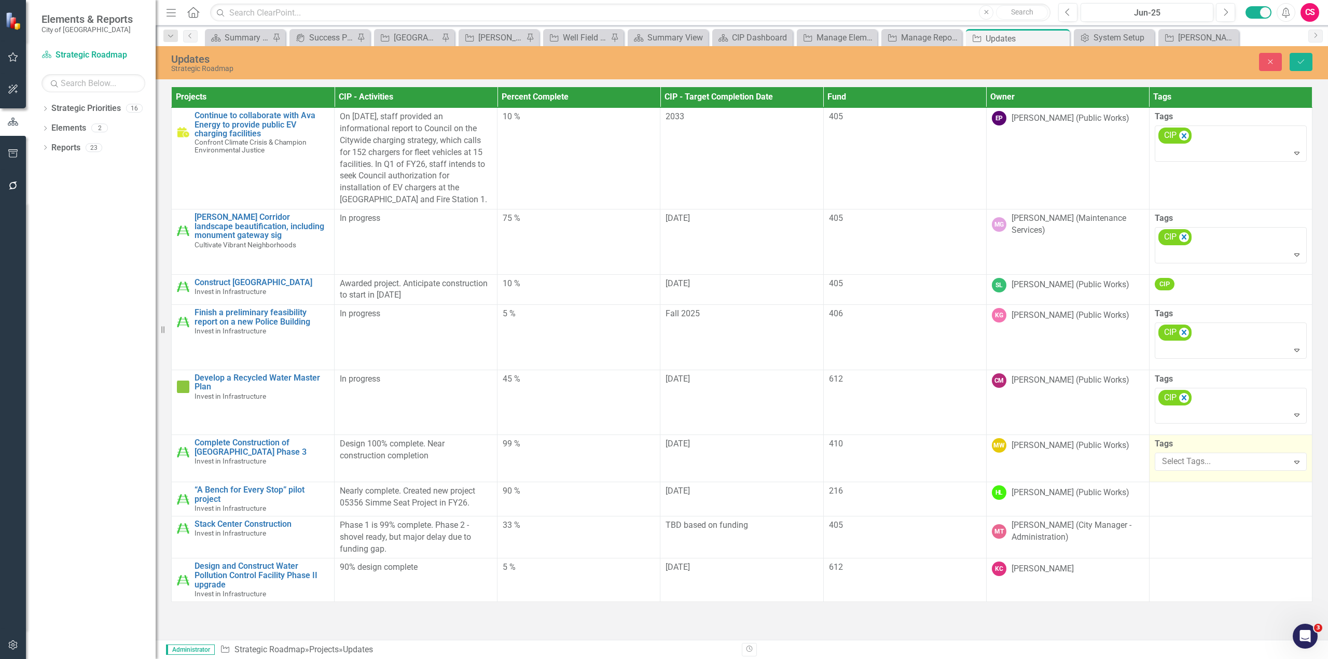
click at [1186, 458] on div at bounding box center [1223, 462] width 131 height 14
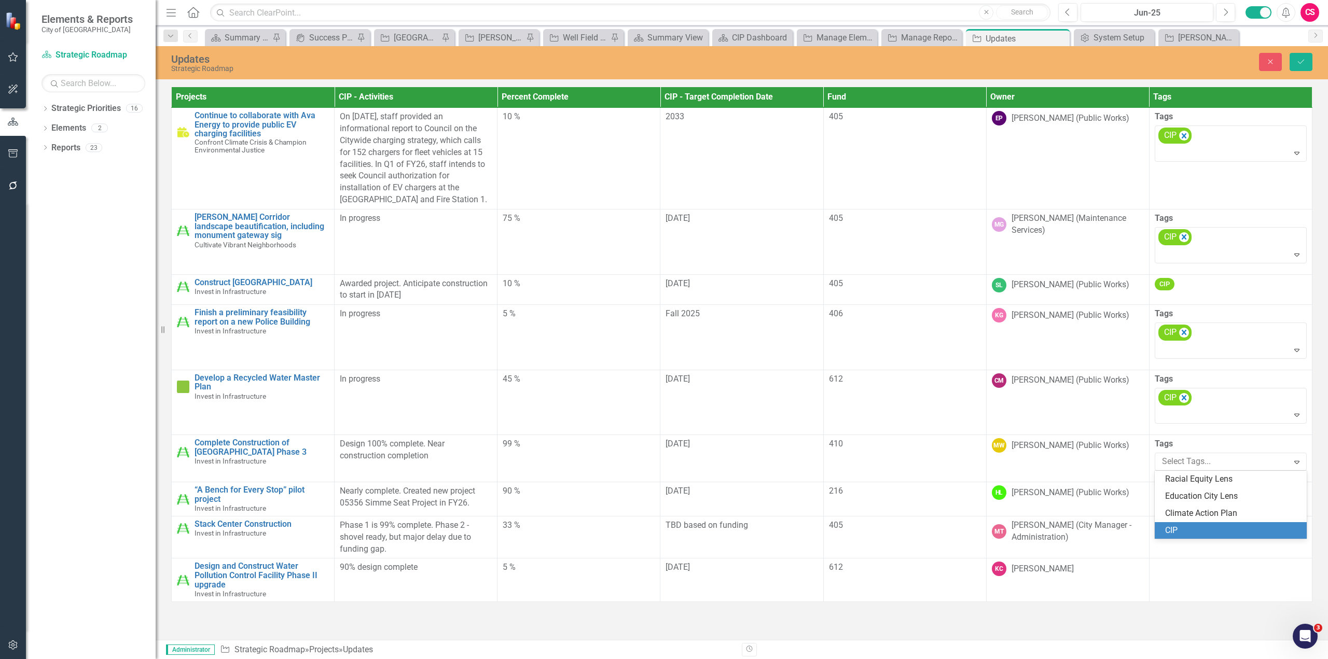
click at [1170, 523] on div "CIP" at bounding box center [1231, 530] width 152 height 17
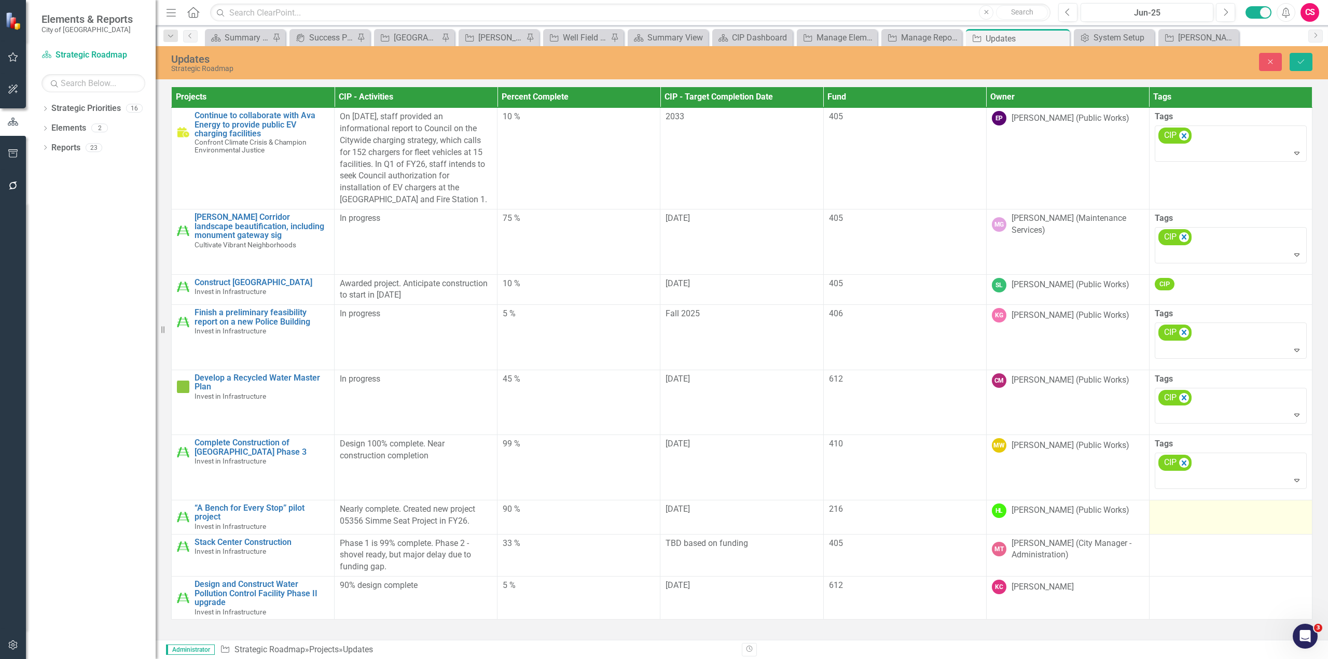
click at [1171, 520] on td at bounding box center [1230, 517] width 163 height 34
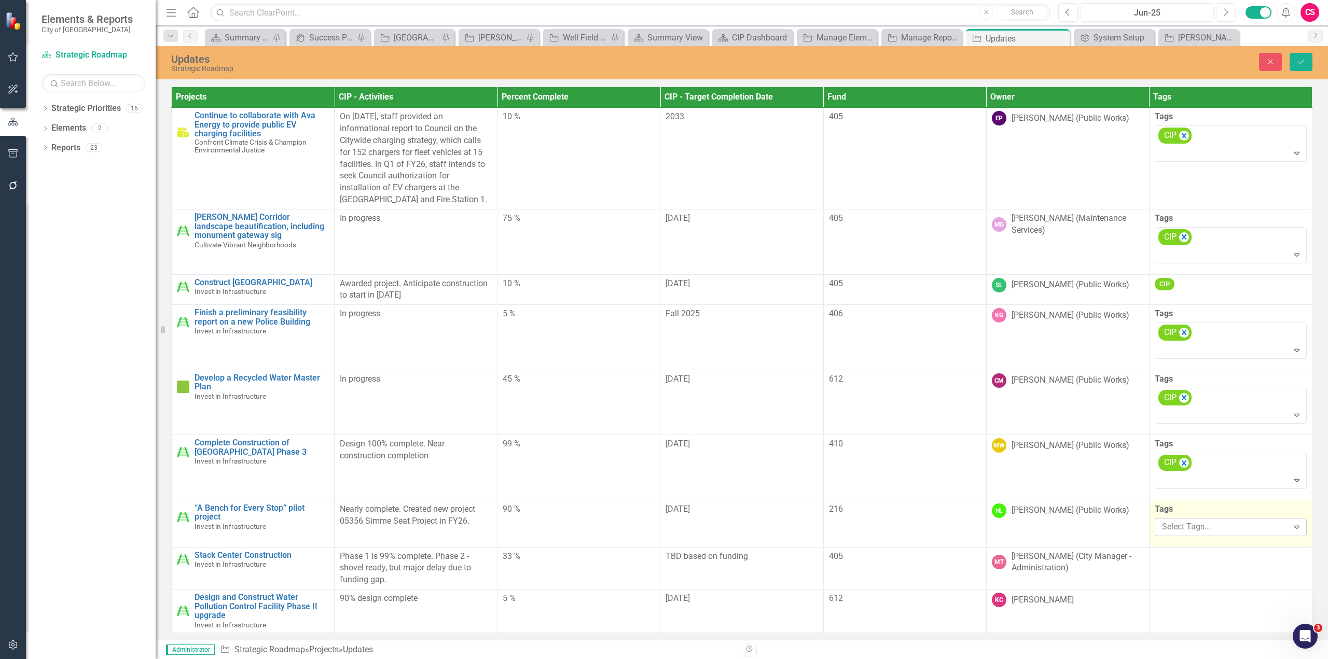
click at [1170, 535] on div "Select Tags..." at bounding box center [1222, 527] width 131 height 16
click at [1168, 512] on span "CIP" at bounding box center [1171, 509] width 12 height 10
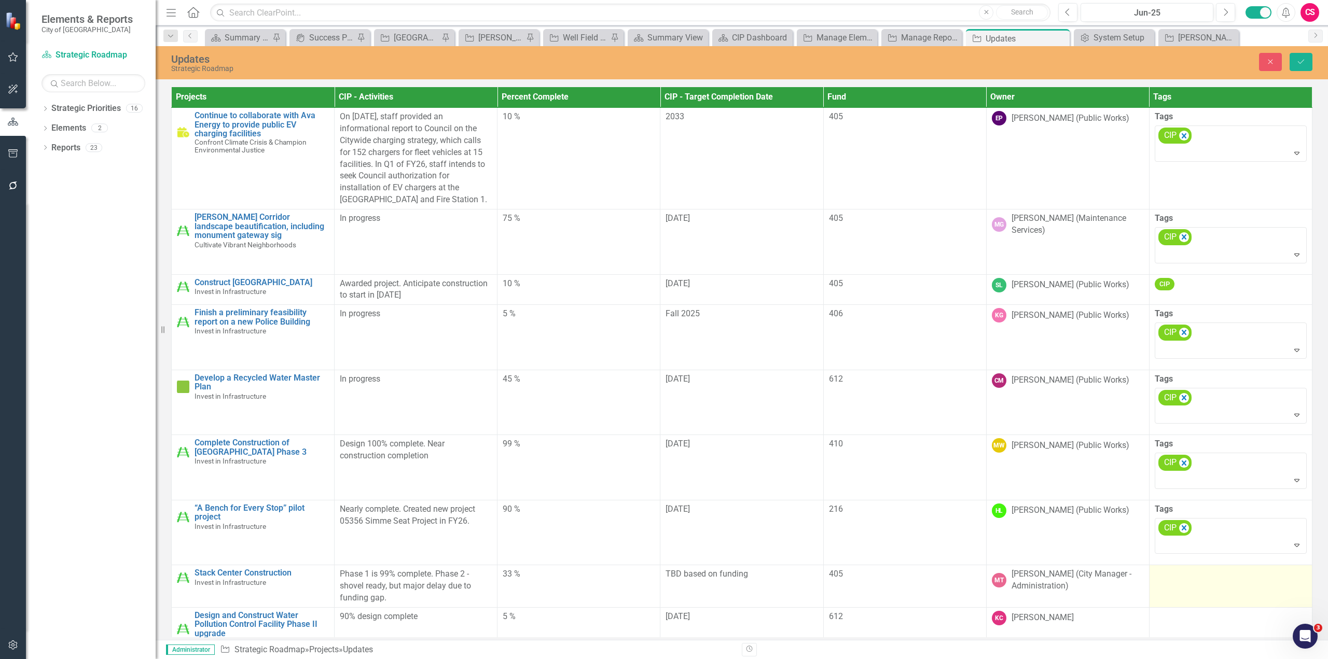
click at [1172, 565] on td at bounding box center [1230, 586] width 163 height 43
click at [1168, 576] on div at bounding box center [1231, 575] width 152 height 12
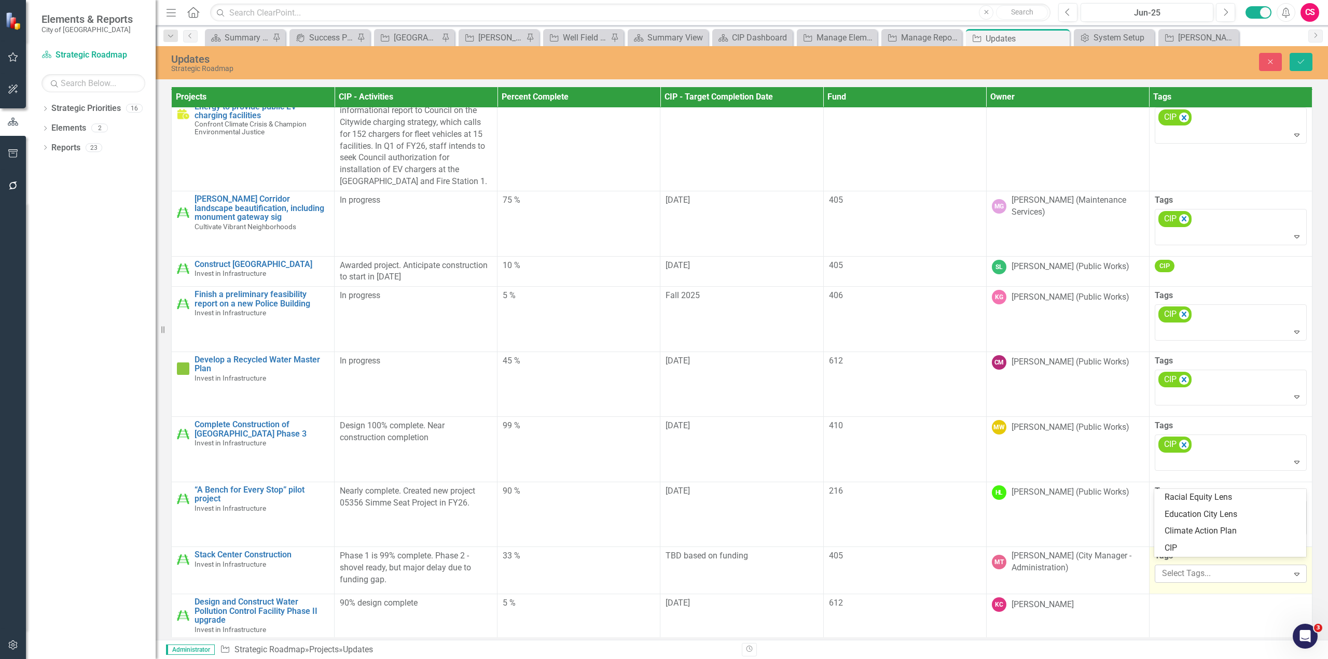
click at [1172, 567] on div at bounding box center [1223, 574] width 131 height 14
click at [1180, 551] on div "CIP" at bounding box center [1232, 549] width 135 height 12
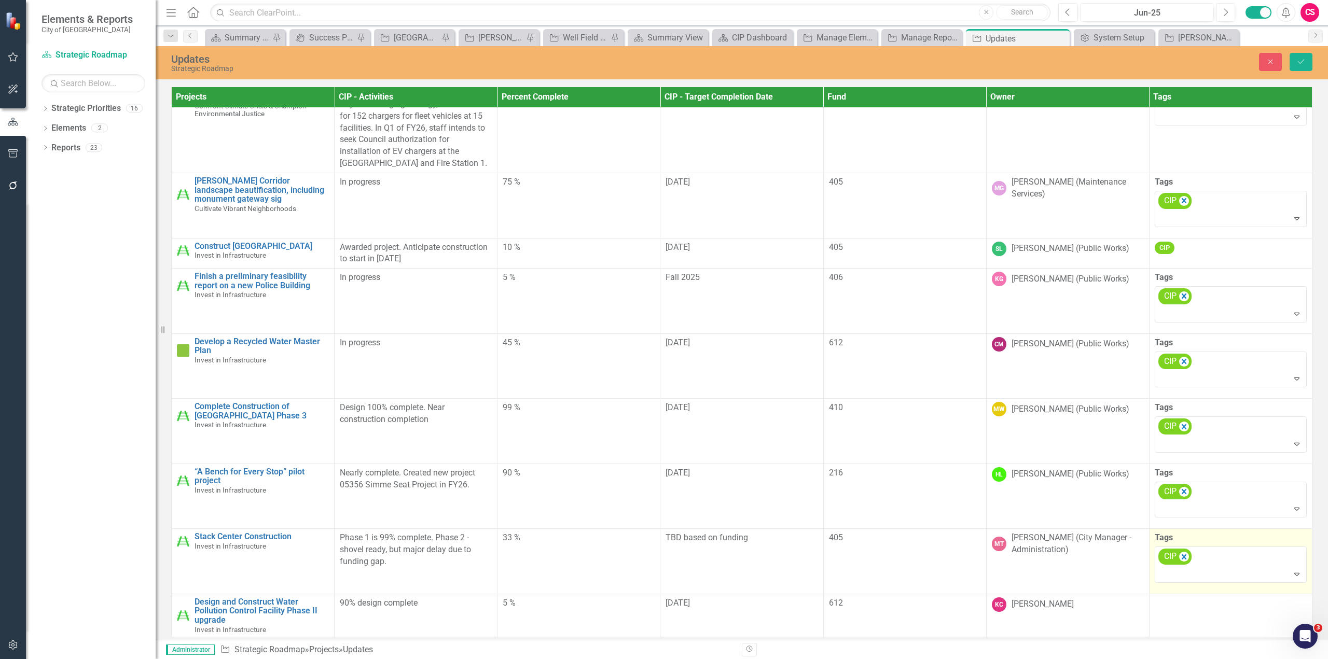
scroll to position [44, 0]
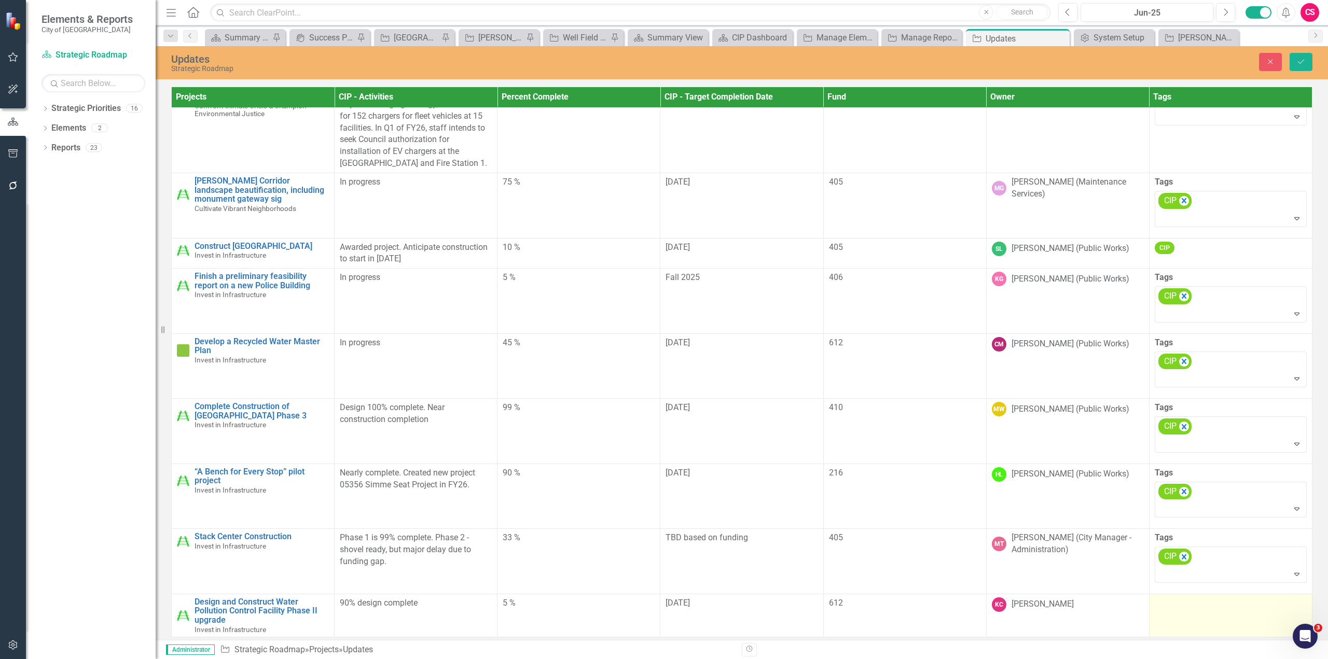
click at [1179, 601] on div at bounding box center [1231, 604] width 152 height 12
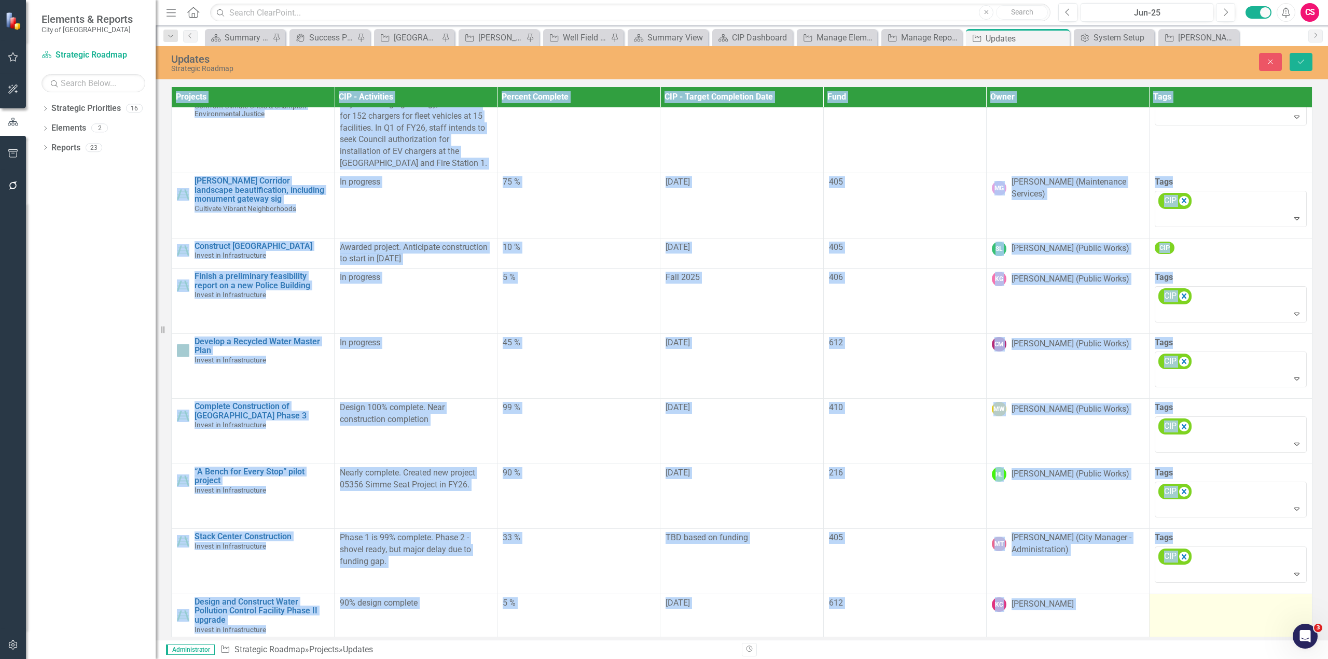
click at [1179, 601] on div at bounding box center [1231, 604] width 152 height 12
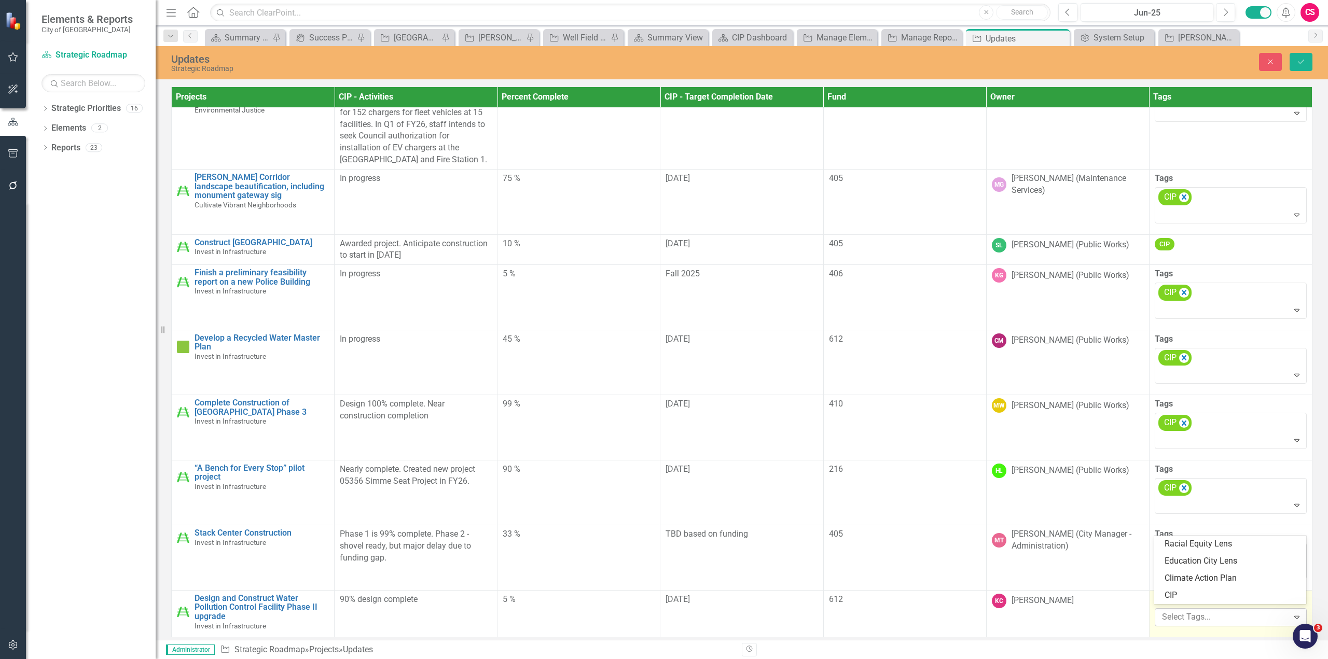
click at [1182, 613] on div at bounding box center [1223, 618] width 131 height 14
click at [1184, 591] on div "CIP" at bounding box center [1232, 596] width 135 height 12
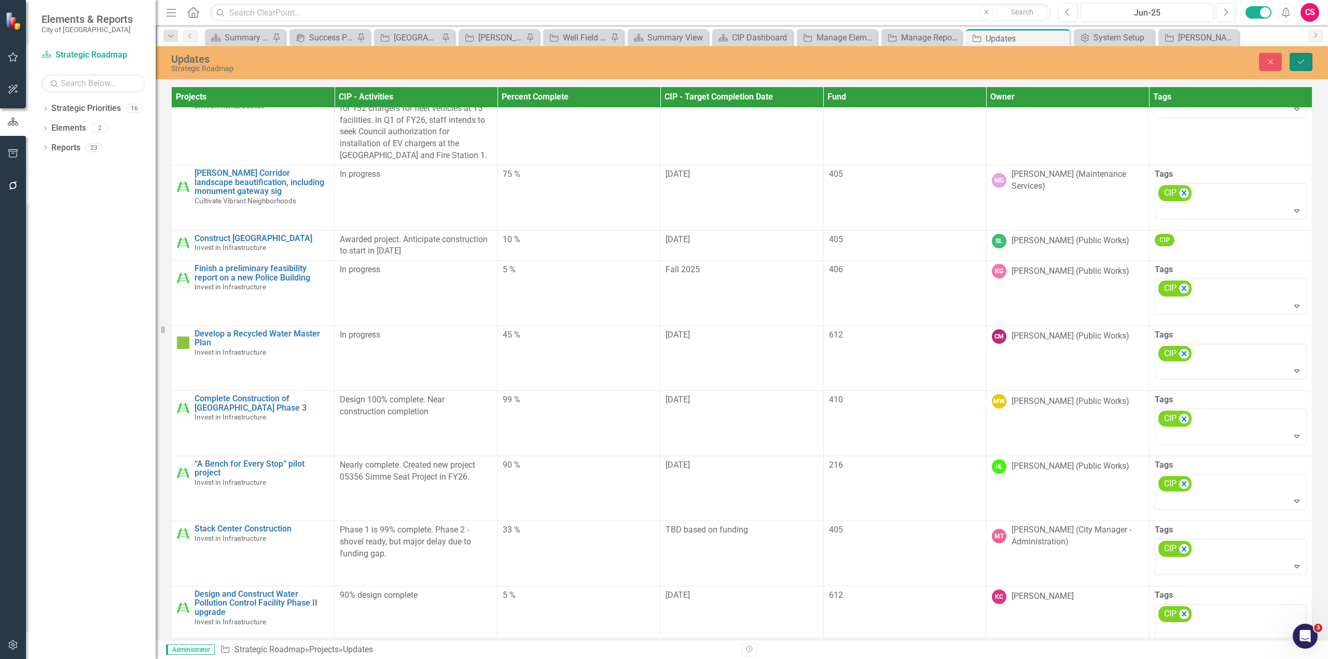
click at [1303, 69] on button "Save" at bounding box center [1301, 62] width 23 height 18
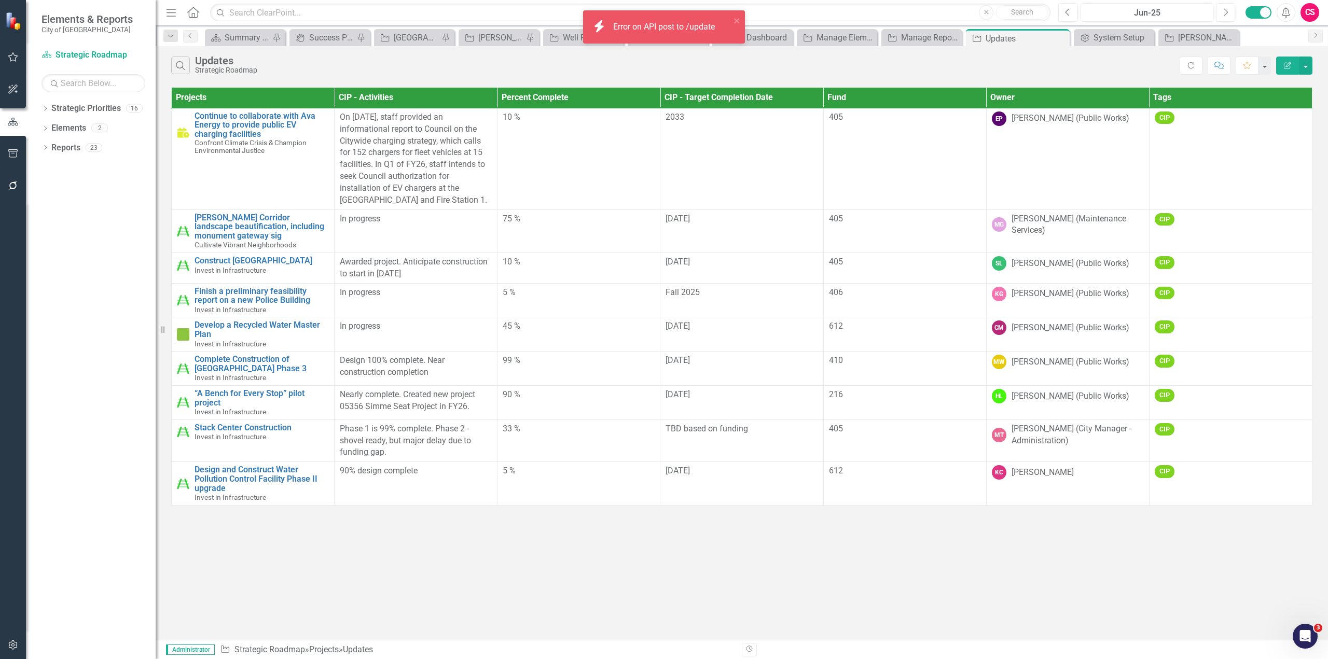
click at [1282, 65] on button "Edit Report" at bounding box center [1287, 66] width 23 height 18
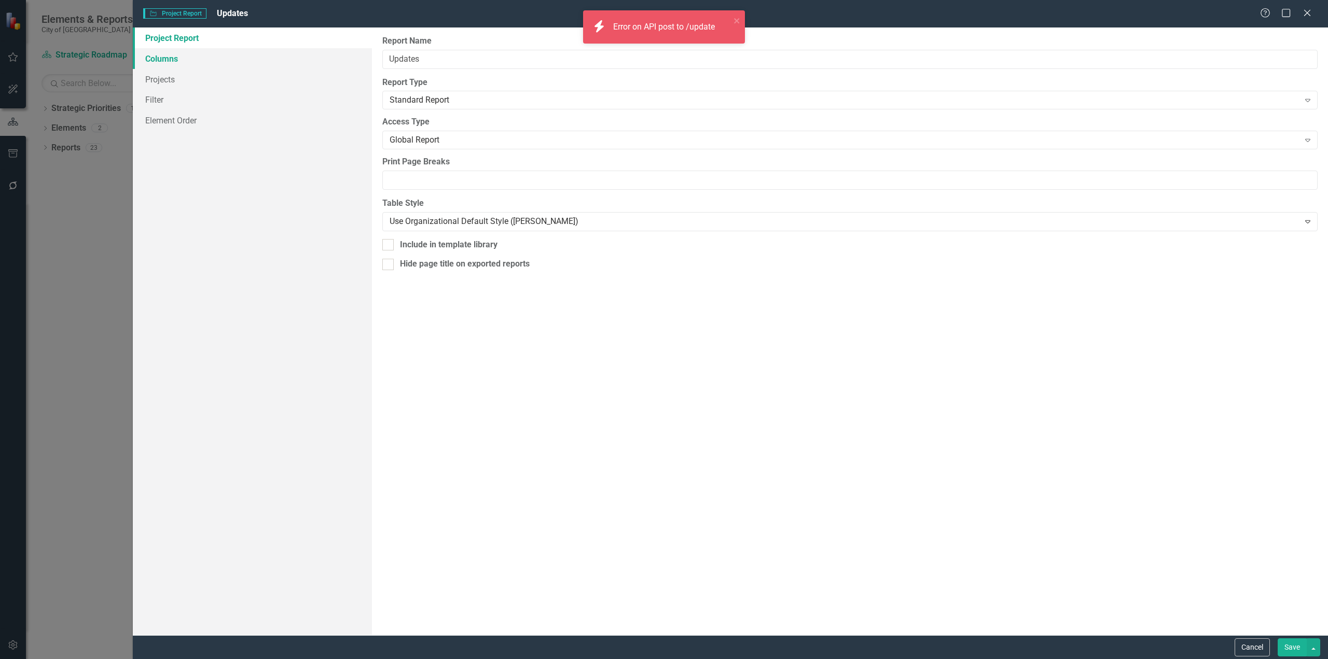
click at [237, 54] on link "Columns" at bounding box center [252, 58] width 239 height 21
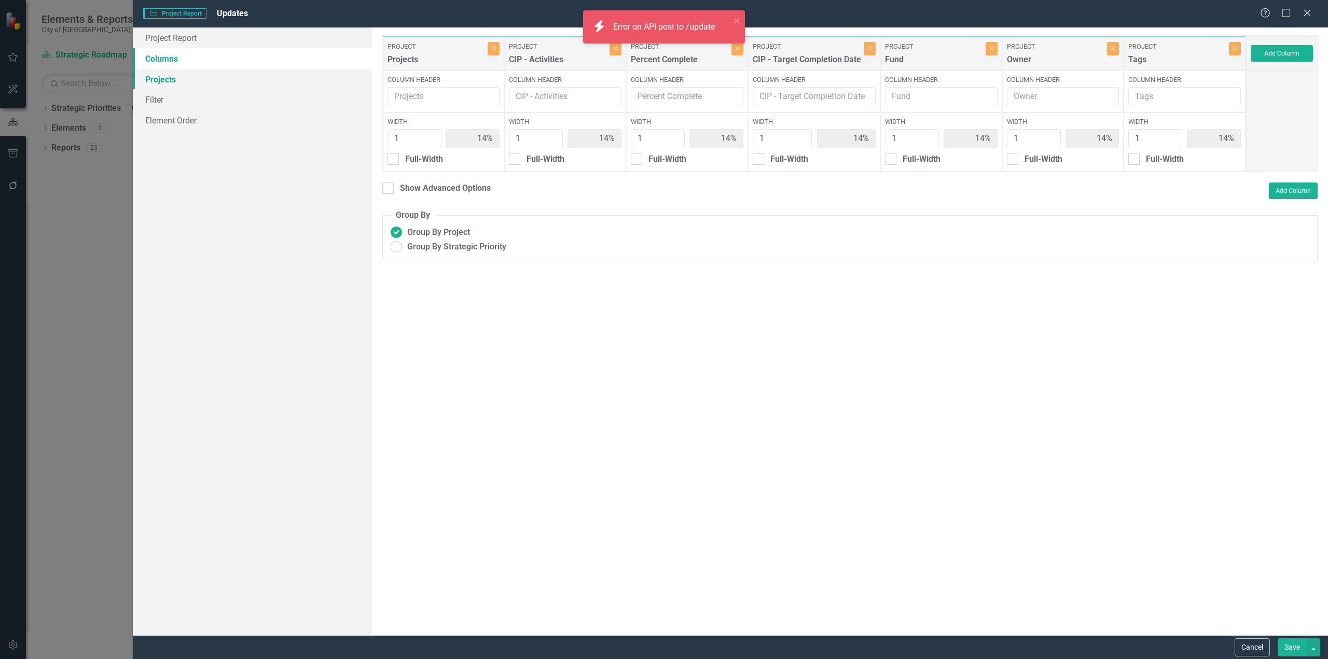
click at [278, 75] on link "Projects" at bounding box center [252, 79] width 239 height 21
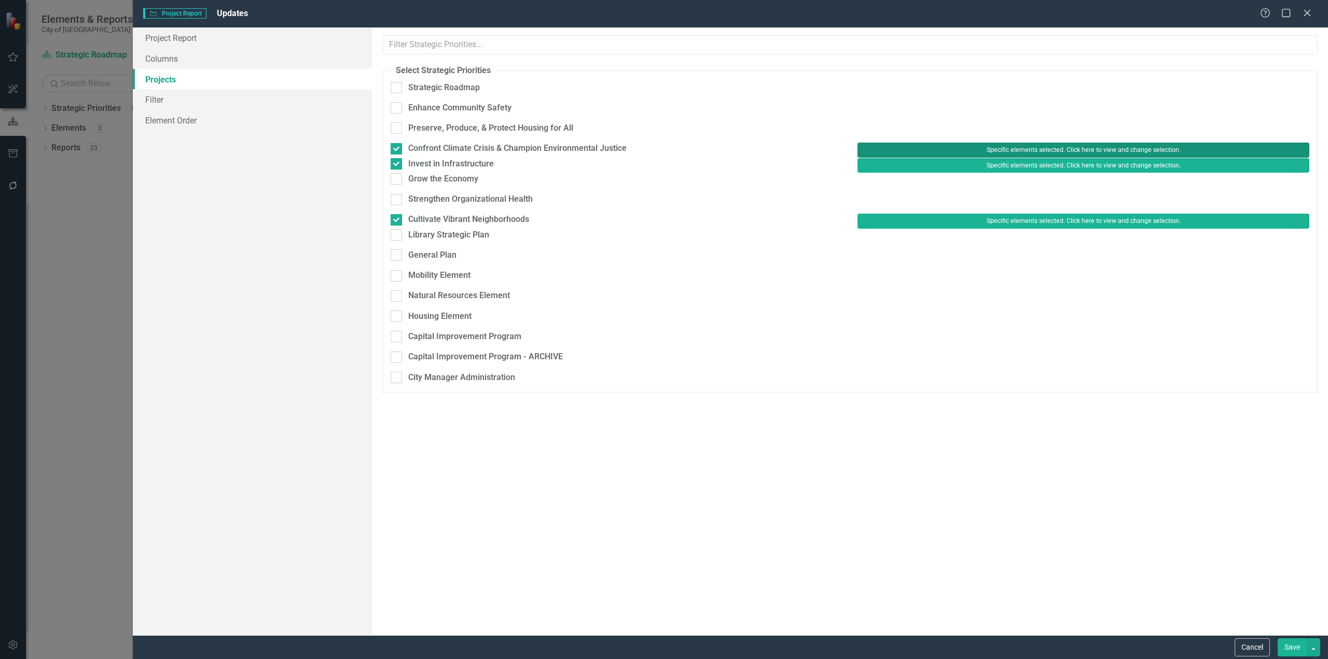
click at [980, 145] on button "Specific elements selected. Click here to view and change selection." at bounding box center [1083, 150] width 452 height 15
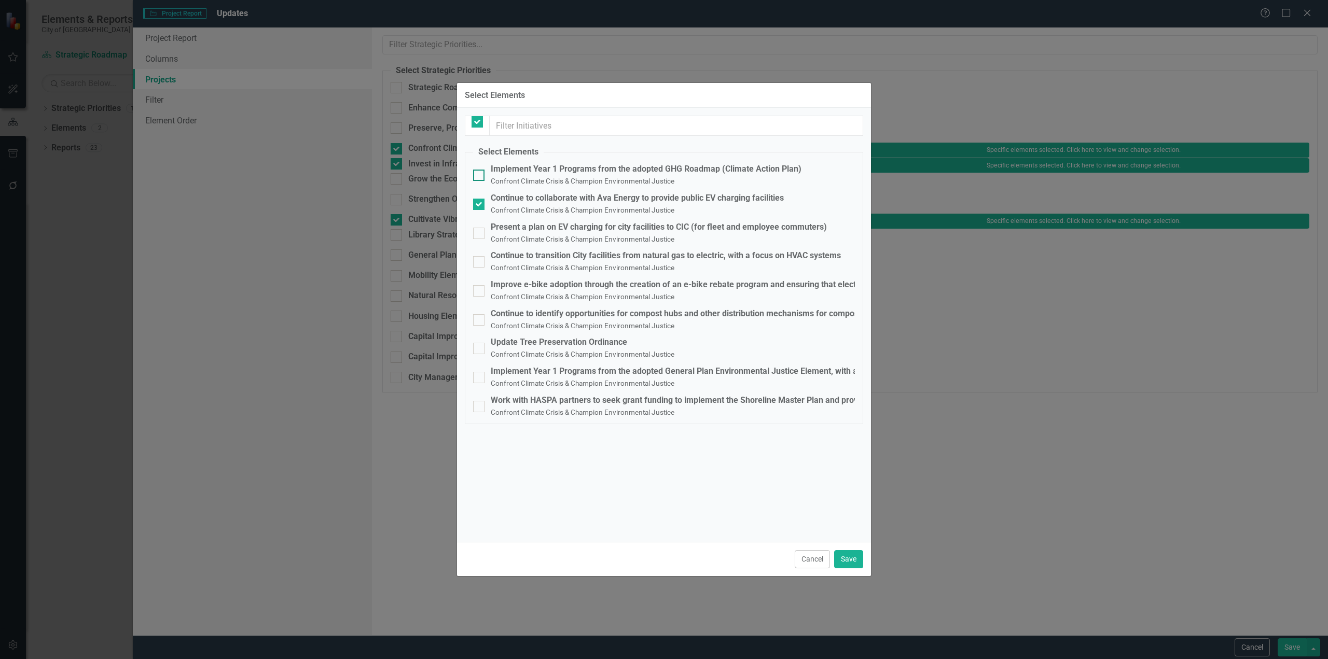
checkbox input "false"
click at [483, 131] on div at bounding box center [477, 126] width 25 height 20
click at [491, 195] on div "Continue to collaborate with Ava Energy to provide public EV charging facilities" at bounding box center [637, 198] width 293 height 12
click at [480, 199] on input "Continue to collaborate with Ava Energy to provide public EV charging facilitie…" at bounding box center [476, 202] width 7 height 7
checkbox input "false"
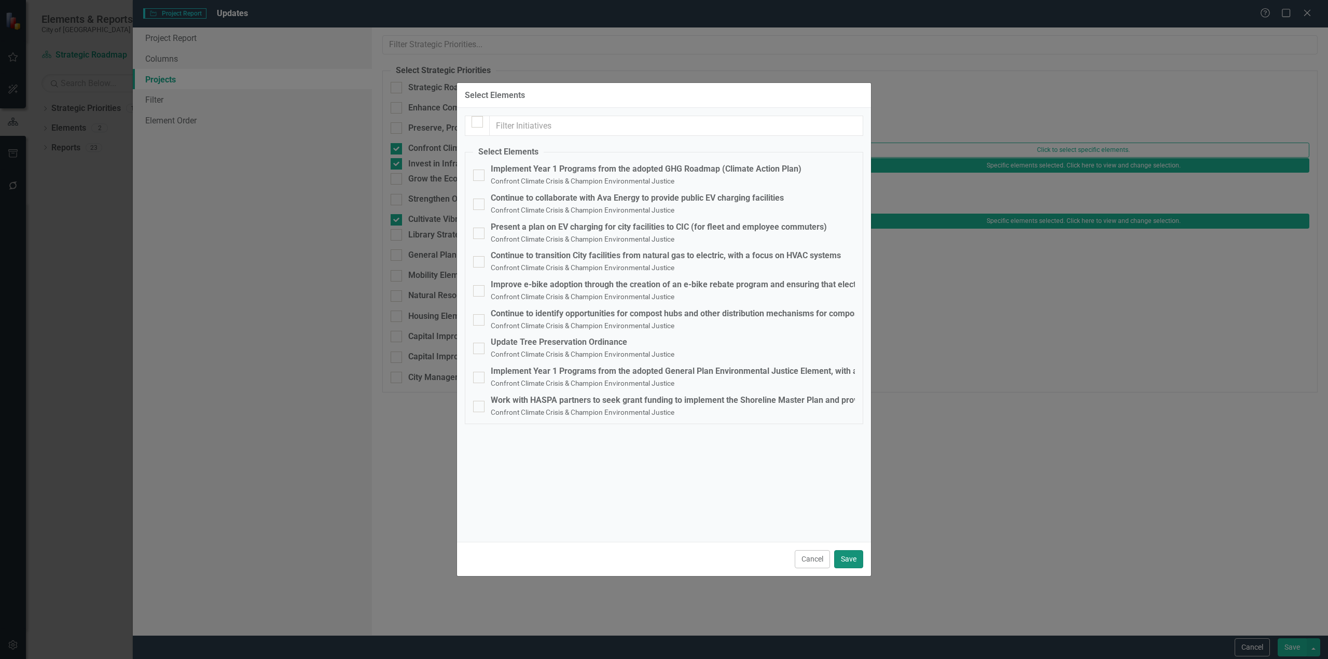
click at [855, 551] on button "Save" at bounding box center [848, 559] width 29 height 18
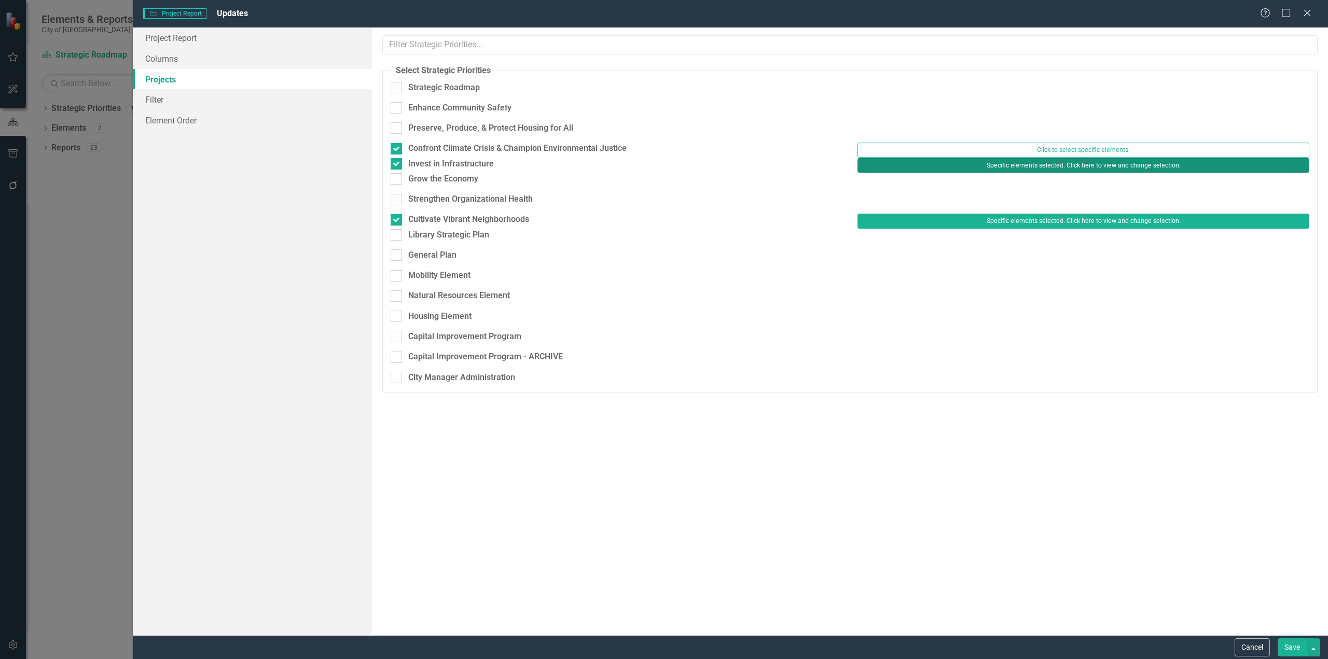
click at [1006, 173] on button "Specific elements selected. Click here to view and change selection." at bounding box center [1083, 165] width 452 height 15
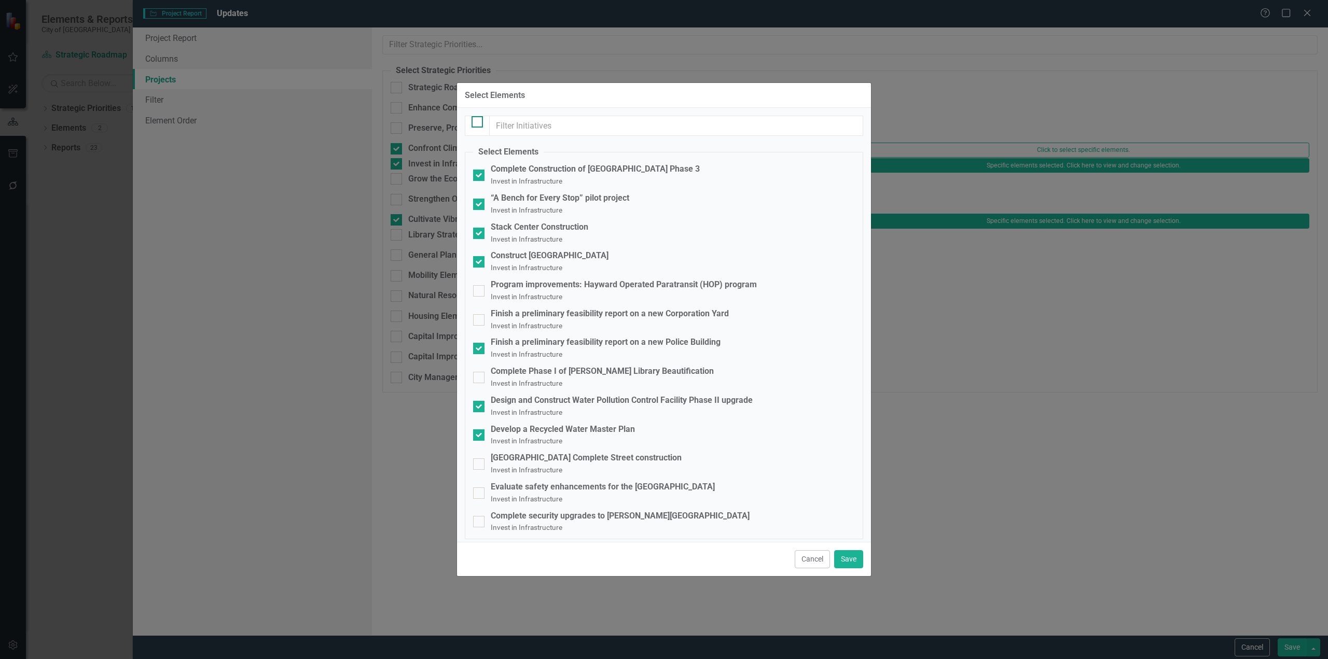
click at [474, 123] on input "checkbox" at bounding box center [475, 119] width 7 height 7
checkbox input "true"
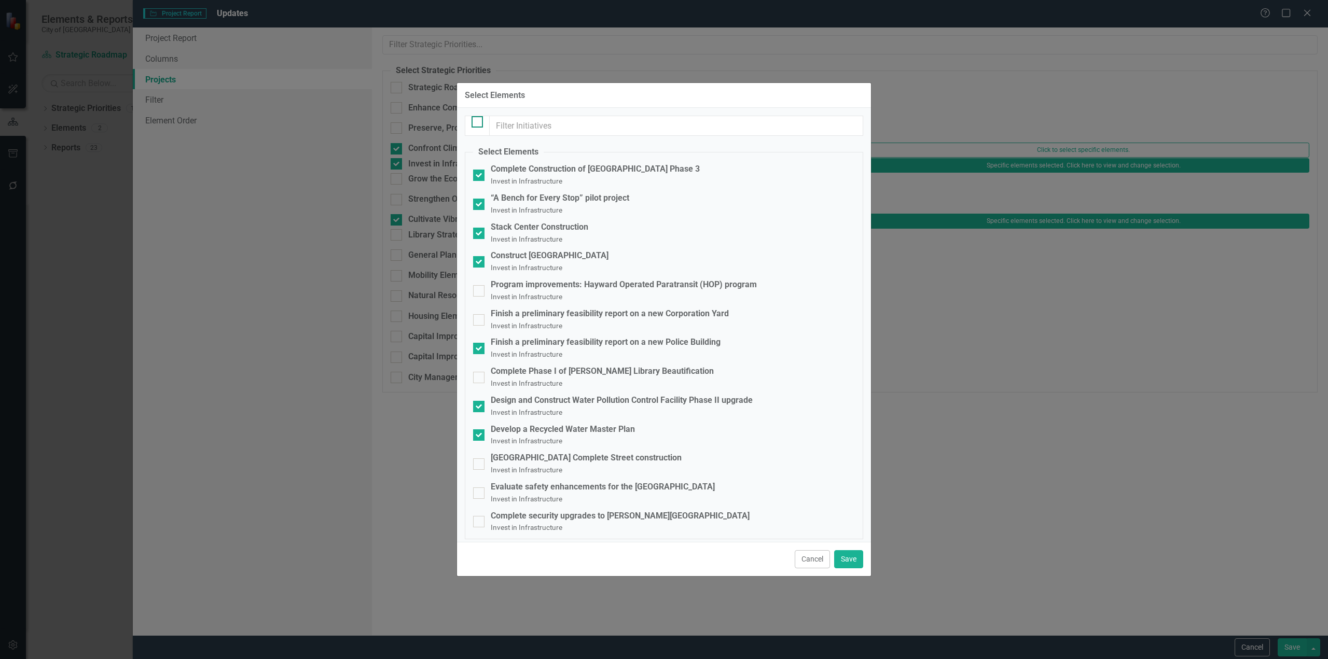
checkbox input "true"
click at [474, 123] on input "checkbox" at bounding box center [475, 119] width 7 height 7
checkbox input "false"
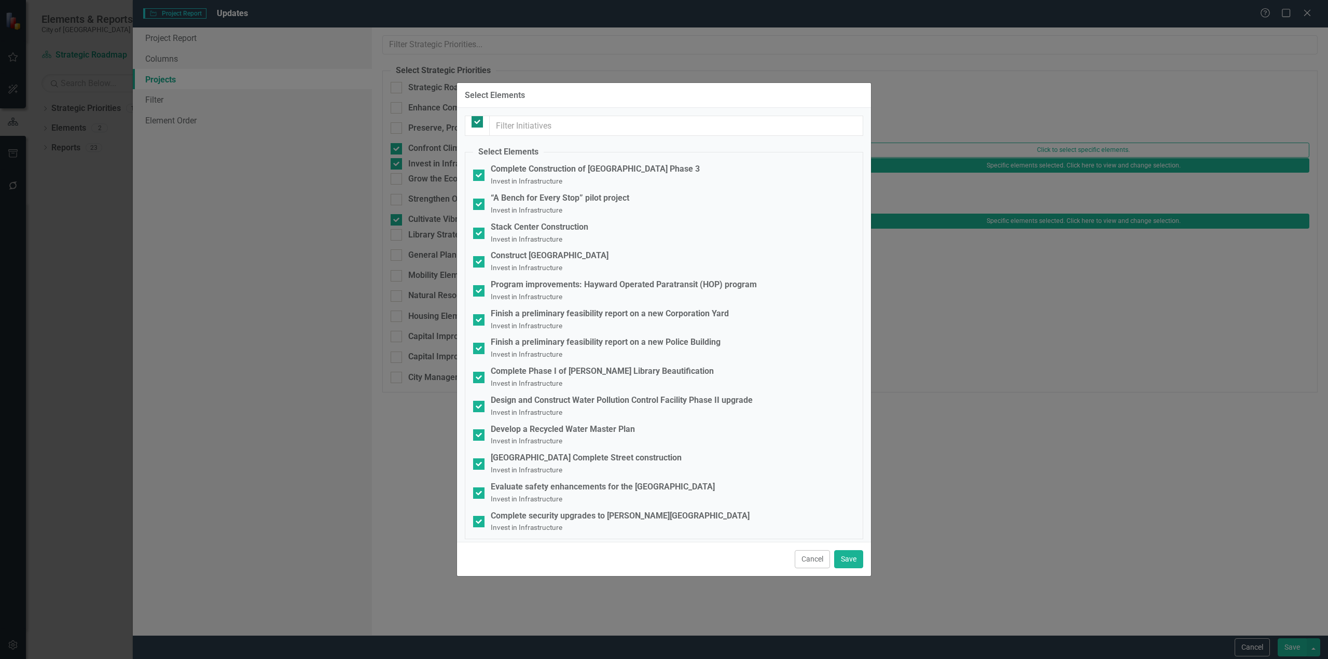
checkbox input "false"
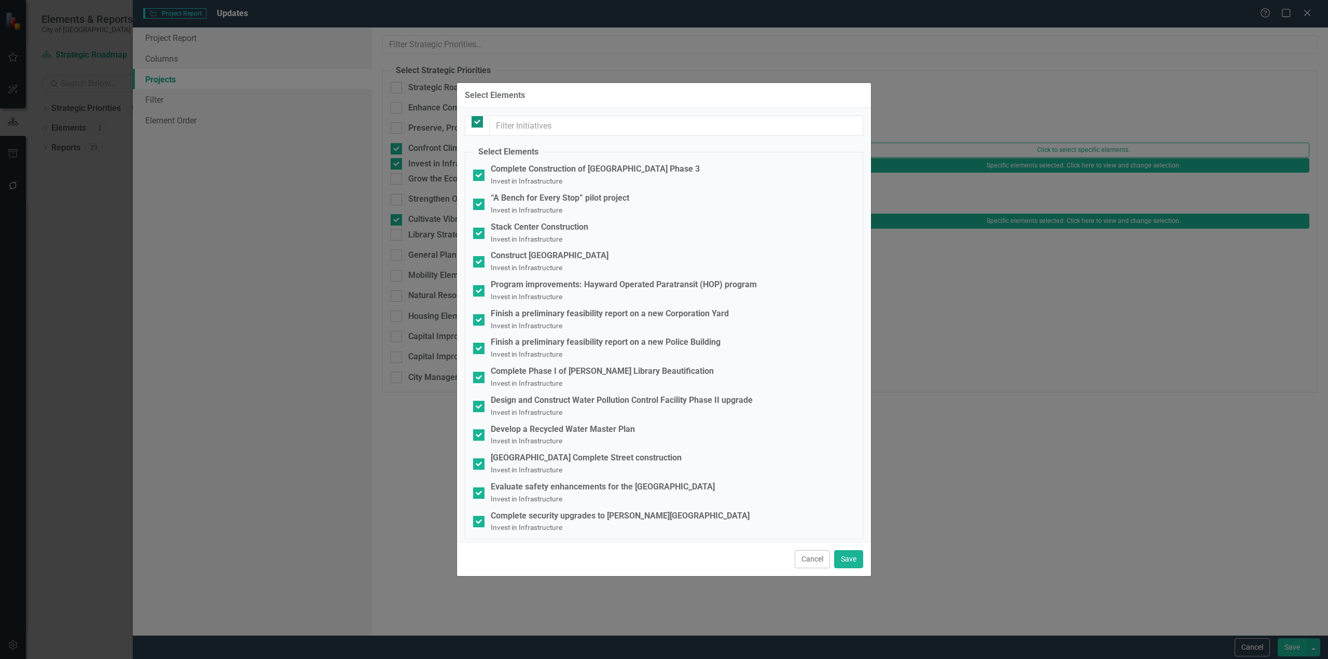
checkbox input "false"
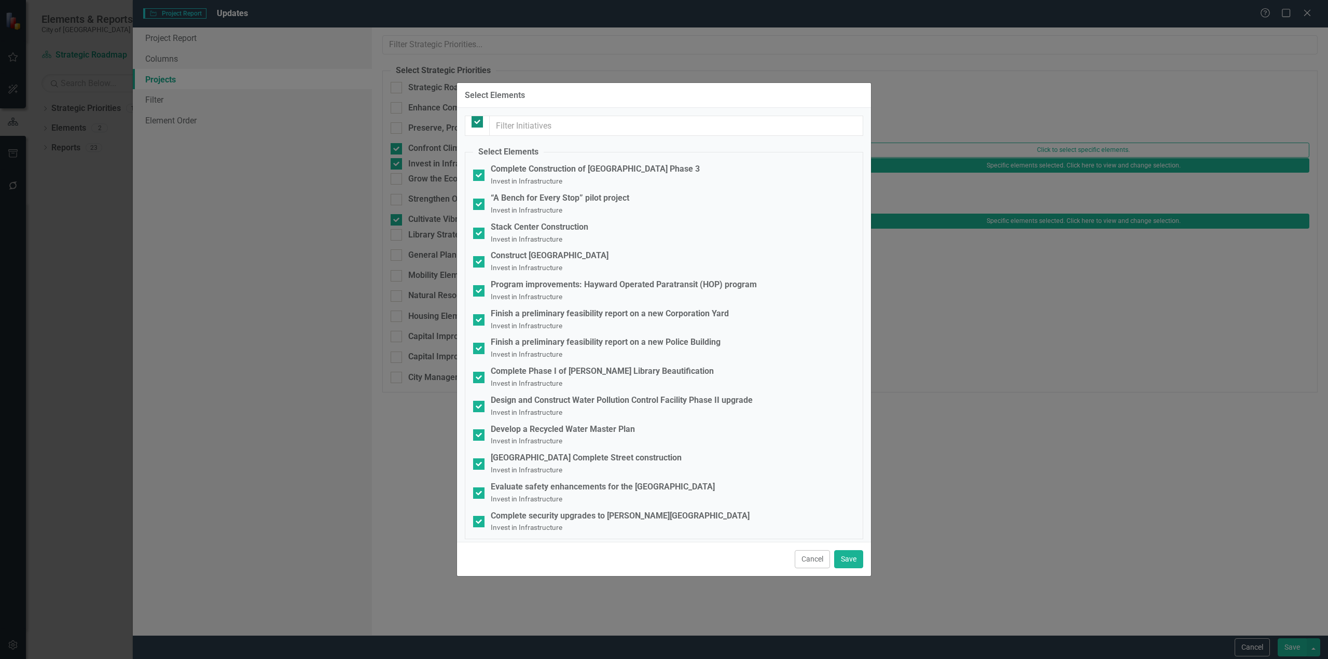
checkbox input "false"
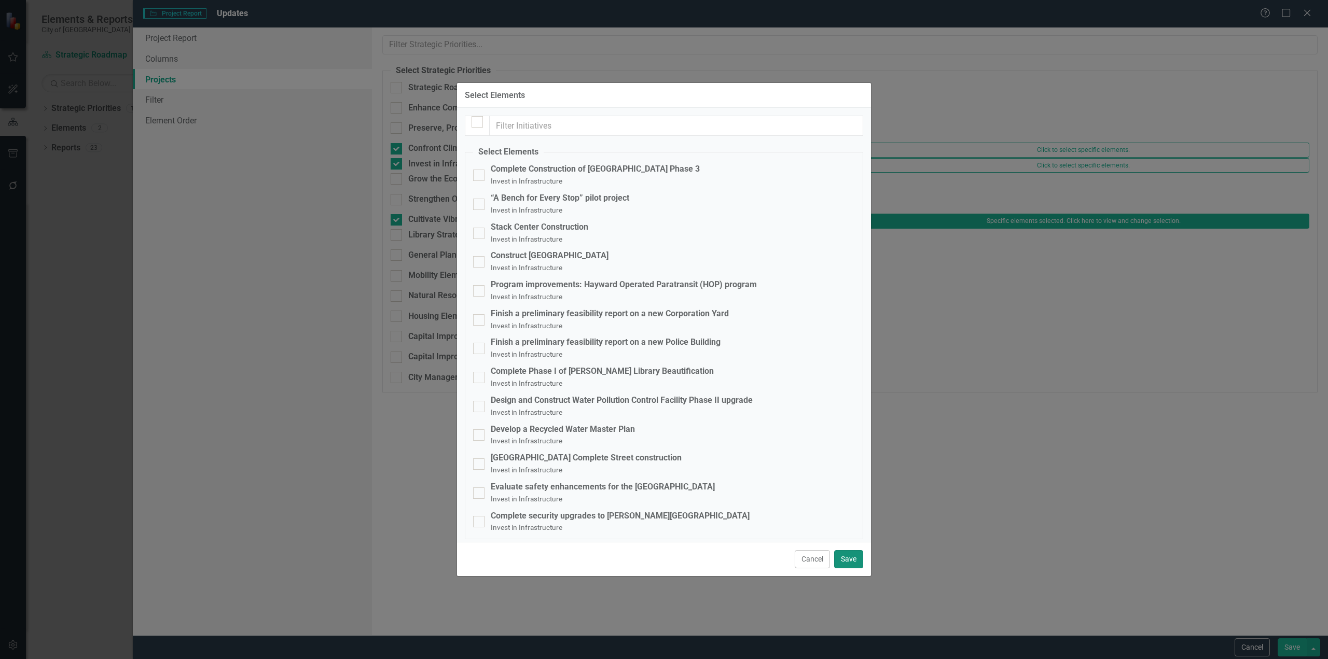
click at [854, 558] on button "Save" at bounding box center [848, 559] width 29 height 18
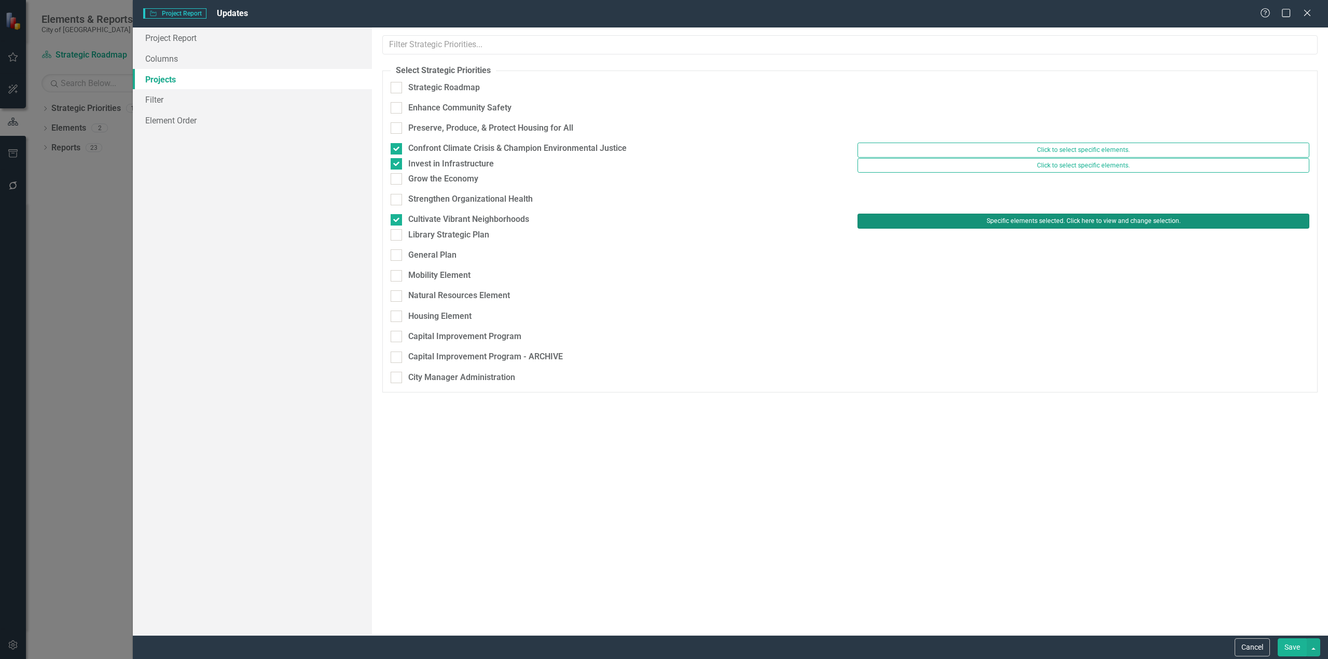
click at [995, 220] on button "Specific elements selected. Click here to view and change selection." at bounding box center [1083, 221] width 452 height 15
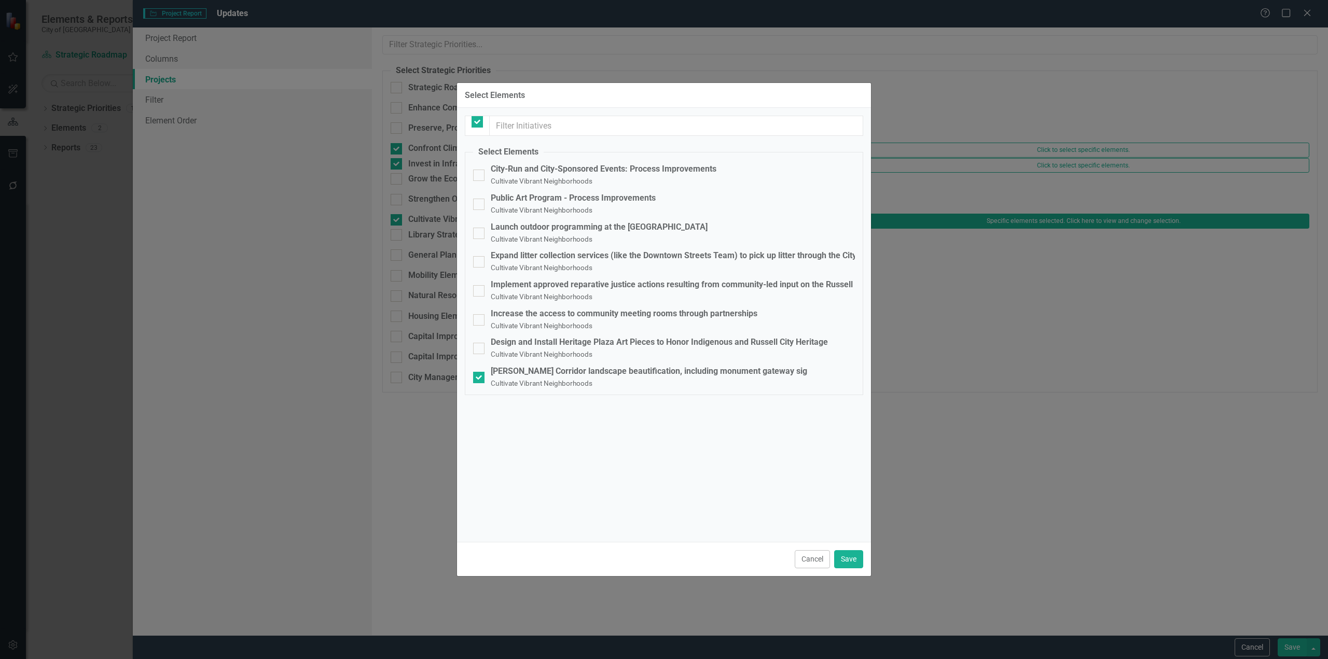
checkbox input "false"
click at [522, 366] on div "Jackson Corridor landscape beautification, including monument gateway sig" at bounding box center [649, 372] width 316 height 12
click at [480, 372] on input "Jackson Corridor landscape beautification, including monument gateway sig Culti…" at bounding box center [476, 375] width 7 height 7
checkbox input "false"
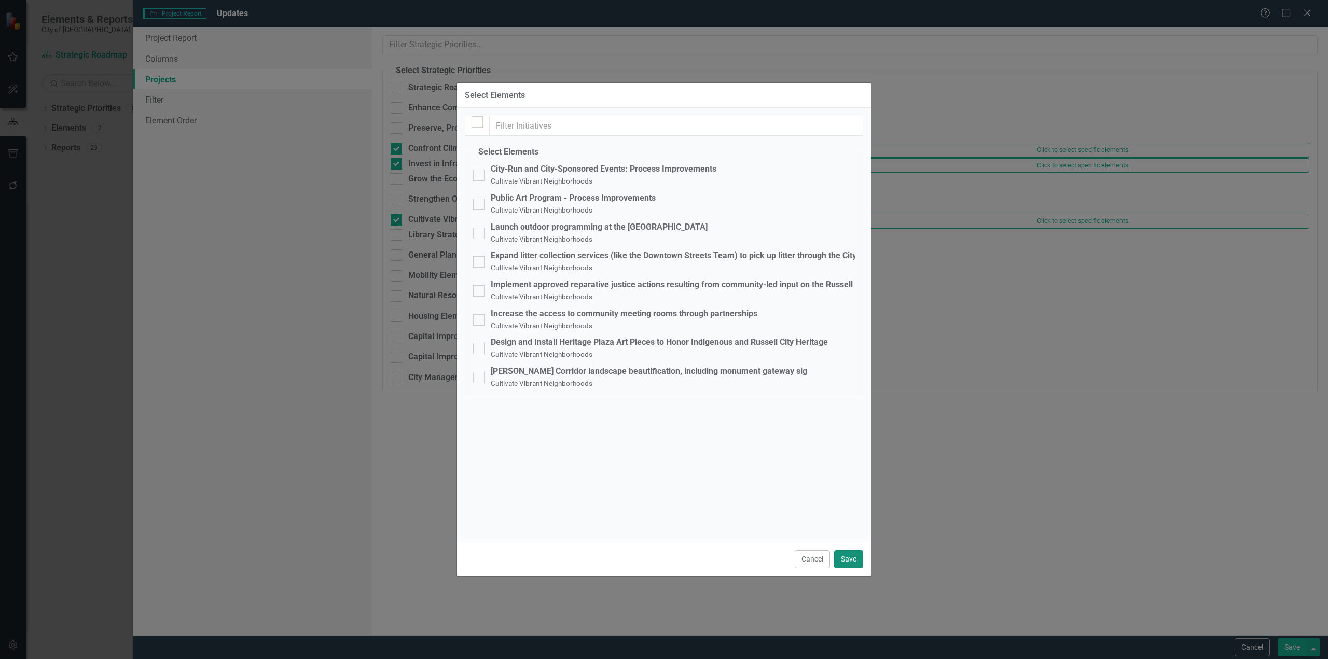
drag, startPoint x: 852, startPoint y: 566, endPoint x: 753, endPoint y: 383, distance: 208.7
click at [851, 564] on button "Save" at bounding box center [848, 559] width 29 height 18
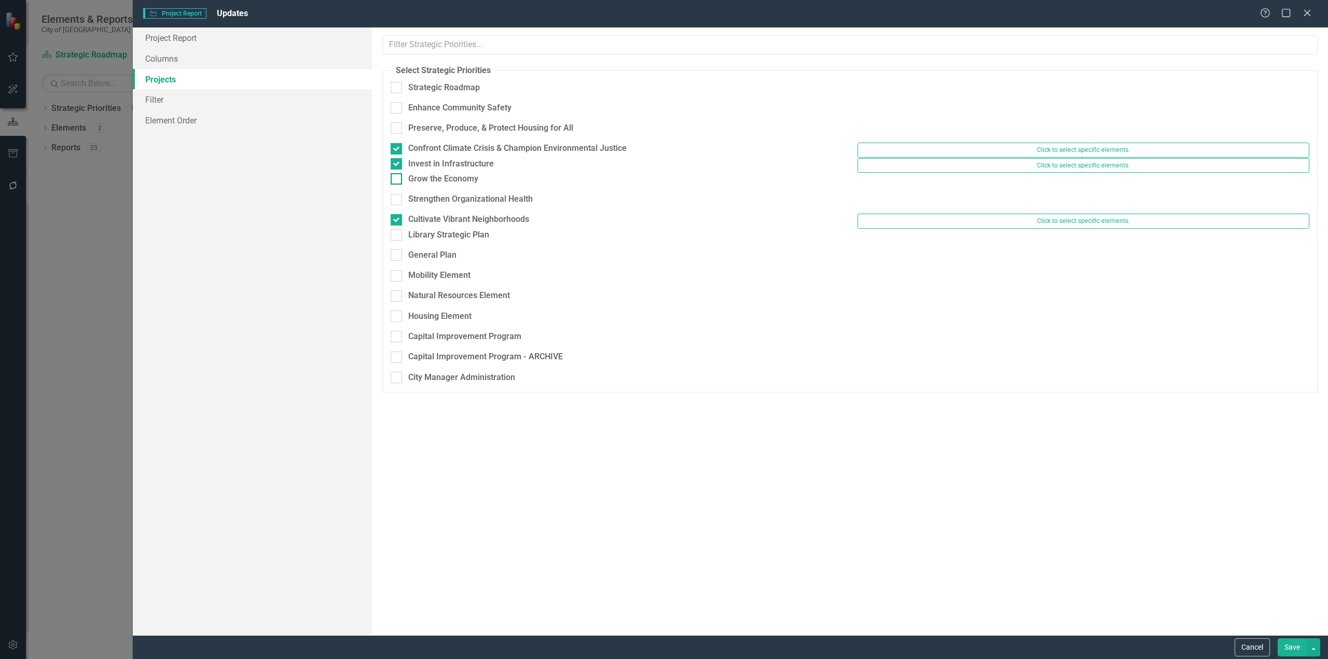
drag, startPoint x: 468, startPoint y: 182, endPoint x: 464, endPoint y: 186, distance: 5.5
click at [466, 183] on div "Grow the Economy" at bounding box center [443, 179] width 70 height 12
click at [397, 180] on input "Grow the Economy" at bounding box center [394, 176] width 7 height 7
checkbox input "true"
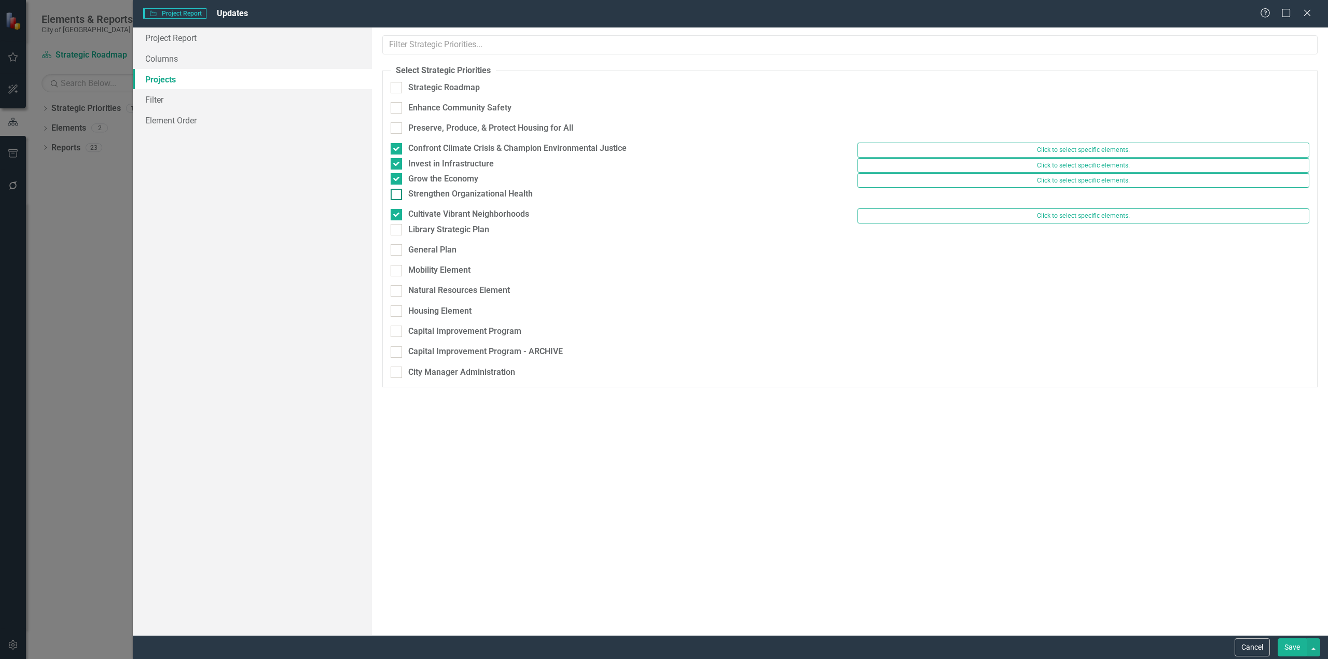
click at [454, 200] on div "Strengthen Organizational Health" at bounding box center [470, 194] width 124 height 12
click at [397, 196] on input "Strengthen Organizational Health" at bounding box center [394, 192] width 7 height 7
checkbox input "true"
drag, startPoint x: 430, startPoint y: 131, endPoint x: 423, endPoint y: 117, distance: 15.8
click at [430, 130] on div "Preserve, Produce, & Protect Housing for All" at bounding box center [490, 128] width 165 height 12
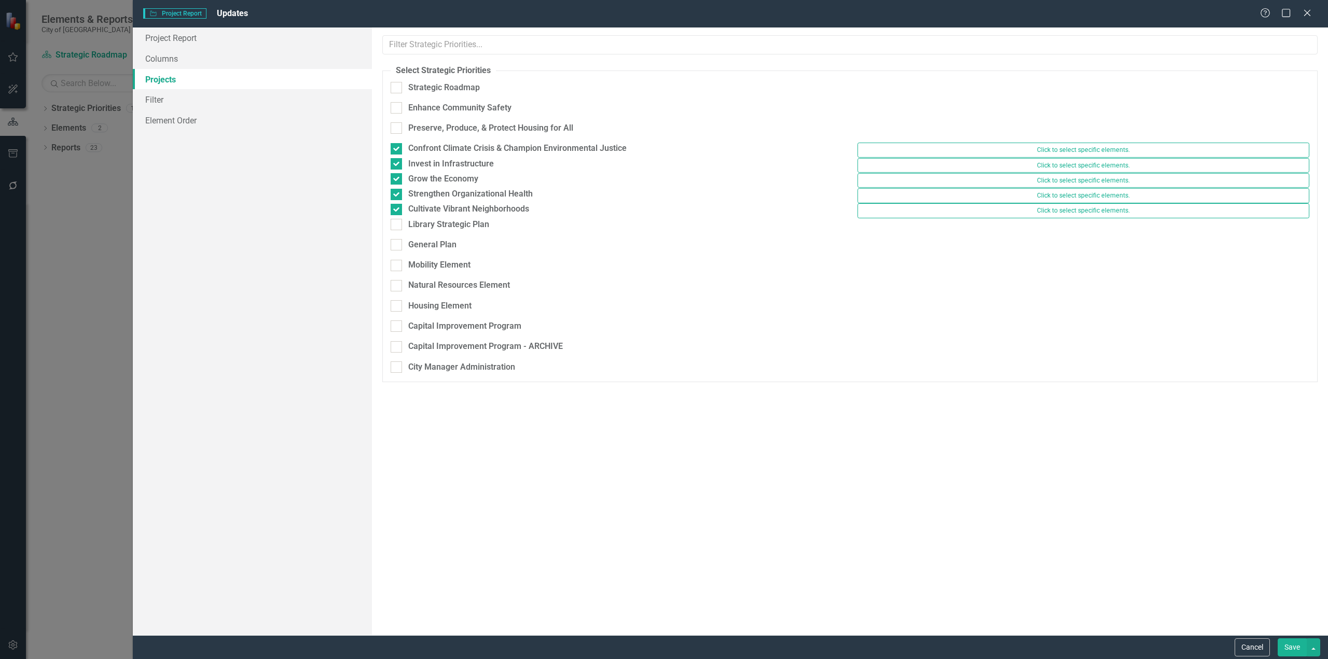
click at [397, 129] on input "Preserve, Produce, & Protect Housing for All" at bounding box center [394, 125] width 7 height 7
checkbox input "true"
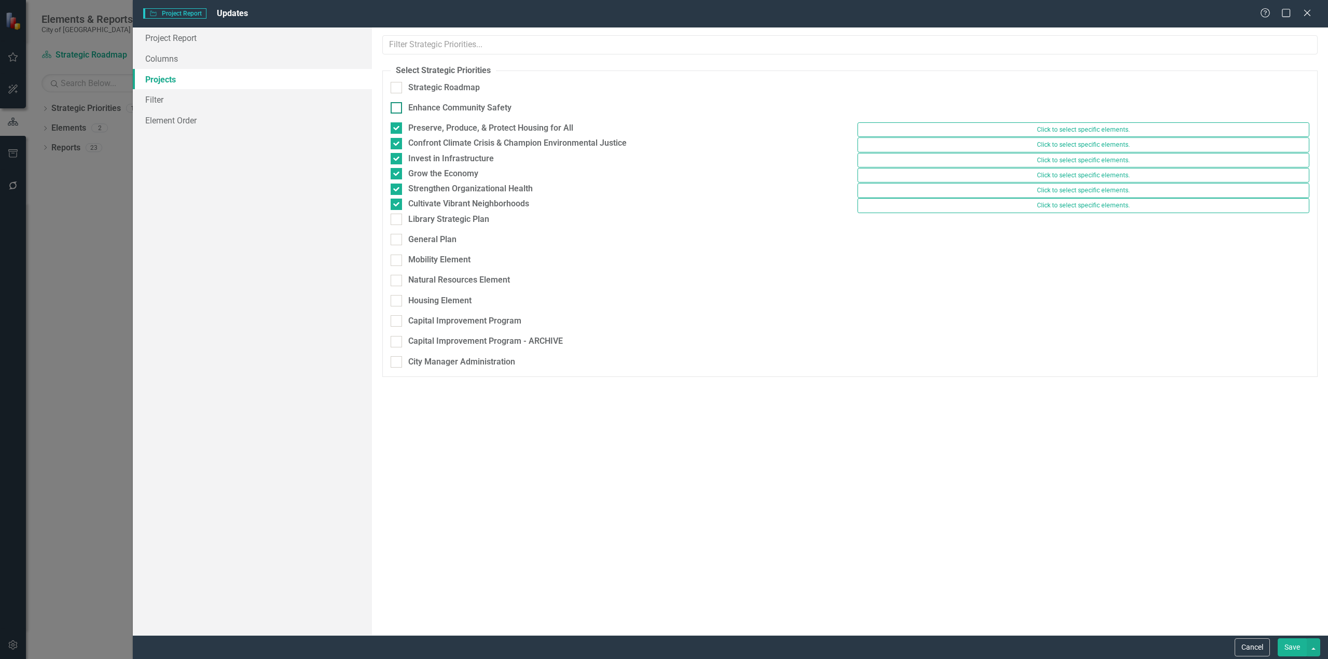
click at [421, 114] on div "Enhance Community Safety" at bounding box center [459, 108] width 103 height 12
click at [397, 109] on input "Enhance Community Safety" at bounding box center [394, 105] width 7 height 7
checkbox input "true"
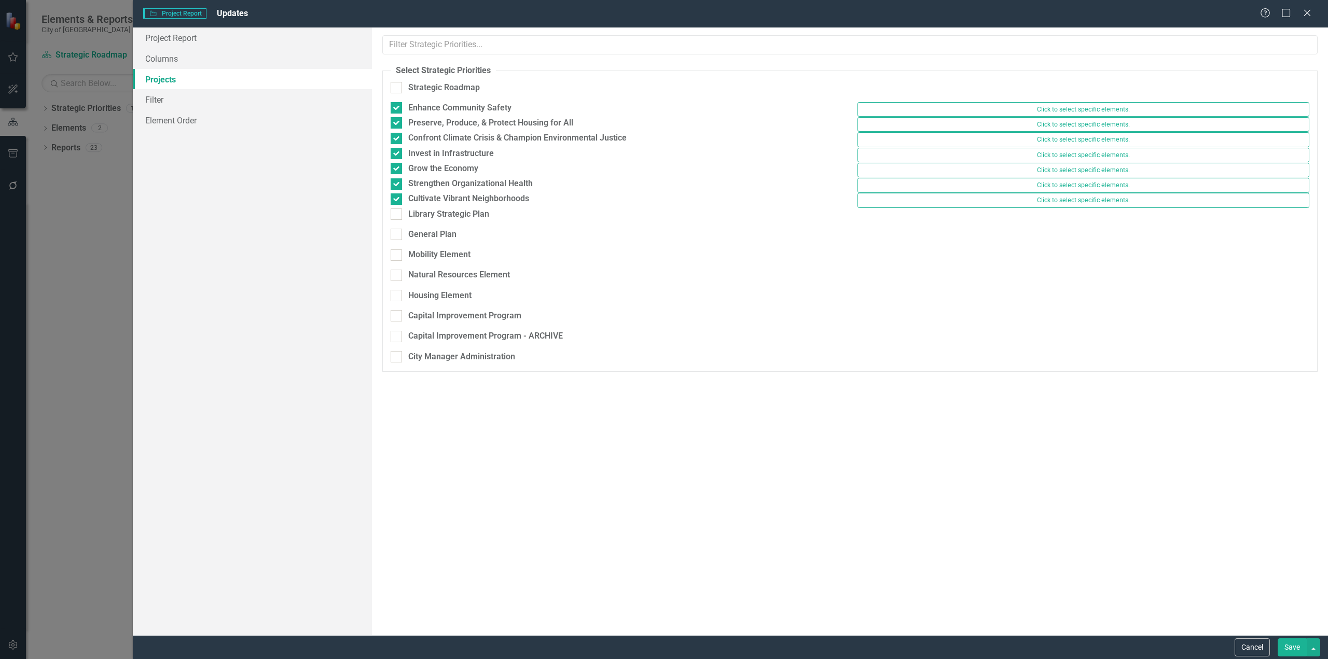
click at [1290, 642] on button "Save" at bounding box center [1292, 648] width 29 height 18
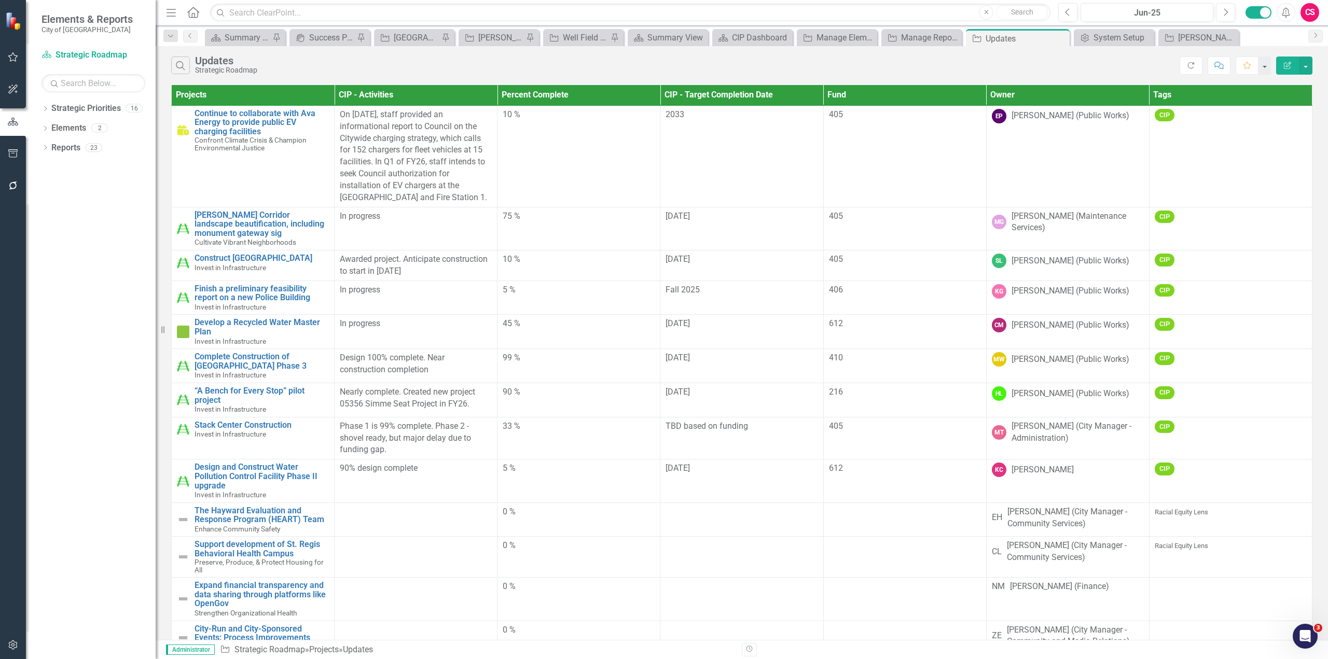
click at [1185, 95] on th "Tags" at bounding box center [1230, 95] width 163 height 20
drag, startPoint x: 663, startPoint y: 618, endPoint x: 737, endPoint y: 598, distance: 76.0
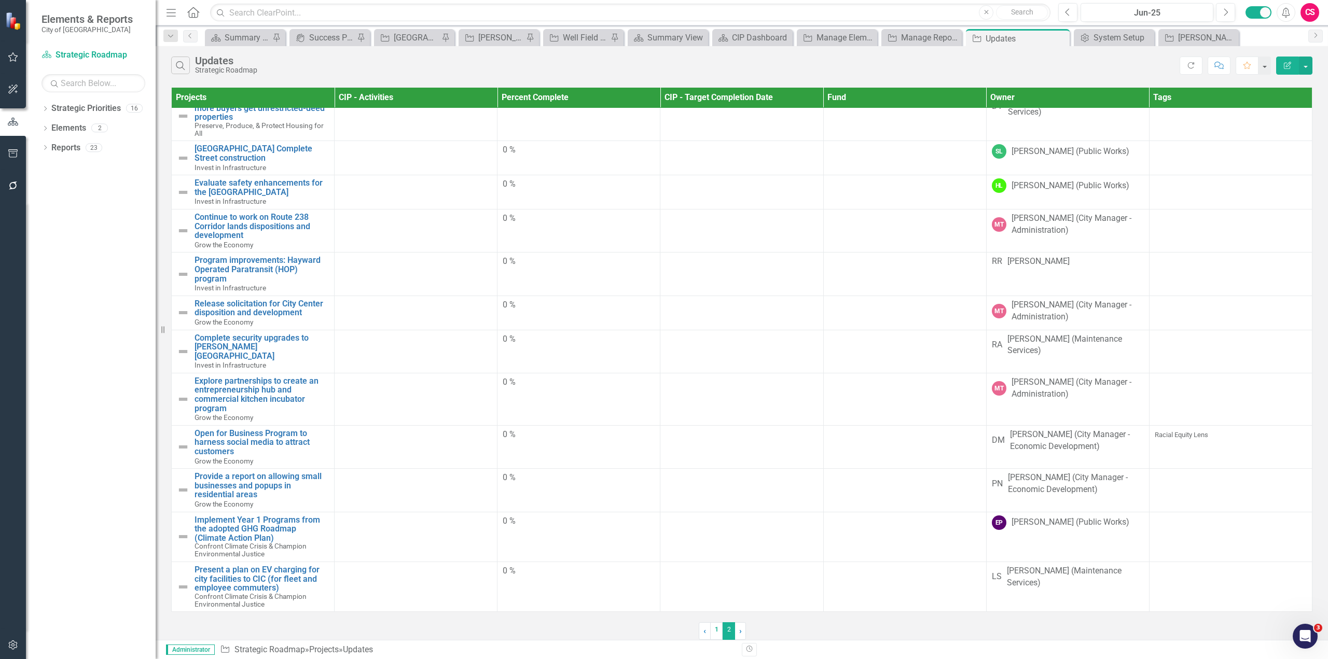
scroll to position [0, 0]
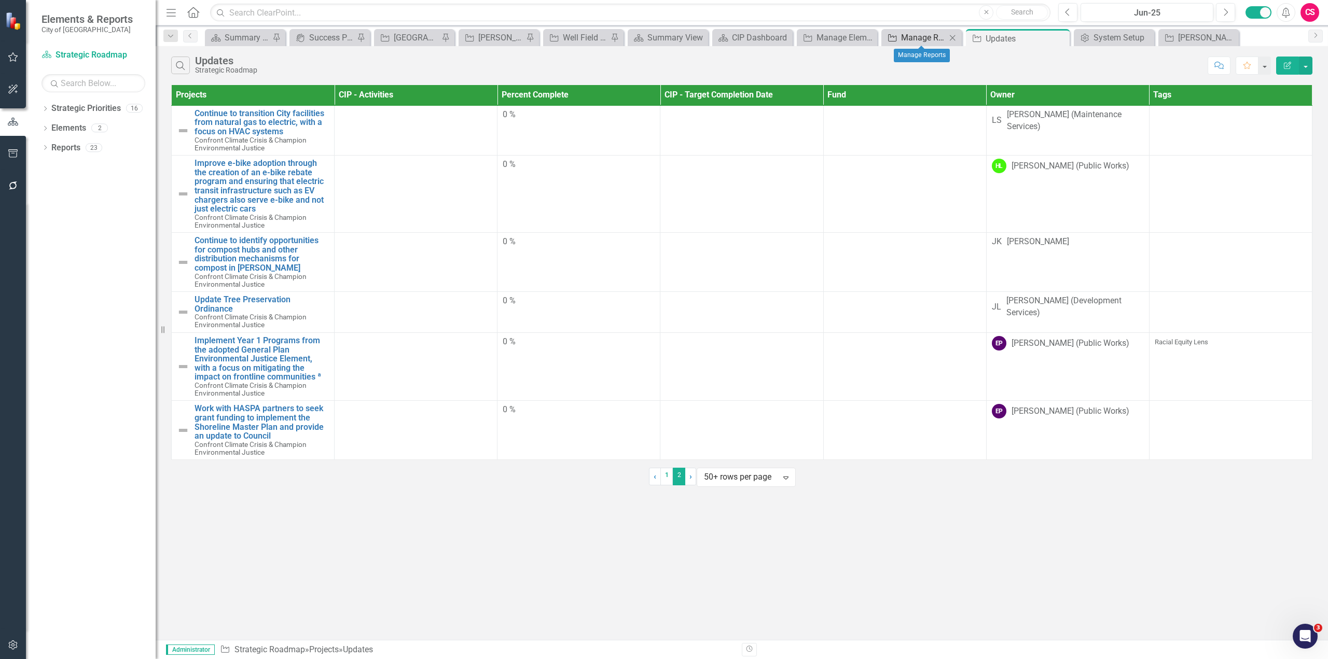
click at [929, 35] on div "Manage Reports" at bounding box center [923, 37] width 45 height 13
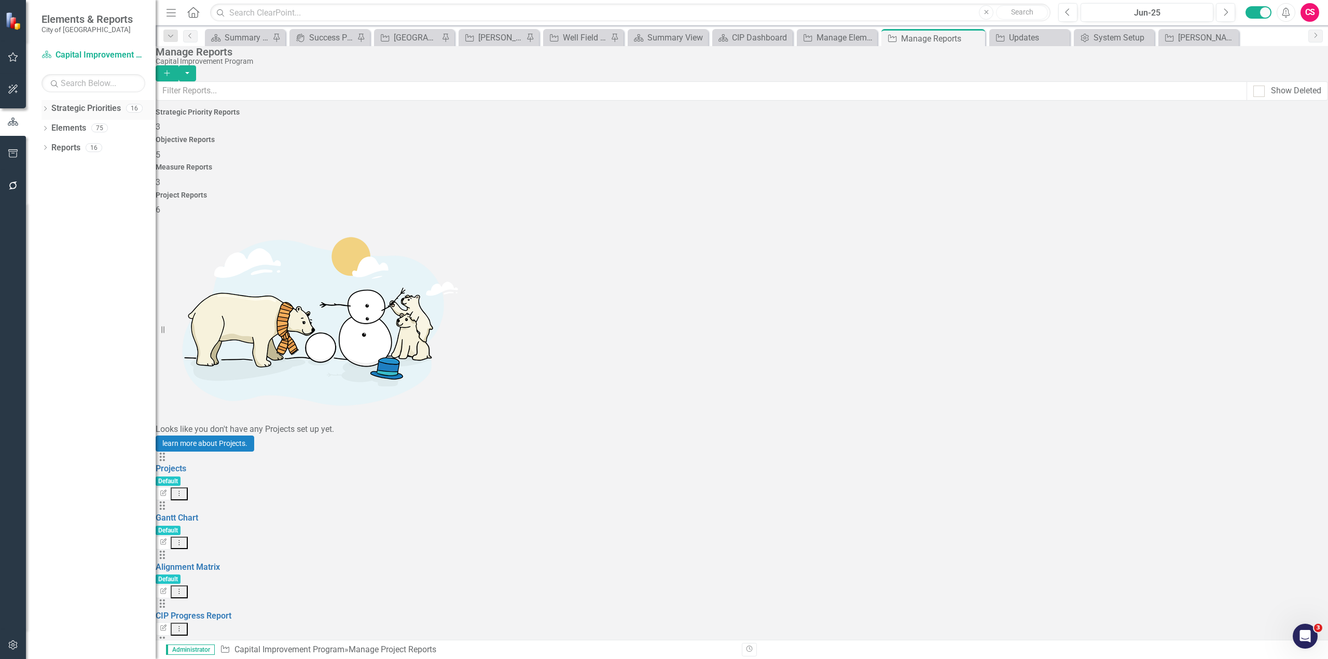
click at [46, 112] on icon "Dropdown" at bounding box center [44, 110] width 7 height 6
click at [75, 136] on div "Dropdown Strategic Roadmap" at bounding box center [93, 128] width 124 height 17
click at [77, 130] on link "Strategic Roadmap" at bounding box center [98, 128] width 114 height 12
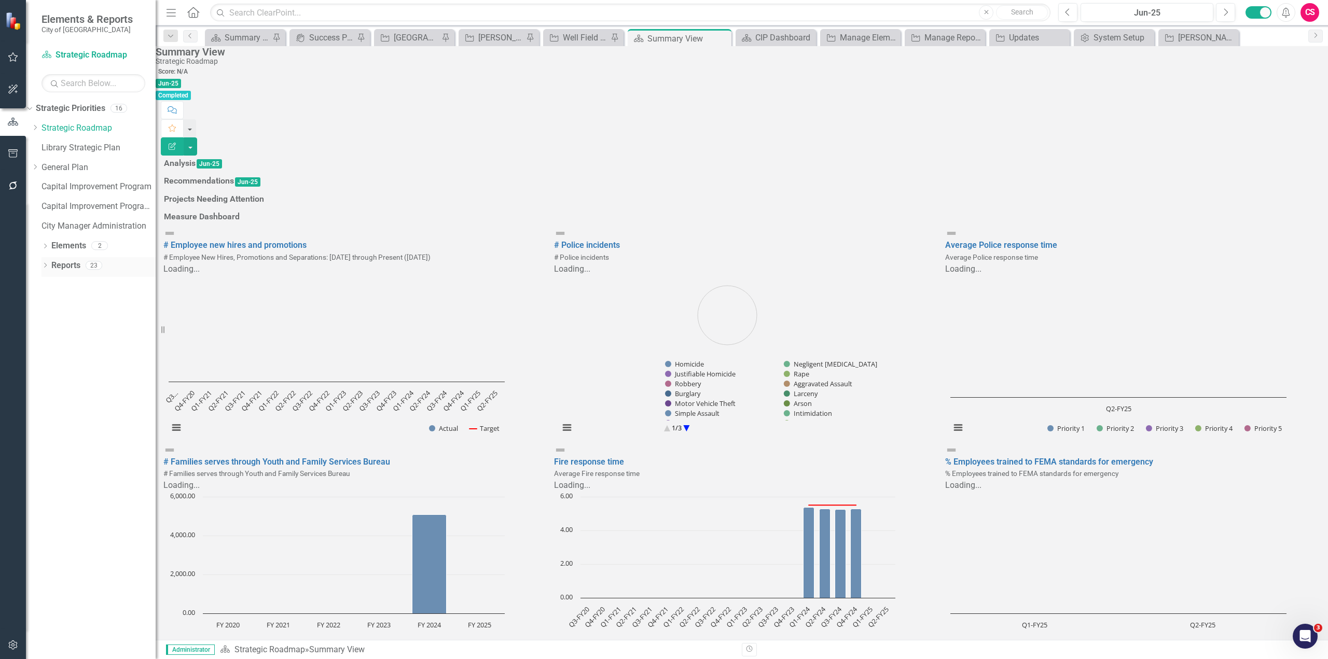
click at [60, 269] on link "Reports" at bounding box center [65, 266] width 29 height 12
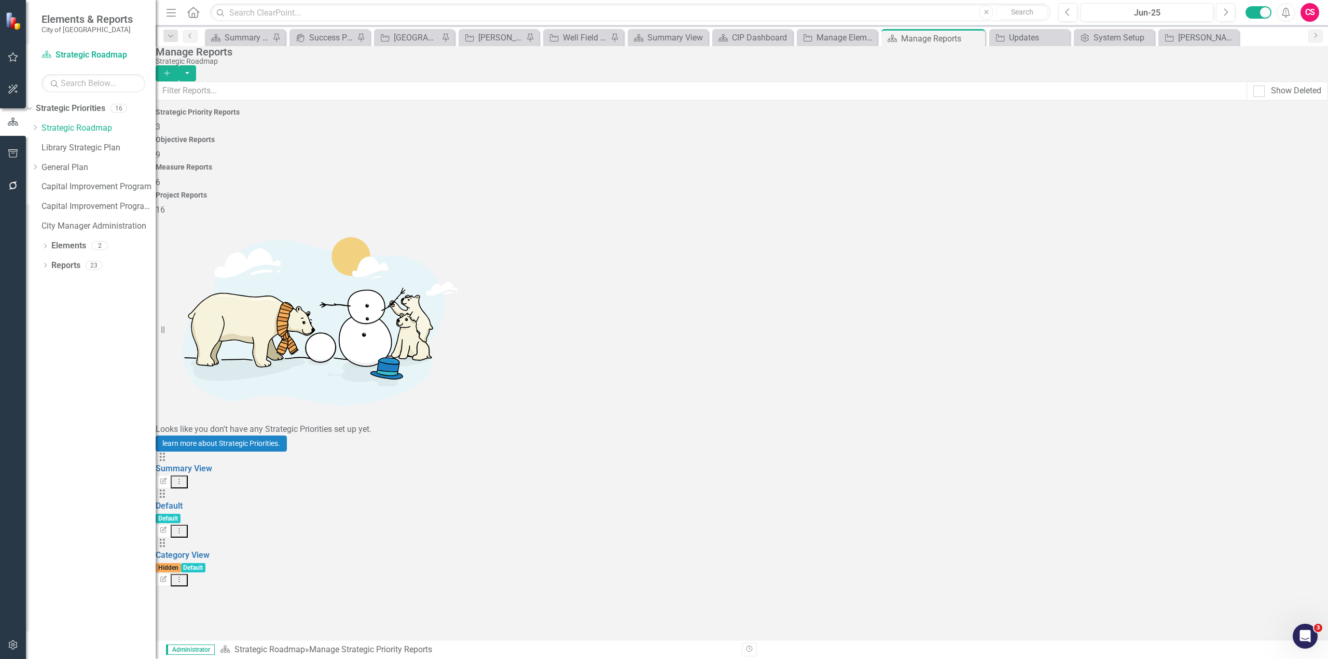
click at [840, 169] on div "Measure Reports 6" at bounding box center [742, 175] width 1172 height 25
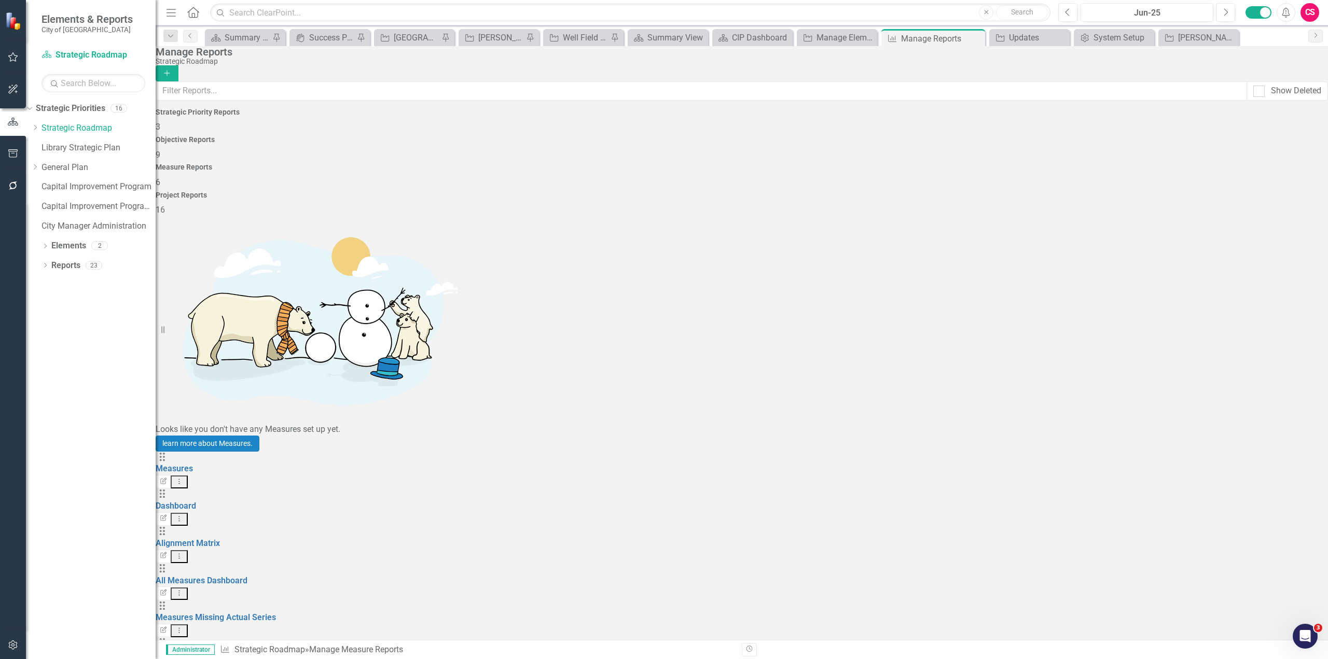
click at [1135, 191] on div "Project Reports 16" at bounding box center [742, 203] width 1172 height 25
click at [1247, 595] on link "Trash Delete Report" at bounding box center [1262, 603] width 86 height 19
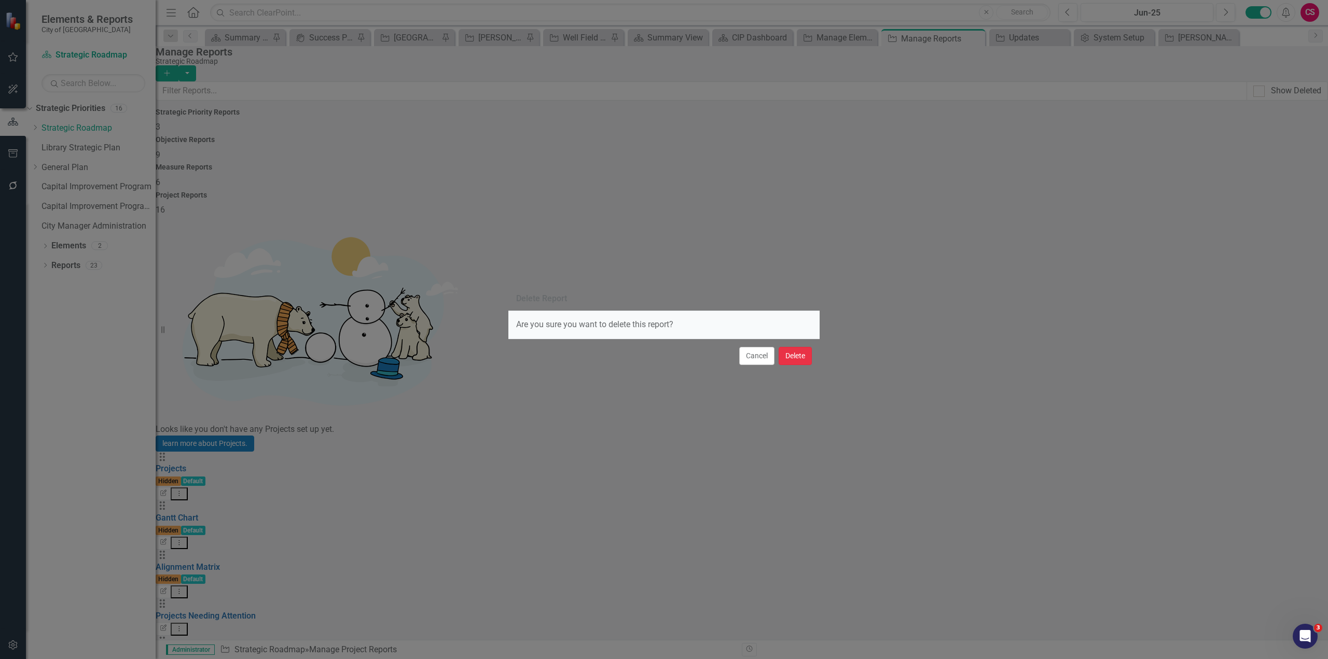
click at [804, 350] on button "Delete" at bounding box center [795, 356] width 33 height 18
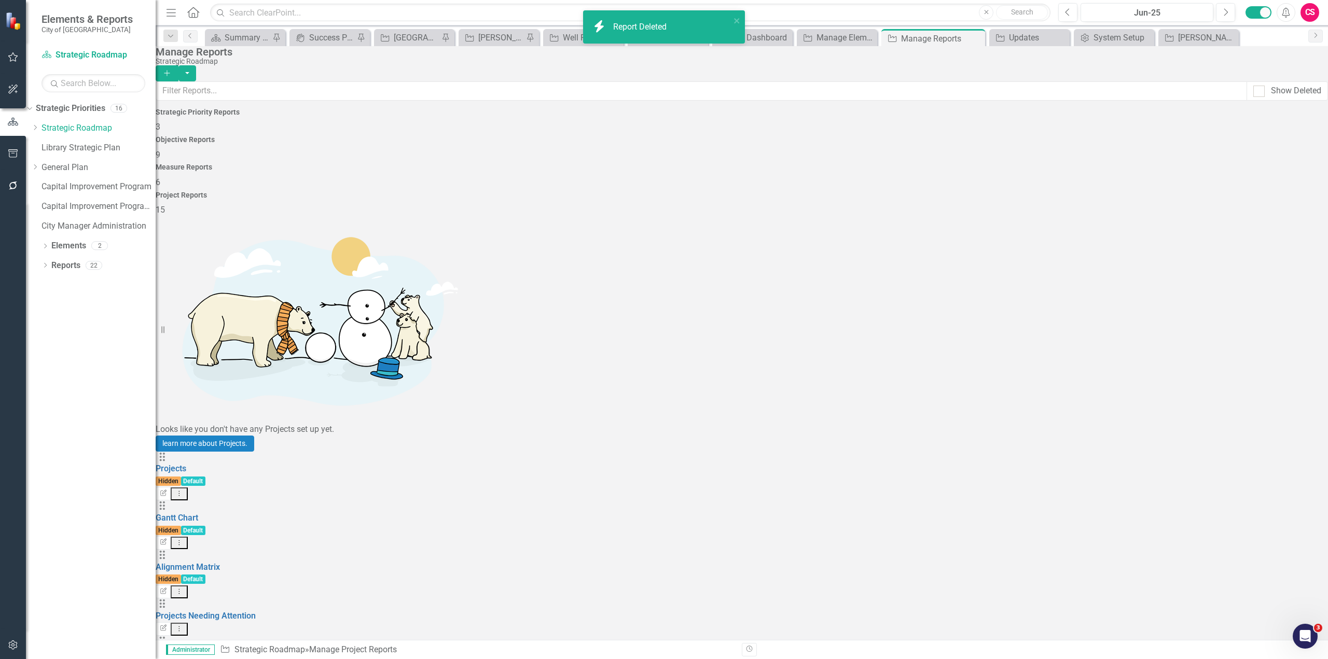
scroll to position [37, 0]
click at [759, 38] on div "CIP Dashboard" at bounding box center [754, 37] width 45 height 13
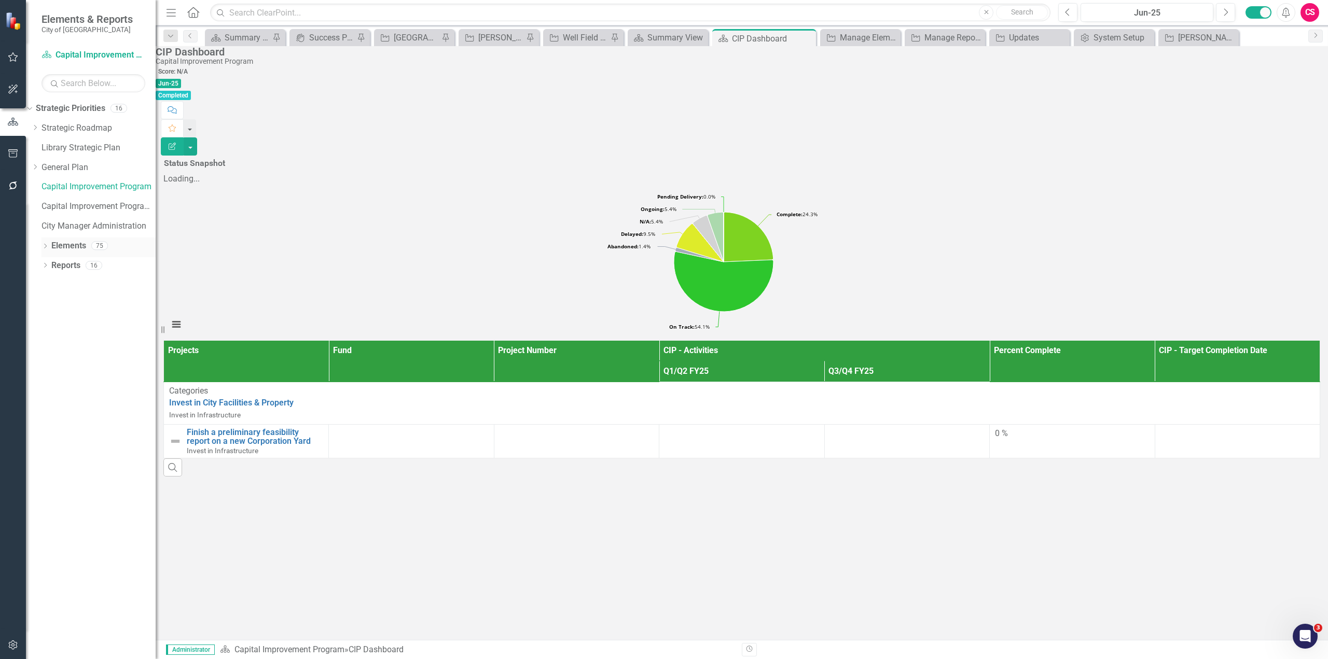
click at [65, 244] on link "Elements" at bounding box center [68, 246] width 35 height 12
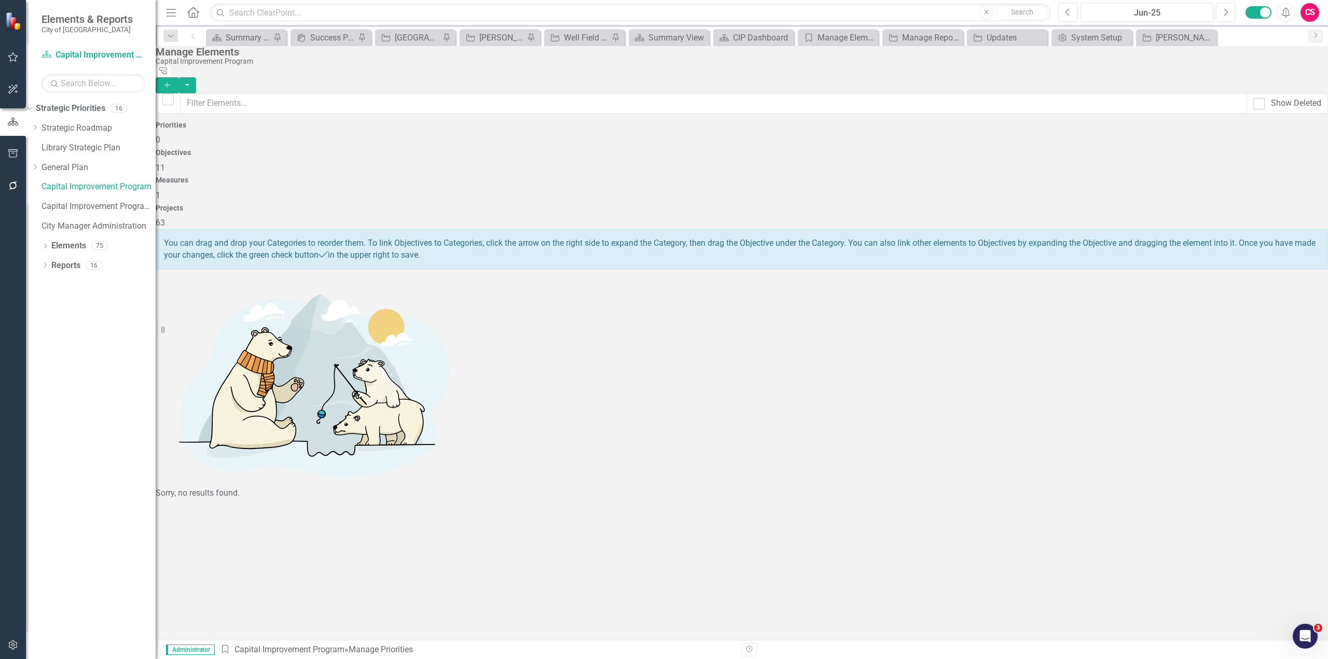
click at [930, 176] on div "Measures 1" at bounding box center [742, 188] width 1172 height 25
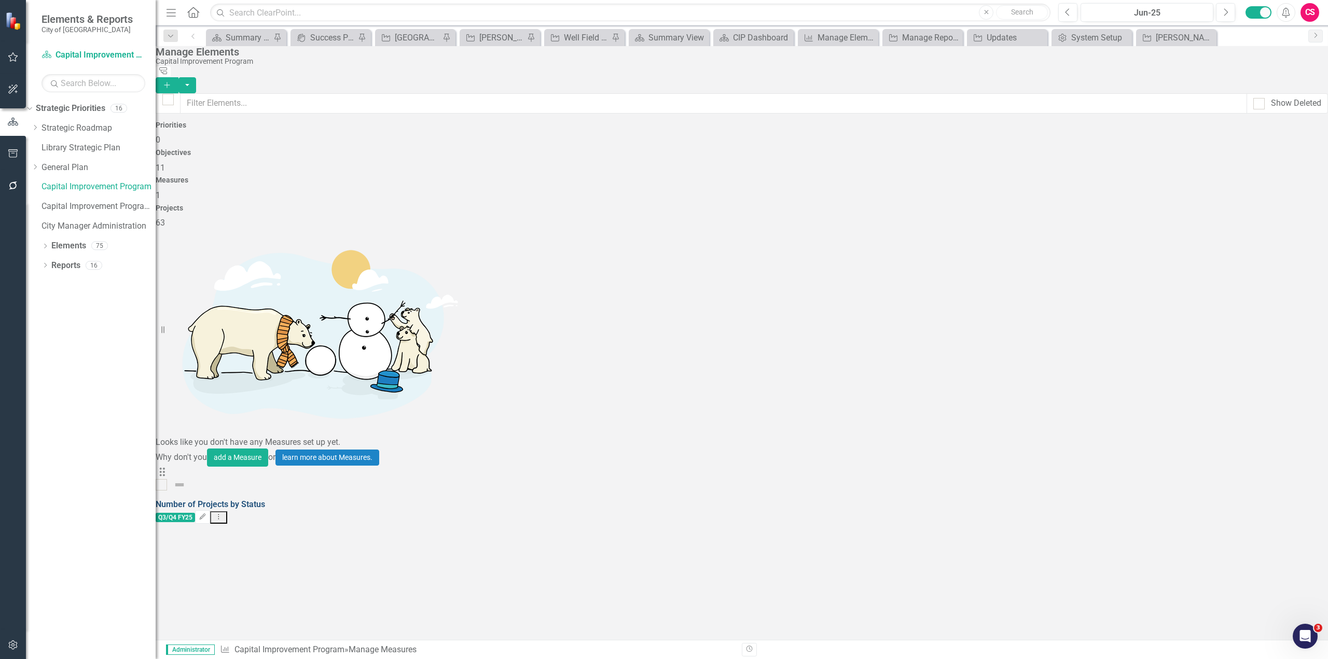
click at [265, 500] on link "Number of Projects by Status" at bounding box center [210, 505] width 109 height 10
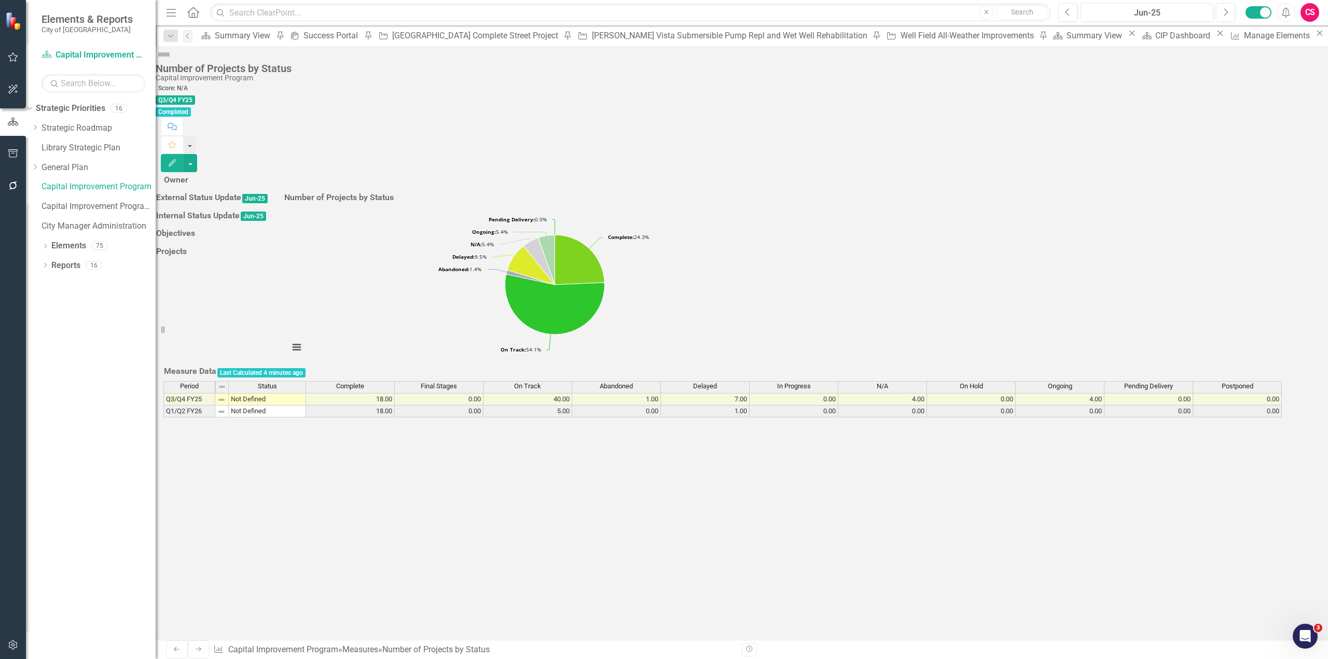
click at [364, 390] on span "Complete" at bounding box center [350, 386] width 28 height 7
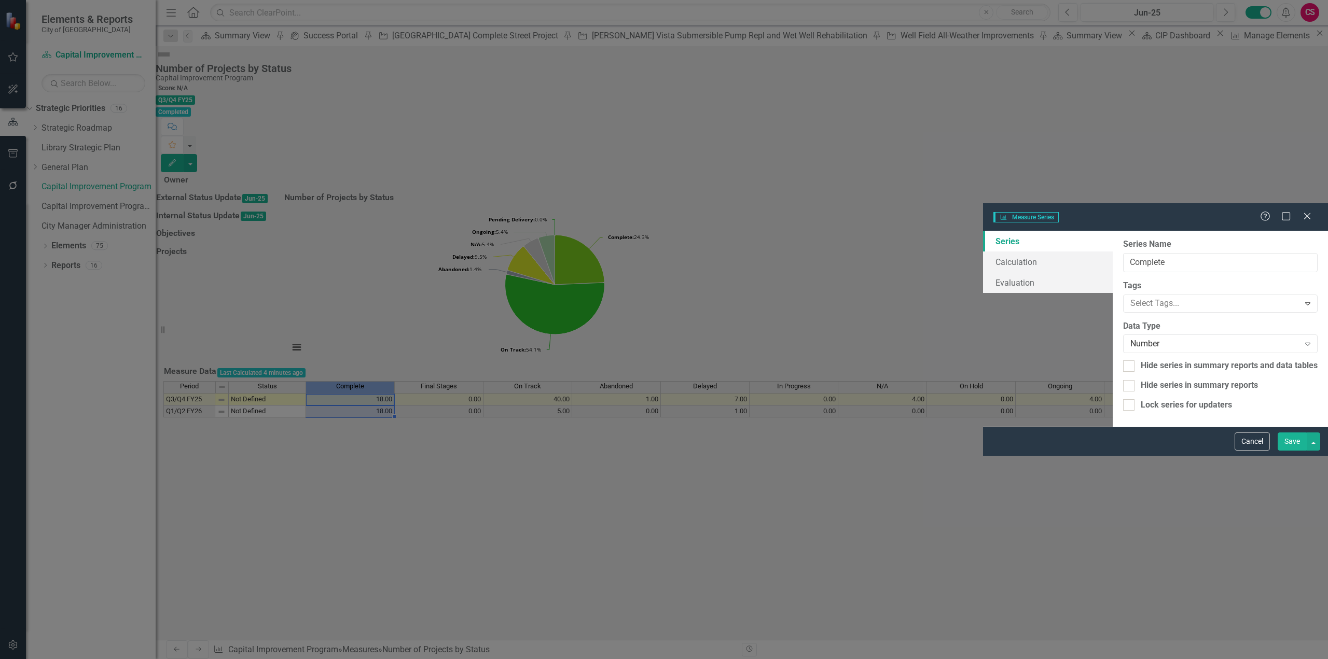
type input "Complete"
click at [983, 252] on link "Calculation" at bounding box center [1048, 262] width 130 height 21
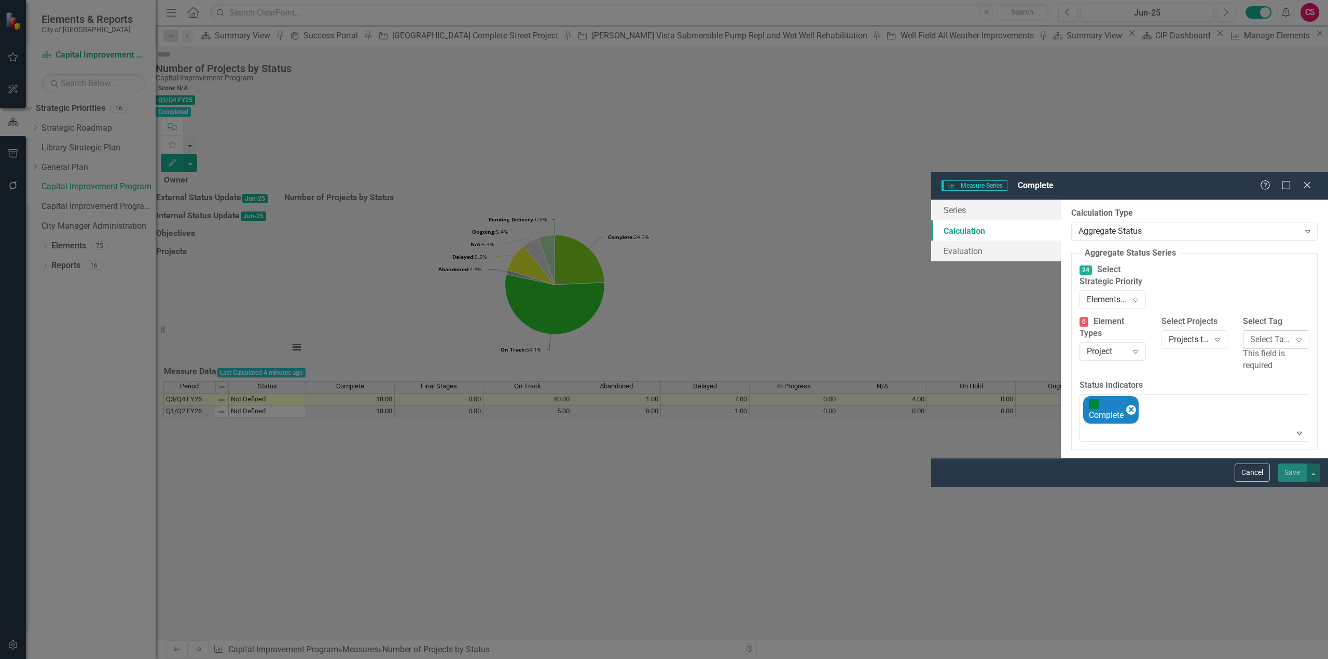
click at [1250, 334] on div "Select Tags..." at bounding box center [1270, 340] width 40 height 12
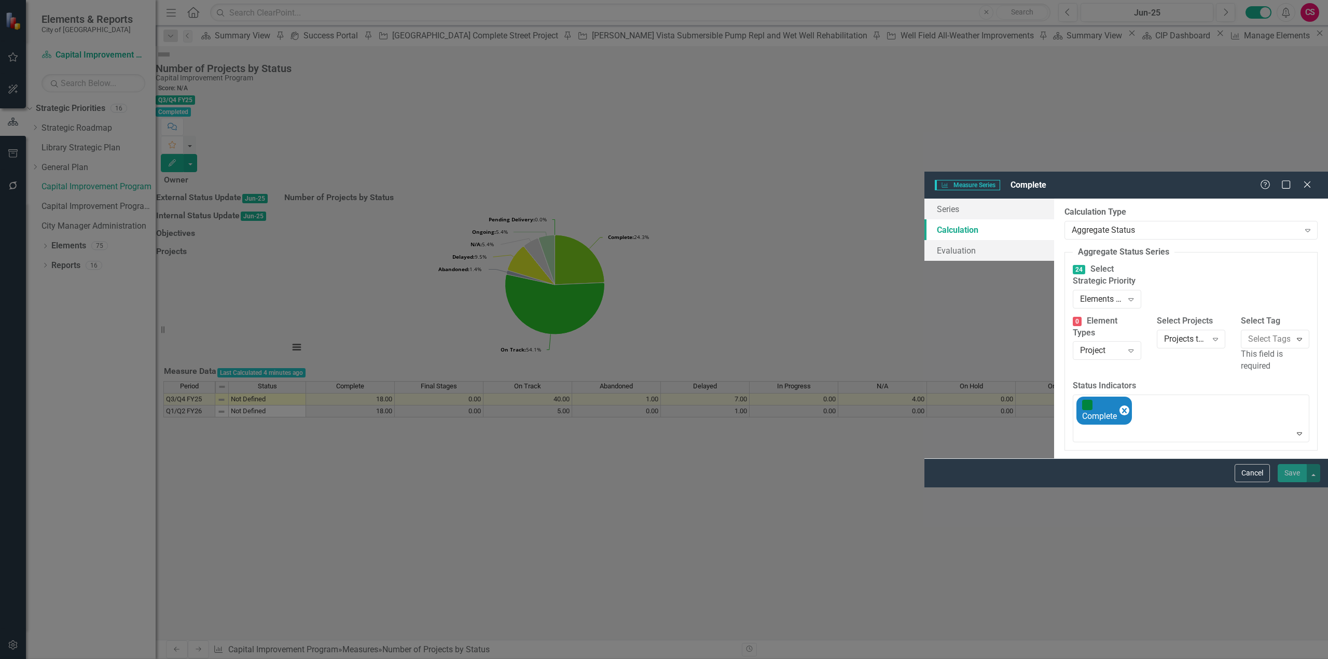
drag, startPoint x: 1077, startPoint y: 222, endPoint x: 1241, endPoint y: 610, distance: 421.7
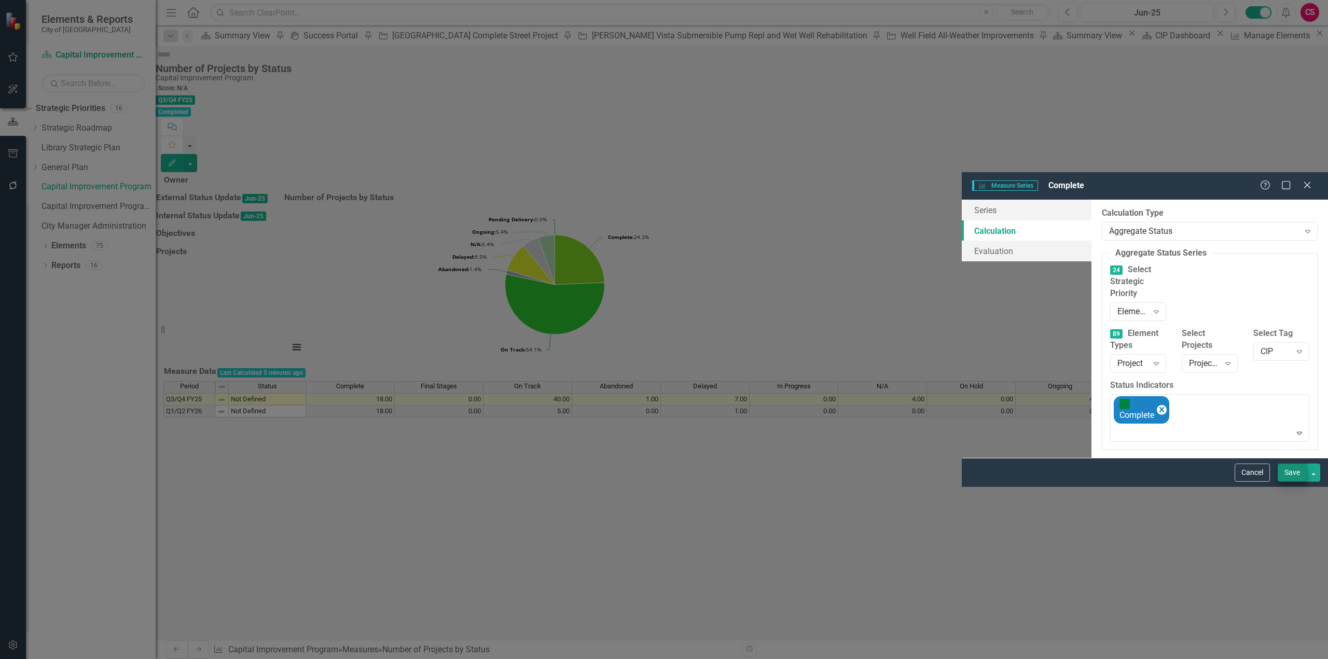
click at [1285, 487] on div "Cancel Save" at bounding box center [1145, 472] width 366 height 29
click at [1284, 482] on button "Save" at bounding box center [1292, 473] width 29 height 18
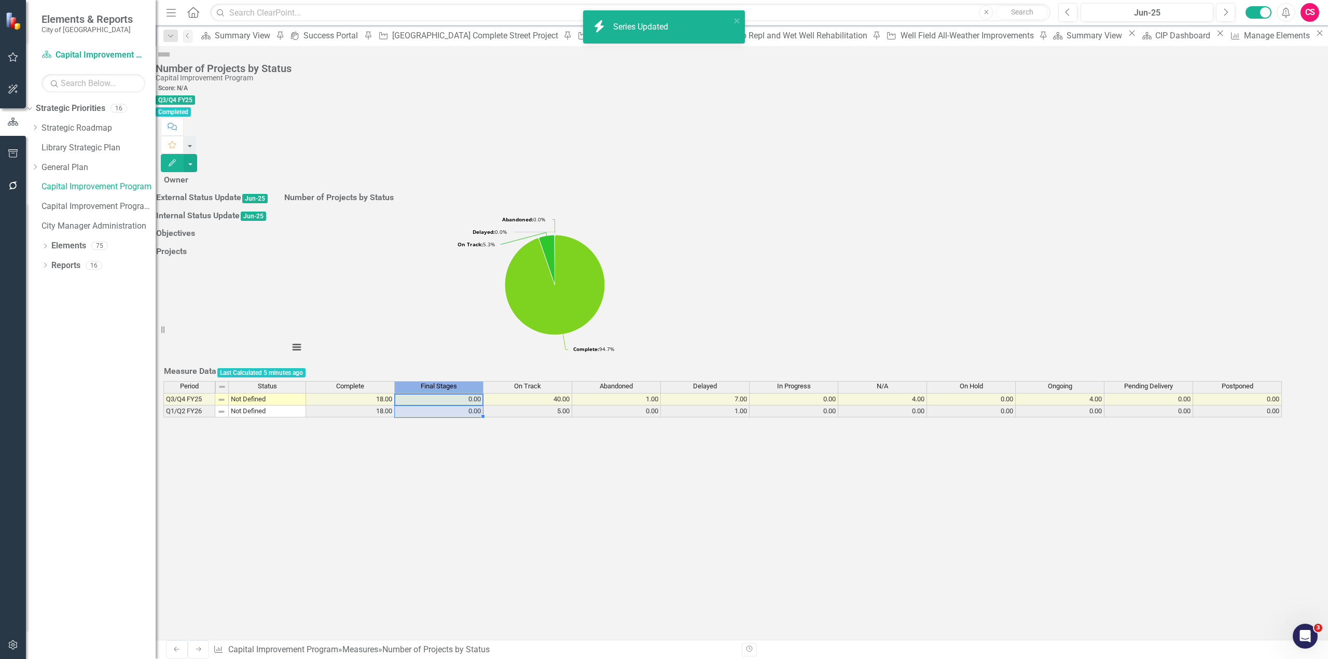
click at [444, 390] on span "Final Stages" at bounding box center [439, 386] width 36 height 7
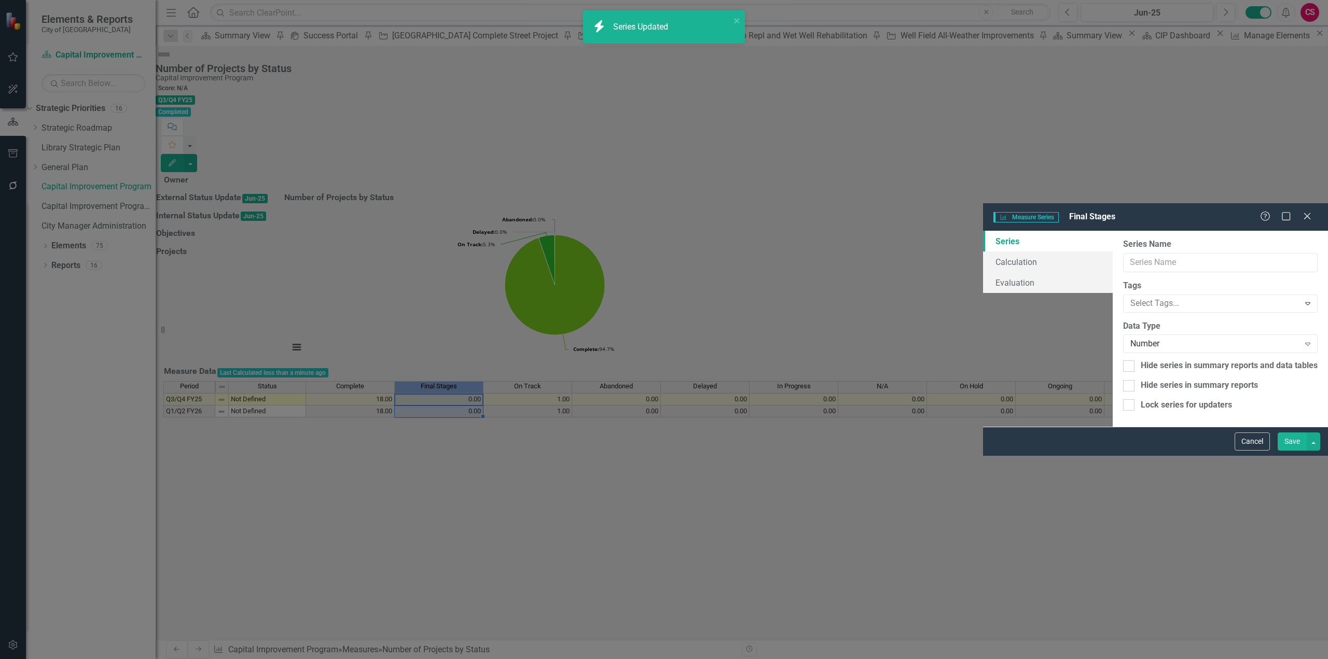
type input "Final Stages"
click at [983, 252] on link "Calculation" at bounding box center [1048, 262] width 130 height 21
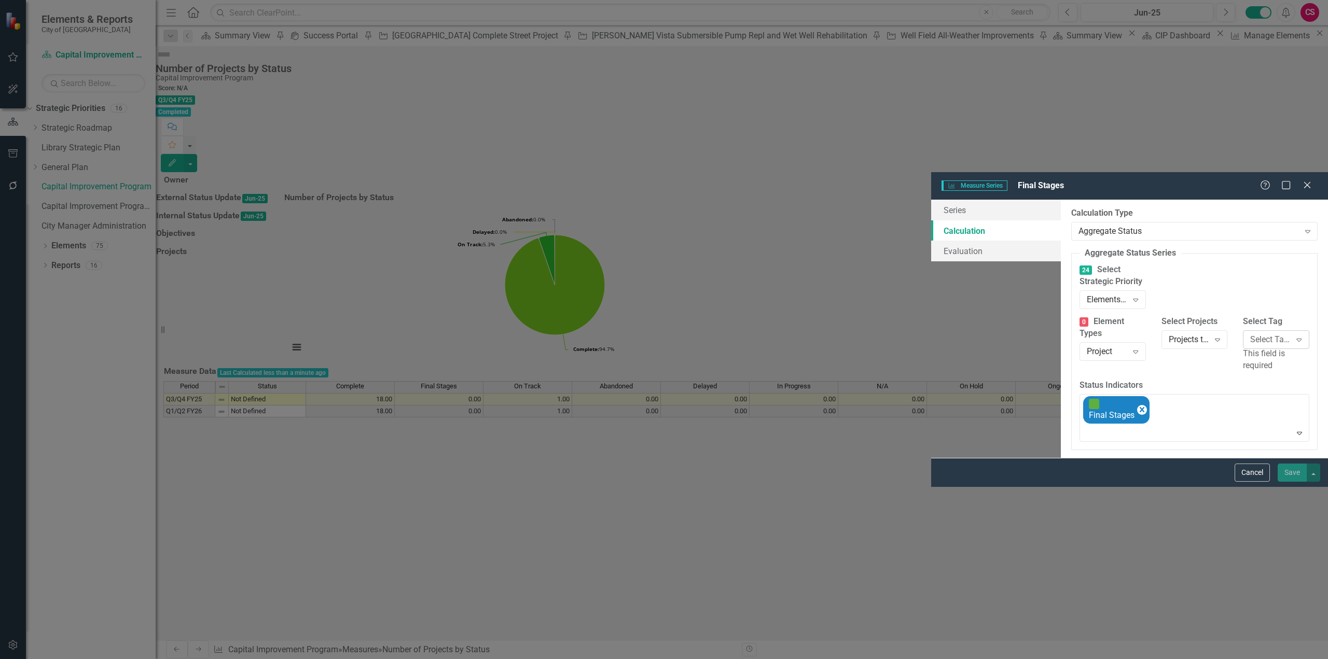
click at [1250, 334] on div "Select Tags..." at bounding box center [1270, 340] width 40 height 12
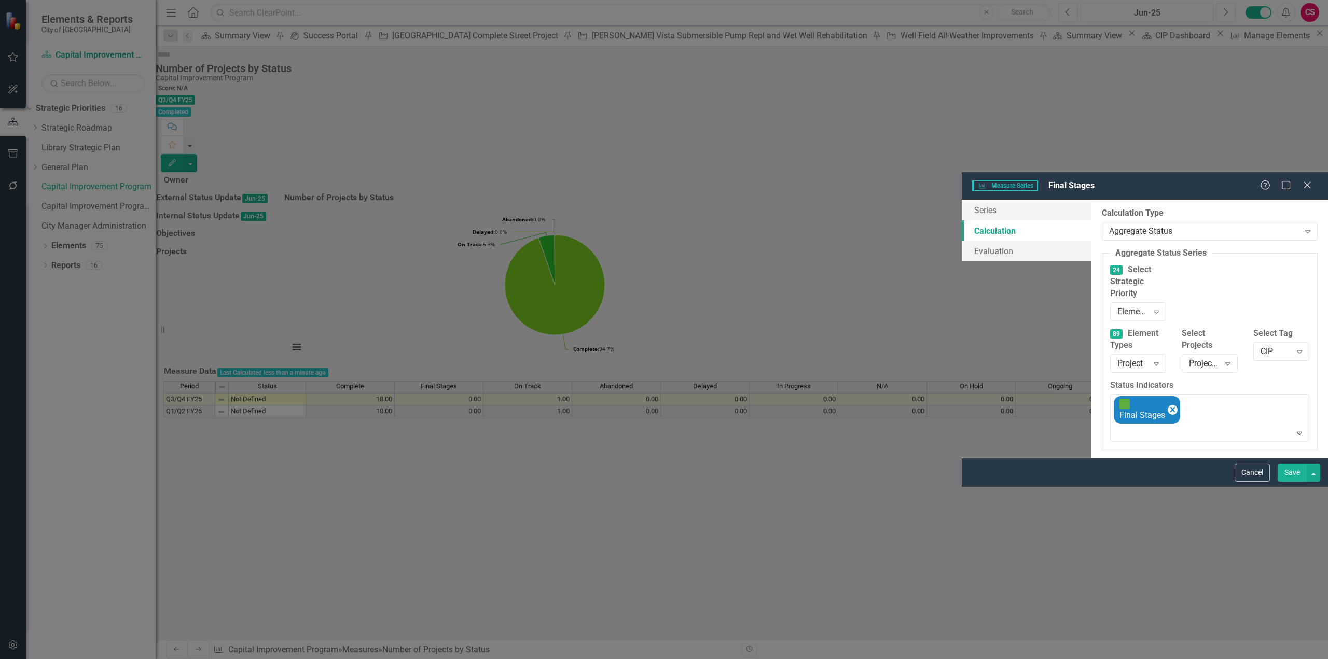
click at [1294, 482] on button "Save" at bounding box center [1292, 473] width 29 height 18
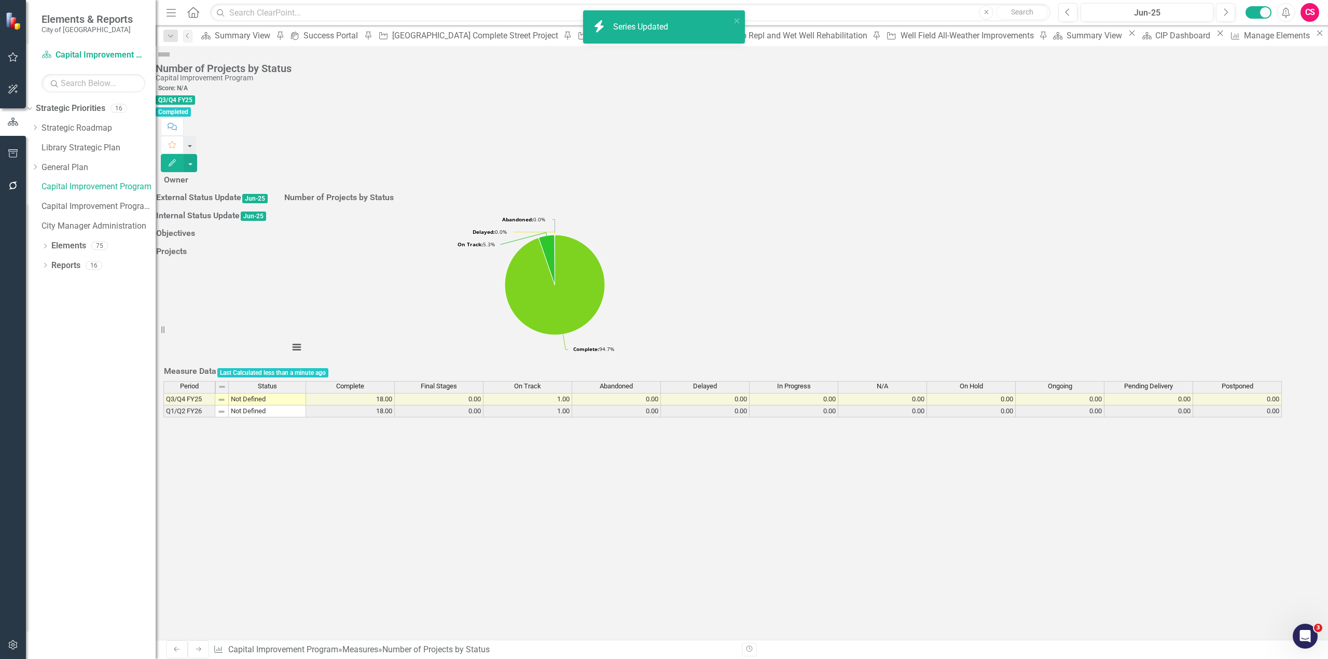
click at [542, 393] on th "On Track" at bounding box center [527, 387] width 89 height 12
click at [539, 390] on span "On Track" at bounding box center [527, 386] width 27 height 7
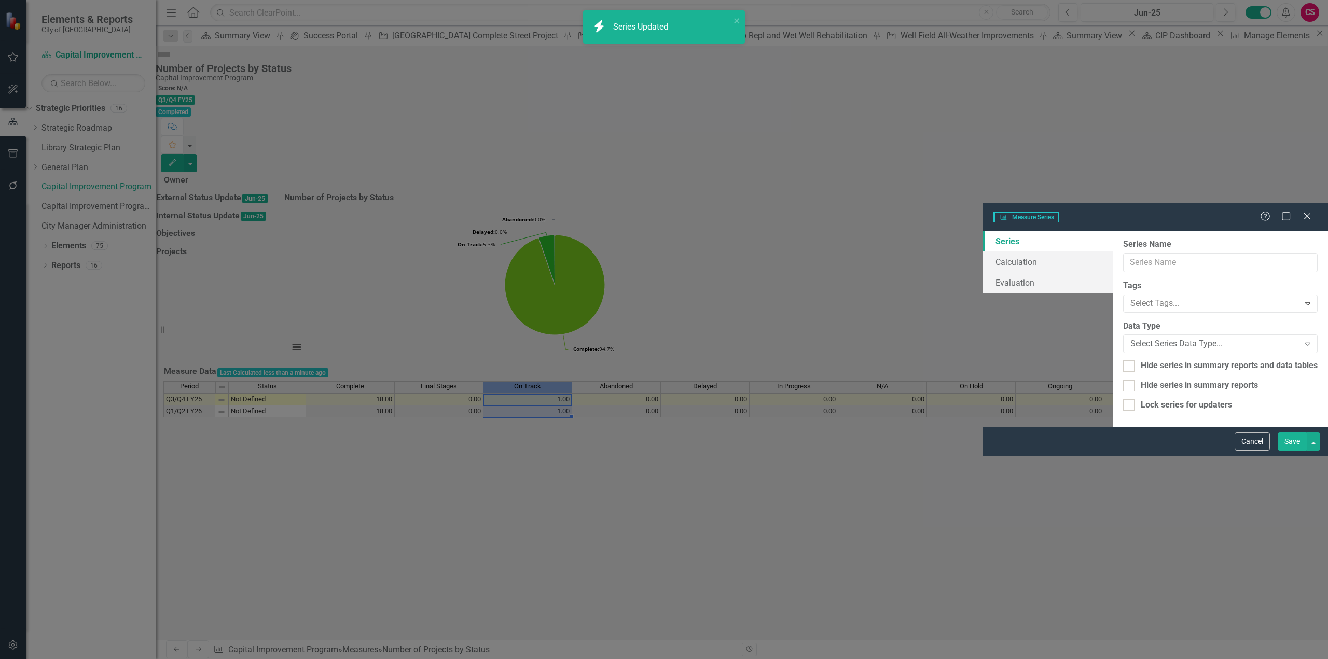
type input "On Track"
click at [983, 252] on link "Calculation" at bounding box center [1048, 262] width 130 height 21
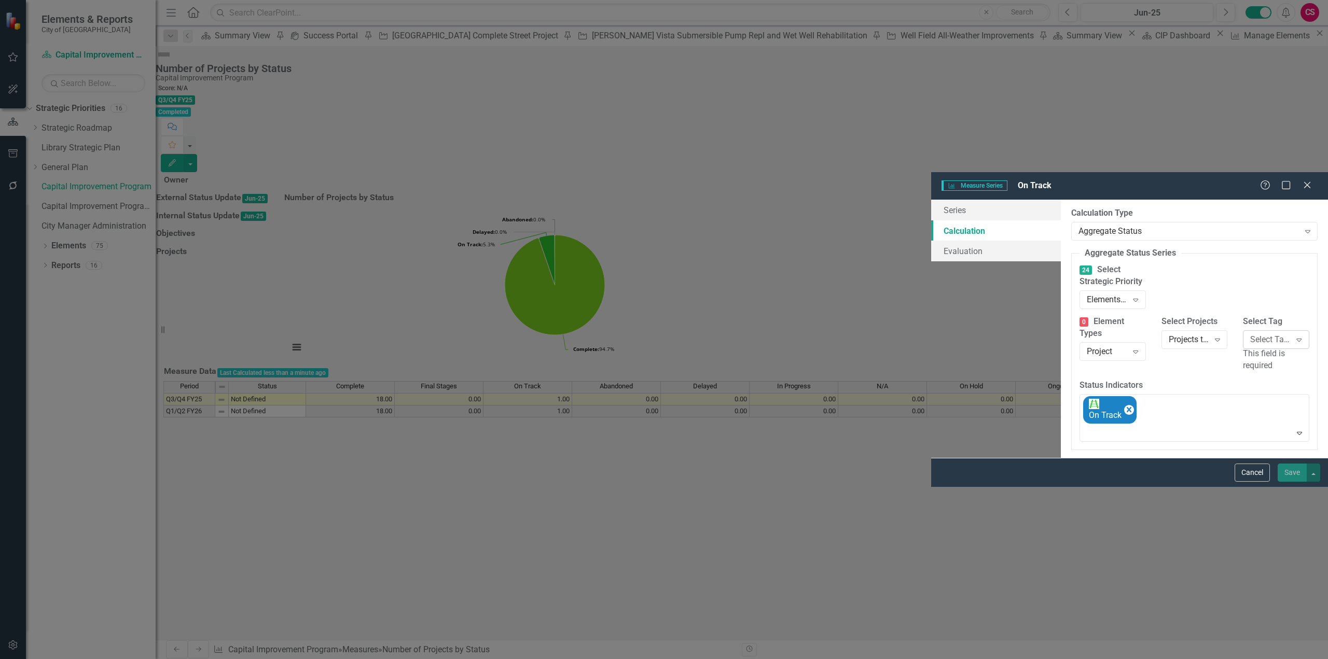
click at [1243, 330] on div "Select Tags... Expand" at bounding box center [1276, 339] width 66 height 19
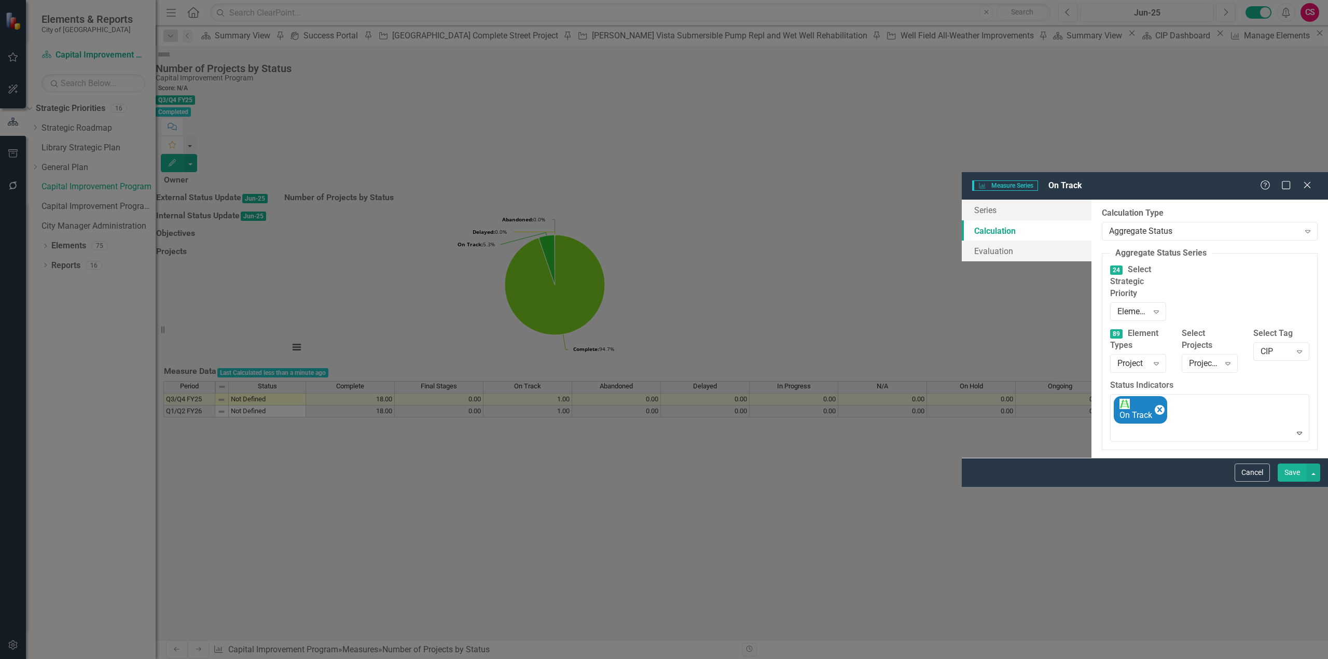
click at [1290, 482] on button "Save" at bounding box center [1292, 473] width 29 height 18
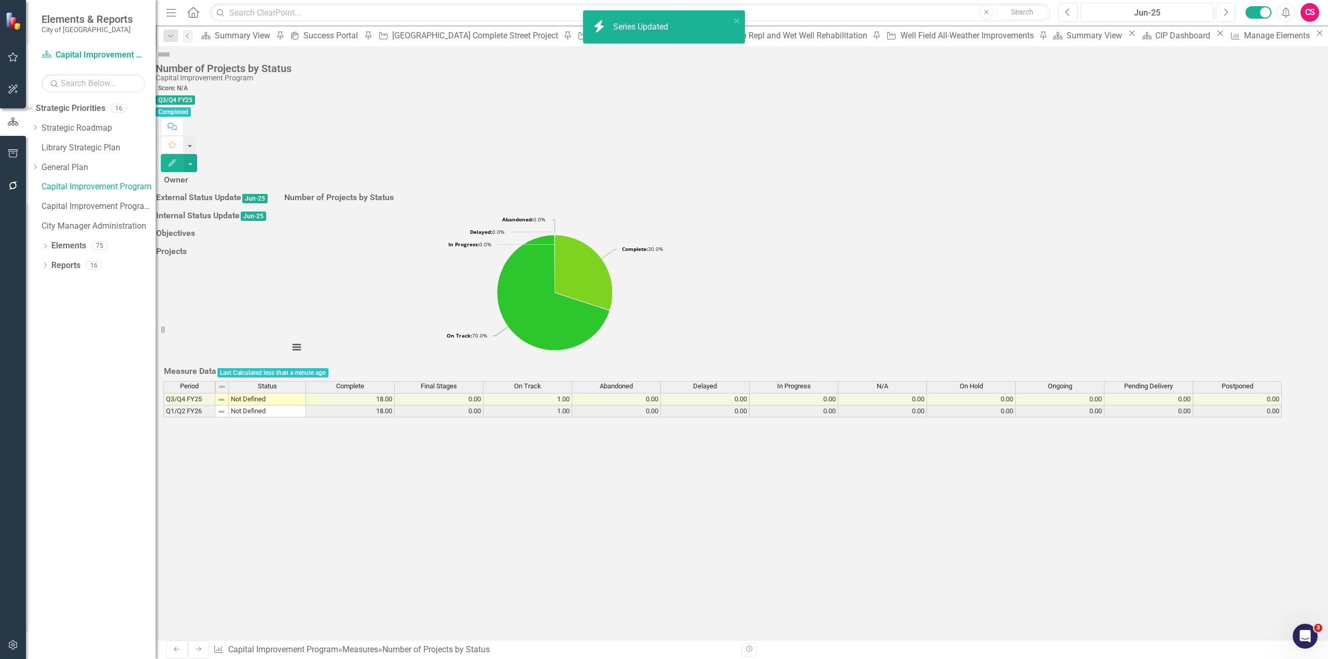
click at [637, 418] on div "Period Status Complete Final Stages On Track Abandoned Delayed In Progress N/A …" at bounding box center [741, 399] width 1157 height 37
click at [630, 390] on span "Abandoned" at bounding box center [616, 386] width 33 height 7
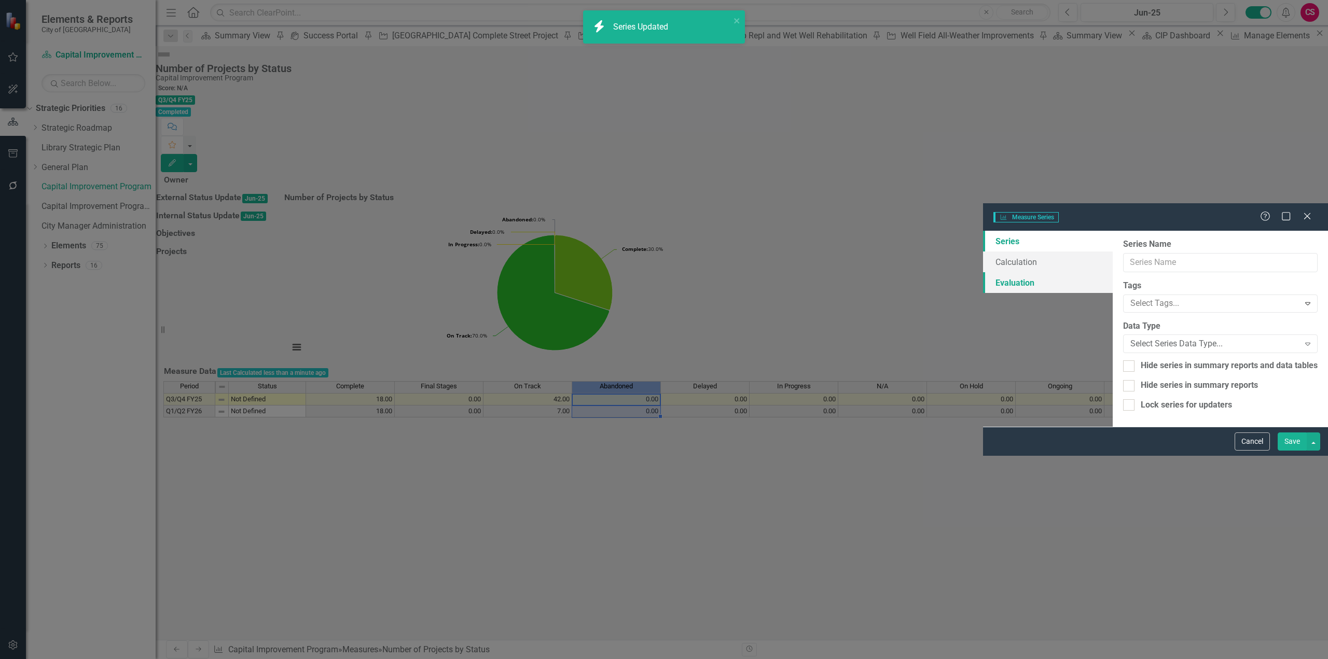
type input "Abandoned"
click at [983, 252] on link "Calculation" at bounding box center [1048, 262] width 130 height 21
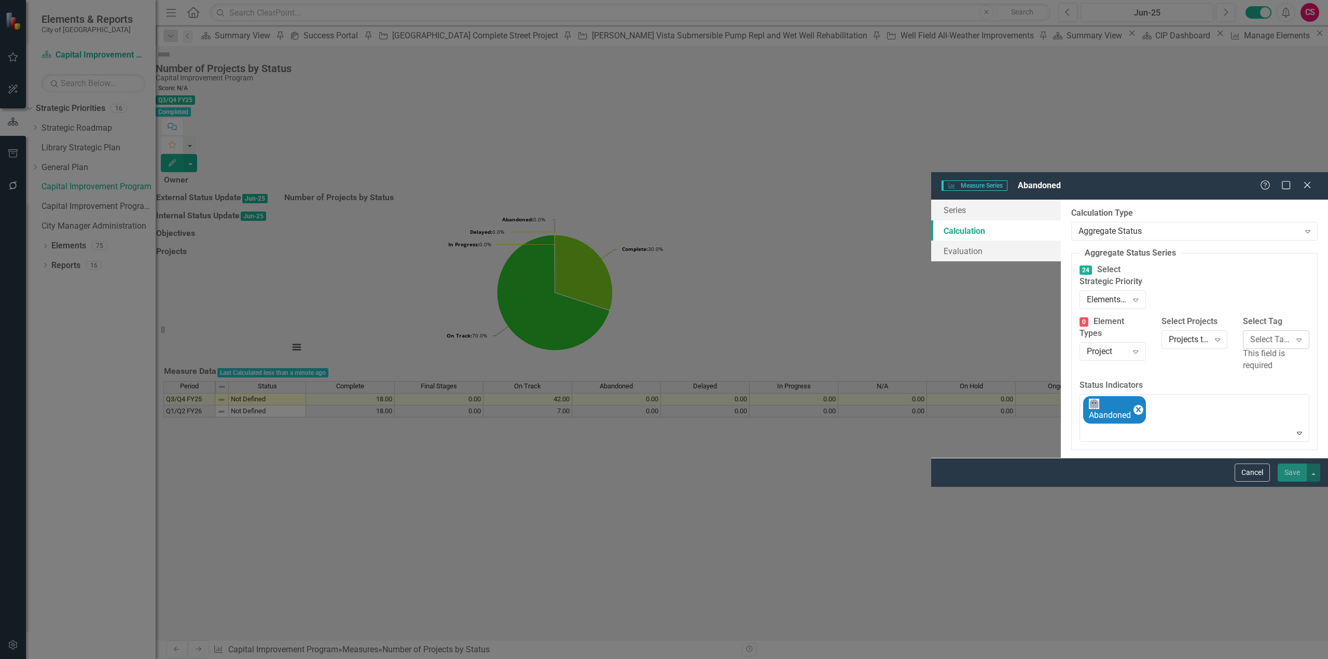
click at [1250, 334] on div "Select Tags..." at bounding box center [1270, 340] width 40 height 12
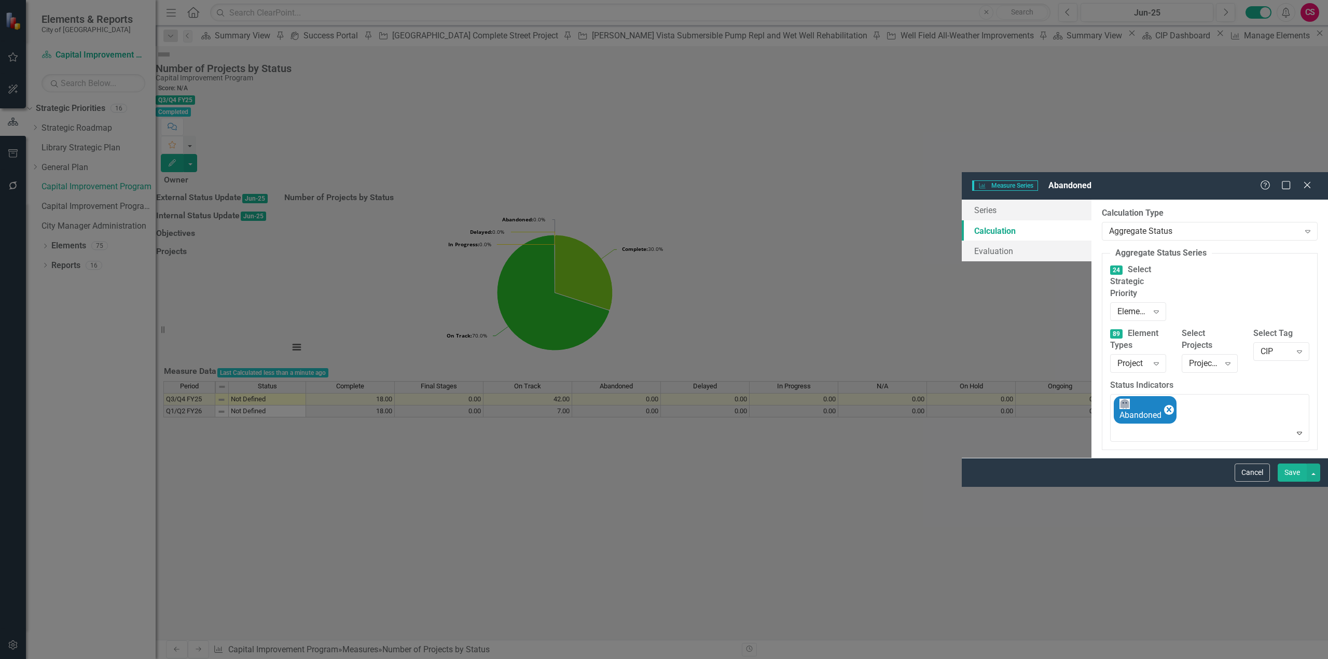
click at [1286, 482] on button "Save" at bounding box center [1292, 473] width 29 height 18
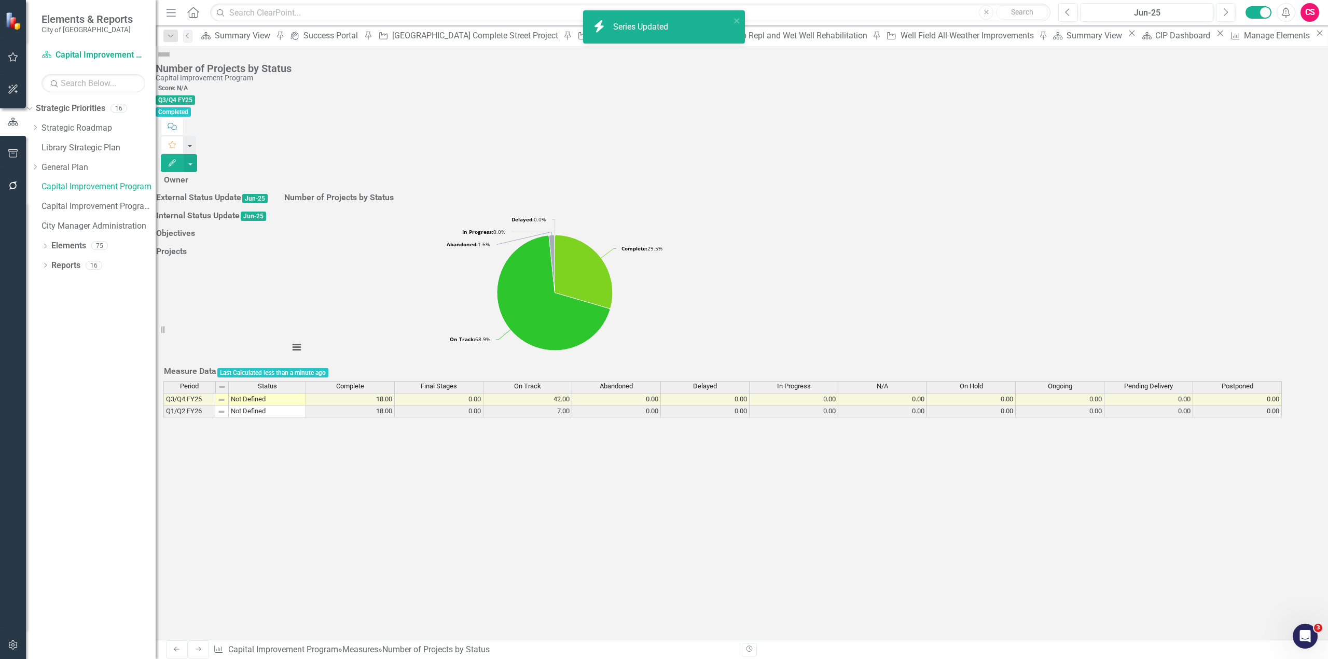
click at [749, 391] on div "Delayed" at bounding box center [705, 386] width 88 height 9
click at [752, 434] on body "icon.bolt Series Updated Elements & Reports City of Hayward Strategic Priority …" at bounding box center [664, 329] width 1328 height 659
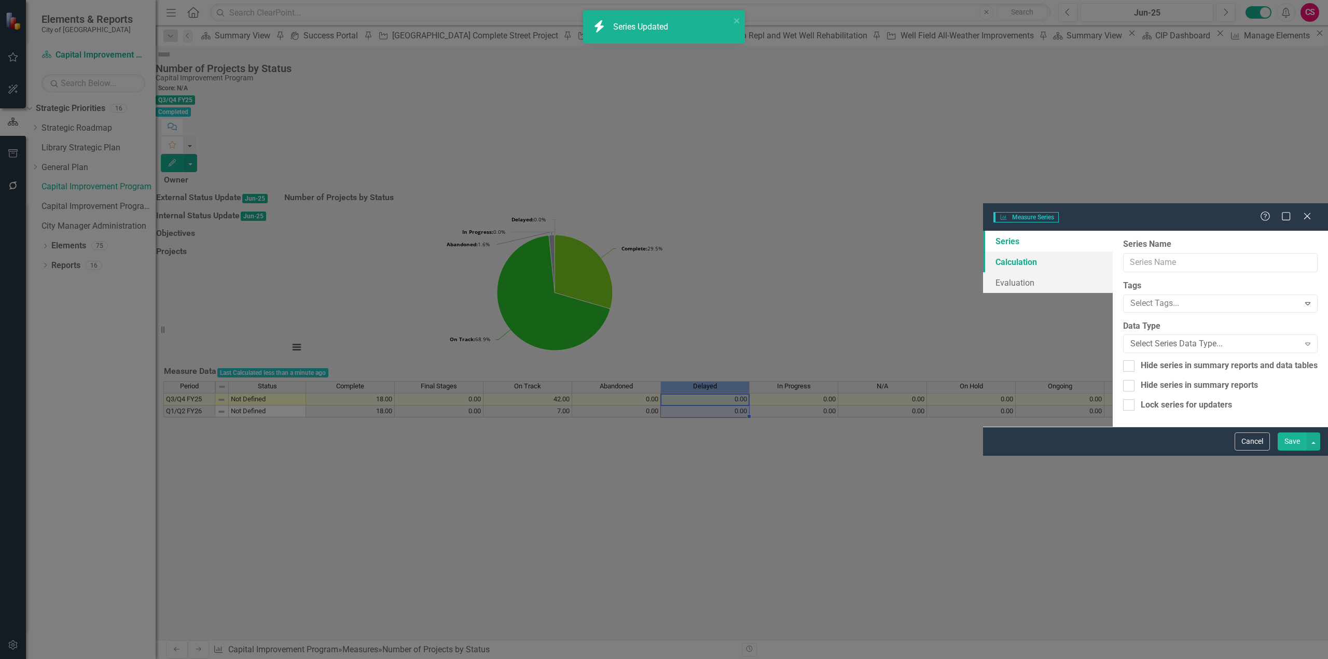
type input "Delayed"
click at [983, 252] on link "Calculation" at bounding box center [1048, 262] width 130 height 21
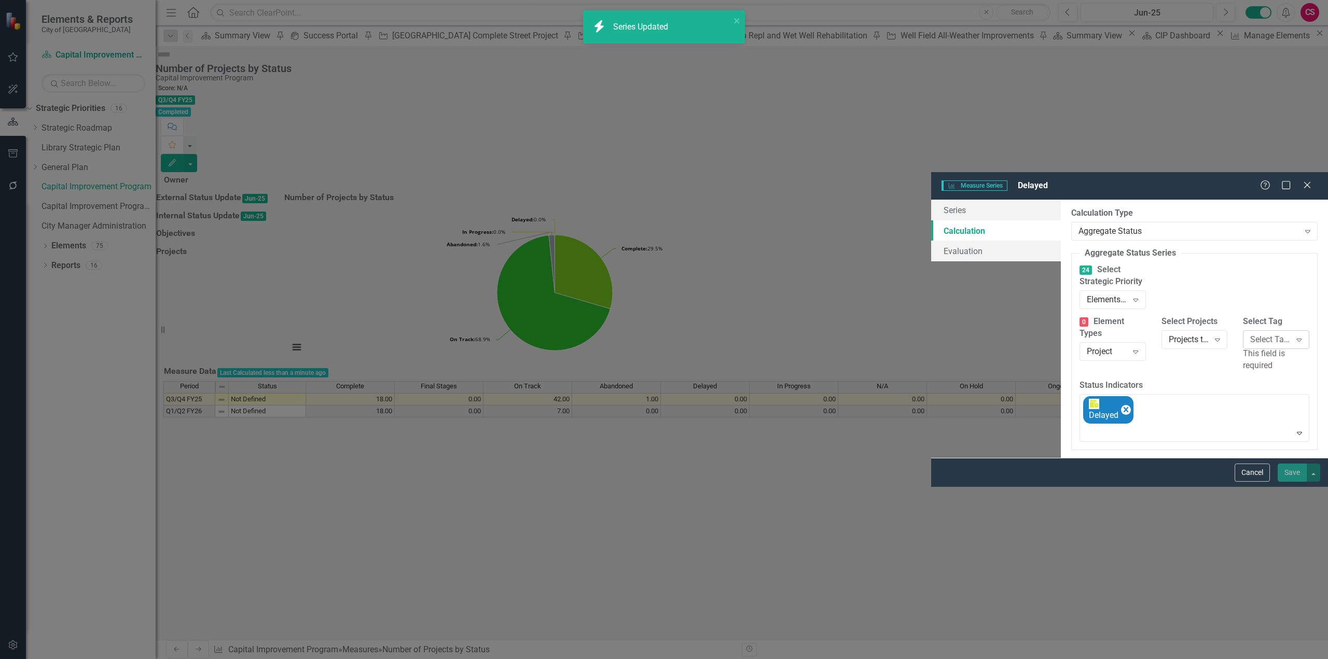
click at [1250, 334] on div "Select Tags..." at bounding box center [1270, 340] width 40 height 12
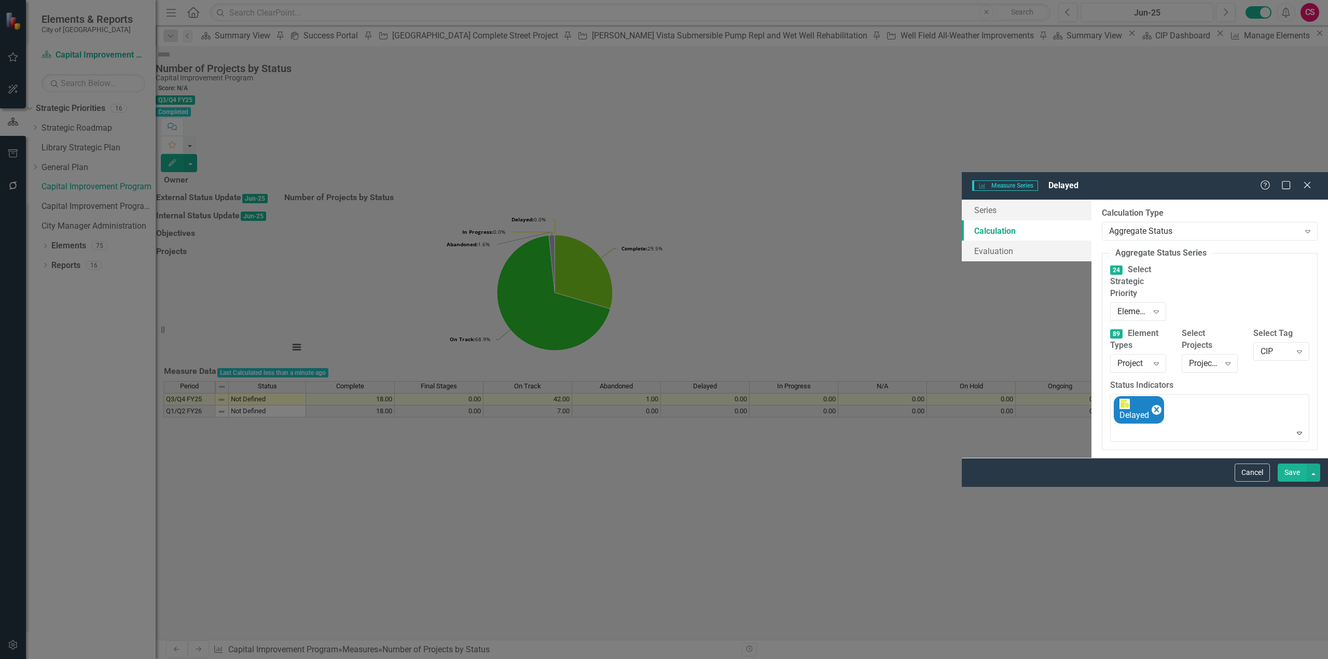
click at [1297, 482] on button "Save" at bounding box center [1292, 473] width 29 height 18
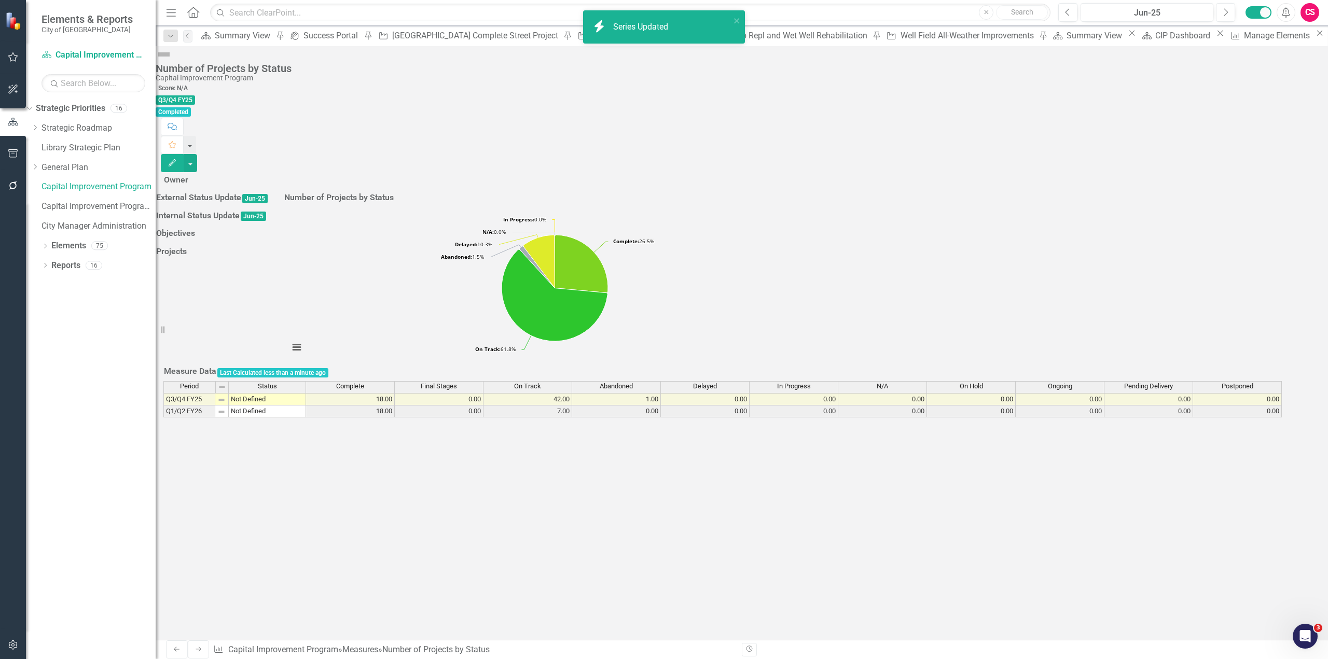
click at [834, 391] on div "In Progress" at bounding box center [794, 386] width 88 height 9
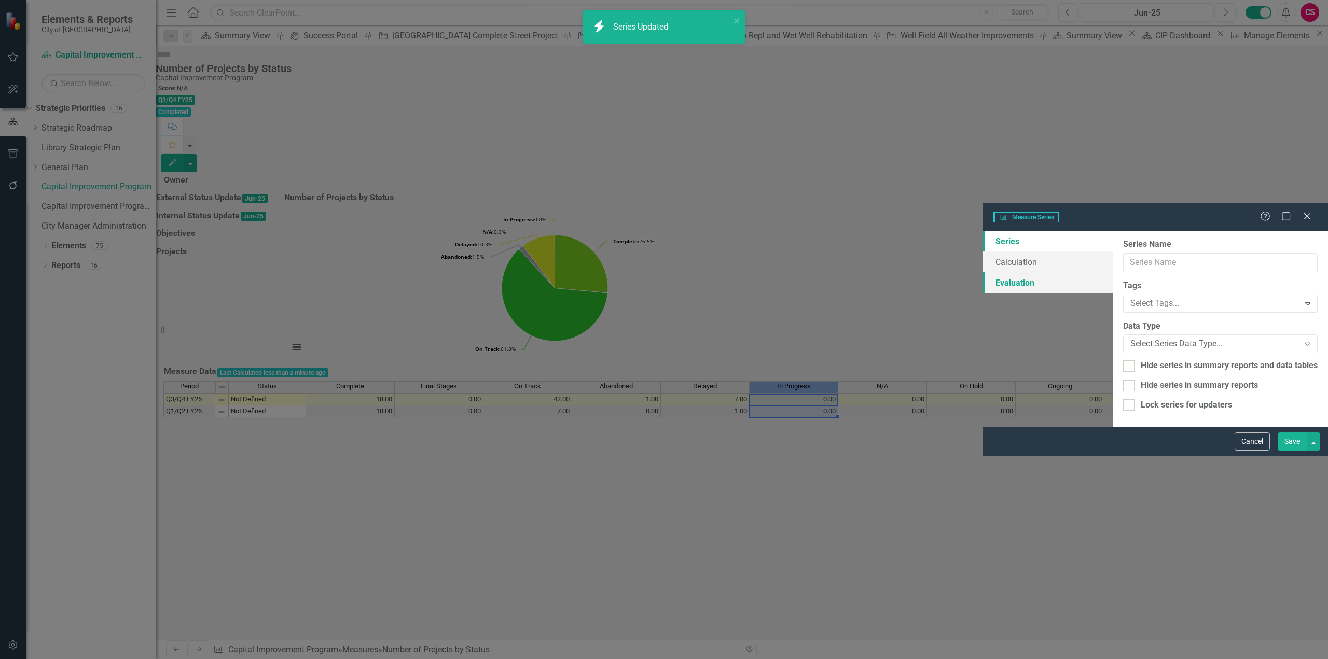
type input "In Progress"
click at [983, 231] on link "Series" at bounding box center [1048, 241] width 130 height 21
click at [983, 252] on link "Calculation" at bounding box center [1048, 262] width 130 height 21
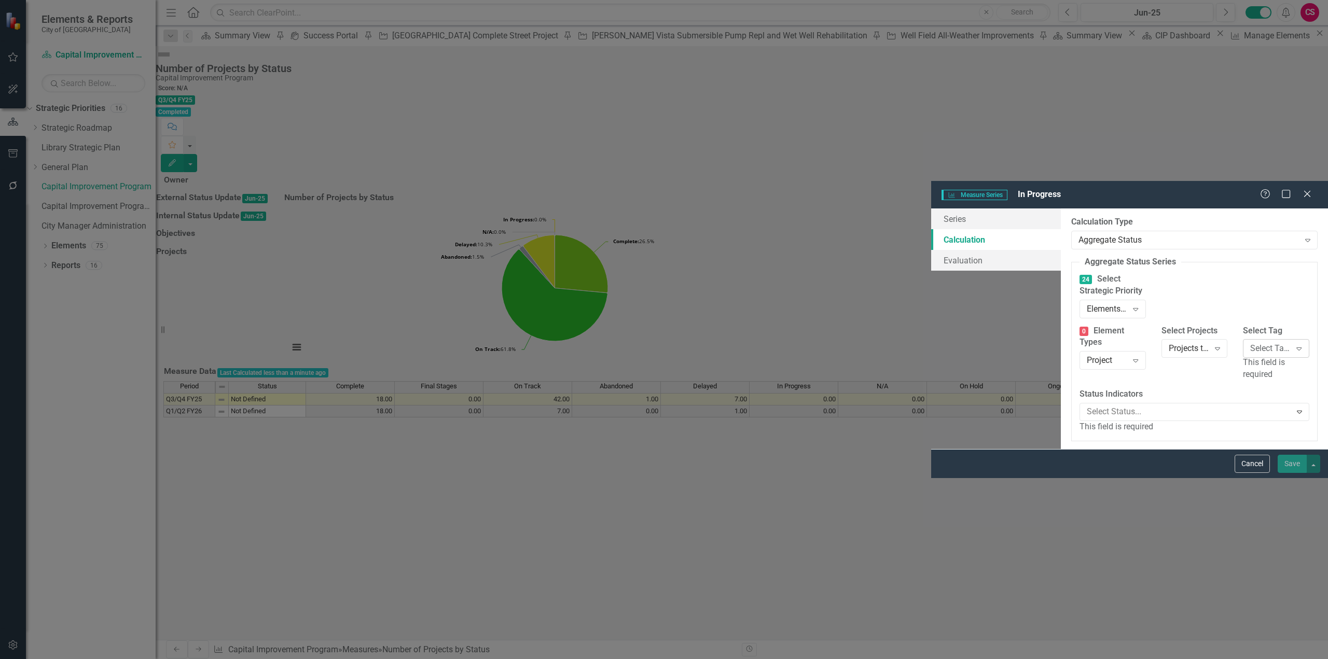
click at [1250, 343] on div "Select Tags..." at bounding box center [1270, 349] width 40 height 12
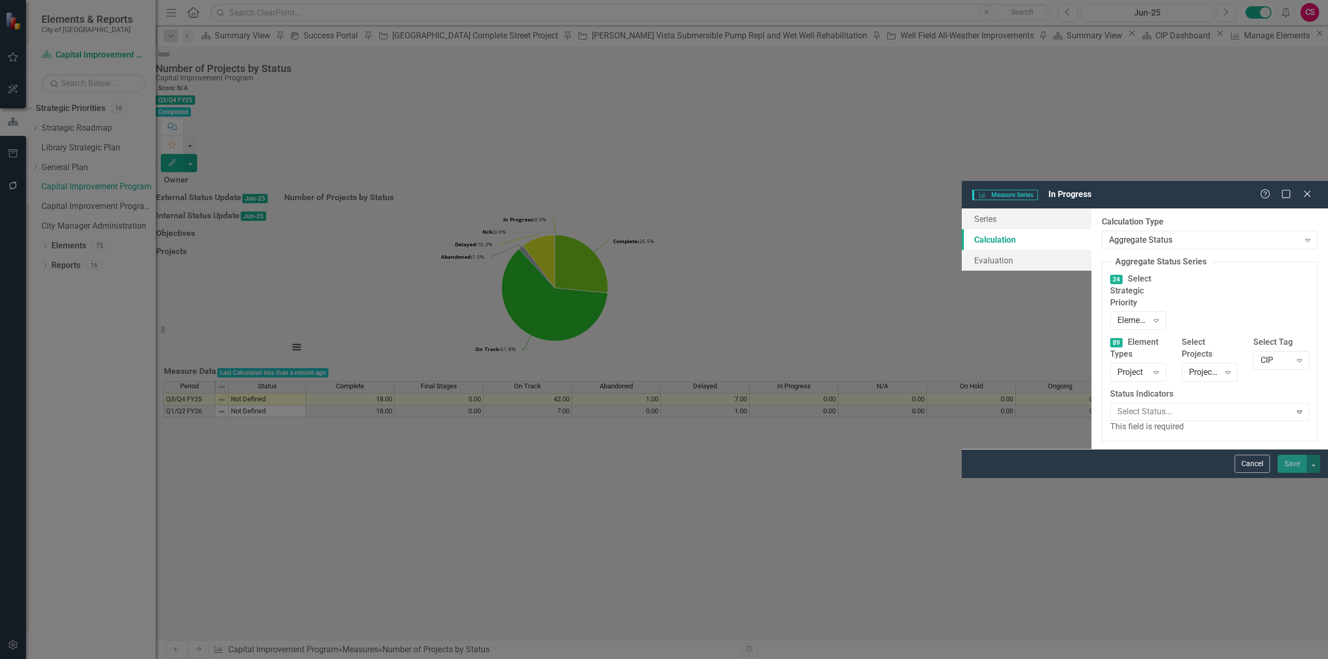
click at [1113, 405] on div at bounding box center [1201, 412] width 177 height 14
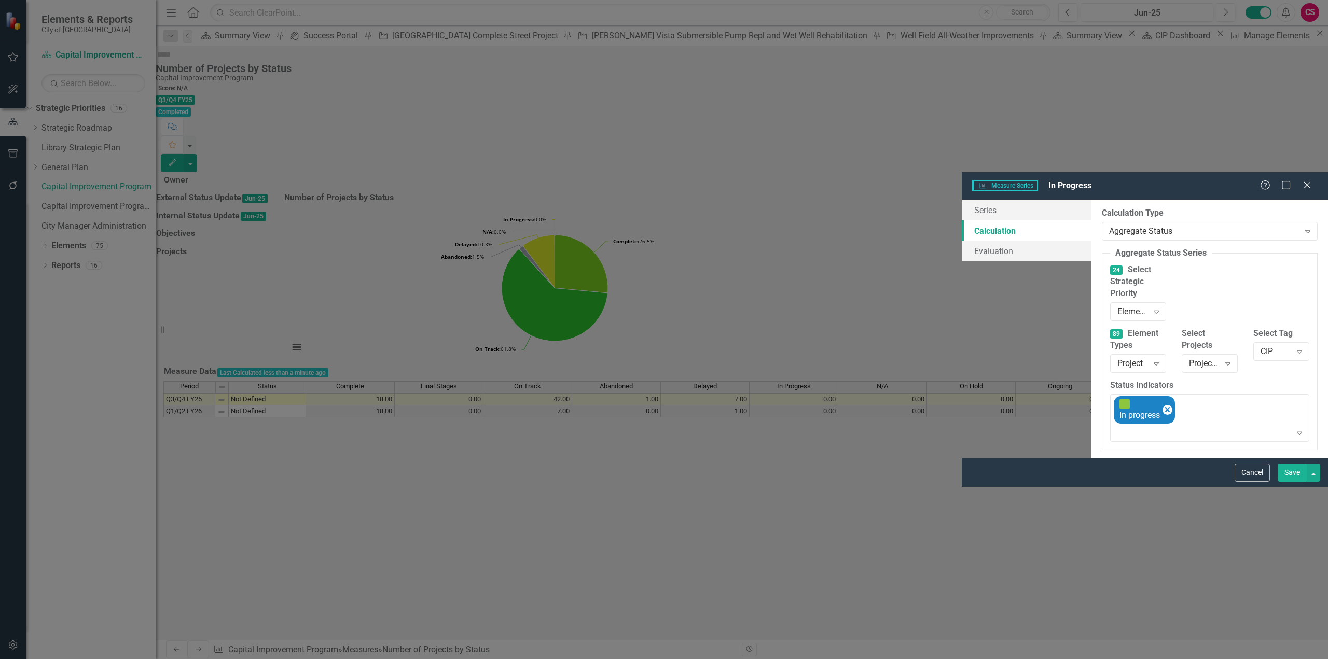
drag, startPoint x: 1282, startPoint y: 648, endPoint x: 1255, endPoint y: 605, distance: 51.1
click at [1283, 482] on button "Save" at bounding box center [1292, 473] width 29 height 18
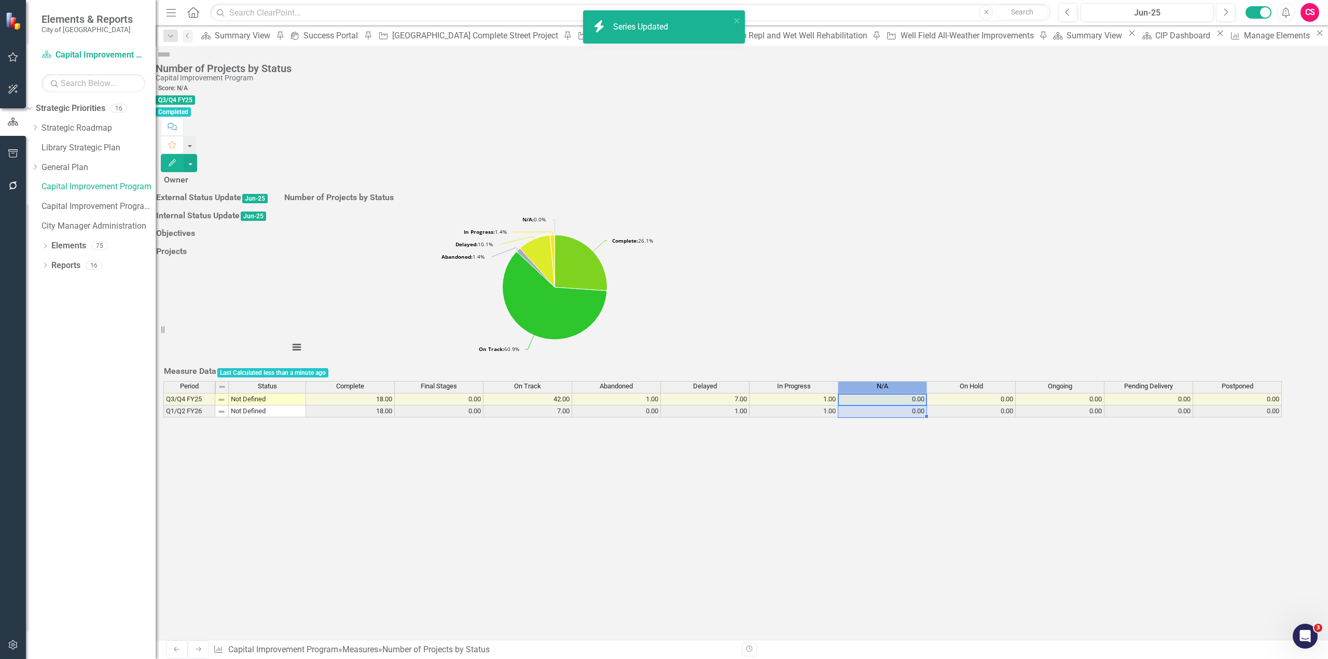
click at [888, 390] on span "N/A" at bounding box center [882, 386] width 11 height 7
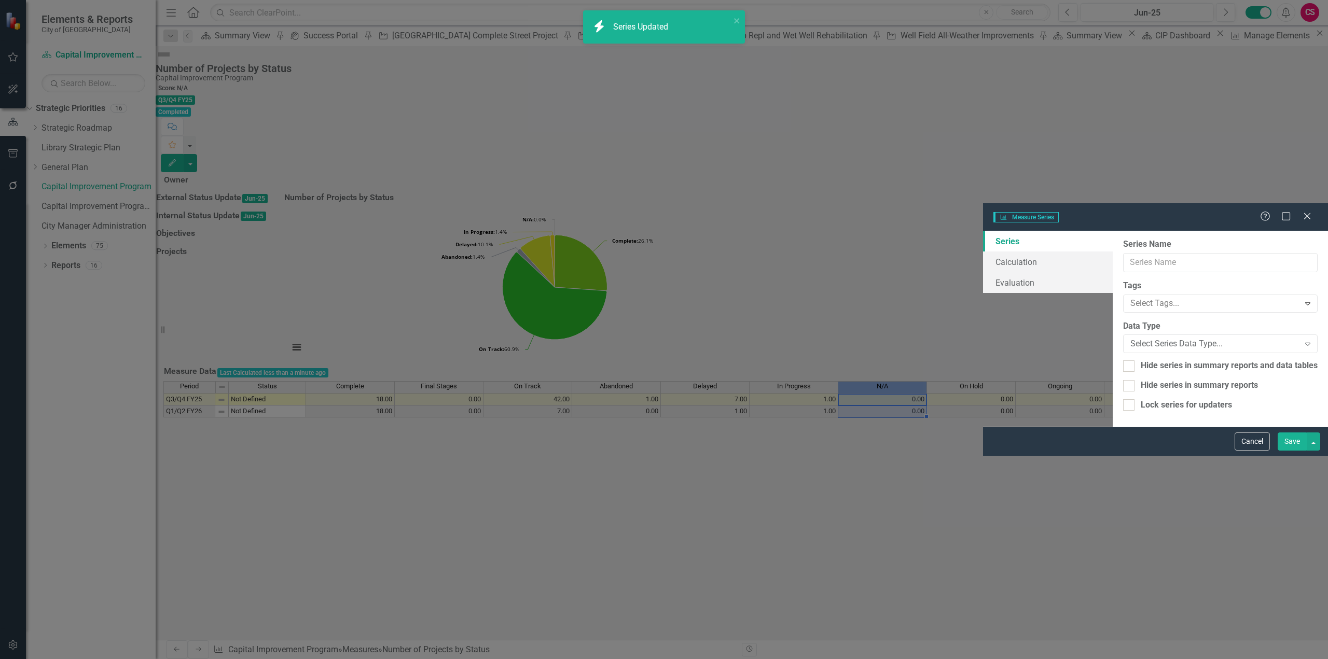
type input "N/A"
click at [983, 252] on link "Calculation" at bounding box center [1048, 262] width 130 height 21
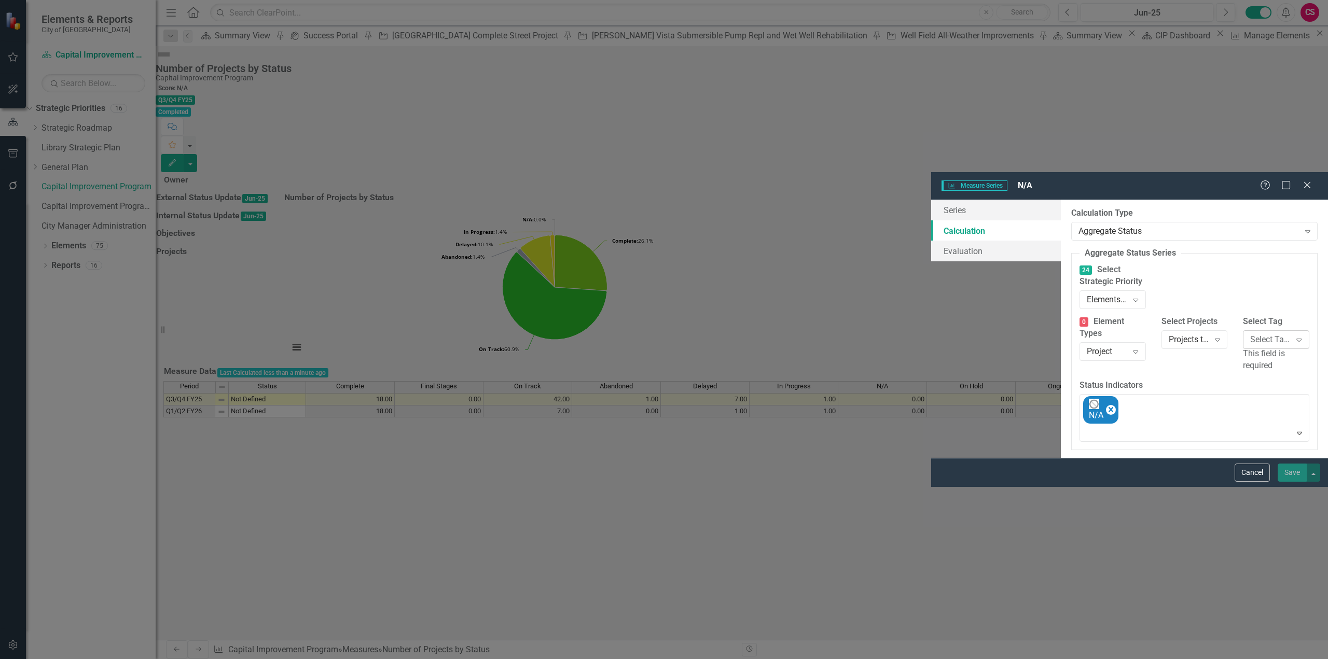
click at [1250, 334] on div "Select Tags..." at bounding box center [1270, 340] width 40 height 12
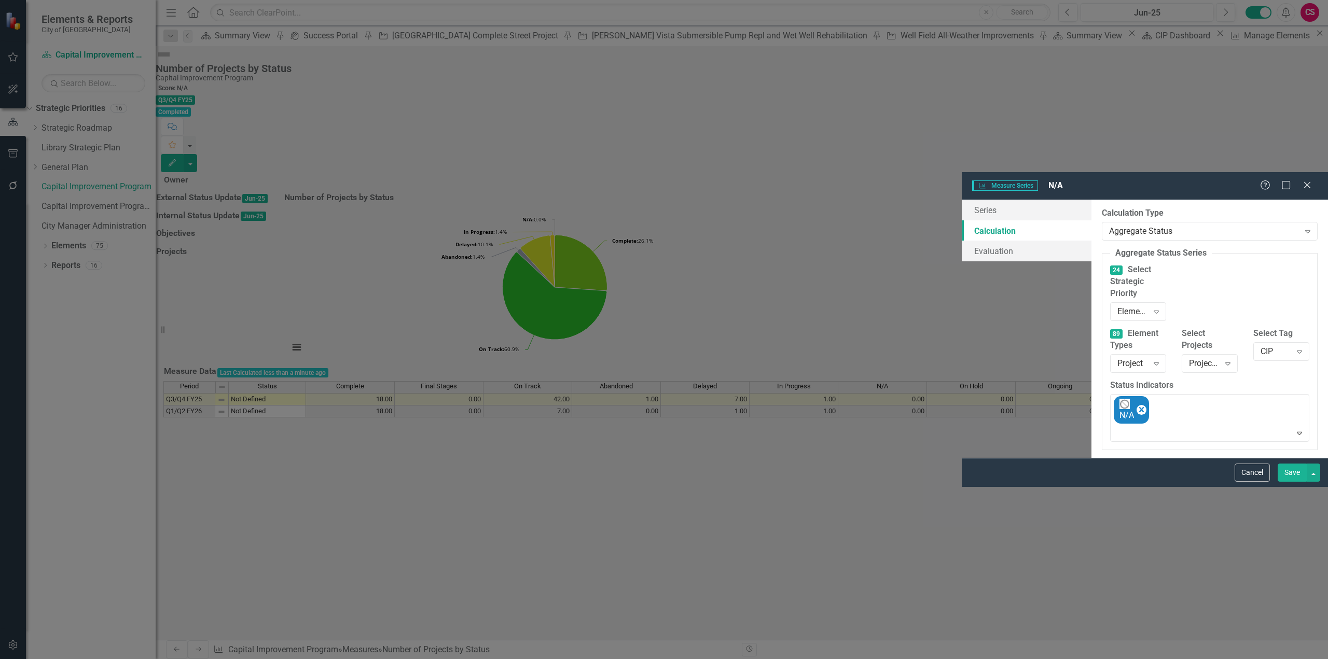
click at [1288, 482] on button "Save" at bounding box center [1292, 473] width 29 height 18
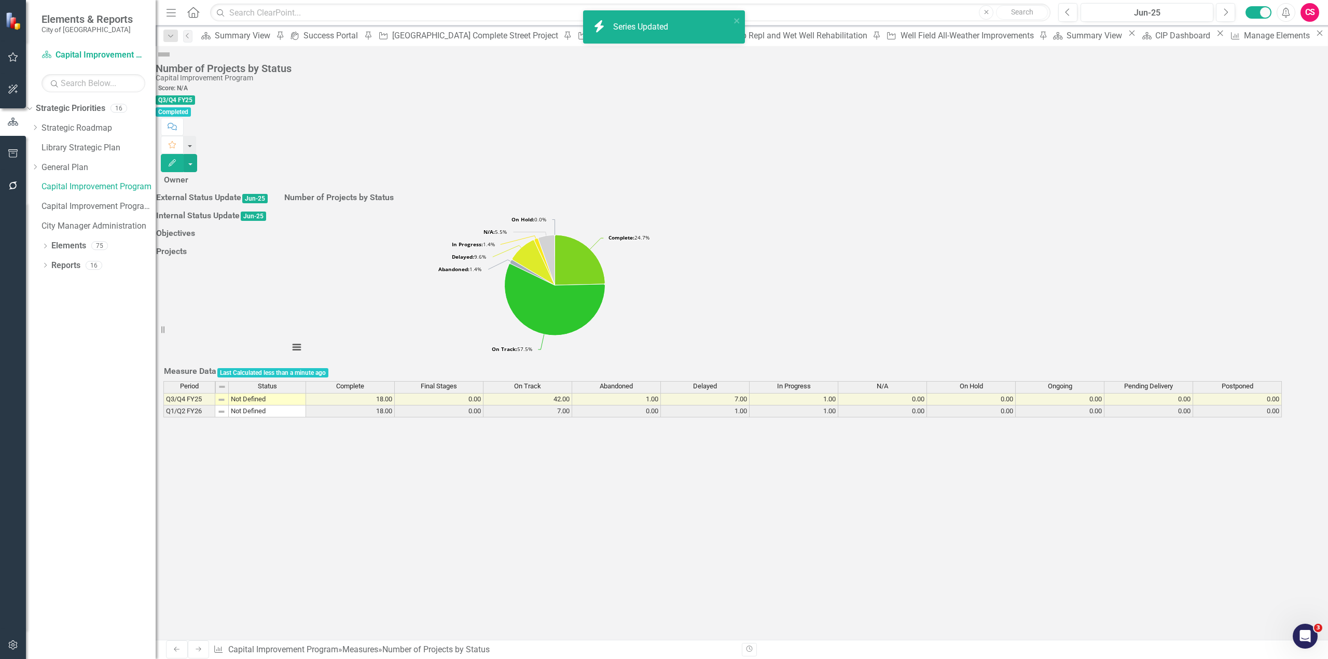
click at [1015, 391] on div "On Hold" at bounding box center [971, 386] width 88 height 9
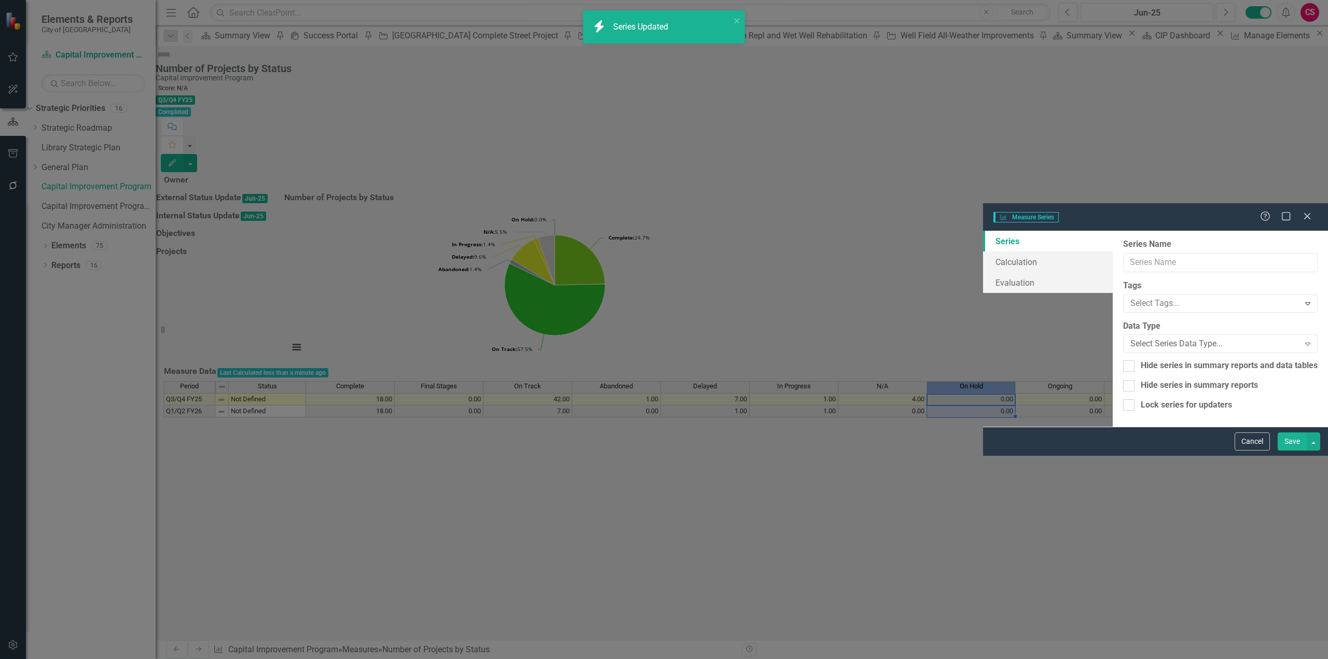
type input "On Hold"
click at [983, 252] on link "Calculation" at bounding box center [1048, 262] width 130 height 21
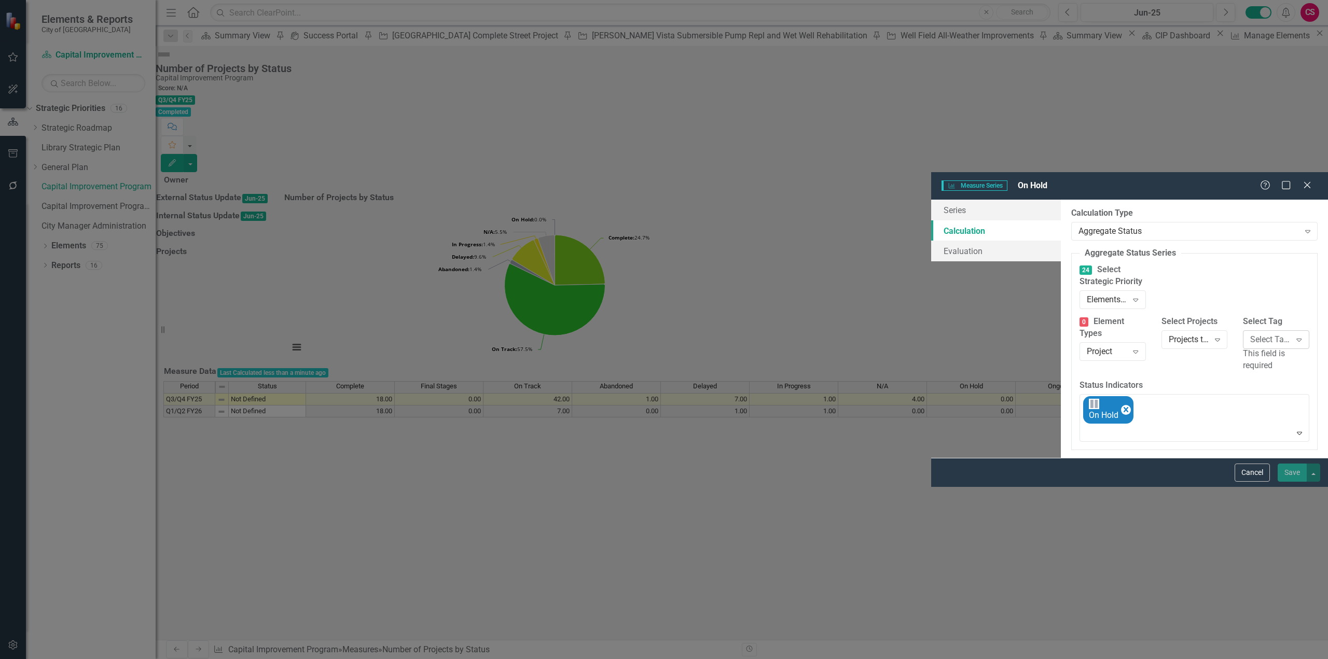
click at [1250, 334] on div "Select Tags..." at bounding box center [1270, 340] width 40 height 12
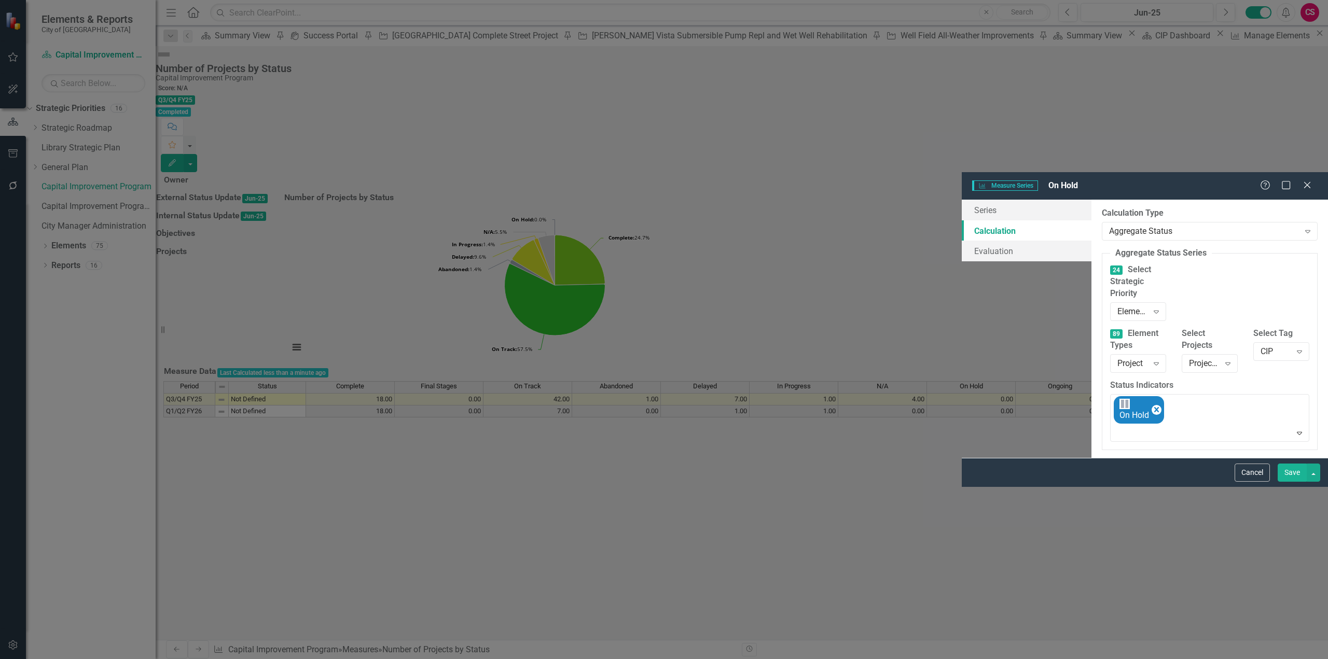
click at [1293, 458] on div "By default, series in ClearPoint are not calculated. So, if you leave the form …" at bounding box center [1209, 329] width 237 height 258
click at [1297, 482] on button "Save" at bounding box center [1292, 473] width 29 height 18
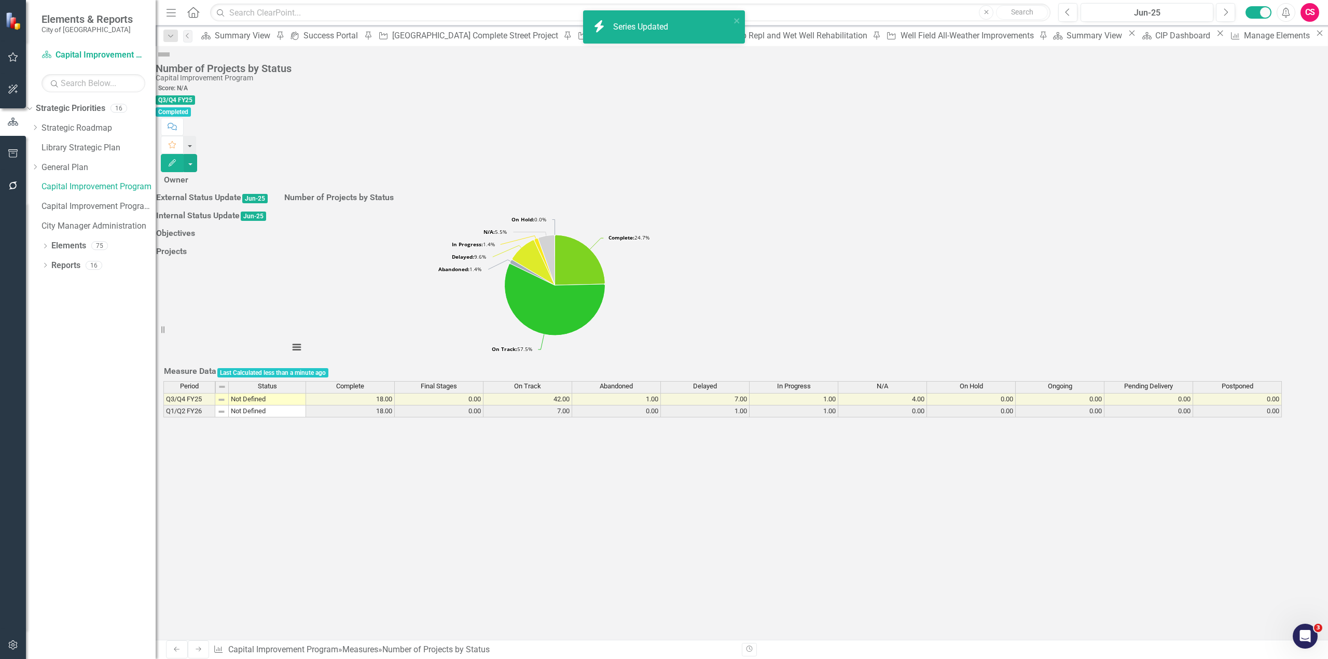
click at [1054, 391] on div "Ongoing" at bounding box center [1060, 386] width 88 height 9
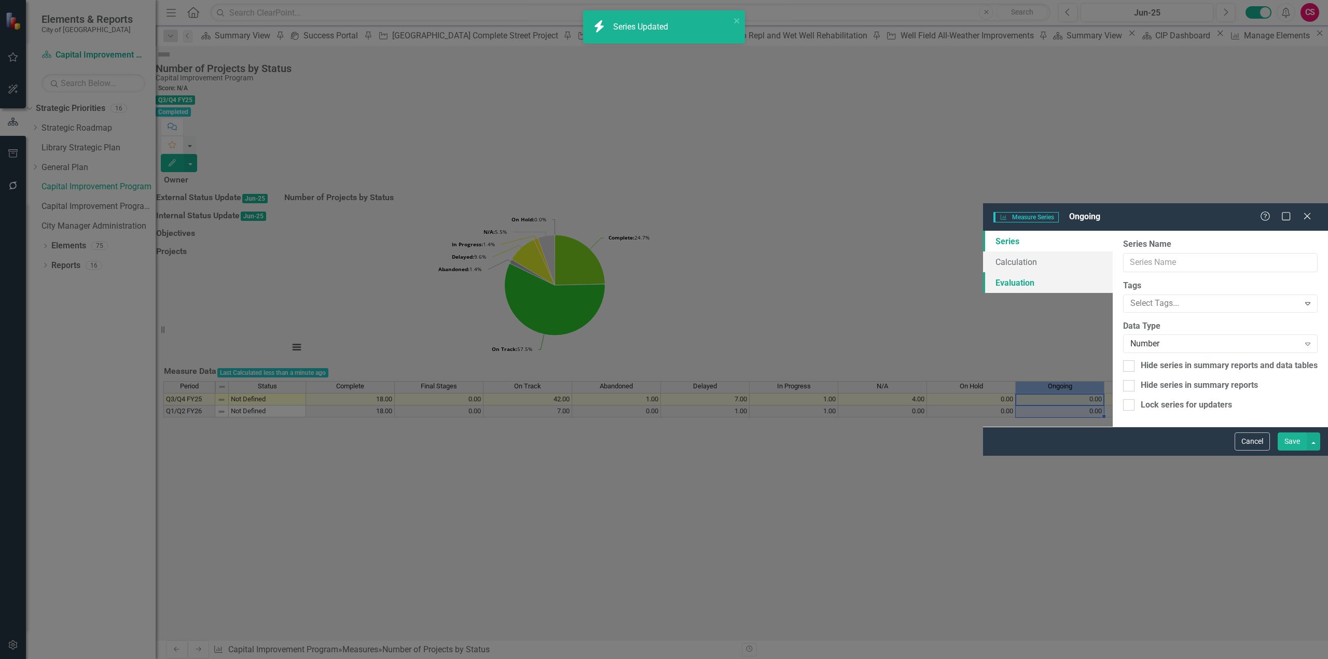
type input "Ongoing"
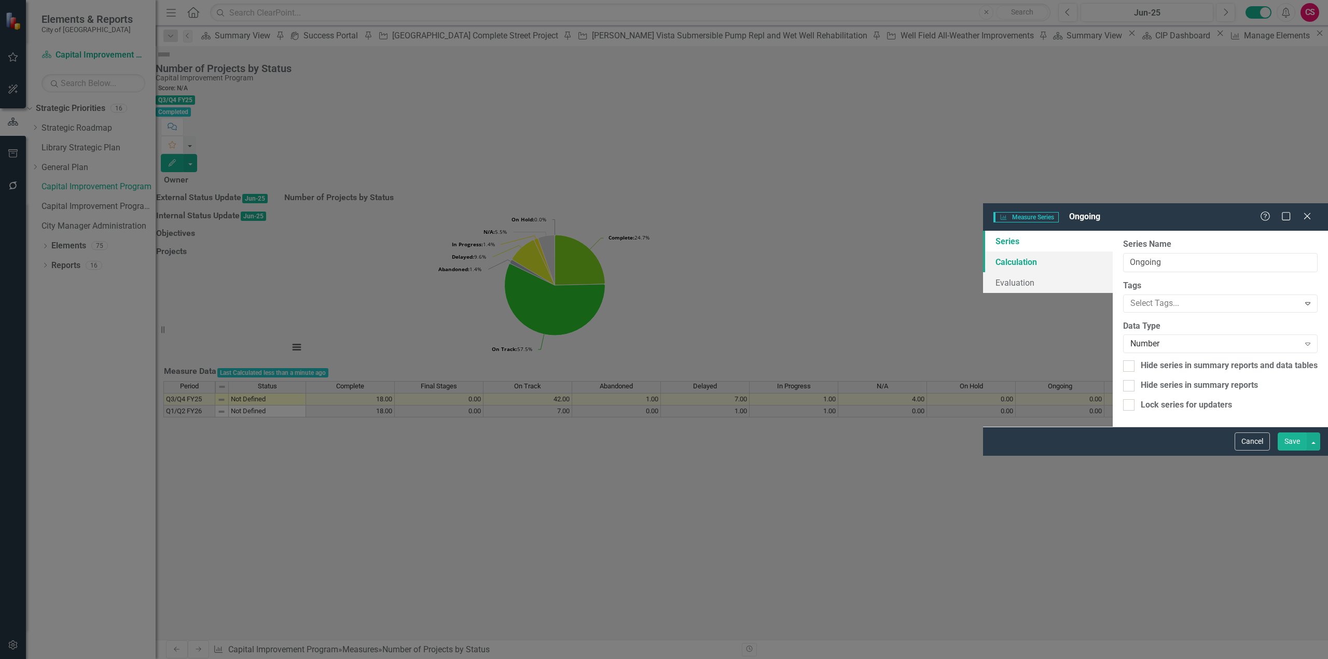
click at [983, 252] on link "Calculation" at bounding box center [1048, 262] width 130 height 21
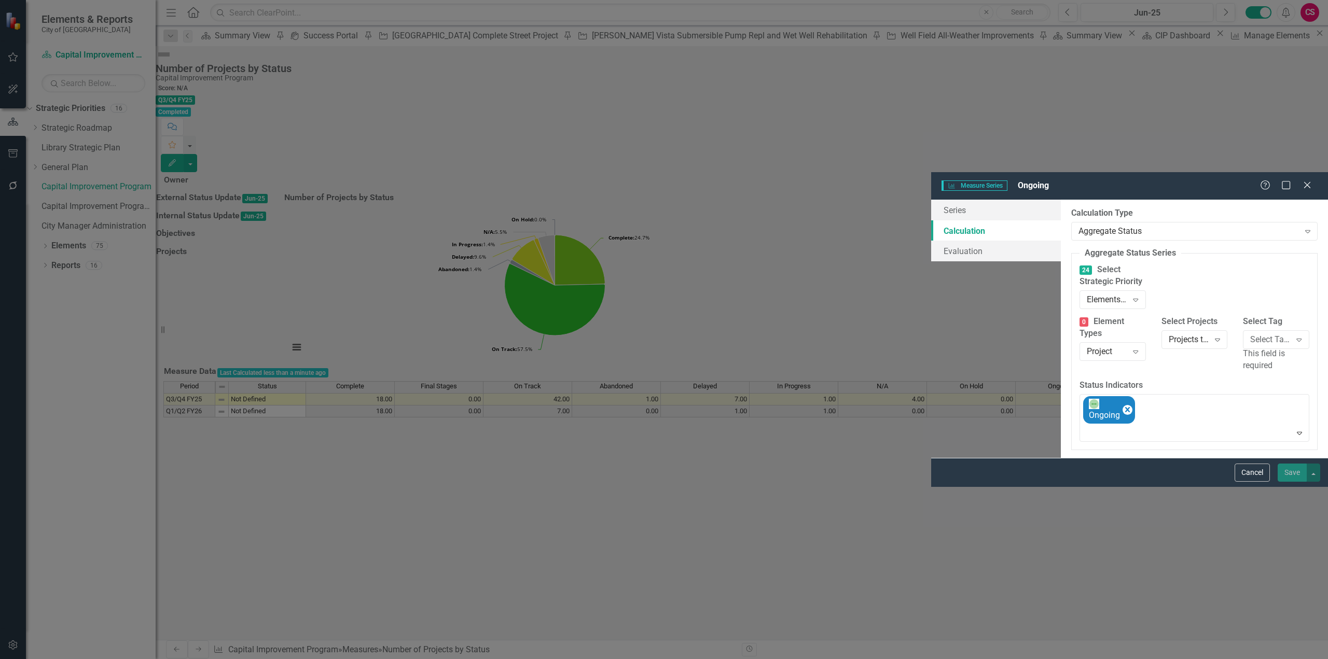
click at [1243, 348] on div "This field is required" at bounding box center [1276, 360] width 66 height 24
click at [1250, 334] on div "Select Tags..." at bounding box center [1270, 340] width 40 height 12
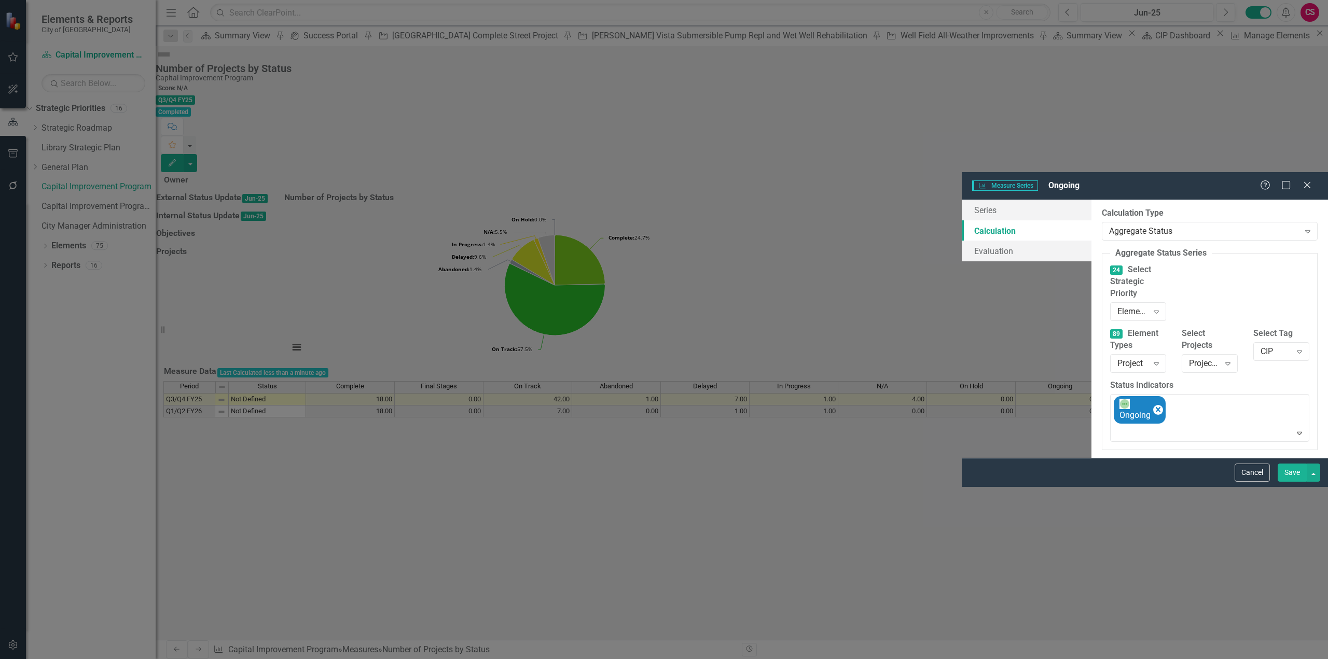
click at [1303, 482] on button "Save" at bounding box center [1292, 473] width 29 height 18
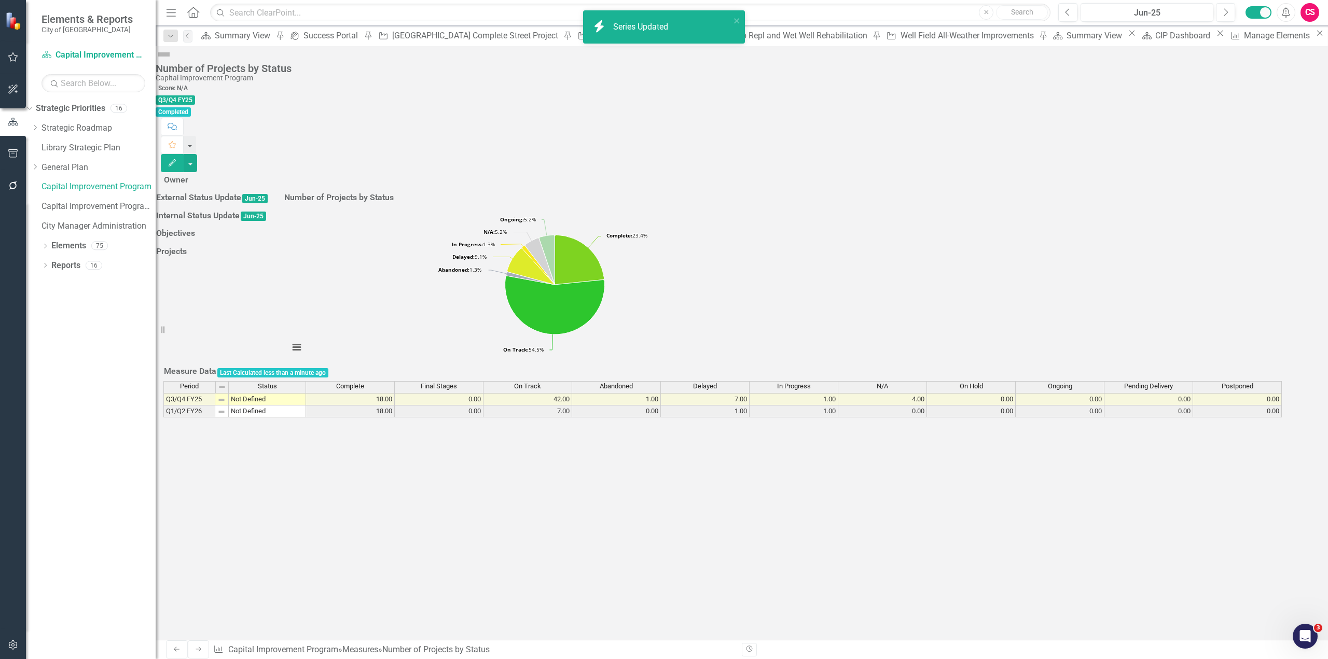
click at [1169, 390] on span "Pending Delivery" at bounding box center [1148, 386] width 49 height 7
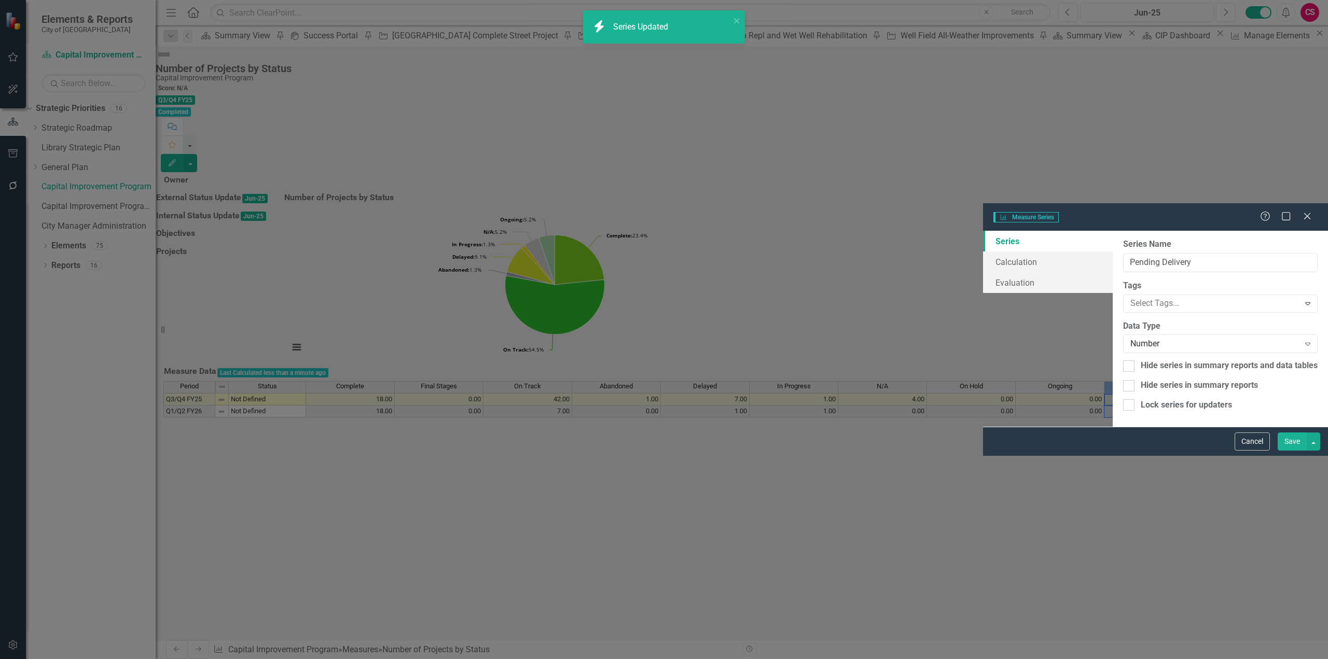
type input "Pending Delivery"
click at [983, 252] on link "Calculation" at bounding box center [1048, 262] width 130 height 21
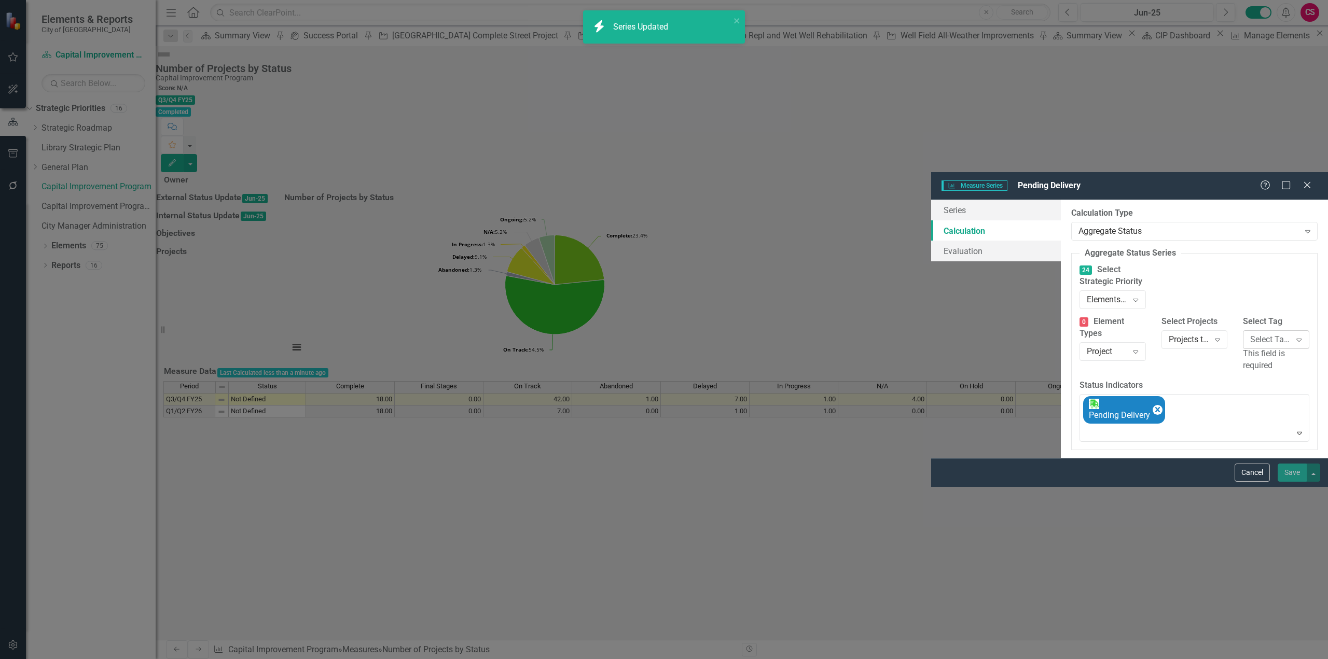
click at [1250, 334] on div "Select Tags..." at bounding box center [1270, 340] width 40 height 12
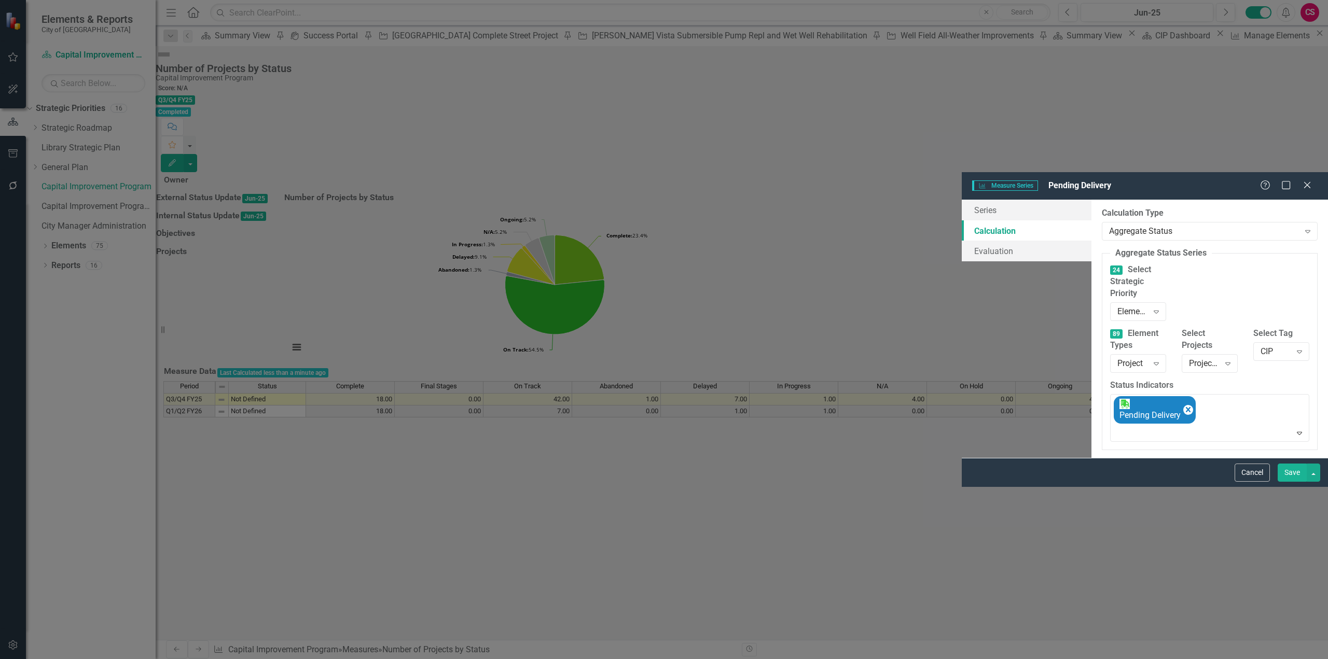
click at [1294, 482] on button "Save" at bounding box center [1292, 473] width 29 height 18
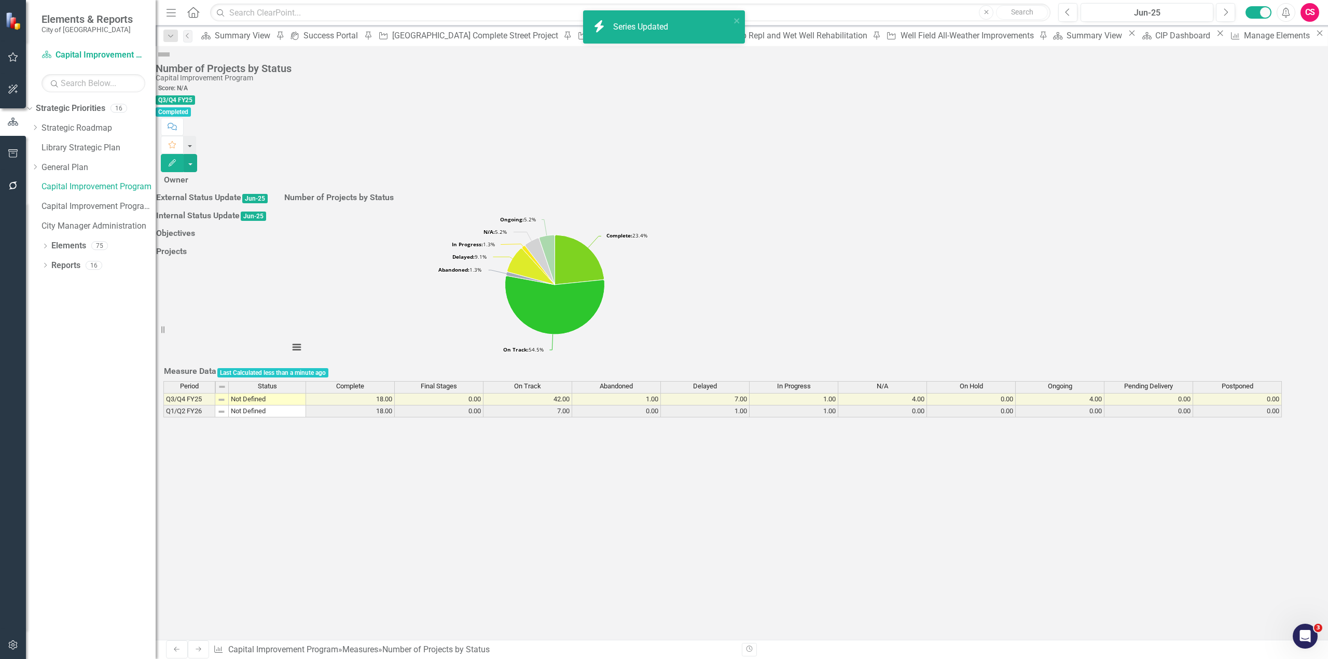
click at [1227, 391] on div "Postponed" at bounding box center [1237, 386] width 88 height 9
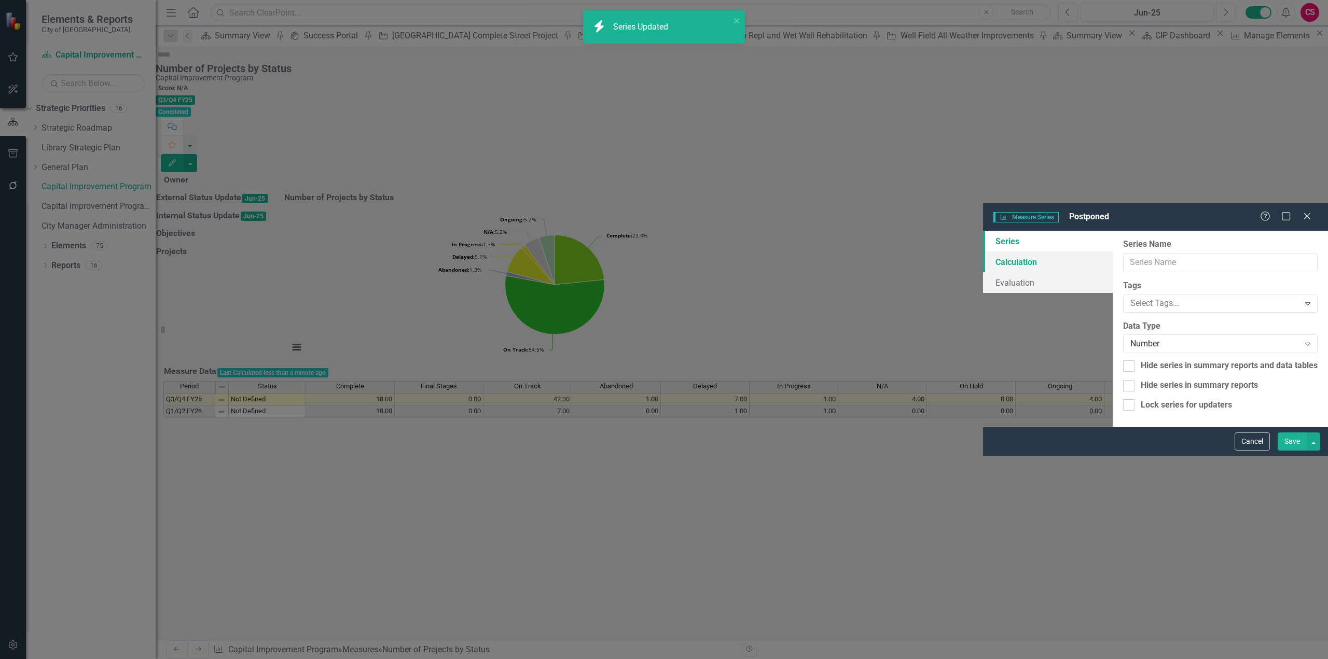
type input "Postponed"
click at [983, 252] on link "Calculation" at bounding box center [1048, 262] width 130 height 21
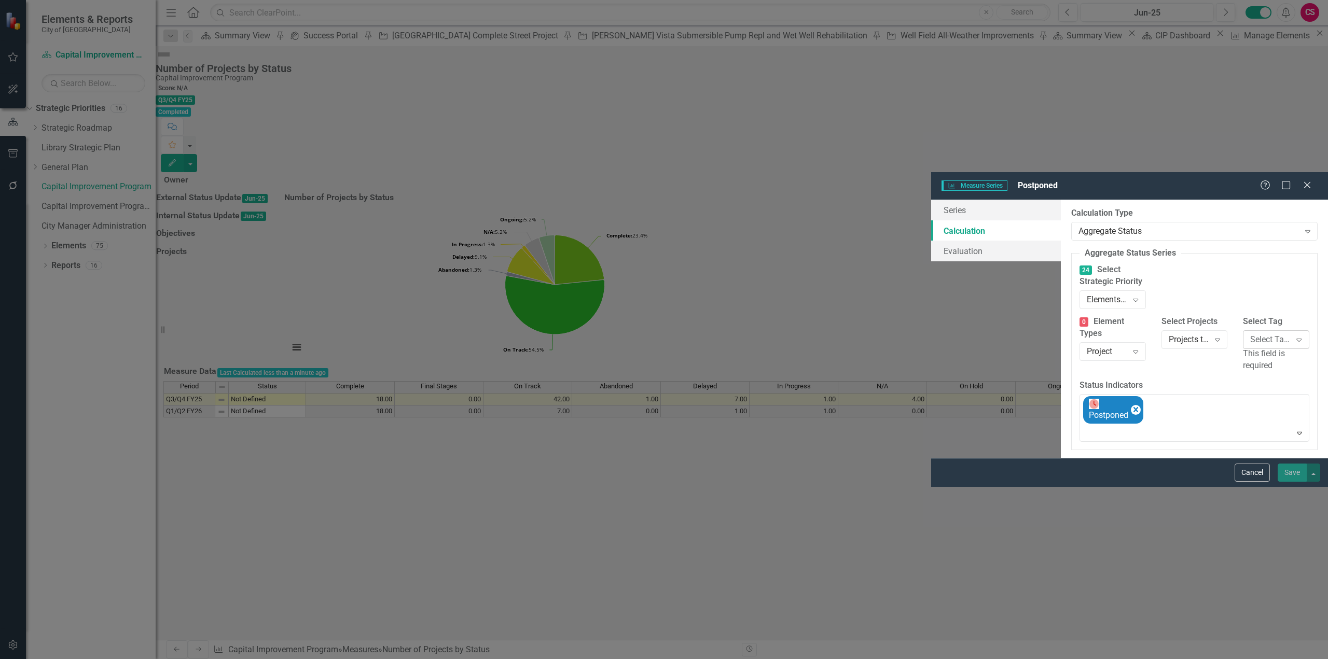
click at [1250, 334] on div "Select Tags..." at bounding box center [1270, 340] width 40 height 12
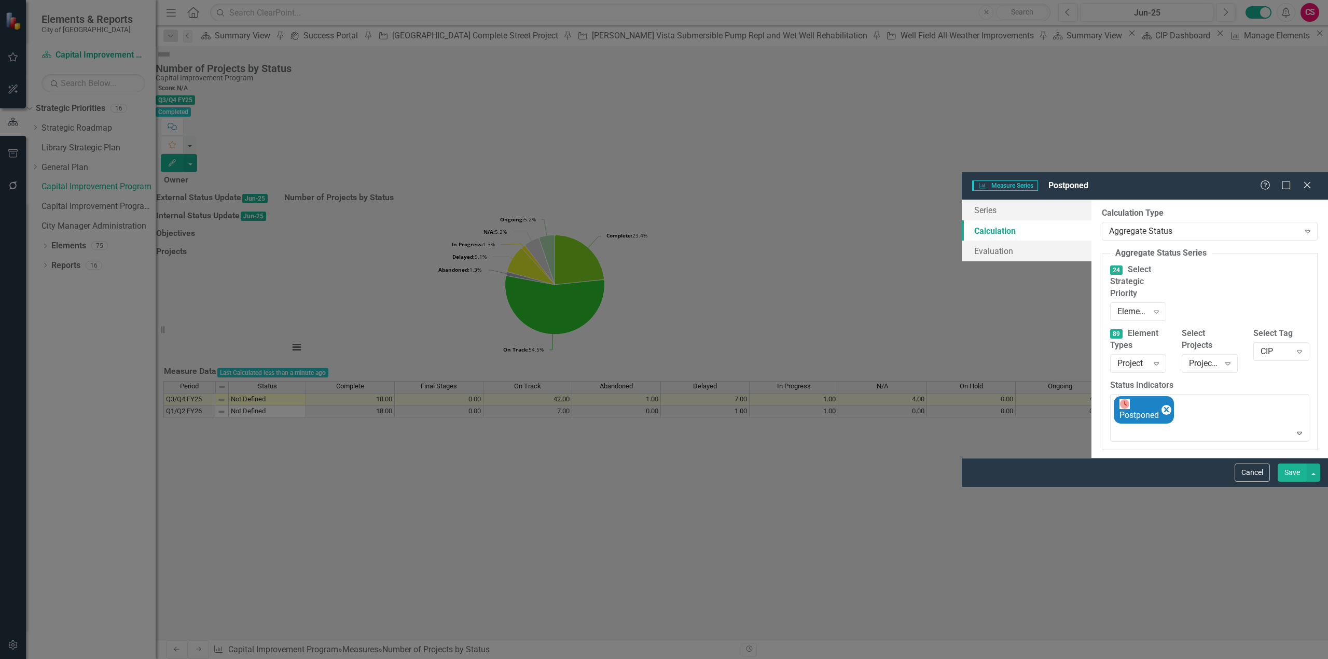
click at [1291, 487] on div "Cancel Save" at bounding box center [1145, 472] width 366 height 29
click at [1290, 482] on button "Save" at bounding box center [1292, 473] width 29 height 18
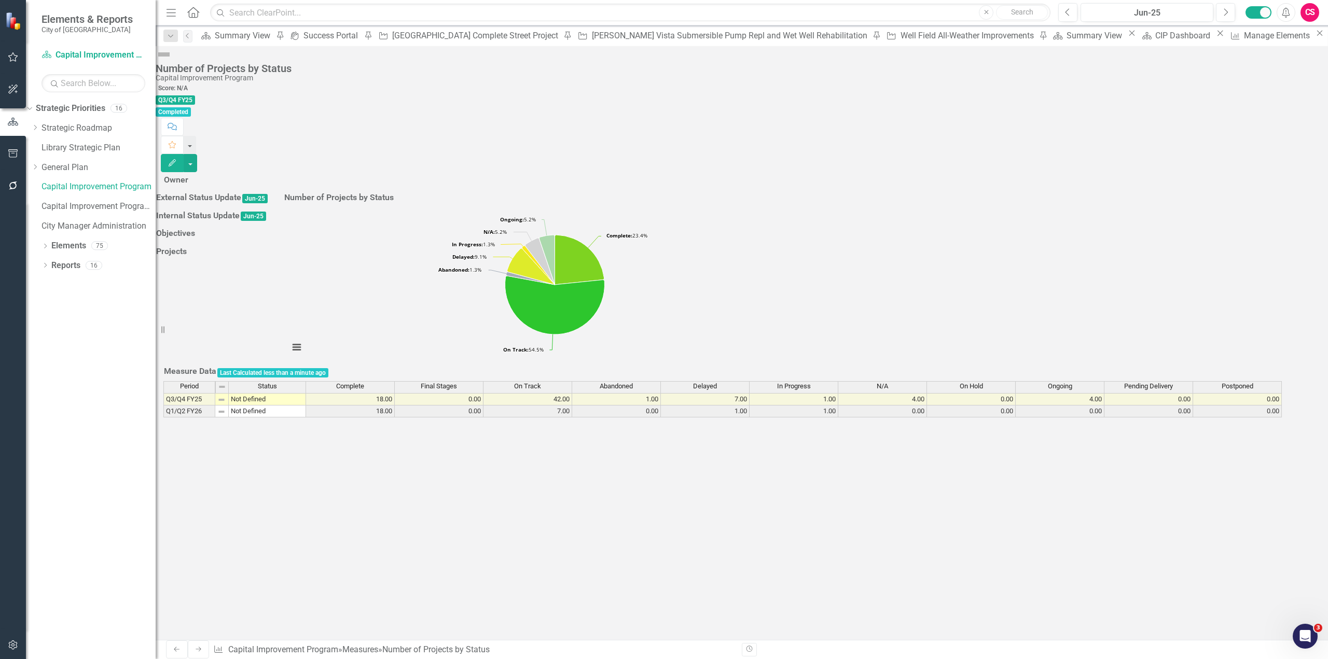
click at [16, 178] on button "button" at bounding box center [13, 186] width 23 height 22
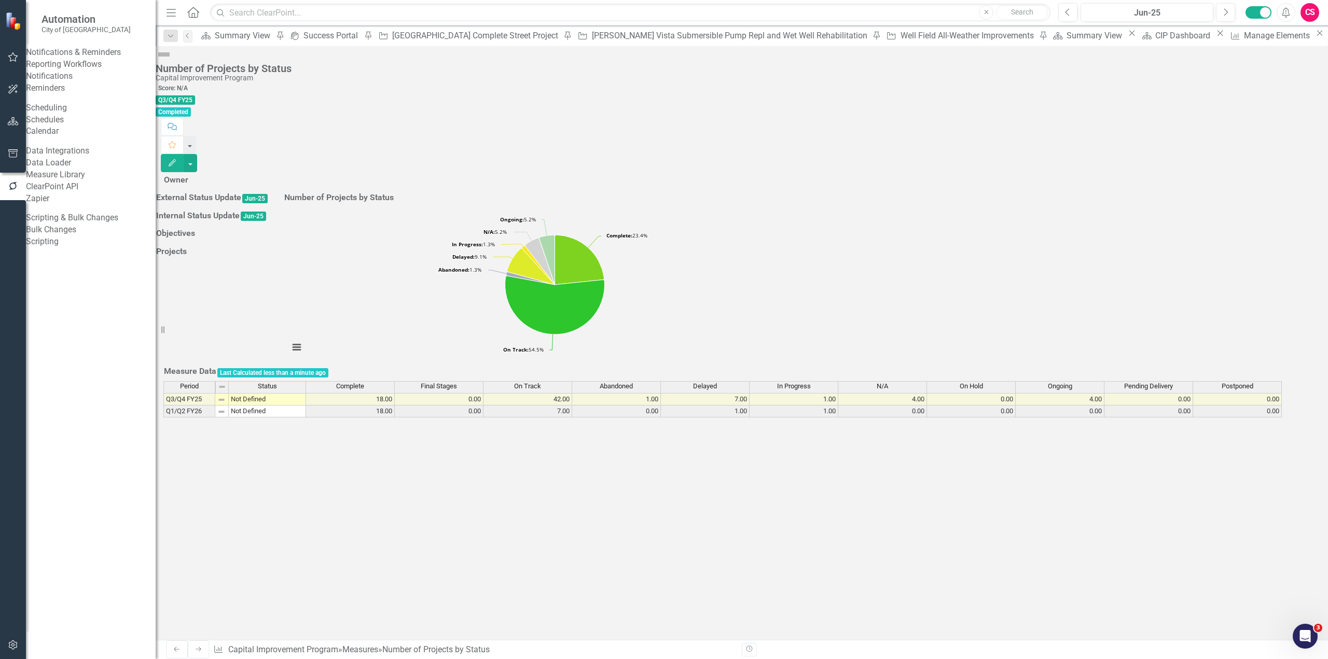
click at [66, 248] on link "Scripting" at bounding box center [91, 242] width 130 height 12
